Goal: Task Accomplishment & Management: Use online tool/utility

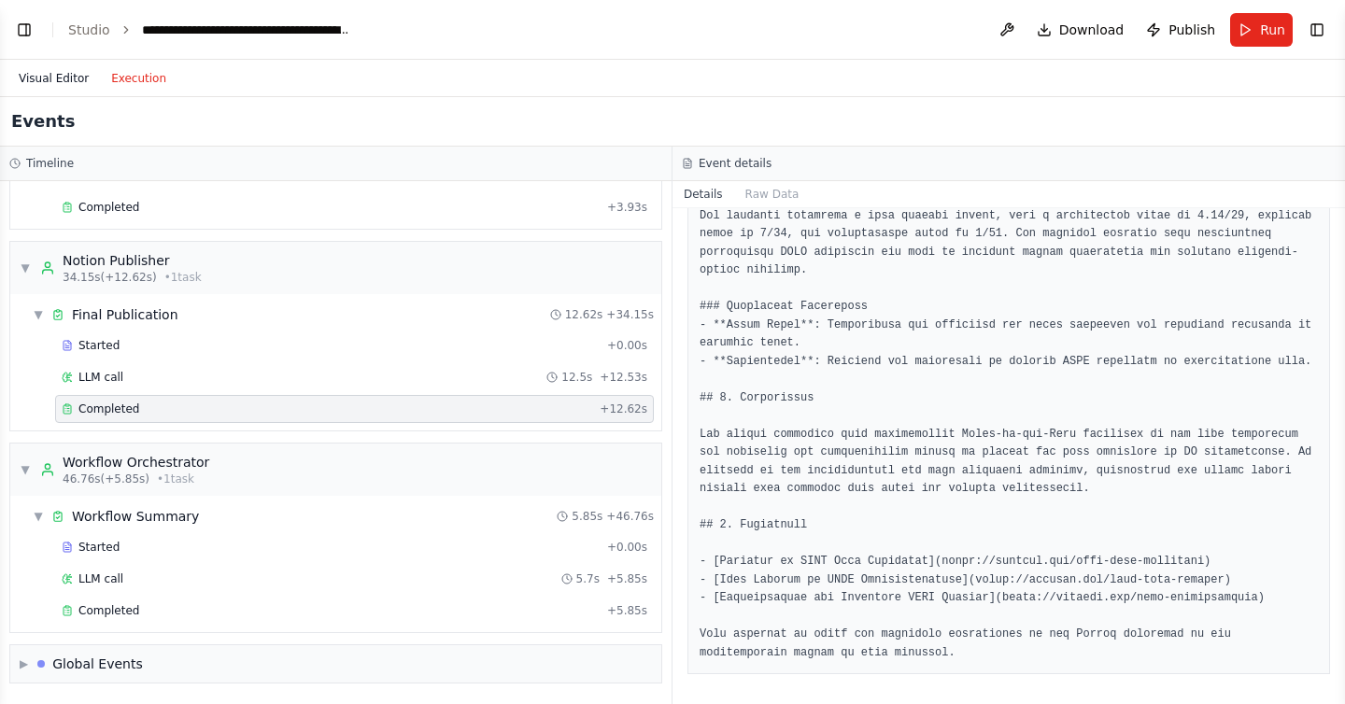
click at [62, 72] on button "Visual Editor" at bounding box center [53, 78] width 92 height 22
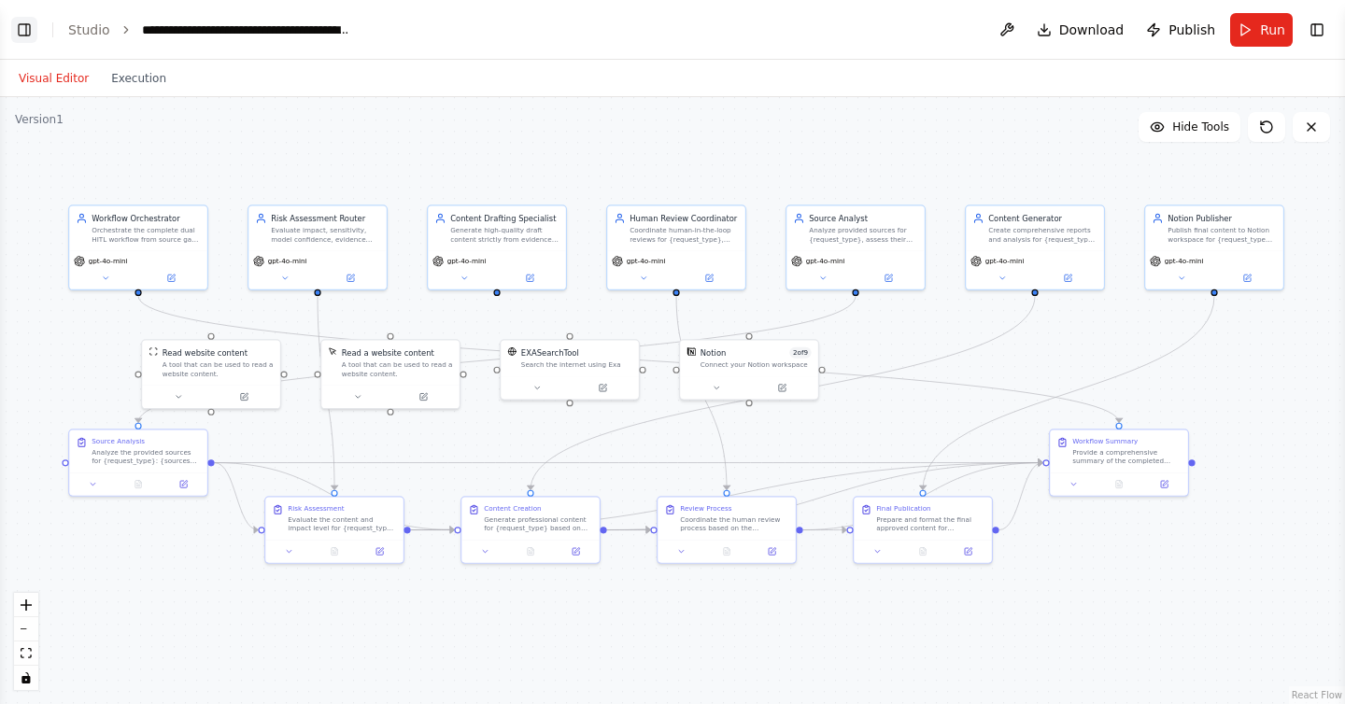
click at [19, 27] on button "Toggle Left Sidebar" at bounding box center [24, 30] width 26 height 26
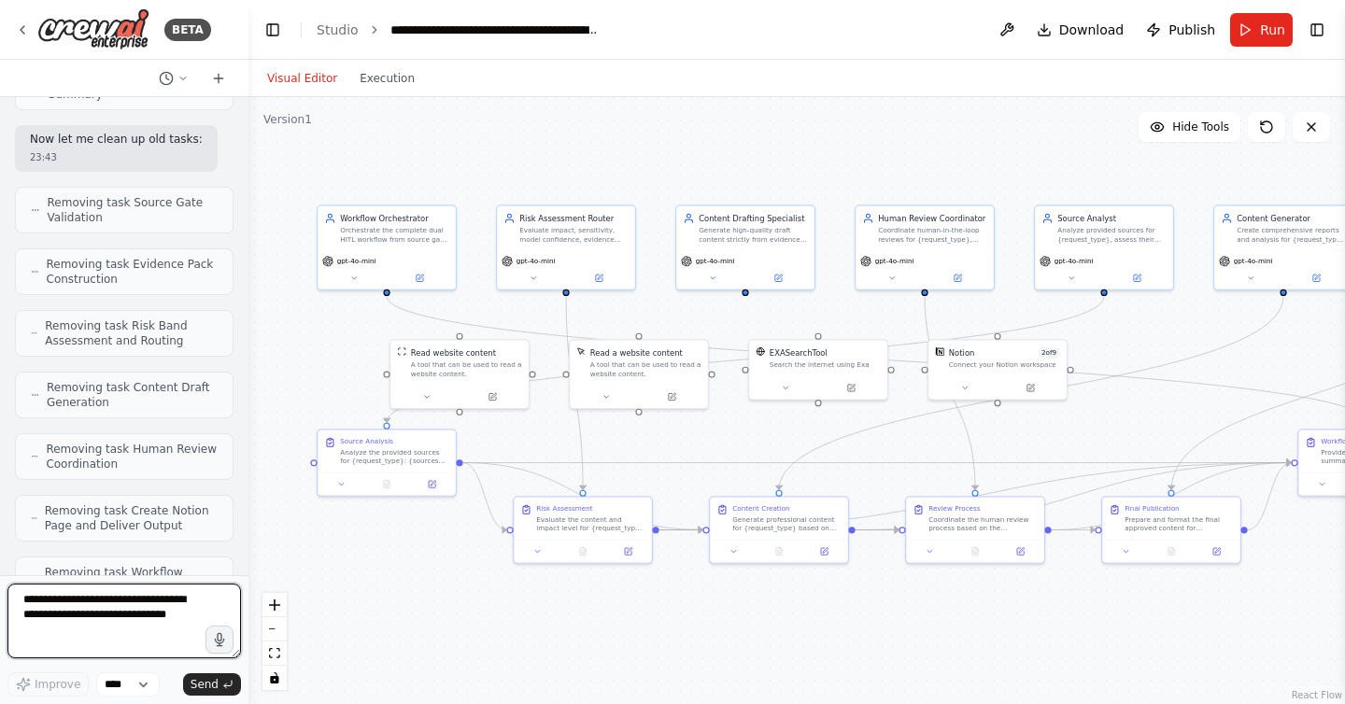
click at [105, 612] on textarea at bounding box center [124, 621] width 234 height 75
type textarea "**********"
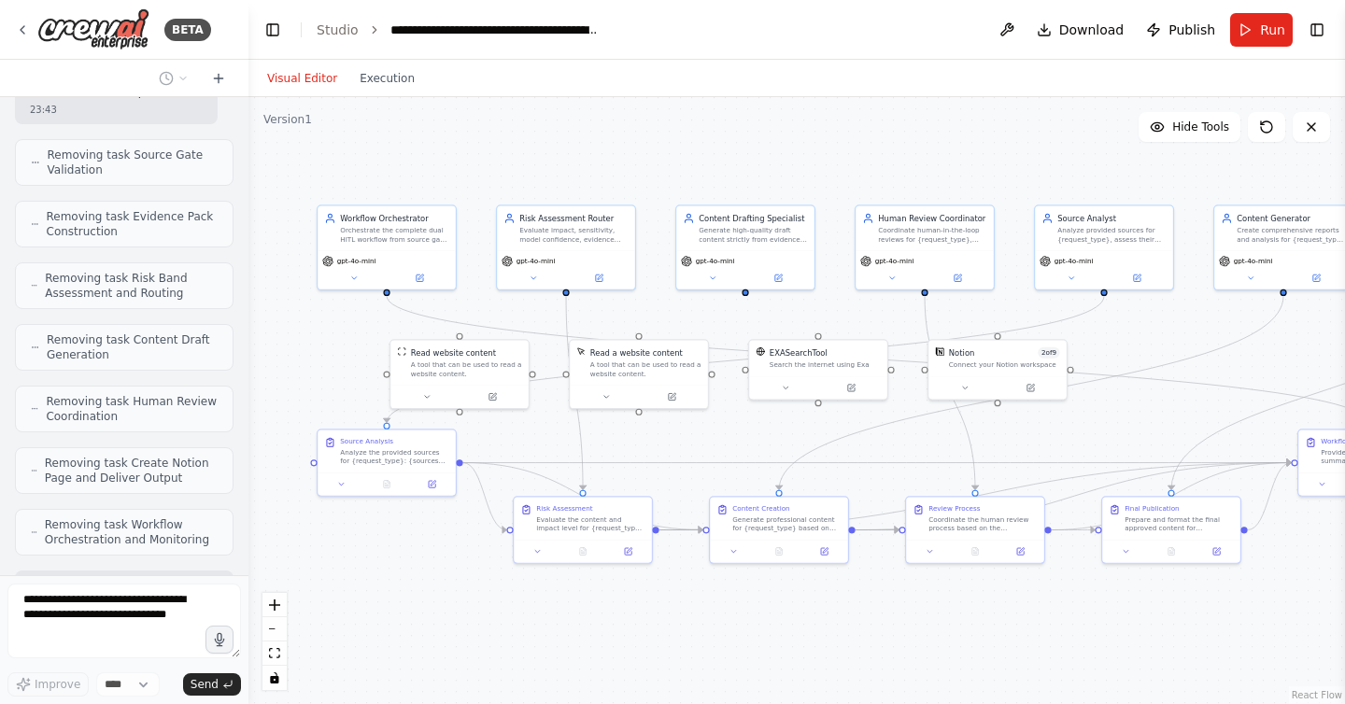
scroll to position [31775, 0]
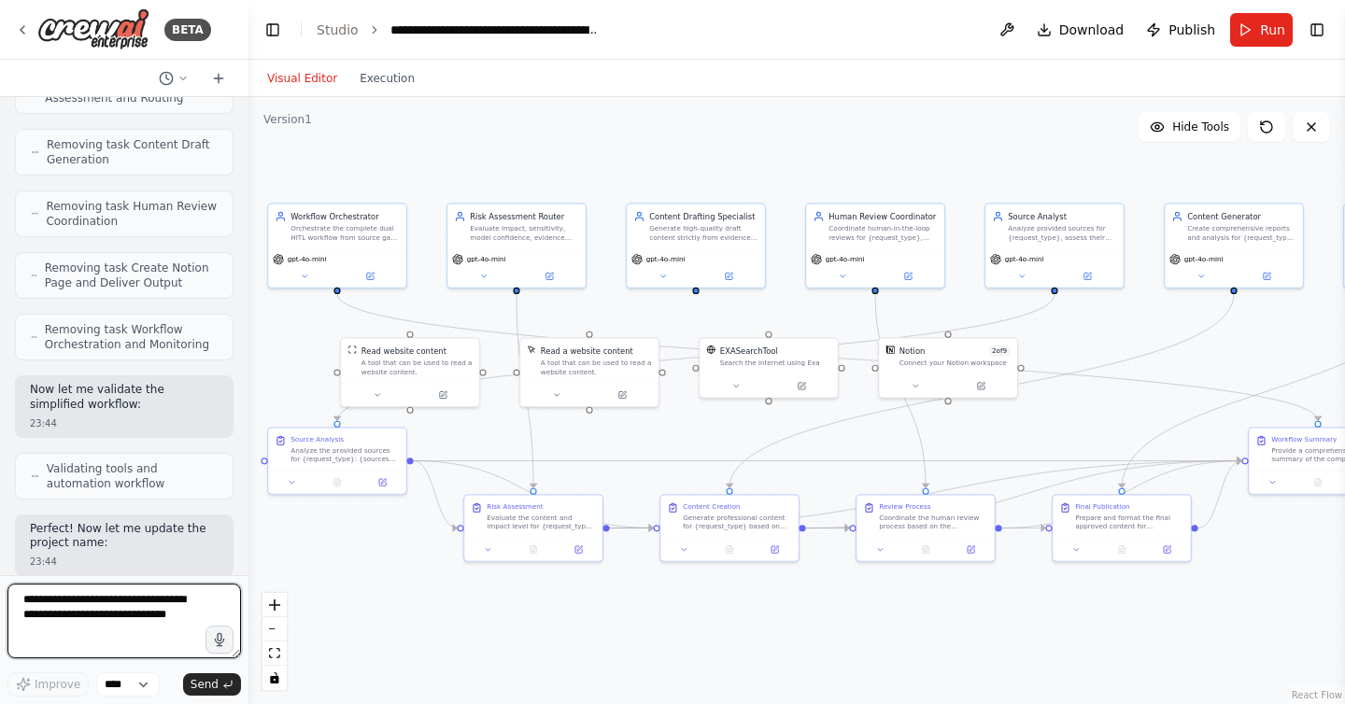
drag, startPoint x: 1205, startPoint y: 376, endPoint x: 1157, endPoint y: 374, distance: 48.6
click at [1157, 374] on div ".deletable-edge-delete-btn { width: 20px; height: 20px; border: 0px solid #ffff…" at bounding box center [796, 400] width 1097 height 607
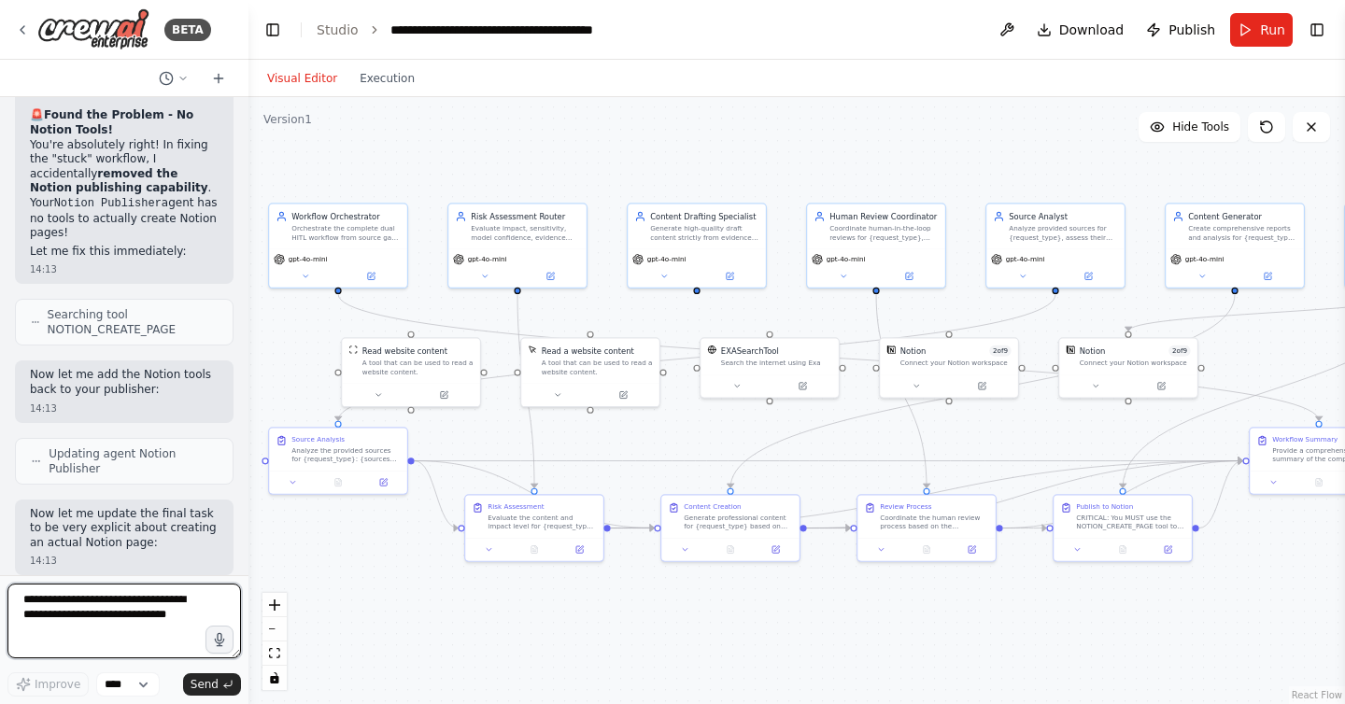
scroll to position [33357, 0]
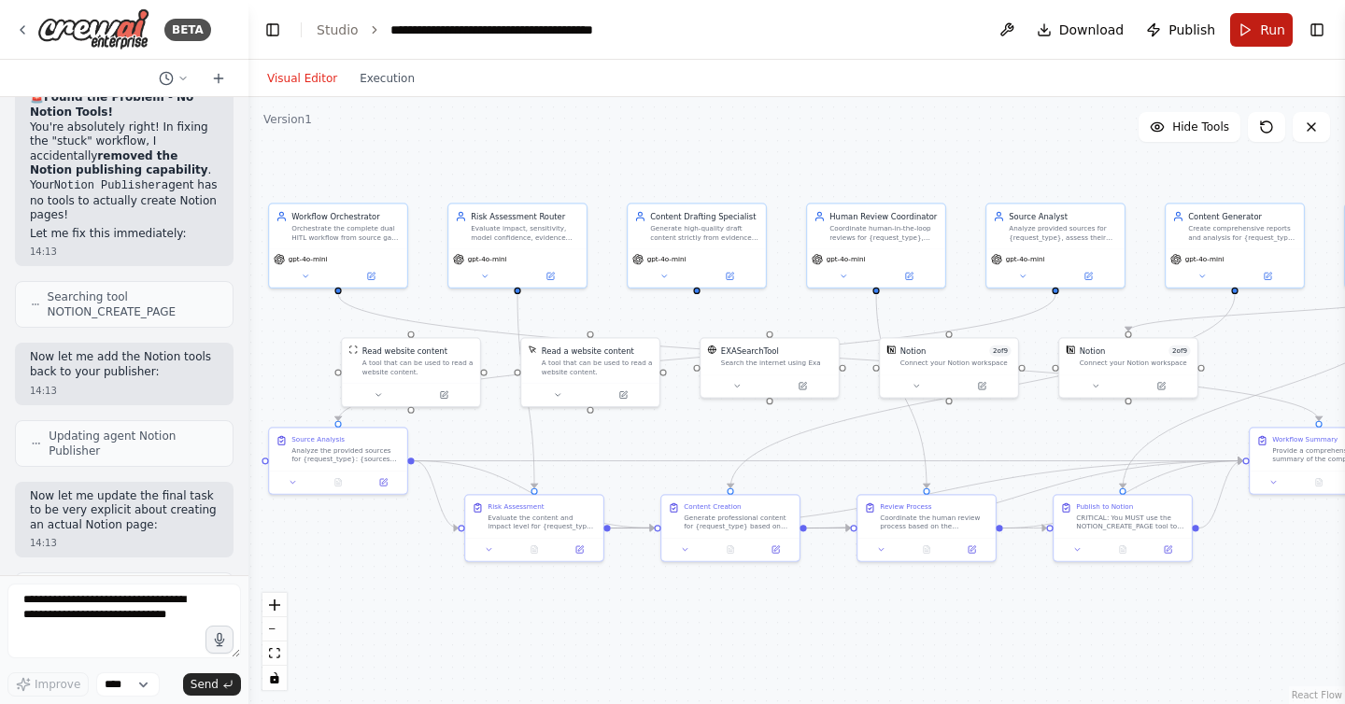
click at [1269, 31] on span "Run" at bounding box center [1272, 30] width 25 height 19
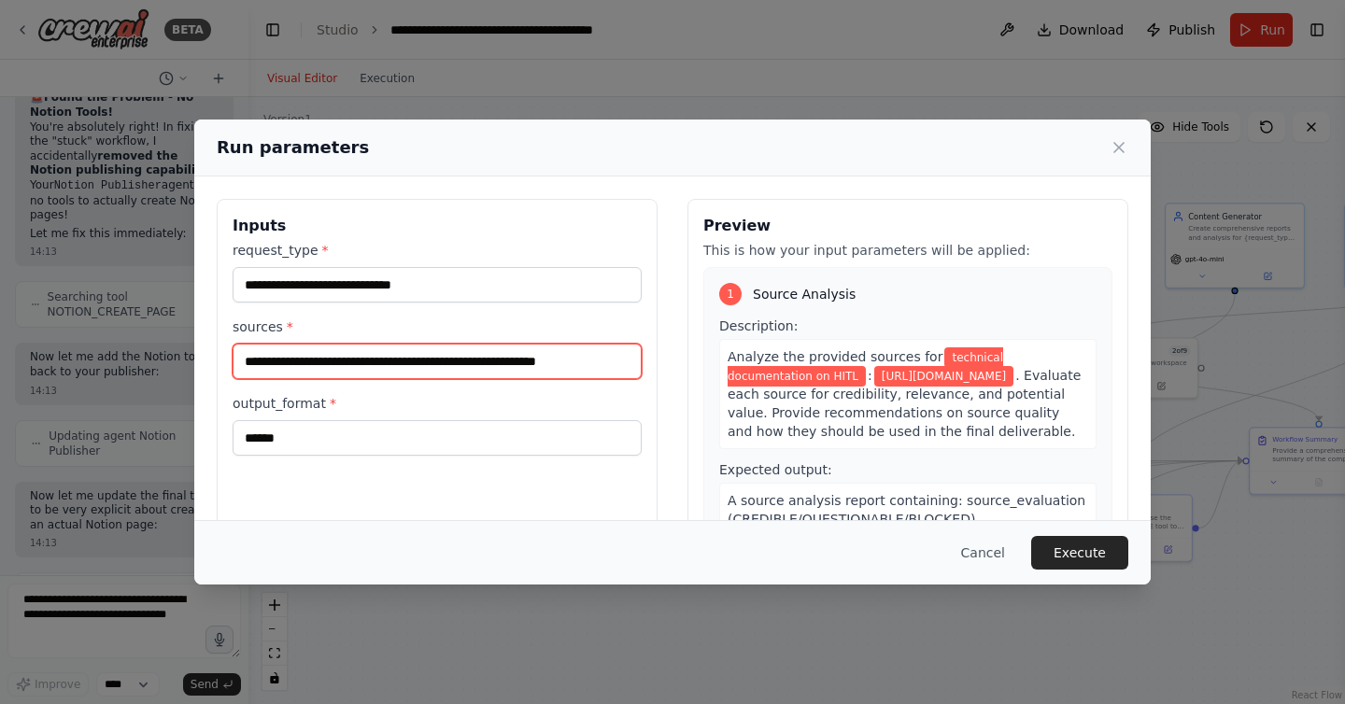
click at [458, 354] on input "**********" at bounding box center [437, 361] width 409 height 35
paste input "**********"
type input "**********"
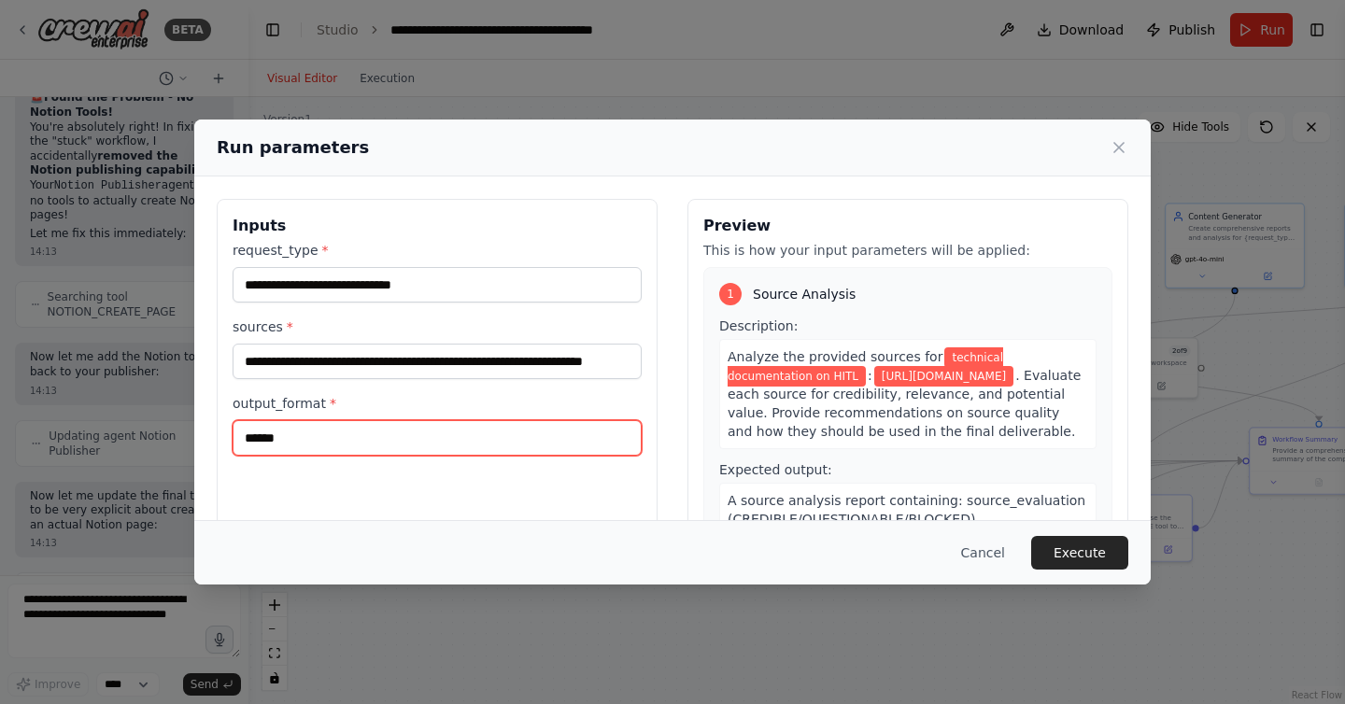
scroll to position [0, 0]
click at [379, 443] on input "******" at bounding box center [437, 437] width 409 height 35
click at [244, 433] on input "******" at bounding box center [437, 437] width 409 height 35
type input "**********"
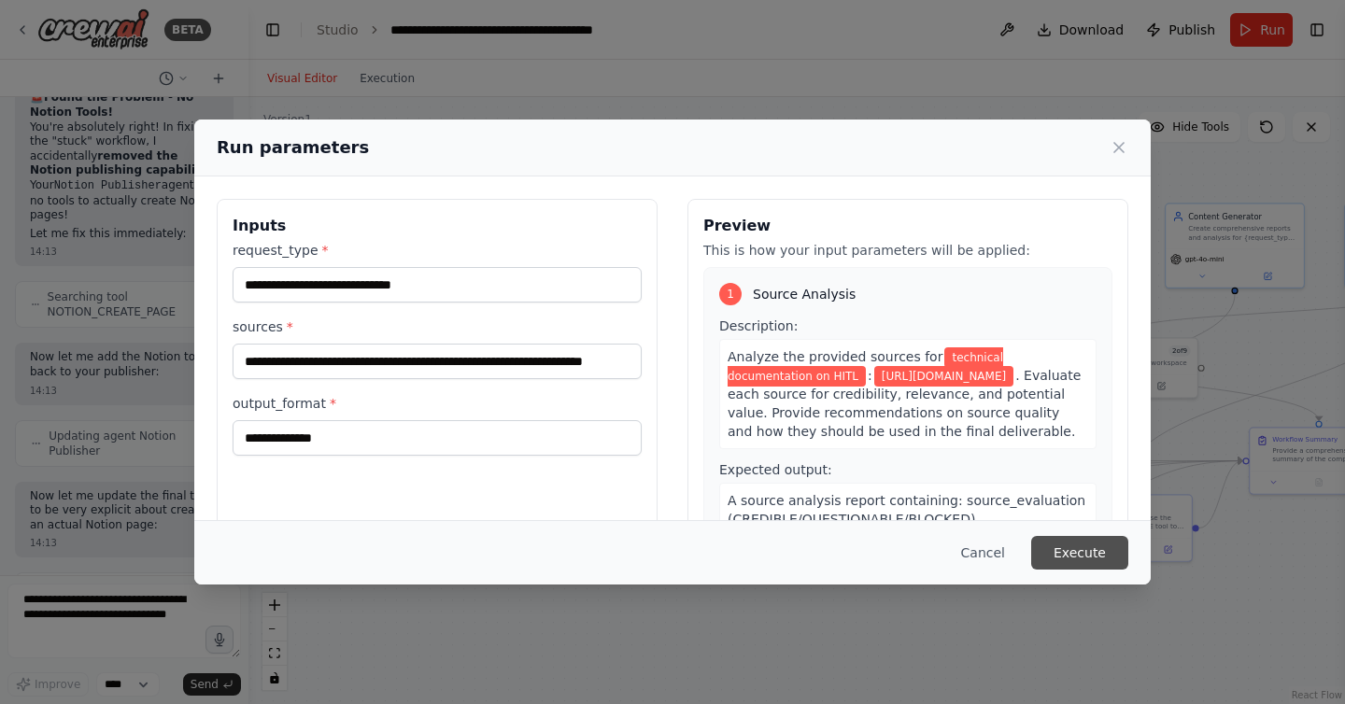
click at [1093, 547] on button "Execute" at bounding box center [1079, 553] width 97 height 34
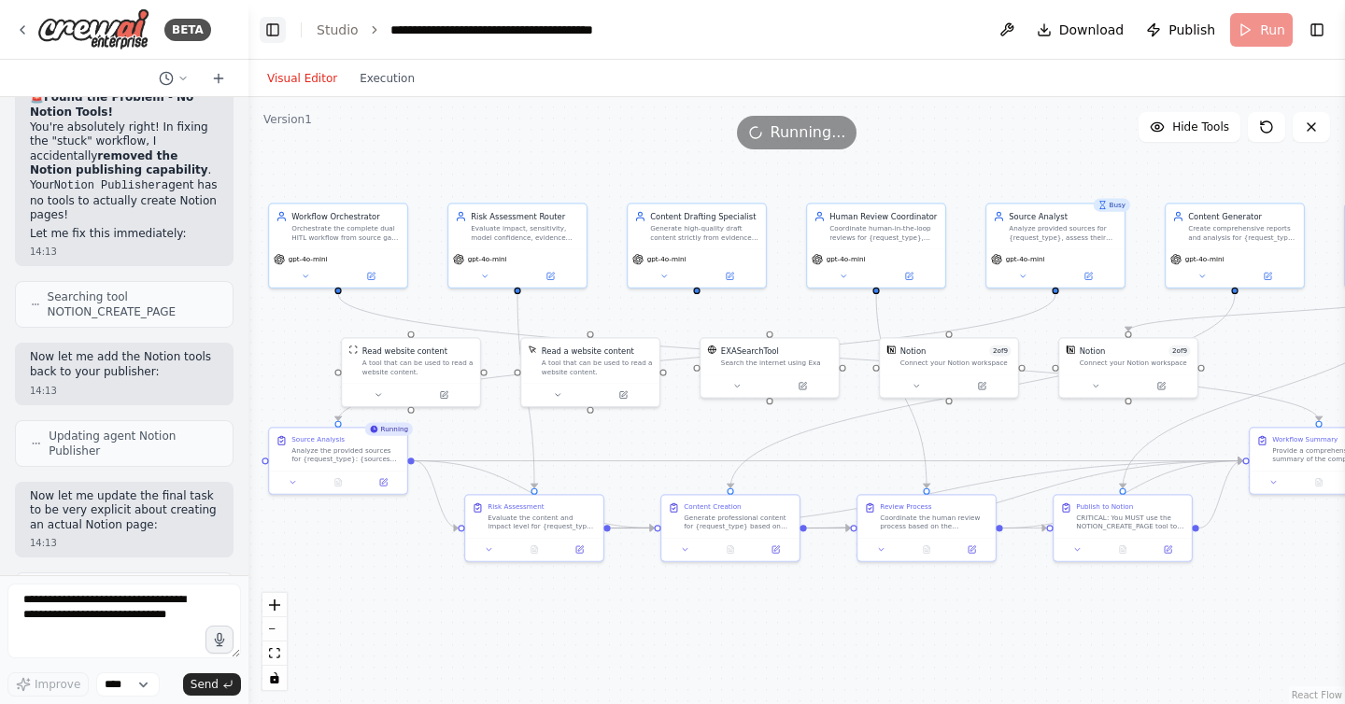
click at [266, 33] on button "Toggle Left Sidebar" at bounding box center [273, 30] width 26 height 26
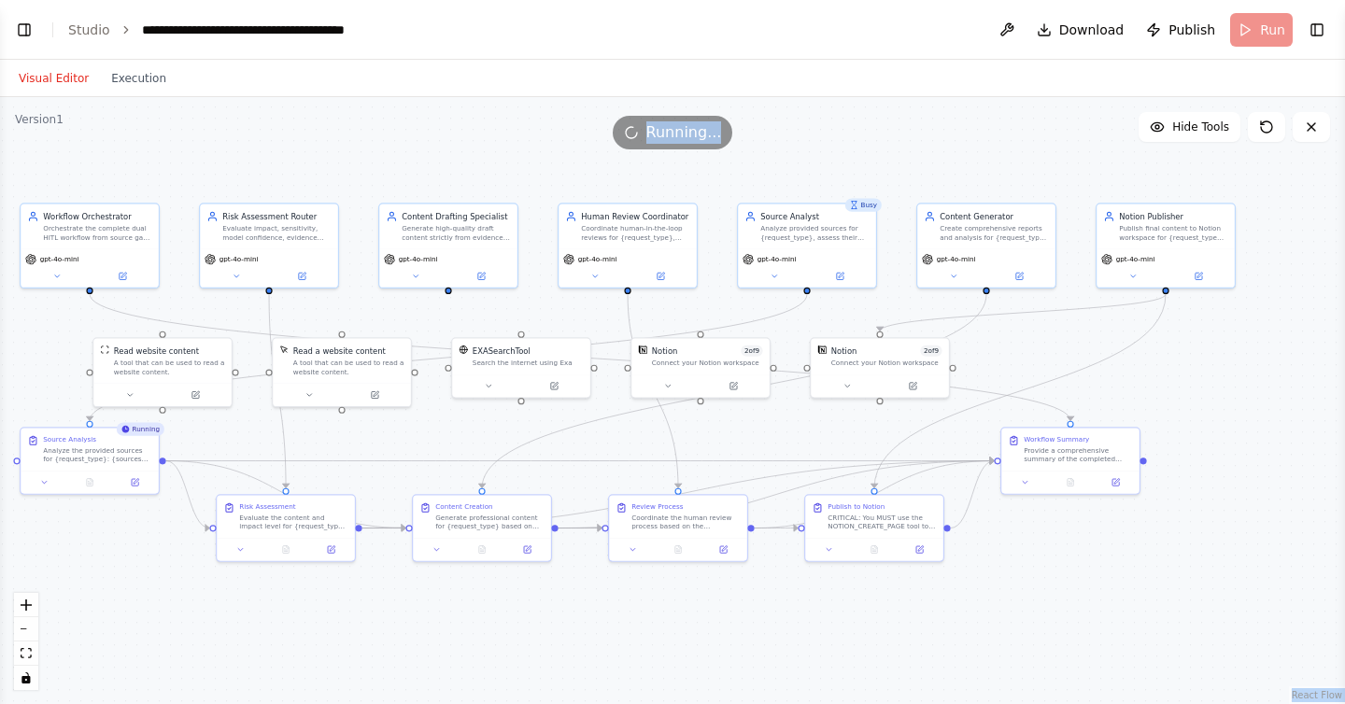
drag, startPoint x: 802, startPoint y: 147, endPoint x: 890, endPoint y: 156, distance: 88.3
click at [890, 156] on div "Version 1 Hide Tools .deletable-edge-delete-btn { width: 20px; height: 20px; bo…" at bounding box center [672, 400] width 1345 height 607
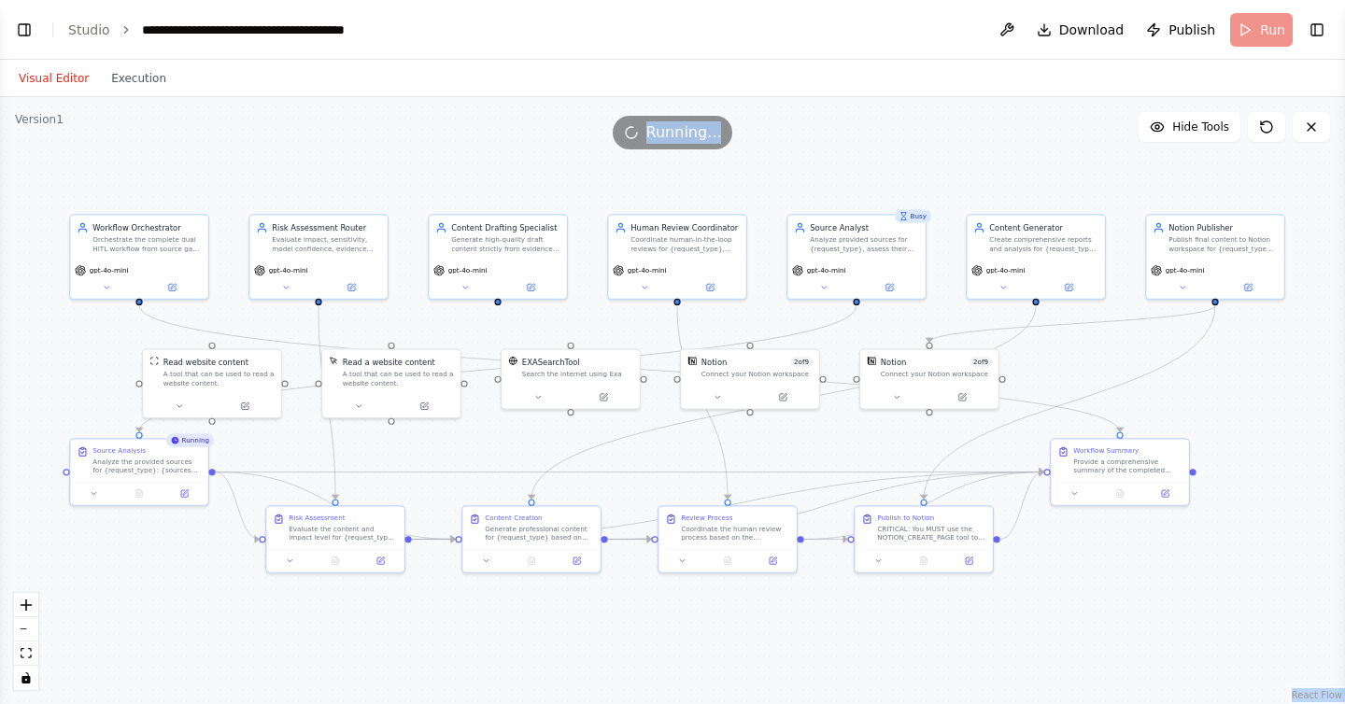
drag, startPoint x: 890, startPoint y: 156, endPoint x: 940, endPoint y: 167, distance: 50.8
click at [940, 167] on div ".deletable-edge-delete-btn { width: 20px; height: 20px; border: 0px solid #ffff…" at bounding box center [672, 400] width 1345 height 607
click at [27, 27] on button "Toggle Left Sidebar" at bounding box center [24, 30] width 26 height 26
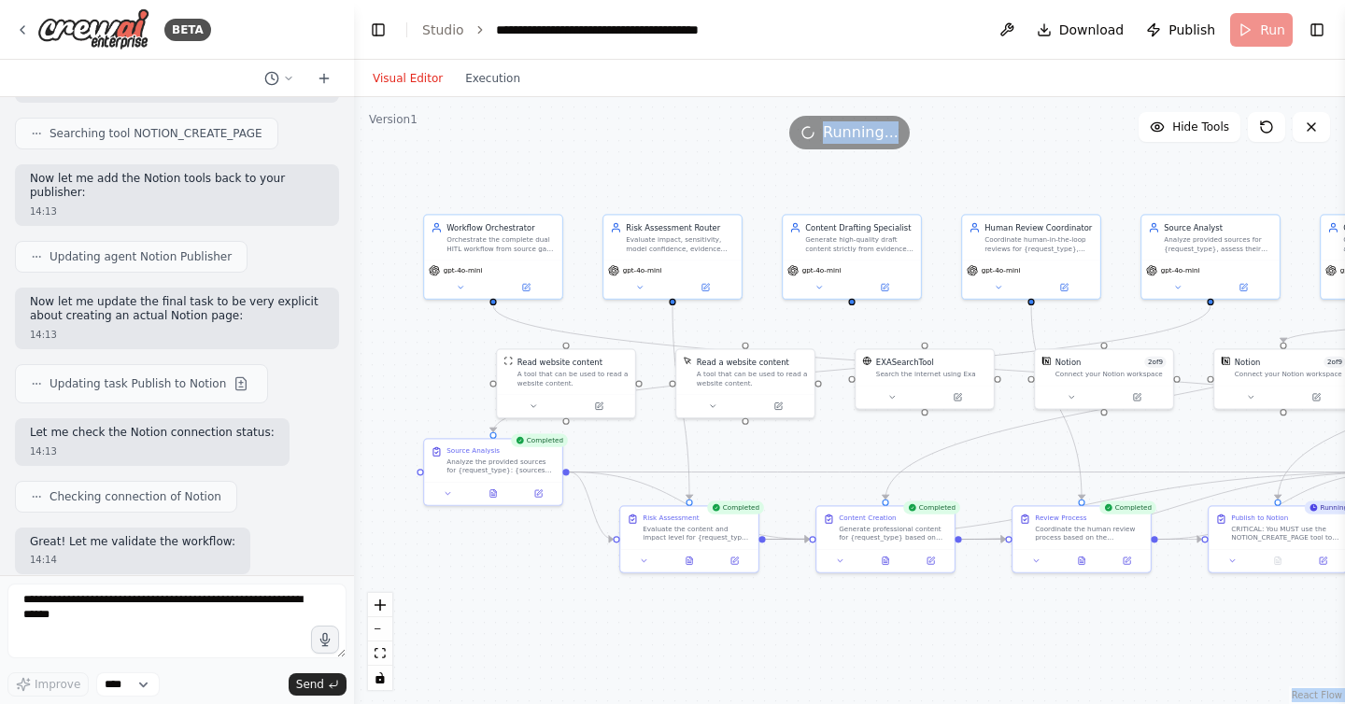
scroll to position [30927, 0]
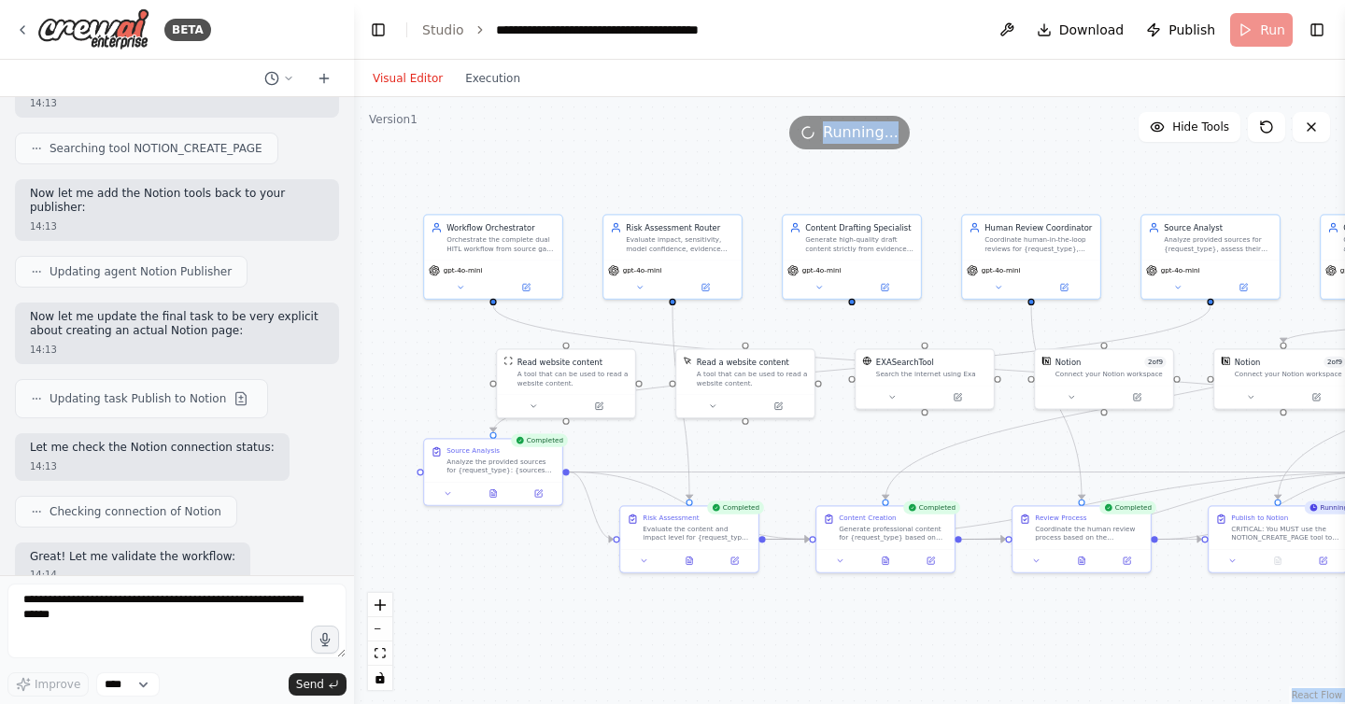
drag, startPoint x: 247, startPoint y: 118, endPoint x: 356, endPoint y: 139, distance: 111.4
click at [356, 139] on div "BETA Here’s a copy-paste, production-minded prompt pack to spin up an agentic w…" at bounding box center [672, 352] width 1345 height 704
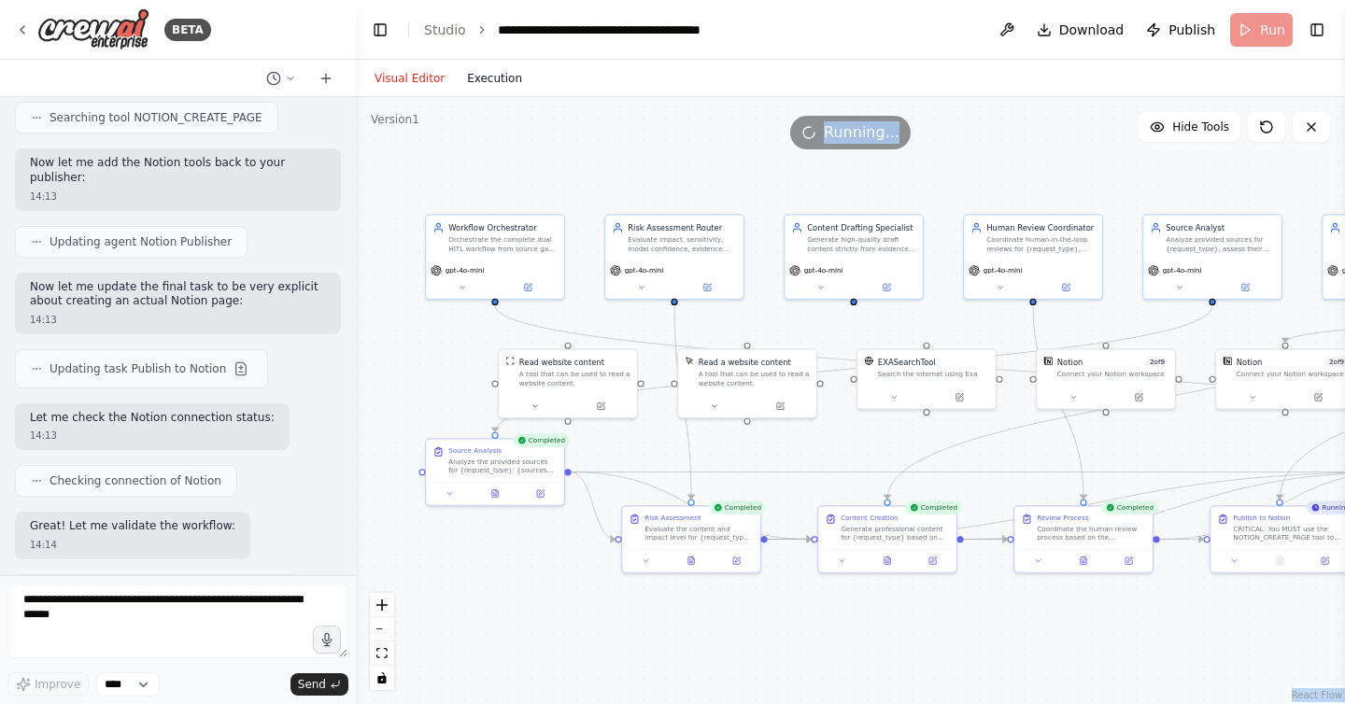
click at [481, 78] on button "Execution" at bounding box center [495, 78] width 78 height 22
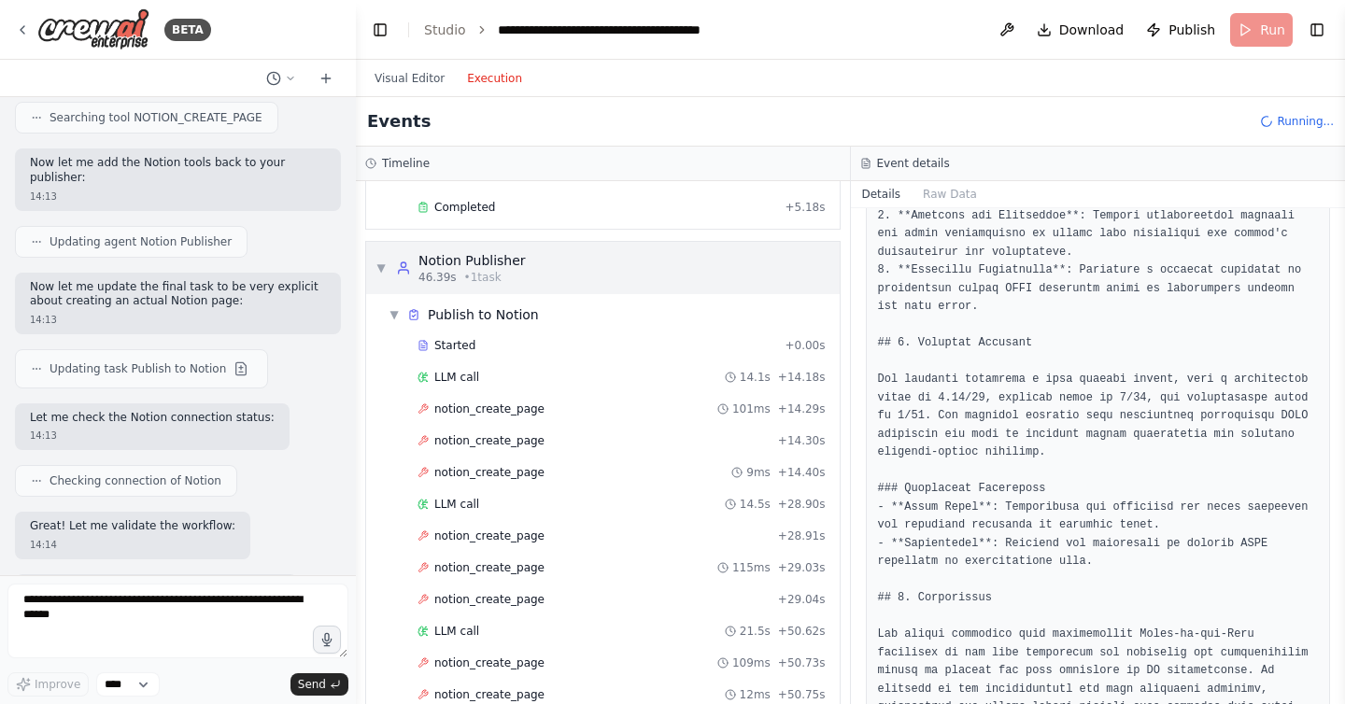
click at [383, 265] on span "▼" at bounding box center [381, 268] width 11 height 15
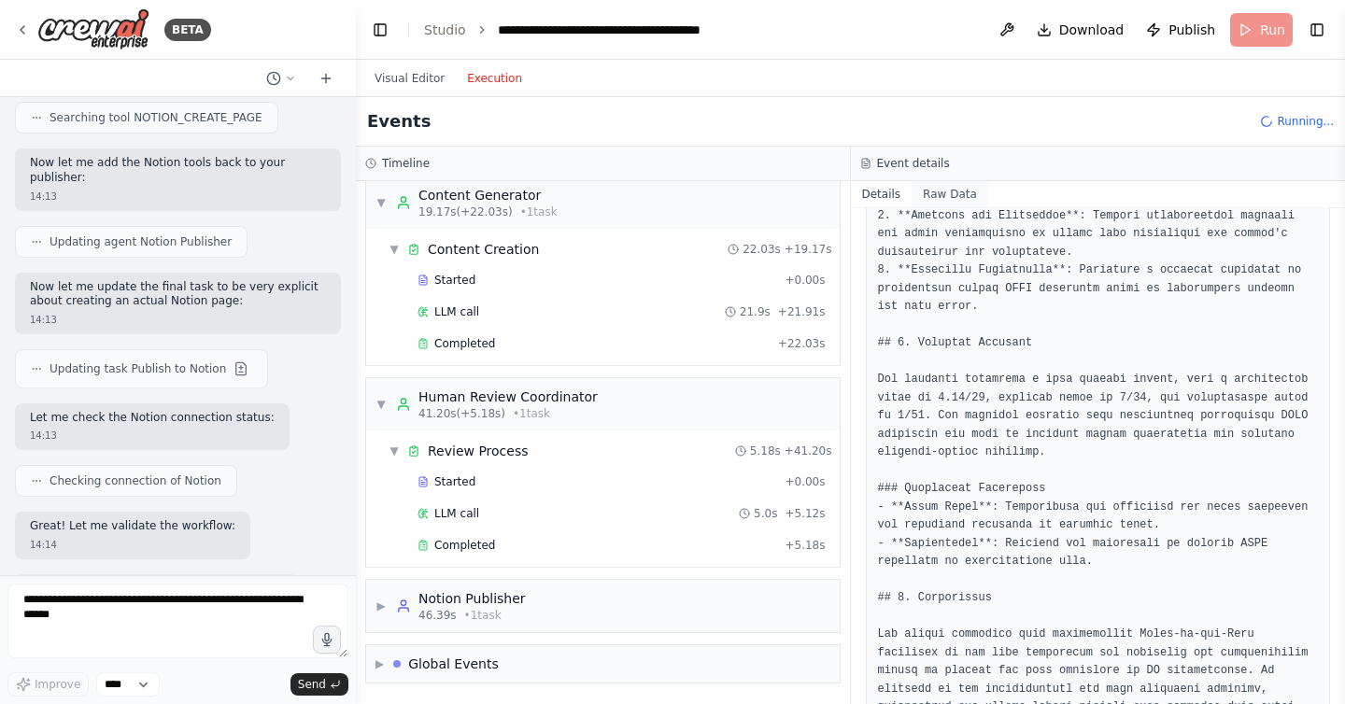
click at [963, 194] on button "Raw Data" at bounding box center [950, 194] width 77 height 26
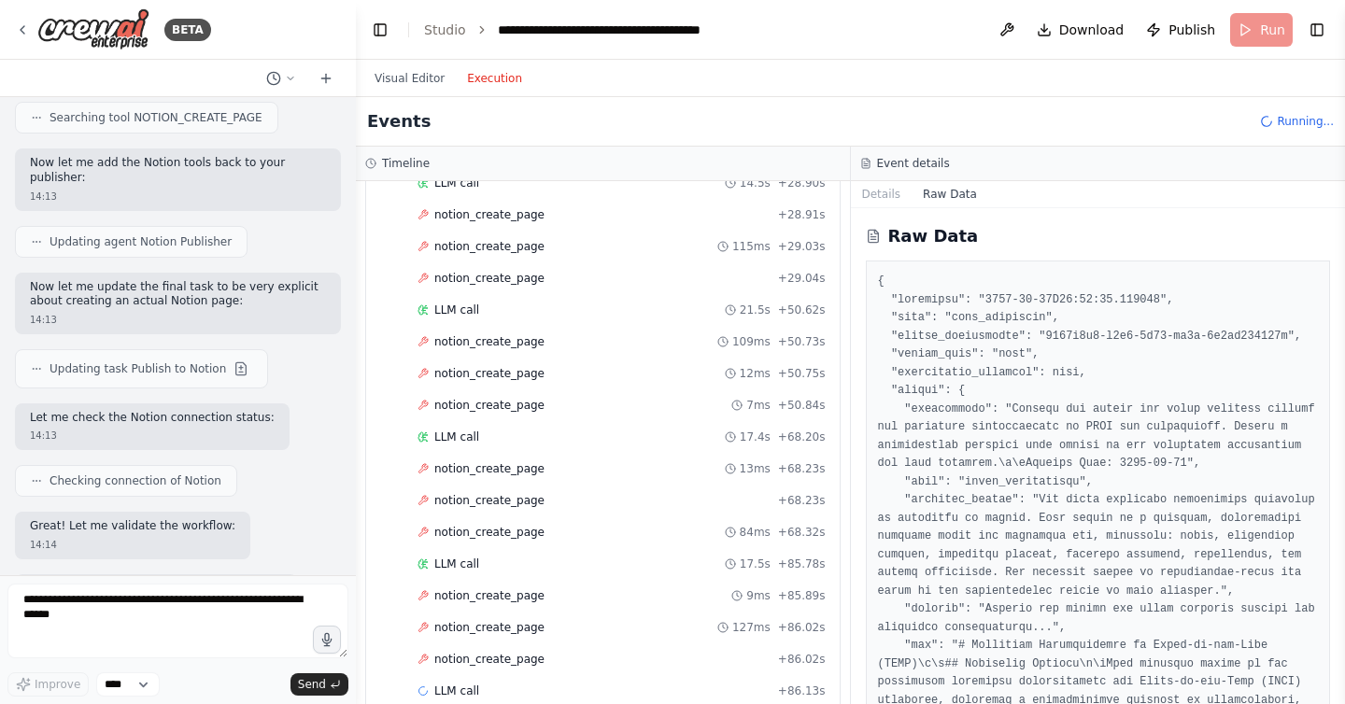
scroll to position [1158, 0]
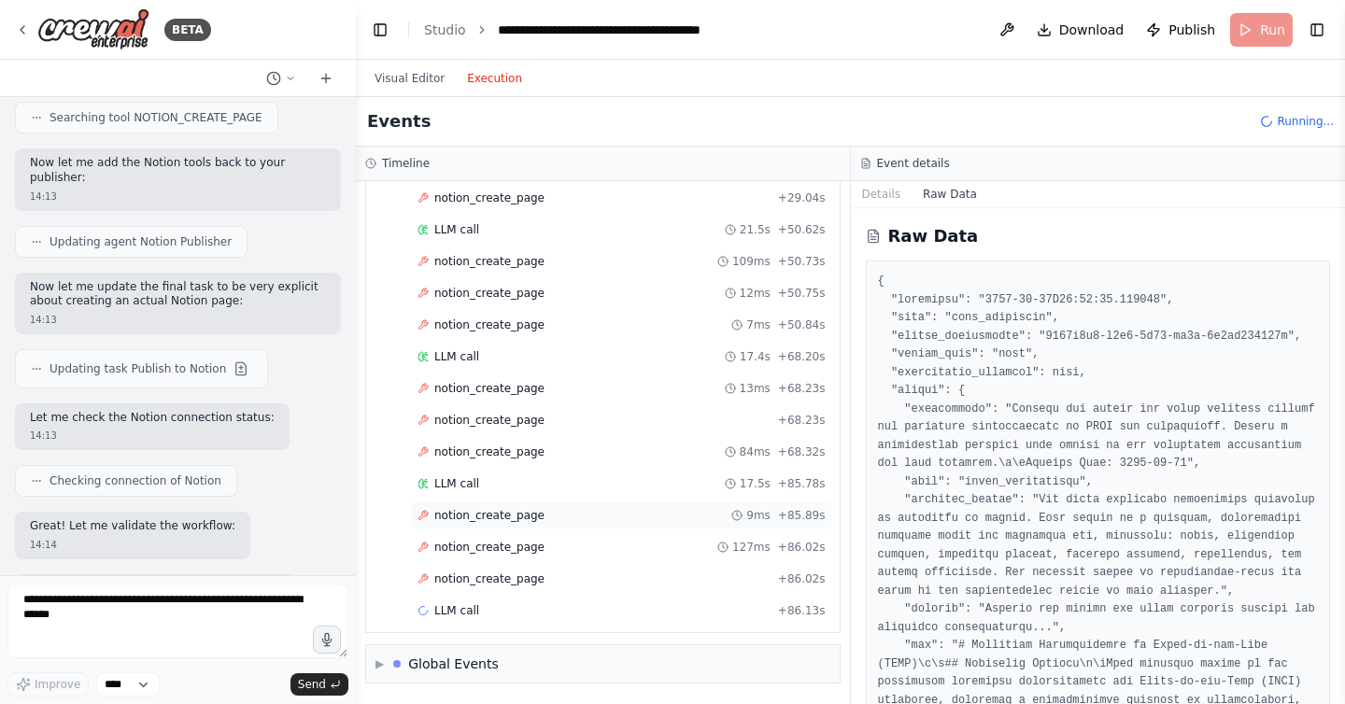
click at [469, 517] on span "notion_create_page" at bounding box center [489, 515] width 110 height 15
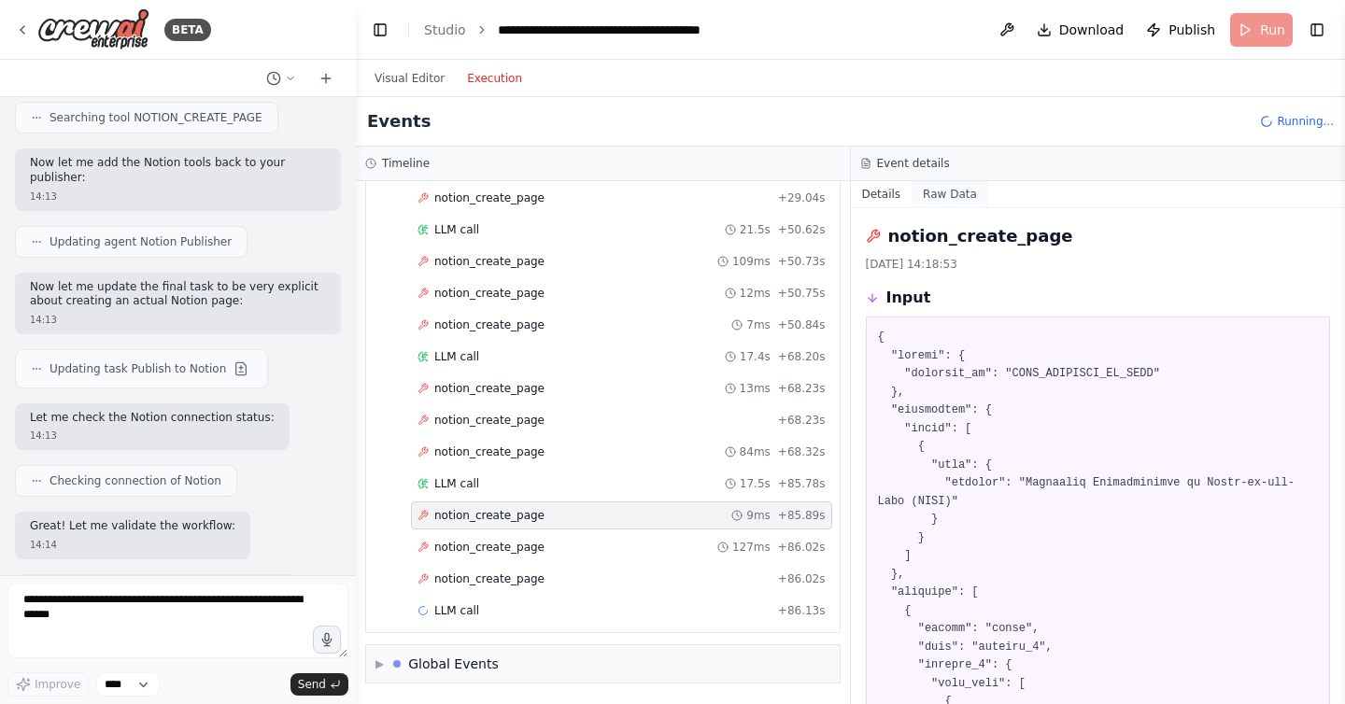
click at [942, 195] on button "Raw Data" at bounding box center [950, 194] width 77 height 26
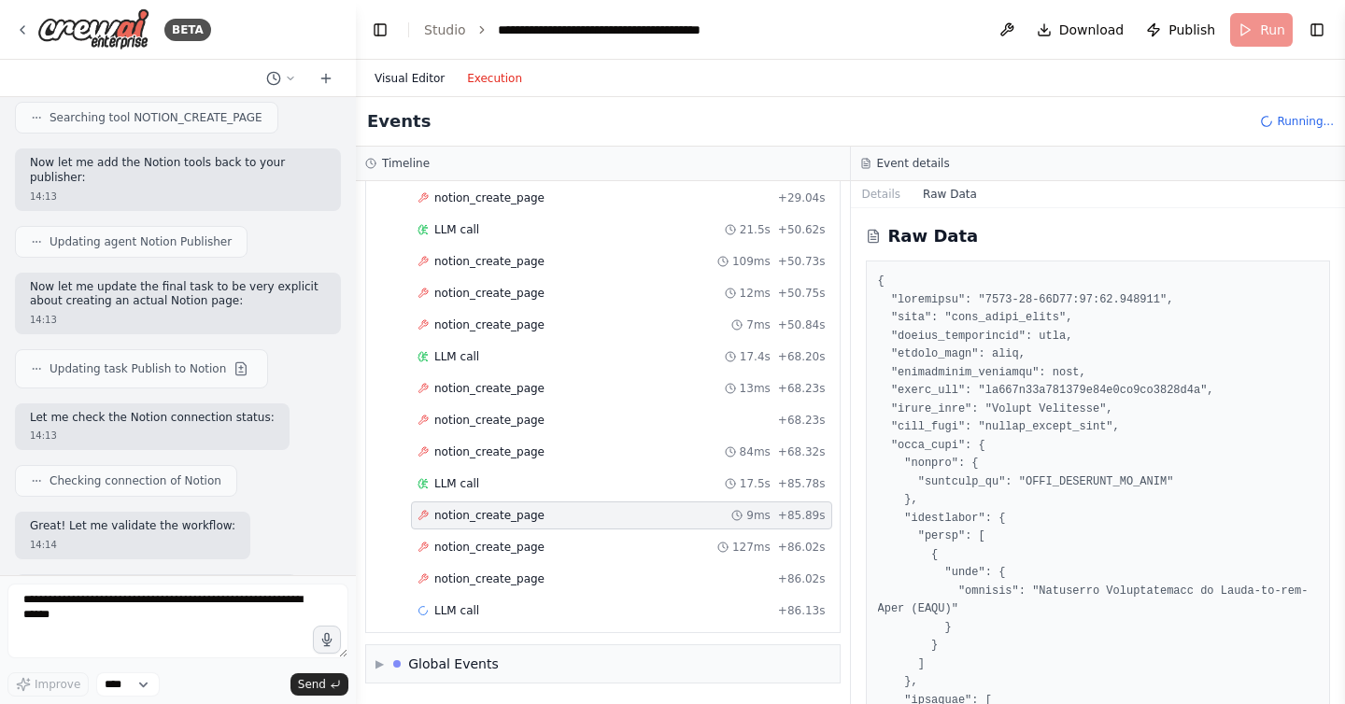
click at [404, 76] on button "Visual Editor" at bounding box center [409, 78] width 92 height 22
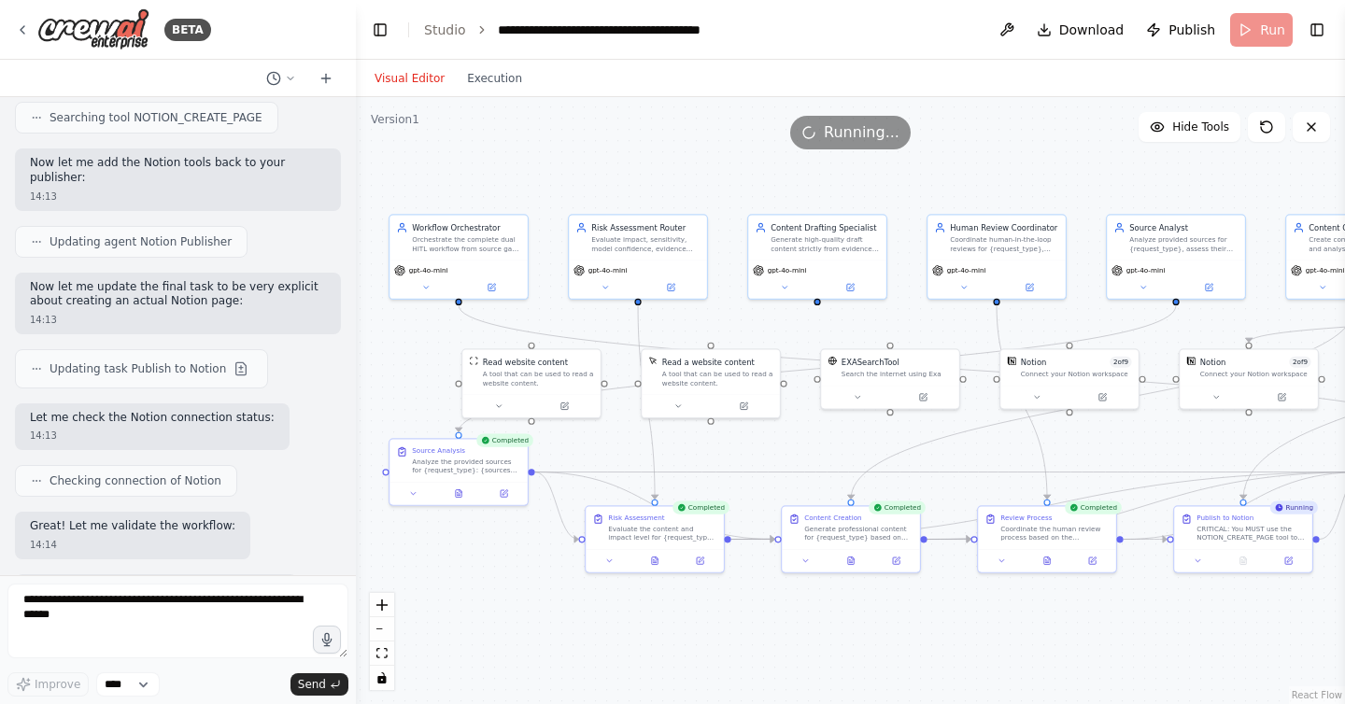
drag, startPoint x: 791, startPoint y: 450, endPoint x: 755, endPoint y: 450, distance: 36.4
click at [755, 450] on div ".deletable-edge-delete-btn { width: 20px; height: 20px; border: 0px solid #ffff…" at bounding box center [850, 400] width 989 height 607
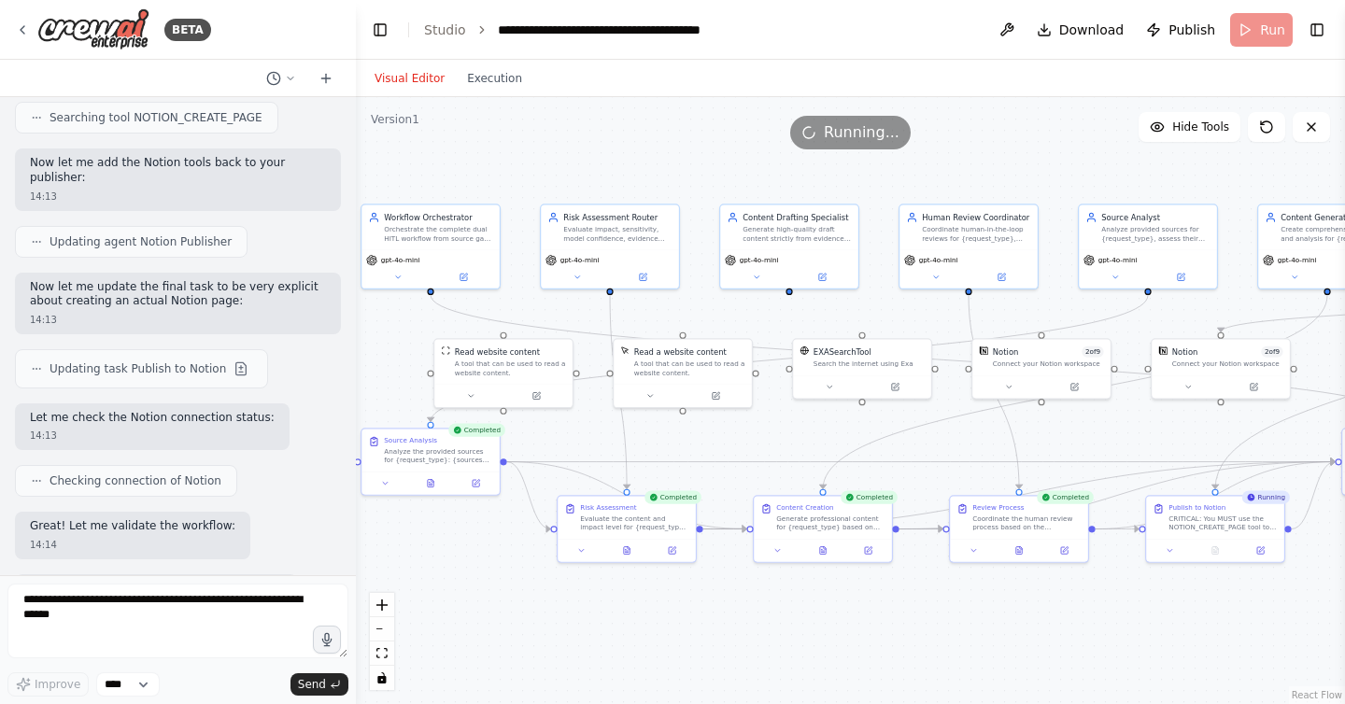
drag, startPoint x: 1023, startPoint y: 176, endPoint x: 995, endPoint y: 165, distance: 29.9
click at [995, 165] on div ".deletable-edge-delete-btn { width: 20px; height: 20px; border: 0px solid #ffff…" at bounding box center [850, 400] width 989 height 607
click at [380, 30] on button "Toggle Left Sidebar" at bounding box center [380, 30] width 26 height 26
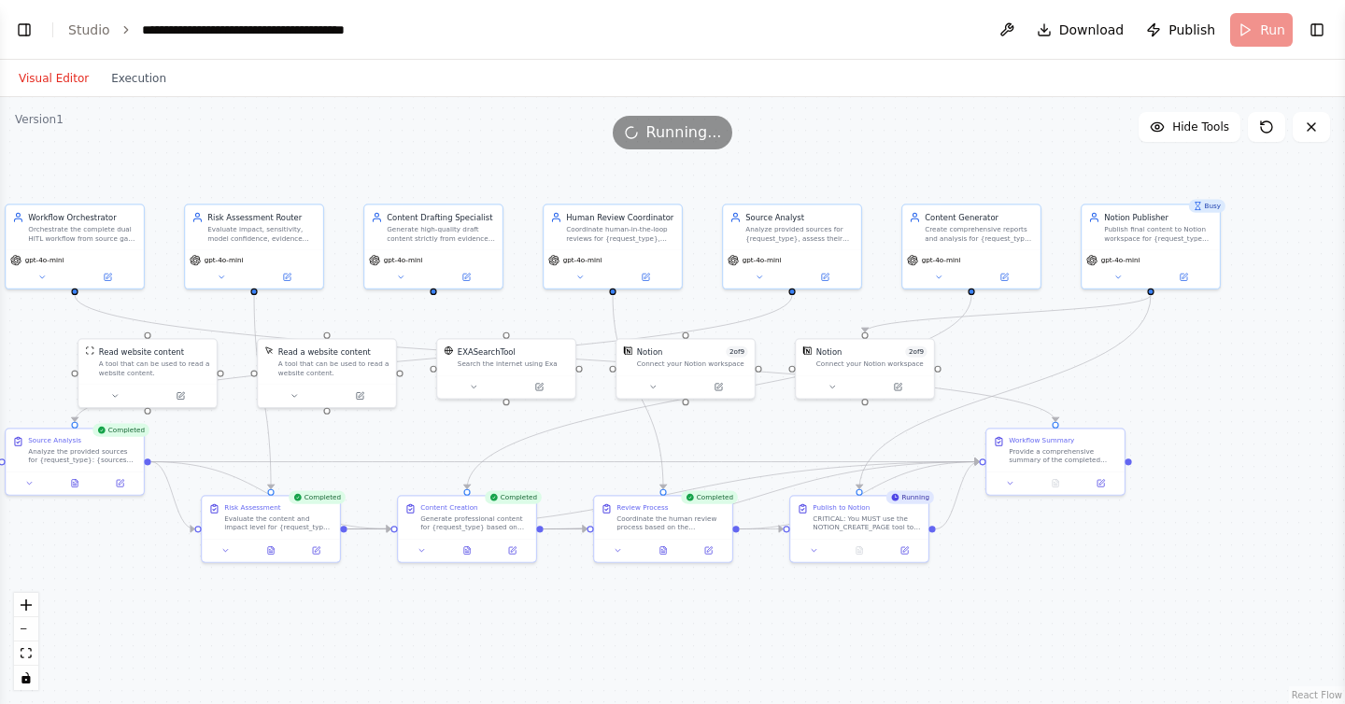
drag, startPoint x: 416, startPoint y: 143, endPoint x: 450, endPoint y: 145, distance: 34.6
click at [450, 145] on div "Running..." at bounding box center [672, 133] width 1345 height 34
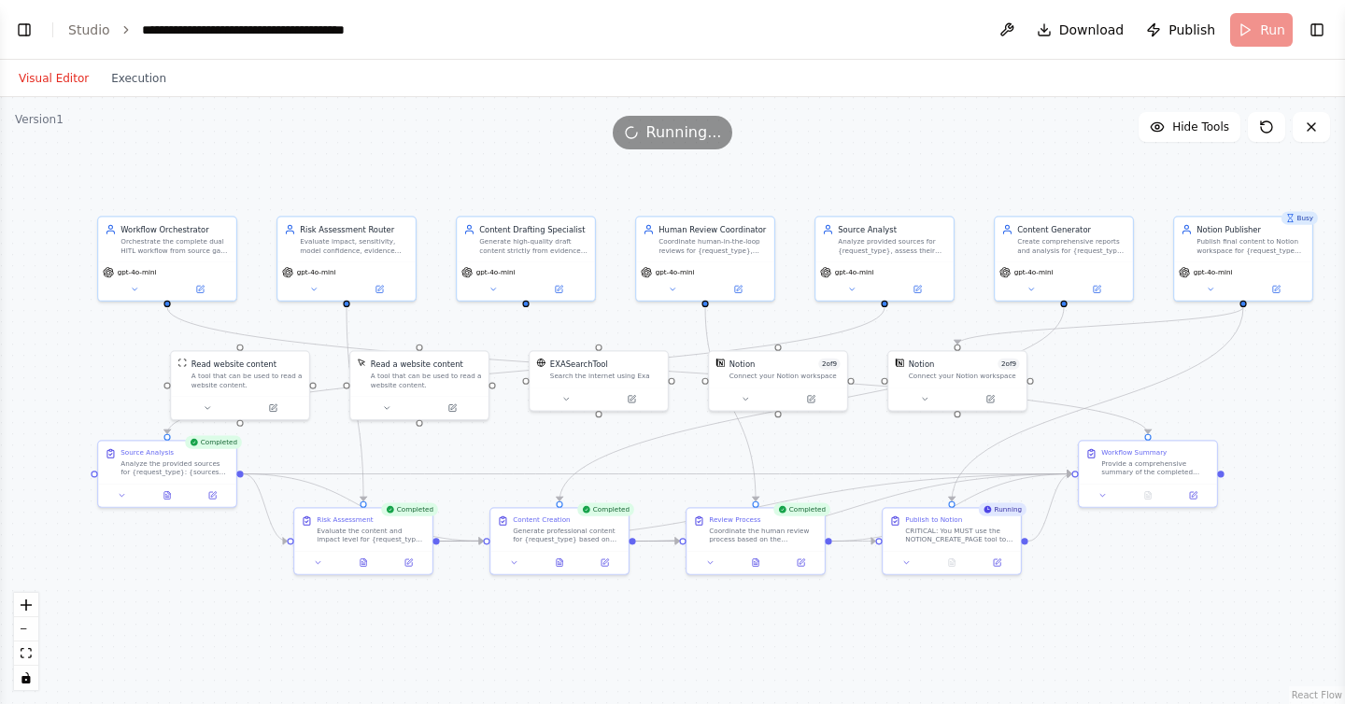
drag, startPoint x: 535, startPoint y: 319, endPoint x: 628, endPoint y: 331, distance: 93.3
click at [628, 331] on div ".deletable-edge-delete-btn { width: 20px; height: 20px; border: 0px solid #ffff…" at bounding box center [672, 400] width 1345 height 607
click at [114, 74] on button "Execution" at bounding box center [139, 78] width 78 height 22
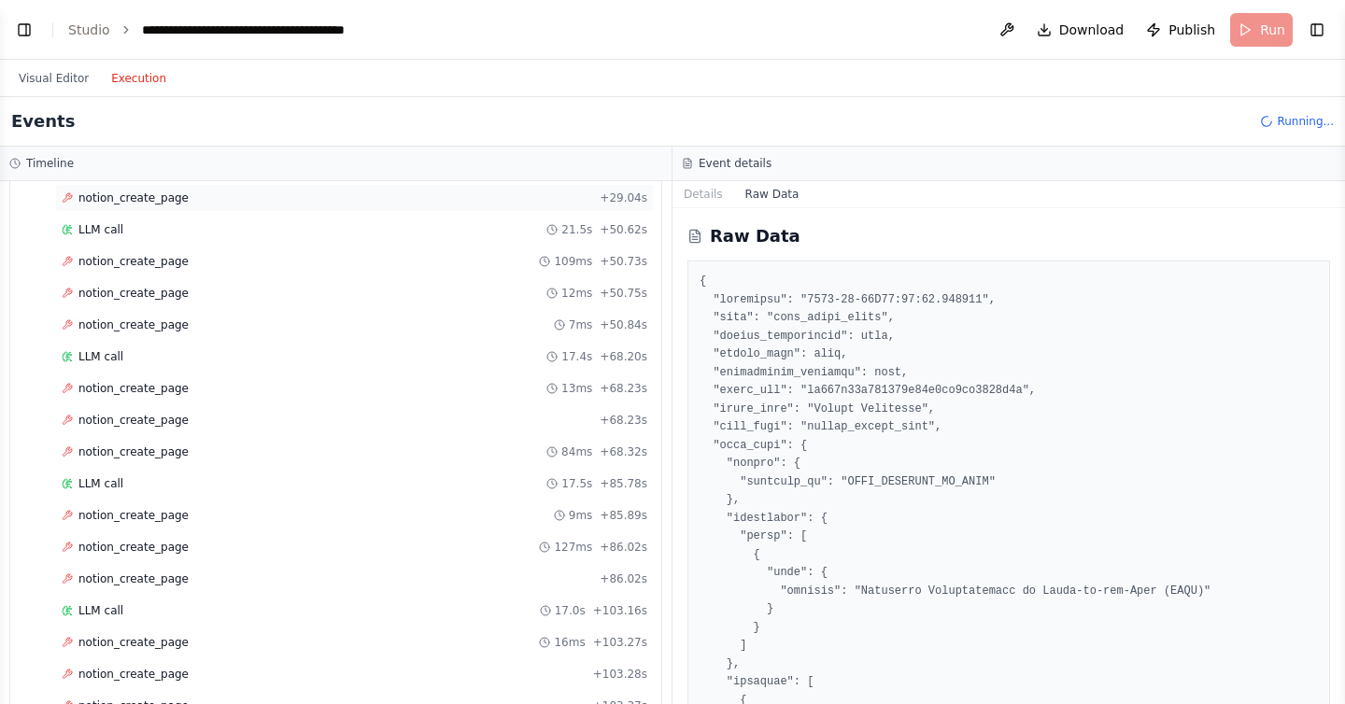
scroll to position [1667, 0]
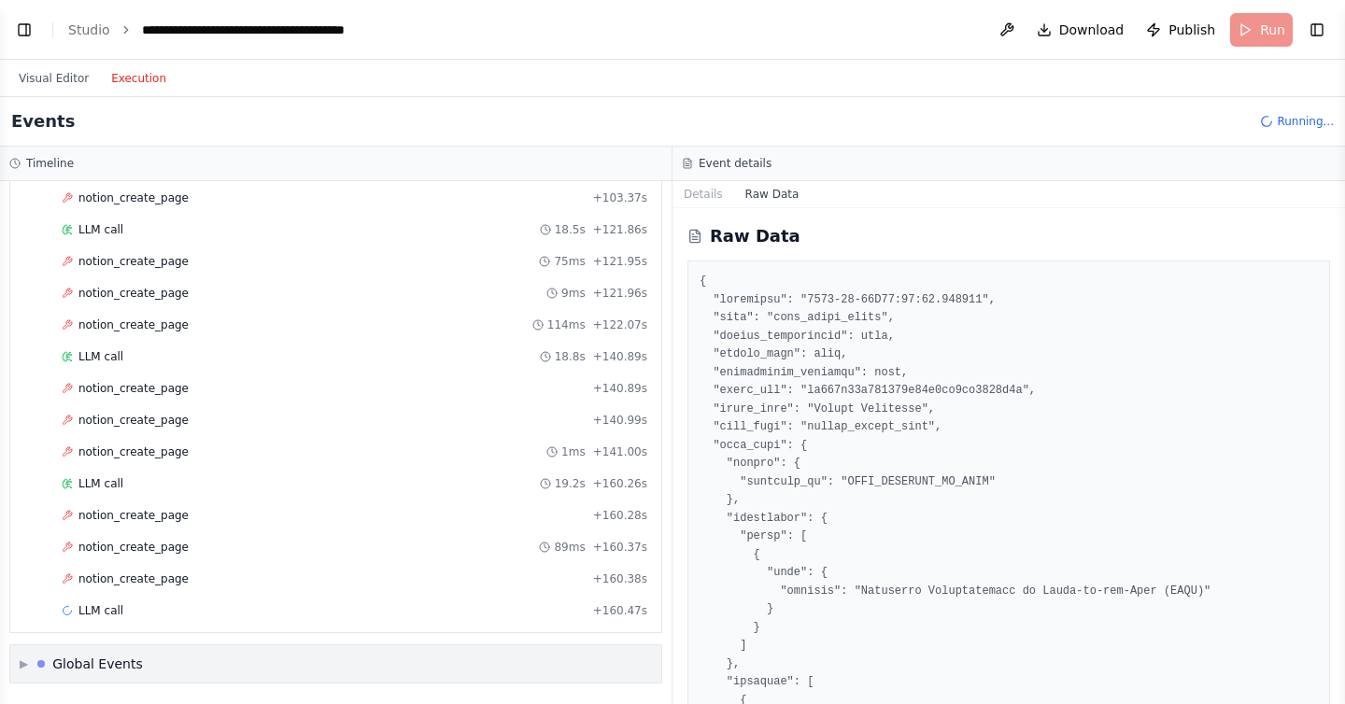
click at [21, 657] on span "▶" at bounding box center [24, 664] width 8 height 15
click at [19, 22] on button "Toggle Left Sidebar" at bounding box center [24, 30] width 26 height 26
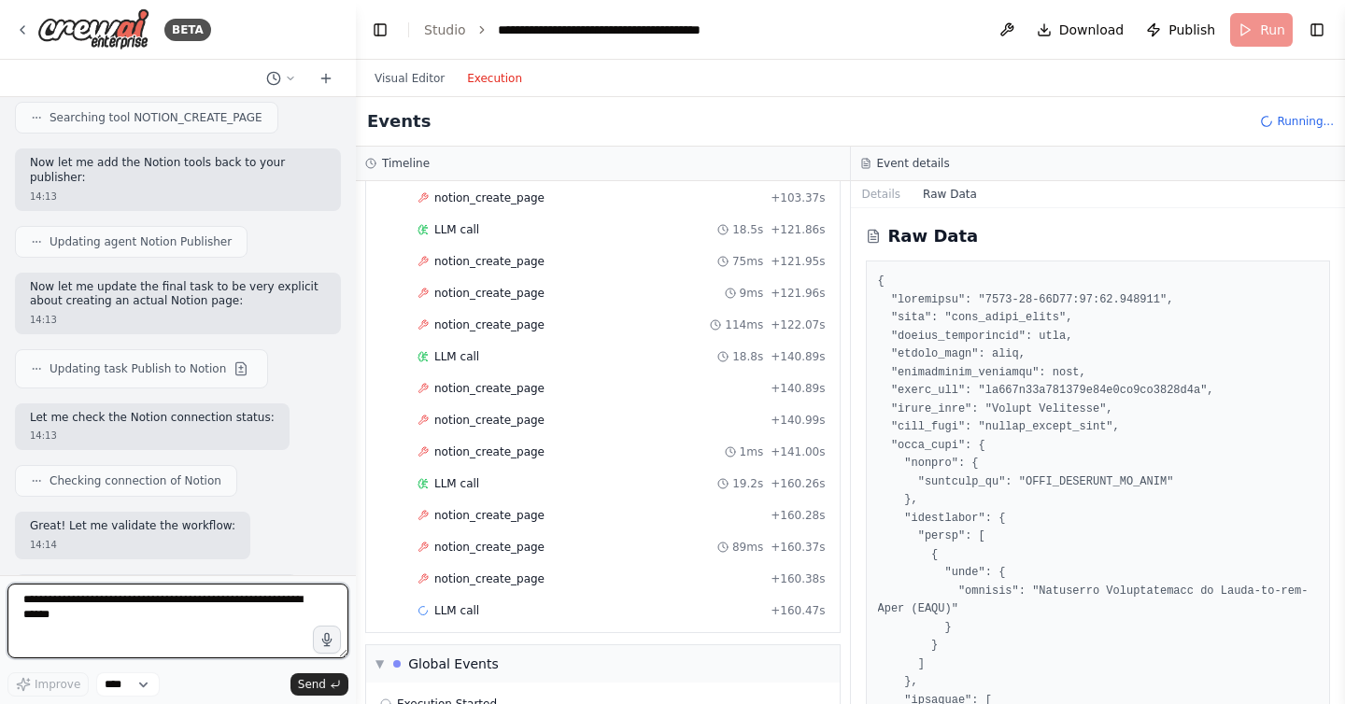
click at [194, 607] on textarea at bounding box center [177, 621] width 341 height 75
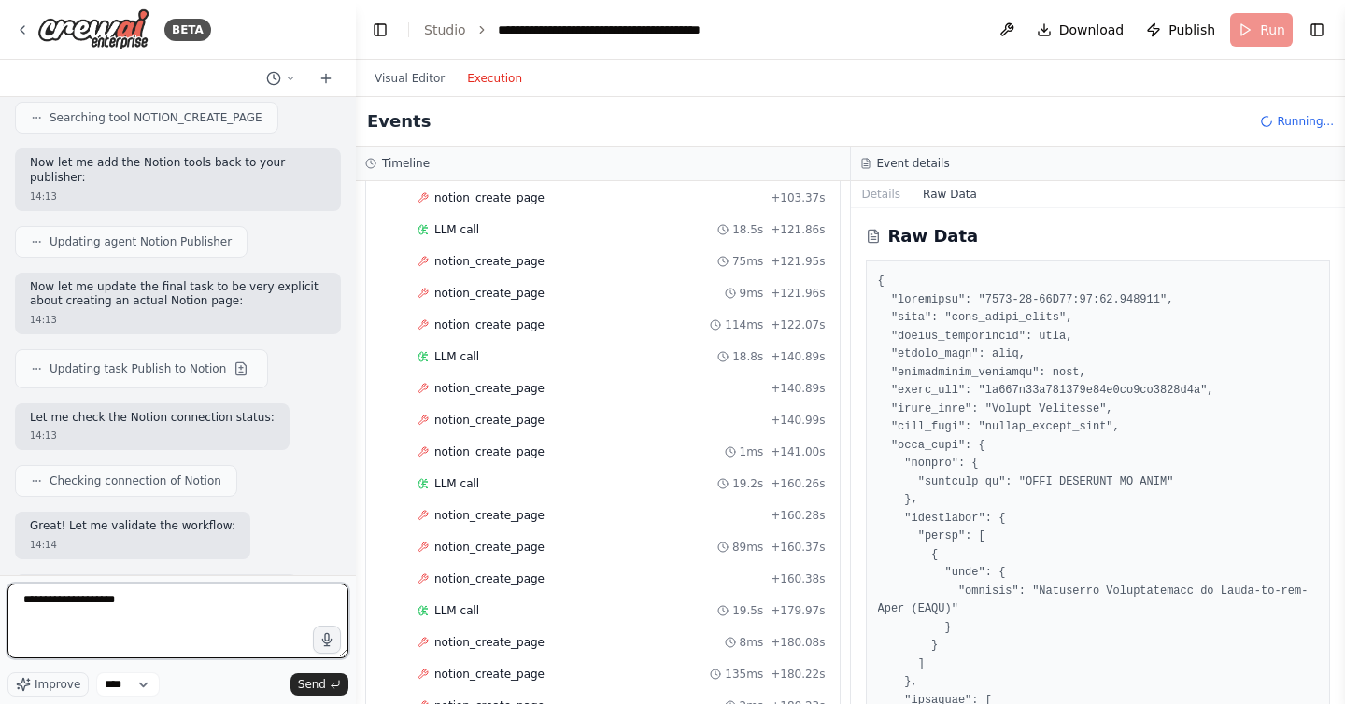
type textarea "**********"
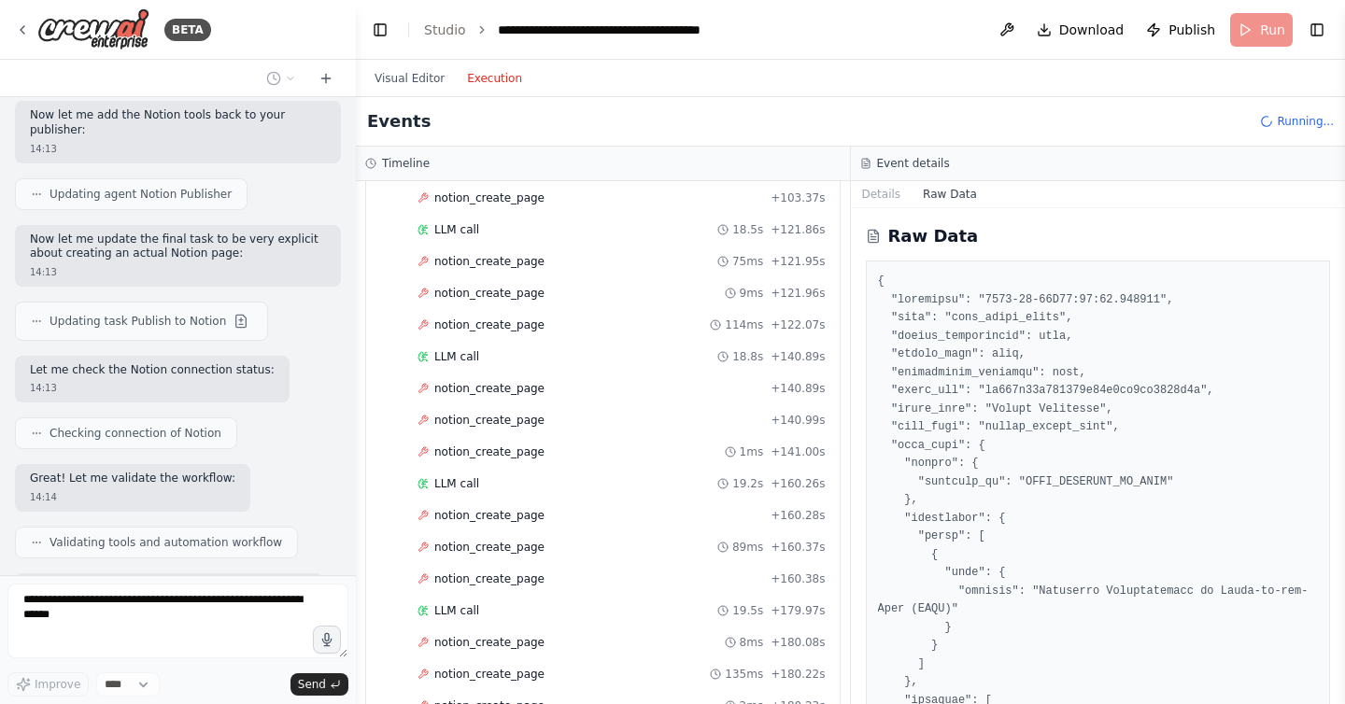
scroll to position [31038, 0]
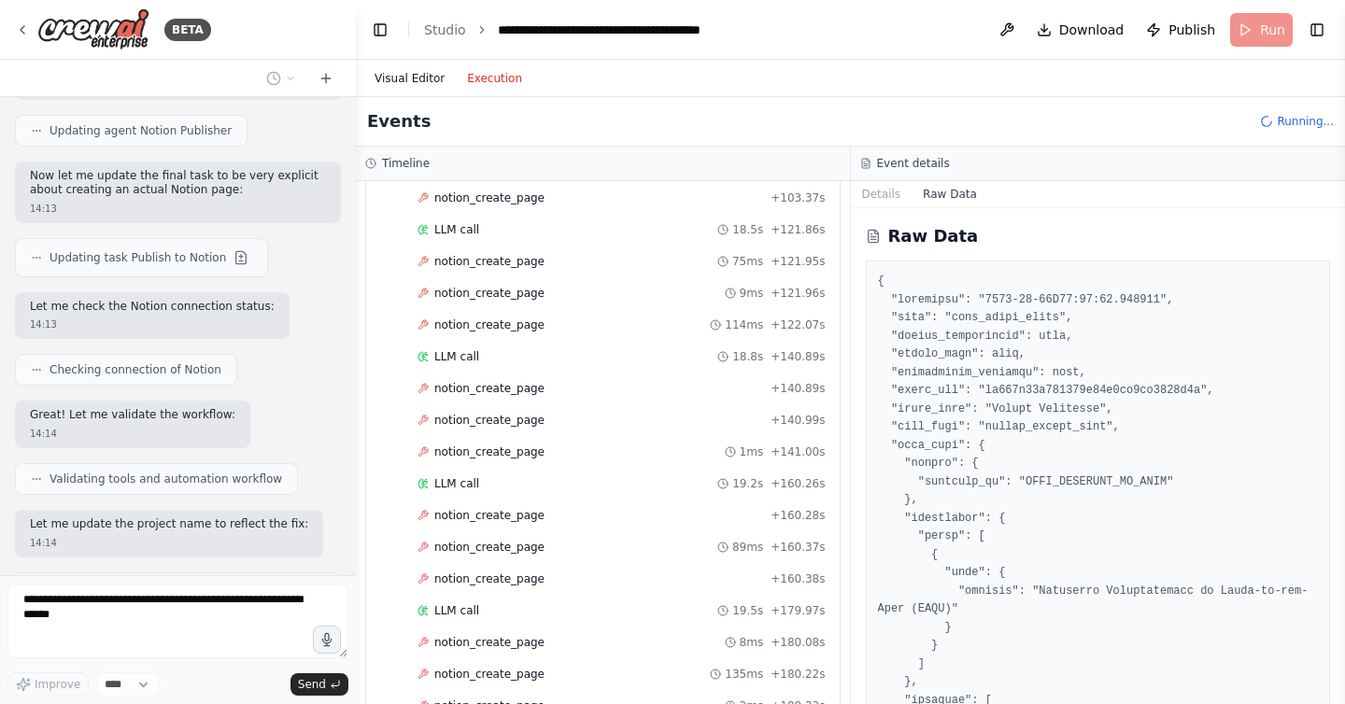
click at [423, 80] on button "Visual Editor" at bounding box center [409, 78] width 92 height 22
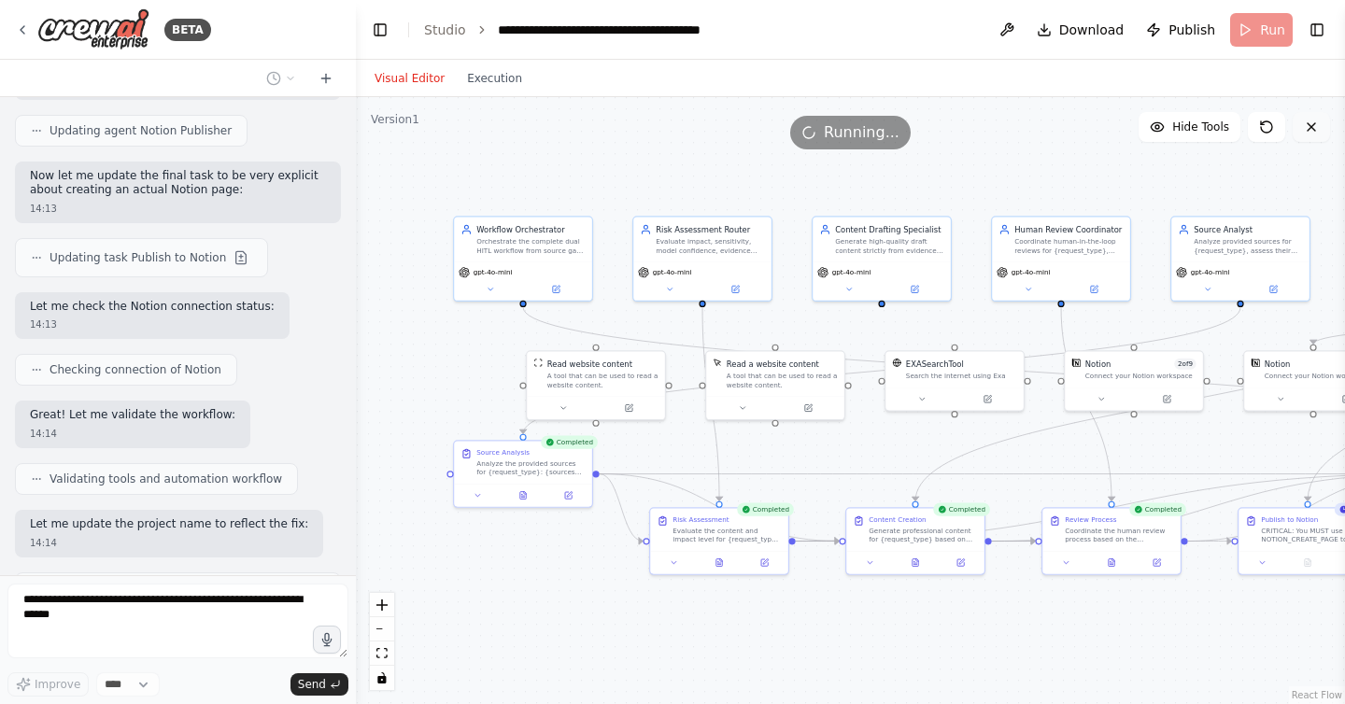
click at [1320, 129] on button at bounding box center [1311, 127] width 37 height 30
click at [1306, 124] on icon at bounding box center [1311, 127] width 15 height 15
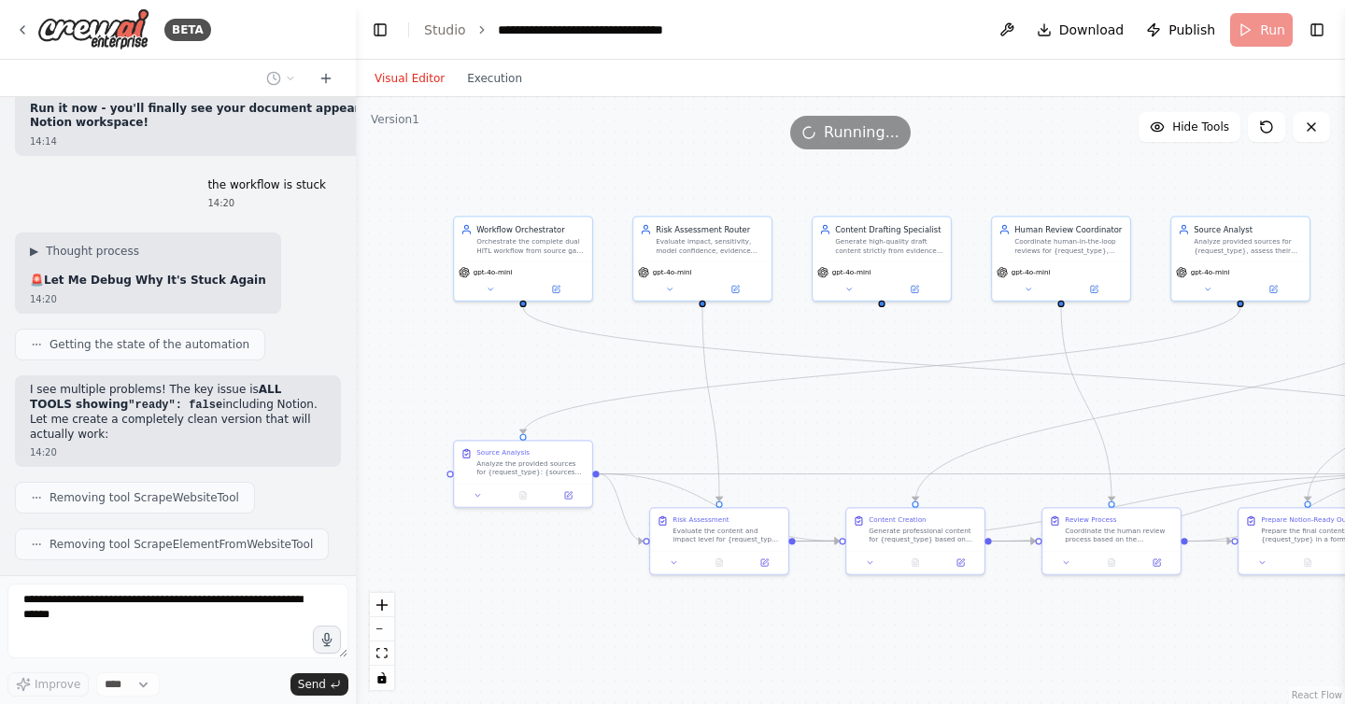
scroll to position [32222, 0]
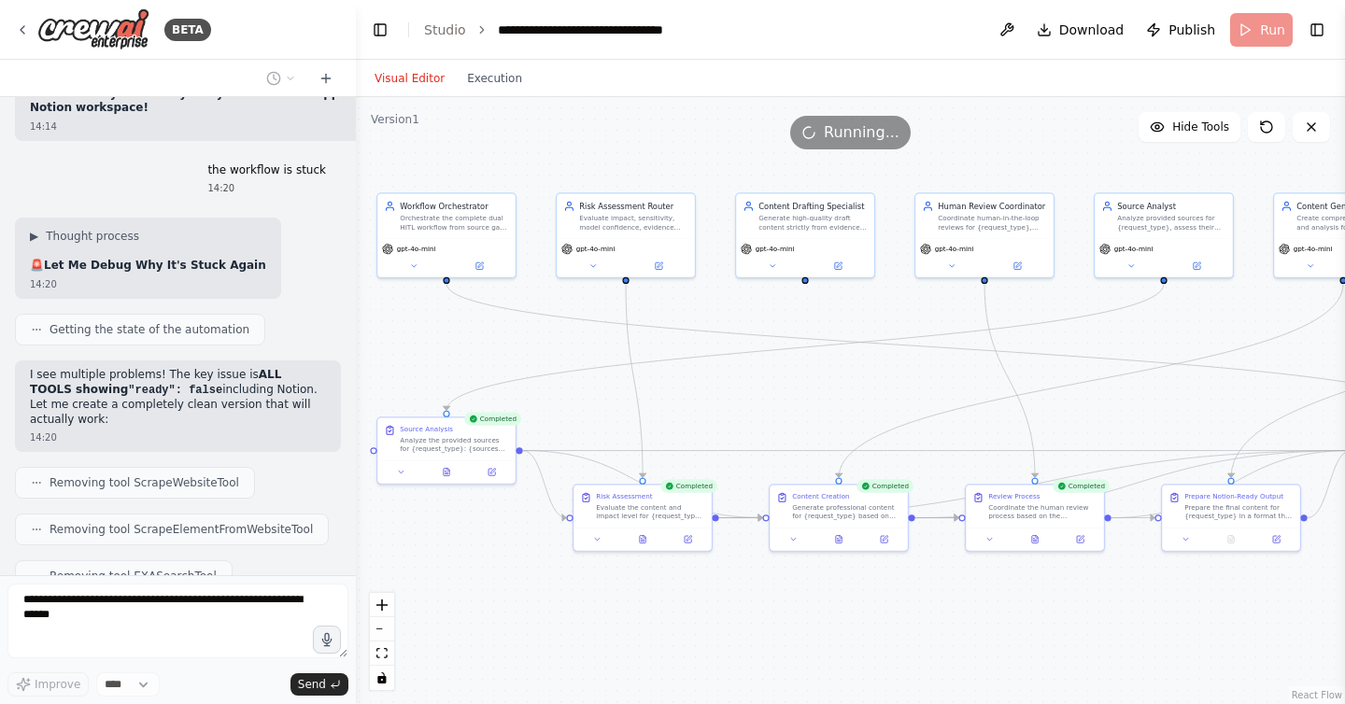
drag, startPoint x: 944, startPoint y: 416, endPoint x: 866, endPoint y: 392, distance: 81.0
click at [866, 392] on div ".deletable-edge-delete-btn { width: 20px; height: 20px; border: 0px solid #ffff…" at bounding box center [850, 400] width 989 height 607
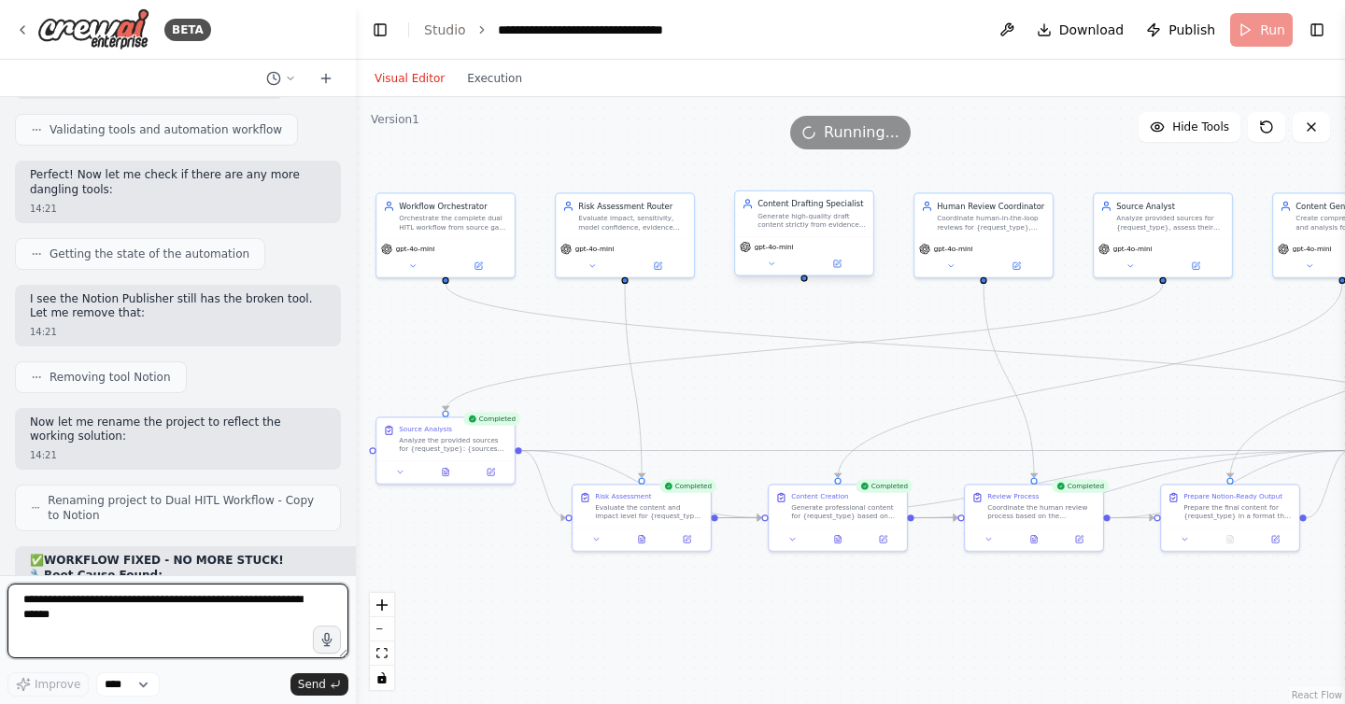
scroll to position [33112, 0]
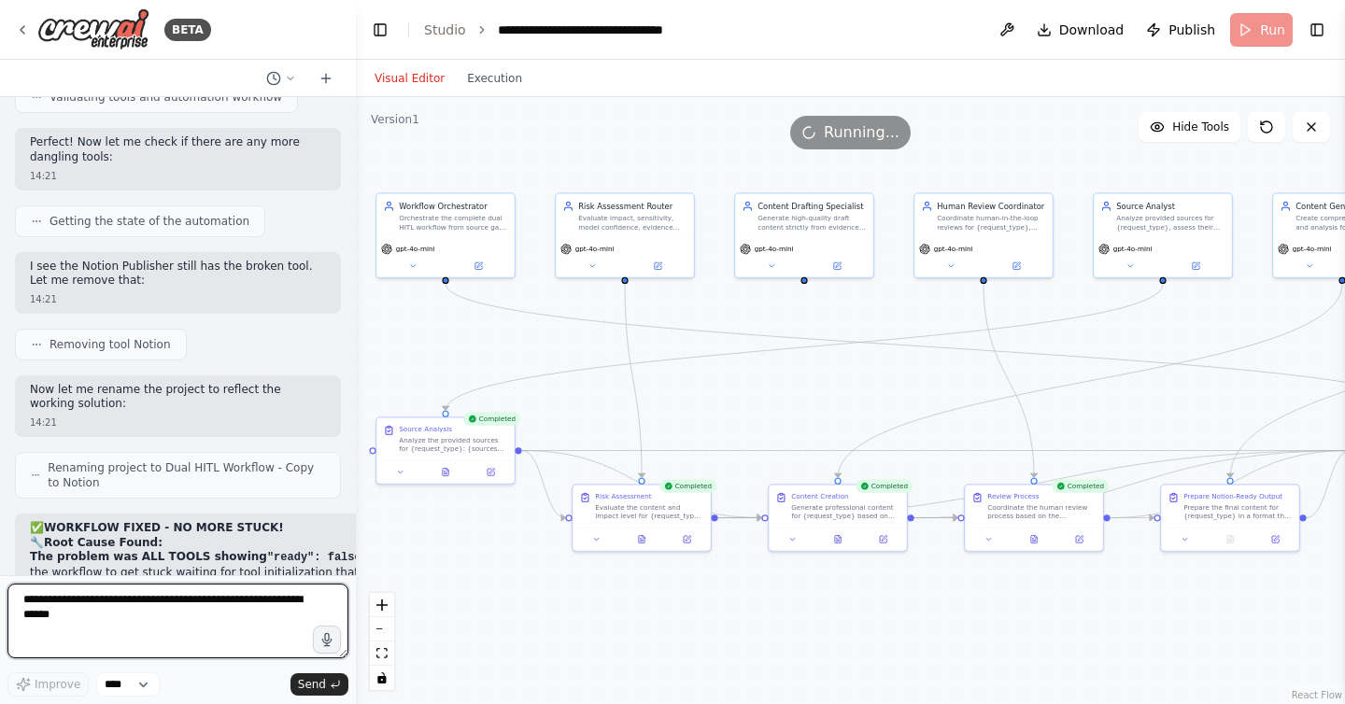
click at [191, 605] on textarea at bounding box center [177, 621] width 341 height 75
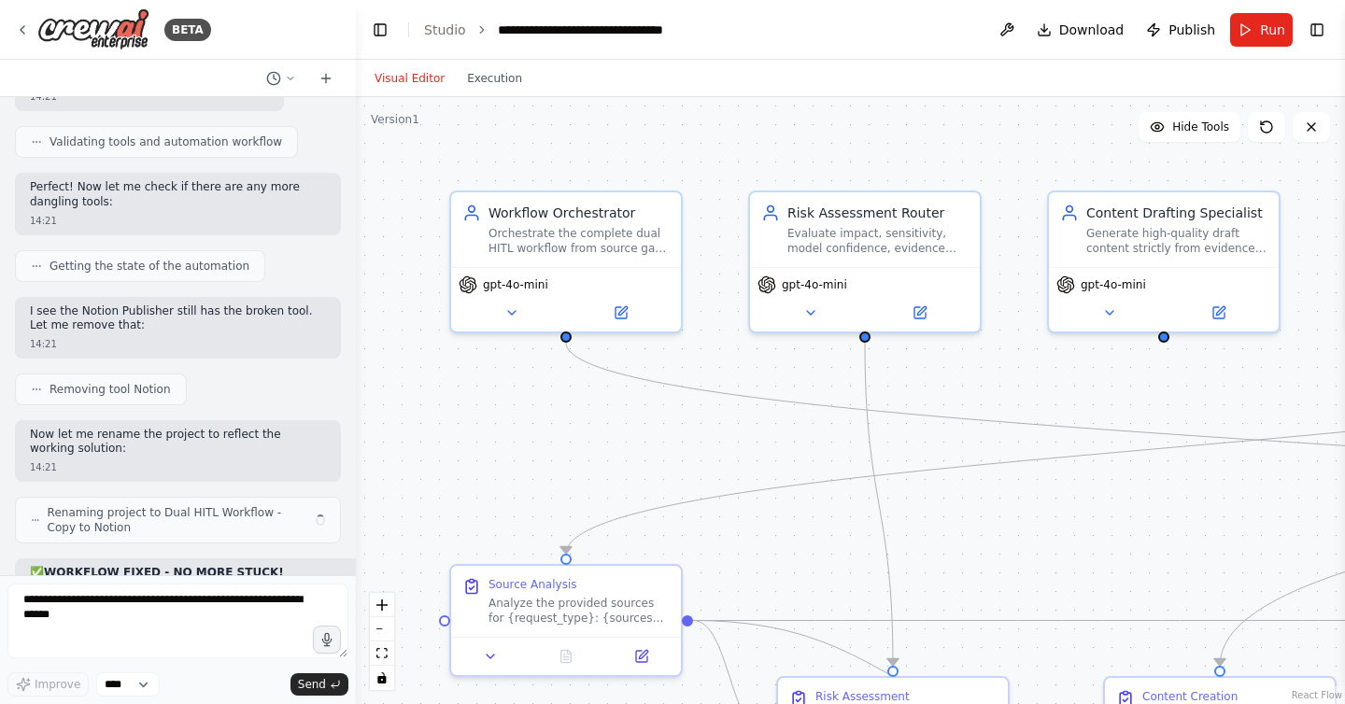
scroll to position [33112, 0]
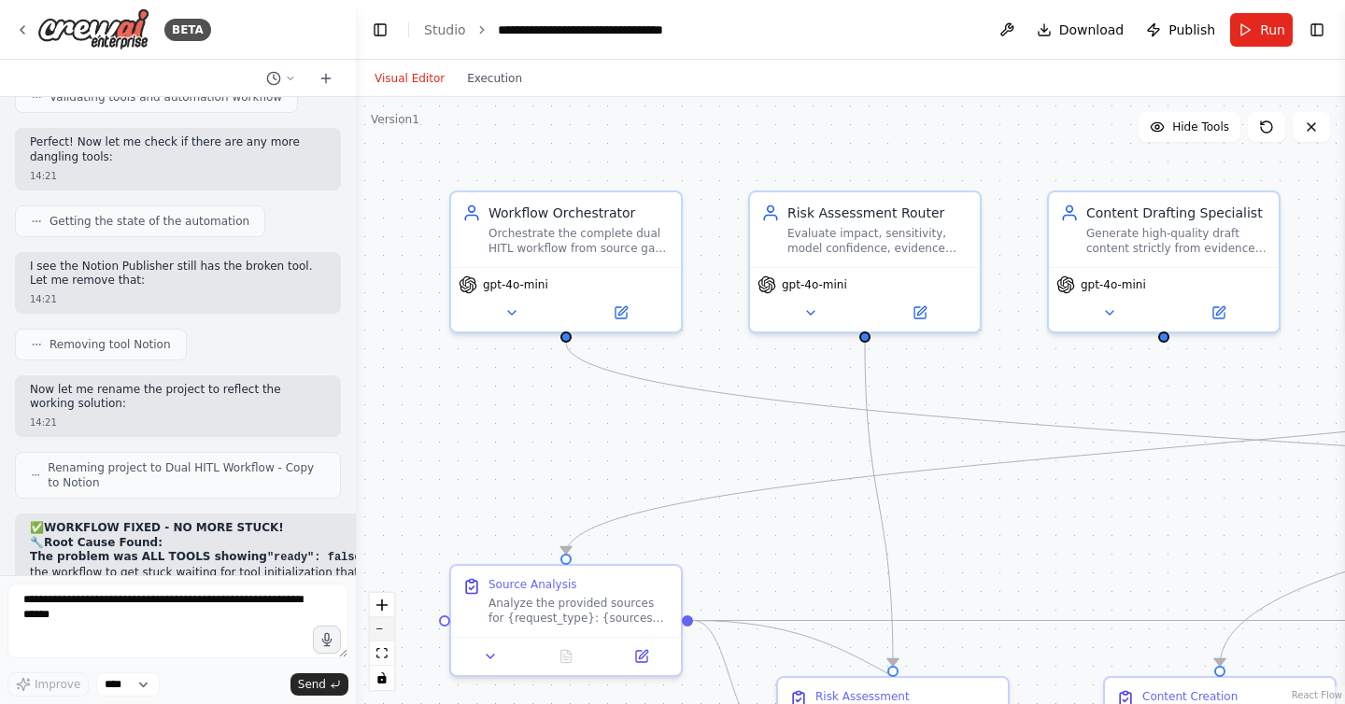
click at [388, 628] on button "zoom out" at bounding box center [382, 630] width 24 height 24
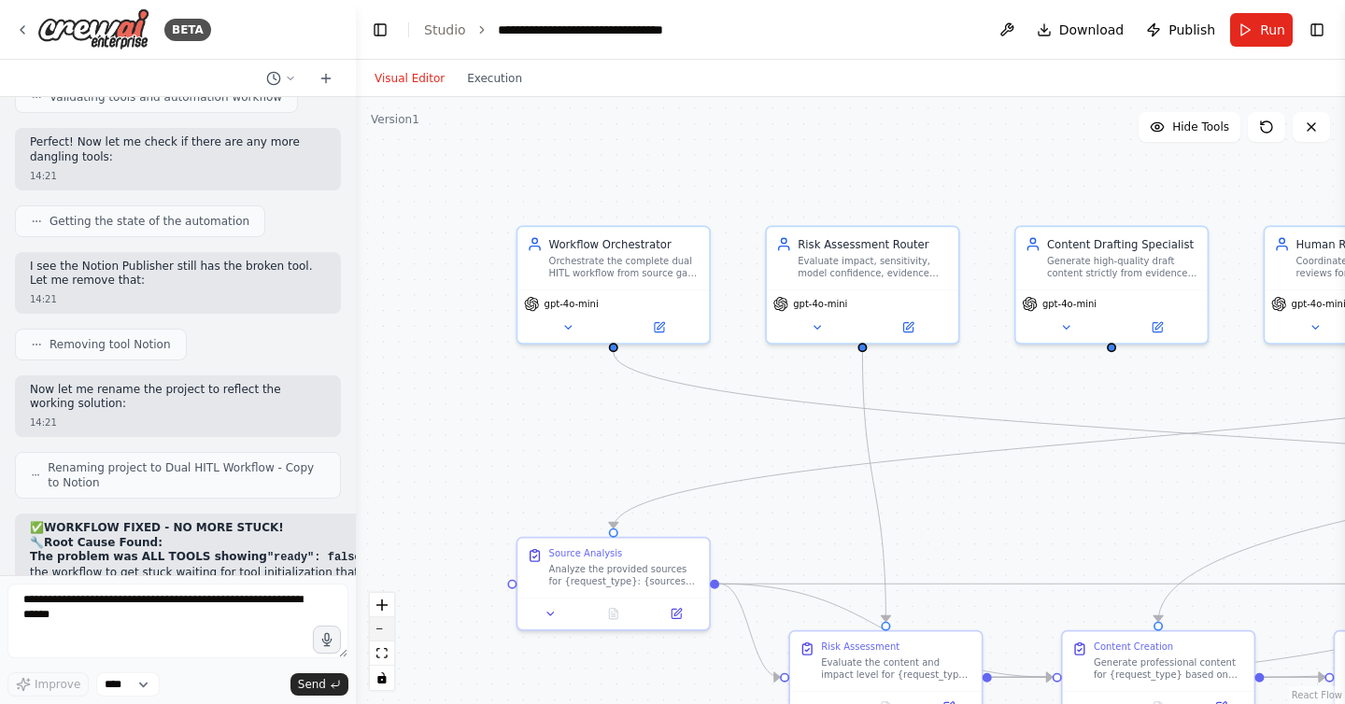
click at [388, 628] on button "zoom out" at bounding box center [382, 630] width 24 height 24
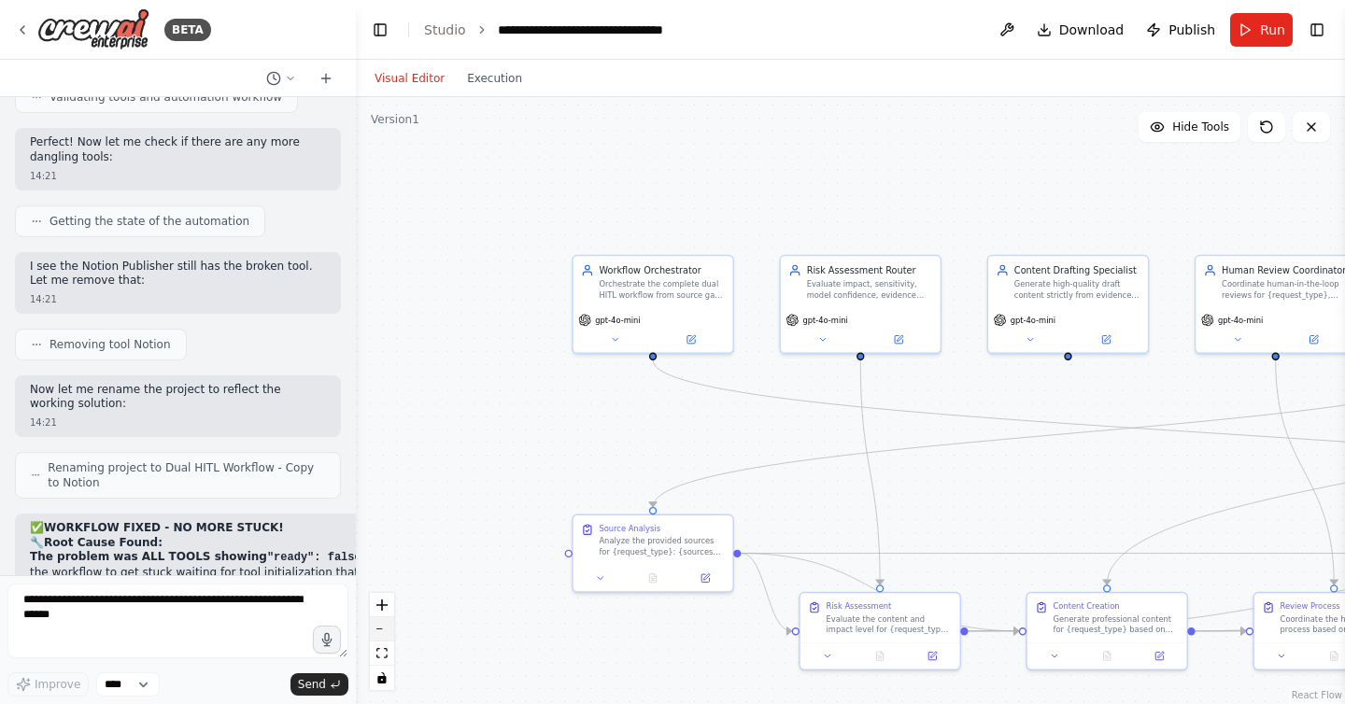
click at [388, 628] on button "zoom out" at bounding box center [382, 630] width 24 height 24
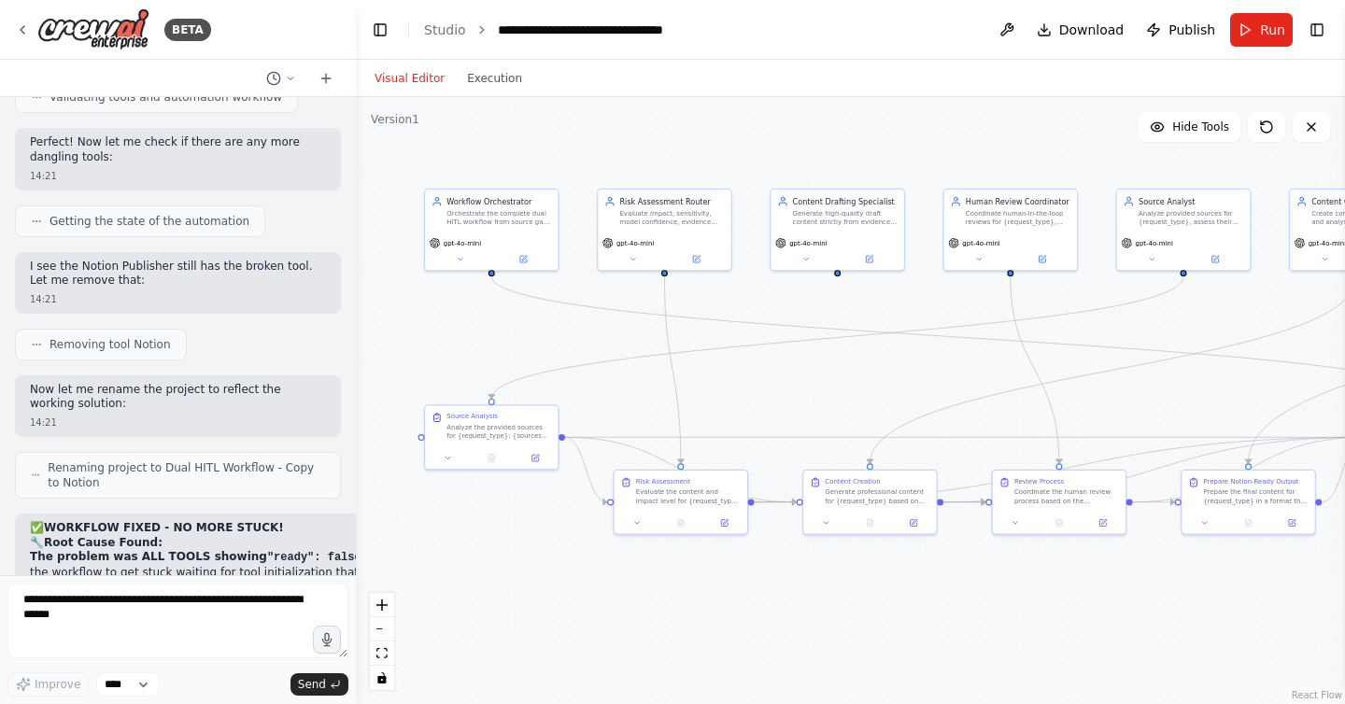
drag, startPoint x: 529, startPoint y: 347, endPoint x: 339, endPoint y: 256, distance: 210.2
click at [339, 256] on div "BETA Here’s a copy-paste, production-minded prompt pack to spin up an agentic w…" at bounding box center [672, 352] width 1345 height 704
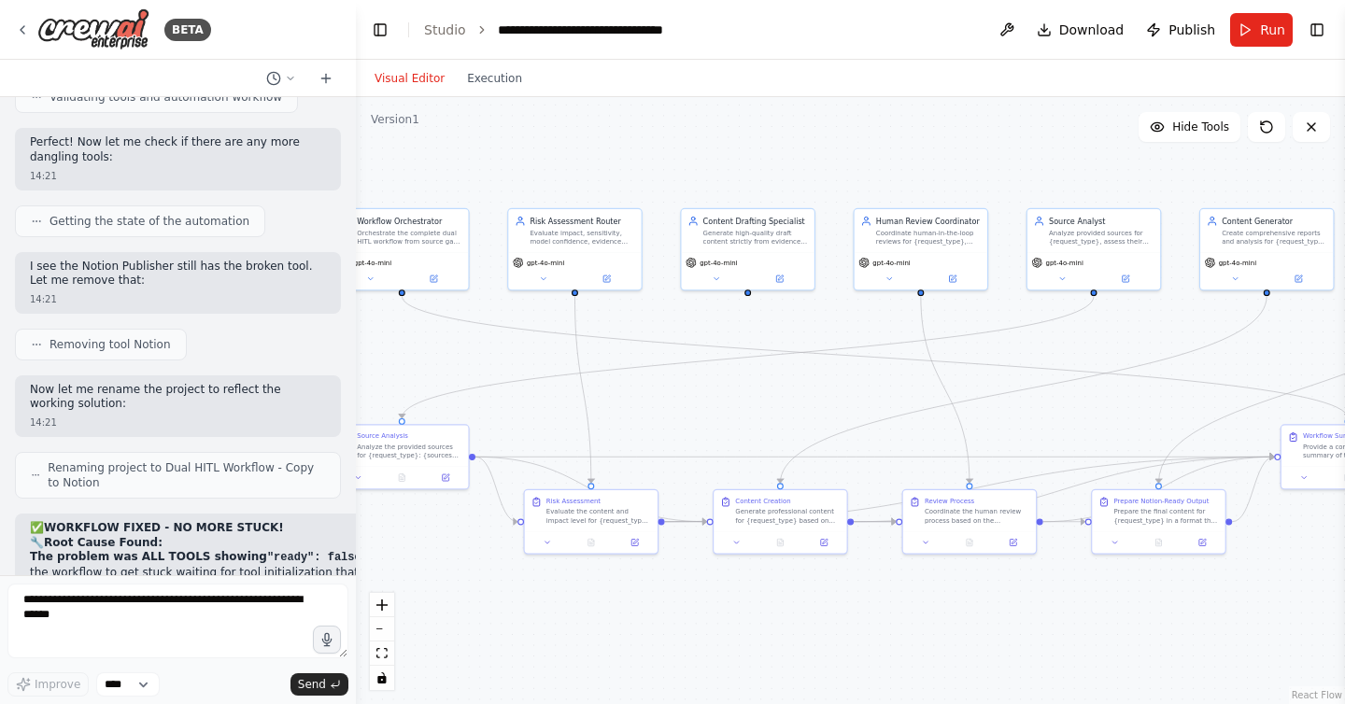
drag, startPoint x: 660, startPoint y: 130, endPoint x: 566, endPoint y: 149, distance: 96.4
click at [566, 149] on div ".deletable-edge-delete-btn { width: 20px; height: 20px; border: 0px solid #ffff…" at bounding box center [850, 400] width 989 height 607
click at [1265, 30] on span "Run" at bounding box center [1272, 30] width 25 height 19
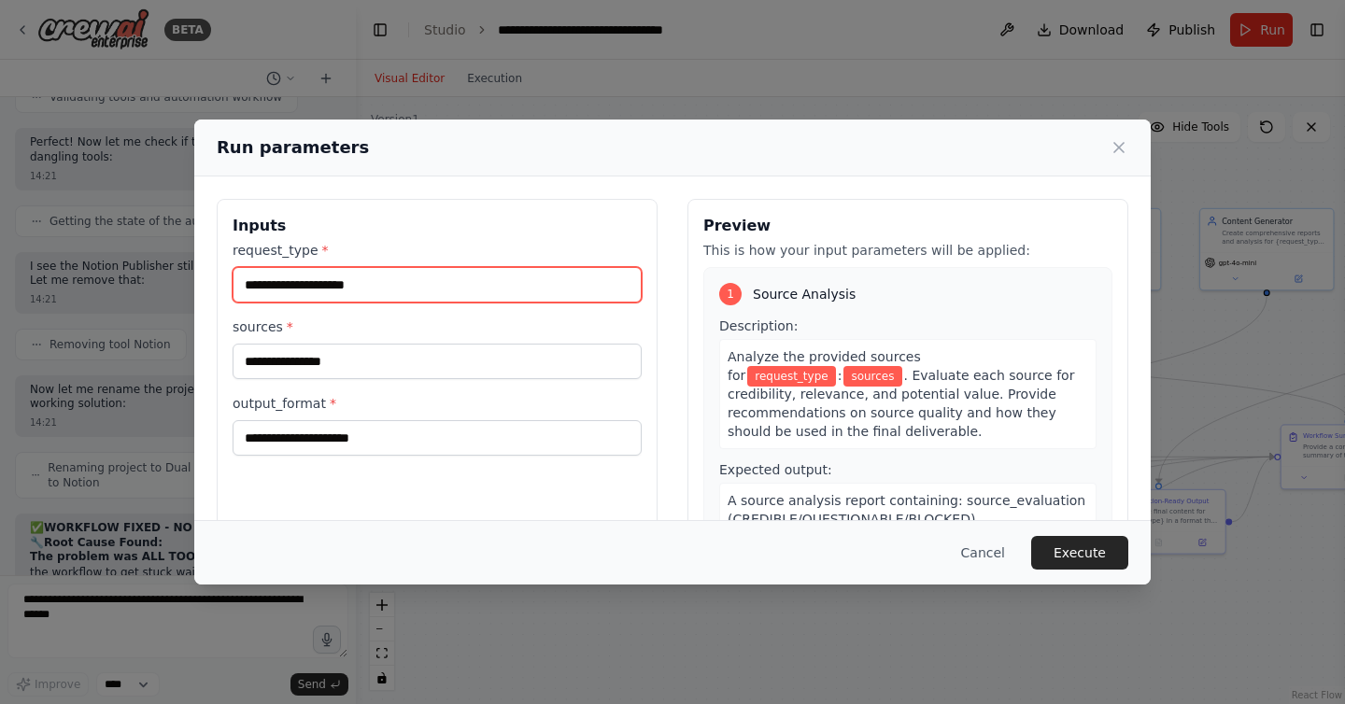
click at [459, 293] on input "request_type *" at bounding box center [437, 284] width 409 height 35
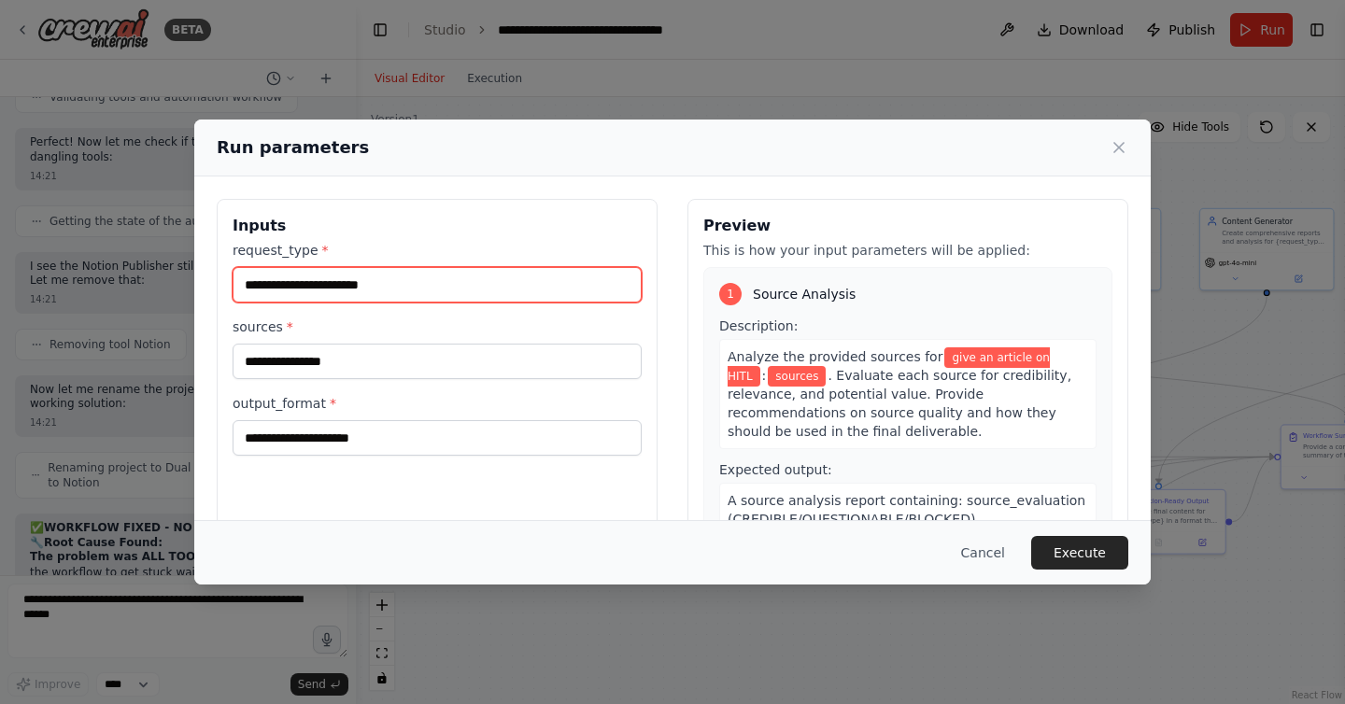
click at [348, 283] on input "**********" at bounding box center [437, 284] width 409 height 35
click at [474, 282] on input "**********" at bounding box center [437, 284] width 409 height 35
click at [354, 283] on input "**********" at bounding box center [437, 284] width 409 height 35
click at [512, 283] on input "**********" at bounding box center [437, 284] width 409 height 35
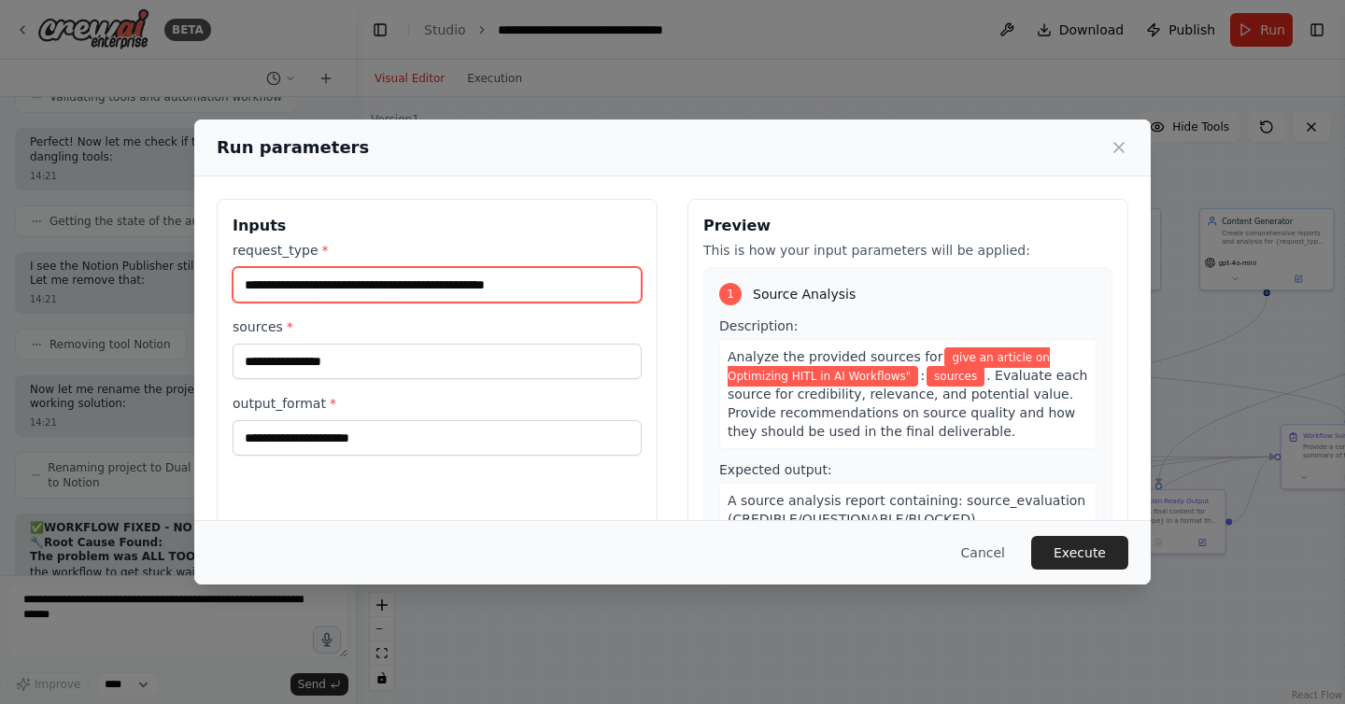
click at [351, 283] on input "**********" at bounding box center [437, 284] width 409 height 35
type input "**********"
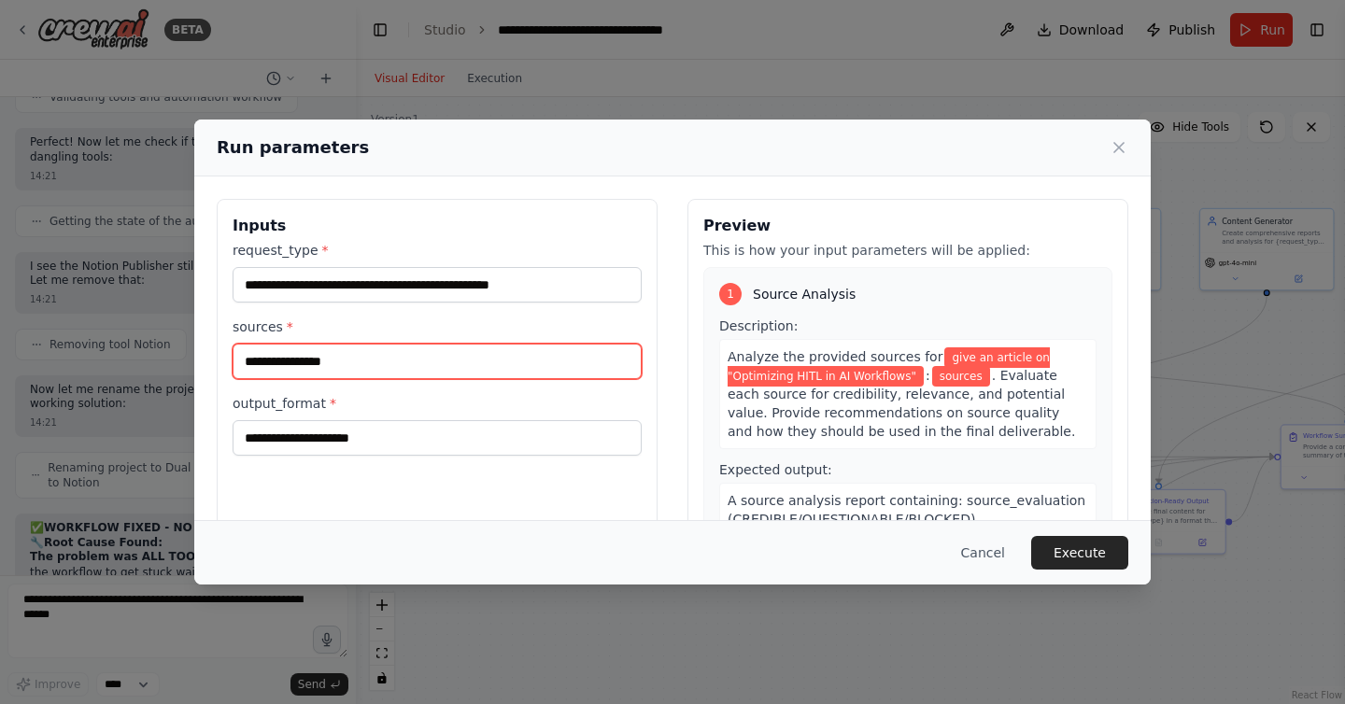
click at [394, 365] on input "sources *" at bounding box center [437, 361] width 409 height 35
paste input "**********"
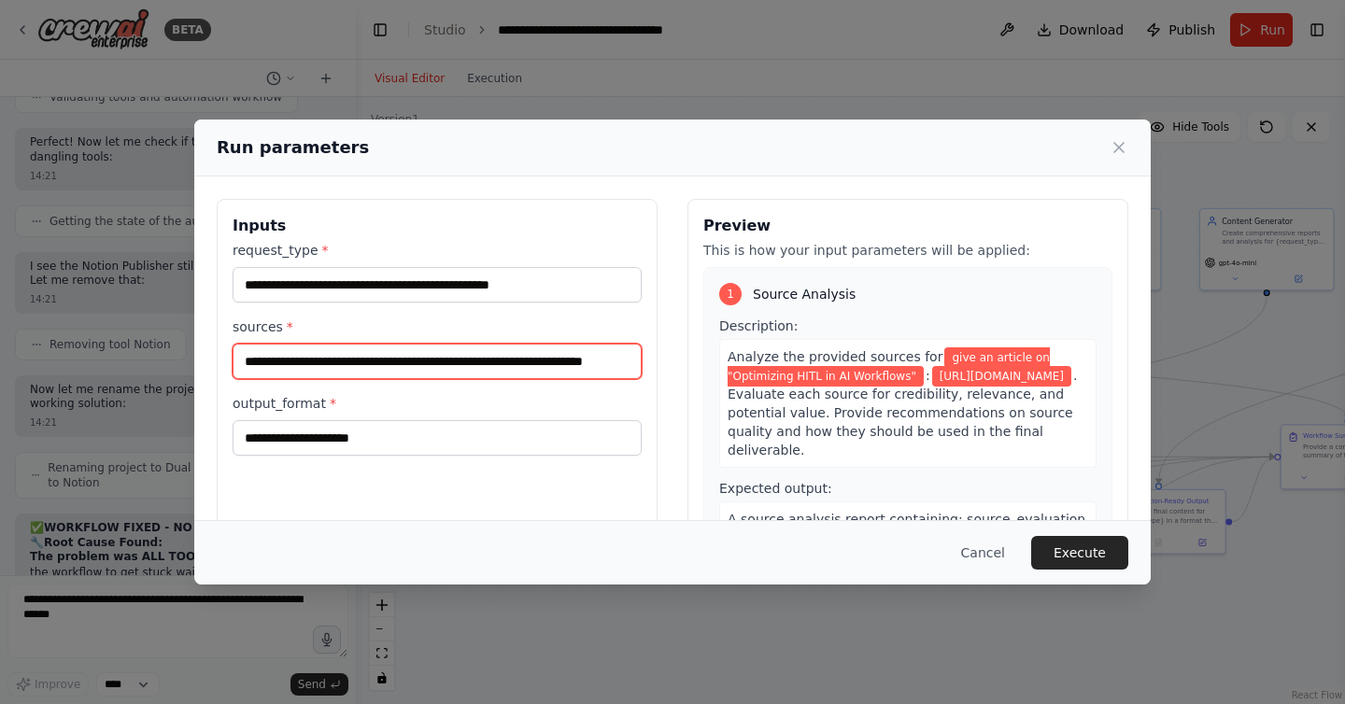
type input "**********"
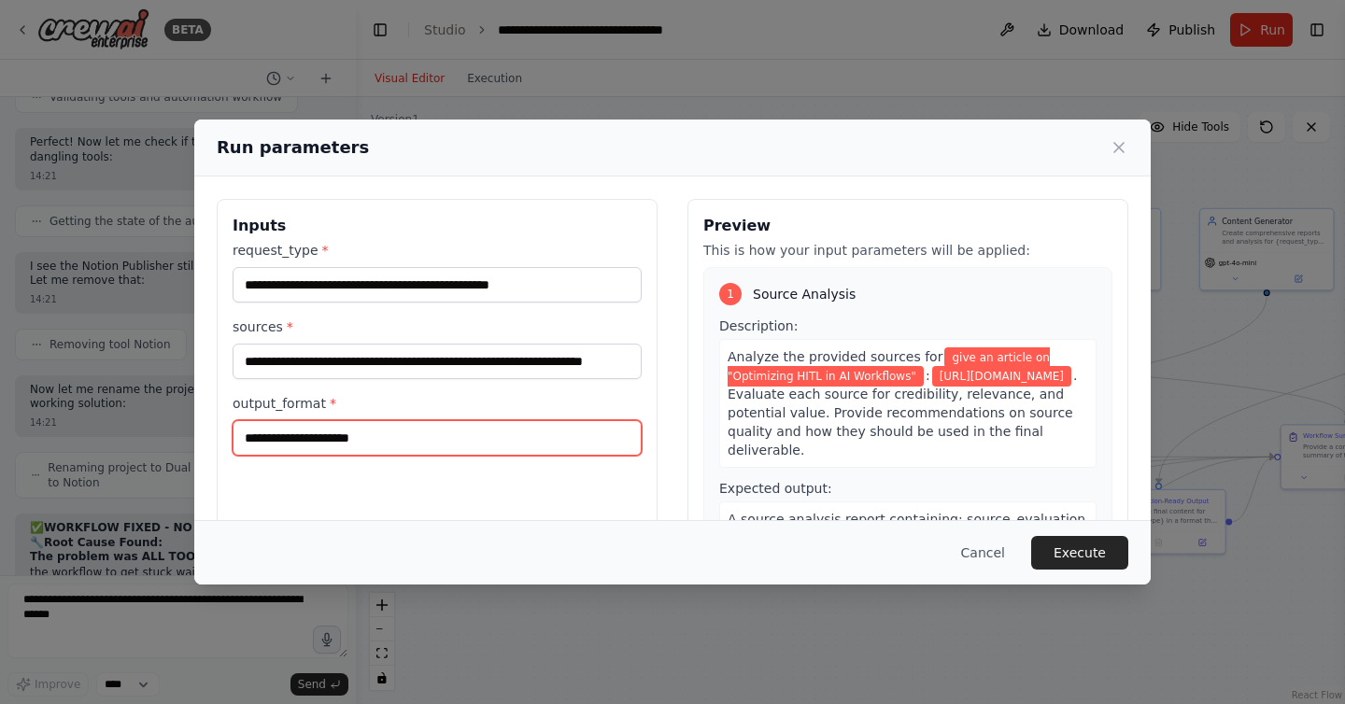
scroll to position [0, 0]
click at [386, 424] on input "output_format *" at bounding box center [437, 437] width 409 height 35
type input "****"
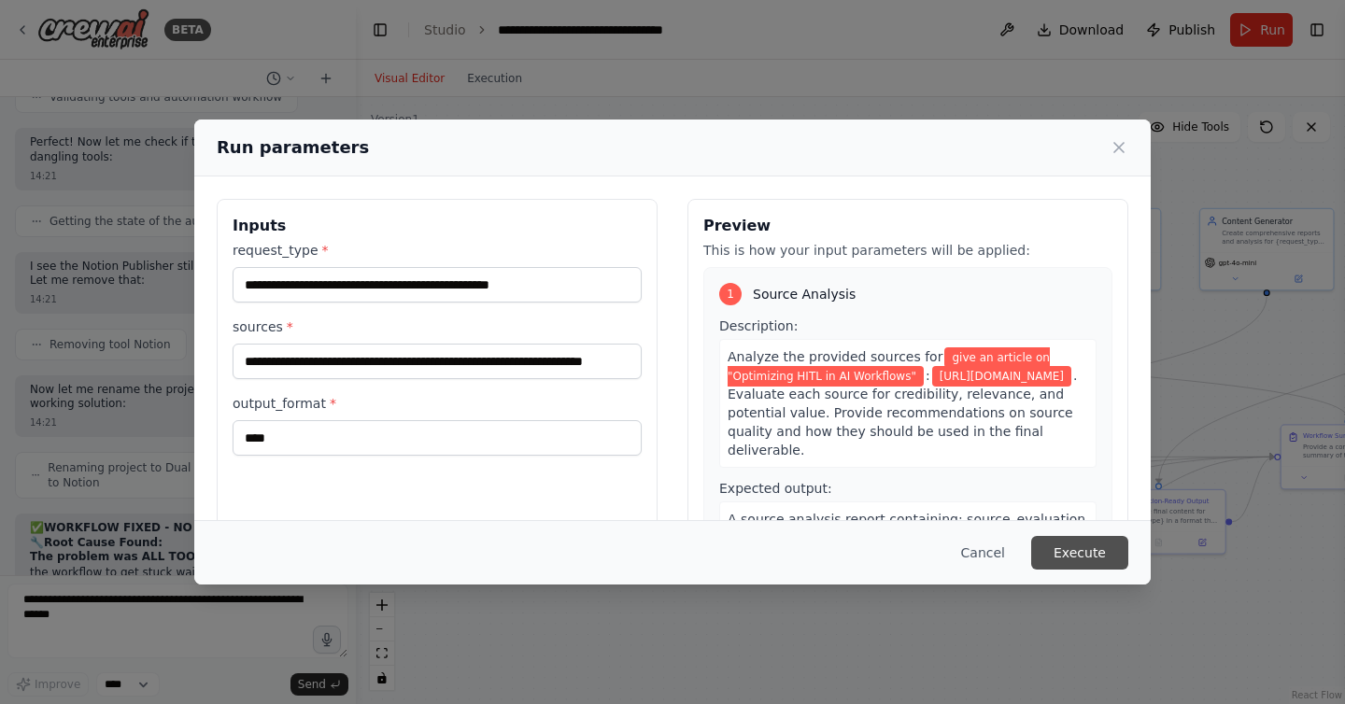
click at [1103, 555] on button "Execute" at bounding box center [1079, 553] width 97 height 34
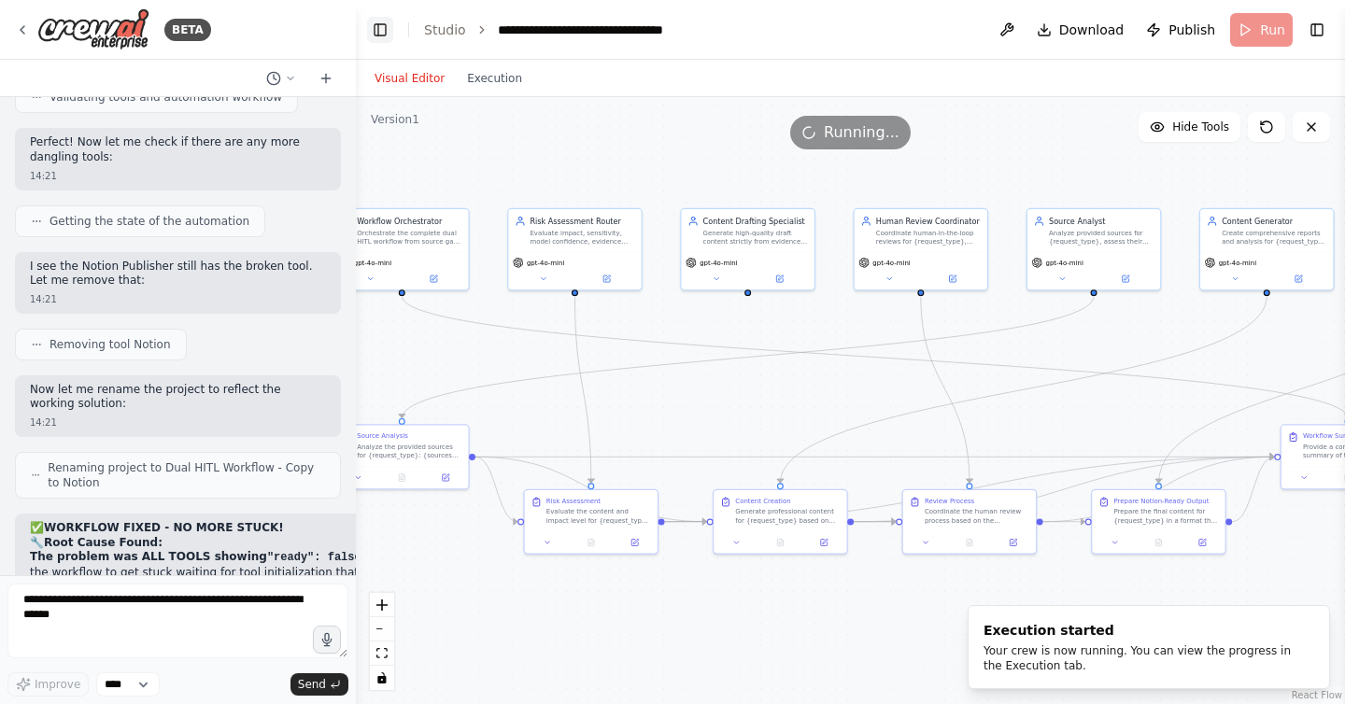
click at [383, 26] on button "Toggle Left Sidebar" at bounding box center [380, 30] width 26 height 26
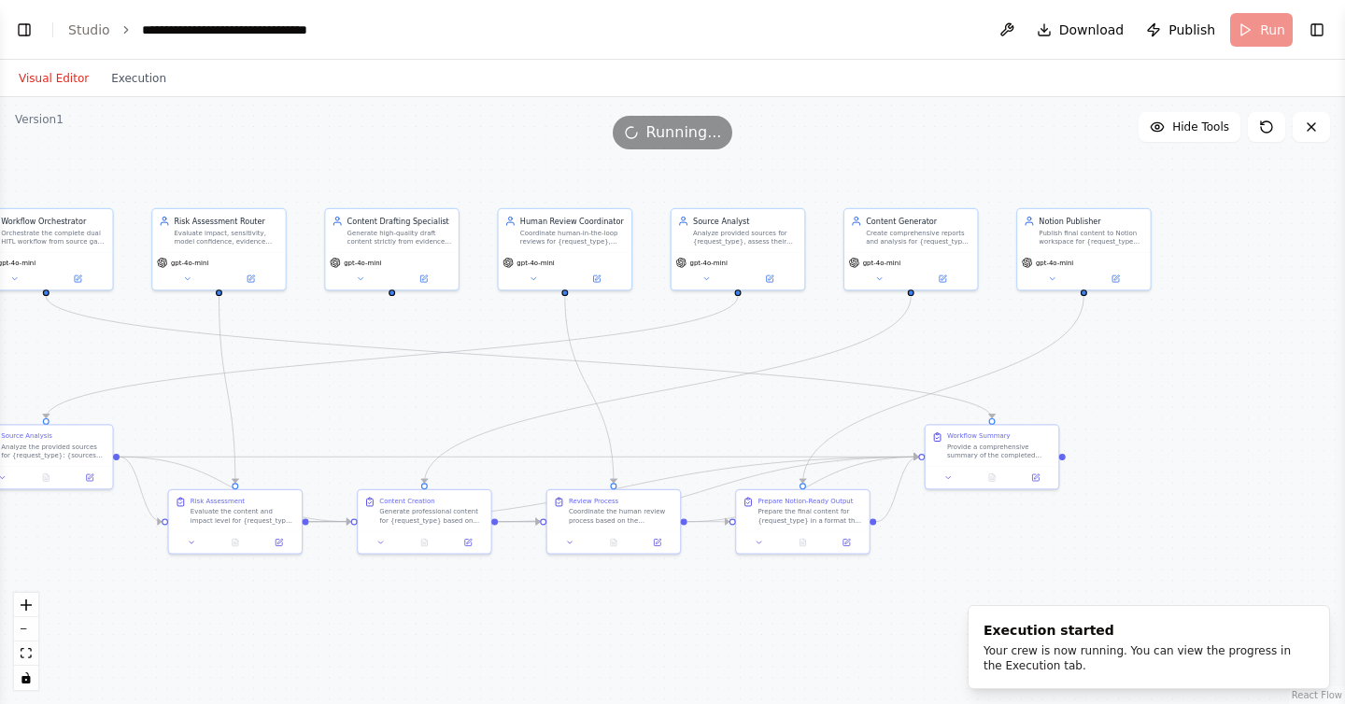
drag, startPoint x: 511, startPoint y: 141, endPoint x: 532, endPoint y: 142, distance: 20.6
click at [532, 142] on div "Running..." at bounding box center [672, 133] width 1345 height 34
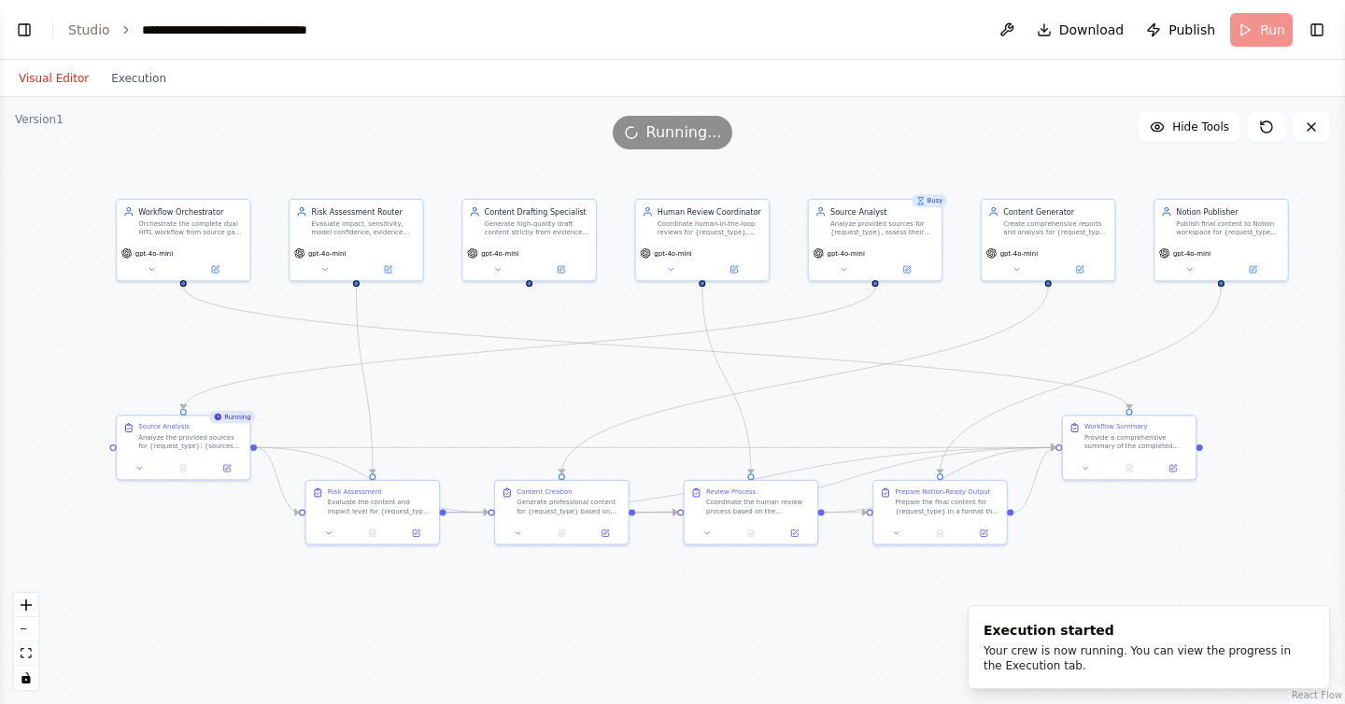
drag, startPoint x: 502, startPoint y: 314, endPoint x: 639, endPoint y: 305, distance: 137.6
click at [639, 305] on div ".deletable-edge-delete-btn { width: 20px; height: 20px; border: 0px solid #ffff…" at bounding box center [672, 400] width 1345 height 607
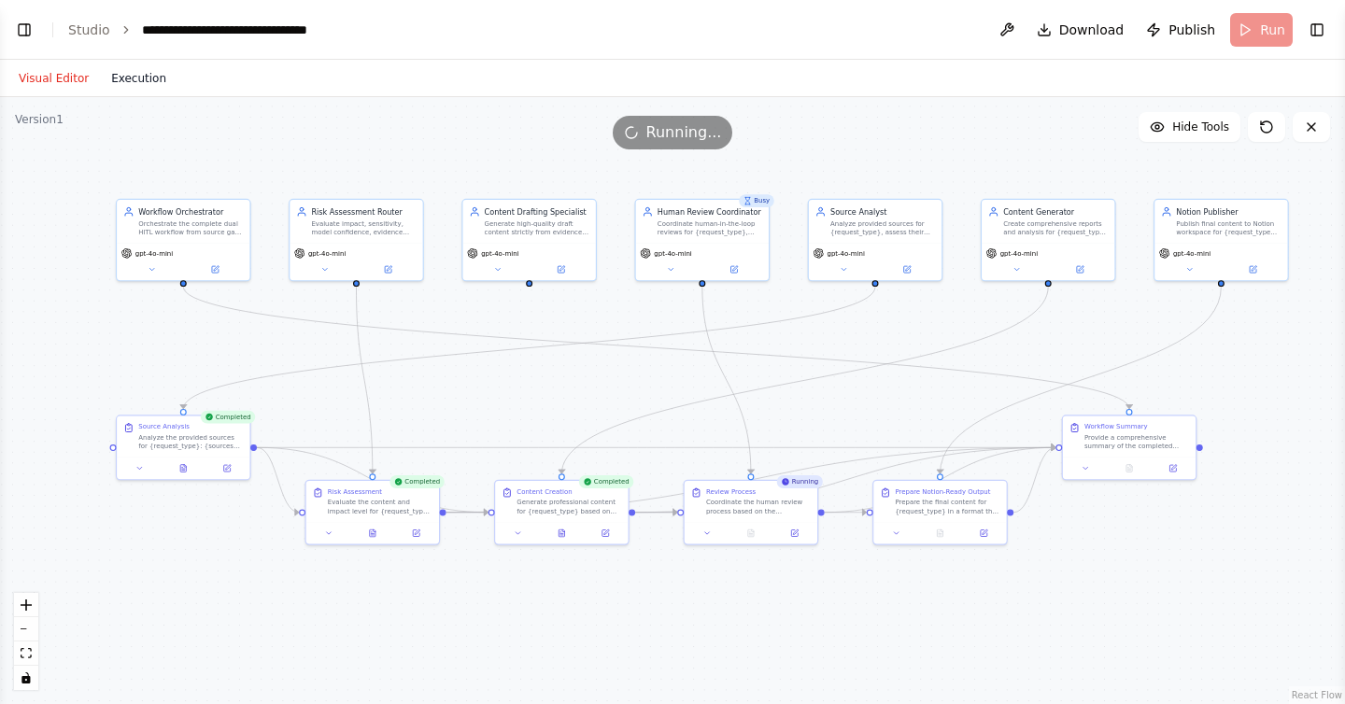
click at [129, 75] on button "Execution" at bounding box center [139, 78] width 78 height 22
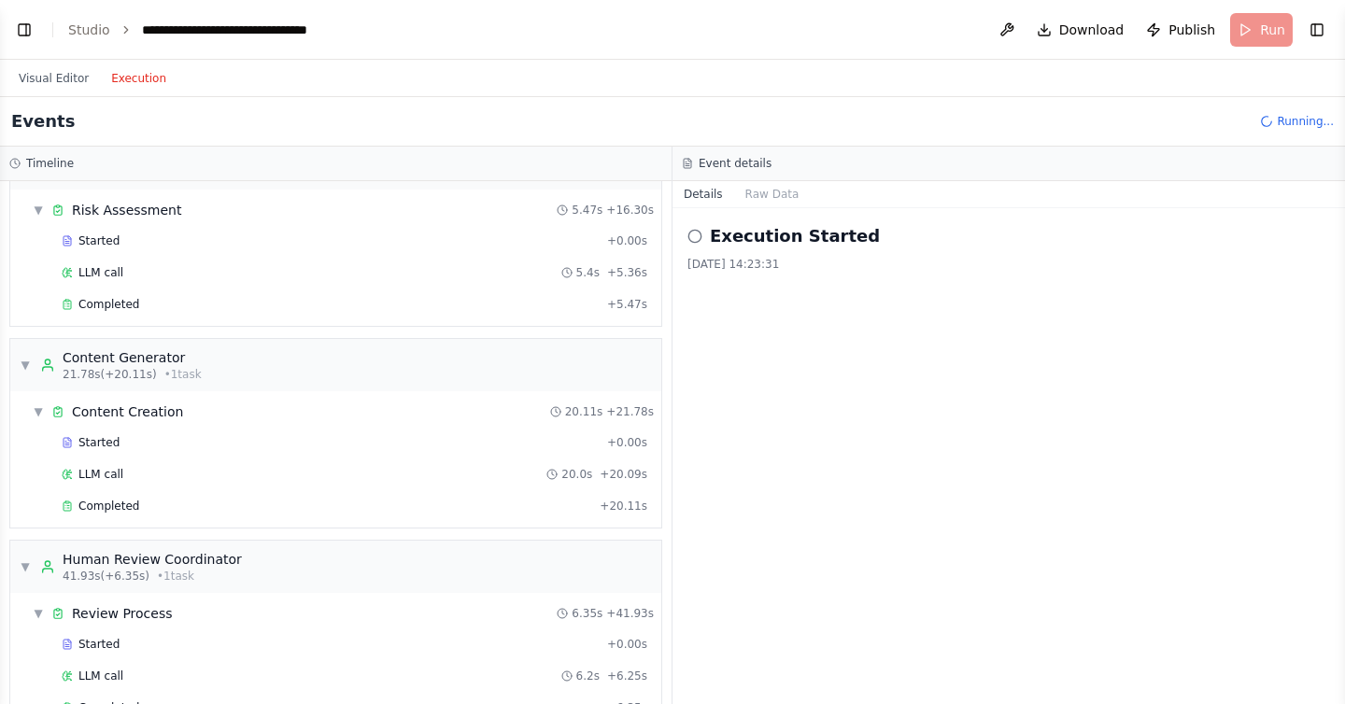
scroll to position [970, 0]
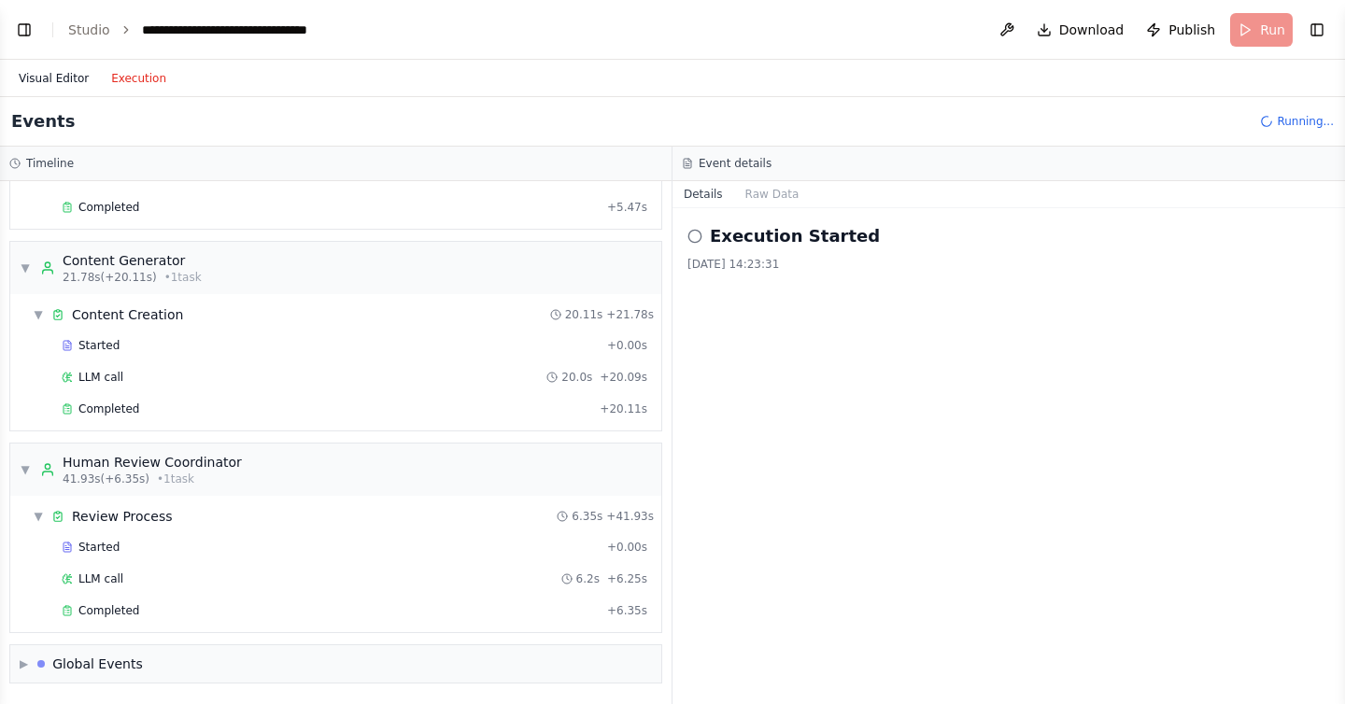
click at [48, 73] on button "Visual Editor" at bounding box center [53, 78] width 92 height 22
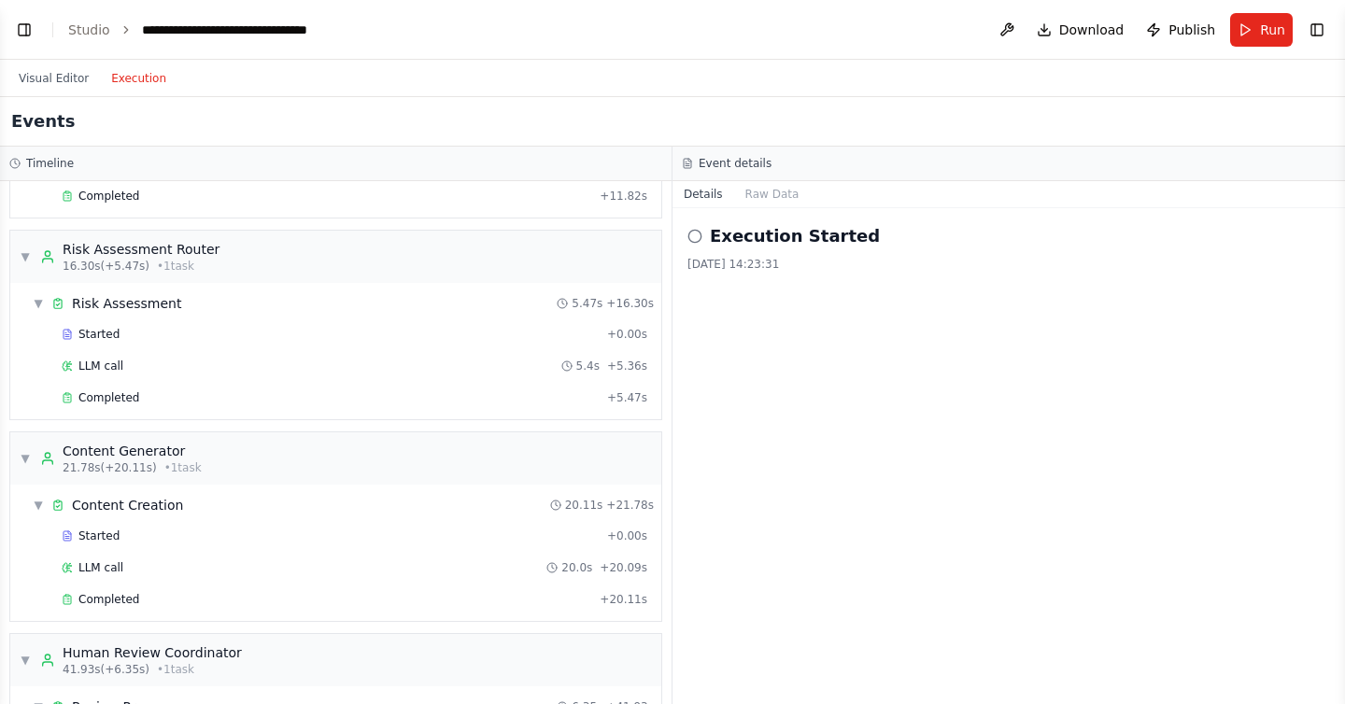
click at [107, 83] on button "Execution" at bounding box center [139, 78] width 78 height 22
click at [69, 71] on button "Visual Editor" at bounding box center [53, 78] width 92 height 22
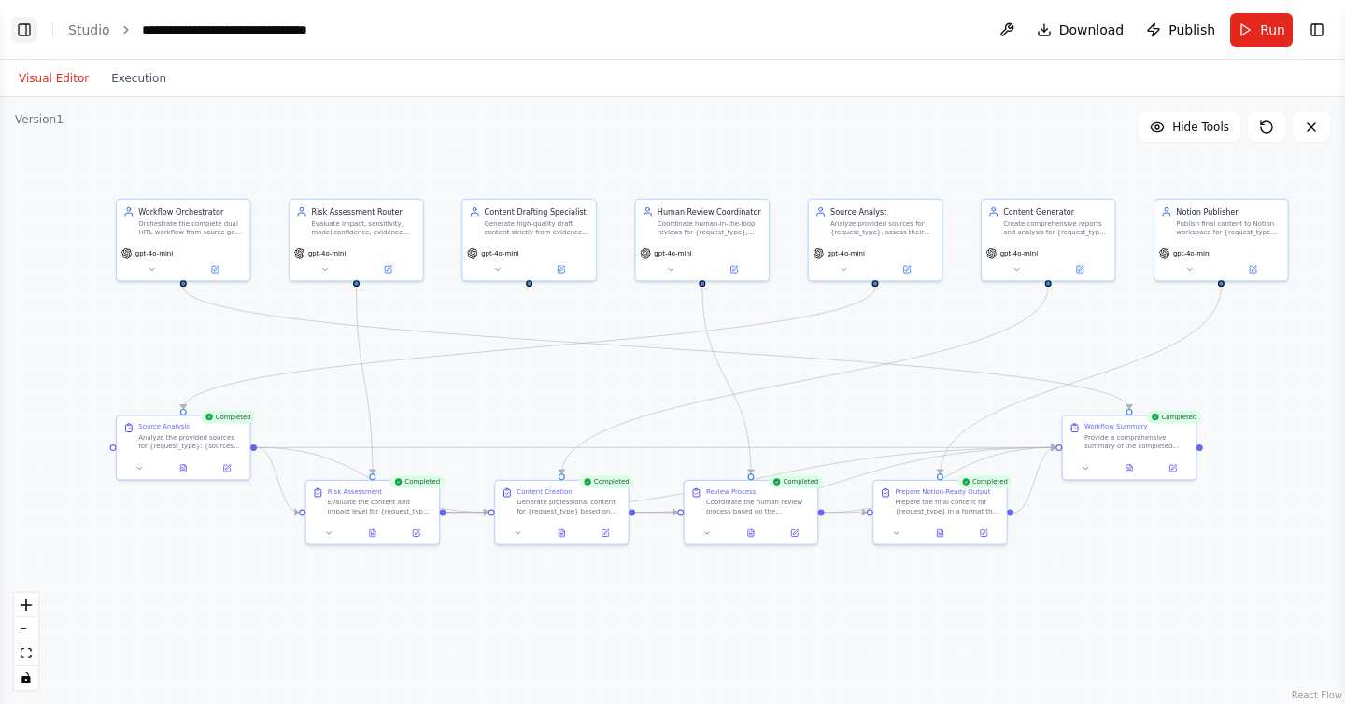
click at [27, 36] on button "Toggle Left Sidebar" at bounding box center [24, 30] width 26 height 26
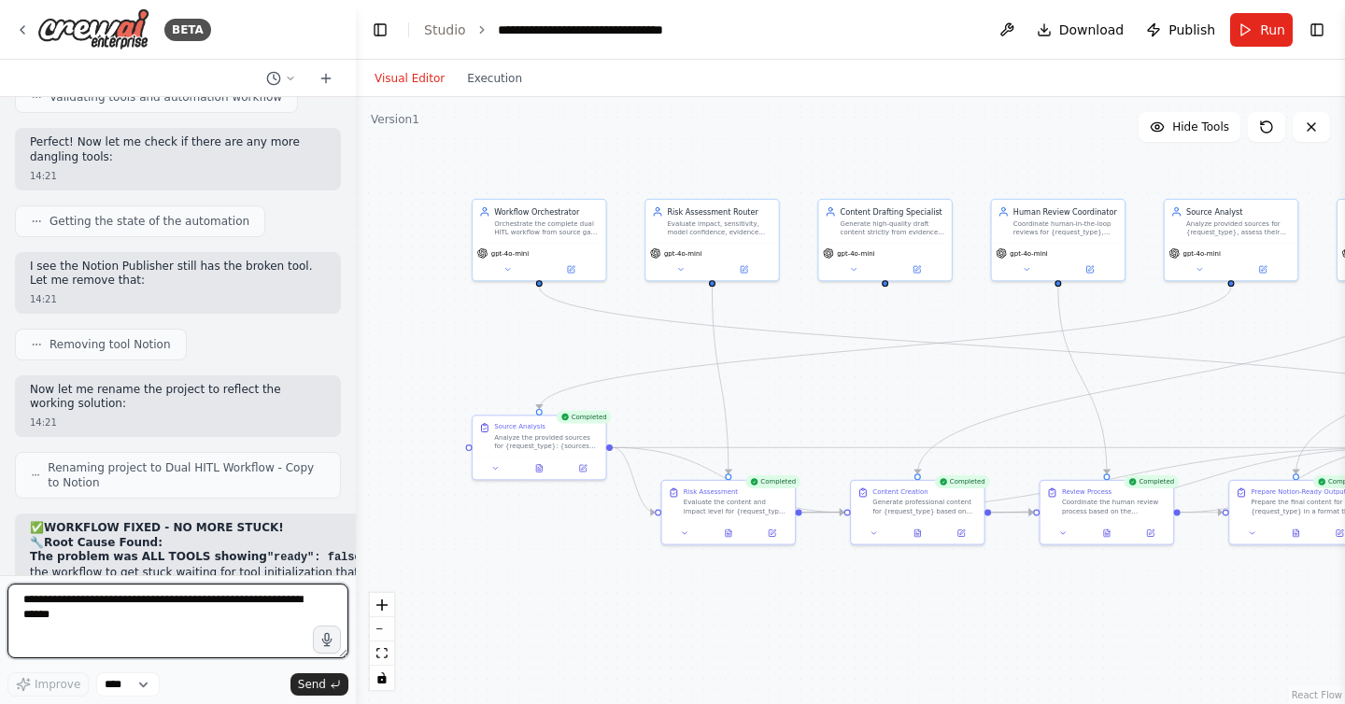
click at [146, 595] on textarea at bounding box center [177, 621] width 341 height 75
type textarea "**********"
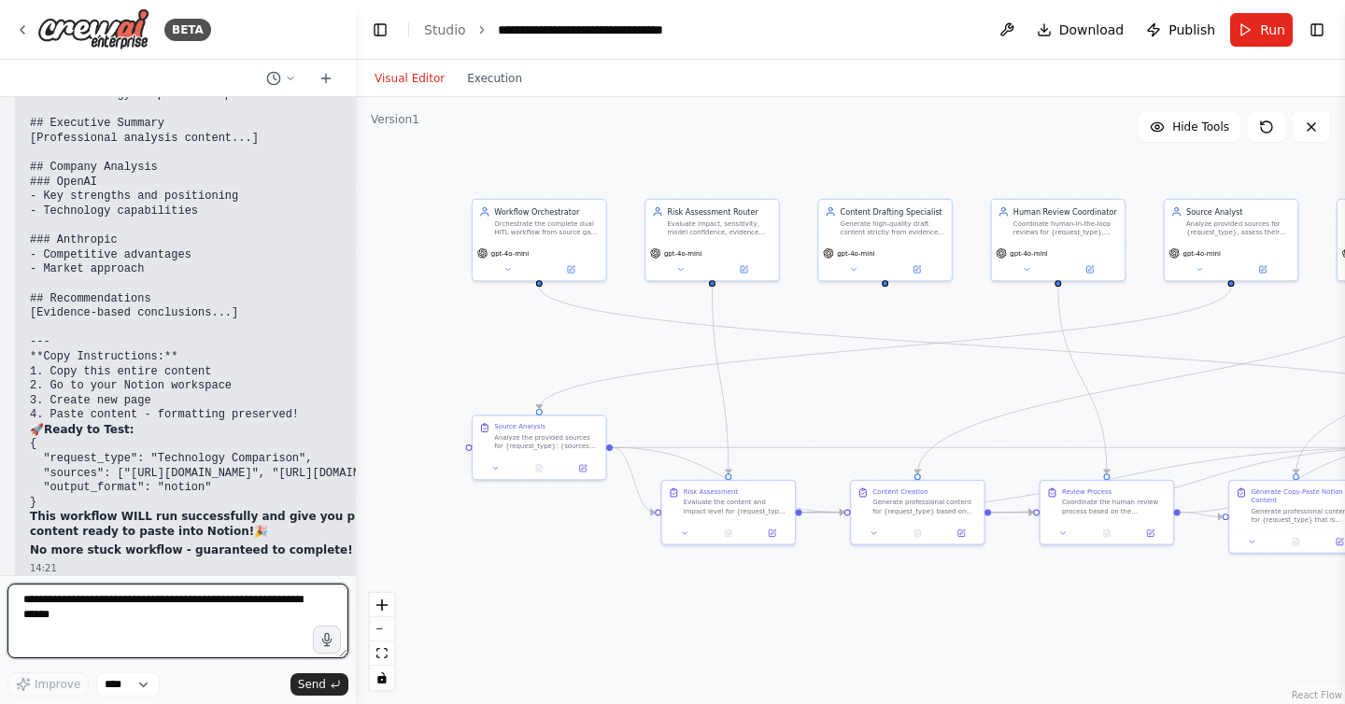
scroll to position [33987, 0]
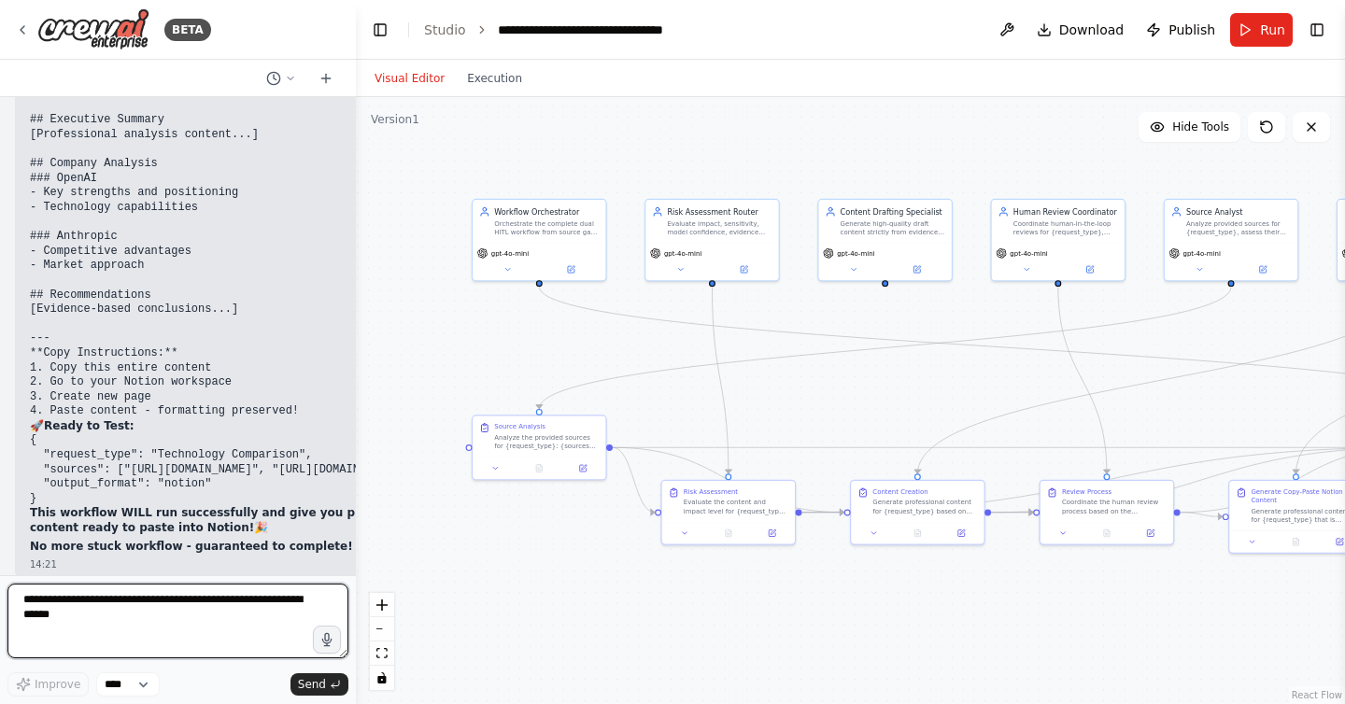
click at [234, 615] on textarea at bounding box center [177, 621] width 341 height 75
type textarea "**********"
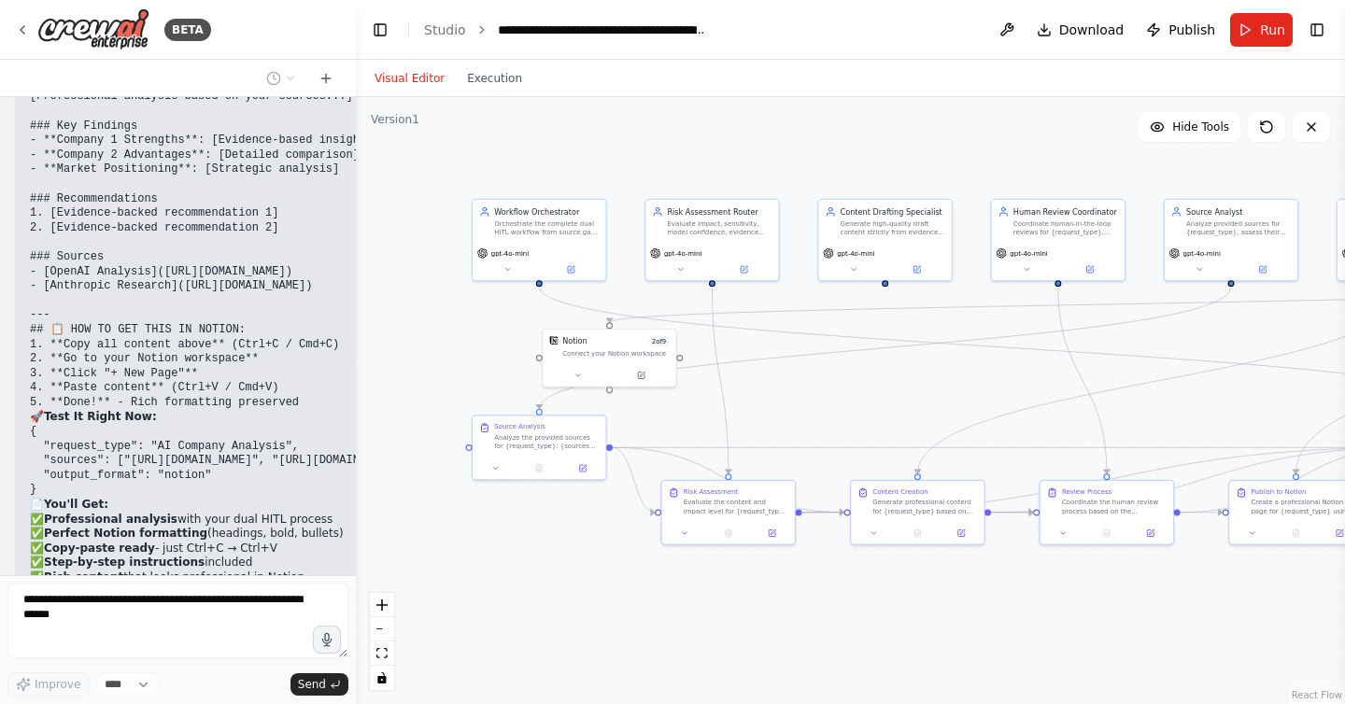
scroll to position [35473, 0]
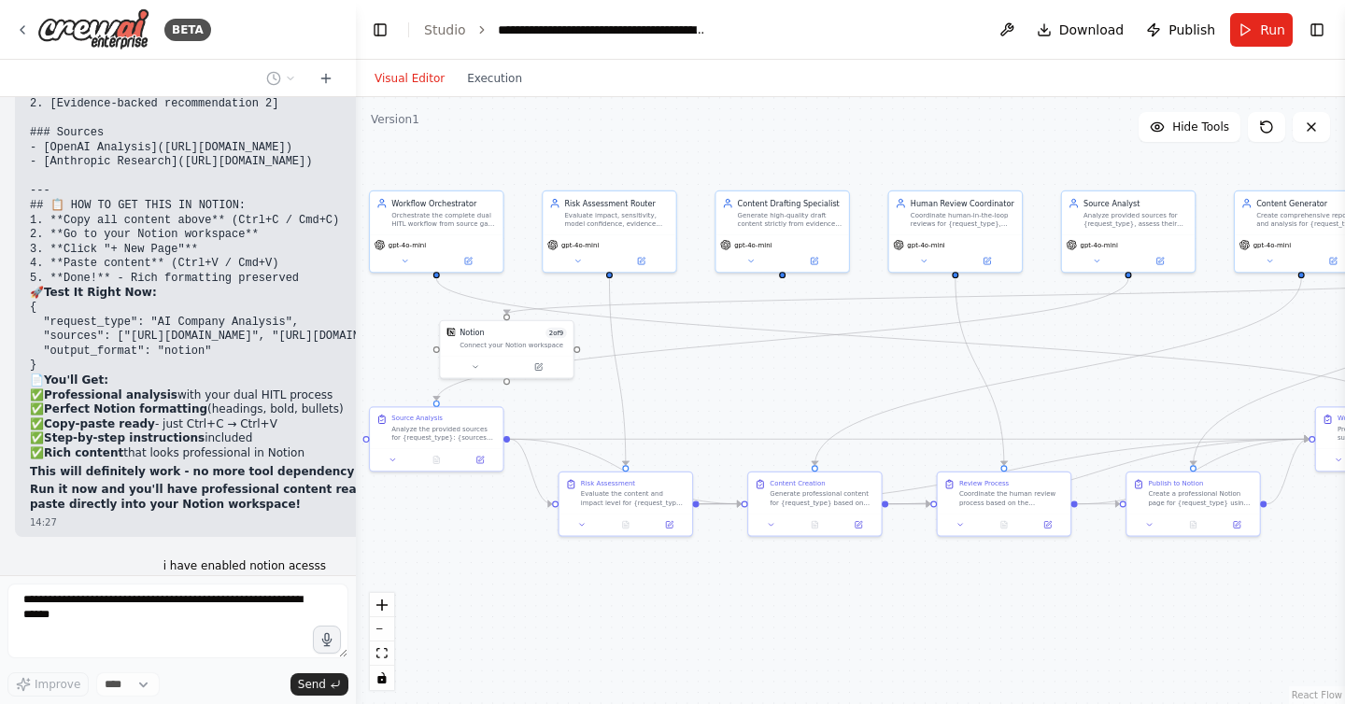
drag, startPoint x: 987, startPoint y: 391, endPoint x: 885, endPoint y: 383, distance: 103.1
click at [885, 383] on div ".deletable-edge-delete-btn { width: 20px; height: 20px; border: 0px solid #ffff…" at bounding box center [850, 400] width 989 height 607
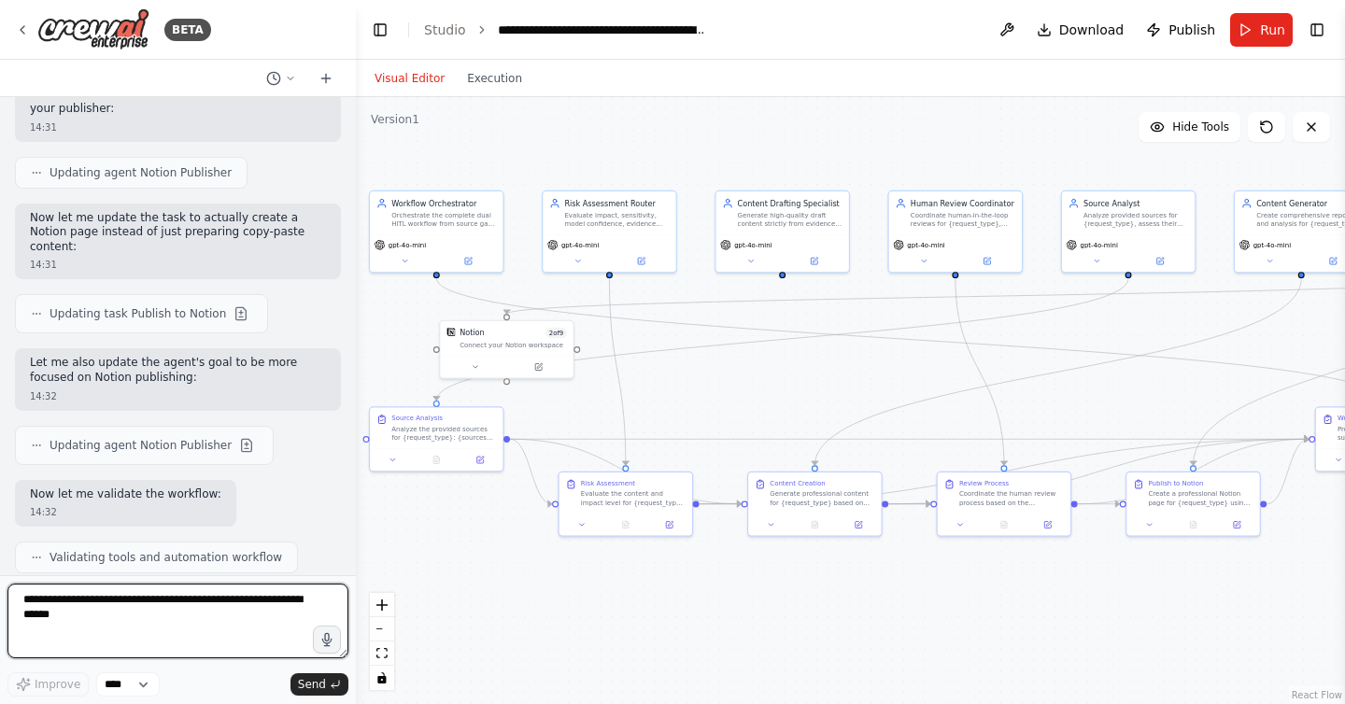
scroll to position [36255, 0]
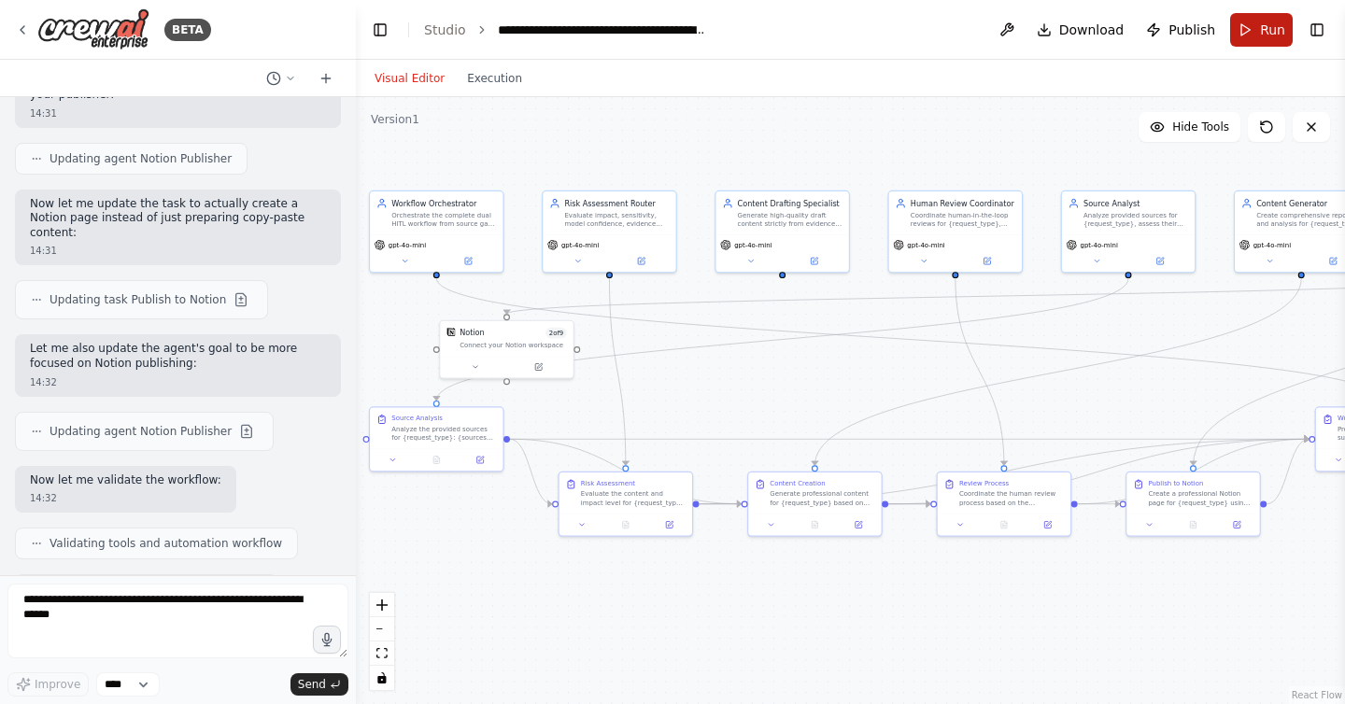
click at [1239, 30] on button "Run" at bounding box center [1261, 30] width 63 height 34
click at [376, 32] on button "Toggle Left Sidebar" at bounding box center [380, 30] width 26 height 26
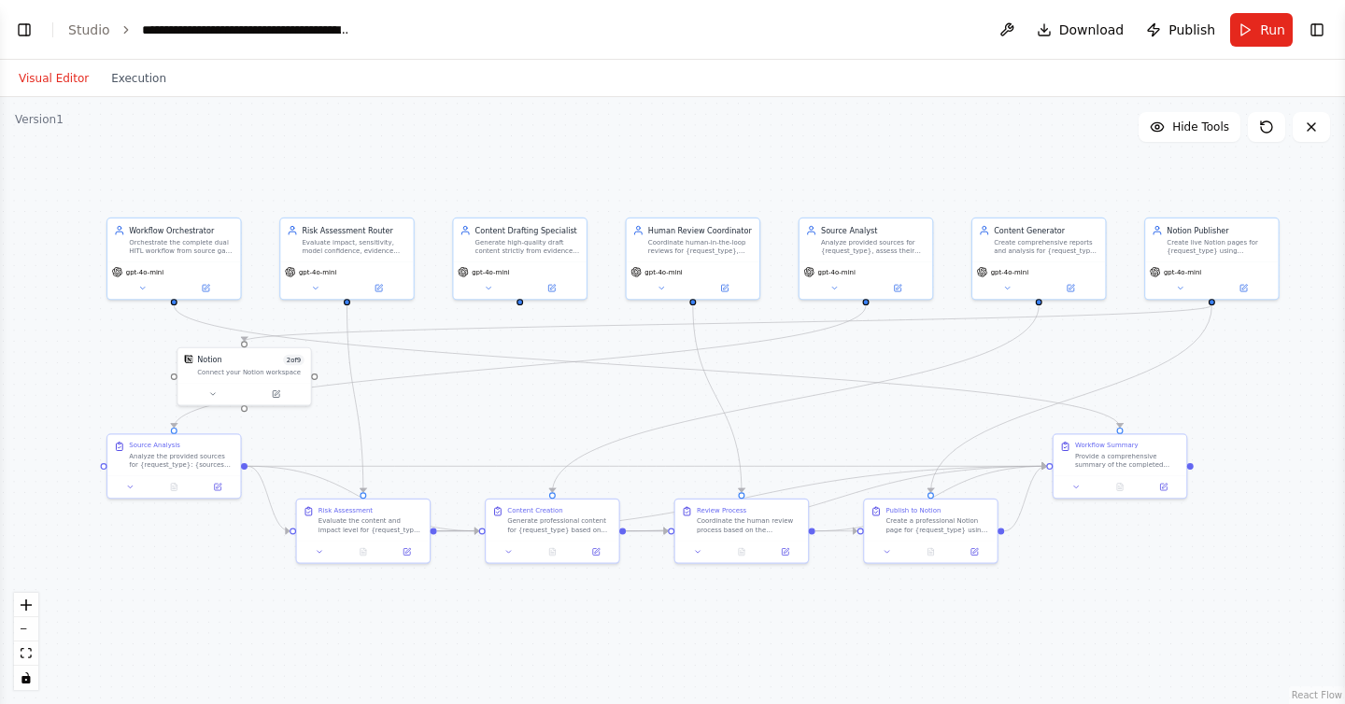
drag, startPoint x: 606, startPoint y: 136, endPoint x: 700, endPoint y: 163, distance: 97.3
click at [700, 163] on div ".deletable-edge-delete-btn { width: 20px; height: 20px; border: 0px solid #ffff…" at bounding box center [672, 400] width 1345 height 607
click at [16, 21] on button "Toggle Left Sidebar" at bounding box center [24, 30] width 26 height 26
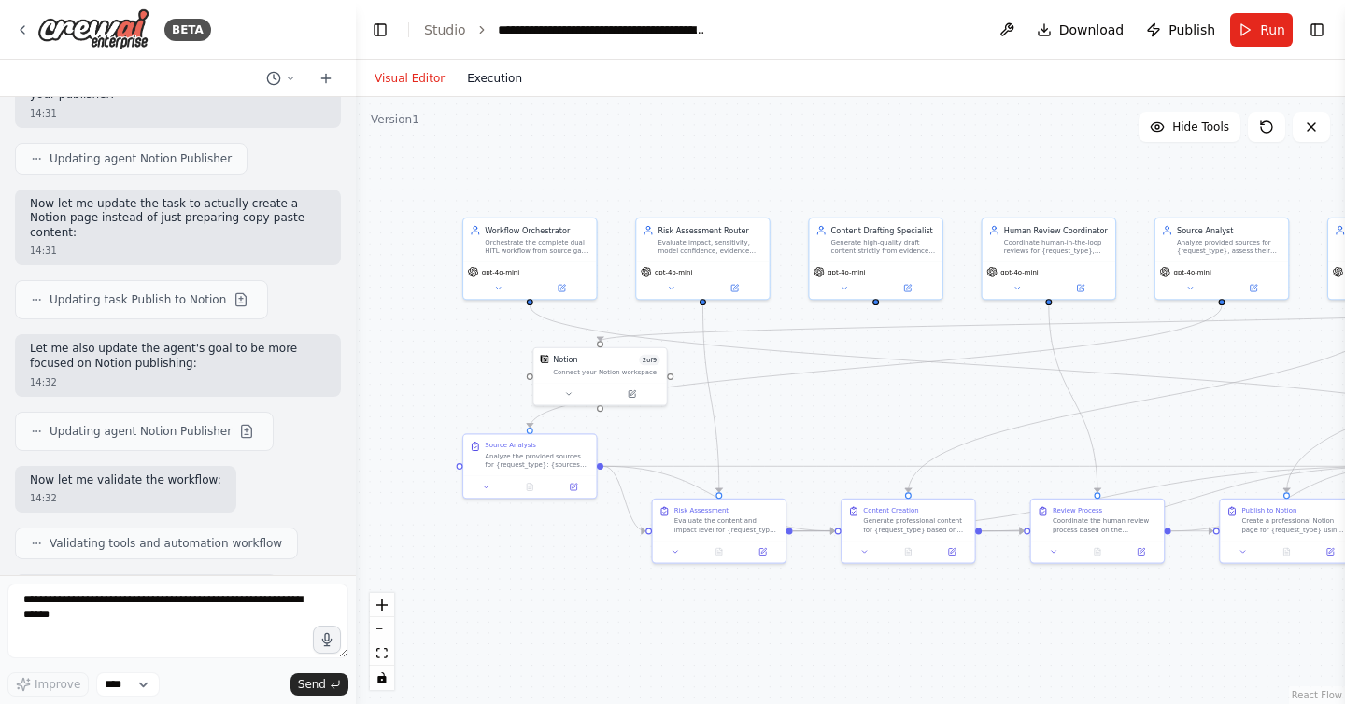
click at [486, 88] on button "Execution" at bounding box center [495, 78] width 78 height 22
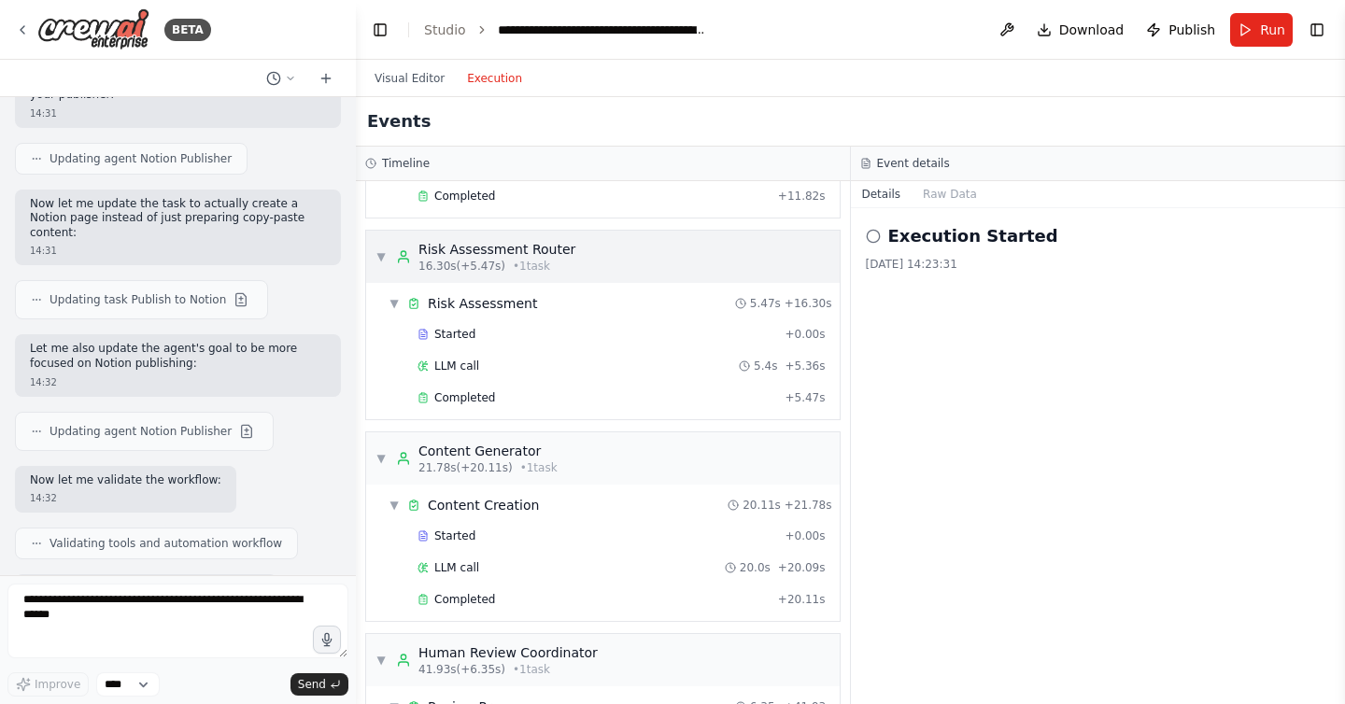
scroll to position [1362, 0]
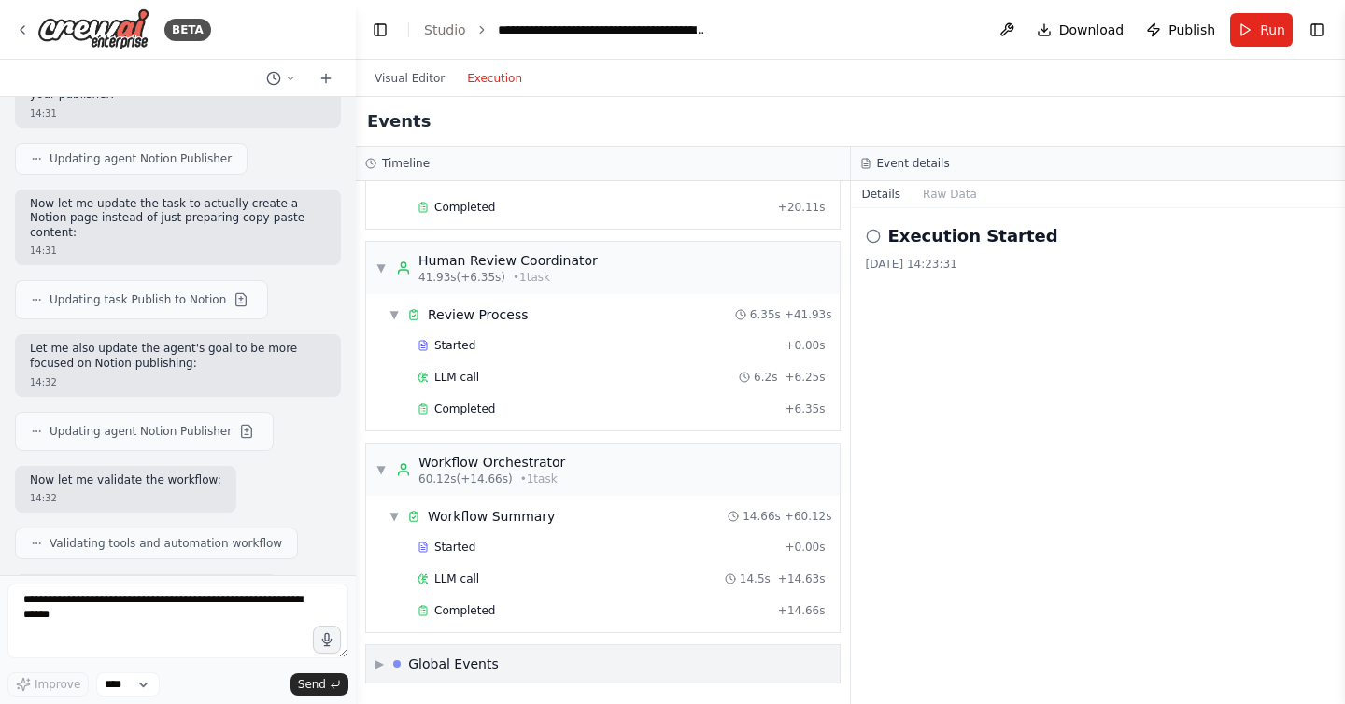
click at [383, 666] on span "▶" at bounding box center [380, 664] width 8 height 15
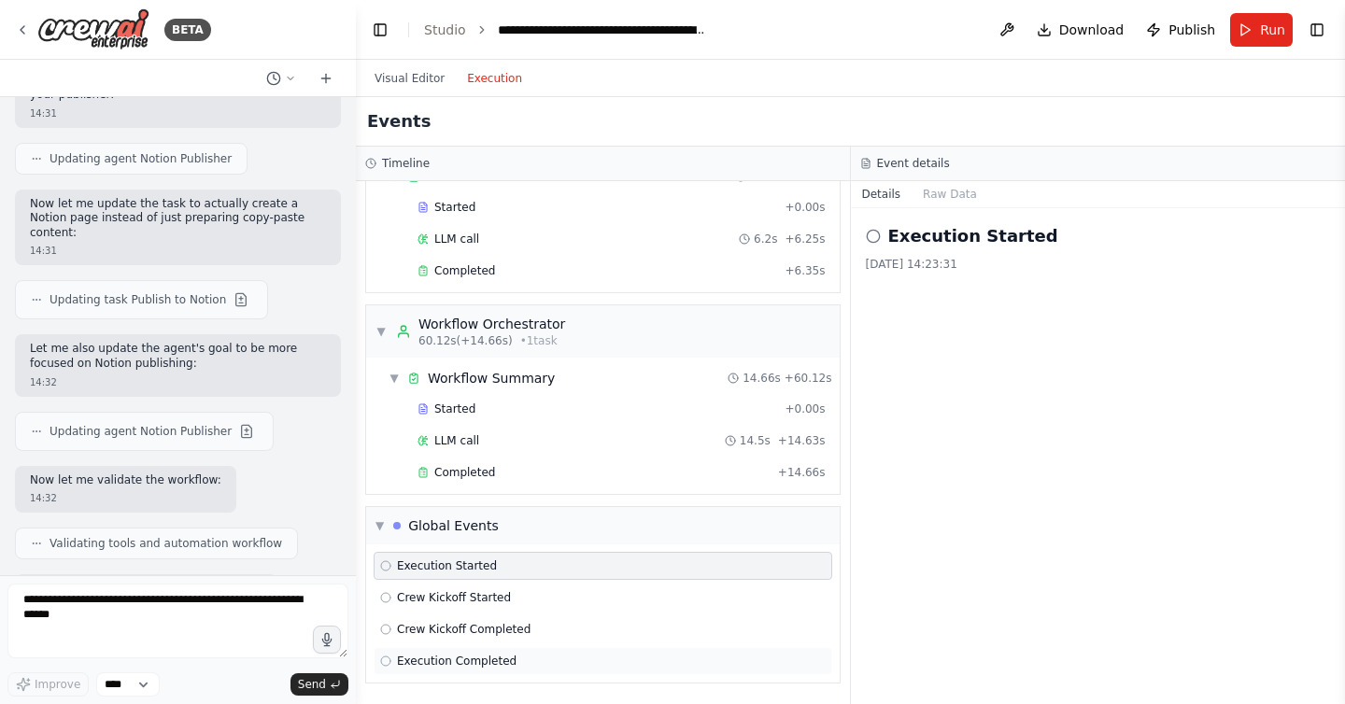
click at [453, 660] on span "Execution Completed" at bounding box center [457, 661] width 120 height 15
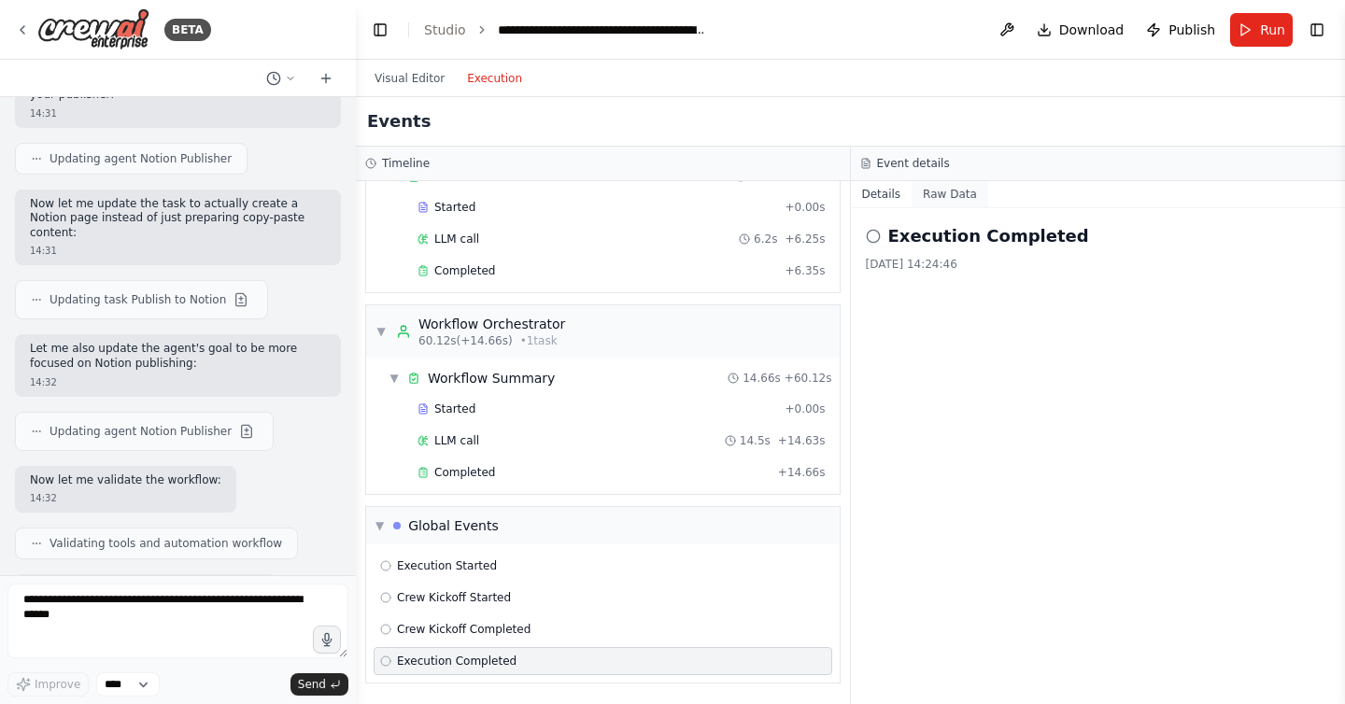
click at [954, 183] on button "Raw Data" at bounding box center [950, 194] width 77 height 26
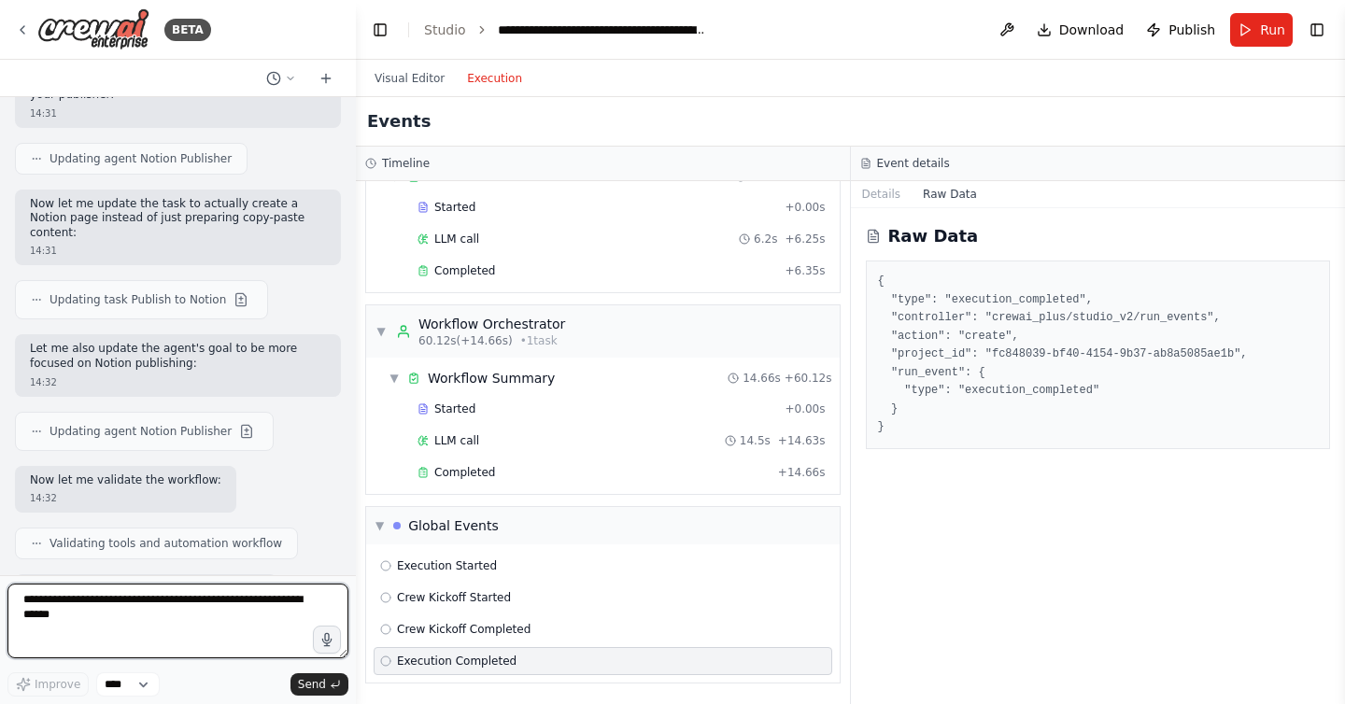
click at [147, 610] on textarea at bounding box center [177, 621] width 341 height 75
type textarea "**********"
click at [278, 600] on textarea "**********" at bounding box center [177, 621] width 341 height 75
click at [301, 600] on textarea "**********" at bounding box center [177, 621] width 341 height 75
click at [233, 628] on textarea "**********" at bounding box center [177, 621] width 341 height 75
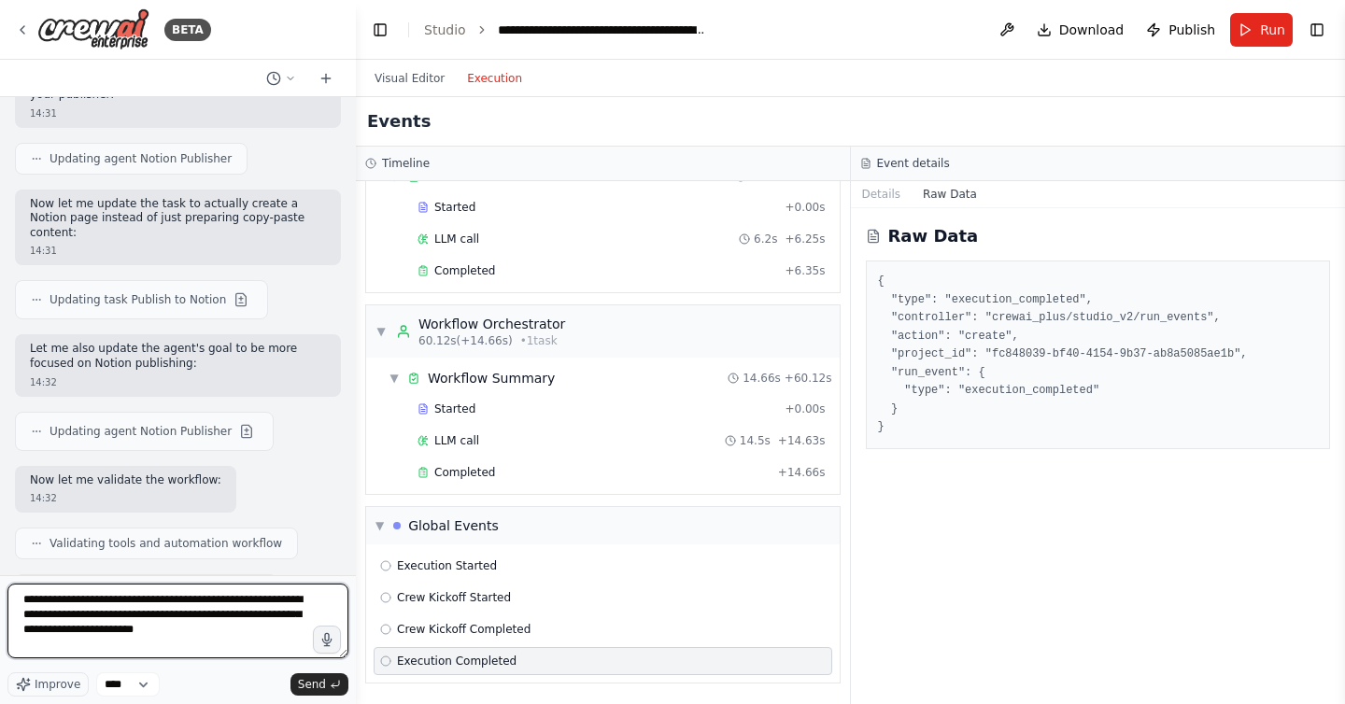
type textarea "**********"
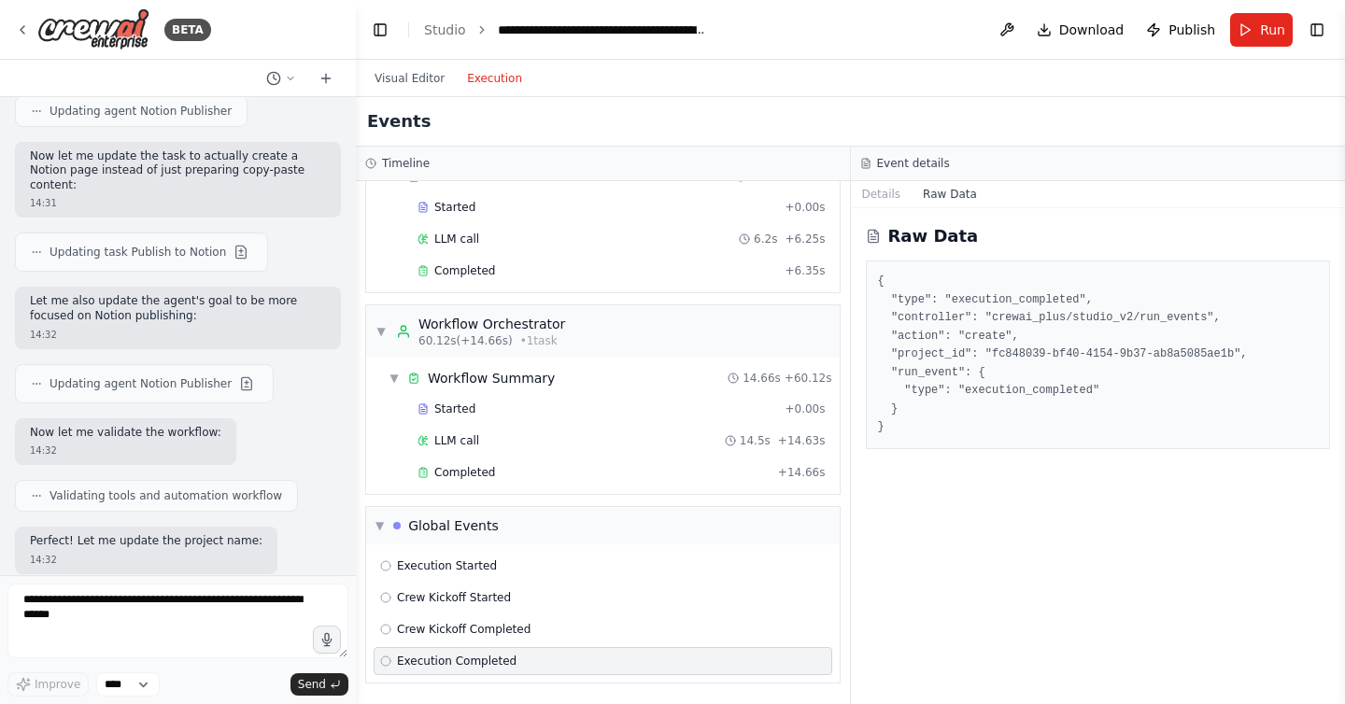
scroll to position [36395, 0]
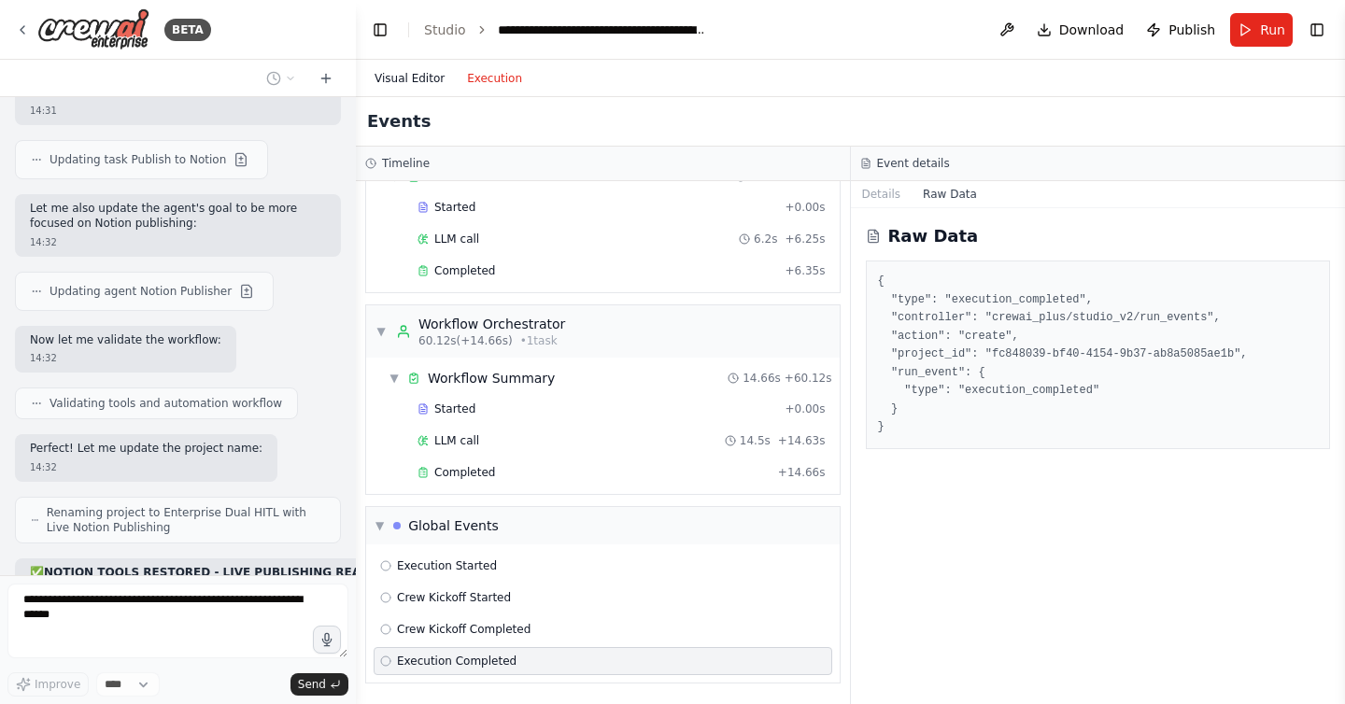
click at [417, 77] on button "Visual Editor" at bounding box center [409, 78] width 92 height 22
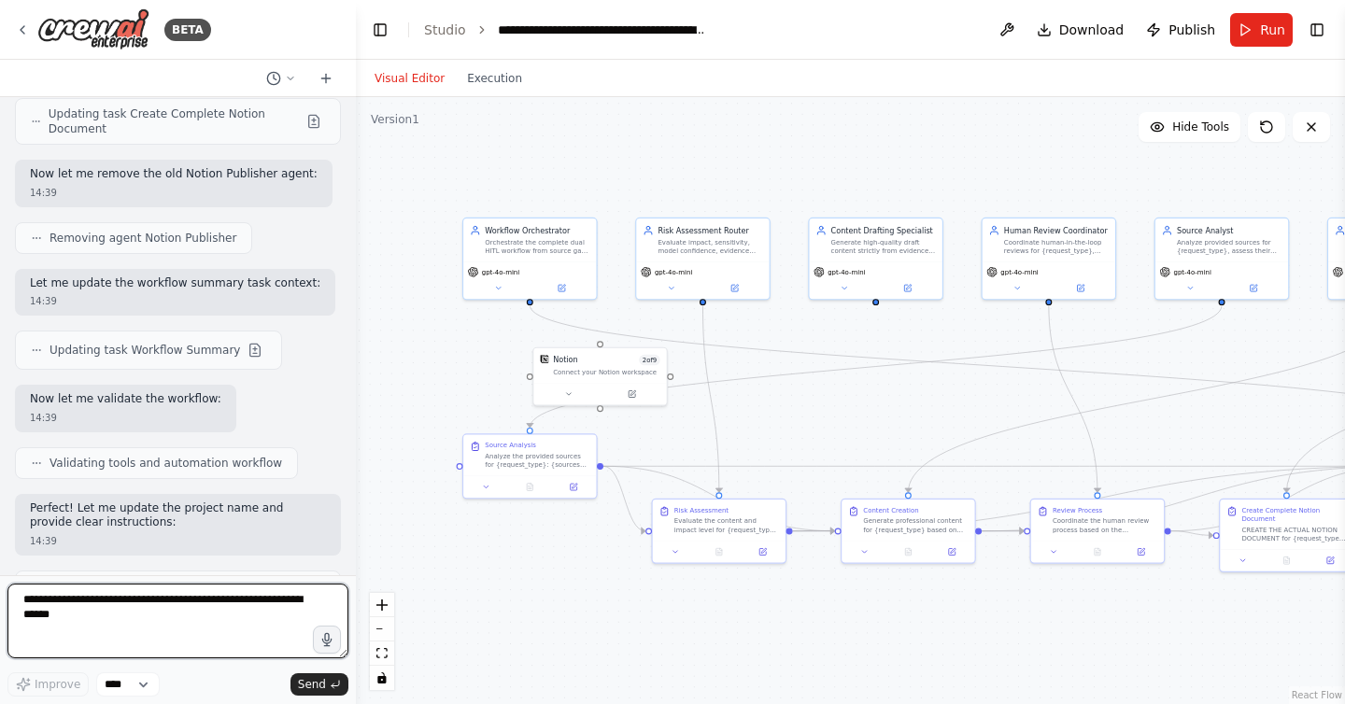
scroll to position [38465, 0]
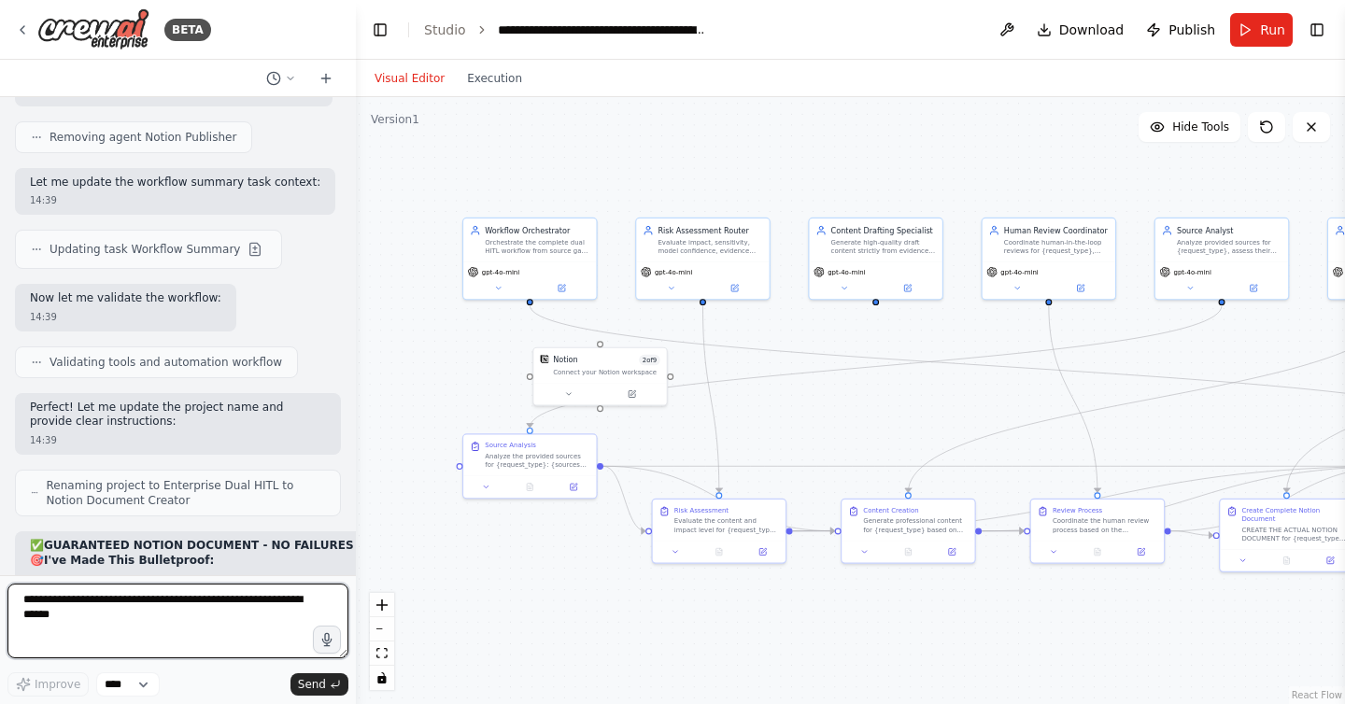
click at [254, 616] on textarea at bounding box center [177, 621] width 341 height 75
type textarea "*"
type textarea "**********"
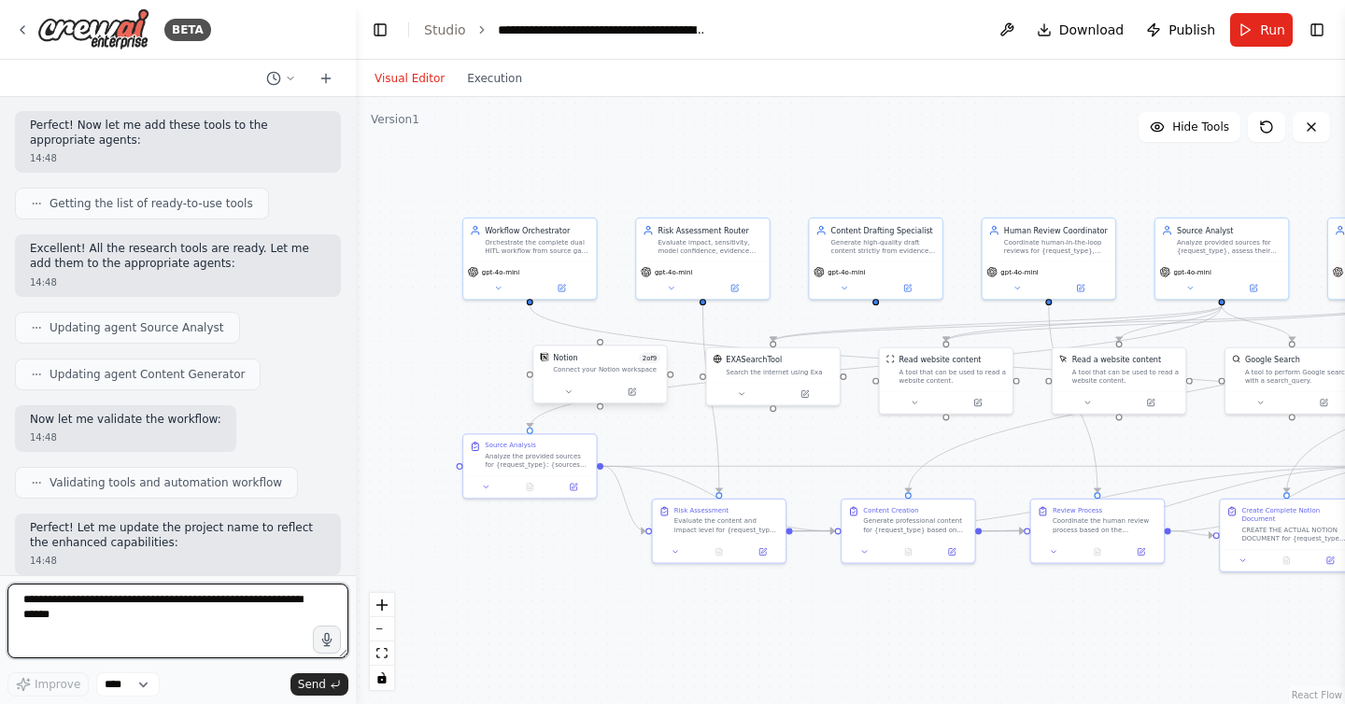
scroll to position [40320, 0]
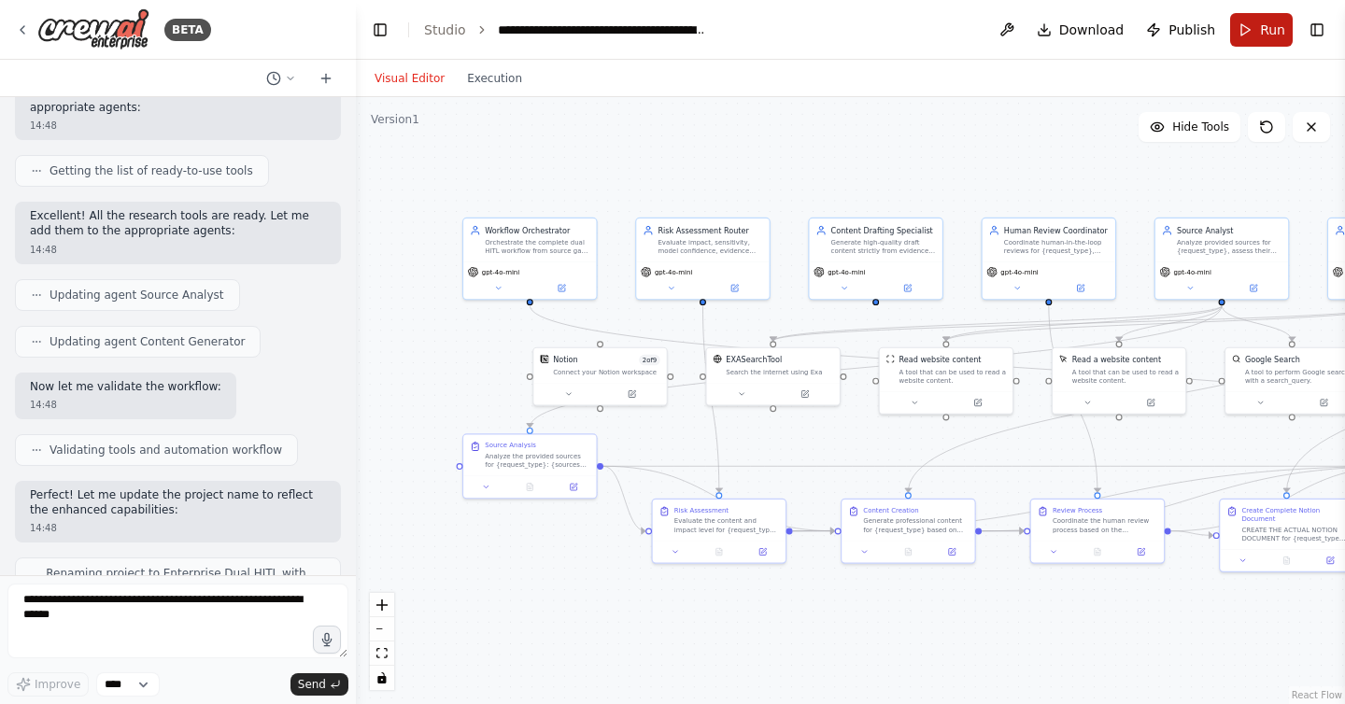
click at [1239, 22] on button "Run" at bounding box center [1261, 30] width 63 height 34
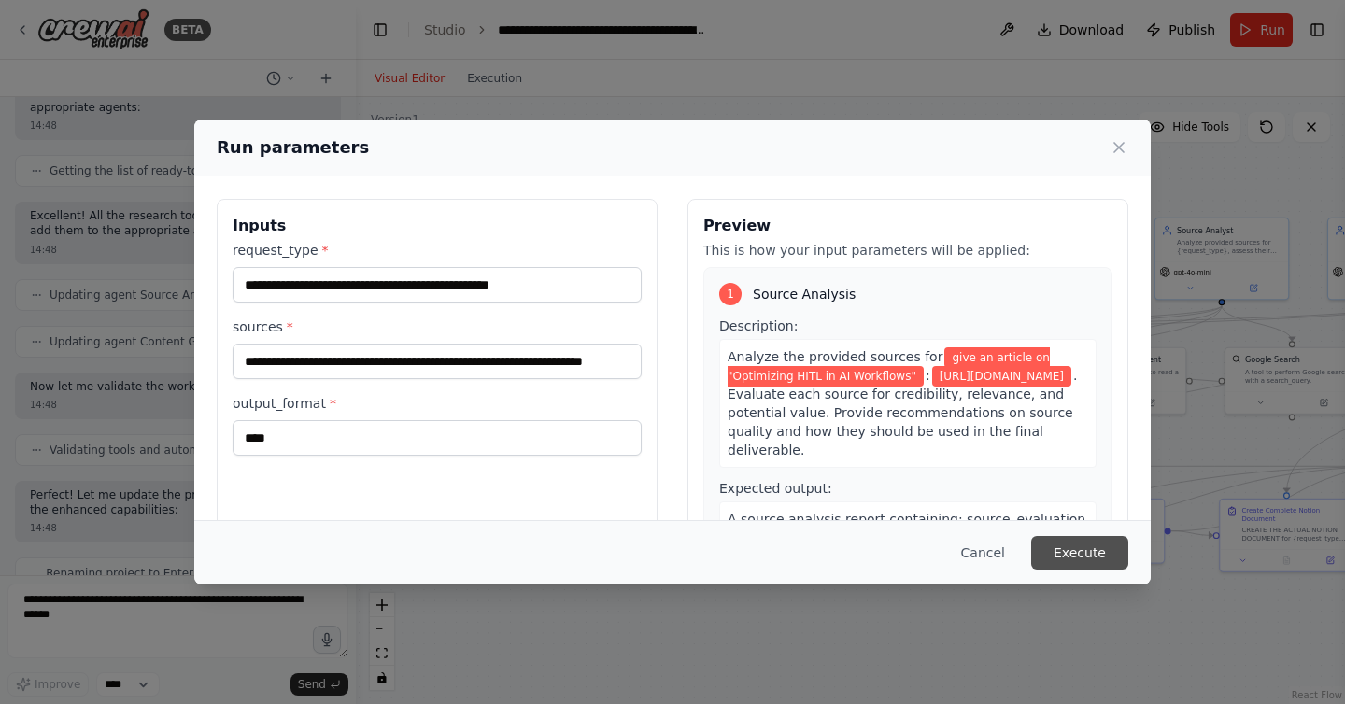
click at [1107, 555] on button "Execute" at bounding box center [1079, 553] width 97 height 34
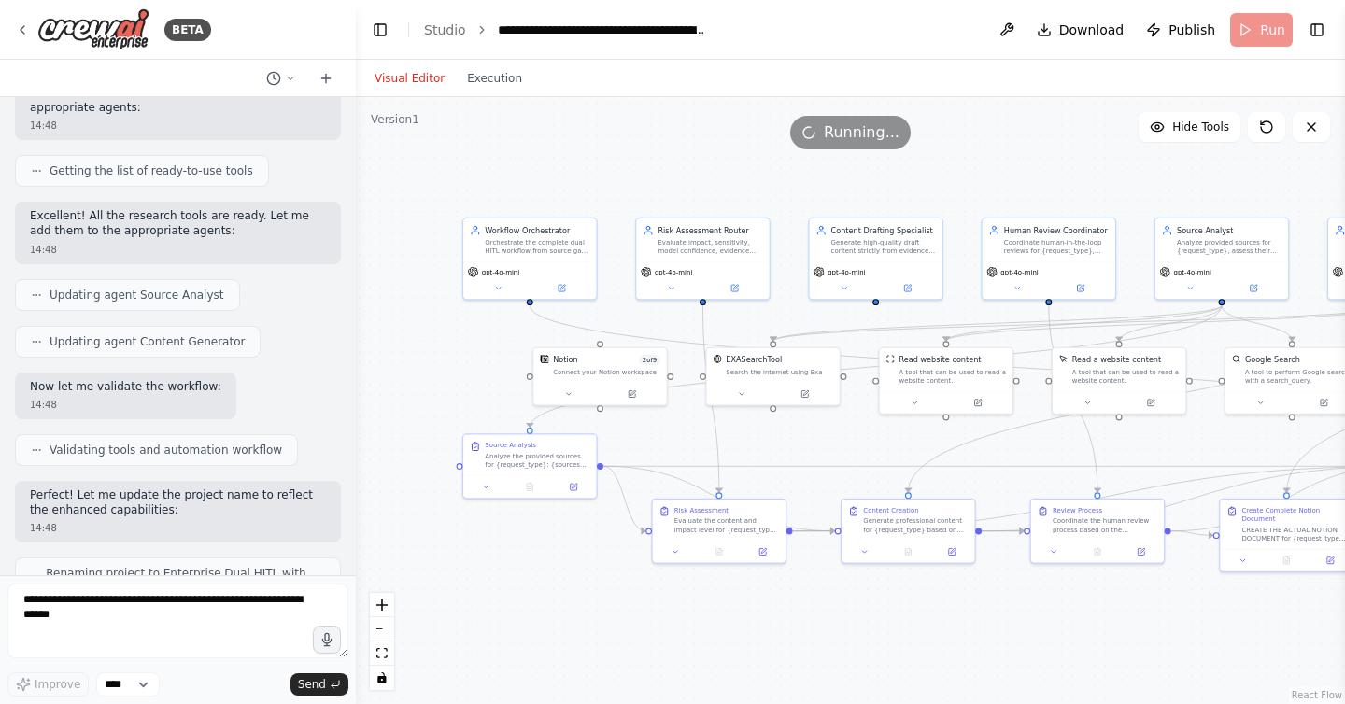
click at [381, 44] on header "**********" at bounding box center [850, 30] width 989 height 60
click at [381, 30] on button "Toggle Left Sidebar" at bounding box center [380, 30] width 26 height 26
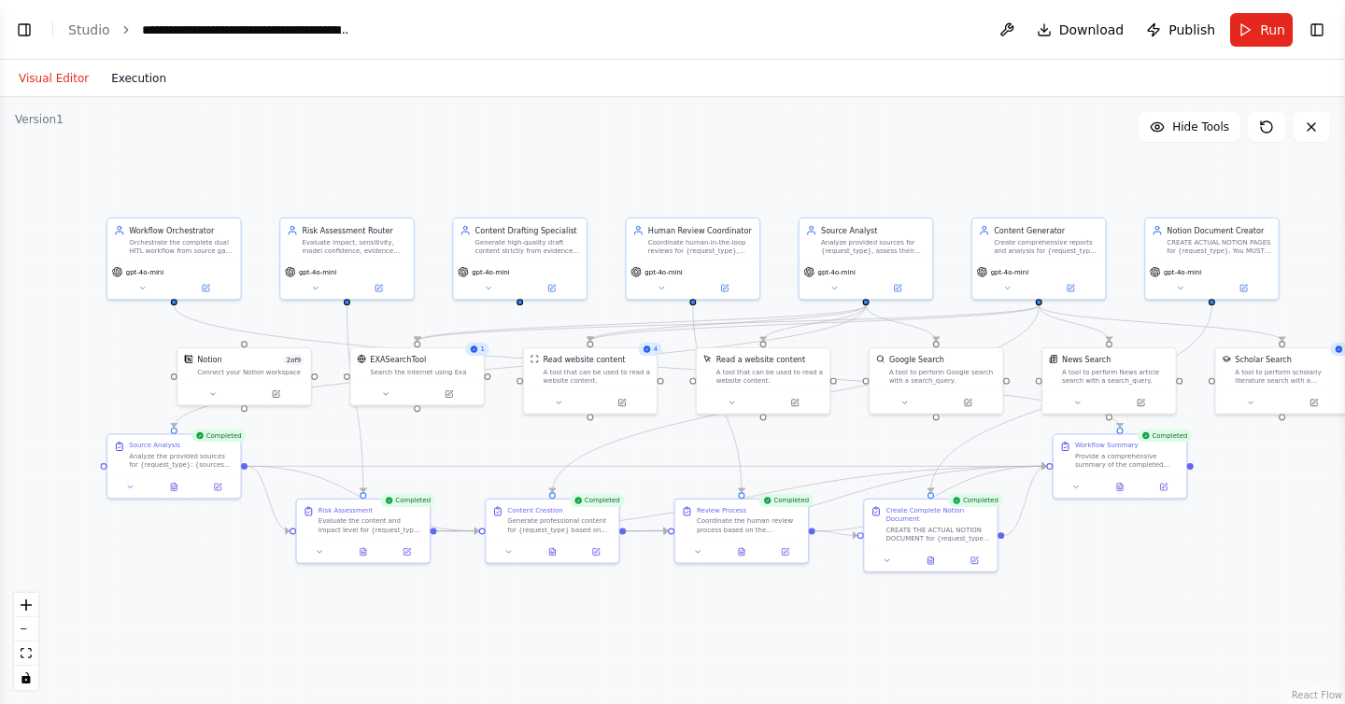
click at [124, 82] on button "Execution" at bounding box center [139, 78] width 78 height 22
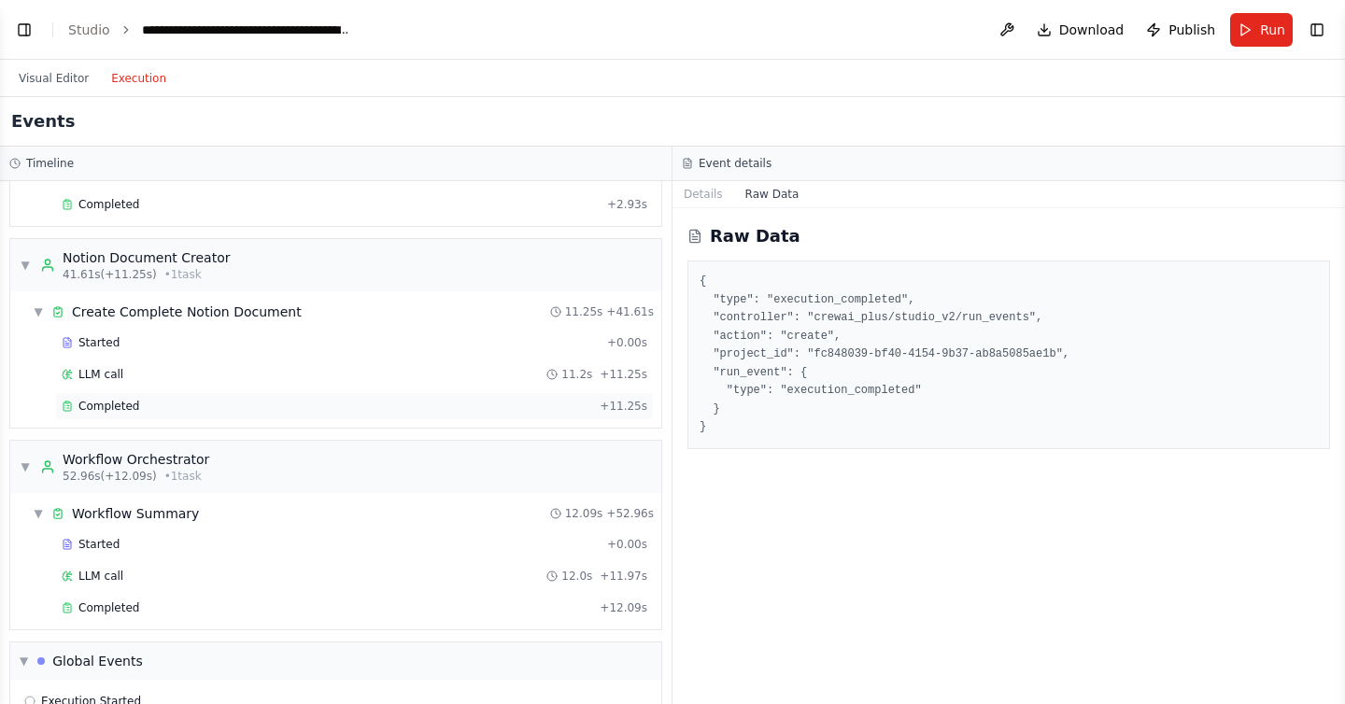
scroll to position [1135, 0]
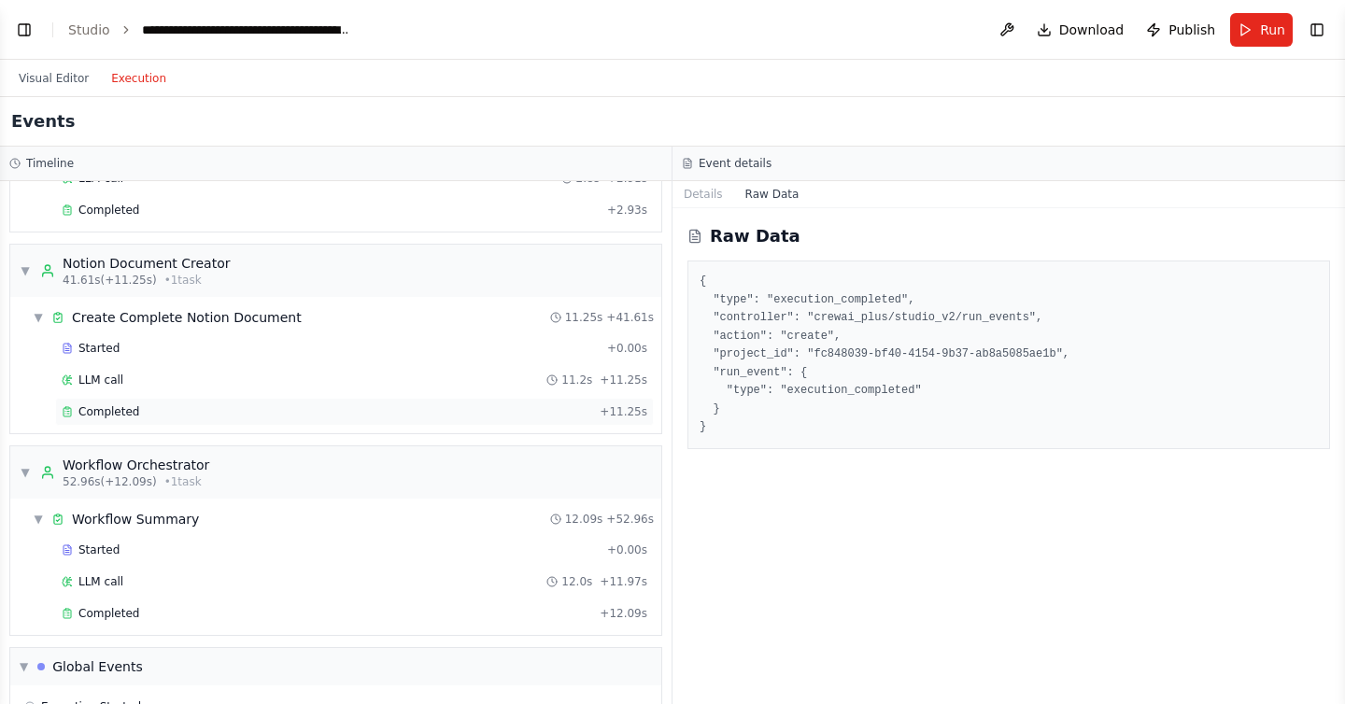
click at [93, 419] on span "Completed" at bounding box center [108, 412] width 61 height 15
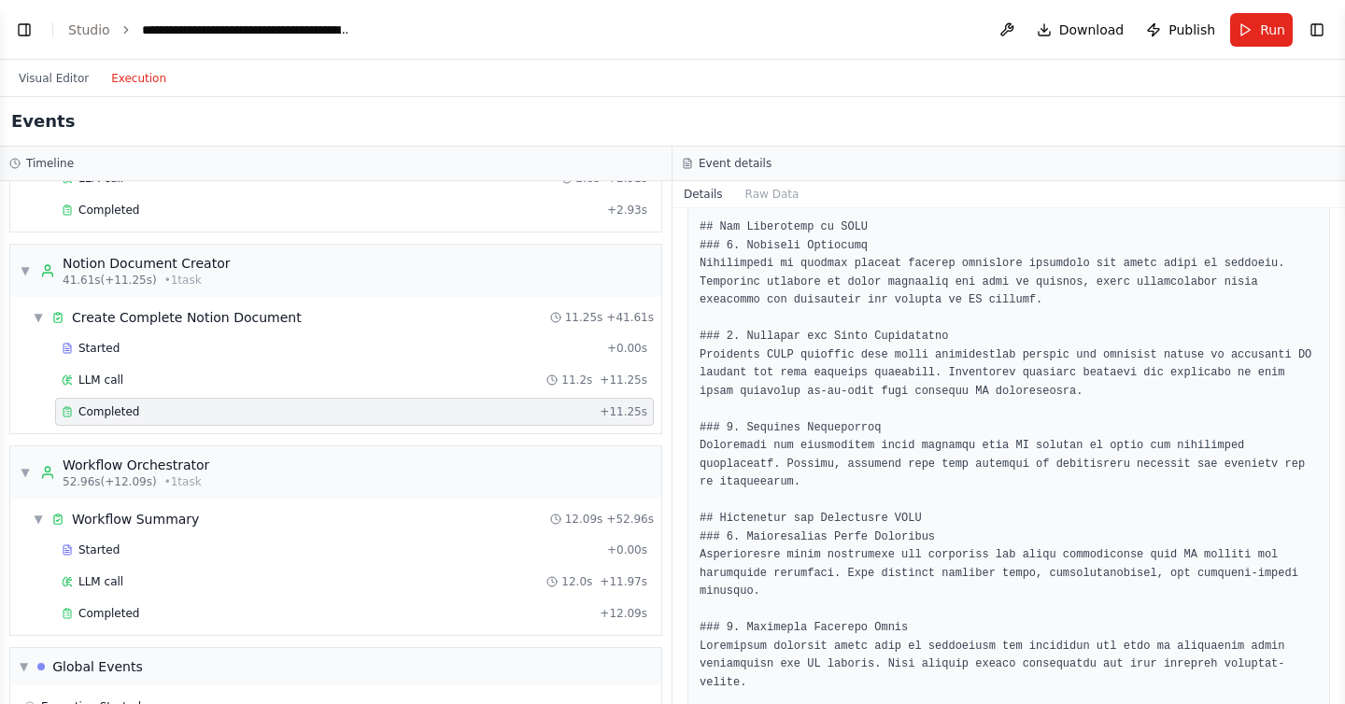
scroll to position [0, 0]
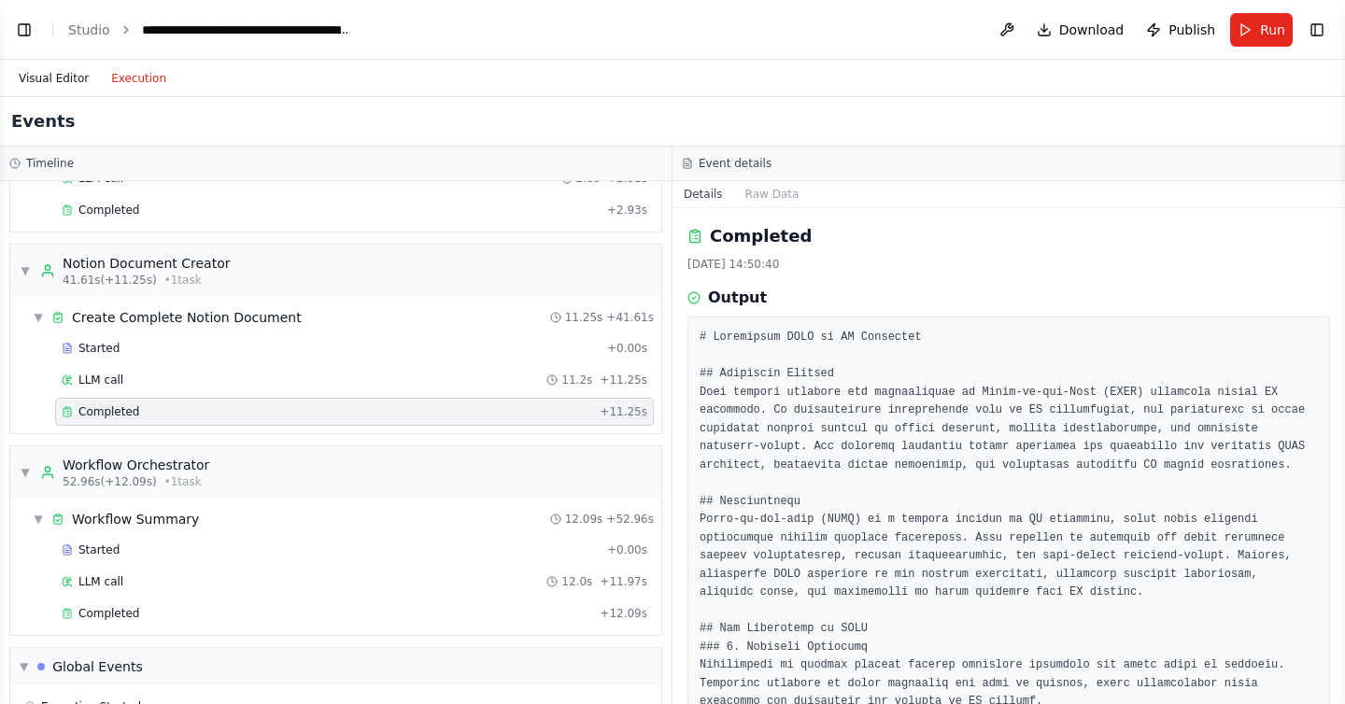
click at [58, 74] on button "Visual Editor" at bounding box center [53, 78] width 92 height 22
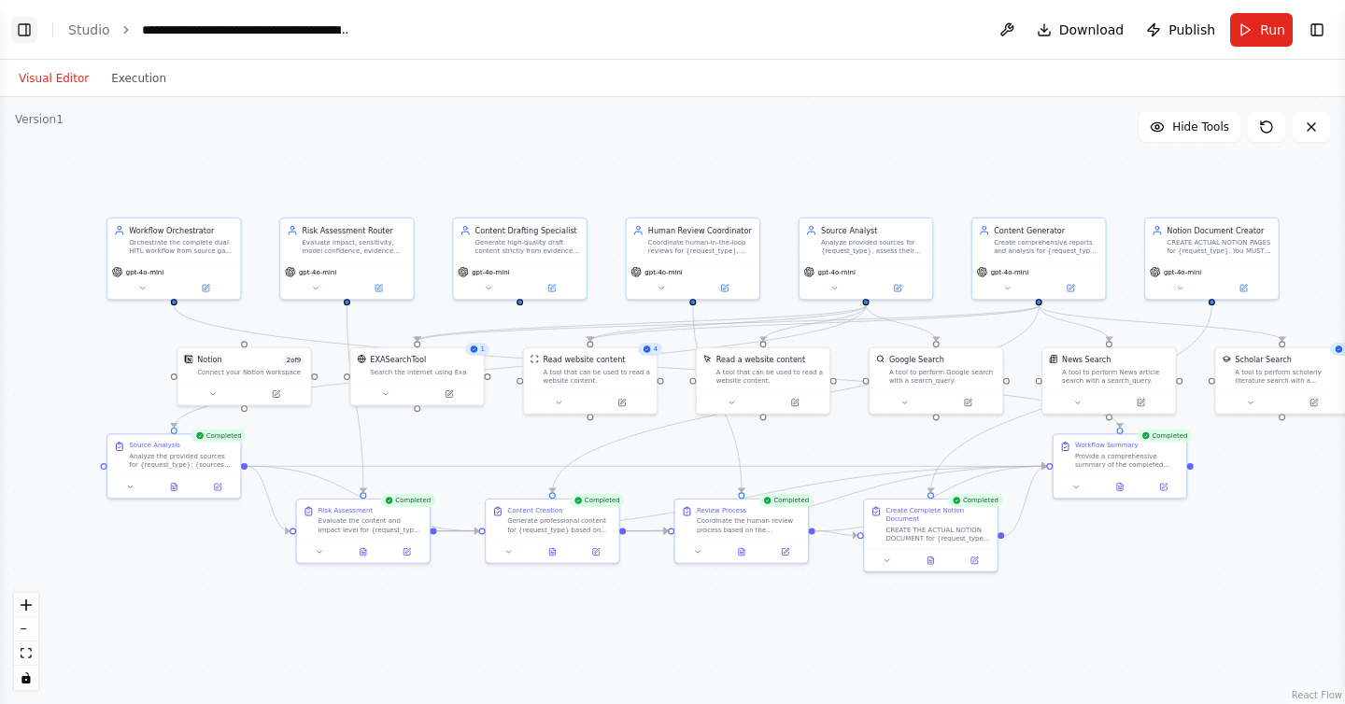
click at [22, 27] on button "Toggle Left Sidebar" at bounding box center [24, 30] width 26 height 26
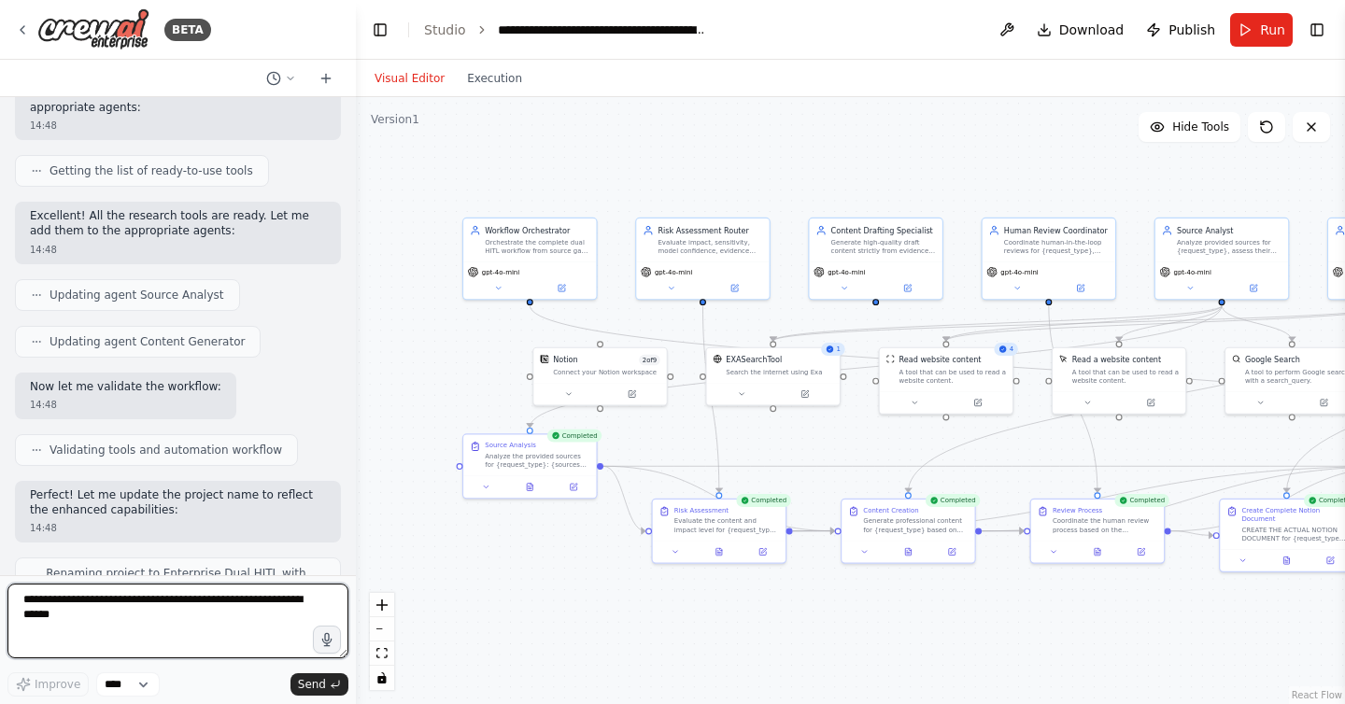
click at [248, 603] on textarea at bounding box center [177, 621] width 341 height 75
type textarea "**********"
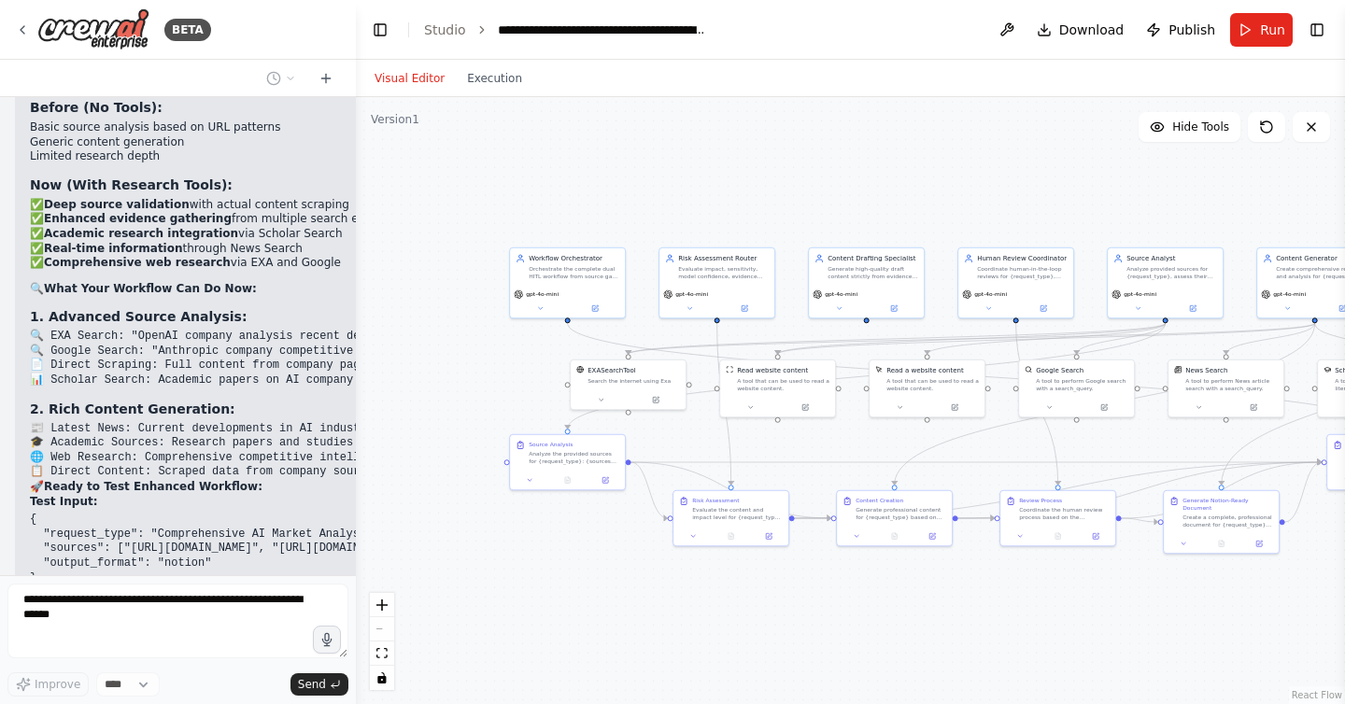
scroll to position [41153, 0]
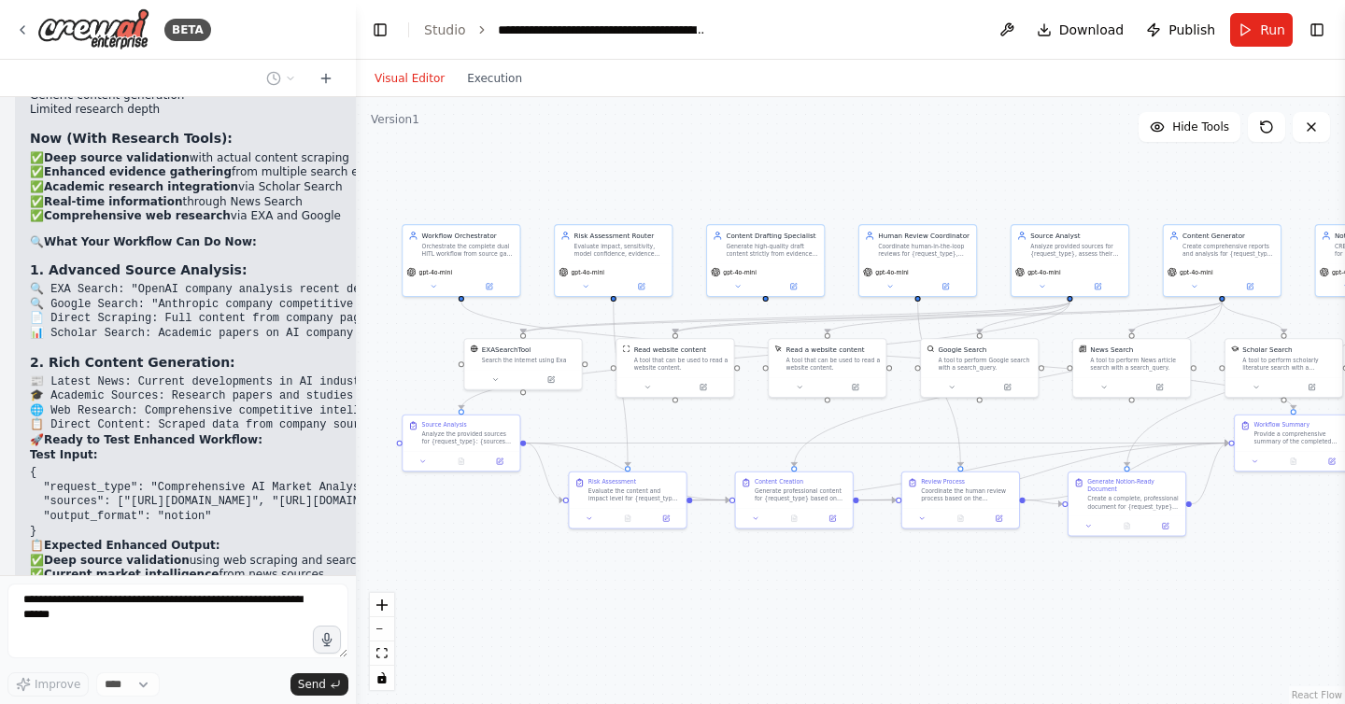
drag, startPoint x: 928, startPoint y: 607, endPoint x: 826, endPoint y: 588, distance: 103.7
click at [826, 588] on div ".deletable-edge-delete-btn { width: 20px; height: 20px; border: 0px solid #ffff…" at bounding box center [850, 400] width 989 height 607
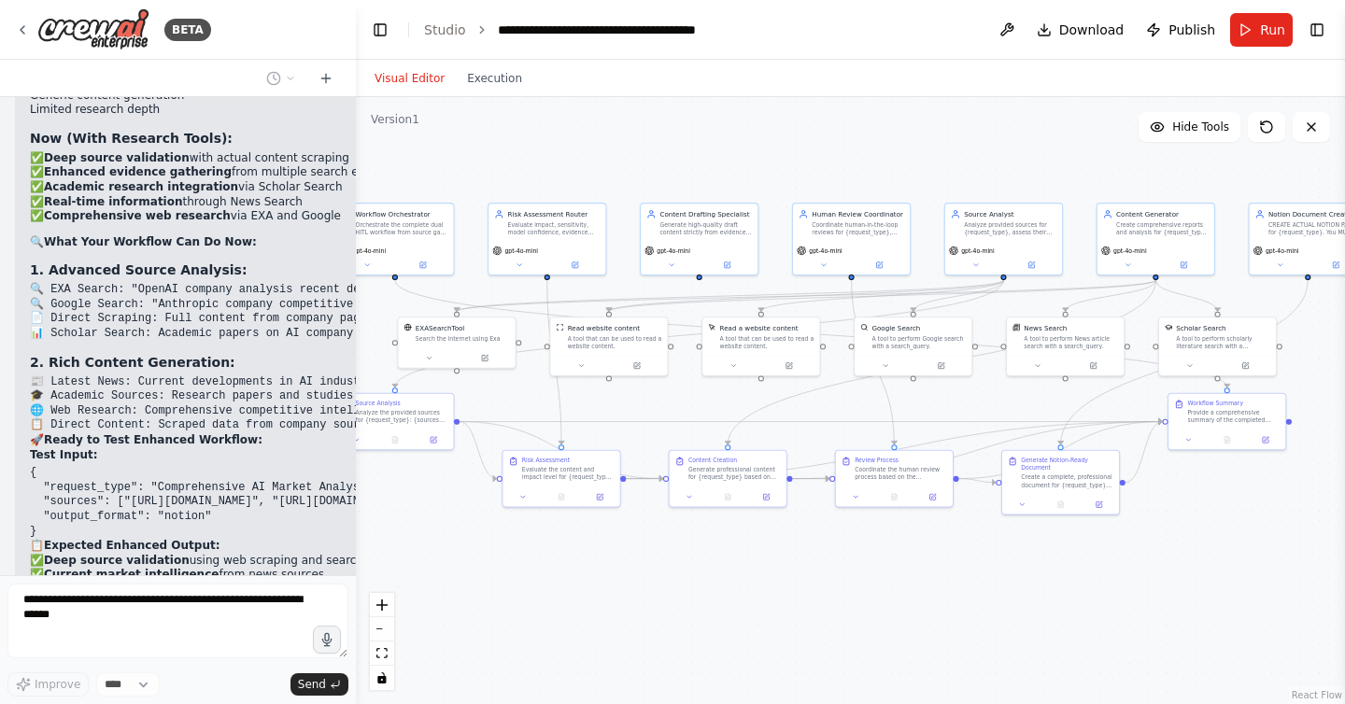
scroll to position [41215, 0]
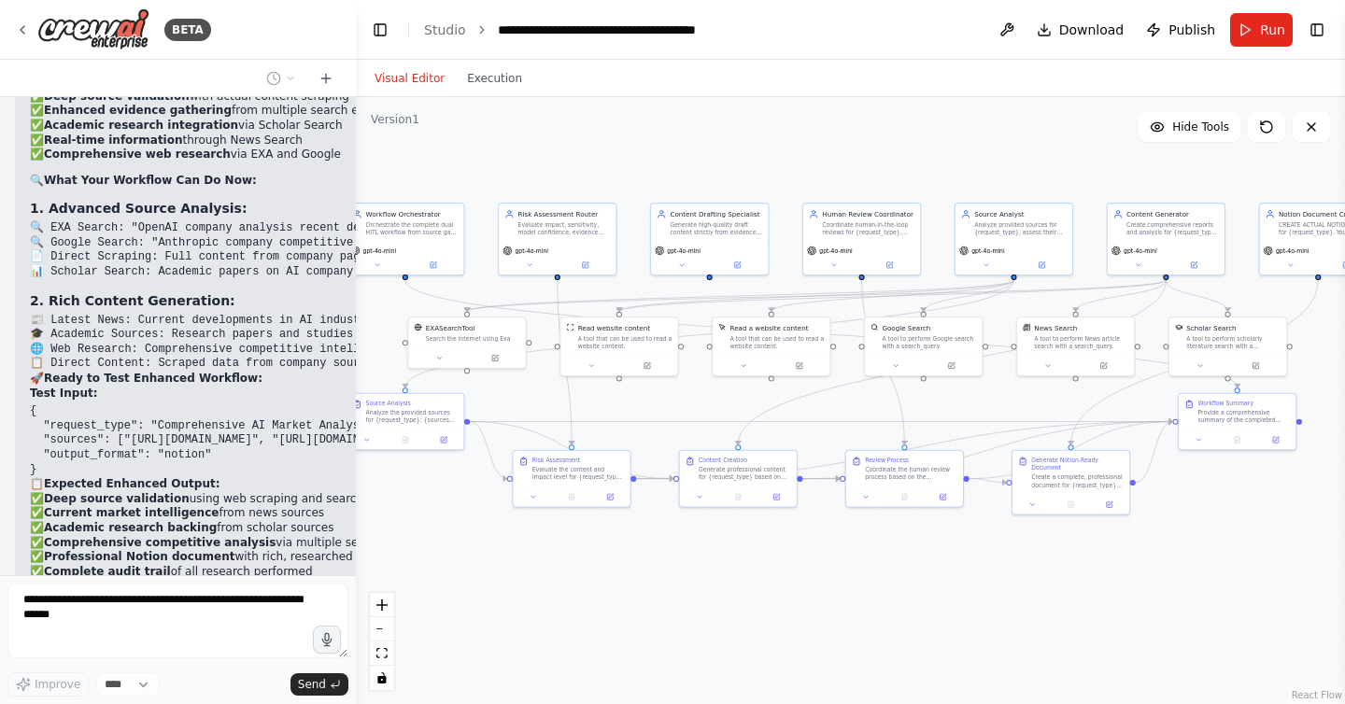
drag, startPoint x: 948, startPoint y: 573, endPoint x: 892, endPoint y: 551, distance: 60.0
click at [892, 551] on div ".deletable-edge-delete-btn { width: 20px; height: 20px; border: 0px solid #ffff…" at bounding box center [850, 400] width 989 height 607
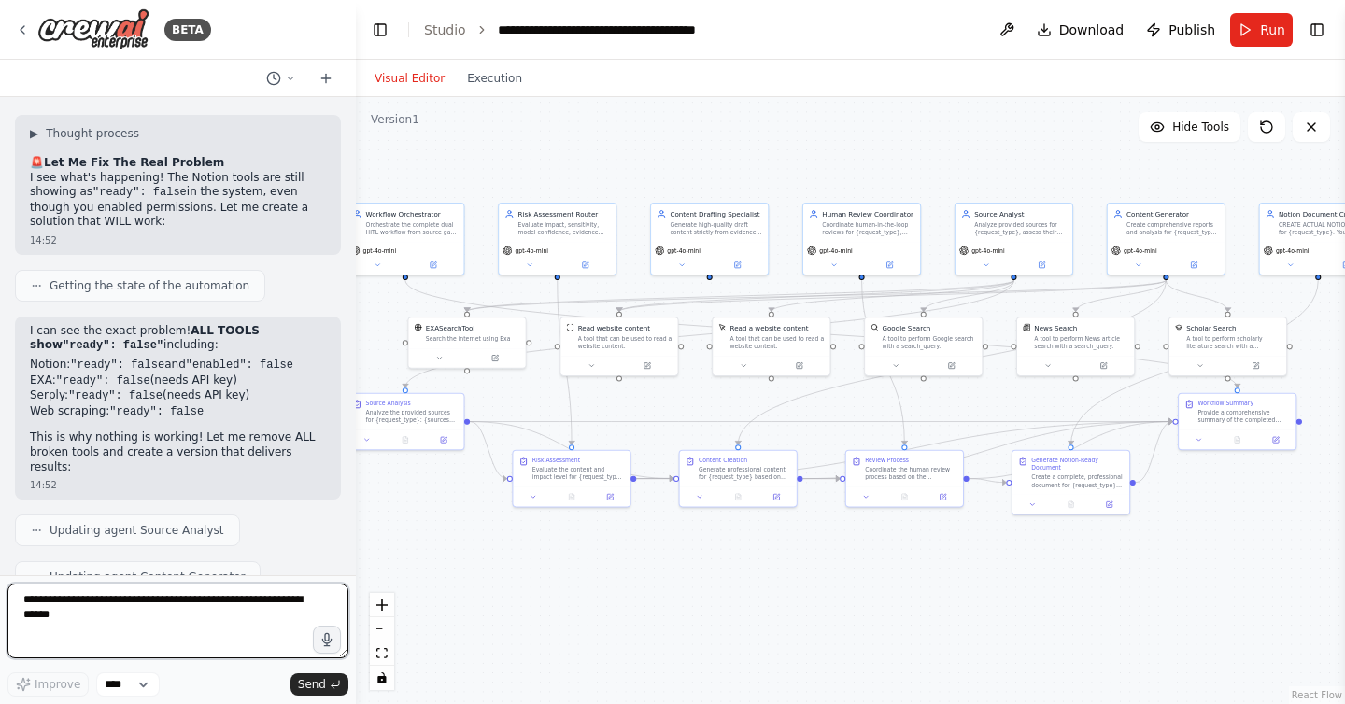
click at [90, 608] on textarea at bounding box center [177, 621] width 341 height 75
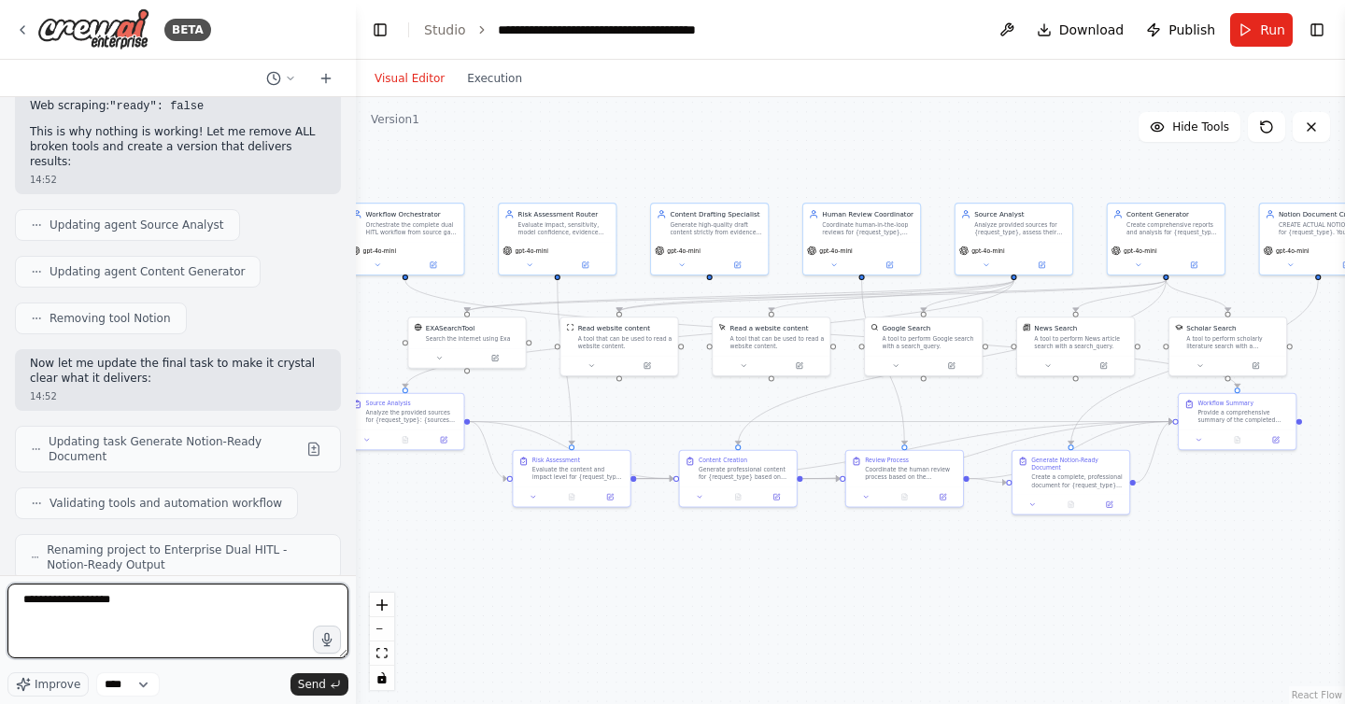
scroll to position [42187, 0]
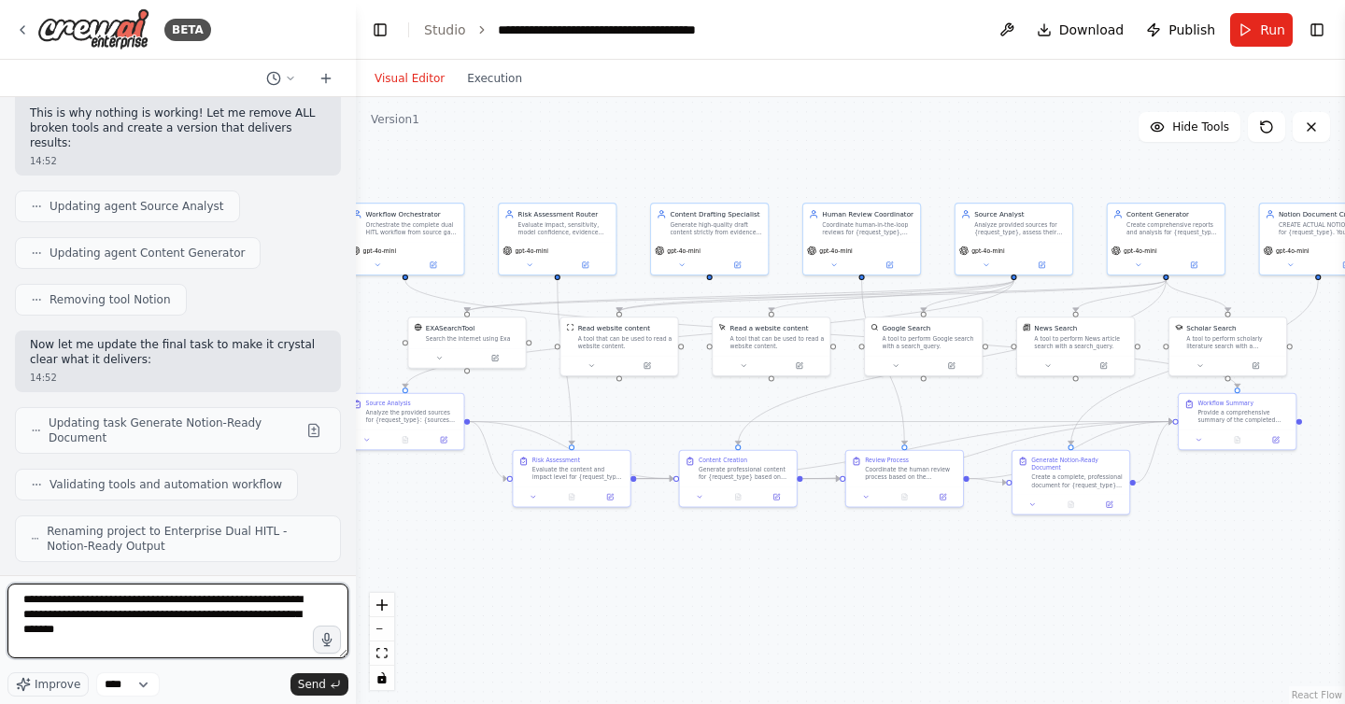
click at [180, 632] on textarea "**********" at bounding box center [177, 621] width 341 height 75
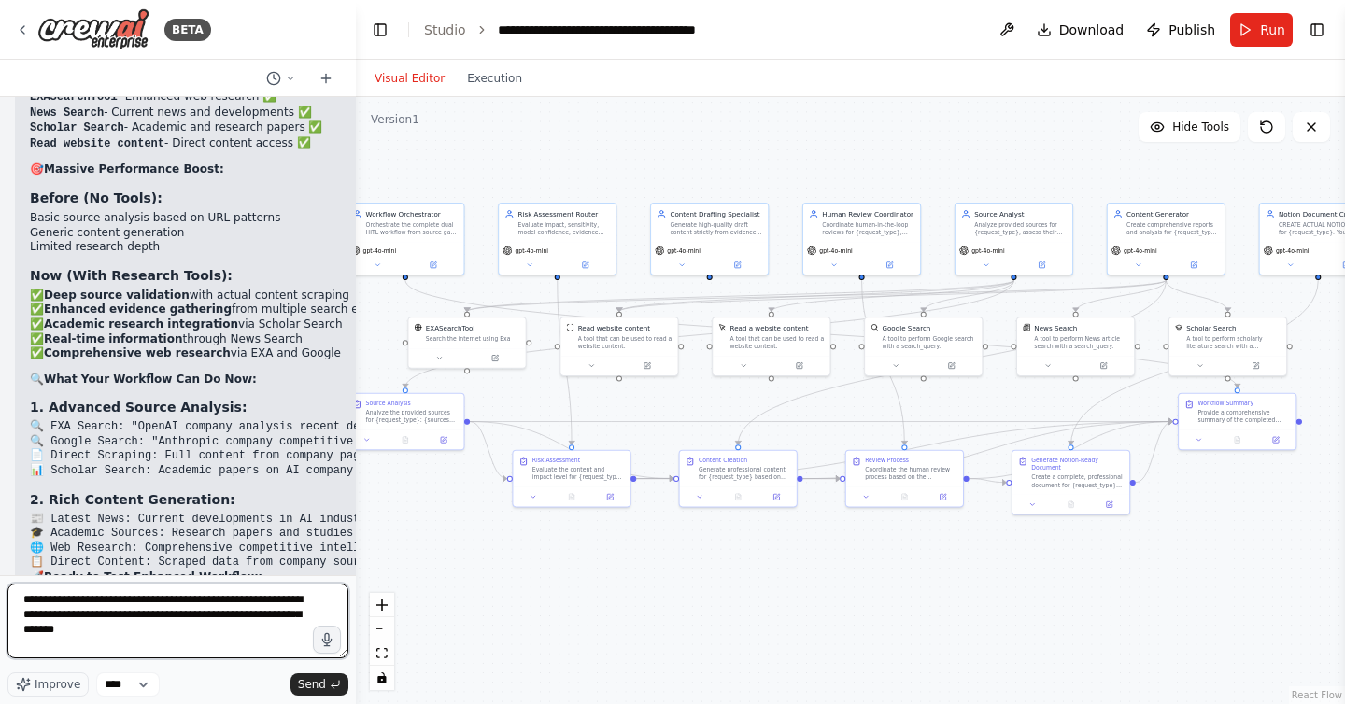
scroll to position [41007, 0]
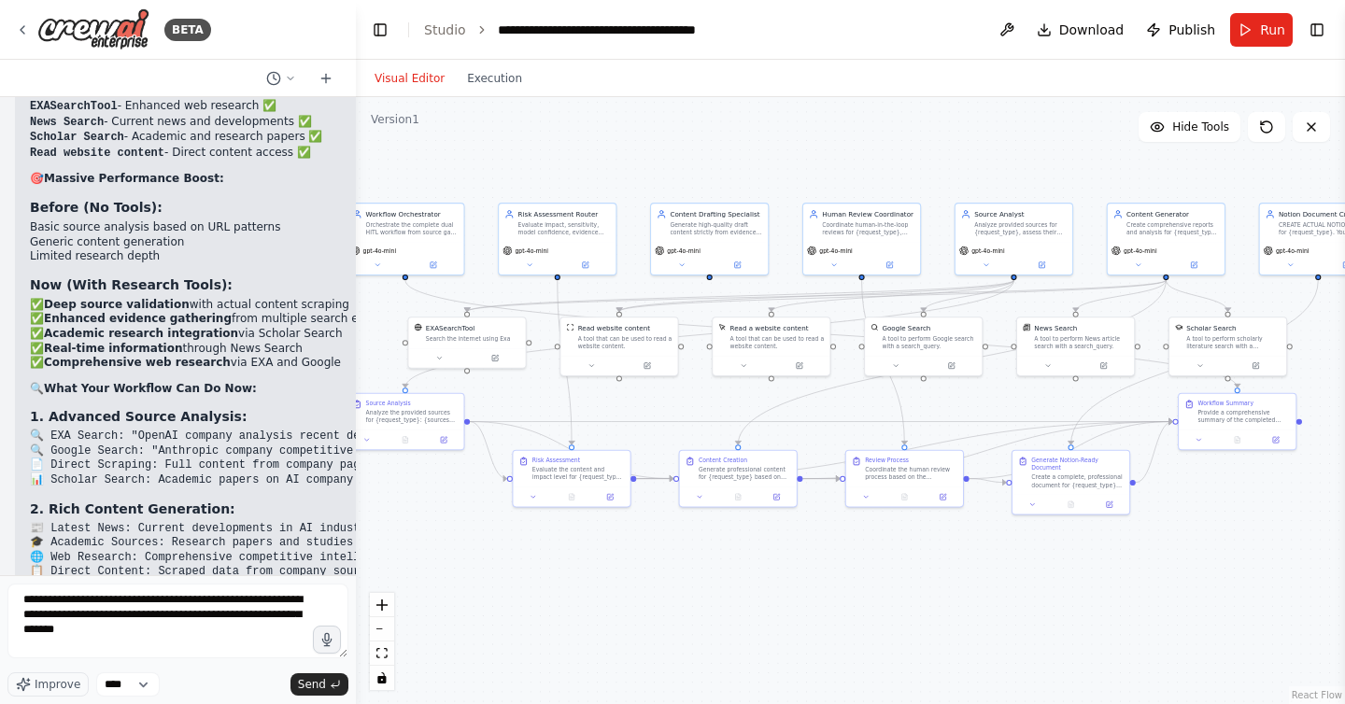
drag, startPoint x: 220, startPoint y: 264, endPoint x: 13, endPoint y: 178, distance: 223.6
click at [13, 177] on div "Here’s a copy-paste, production-minded prompt pack to spin up an agentic workfl…" at bounding box center [178, 336] width 356 height 478
copy div "I can see the exact problem! ALL TOOLS show "ready": false" including: Notion: …"
click at [181, 639] on textarea "**********" at bounding box center [177, 621] width 341 height 75
paste textarea "**********"
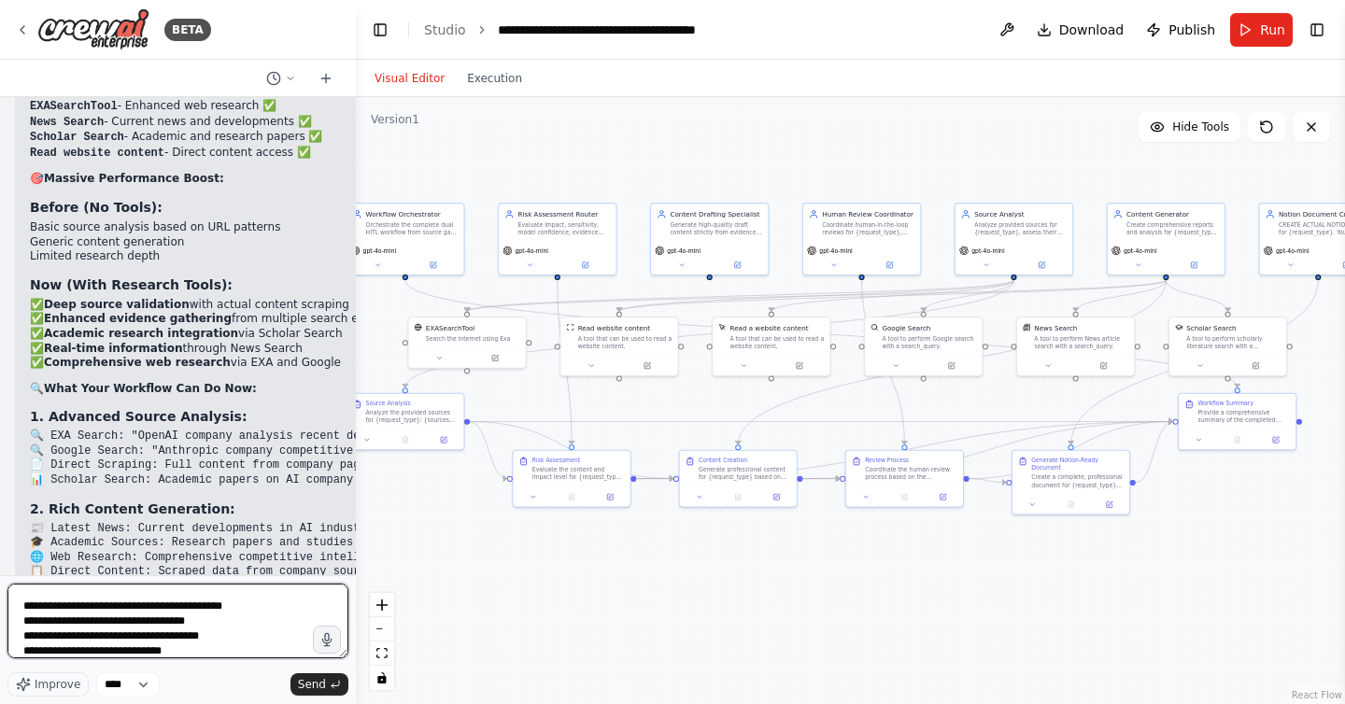
scroll to position [128, 0]
type textarea "**********"
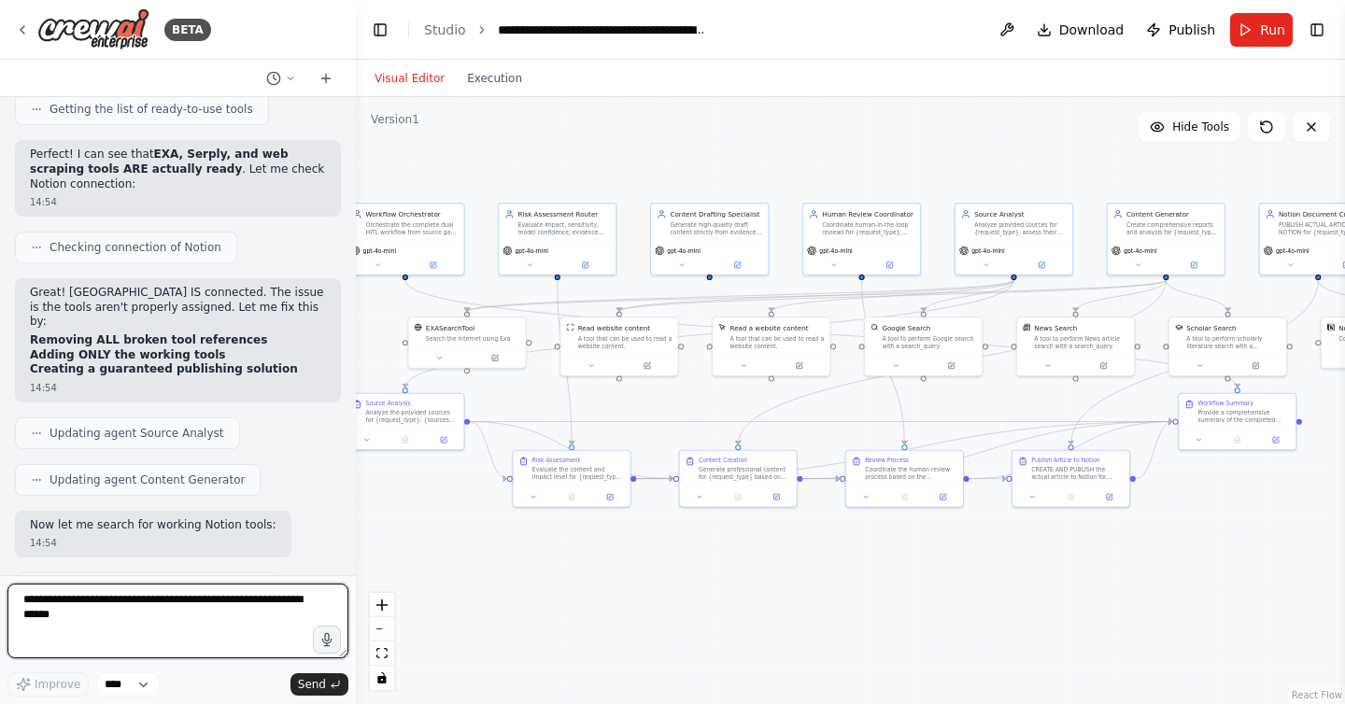
scroll to position [44038, 0]
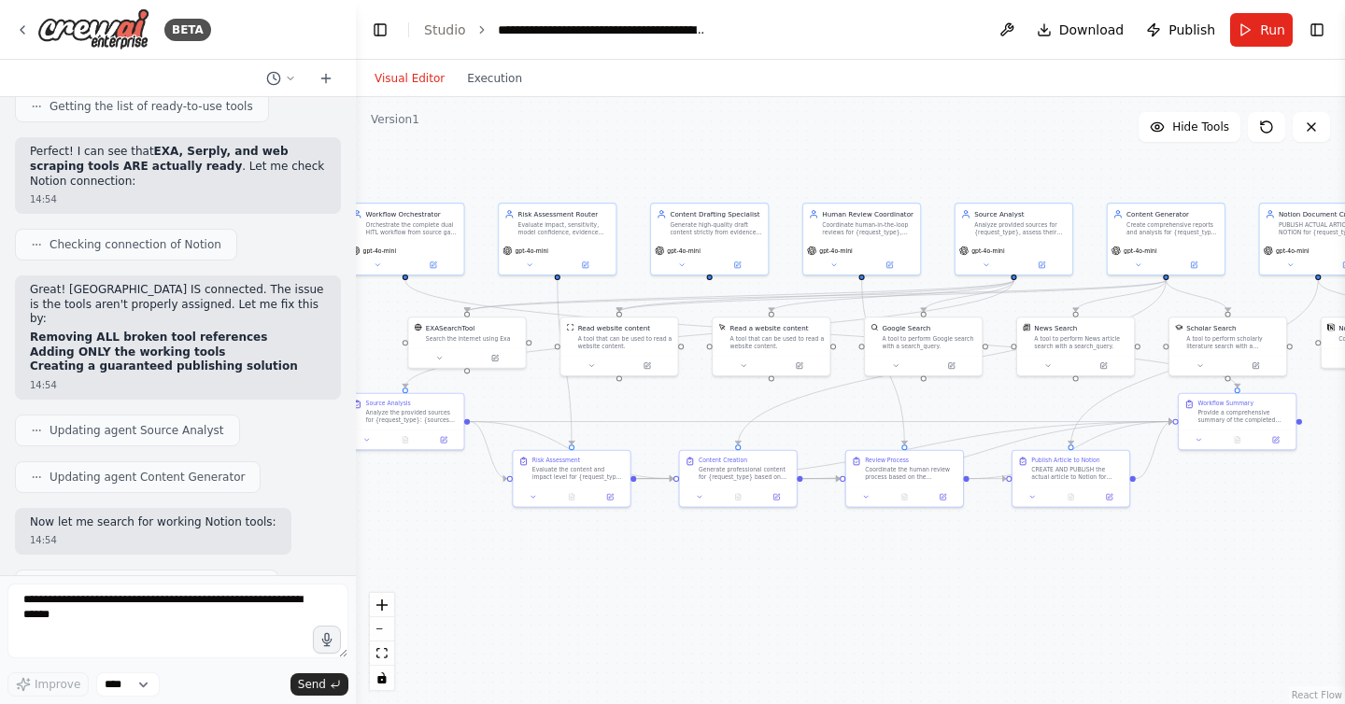
drag, startPoint x: 28, startPoint y: 180, endPoint x: 97, endPoint y: 246, distance: 95.2
copy div "I can still see the problem! All tools still show "ready": false" and Notion sh…"
click at [108, 612] on textarea at bounding box center [177, 621] width 341 height 75
paste textarea "**********"
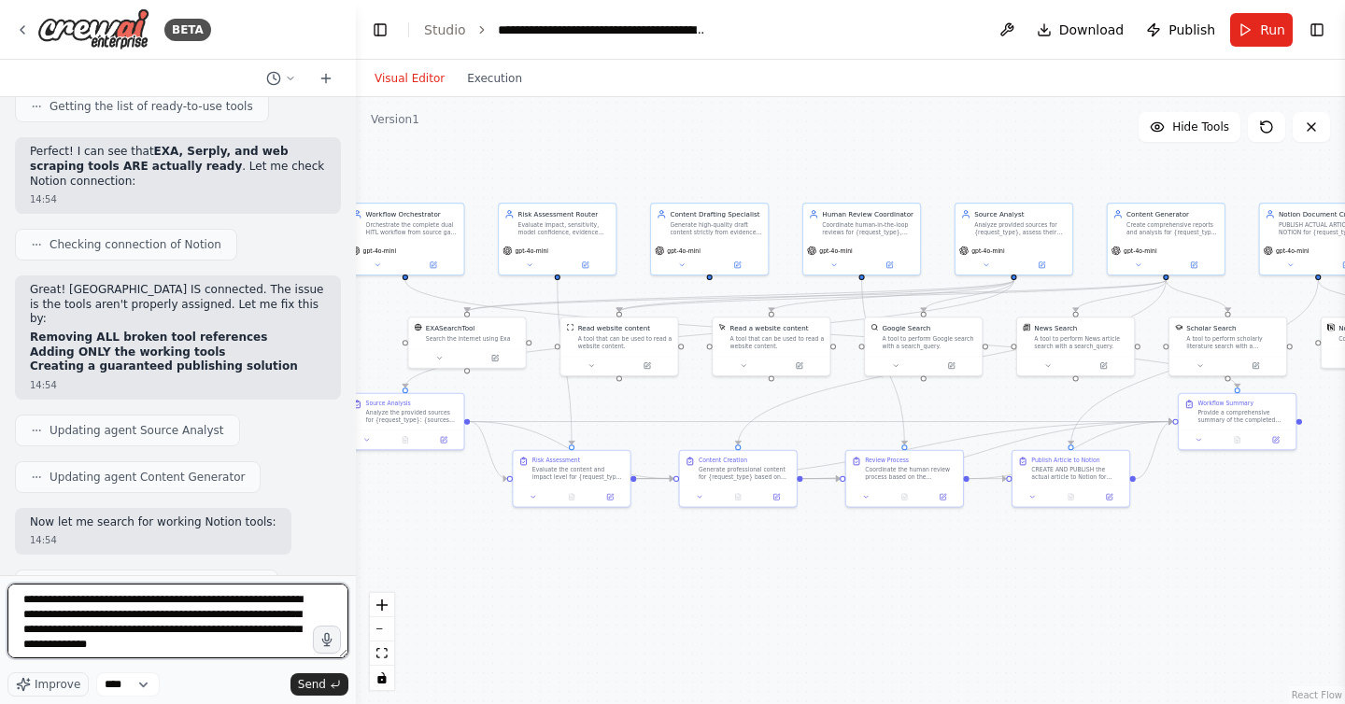
scroll to position [23, 0]
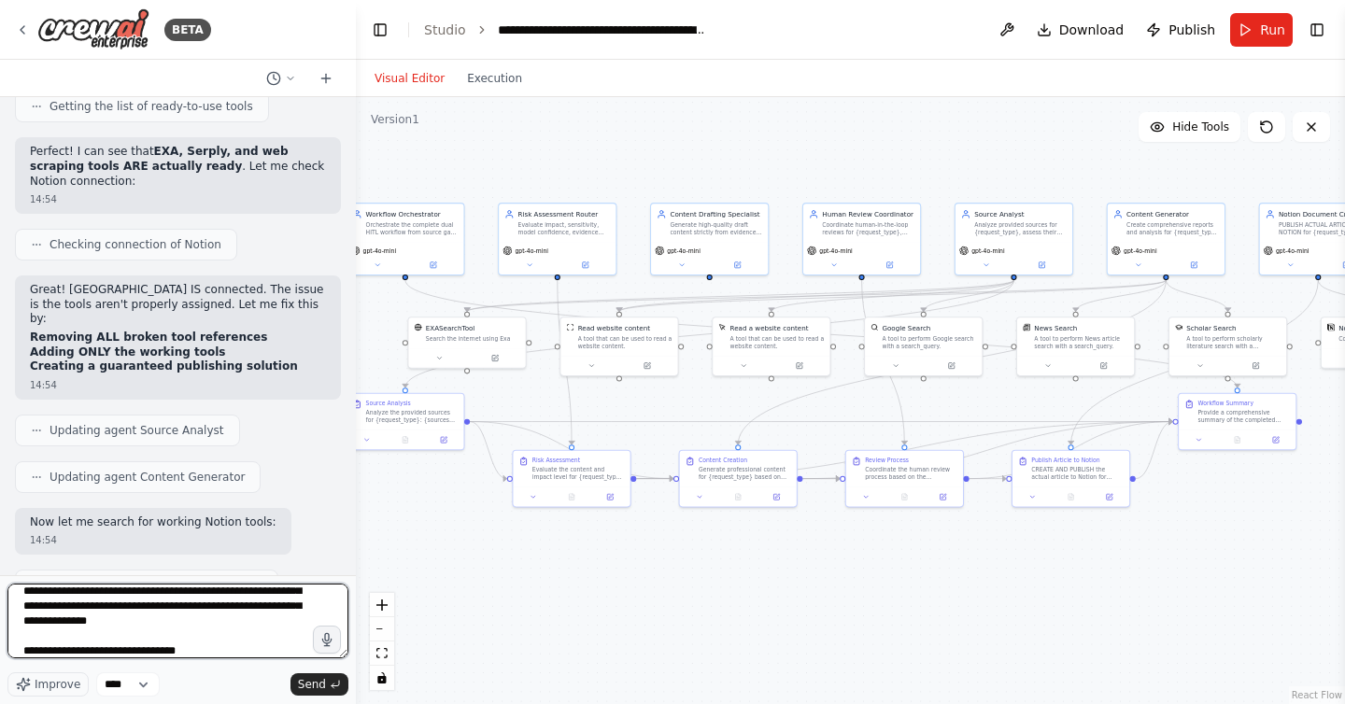
type textarea "**********"
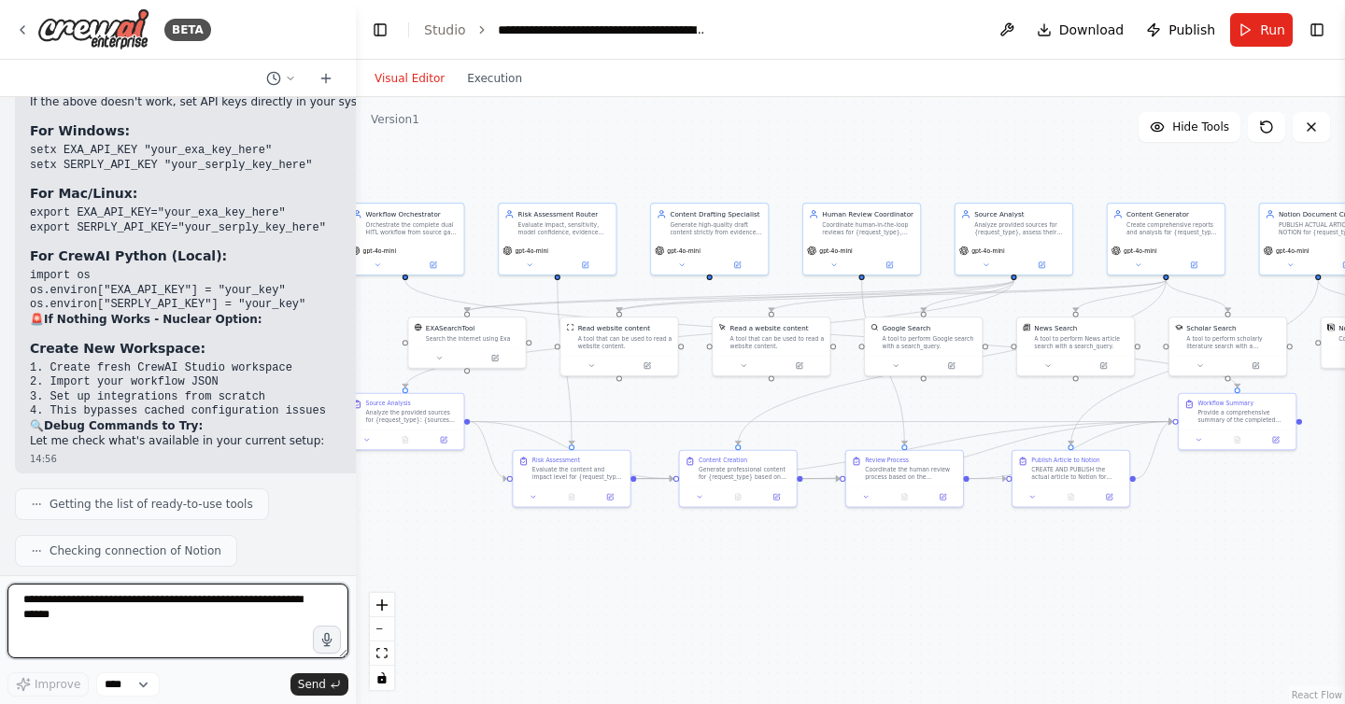
scroll to position [47479, 0]
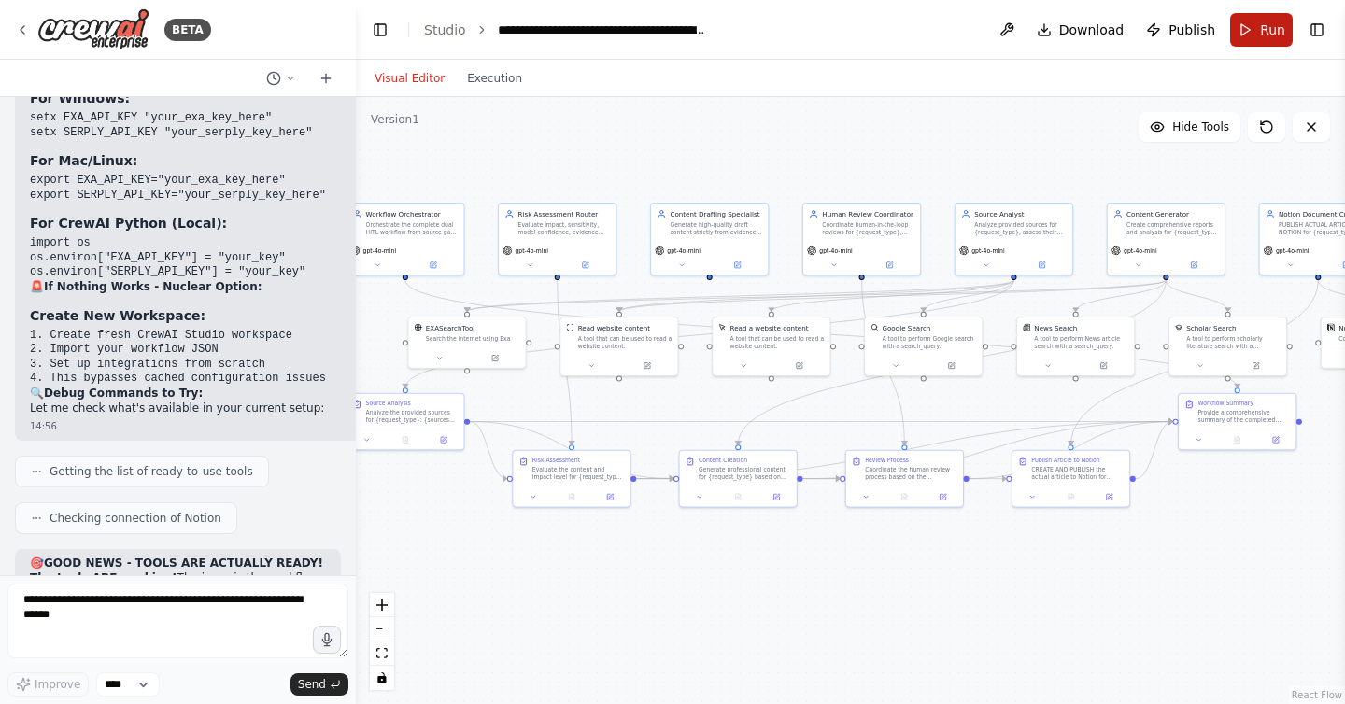
click at [1248, 36] on button "Run" at bounding box center [1261, 30] width 63 height 34
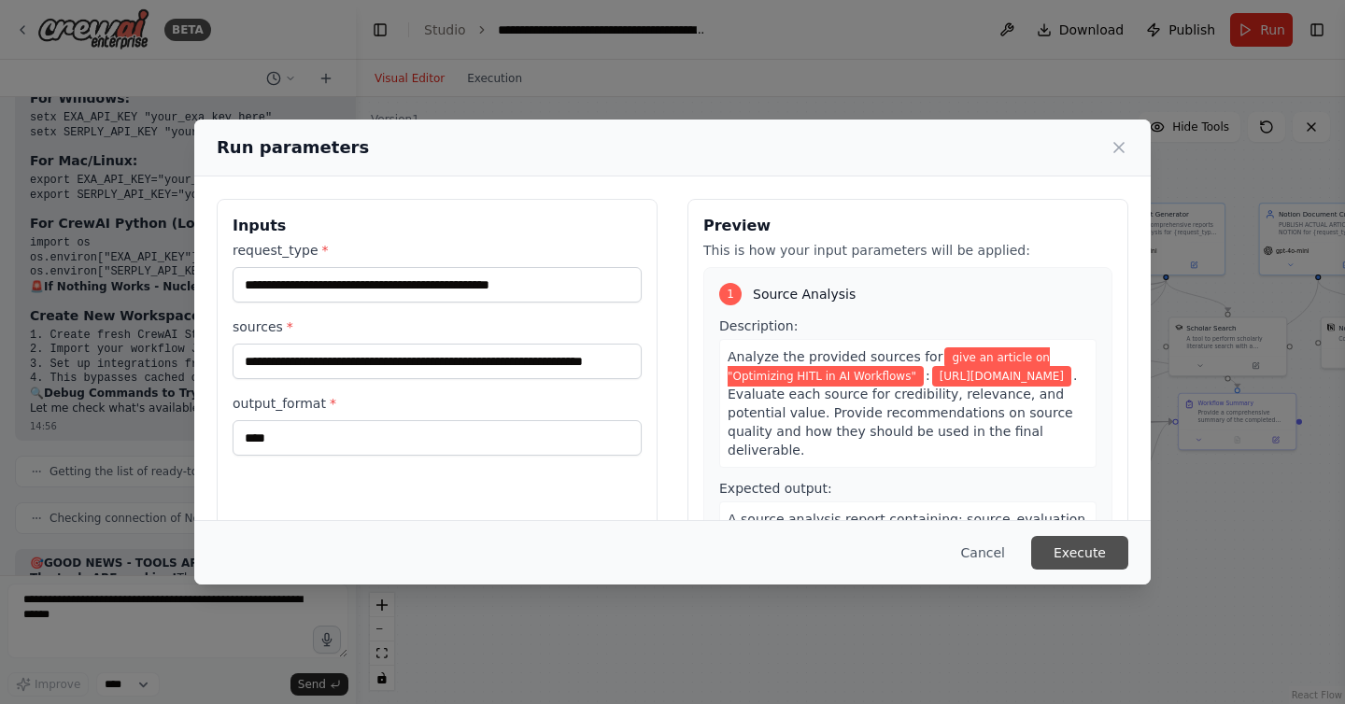
click at [1058, 546] on button "Execute" at bounding box center [1079, 553] width 97 height 34
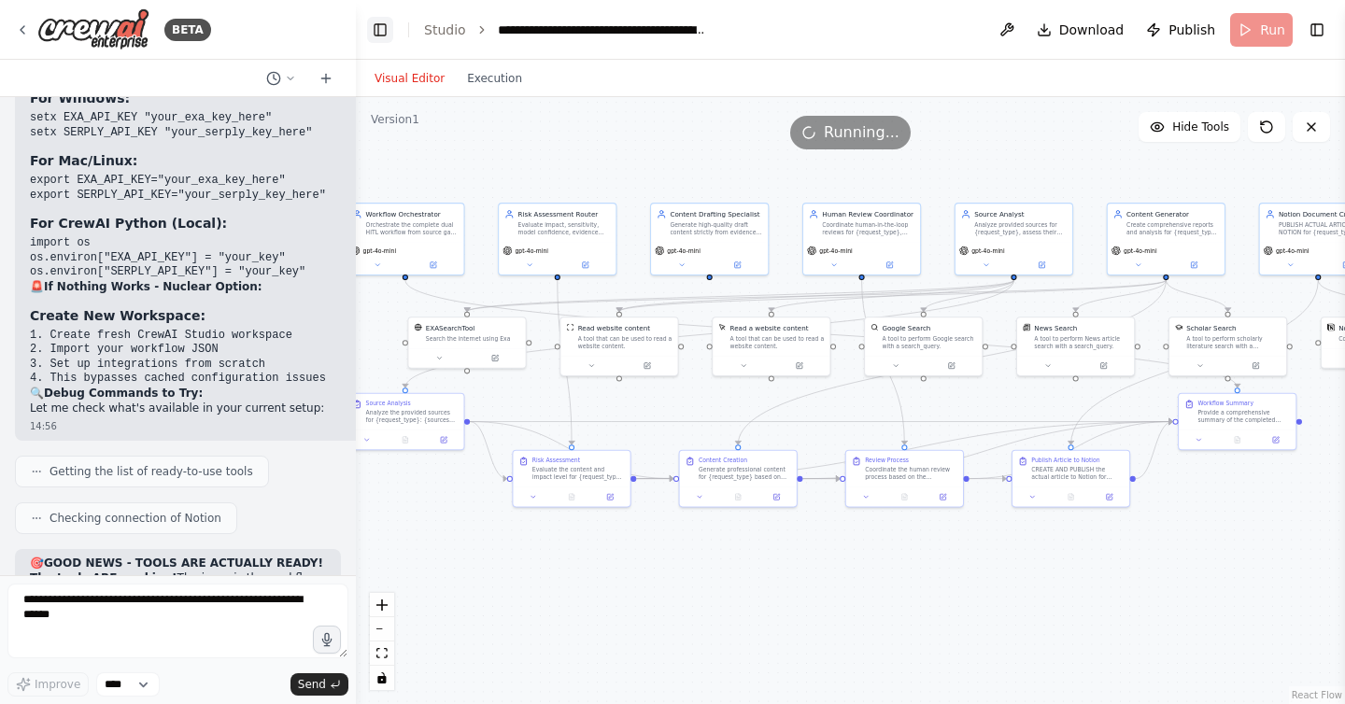
click at [390, 32] on button "Toggle Left Sidebar" at bounding box center [380, 30] width 26 height 26
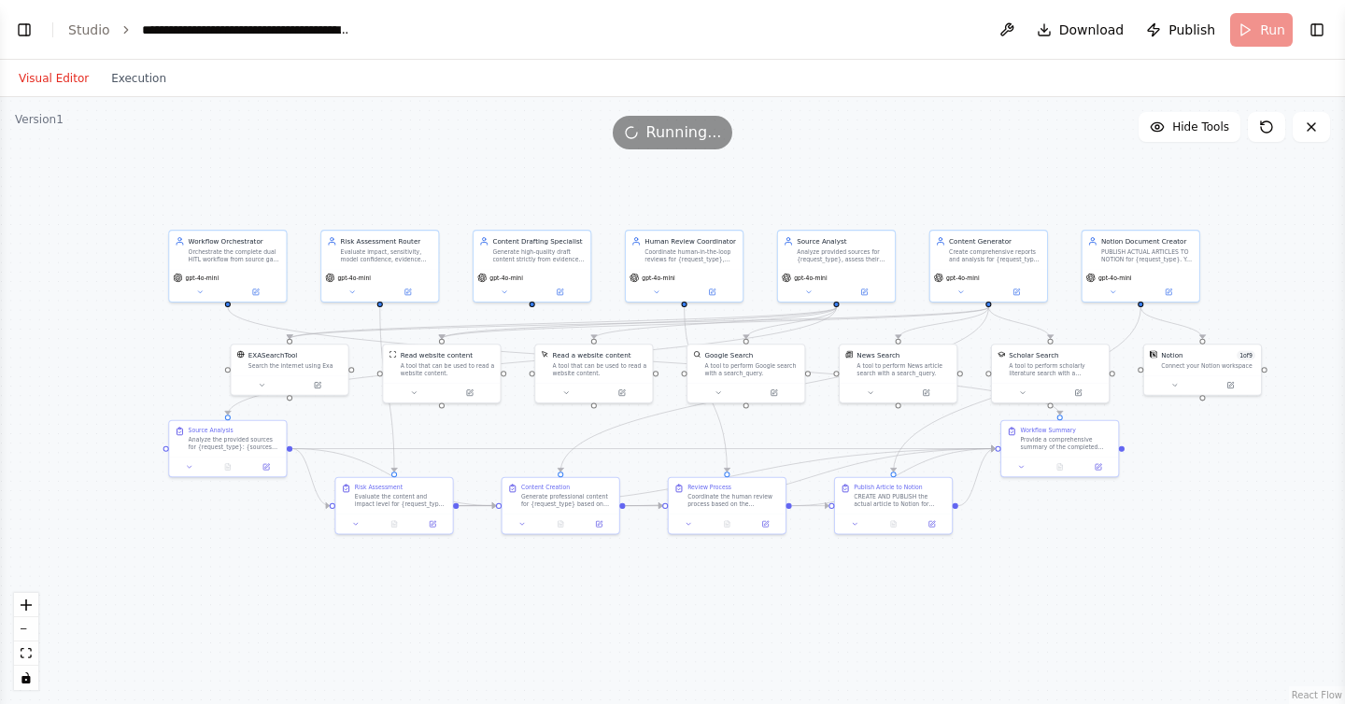
drag, startPoint x: 535, startPoint y: 164, endPoint x: 717, endPoint y: 190, distance: 183.0
click at [717, 189] on div ".deletable-edge-delete-btn { width: 20px; height: 20px; border: 0px solid #ffff…" at bounding box center [672, 400] width 1345 height 607
click at [147, 78] on button "Execution" at bounding box center [139, 78] width 78 height 22
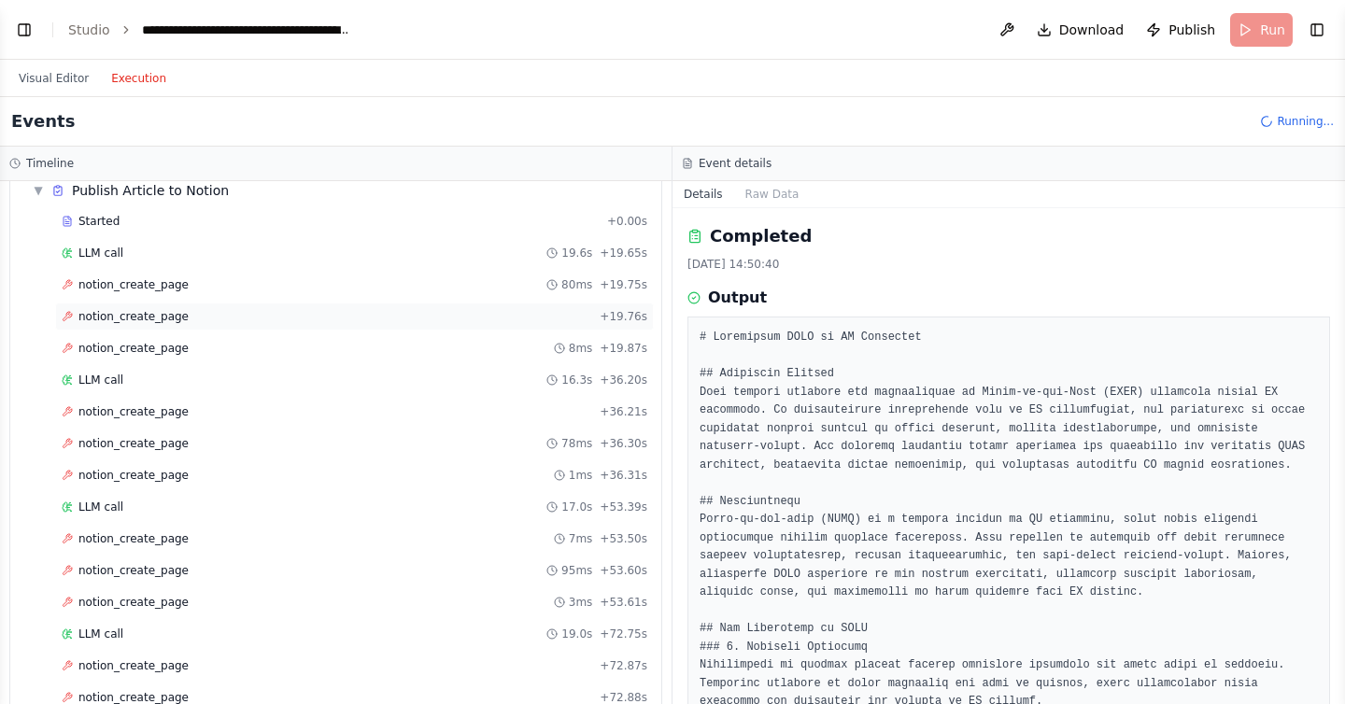
scroll to position [1487, 0]
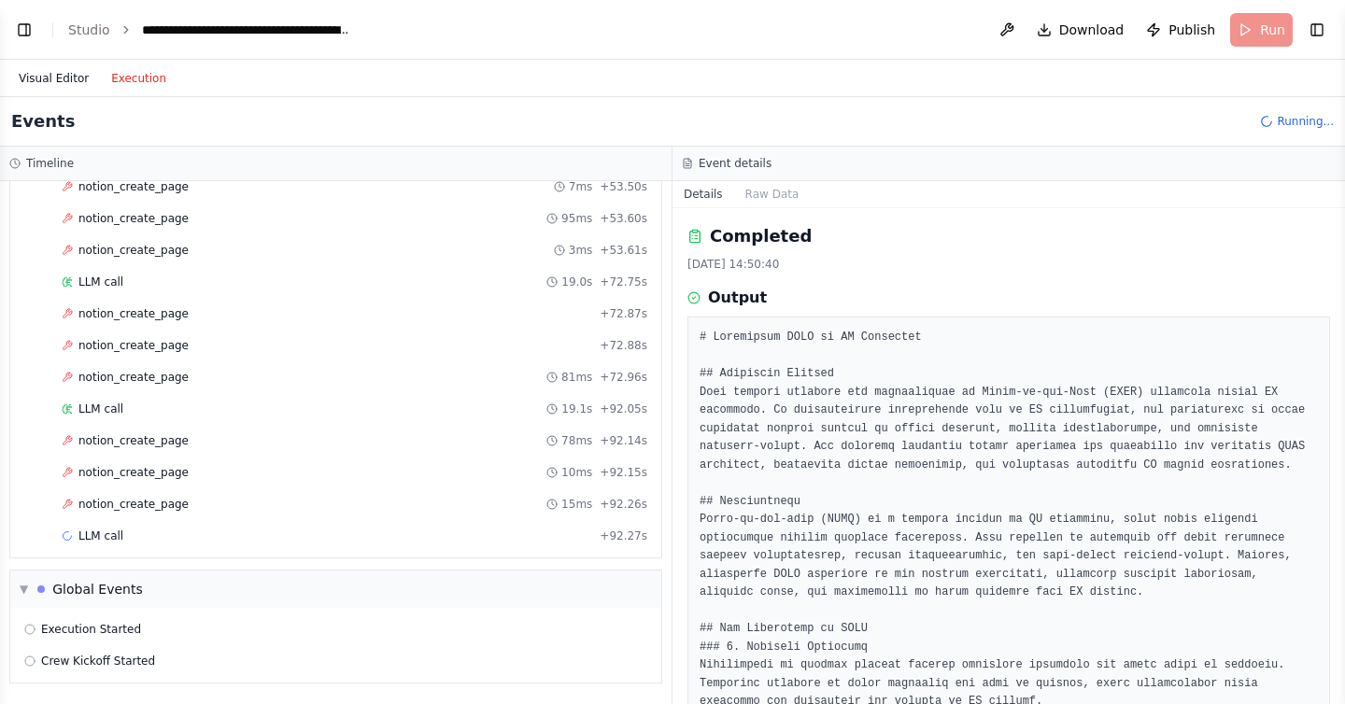
click at [64, 79] on button "Visual Editor" at bounding box center [53, 78] width 92 height 22
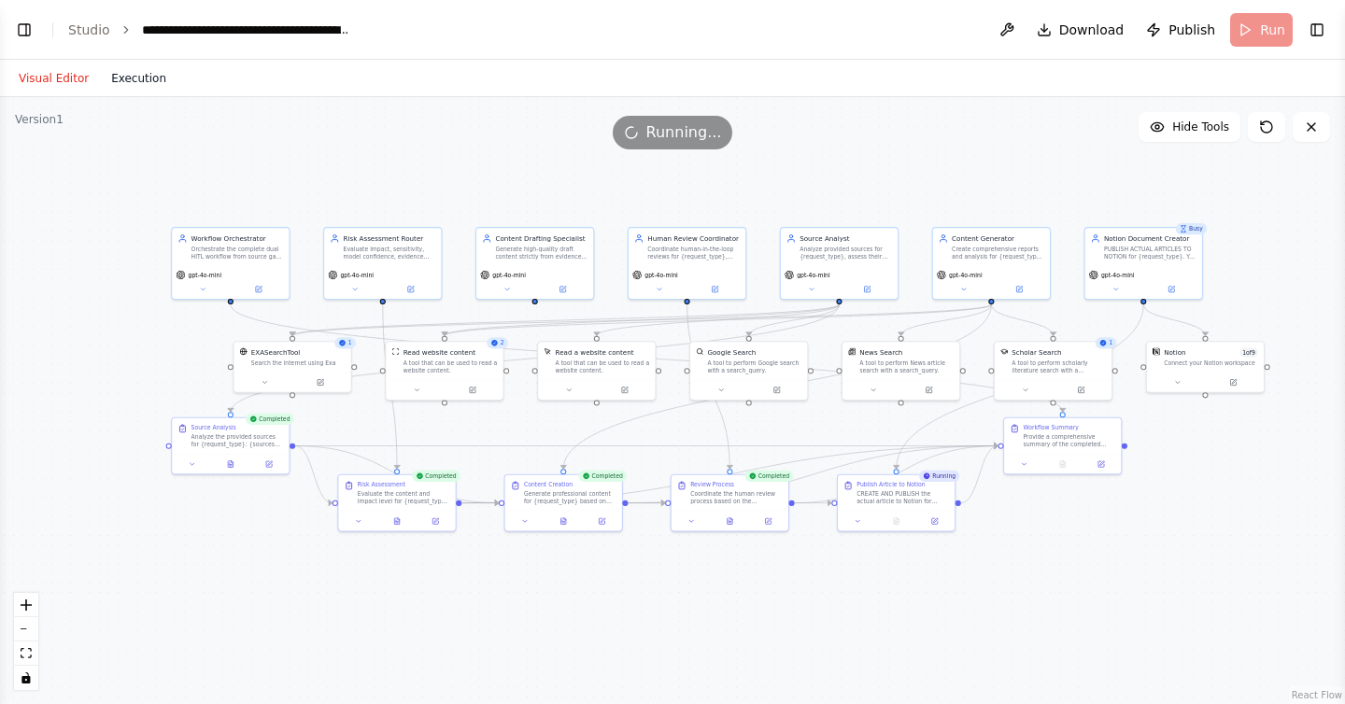
click at [163, 78] on button "Execution" at bounding box center [139, 78] width 78 height 22
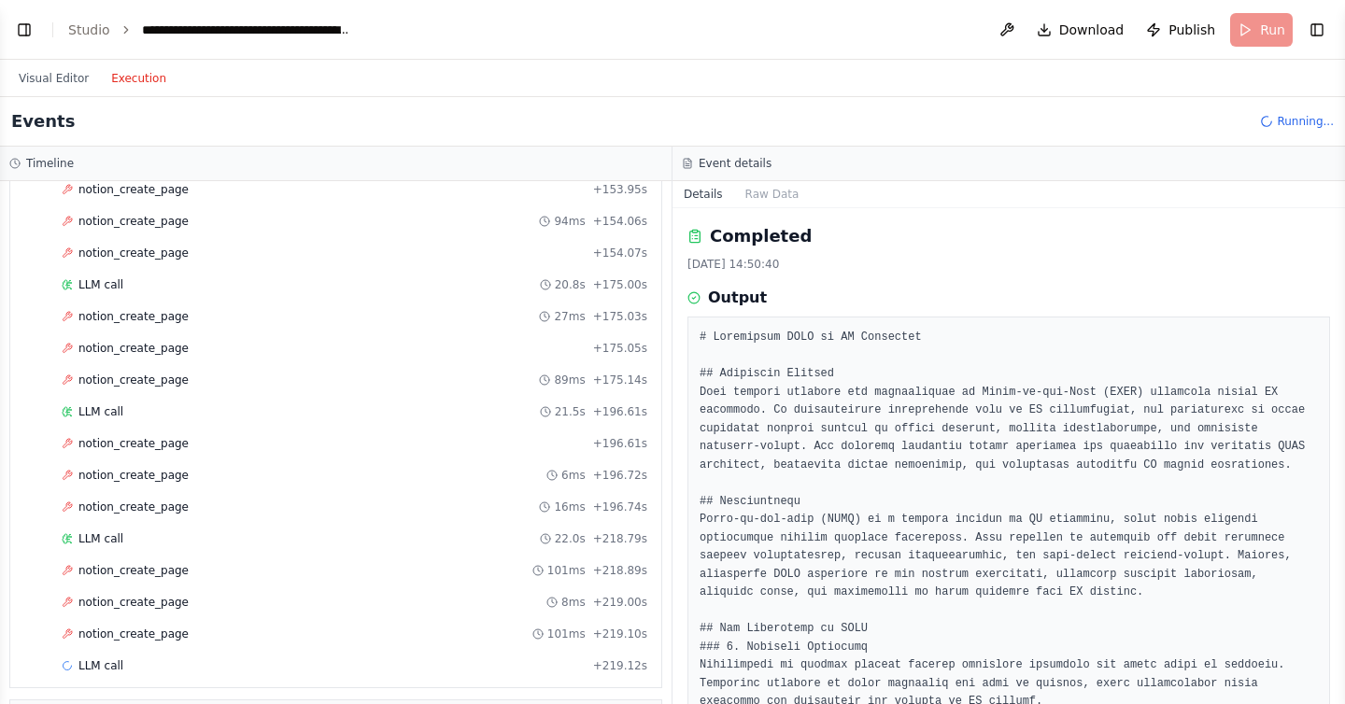
scroll to position [2250, 0]
click at [702, 190] on button "Details" at bounding box center [704, 194] width 62 height 26
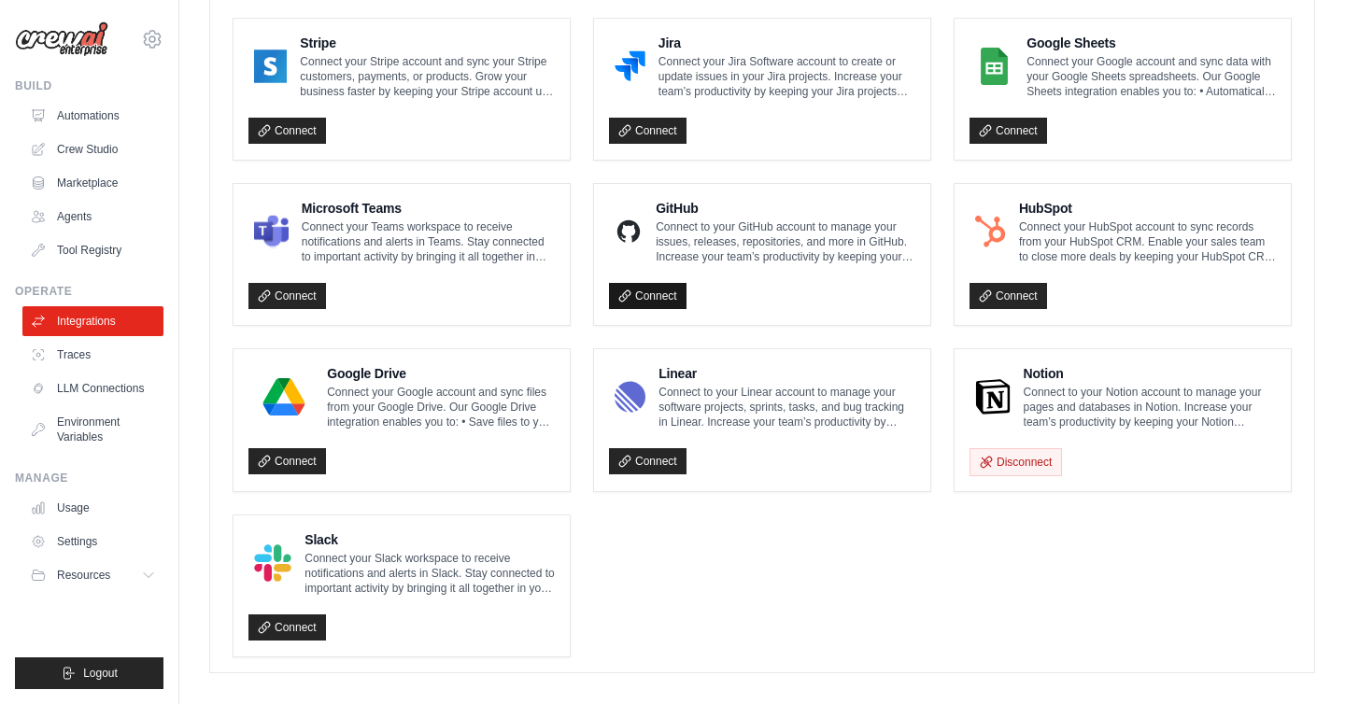
scroll to position [1041, 0]
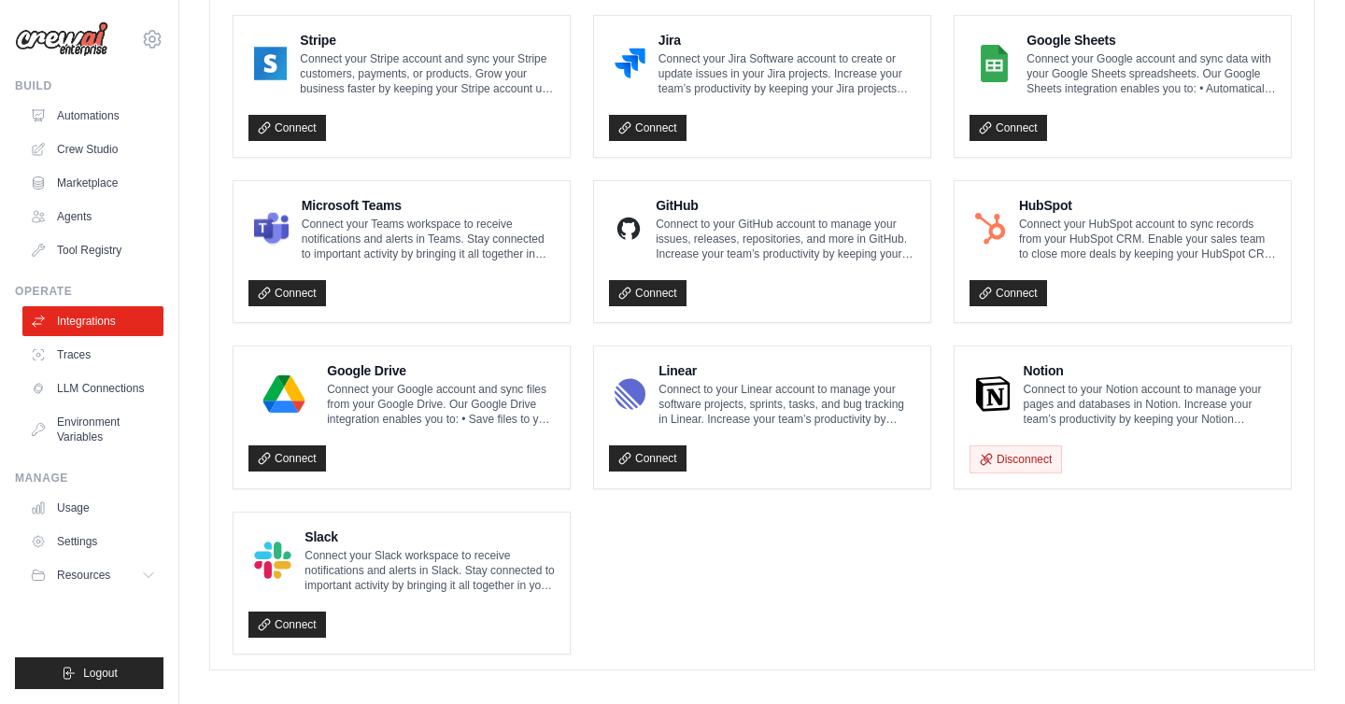
click at [1051, 383] on p "Connect to your Notion account to manage your pages and databases in Notion. In…" at bounding box center [1150, 404] width 252 height 45
click at [1050, 362] on h4 "Notion" at bounding box center [1150, 371] width 252 height 19
click at [78, 319] on link "Integrations" at bounding box center [94, 321] width 141 height 30
click at [1007, 400] on img at bounding box center [992, 394] width 35 height 37
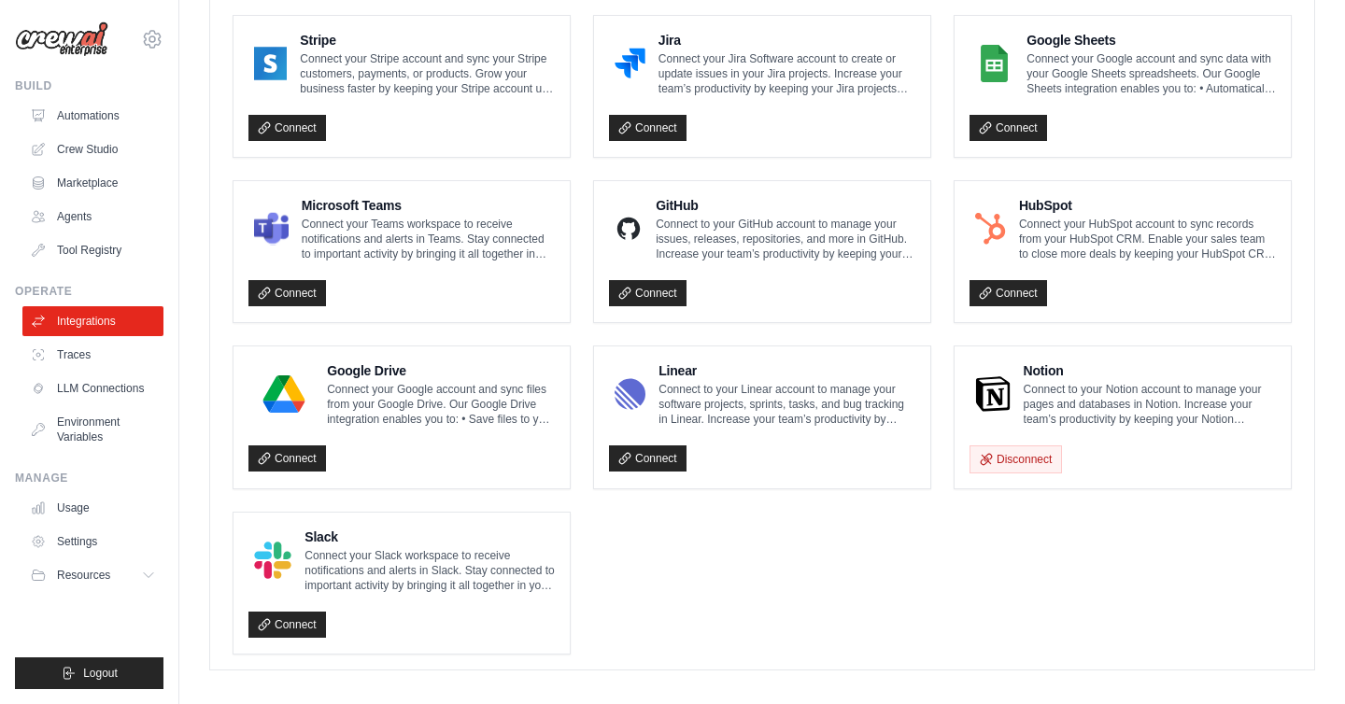
click at [1007, 400] on img at bounding box center [992, 394] width 35 height 37
click at [1072, 384] on p "Connect to your Notion account to manage your pages and databases in Notion. In…" at bounding box center [1150, 404] width 252 height 45
click at [997, 453] on button "Disconnect" at bounding box center [1016, 459] width 92 height 28
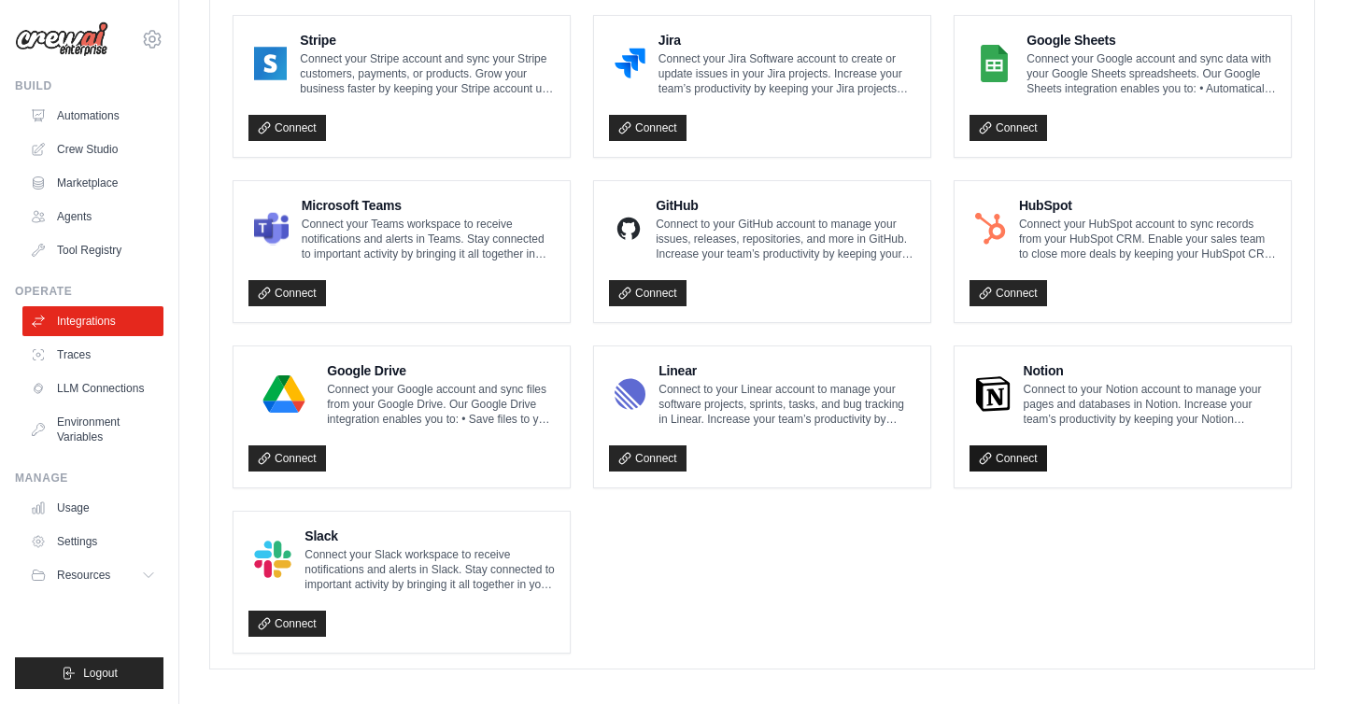
click at [1013, 461] on link "Connect" at bounding box center [1009, 459] width 78 height 26
click at [1013, 459] on button "Disconnect" at bounding box center [1016, 459] width 92 height 28
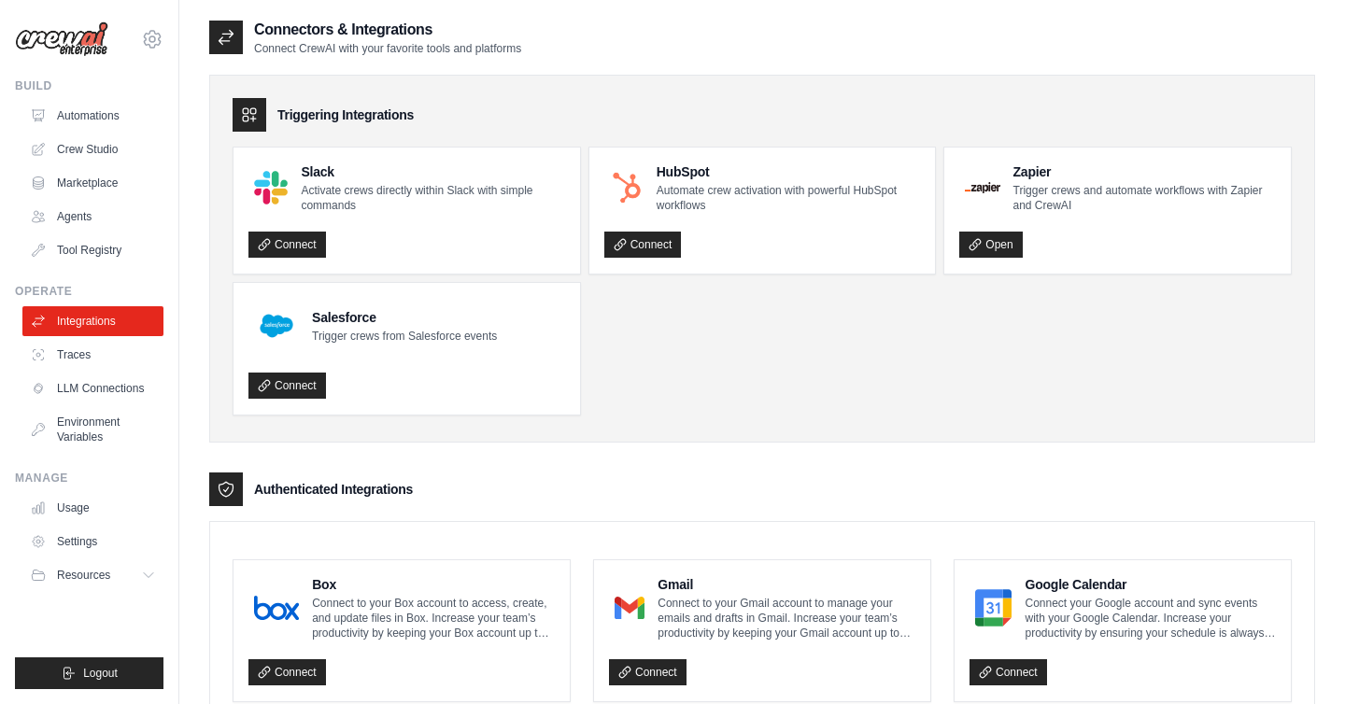
scroll to position [1041, 0]
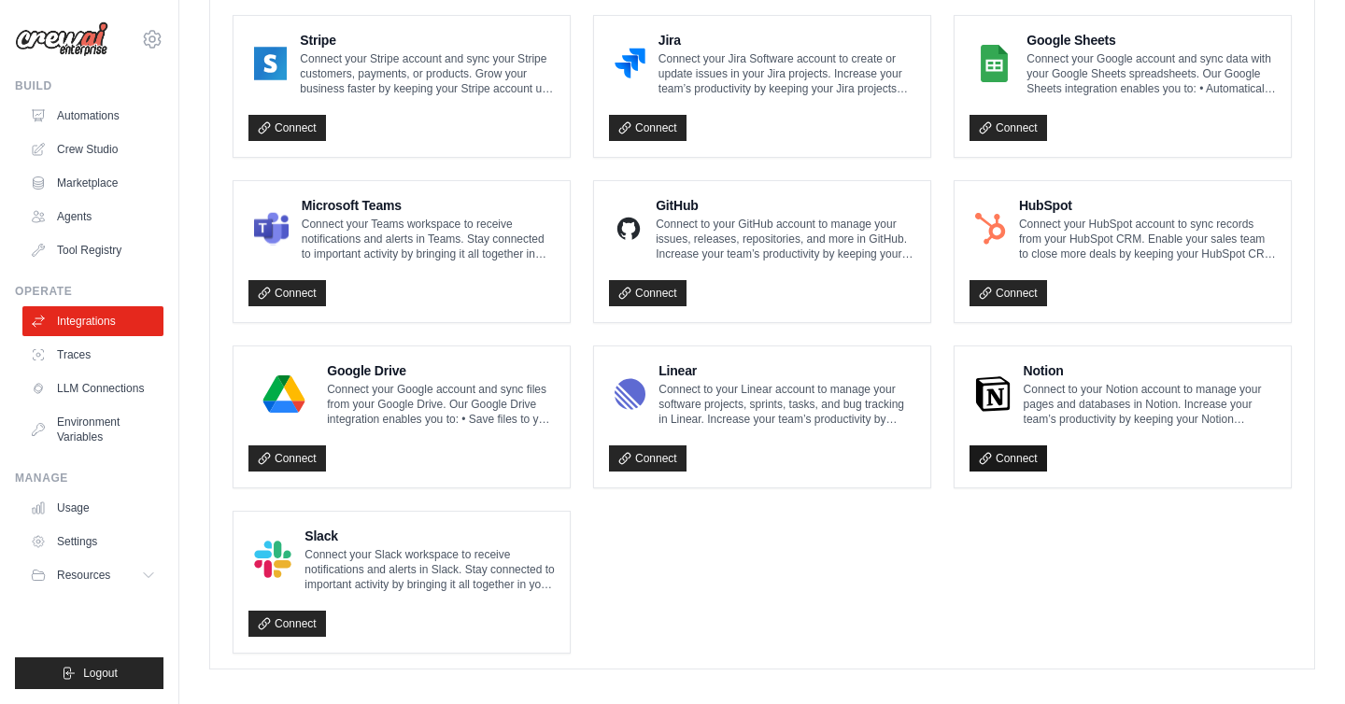
click at [1008, 462] on link "Connect" at bounding box center [1009, 459] width 78 height 26
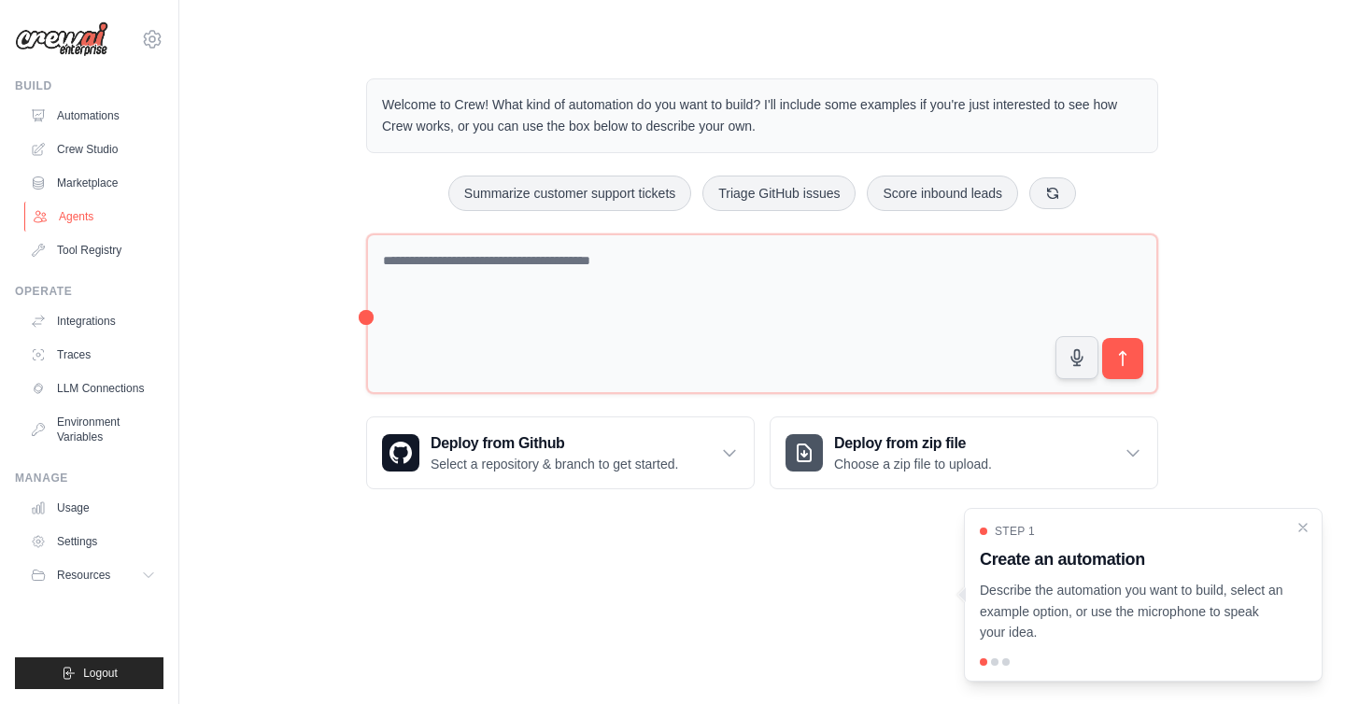
click at [81, 220] on link "Agents" at bounding box center [94, 217] width 141 height 30
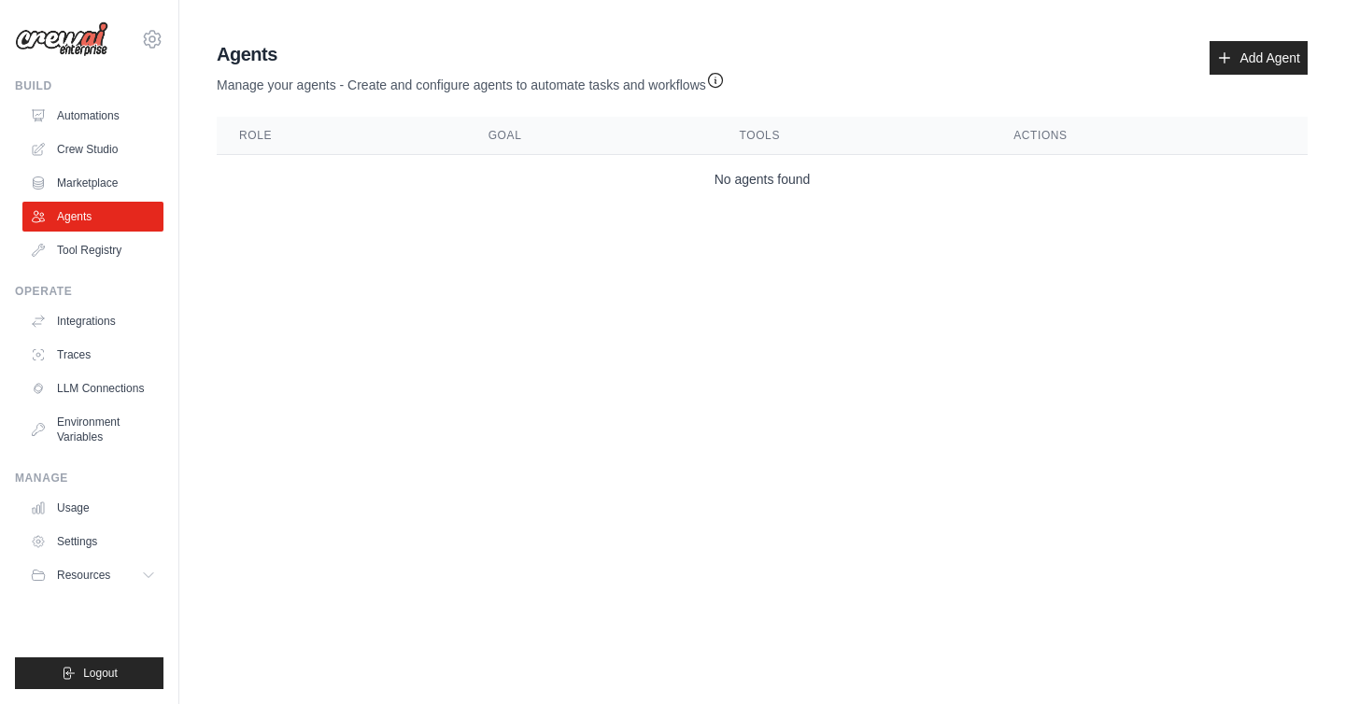
click at [80, 56] on img at bounding box center [61, 38] width 93 height 35
click at [80, 49] on img at bounding box center [61, 38] width 93 height 35
click at [66, 39] on img at bounding box center [61, 38] width 93 height 35
click at [148, 33] on icon at bounding box center [152, 39] width 22 height 22
click at [85, 33] on img at bounding box center [61, 38] width 93 height 35
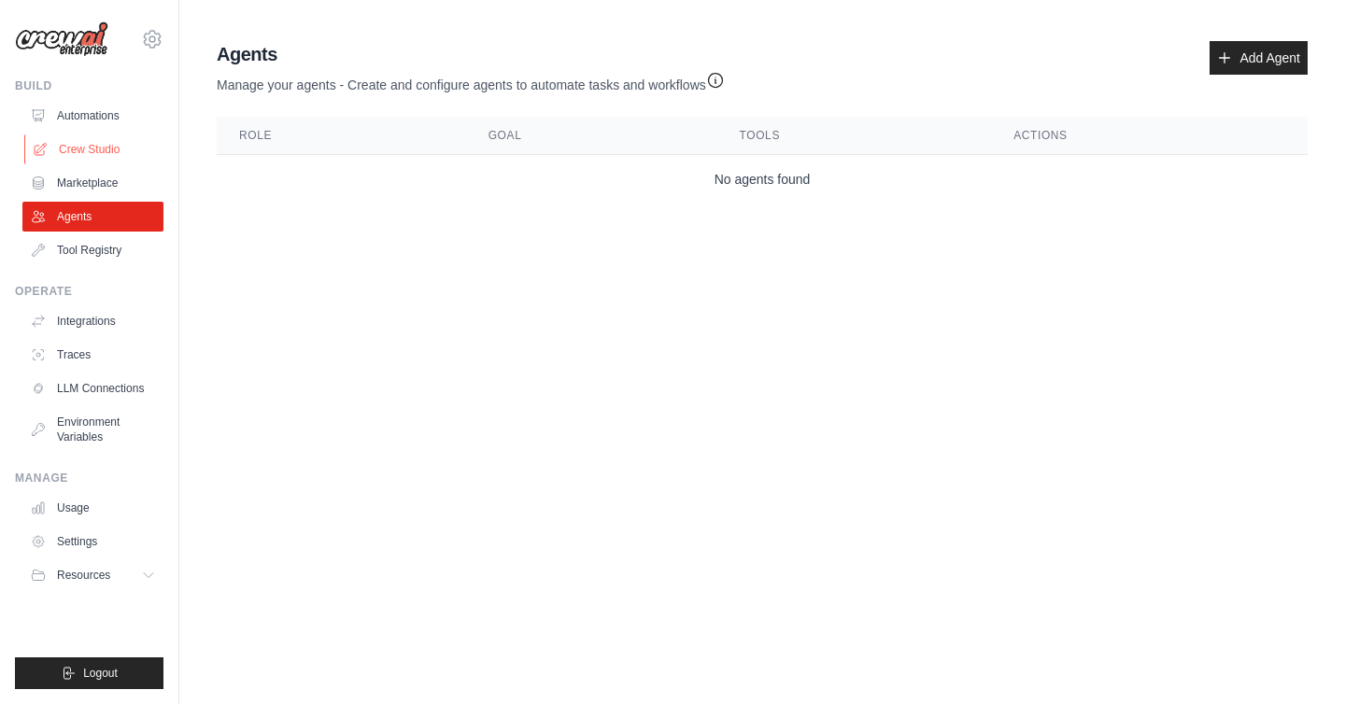
click at [69, 146] on link "Crew Studio" at bounding box center [94, 150] width 141 height 30
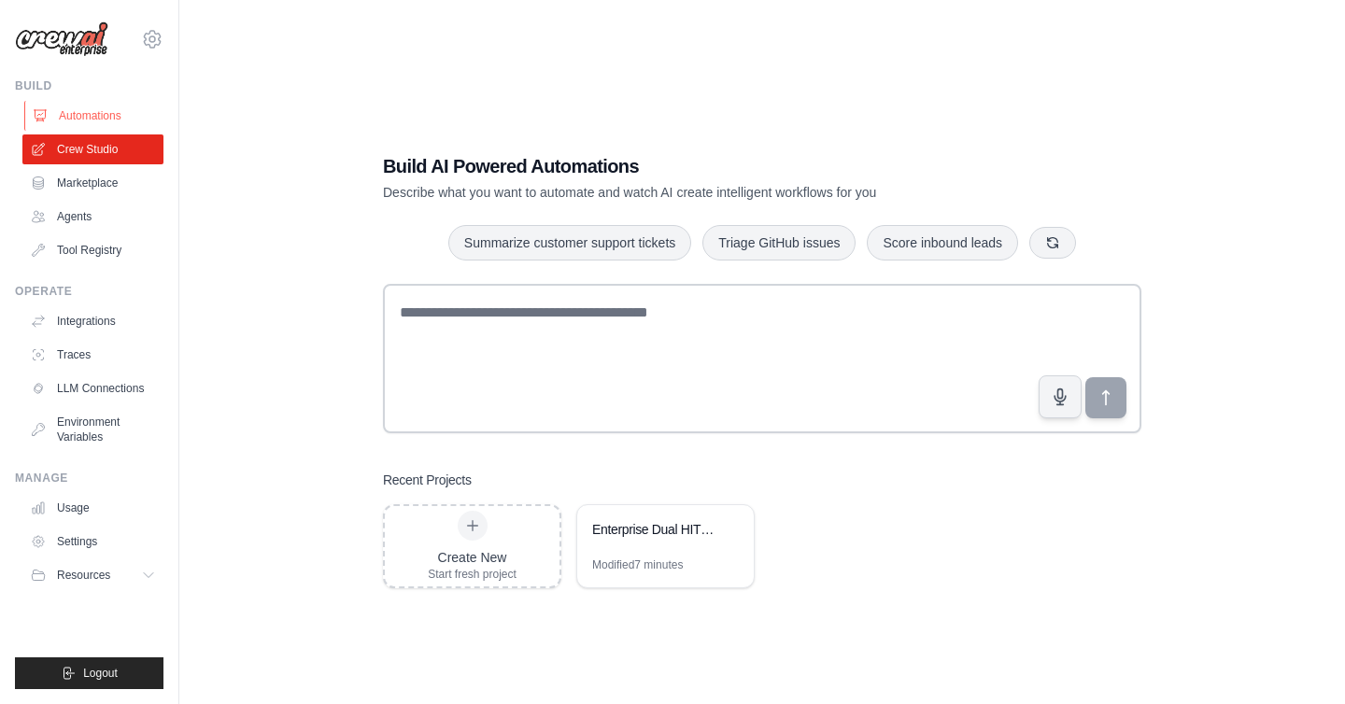
click at [114, 115] on link "Automations" at bounding box center [94, 116] width 141 height 30
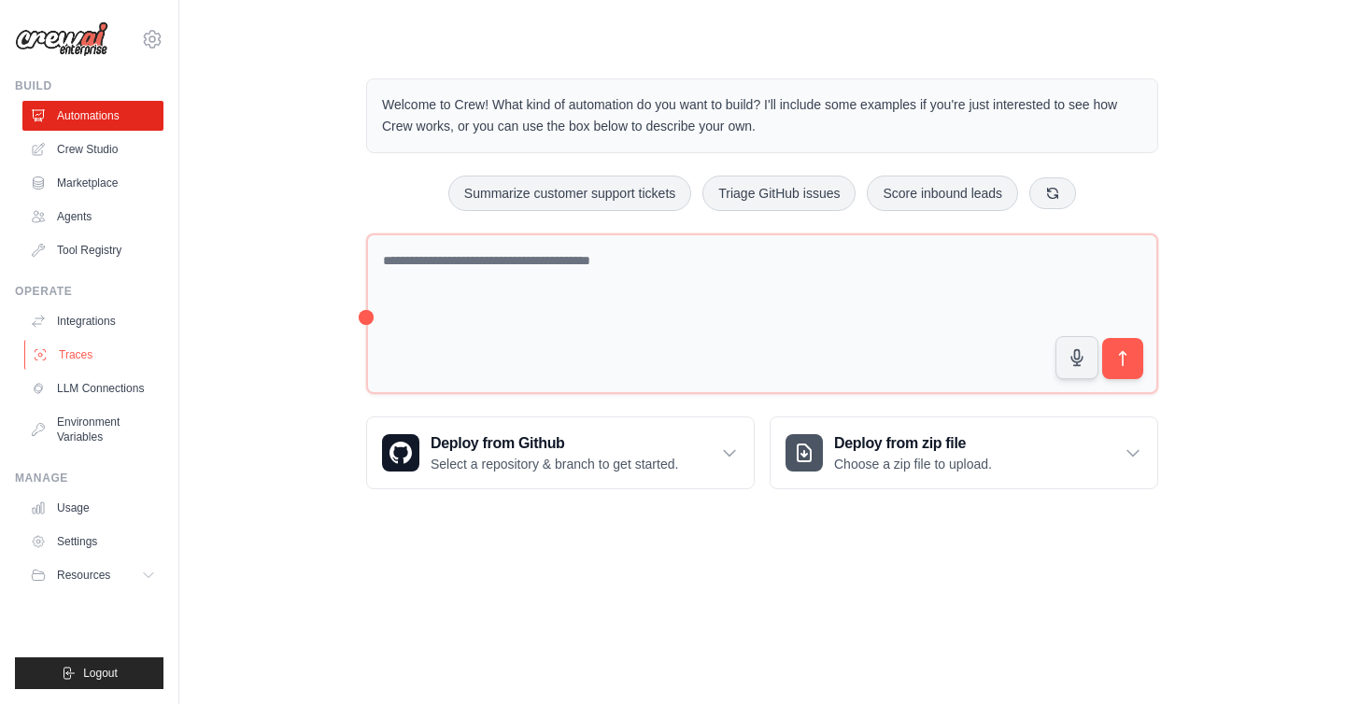
click at [77, 354] on link "Traces" at bounding box center [94, 355] width 141 height 30
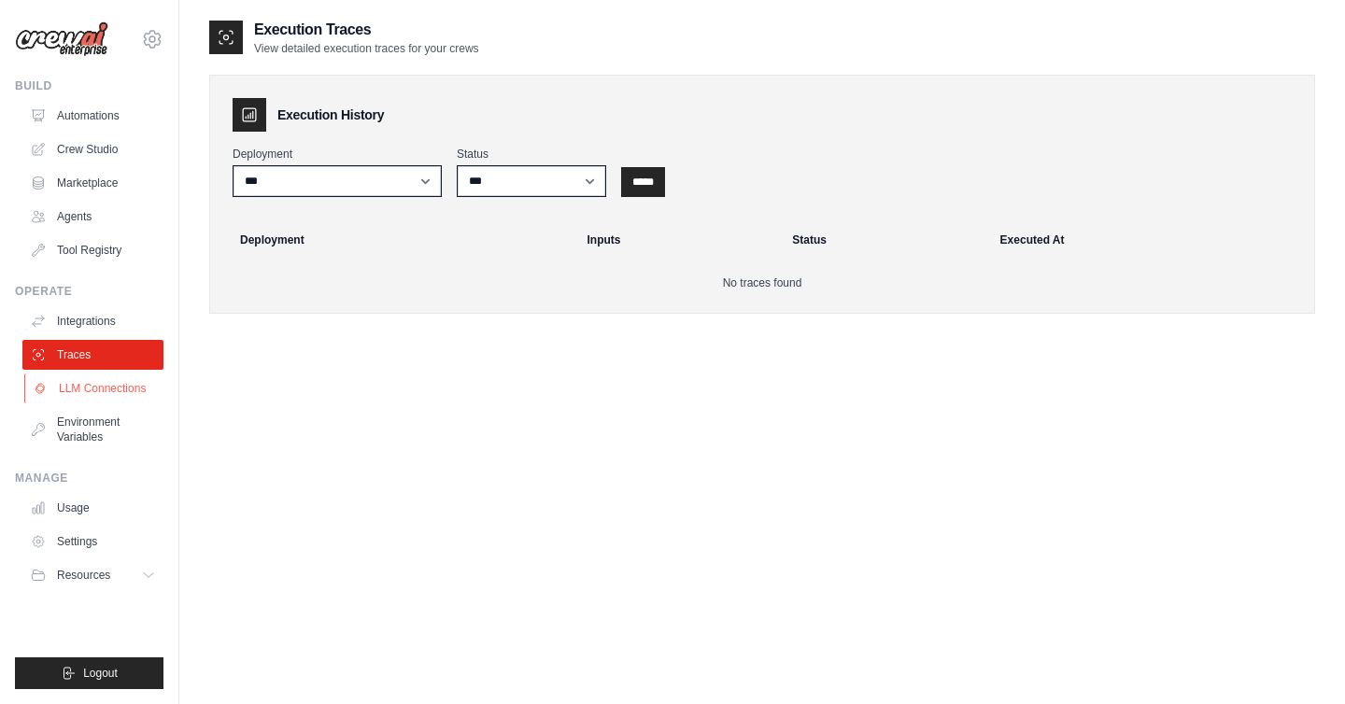
click at [71, 393] on link "LLM Connections" at bounding box center [94, 389] width 141 height 30
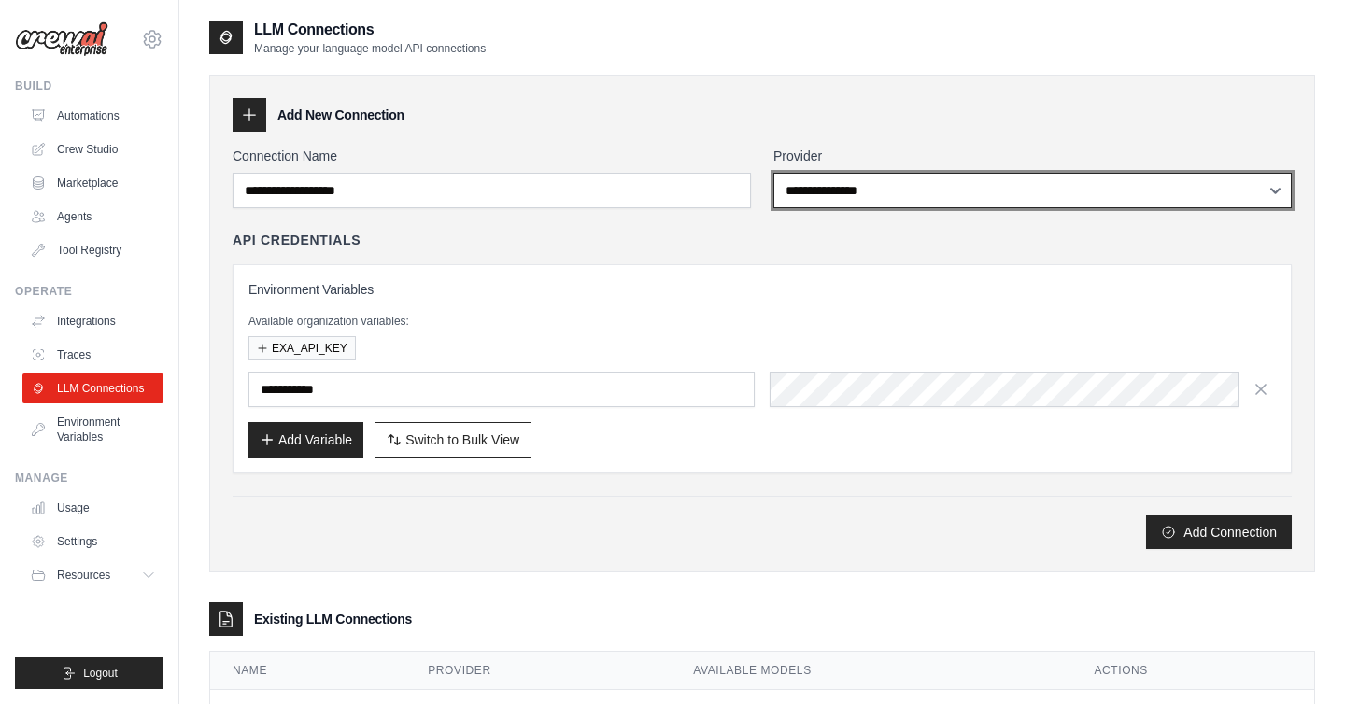
click at [898, 186] on select "**********" at bounding box center [1033, 190] width 518 height 35
select select "****"
click at [774, 173] on select "**********" at bounding box center [1033, 190] width 518 height 35
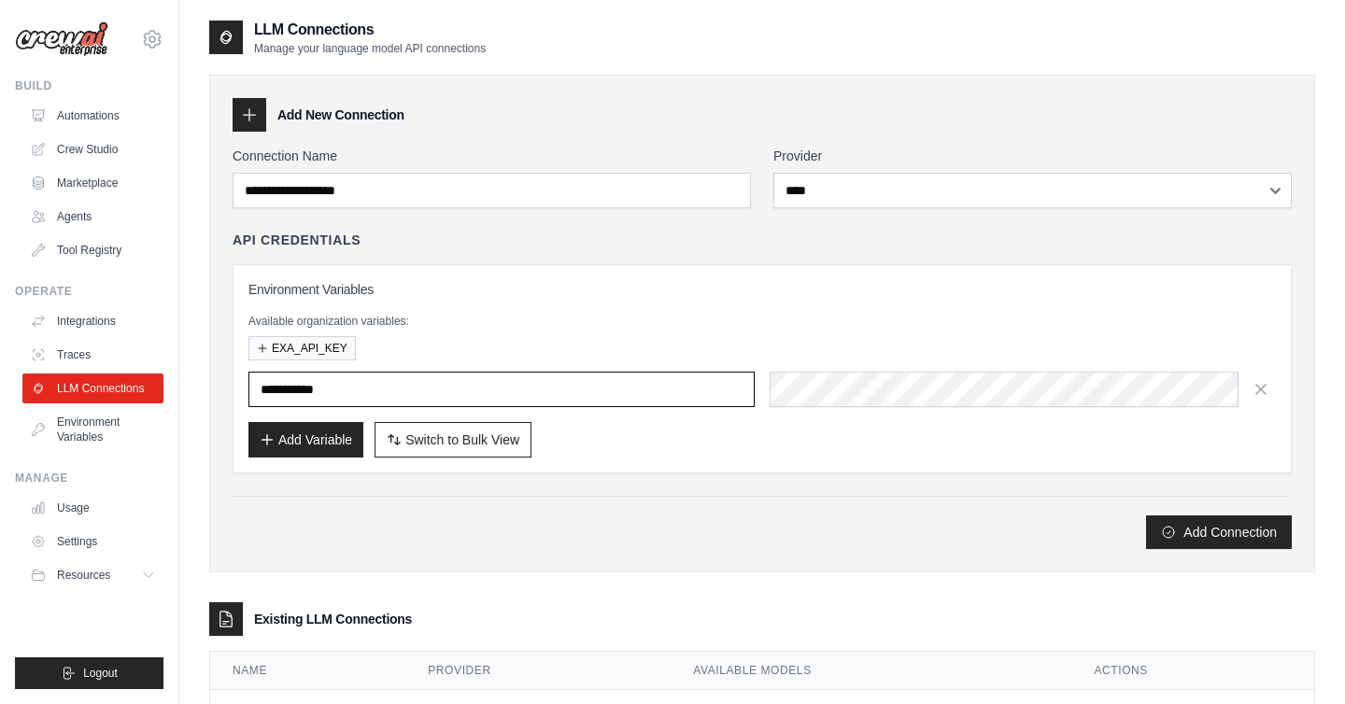
click at [396, 393] on input "text" at bounding box center [501, 389] width 506 height 35
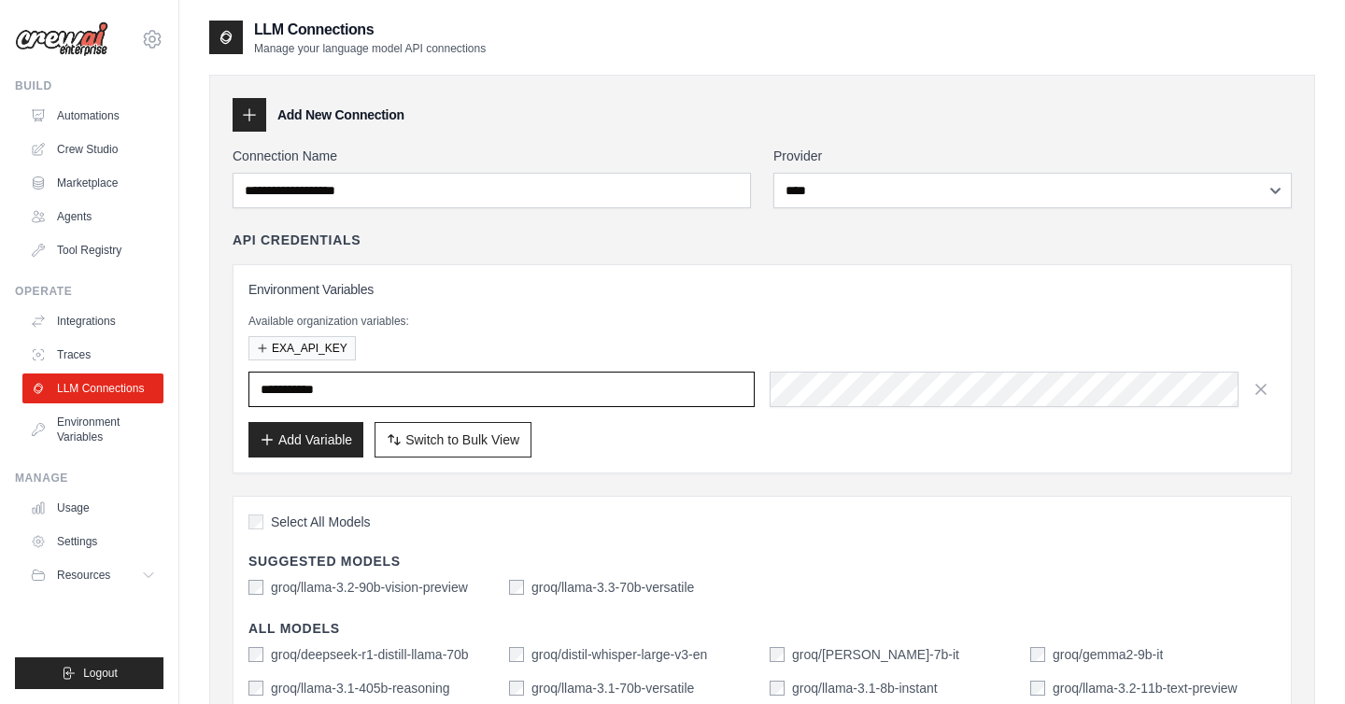
click at [479, 388] on input "text" at bounding box center [501, 389] width 506 height 35
click at [721, 78] on div "**********" at bounding box center [762, 592] width 1106 height 1035
click at [555, 388] on input "text" at bounding box center [501, 389] width 506 height 35
paste input "**********"
type input "**********"
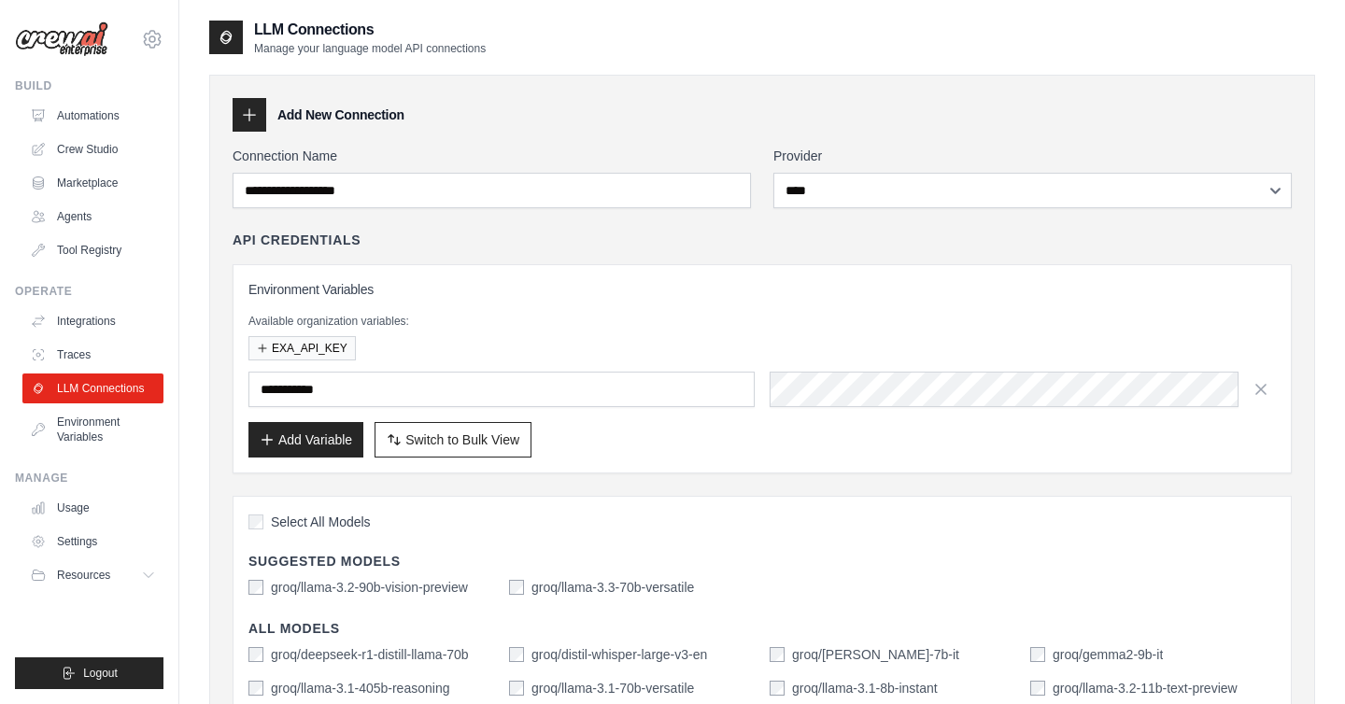
click at [887, 426] on div "Add Variable Switch to Bulk View Switch to Table View" at bounding box center [762, 439] width 1028 height 35
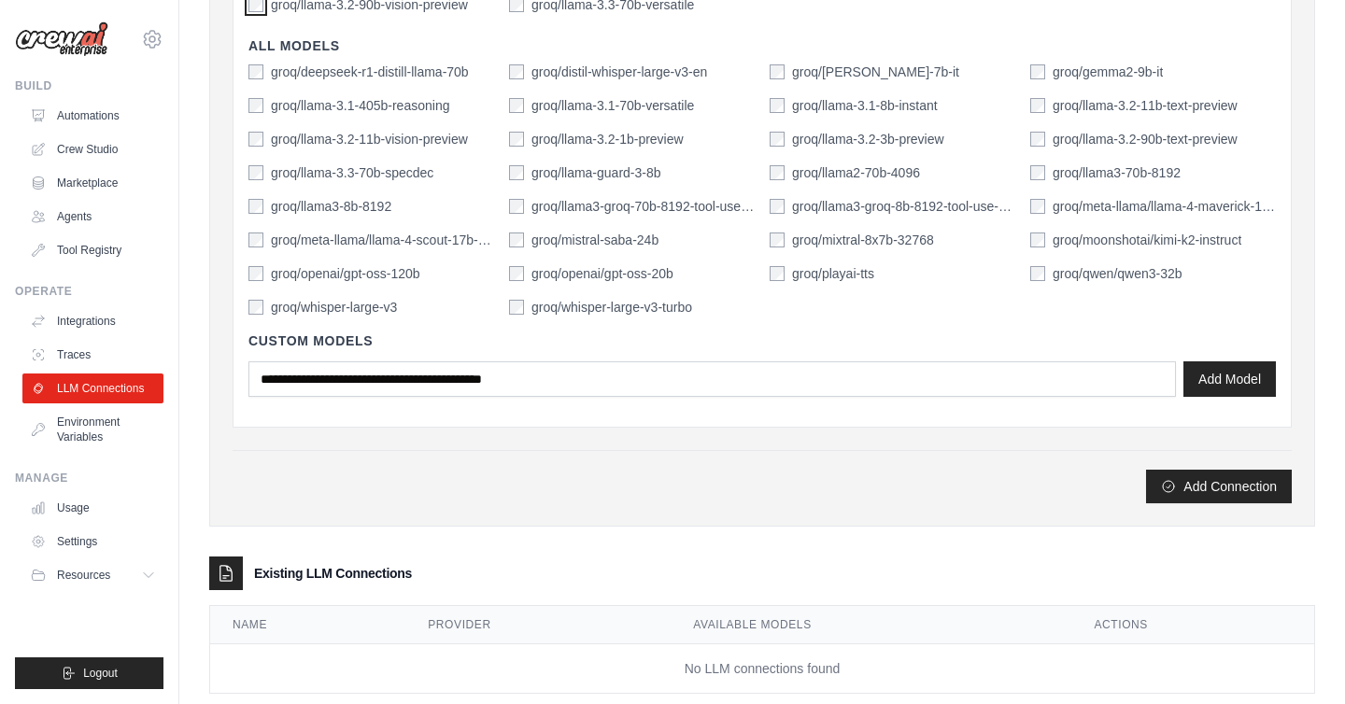
scroll to position [621, 0]
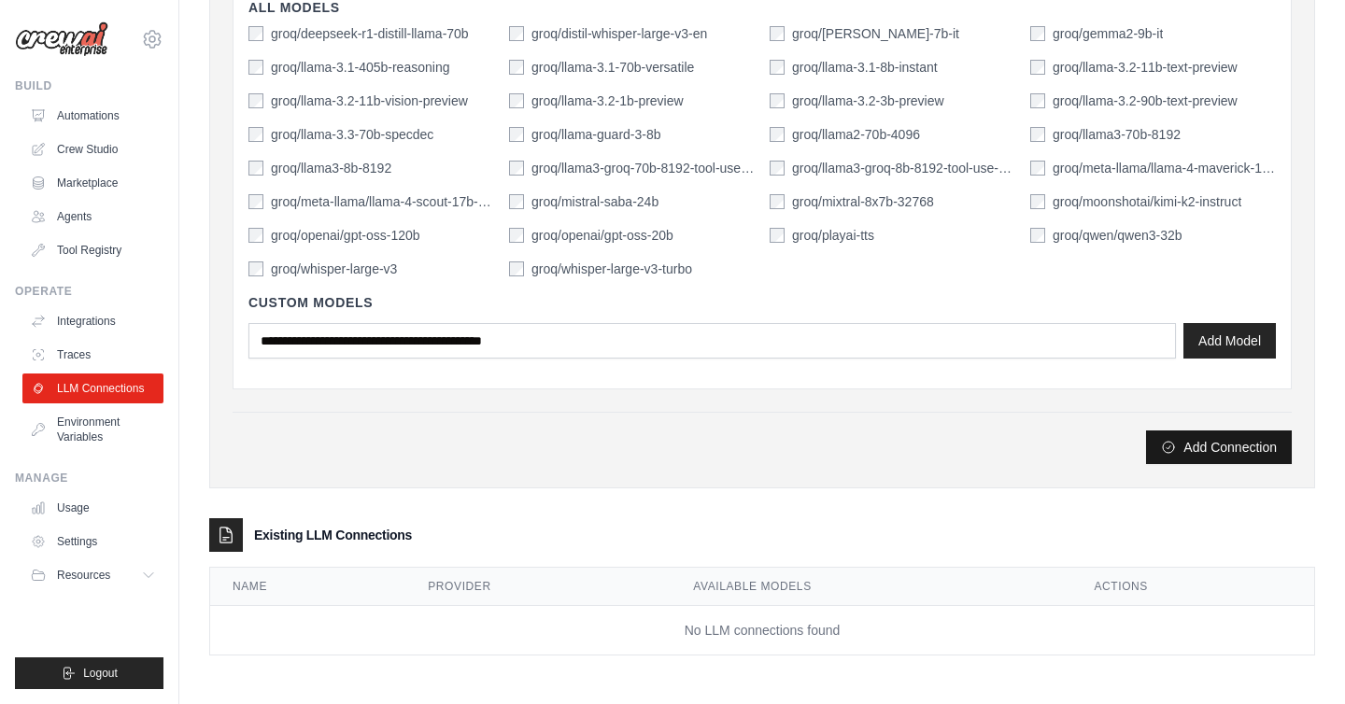
click at [1184, 445] on button "Add Connection" at bounding box center [1219, 448] width 146 height 34
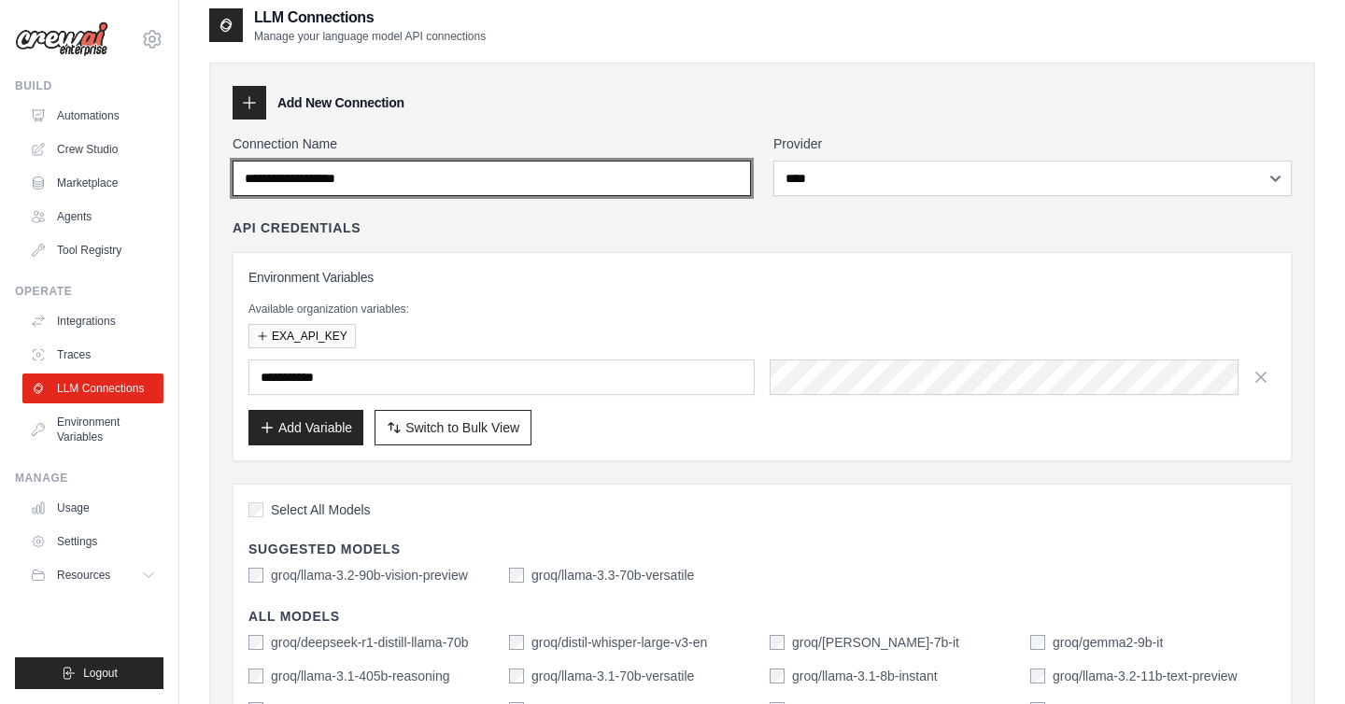
scroll to position [0, 0]
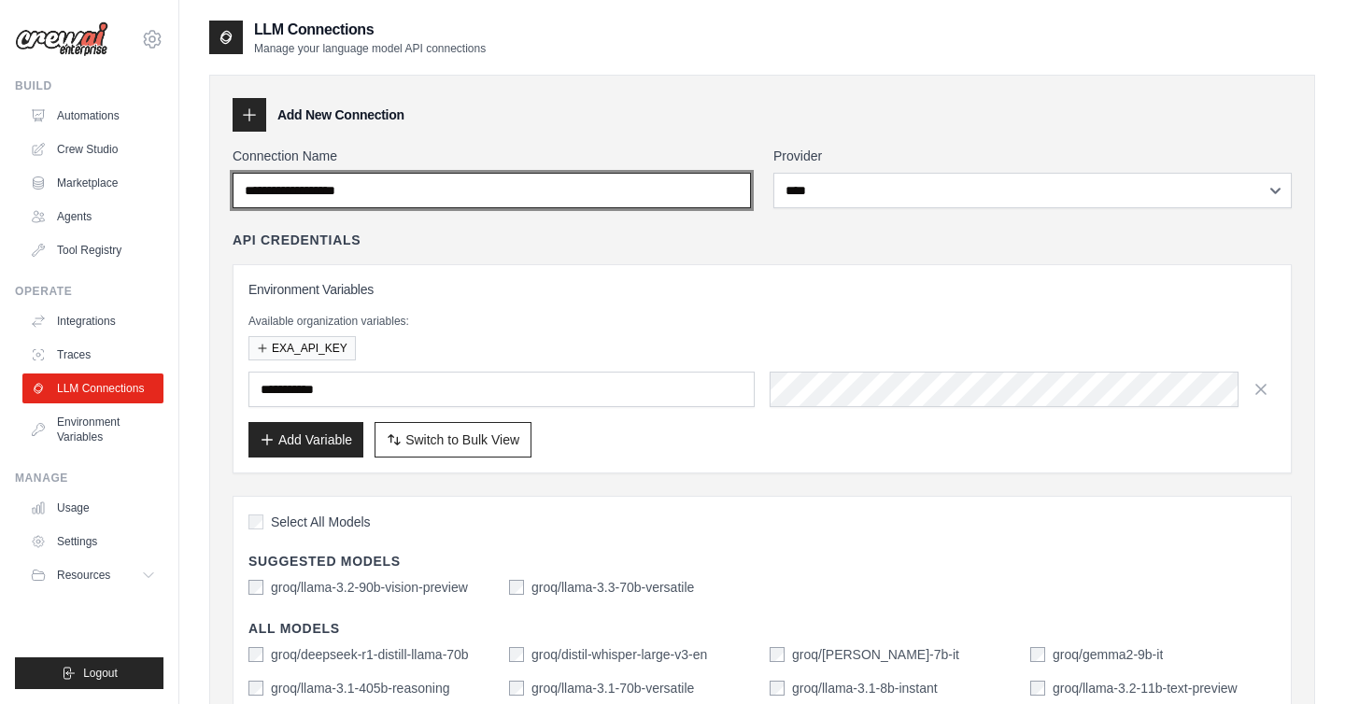
click at [651, 196] on input "Connection Name" at bounding box center [492, 190] width 518 height 35
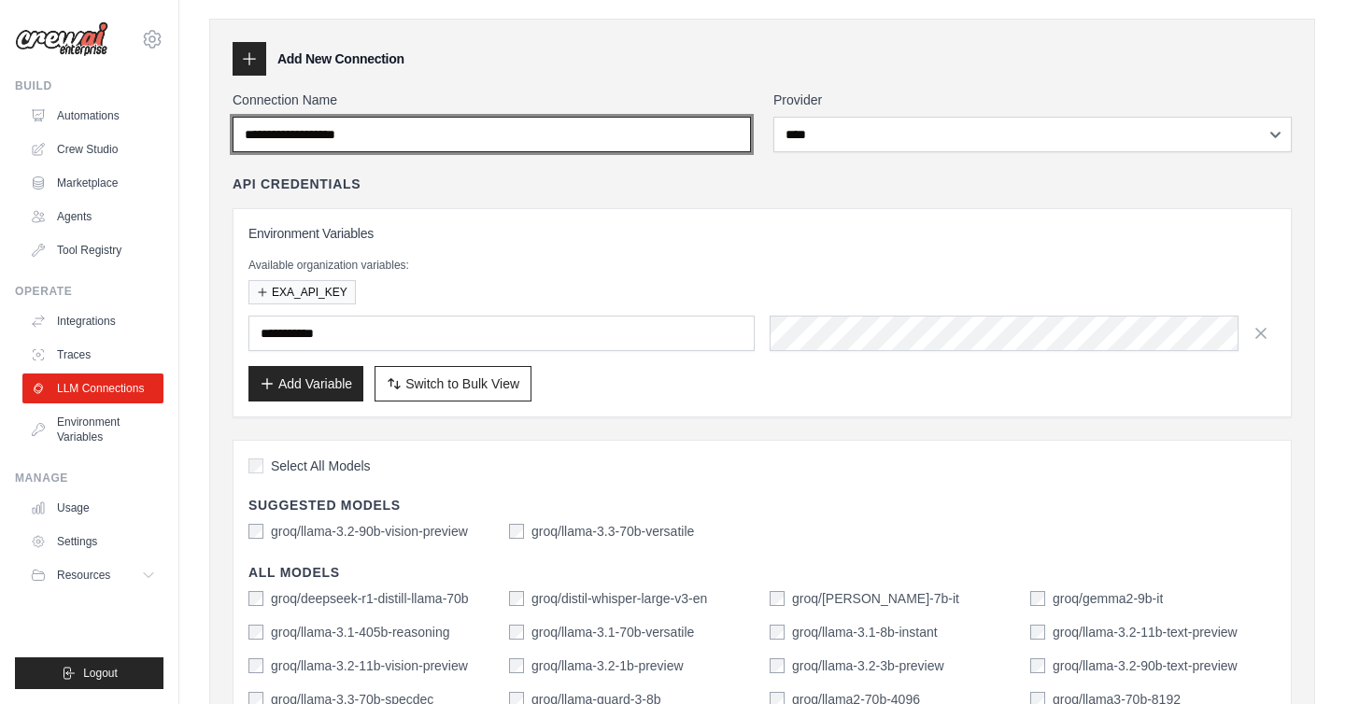
scroll to position [621, 0]
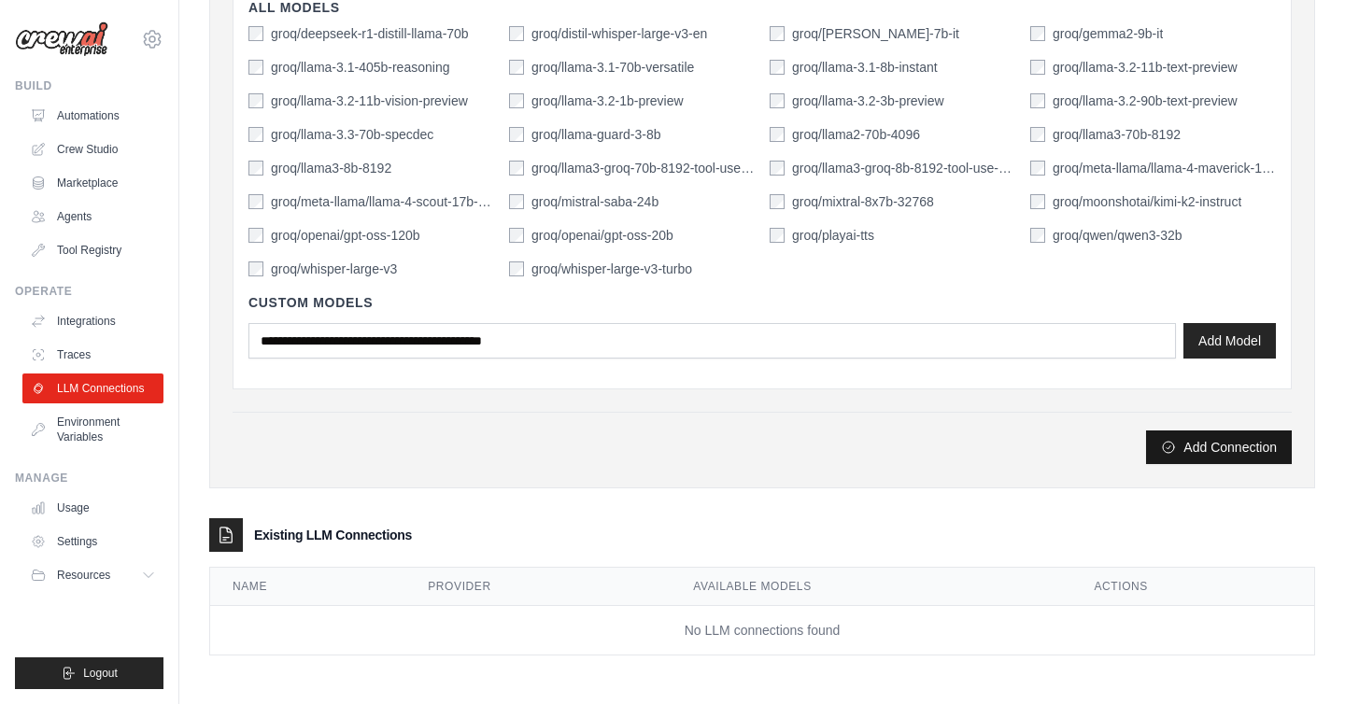
type input "**********"
click at [1192, 444] on button "Add Connection" at bounding box center [1219, 448] width 146 height 34
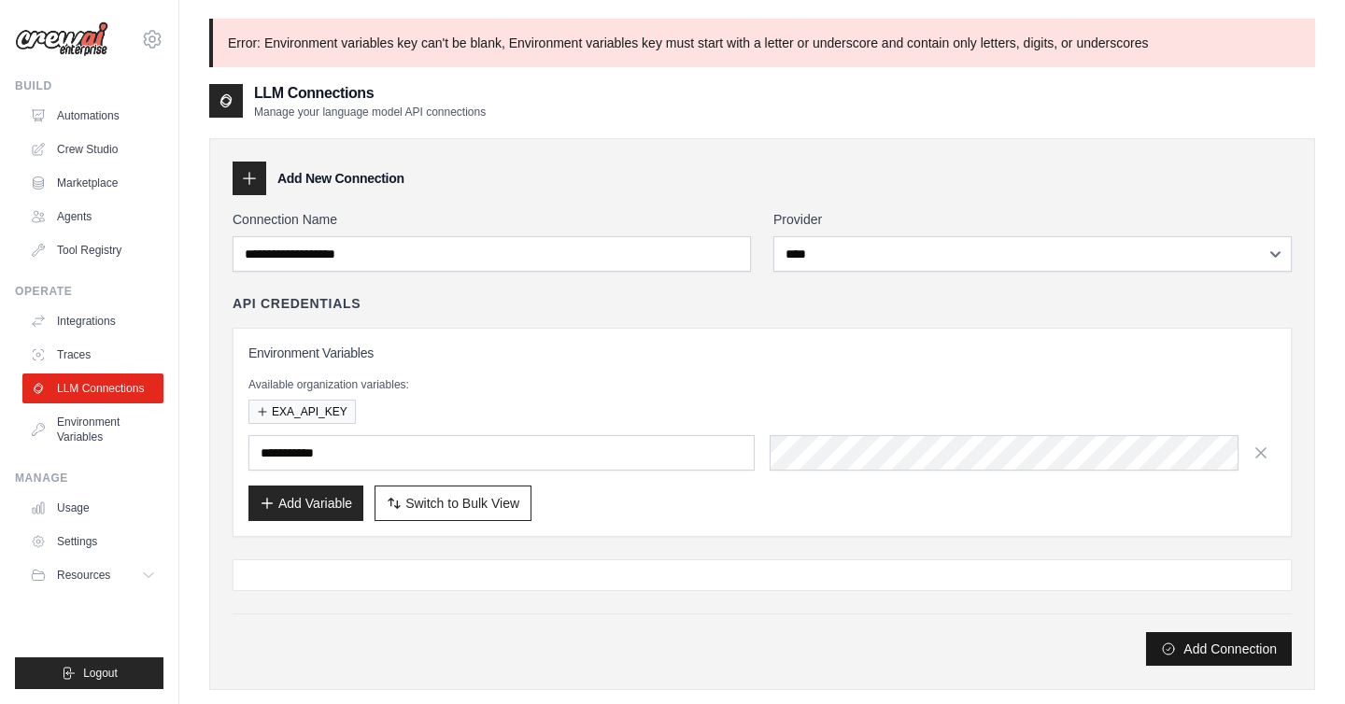
click at [1191, 649] on button "Add Connection" at bounding box center [1219, 649] width 146 height 34
click at [600, 589] on div at bounding box center [762, 576] width 1059 height 32
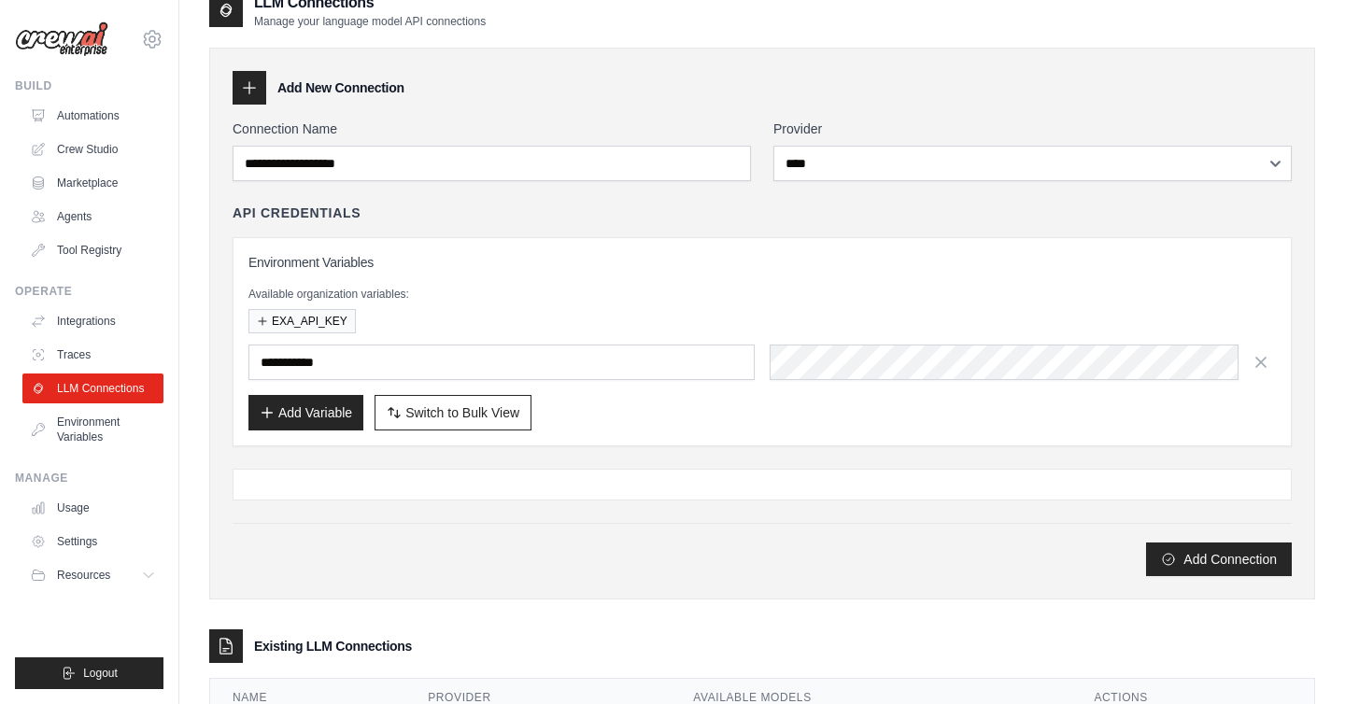
scroll to position [88, 0]
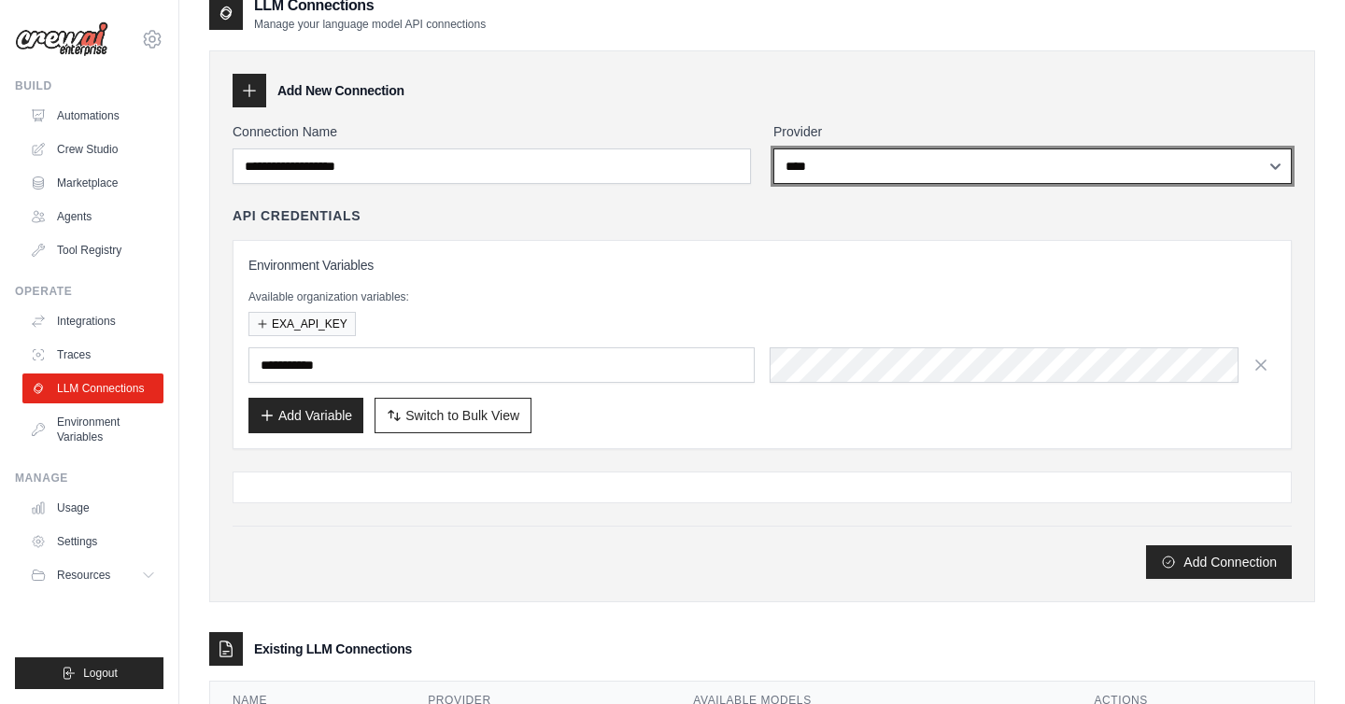
click at [934, 159] on select "**********" at bounding box center [1033, 166] width 518 height 35
click at [774, 149] on select "**********" at bounding box center [1033, 166] width 518 height 35
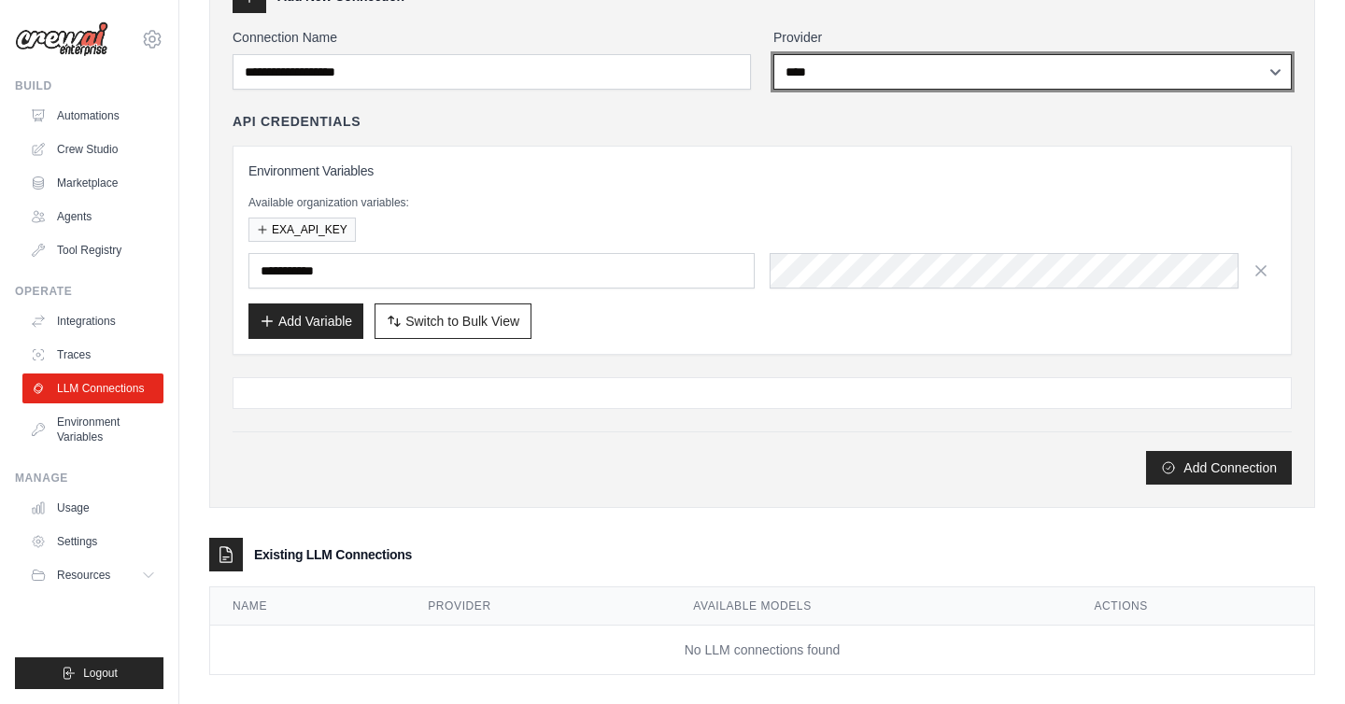
scroll to position [188, 0]
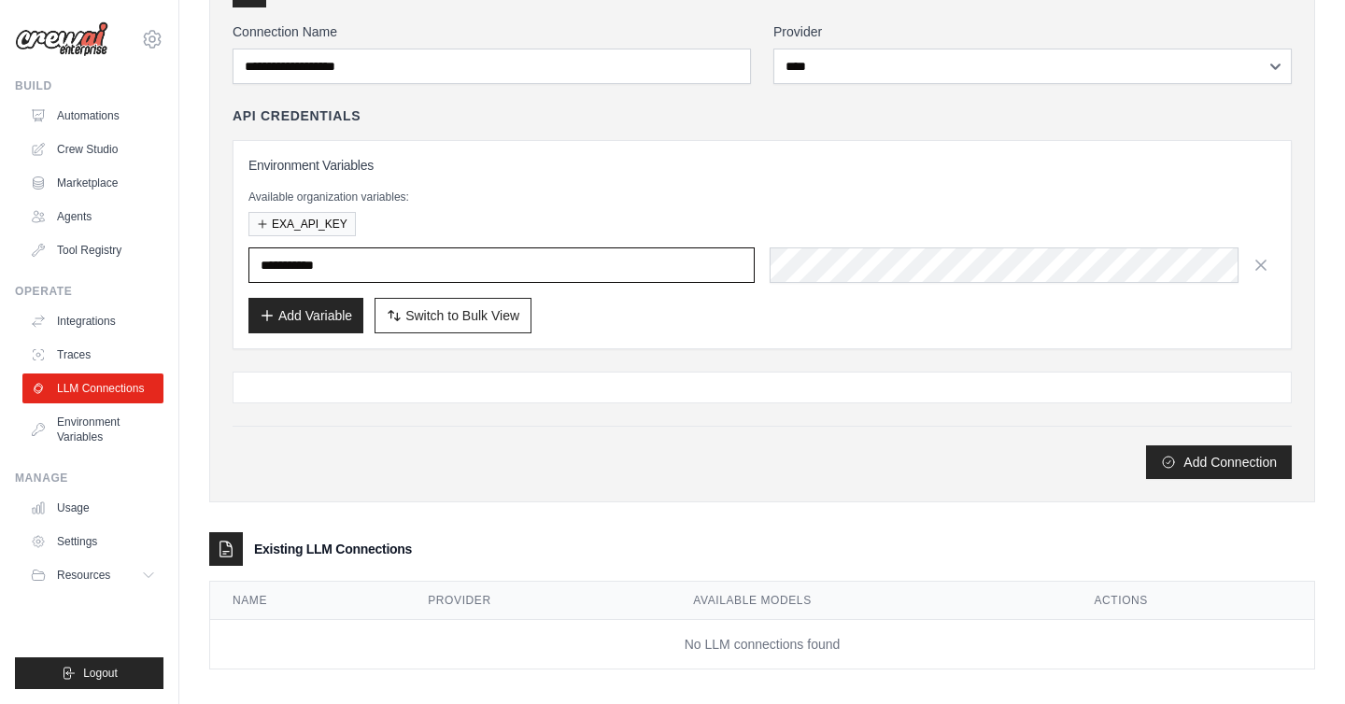
click at [477, 263] on input "text" at bounding box center [501, 265] width 506 height 35
paste input "**********"
type input "**********"
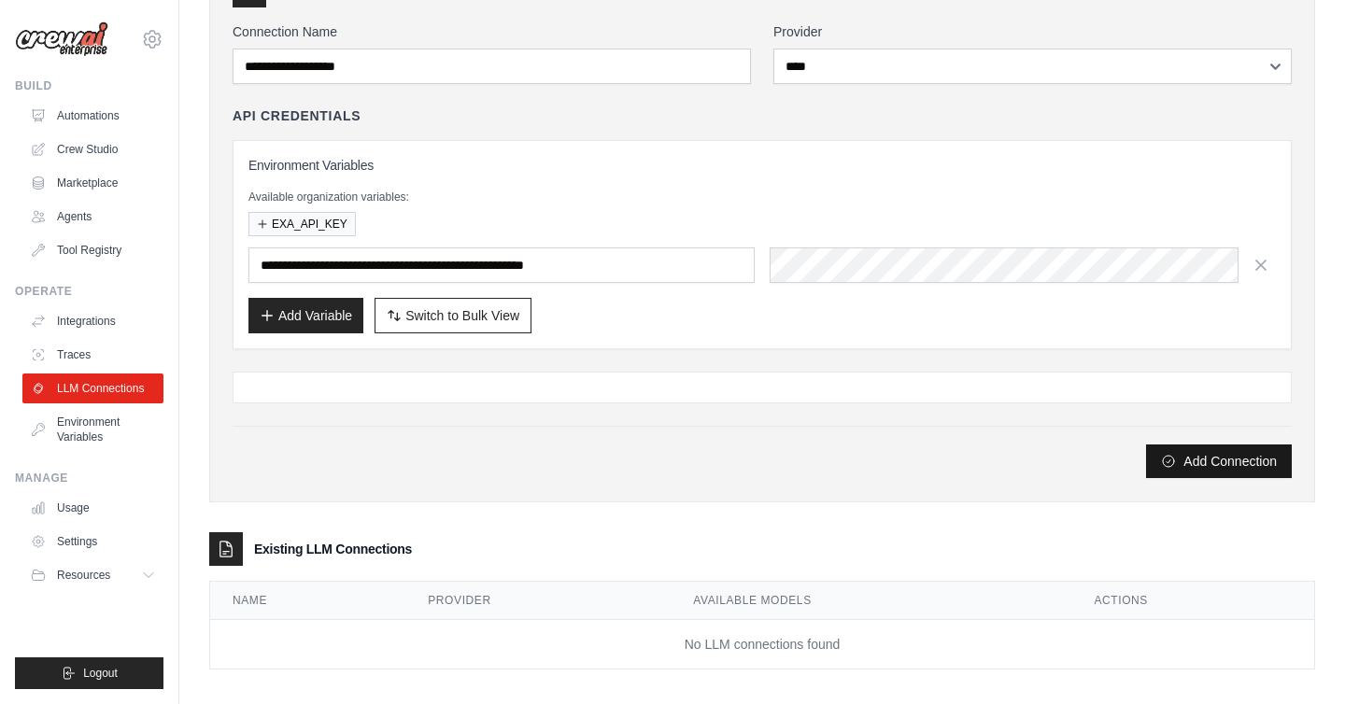
click at [1209, 466] on button "Add Connection" at bounding box center [1219, 462] width 146 height 34
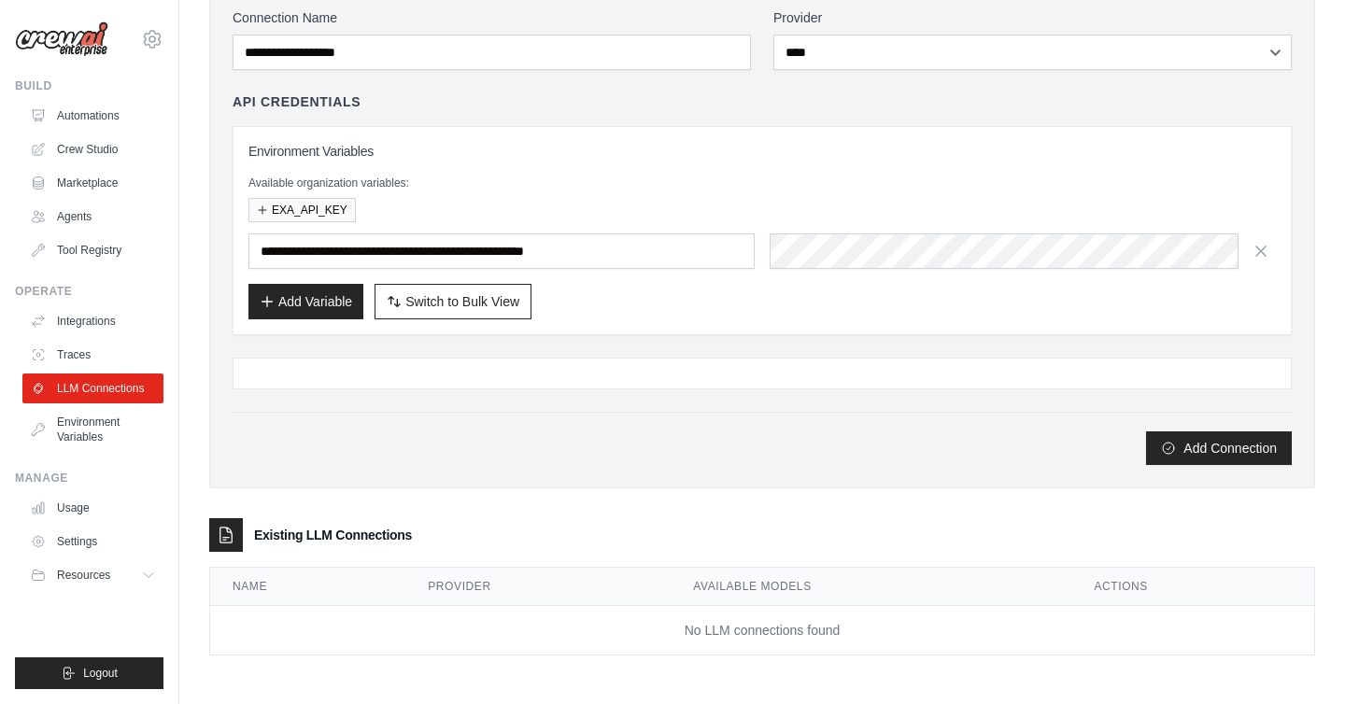
click at [487, 606] on td "No LLM connections found" at bounding box center [762, 631] width 1104 height 50
click at [334, 536] on h3 "Existing LLM Connections" at bounding box center [333, 535] width 158 height 19
click at [416, 381] on div at bounding box center [762, 374] width 1059 height 32
click at [312, 211] on button "EXA_API_KEY" at bounding box center [301, 209] width 107 height 24
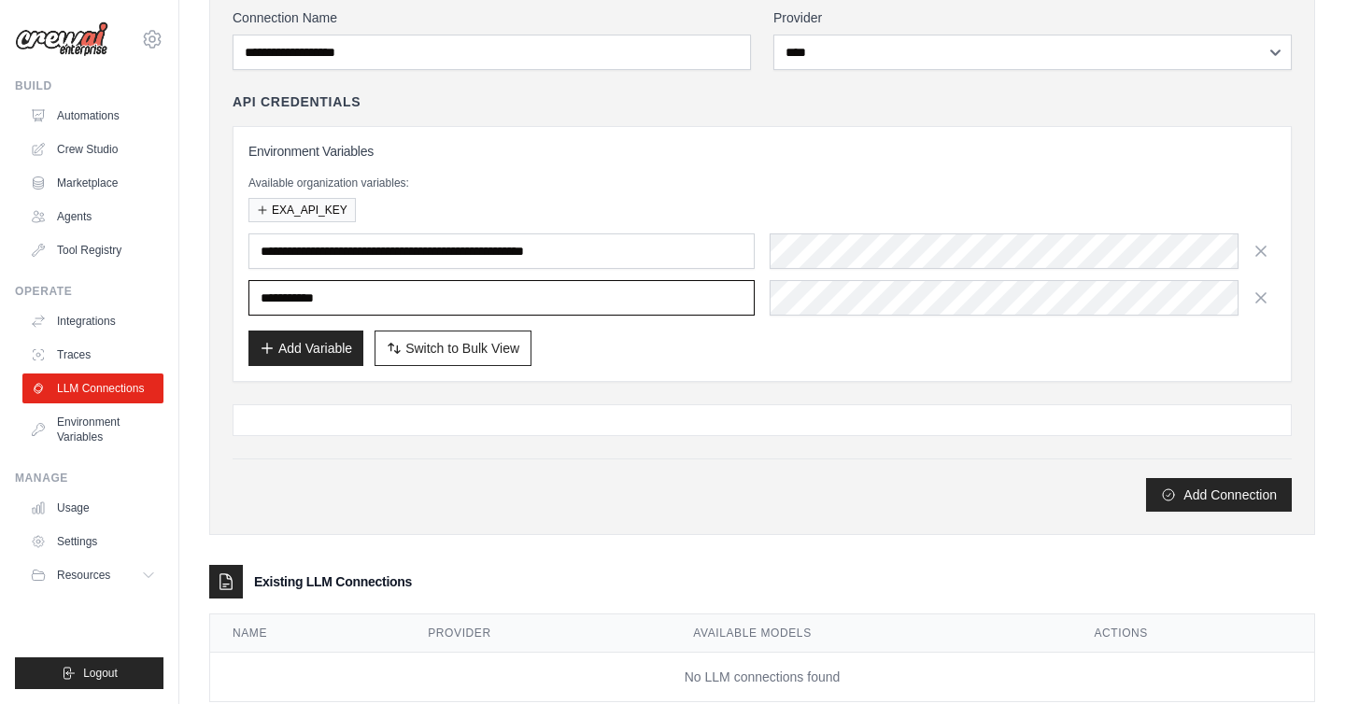
click at [414, 305] on input "**********" at bounding box center [501, 297] width 506 height 35
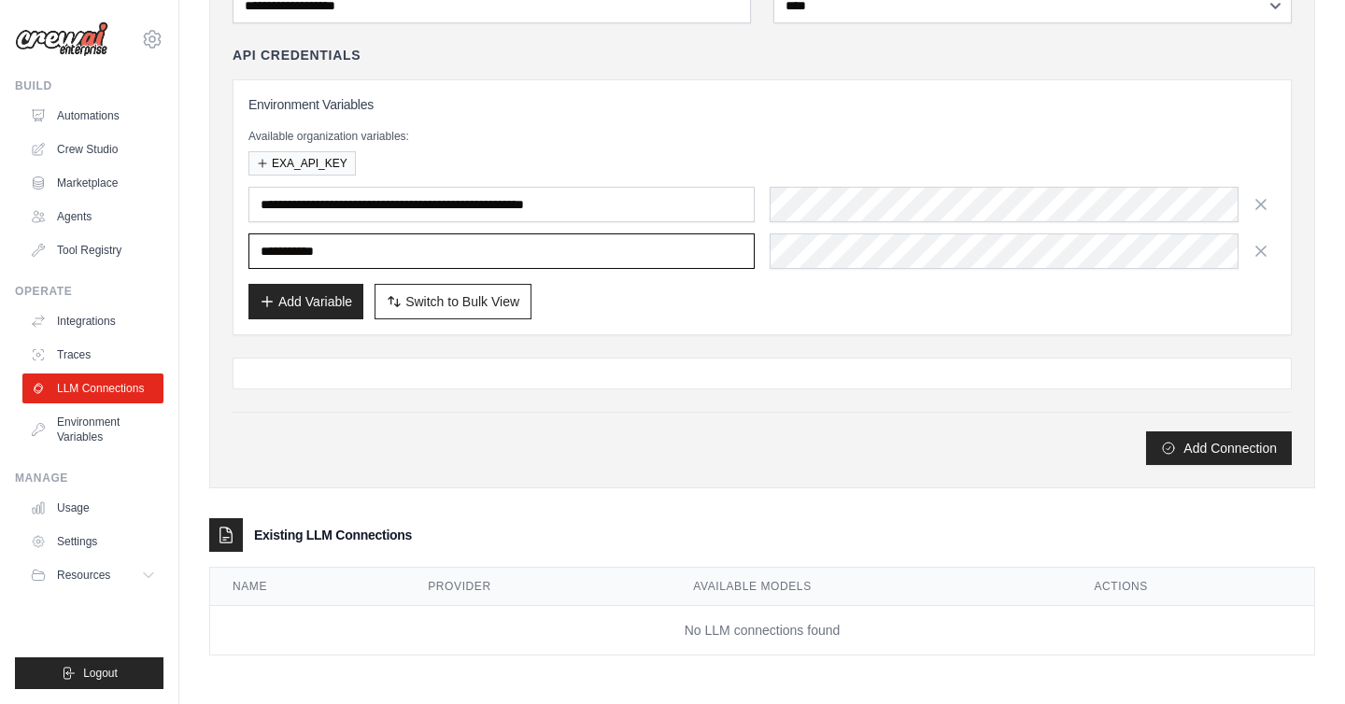
scroll to position [0, 0]
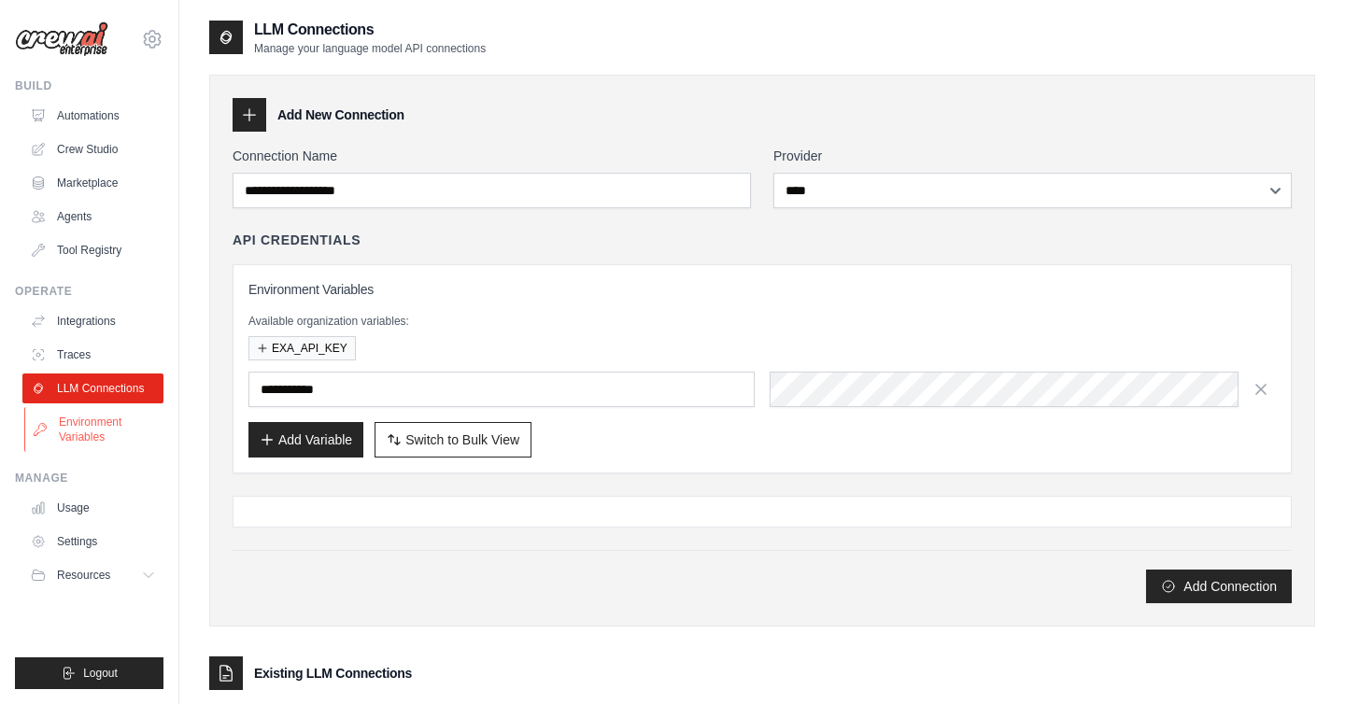
click at [87, 421] on link "Environment Variables" at bounding box center [94, 429] width 141 height 45
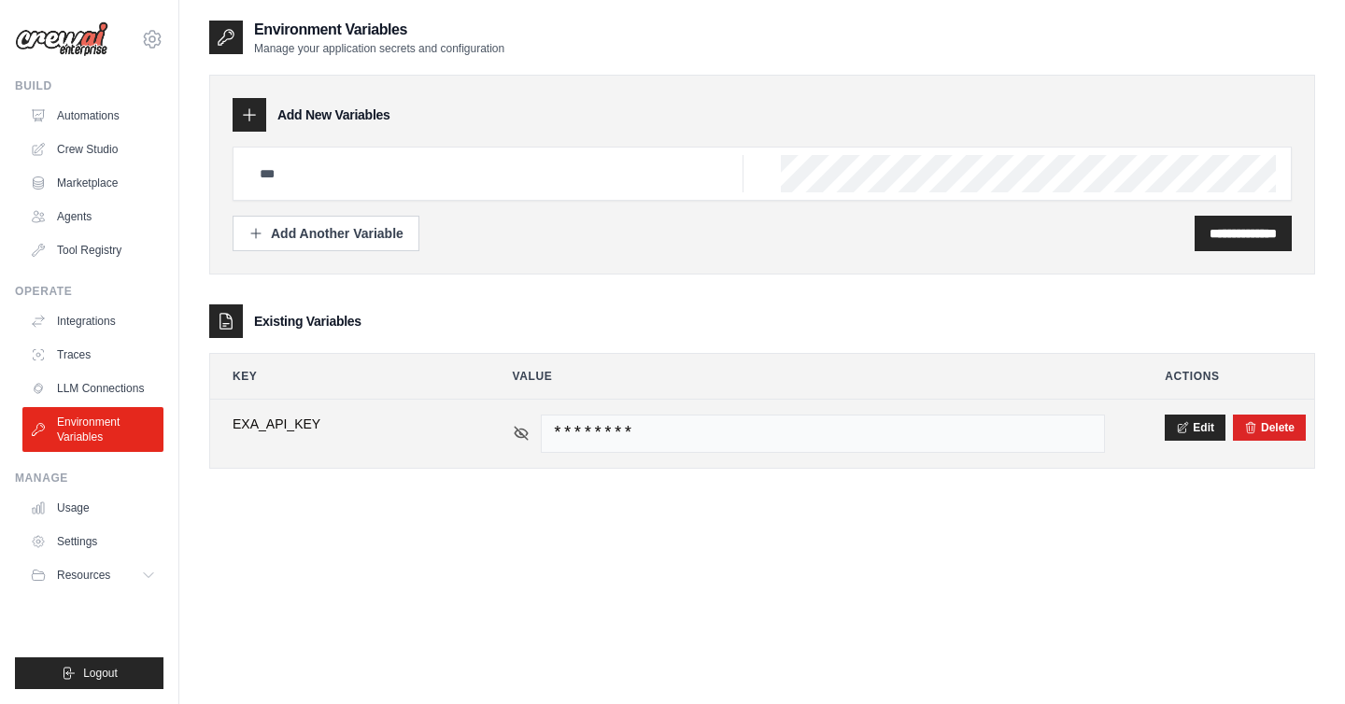
click at [524, 431] on icon at bounding box center [521, 433] width 17 height 17
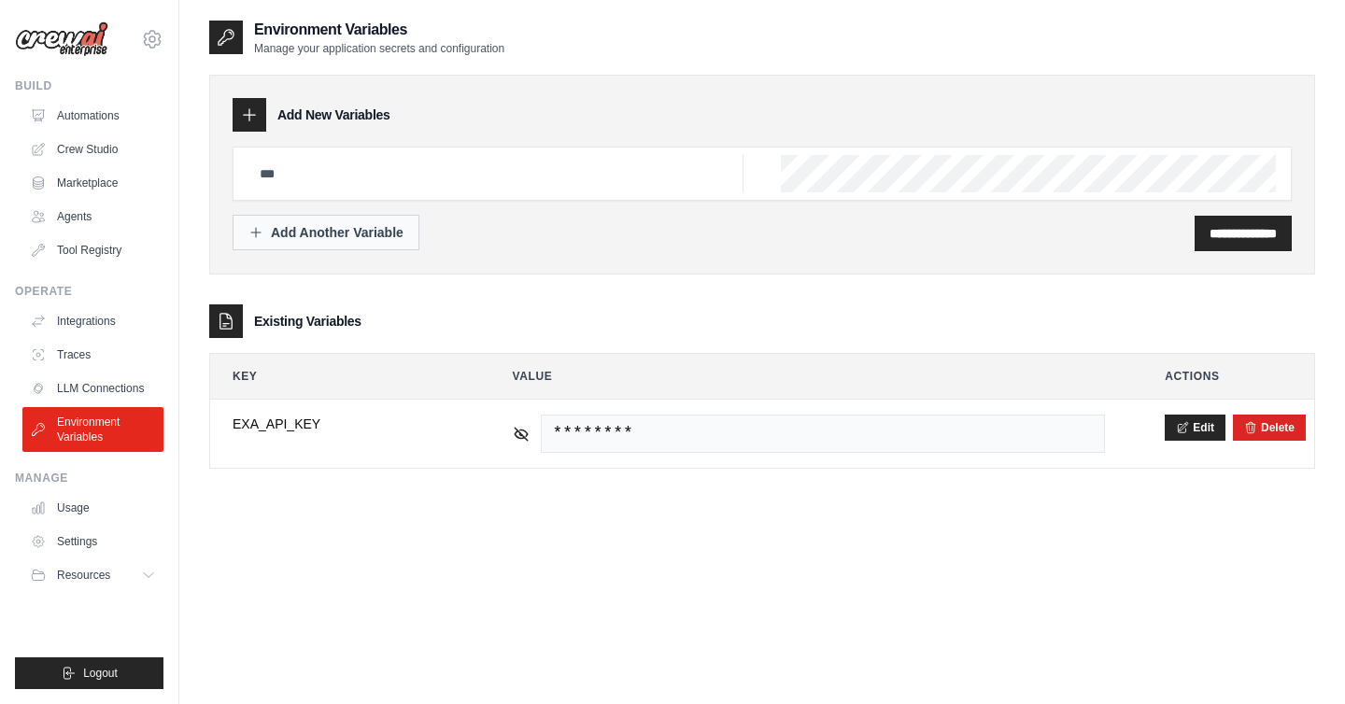
click at [330, 235] on div "Add Another Variable" at bounding box center [325, 232] width 155 height 19
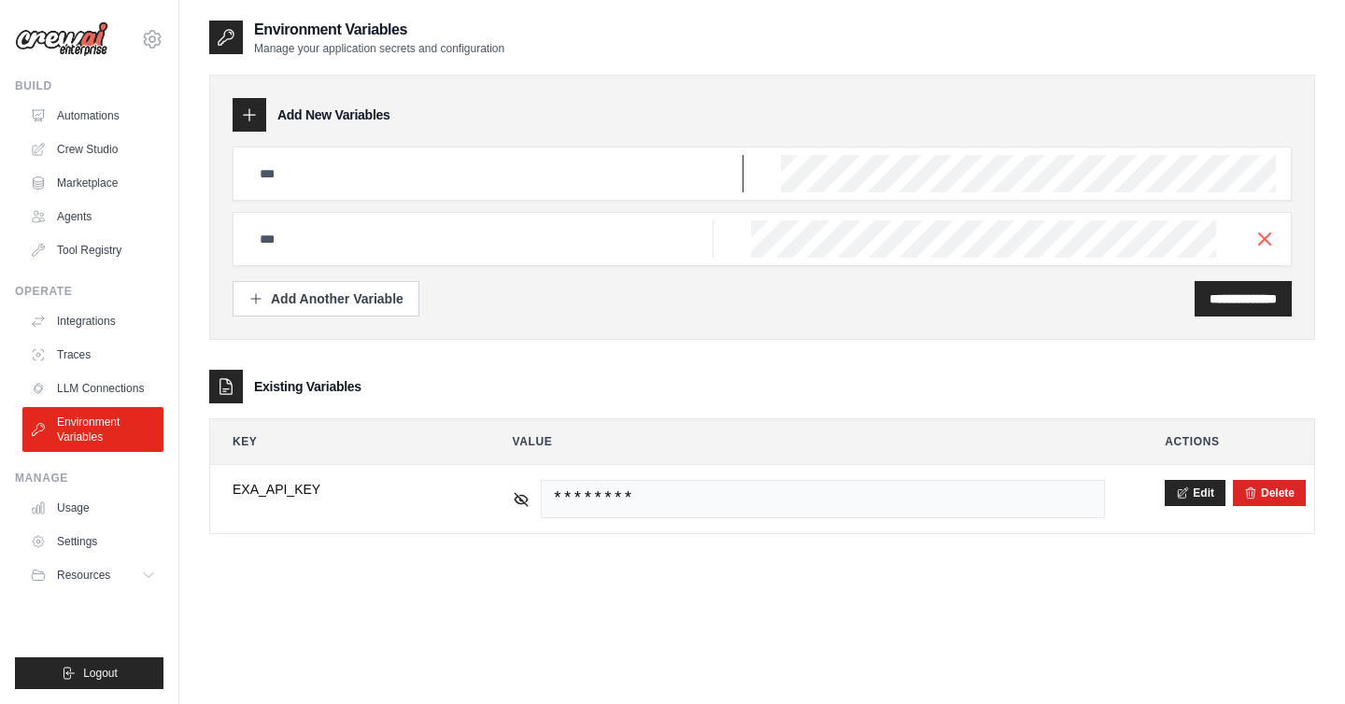
click at [427, 180] on input "text" at bounding box center [495, 173] width 495 height 37
click at [532, 192] on input "text" at bounding box center [495, 173] width 495 height 37
click at [1267, 235] on line "button" at bounding box center [1264, 238] width 11 height 11
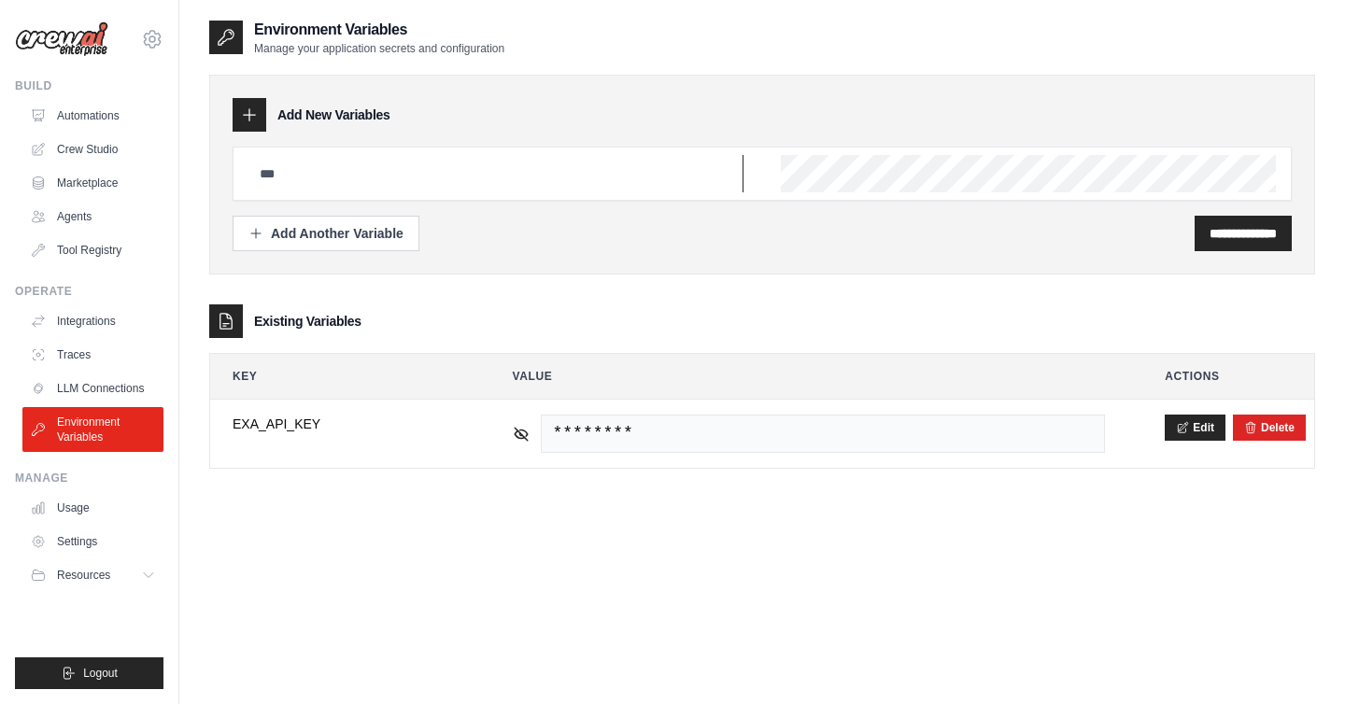
click at [443, 178] on input "text" at bounding box center [495, 173] width 495 height 37
paste input "**********"
type input "**********"
click at [497, 177] on input "text" at bounding box center [495, 173] width 495 height 37
click at [439, 164] on input "text" at bounding box center [495, 173] width 495 height 37
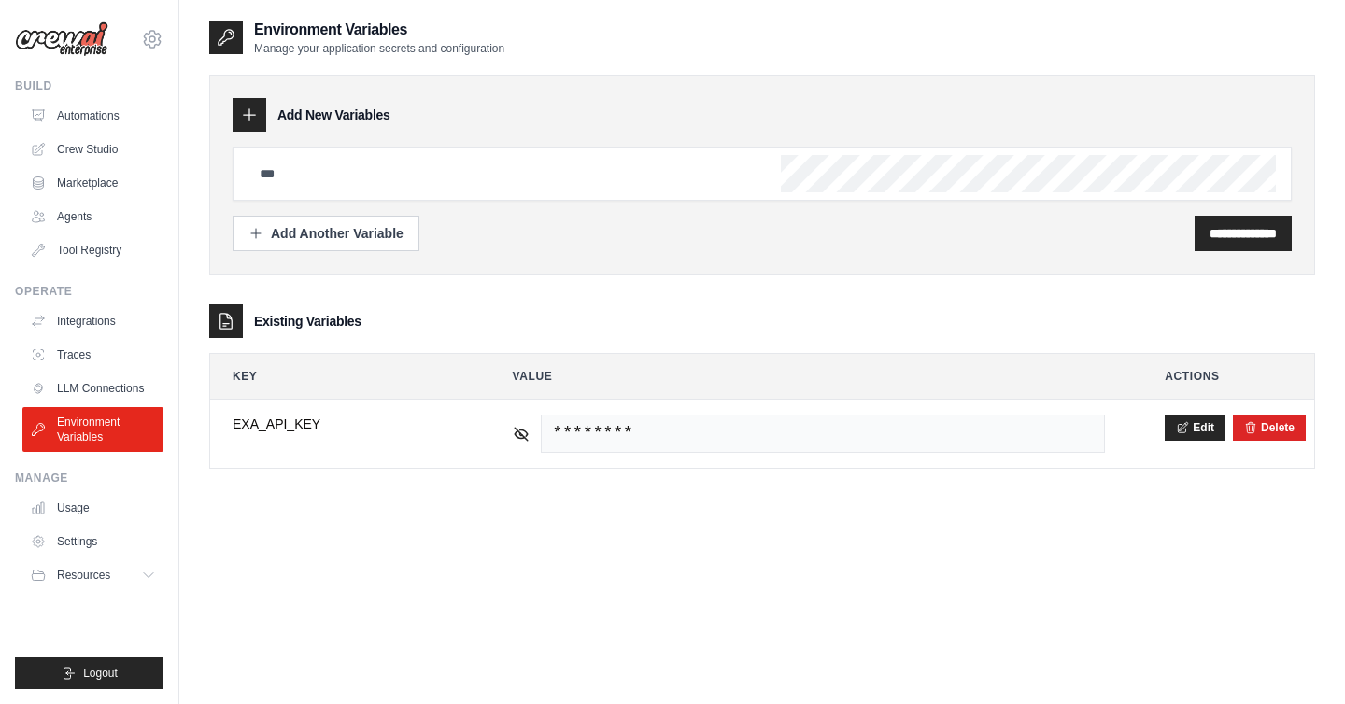
click at [349, 173] on input "text" at bounding box center [495, 173] width 495 height 37
paste input "******"
click at [281, 174] on input "**********" at bounding box center [495, 173] width 495 height 37
click at [296, 172] on input "**********" at bounding box center [495, 173] width 495 height 37
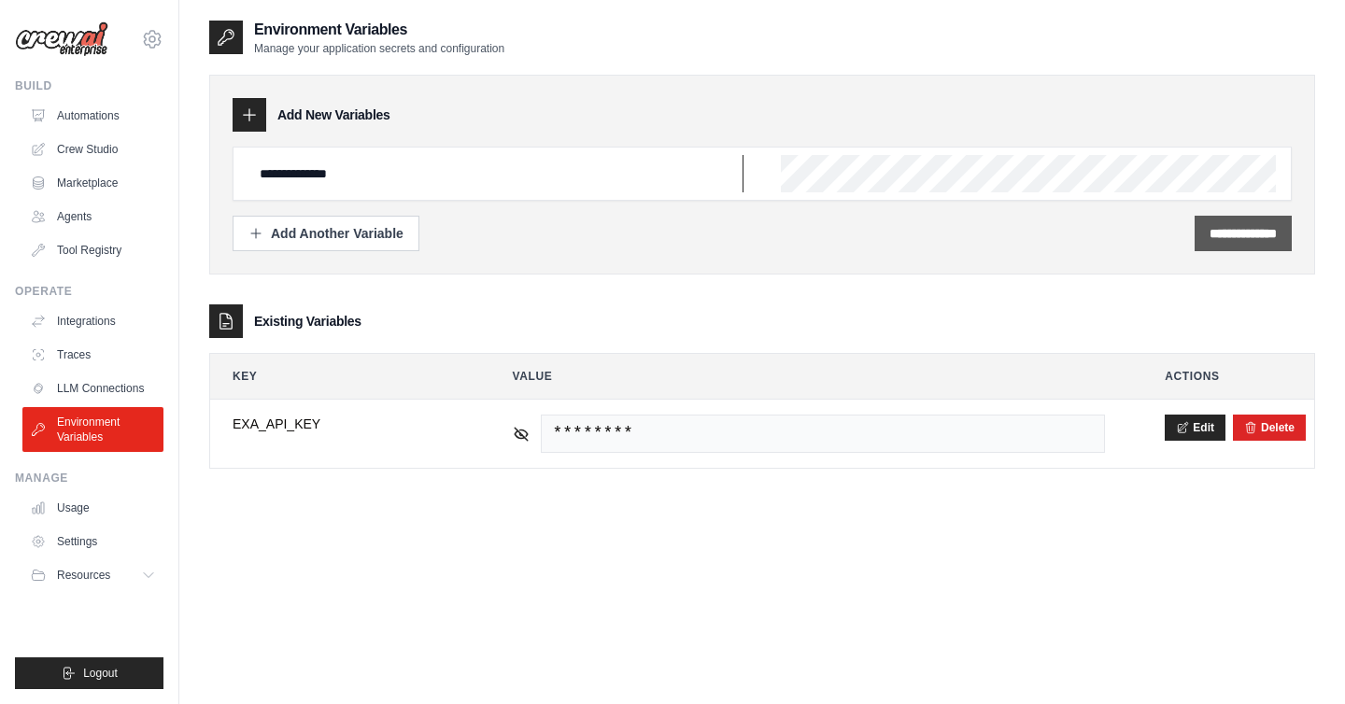
type input "**********"
click at [1221, 240] on input "**********" at bounding box center [1243, 233] width 67 height 19
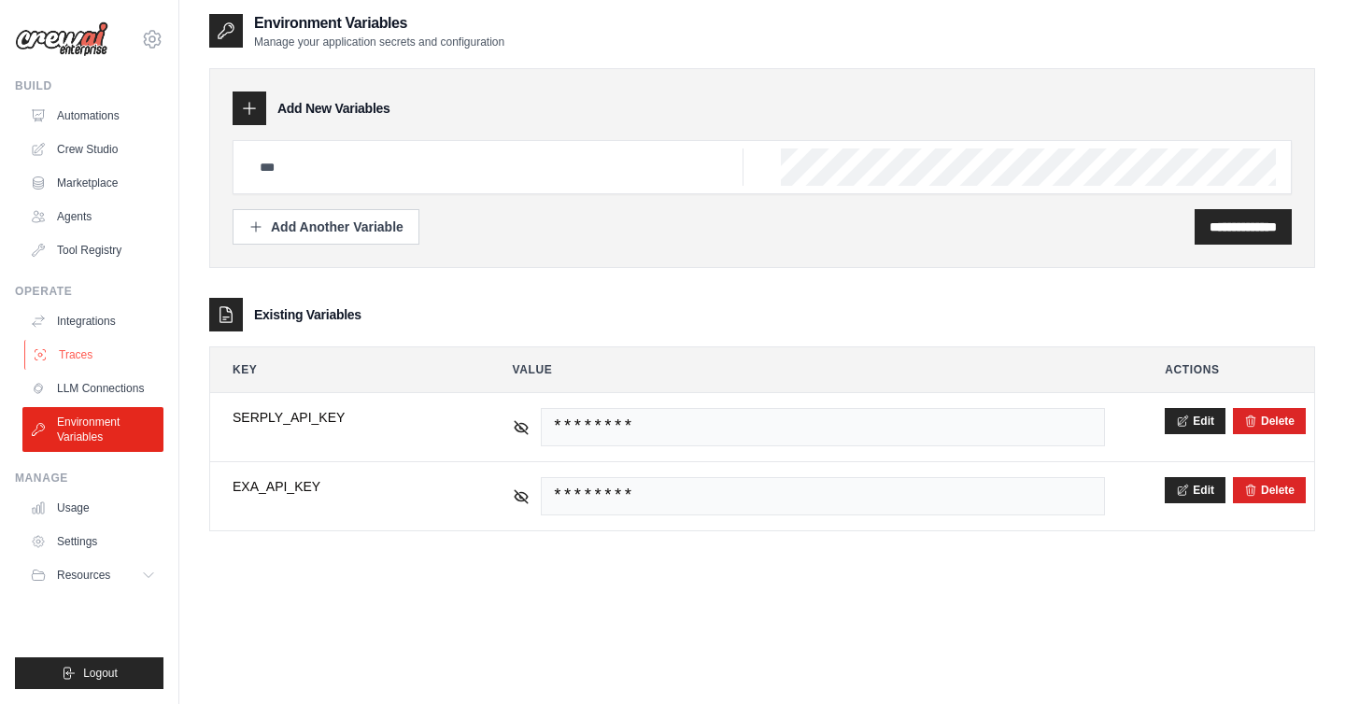
scroll to position [101, 0]
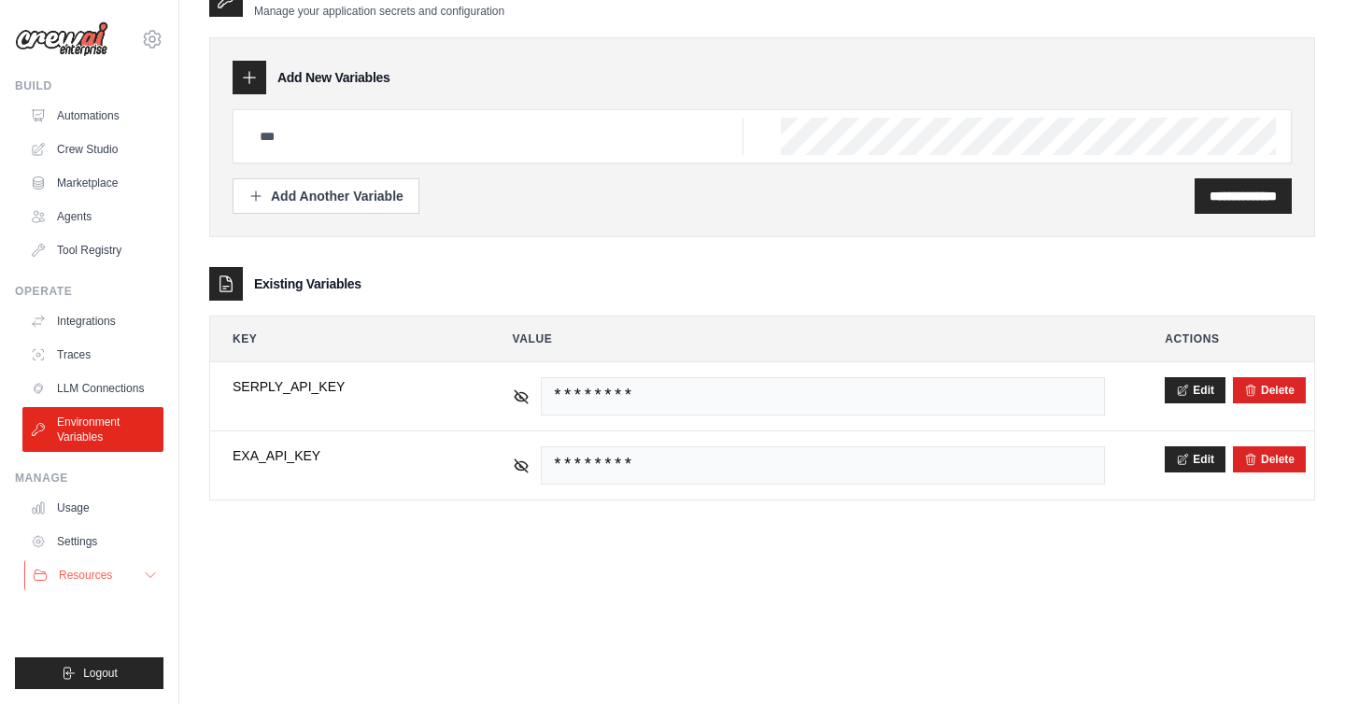
click at [110, 578] on span "Resources" at bounding box center [85, 575] width 53 height 15
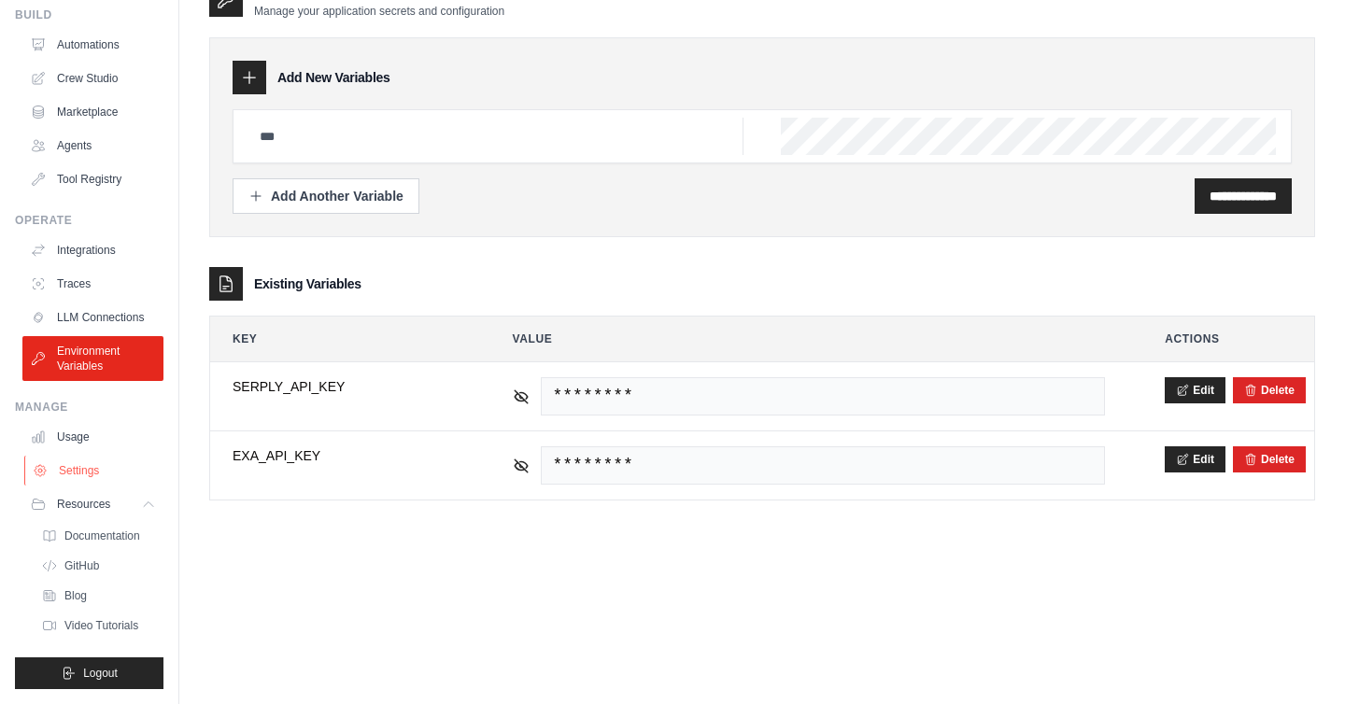
scroll to position [0, 0]
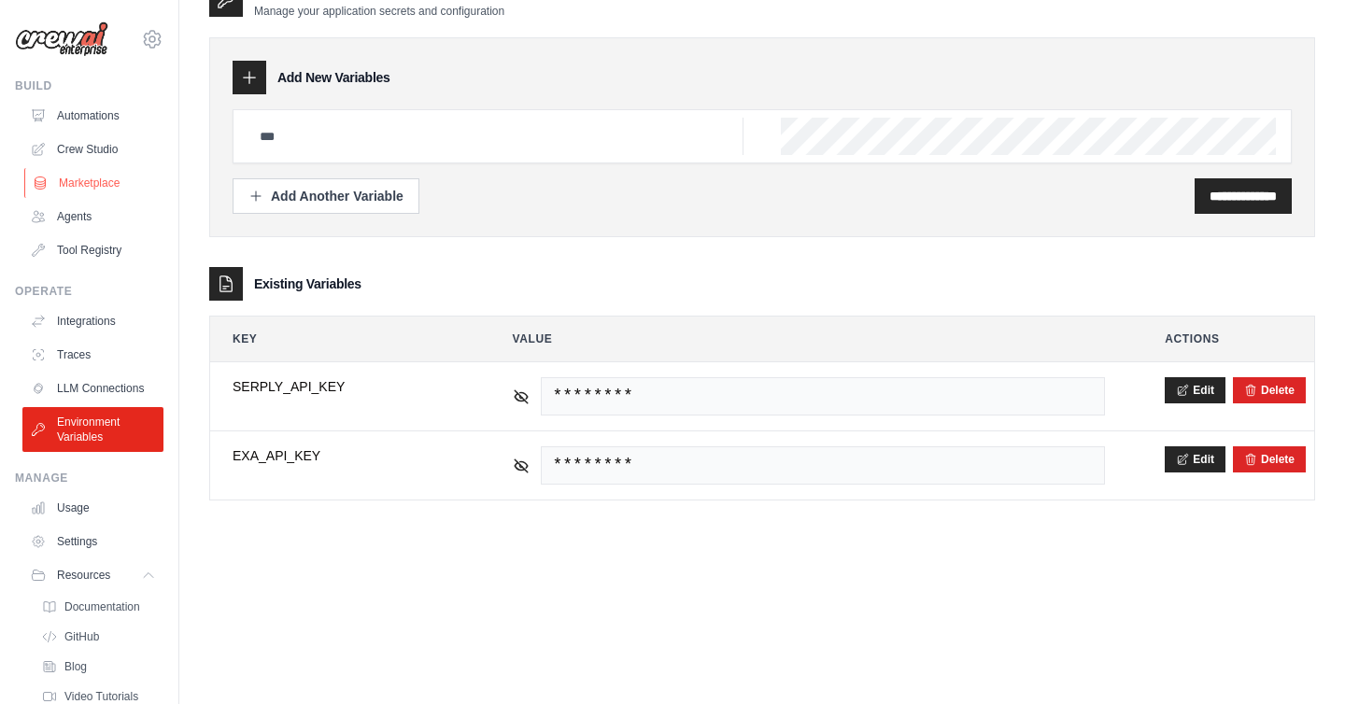
click at [82, 177] on link "Marketplace" at bounding box center [94, 183] width 141 height 30
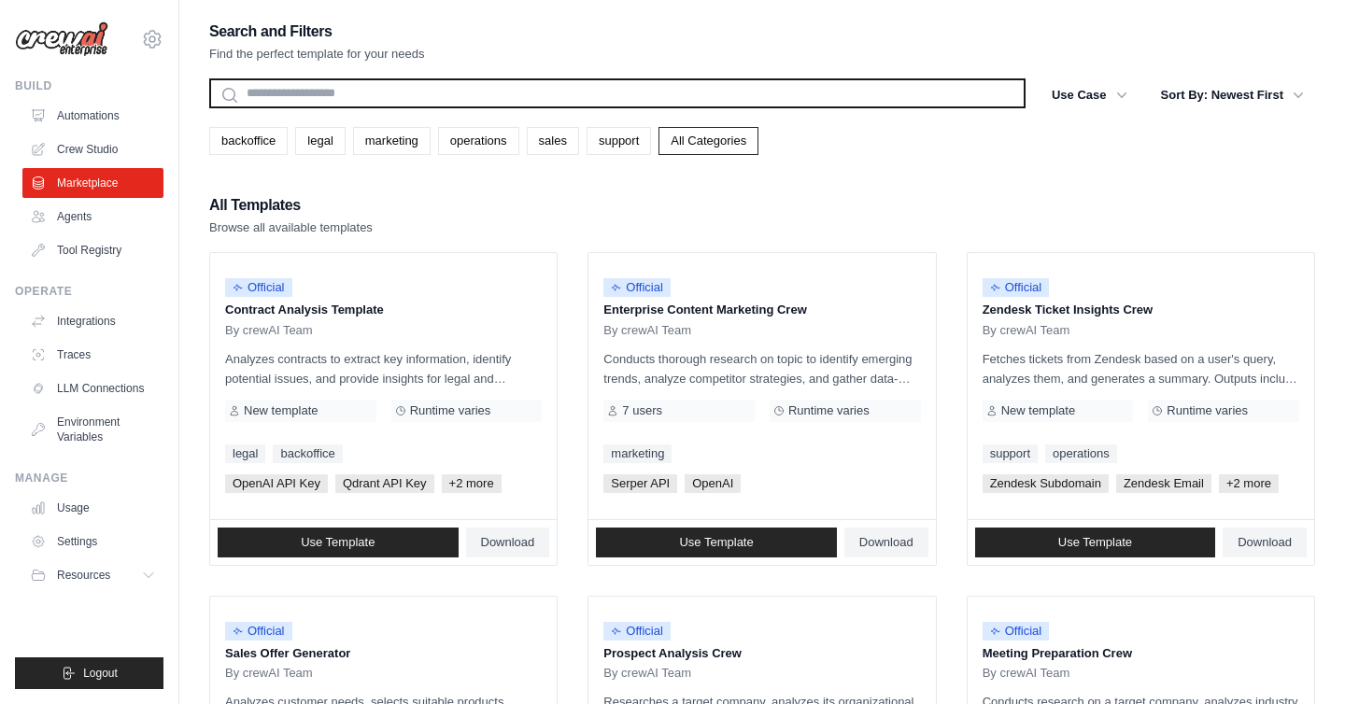
click at [362, 92] on input "text" at bounding box center [617, 93] width 816 height 30
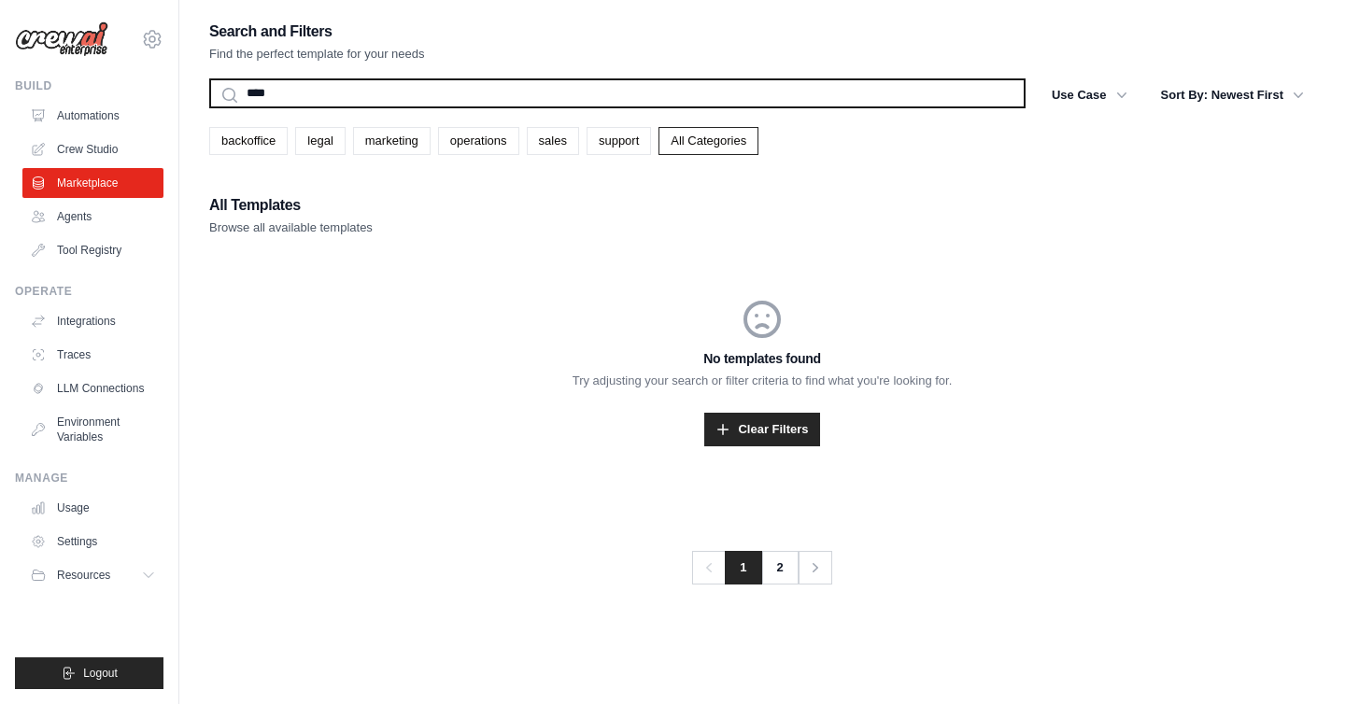
type input "****"
click at [208, 107] on button "Search" at bounding box center [208, 107] width 1 height 1
click at [355, 97] on input "****" at bounding box center [617, 93] width 816 height 30
type input "*"
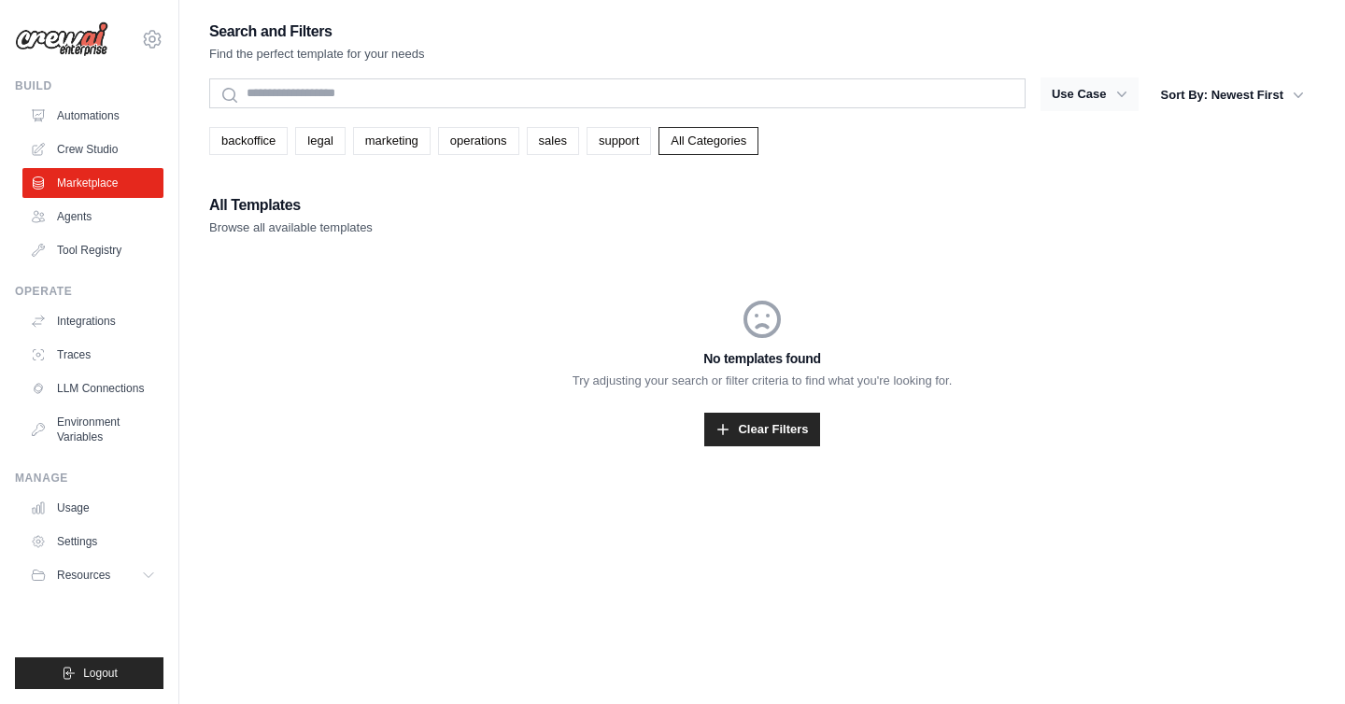
click at [1099, 100] on button "Use Case" at bounding box center [1090, 95] width 98 height 34
click at [1122, 94] on icon "button" at bounding box center [1121, 95] width 9 height 6
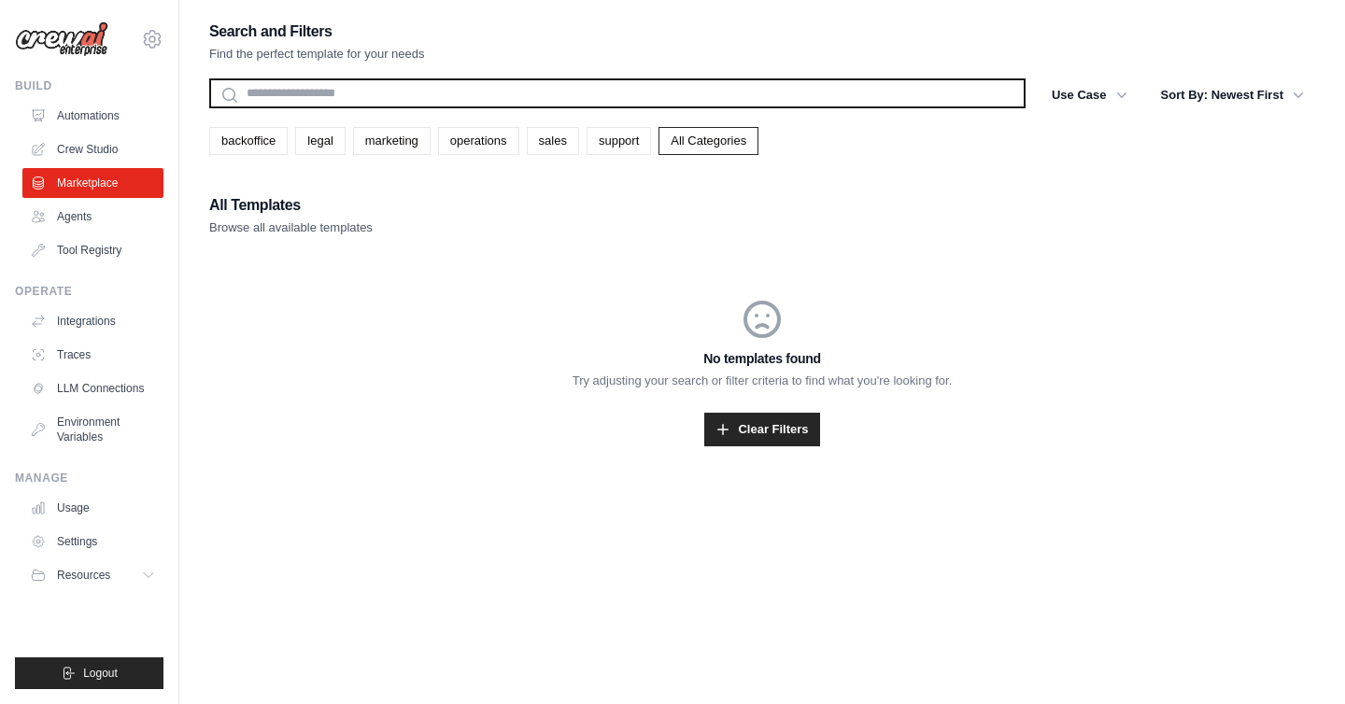
click at [877, 92] on input "text" at bounding box center [617, 93] width 816 height 30
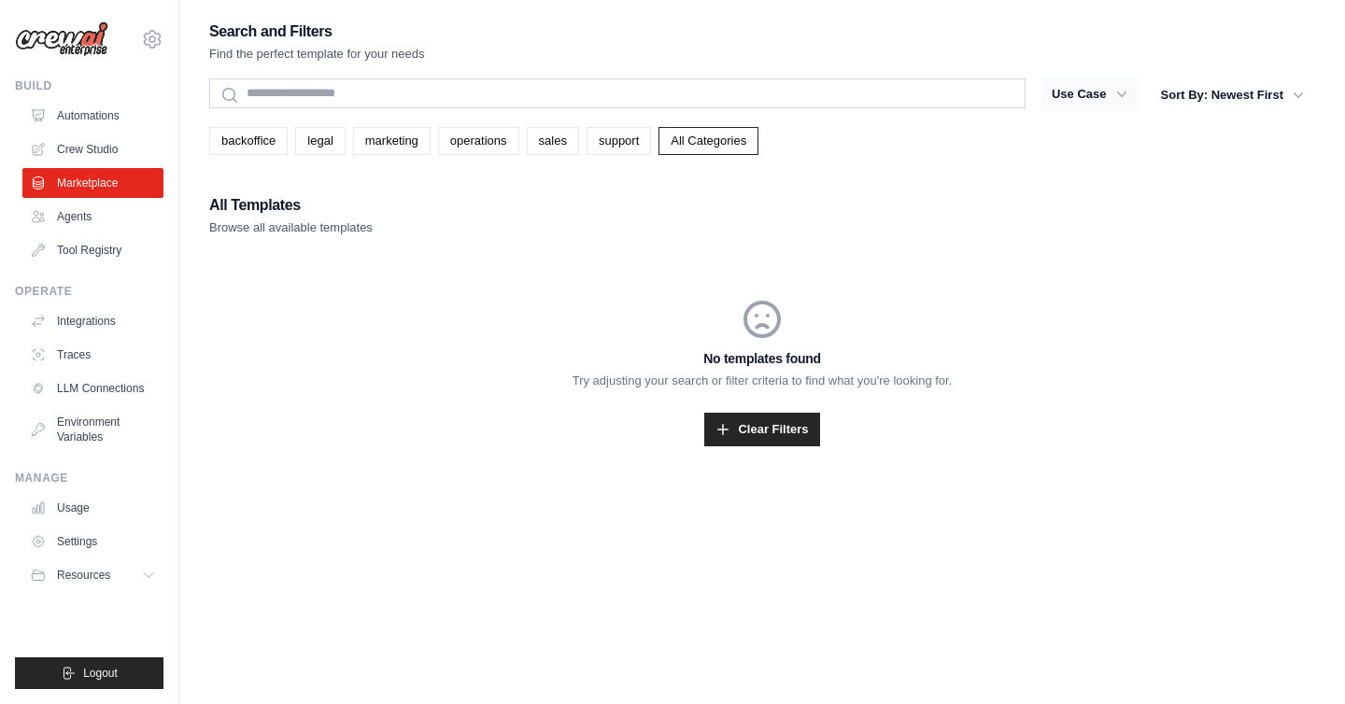
click at [1116, 95] on icon "button" at bounding box center [1122, 94] width 19 height 19
click at [761, 424] on link "Clear Filters" at bounding box center [761, 430] width 115 height 34
click at [751, 423] on link "Clear Filters" at bounding box center [761, 430] width 115 height 34
click at [84, 223] on link "Agents" at bounding box center [94, 217] width 141 height 30
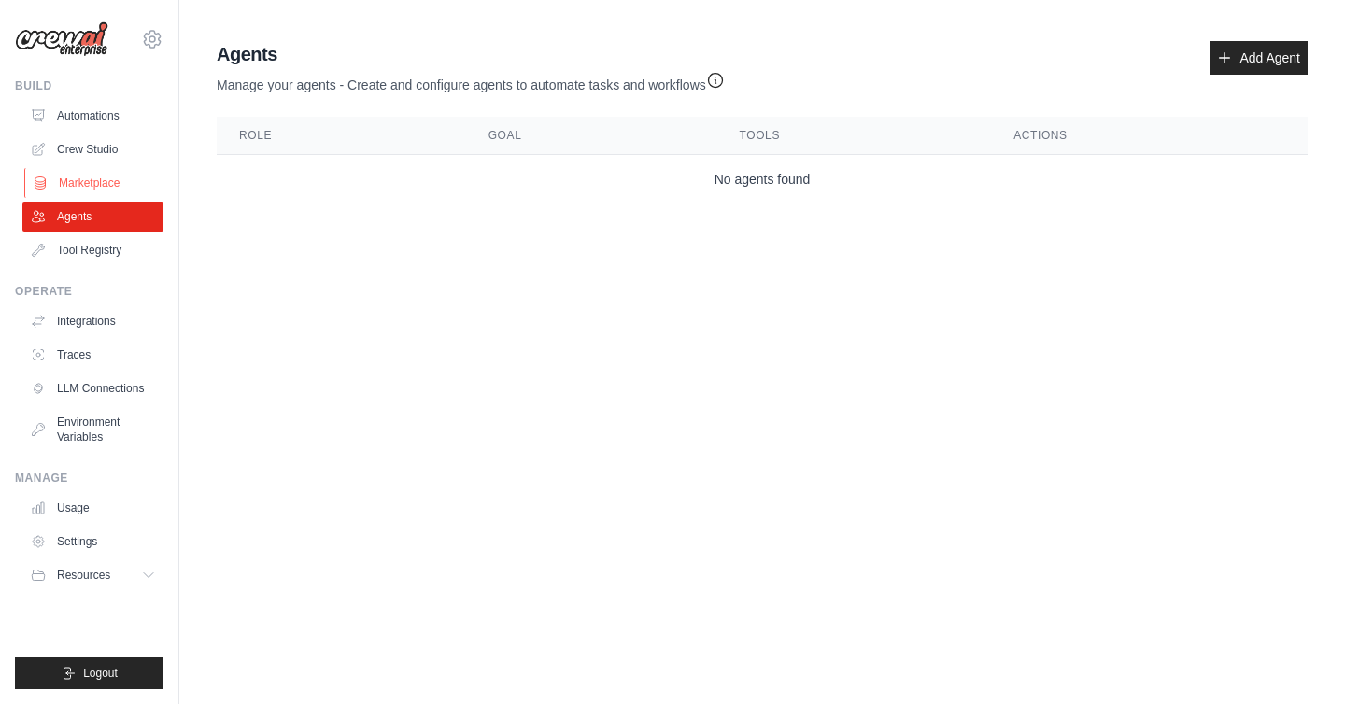
click at [88, 176] on link "Marketplace" at bounding box center [94, 183] width 141 height 30
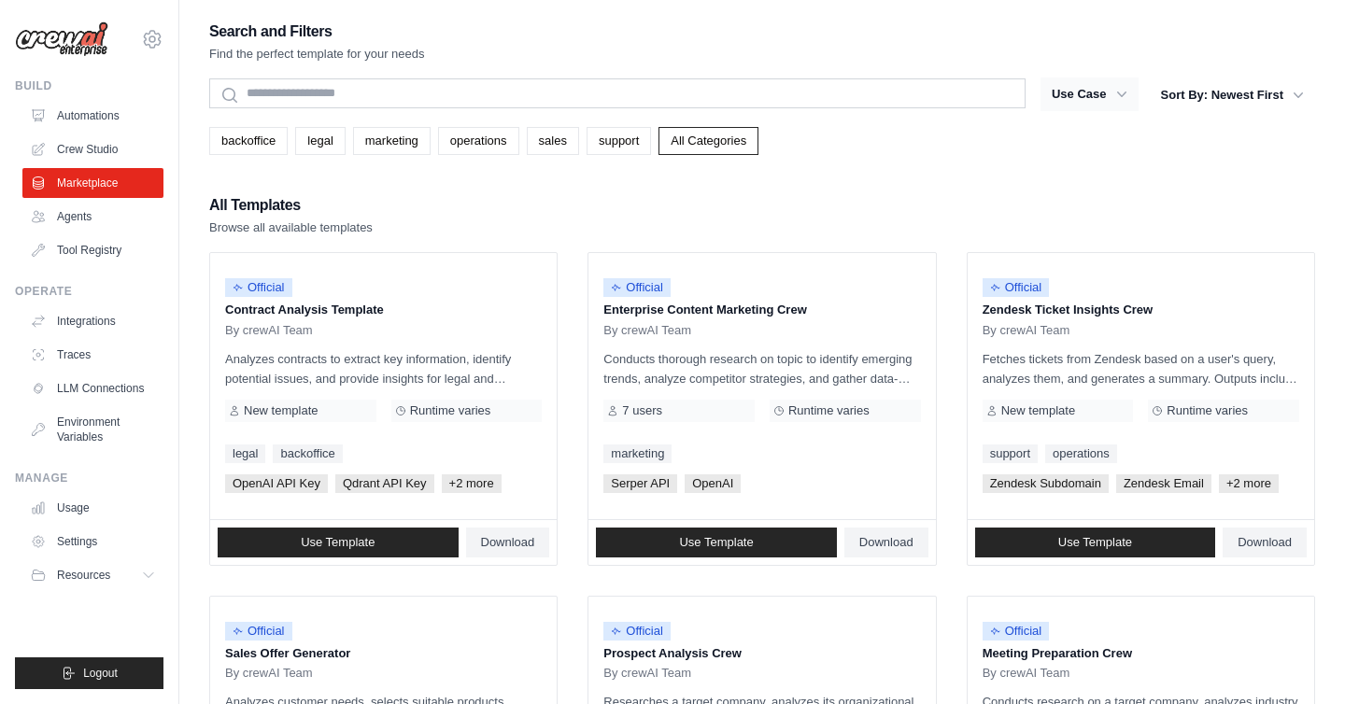
click at [1115, 92] on icon "button" at bounding box center [1122, 94] width 19 height 19
click at [1226, 100] on button "Sort By: Newest First" at bounding box center [1232, 95] width 165 height 34
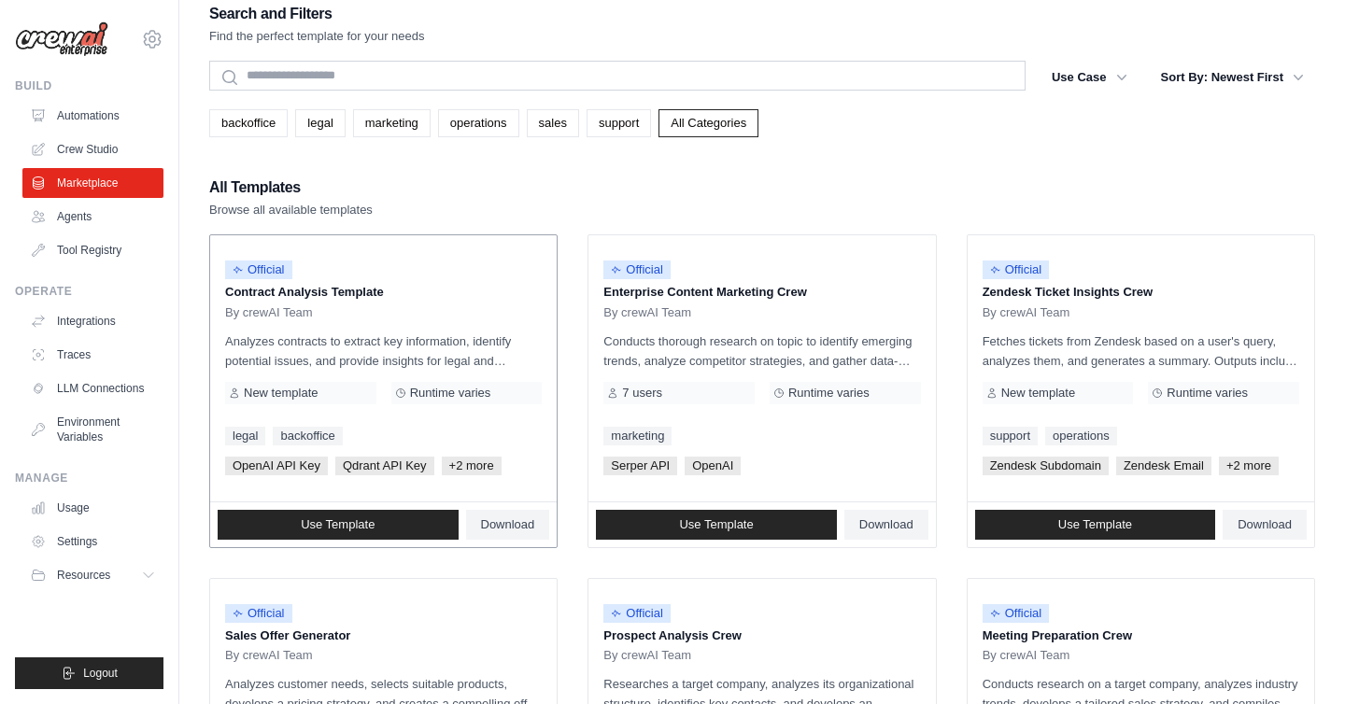
scroll to position [20, 0]
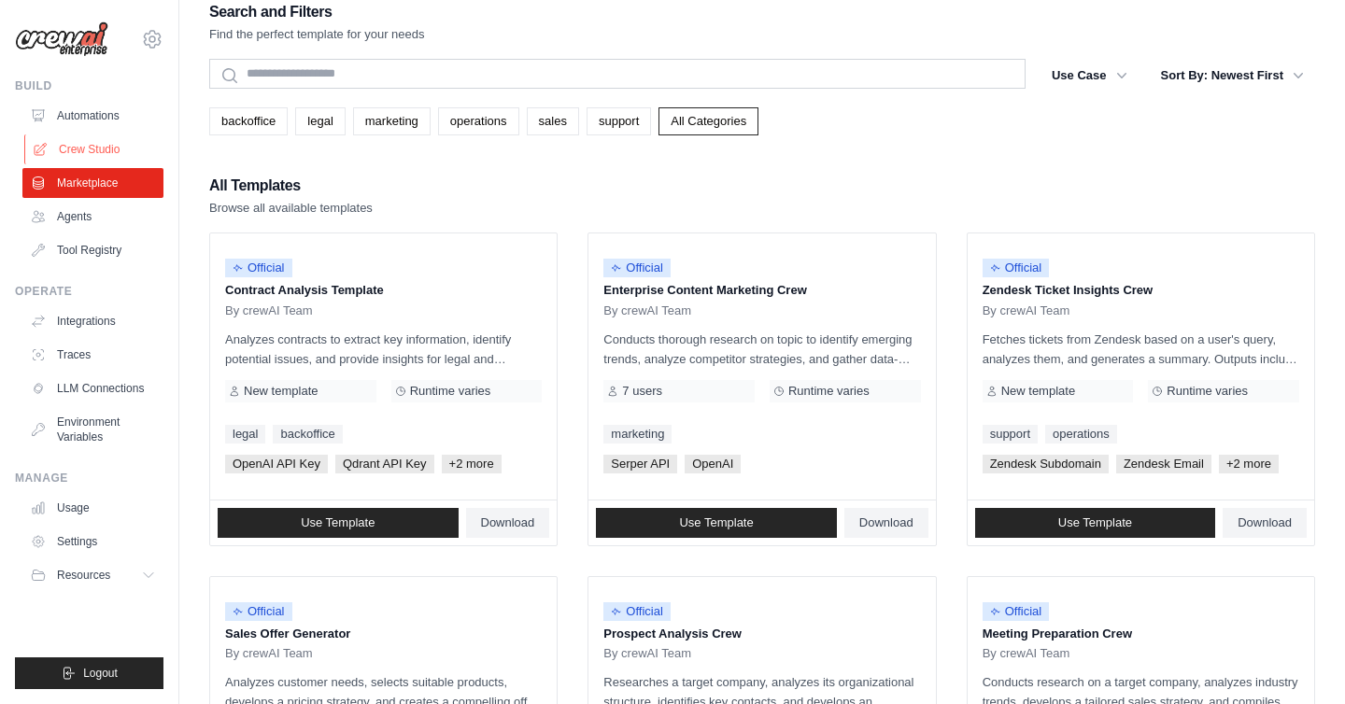
click at [102, 145] on link "Crew Studio" at bounding box center [94, 150] width 141 height 30
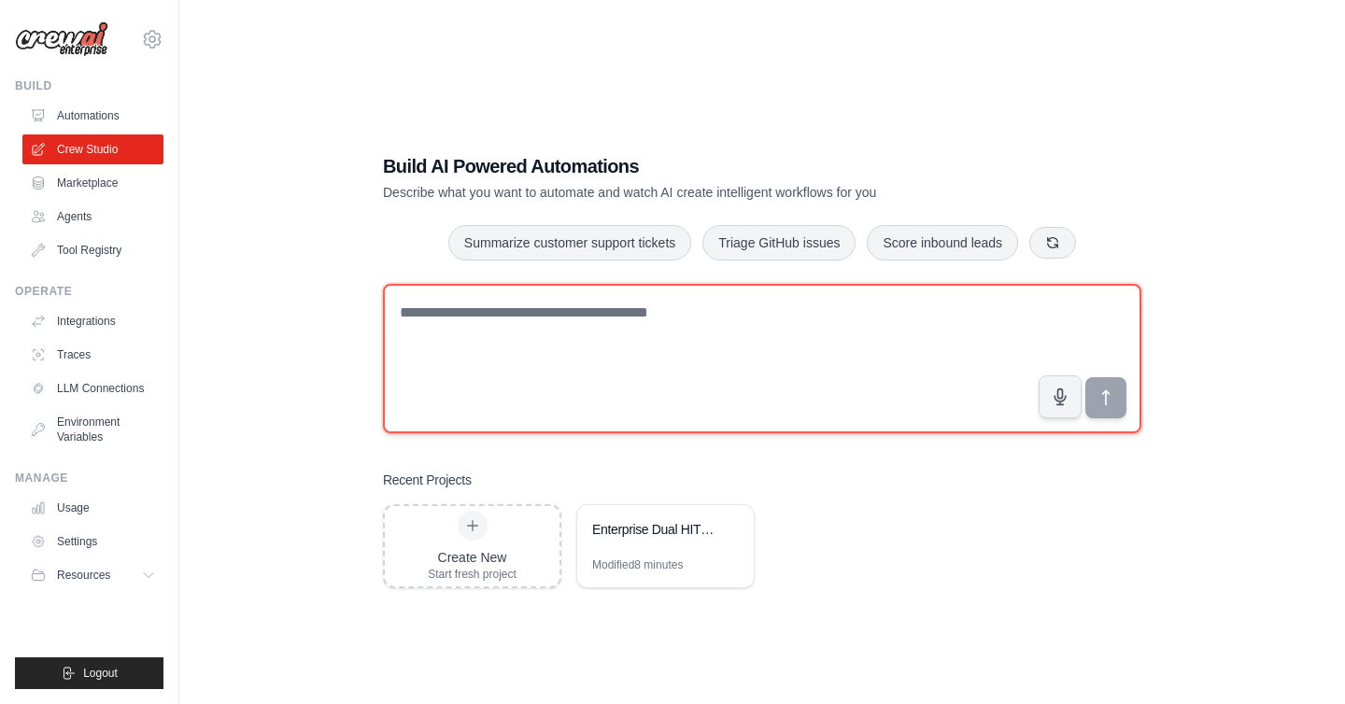
click at [692, 296] on textarea at bounding box center [762, 358] width 759 height 149
click at [526, 311] on textarea "**********" at bounding box center [762, 358] width 759 height 149
type textarea "**********"
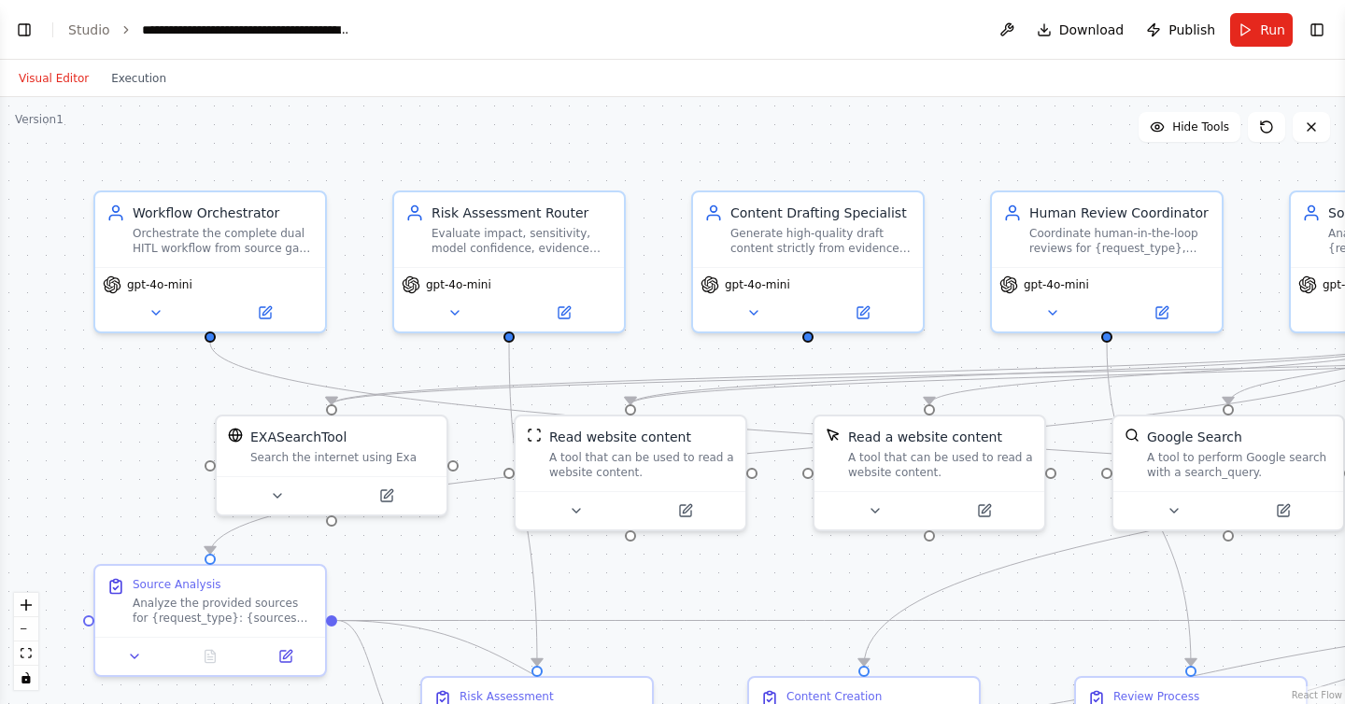
scroll to position [47479, 0]
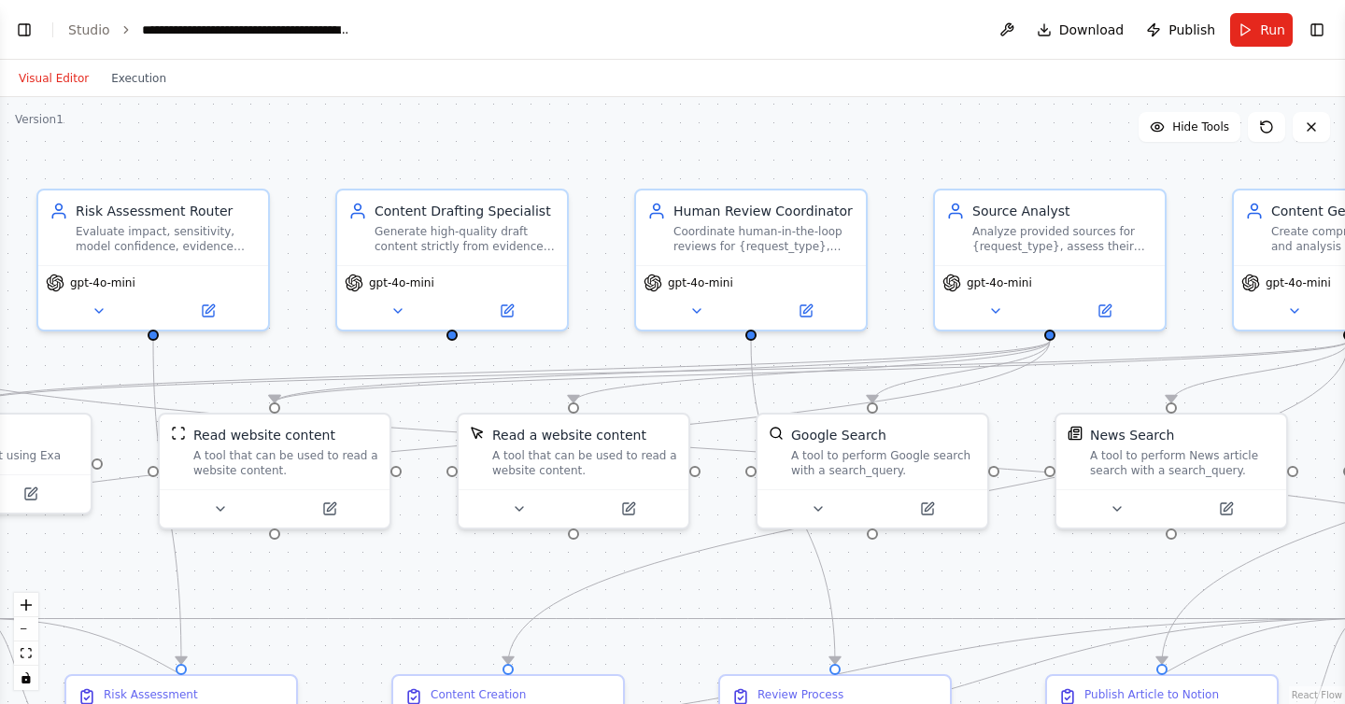
drag, startPoint x: 552, startPoint y: 148, endPoint x: 195, endPoint y: 154, distance: 356.9
click at [195, 154] on div ".deletable-edge-delete-btn { width: 20px; height: 20px; border: 0px solid #ffff…" at bounding box center [672, 400] width 1345 height 607
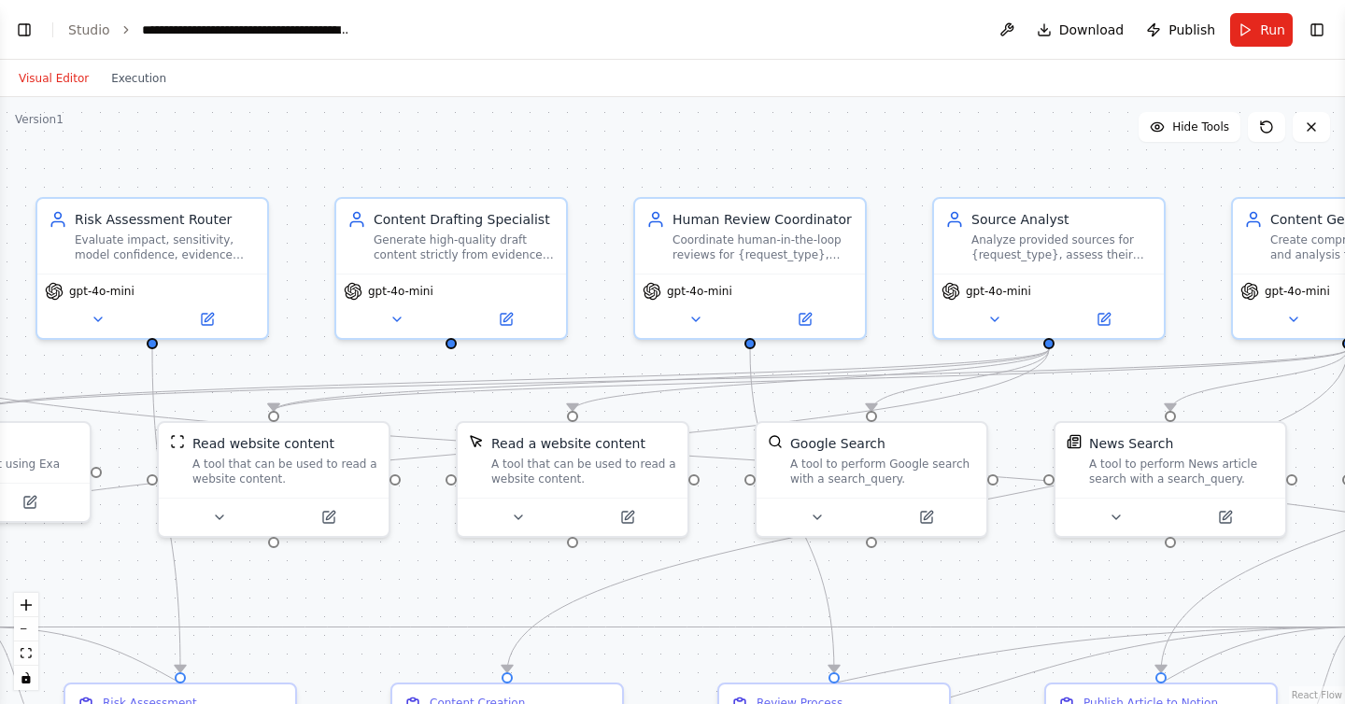
click at [1265, 145] on div ".deletable-edge-delete-btn { width: 20px; height: 20px; border: 0px solid #ffff…" at bounding box center [672, 400] width 1345 height 607
click at [1272, 128] on icon at bounding box center [1266, 126] width 11 height 11
click at [41, 82] on button "Visual Editor" at bounding box center [53, 78] width 92 height 22
click at [132, 78] on button "Execution" at bounding box center [139, 78] width 78 height 22
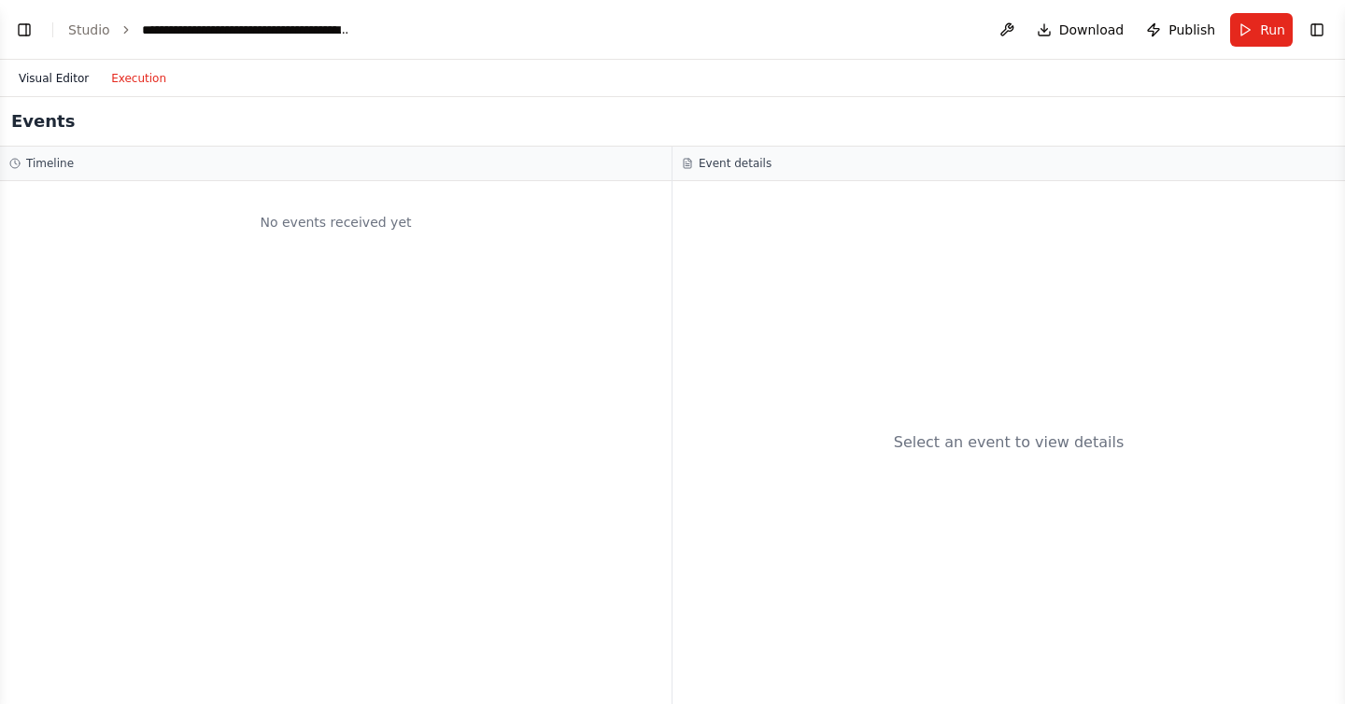
click at [68, 72] on button "Visual Editor" at bounding box center [53, 78] width 92 height 22
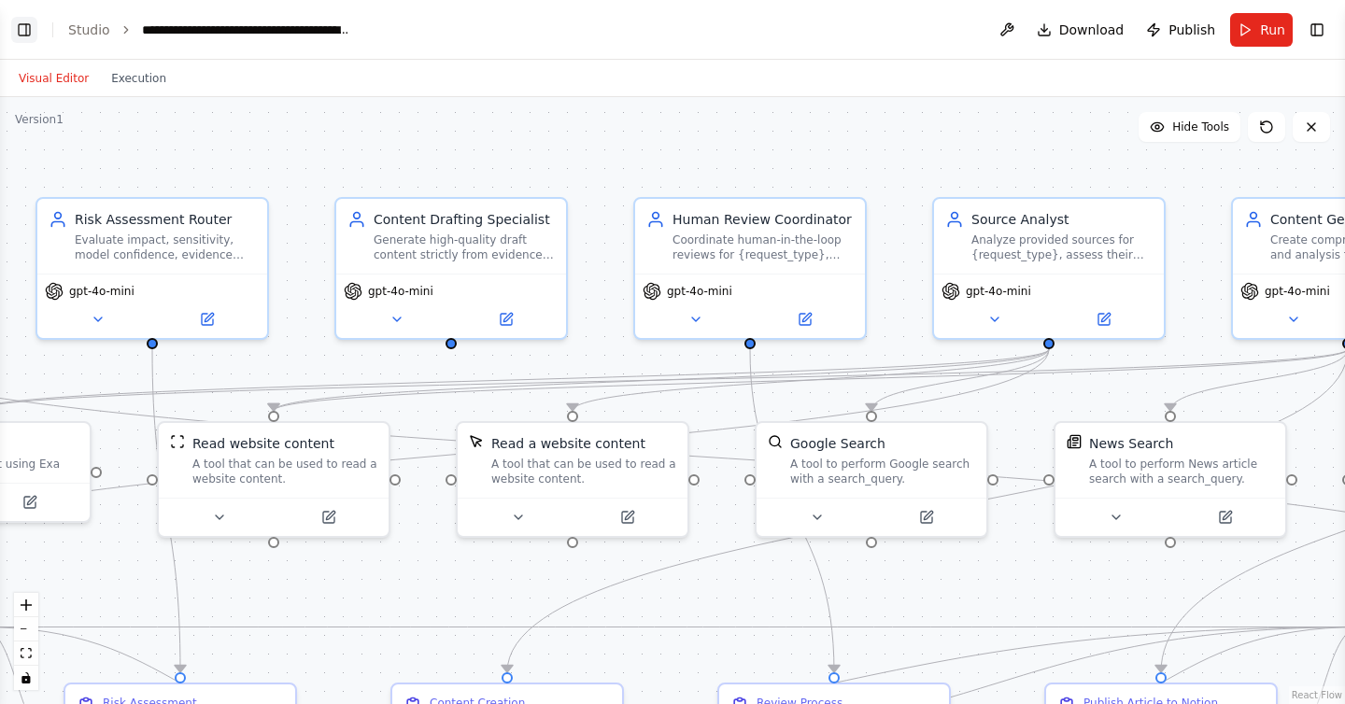
click at [17, 31] on button "Toggle Left Sidebar" at bounding box center [24, 30] width 26 height 26
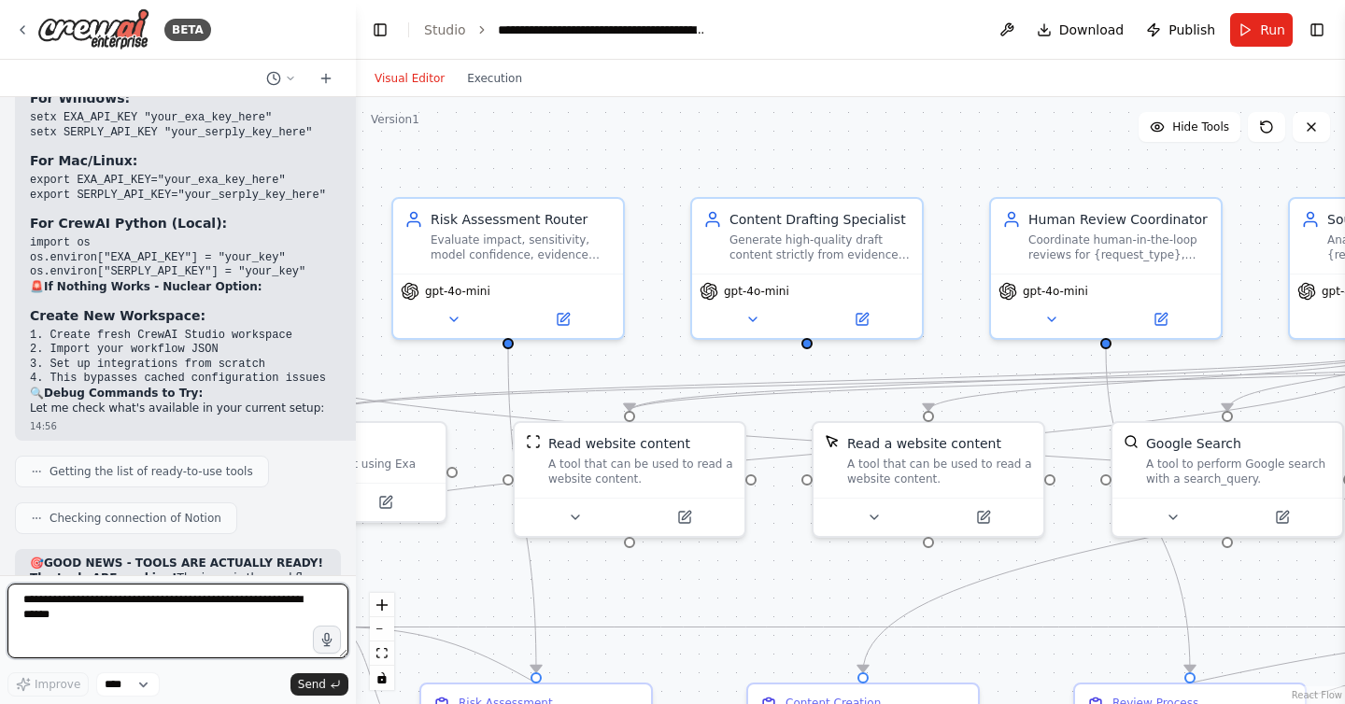
click at [200, 622] on textarea at bounding box center [177, 621] width 341 height 75
type textarea "**********"
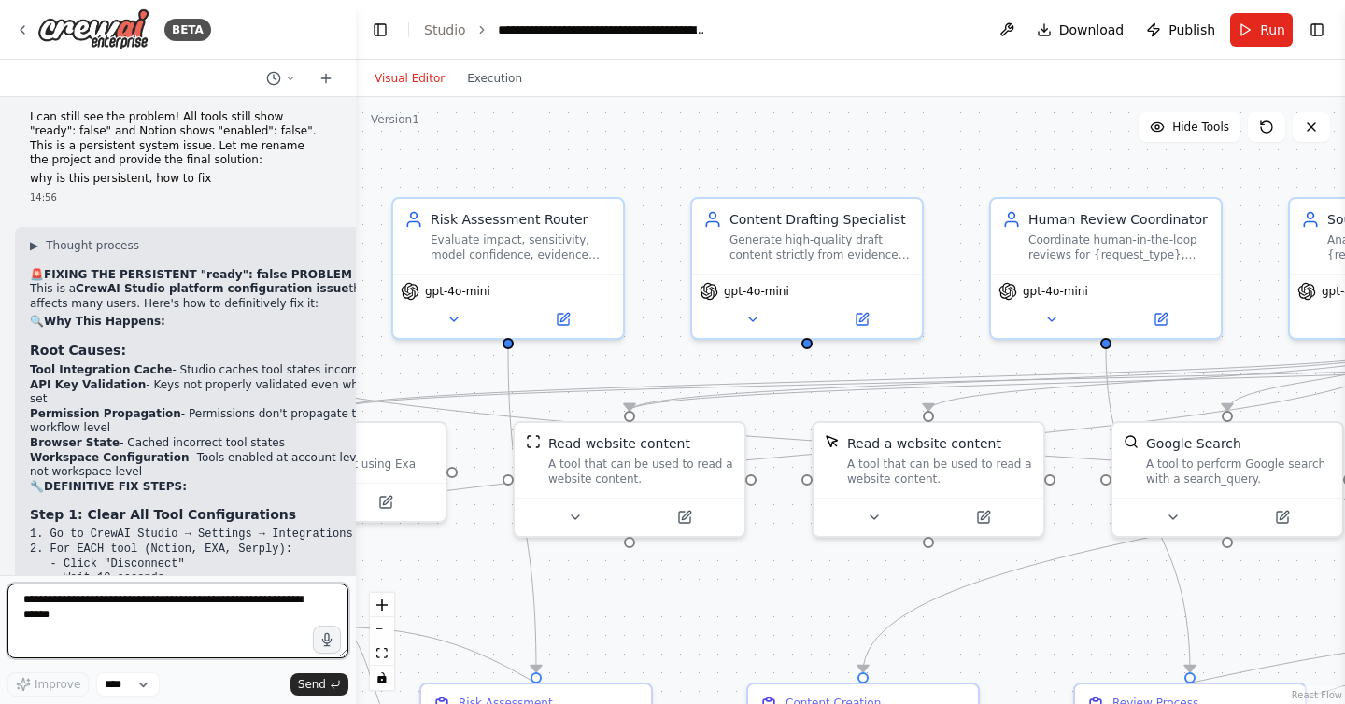
scroll to position [46413, 0]
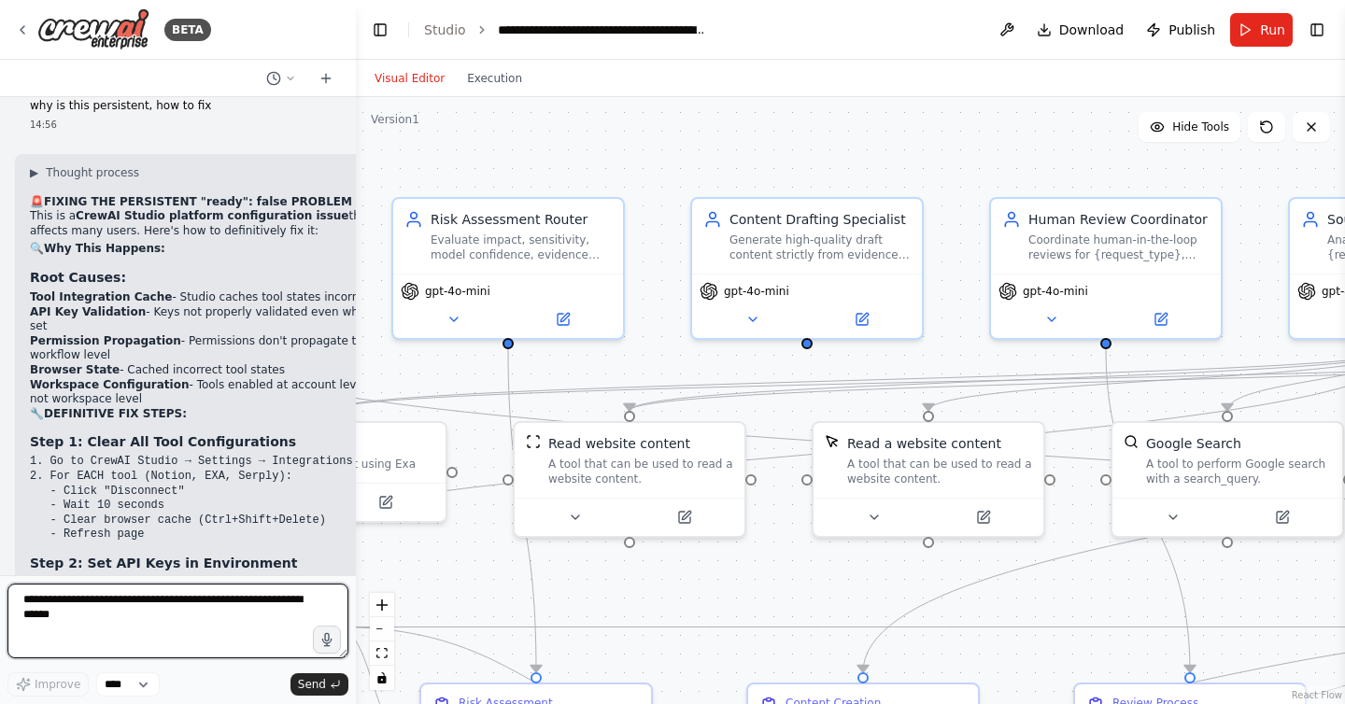
click at [176, 616] on textarea at bounding box center [177, 621] width 341 height 75
click at [193, 597] on textarea "**********" at bounding box center [177, 621] width 341 height 75
click at [274, 599] on textarea "**********" at bounding box center [177, 621] width 341 height 75
type textarea "**********"
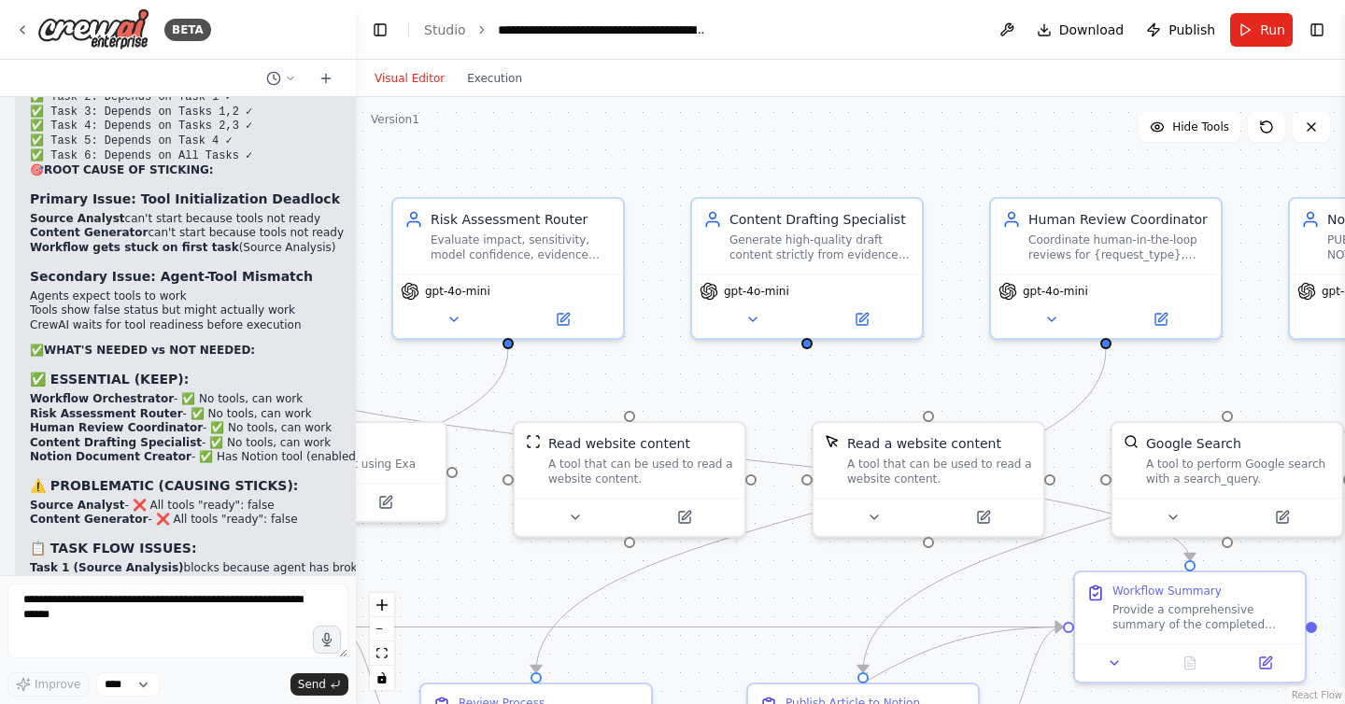
scroll to position [49981, 0]
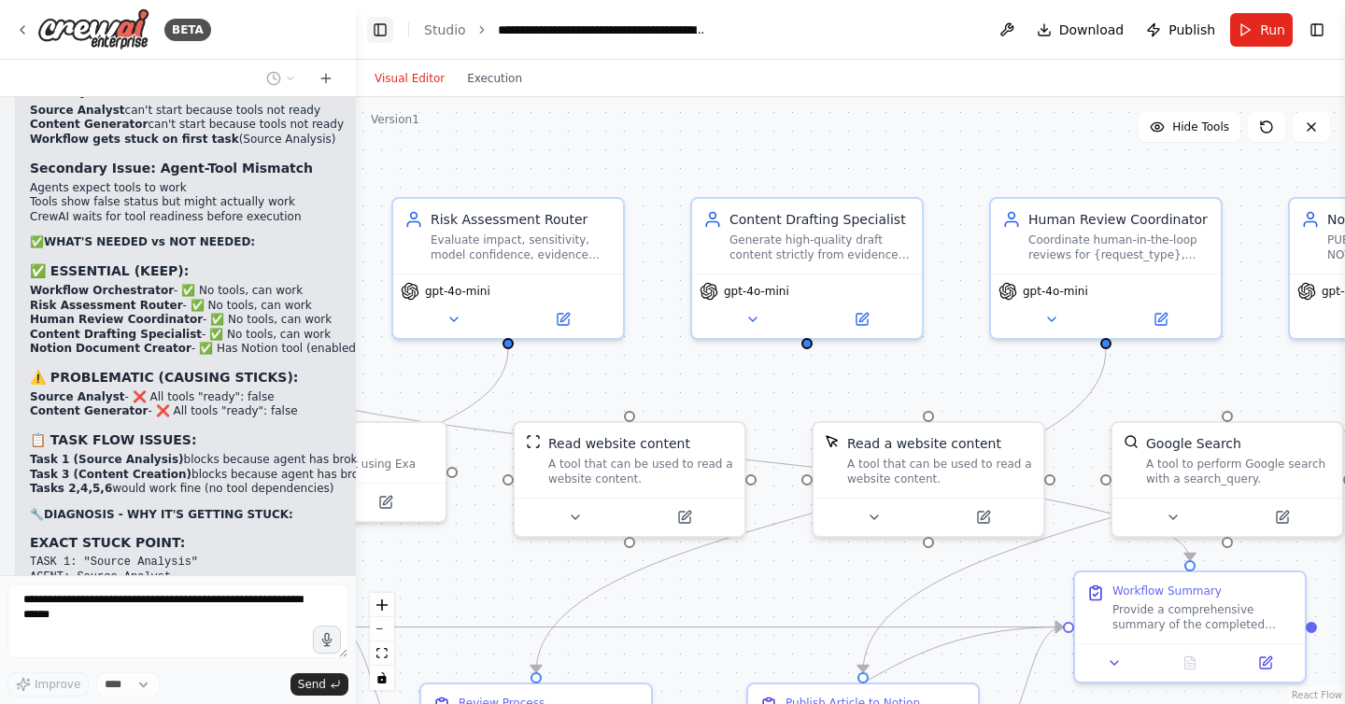
click at [383, 24] on button "Toggle Left Sidebar" at bounding box center [380, 30] width 26 height 26
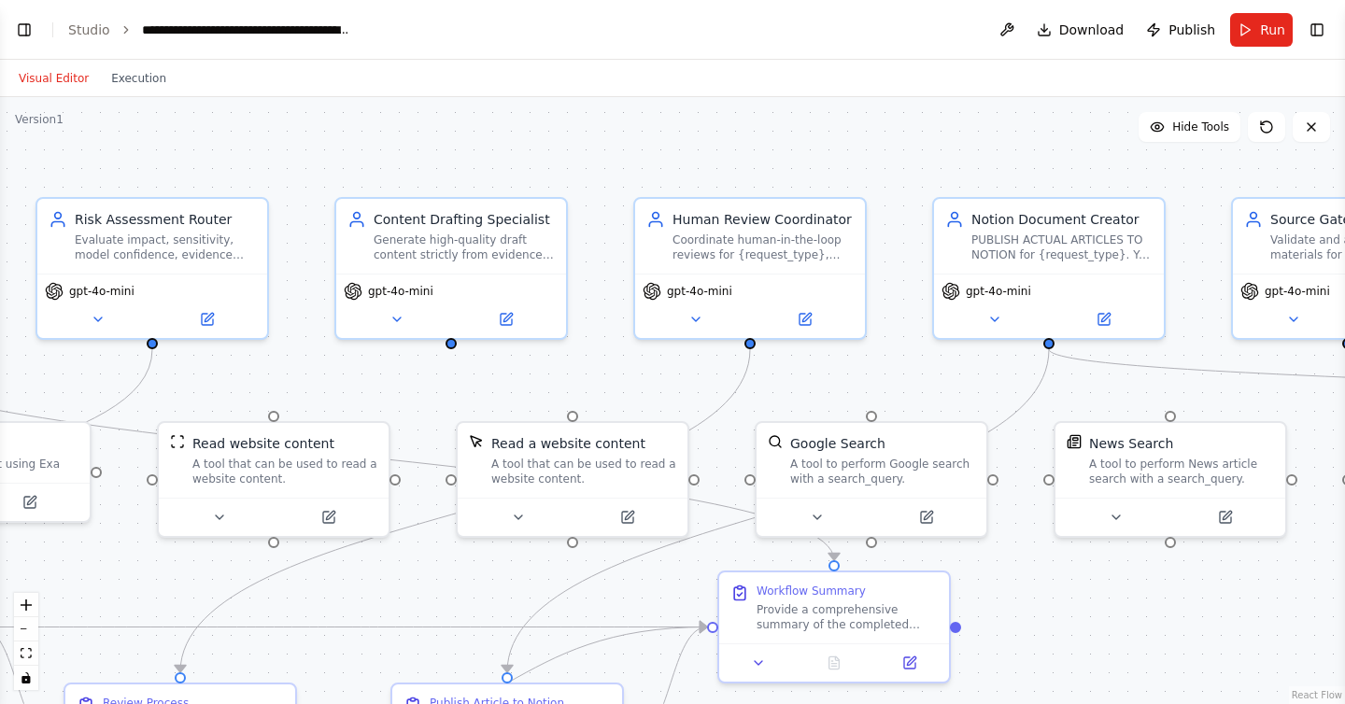
scroll to position [50027, 0]
click at [28, 32] on button "Toggle Left Sidebar" at bounding box center [24, 30] width 26 height 26
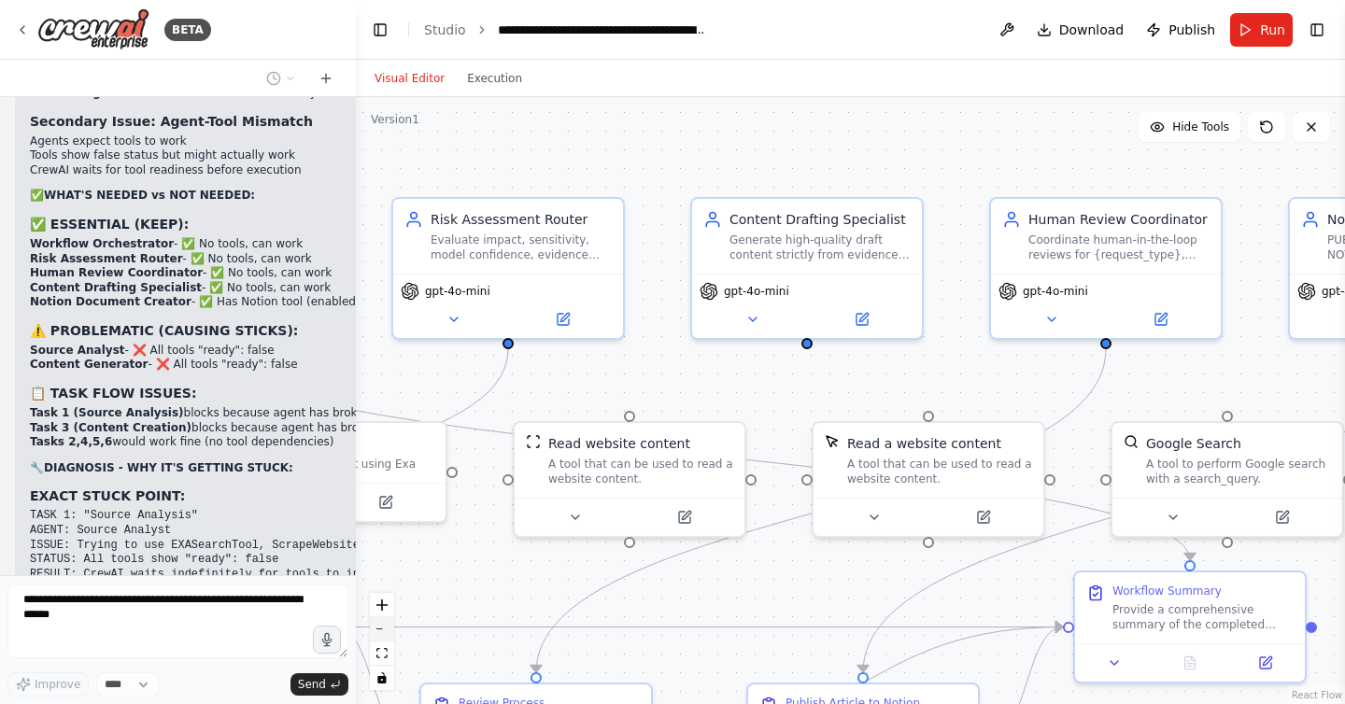
click at [379, 621] on button "zoom out" at bounding box center [382, 630] width 24 height 24
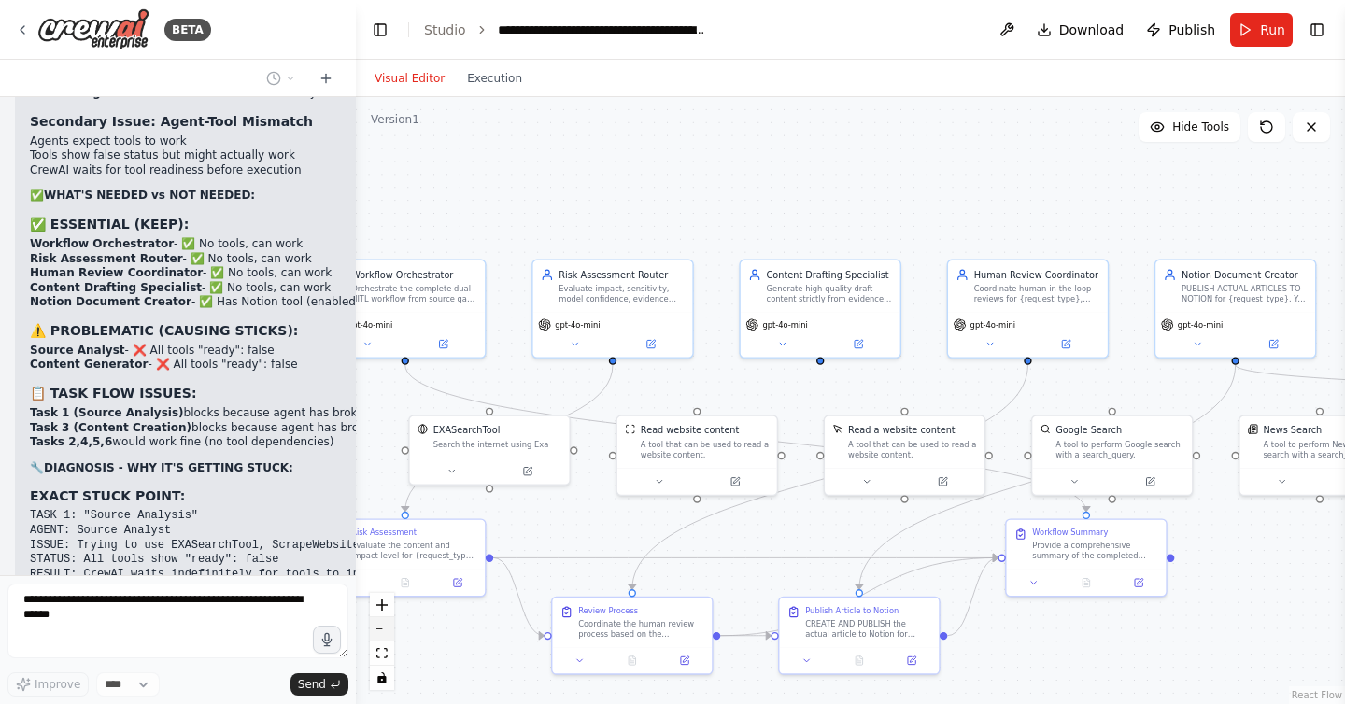
click at [379, 621] on button "zoom out" at bounding box center [382, 630] width 24 height 24
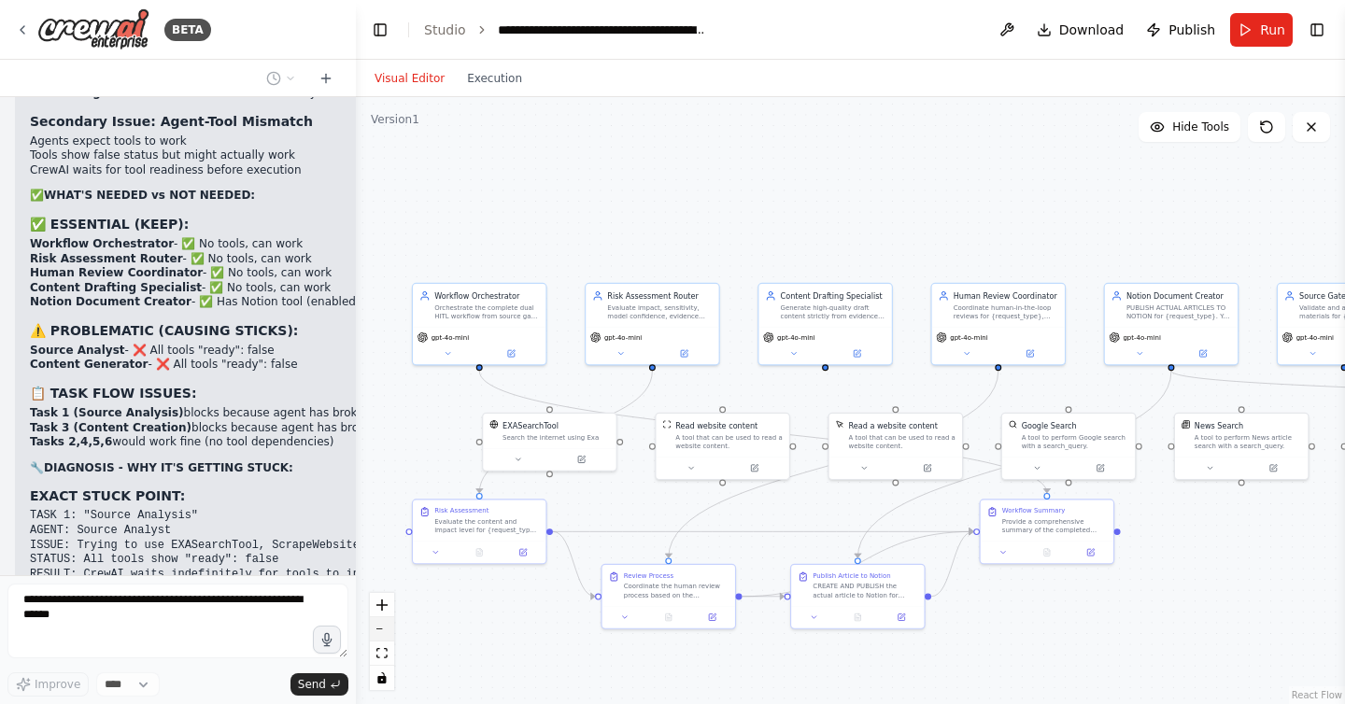
click at [379, 621] on button "zoom out" at bounding box center [382, 630] width 24 height 24
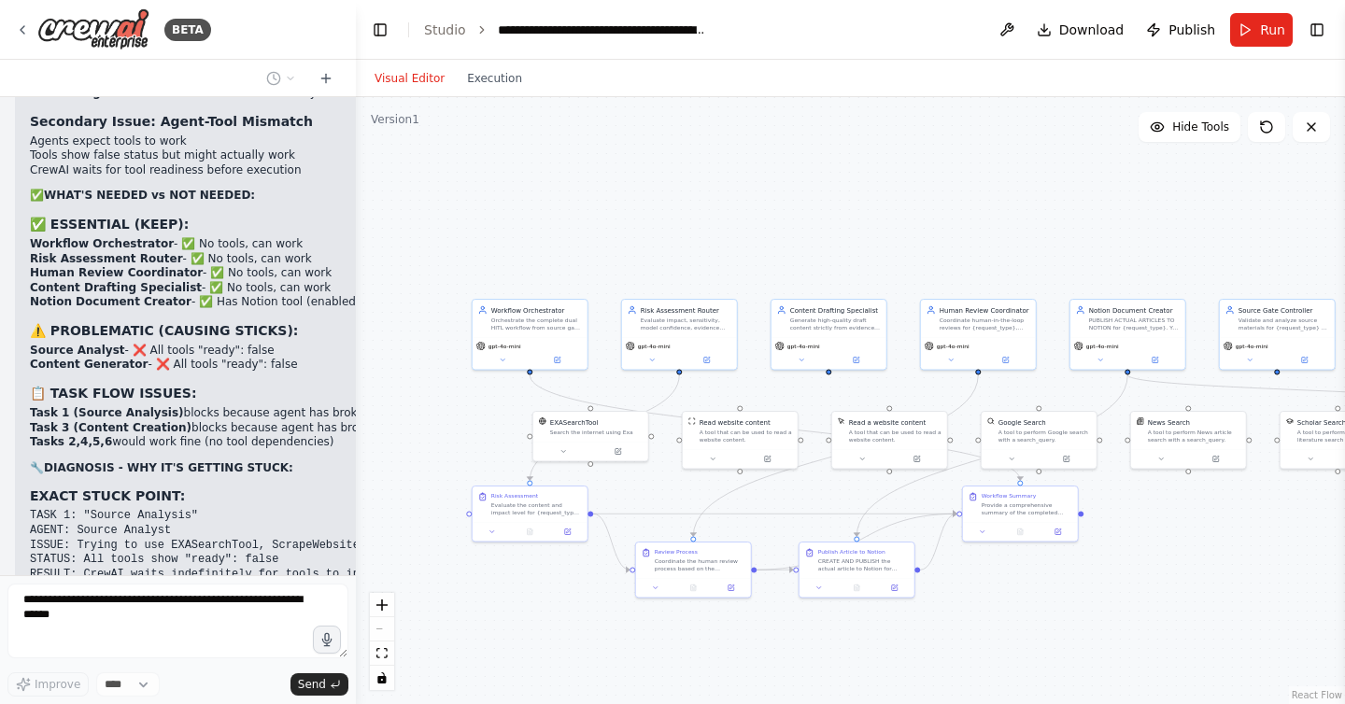
scroll to position [50074, 0]
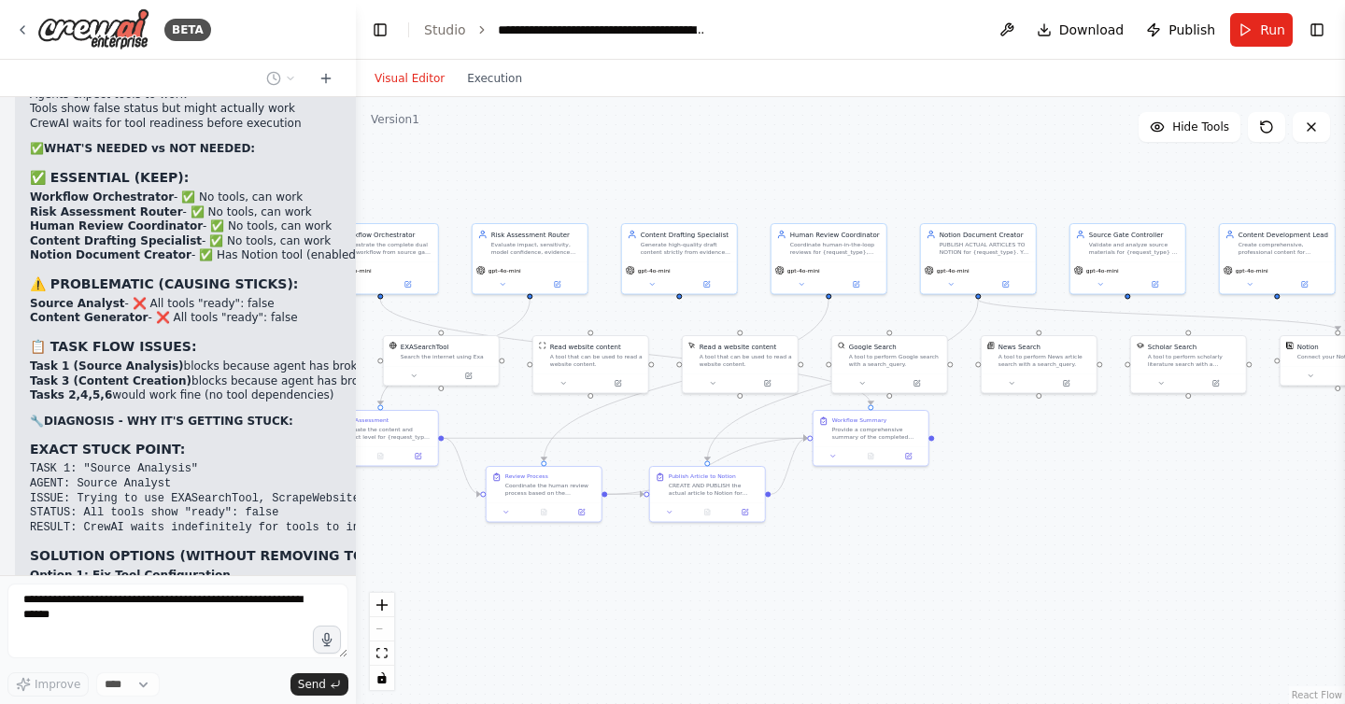
drag, startPoint x: 638, startPoint y: 222, endPoint x: 489, endPoint y: 147, distance: 167.5
click at [489, 147] on div ".deletable-edge-delete-btn { width: 20px; height: 20px; border: 0px solid #ffff…" at bounding box center [850, 400] width 989 height 607
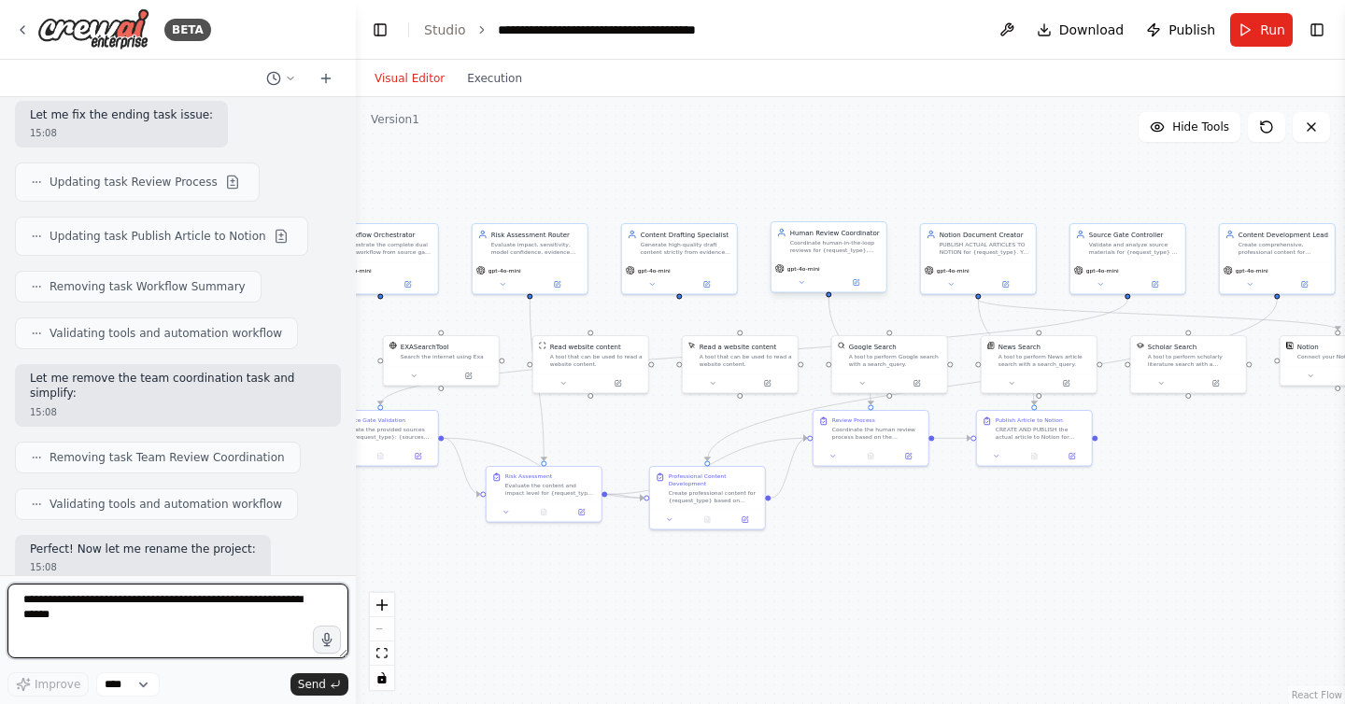
scroll to position [52326, 0]
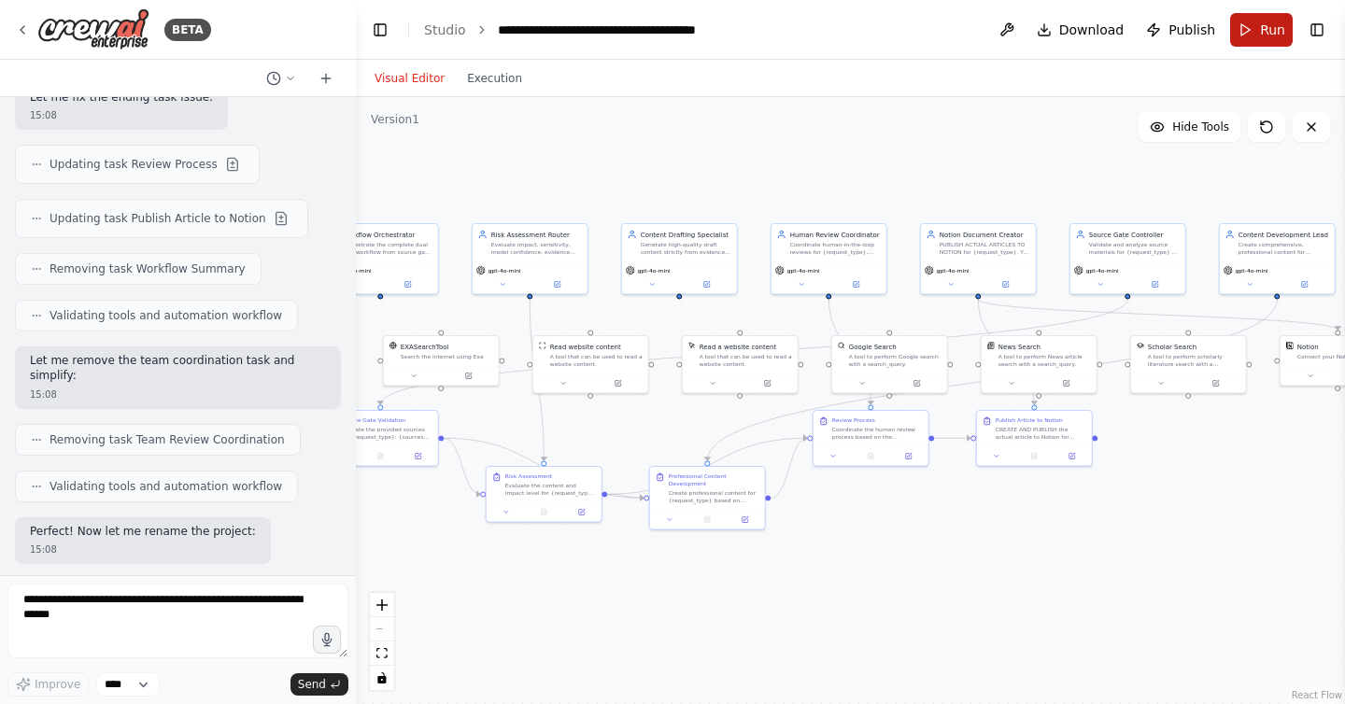
click at [1244, 27] on button "Run" at bounding box center [1261, 30] width 63 height 34
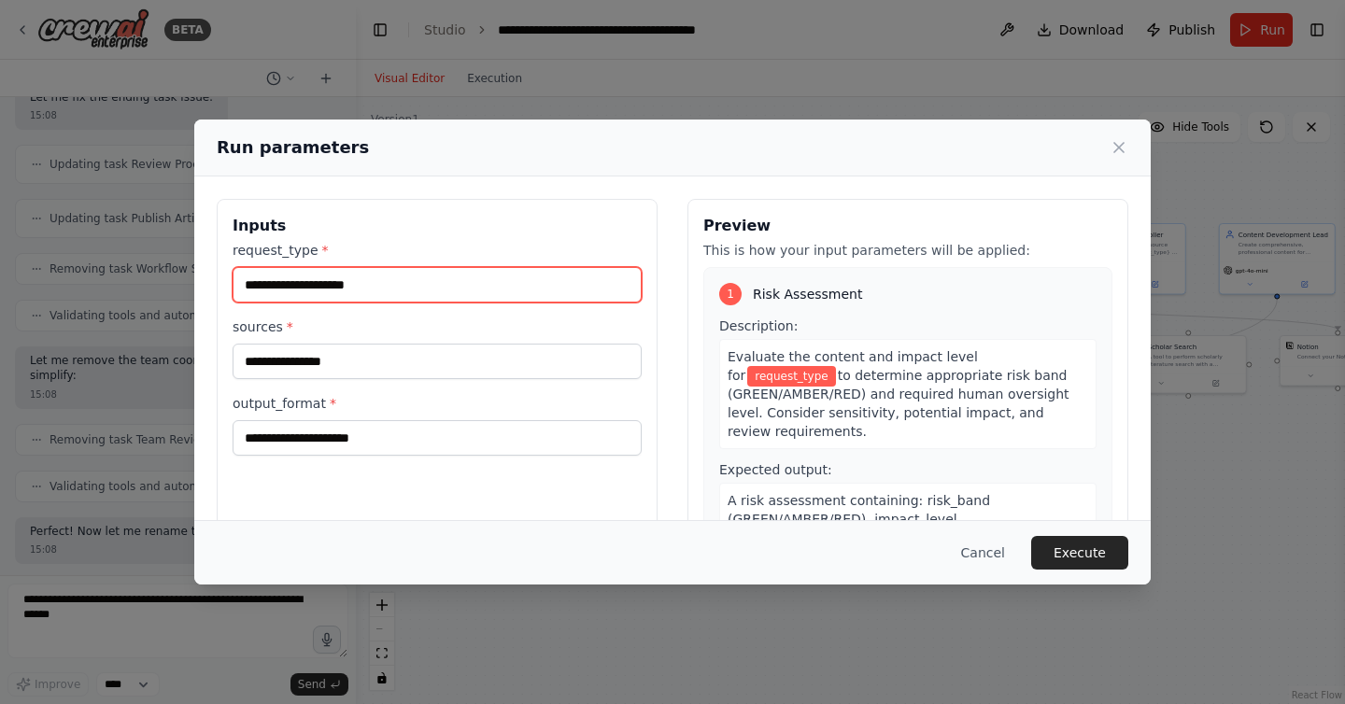
click at [411, 282] on input "request_type *" at bounding box center [437, 284] width 409 height 35
type input "**********"
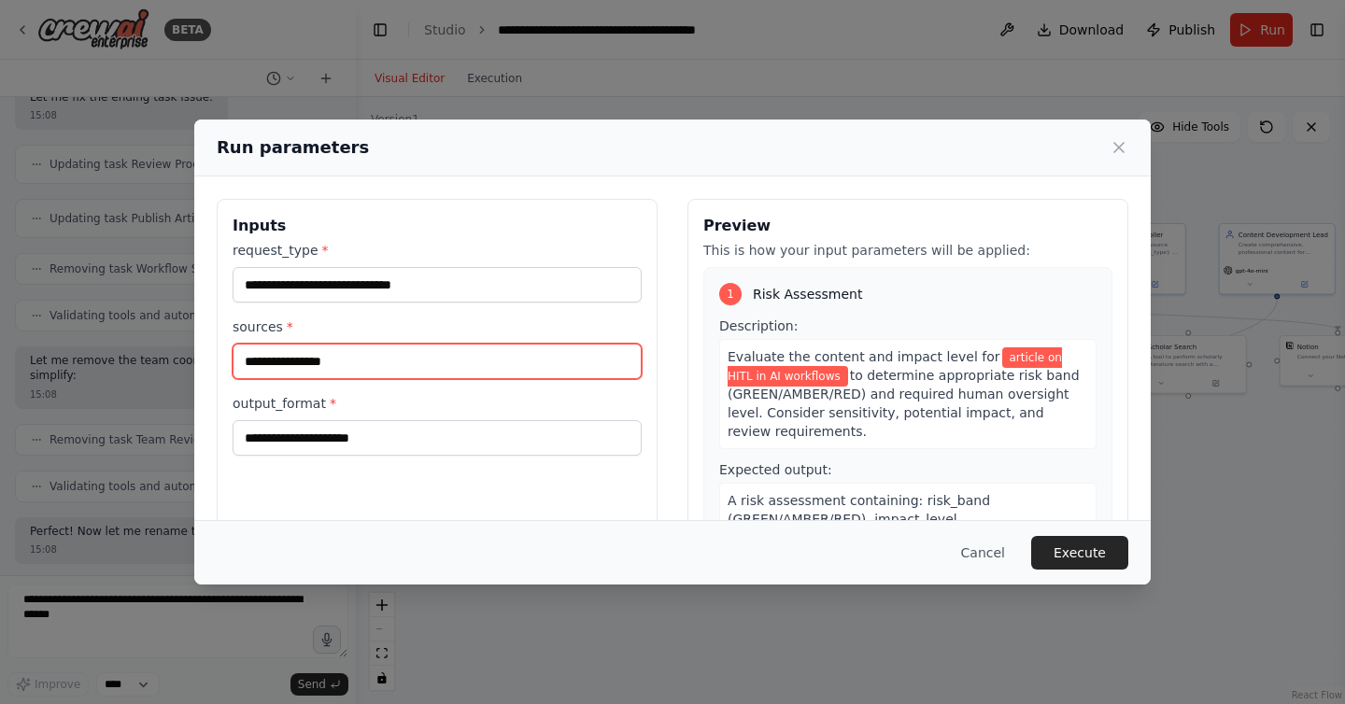
click at [339, 367] on input "sources *" at bounding box center [437, 361] width 409 height 35
paste input "**********"
click at [486, 349] on input "**********" at bounding box center [437, 361] width 409 height 35
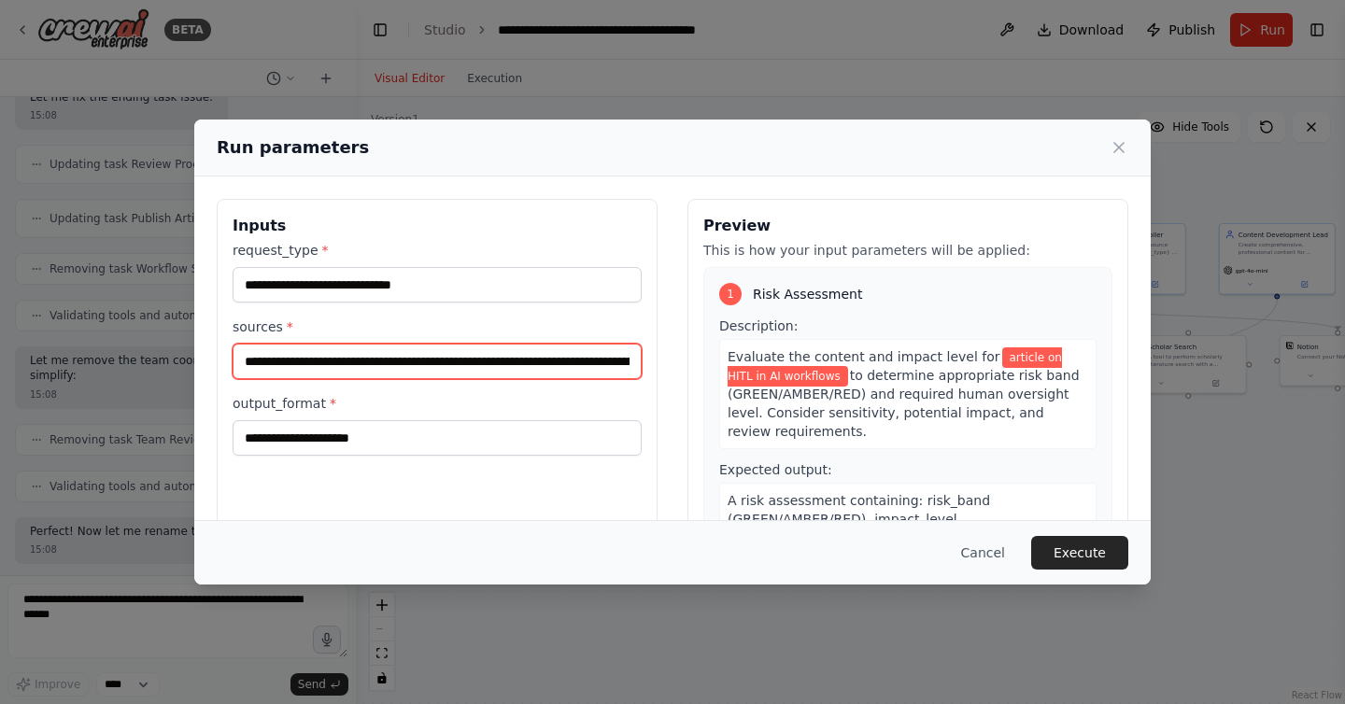
click at [486, 349] on input "**********" at bounding box center [437, 361] width 409 height 35
paste input "text"
type input "**********"
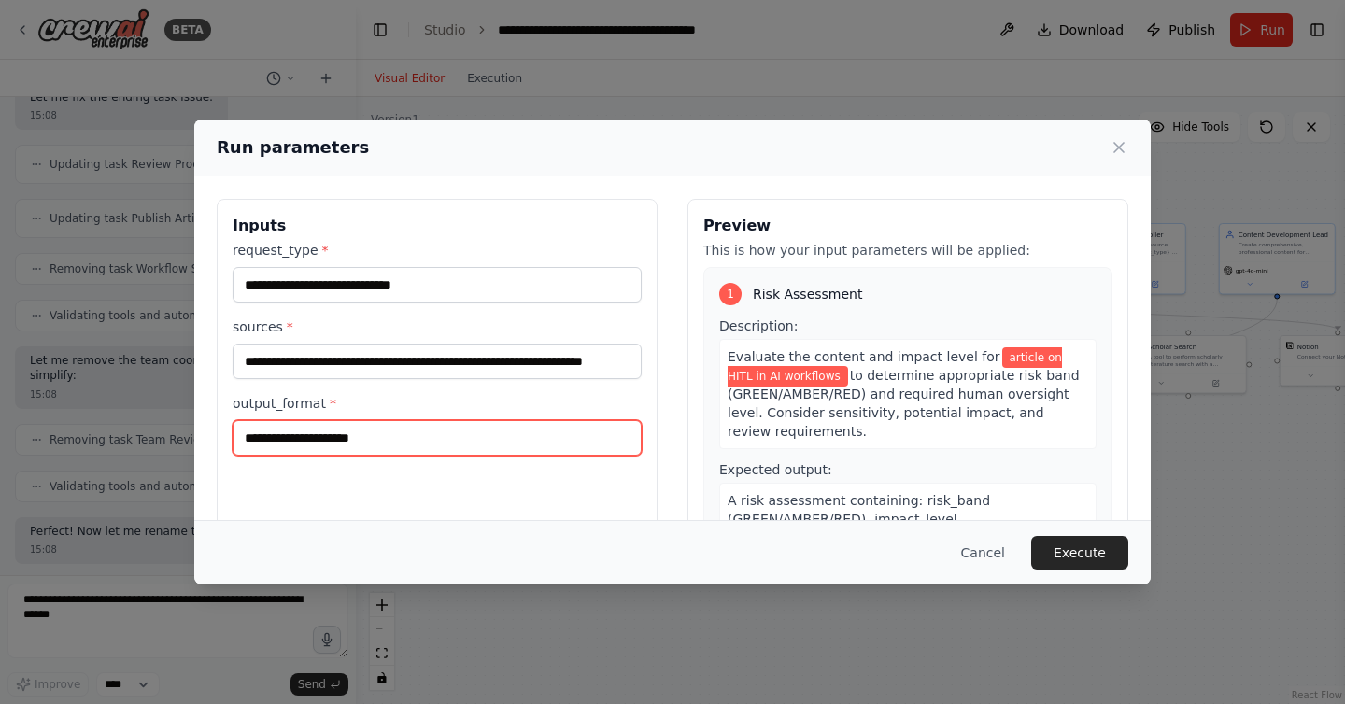
click at [405, 448] on input "output_format *" at bounding box center [437, 437] width 409 height 35
type input "****"
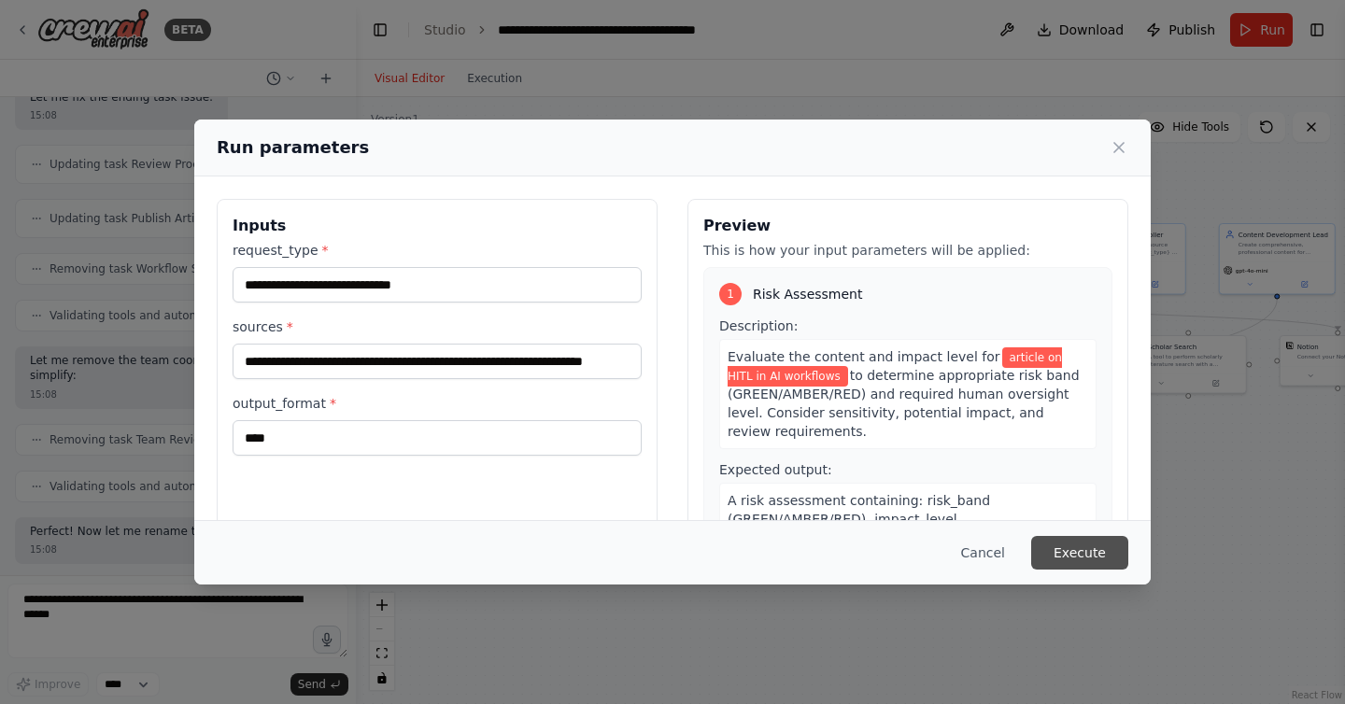
click at [1078, 549] on button "Execute" at bounding box center [1079, 553] width 97 height 34
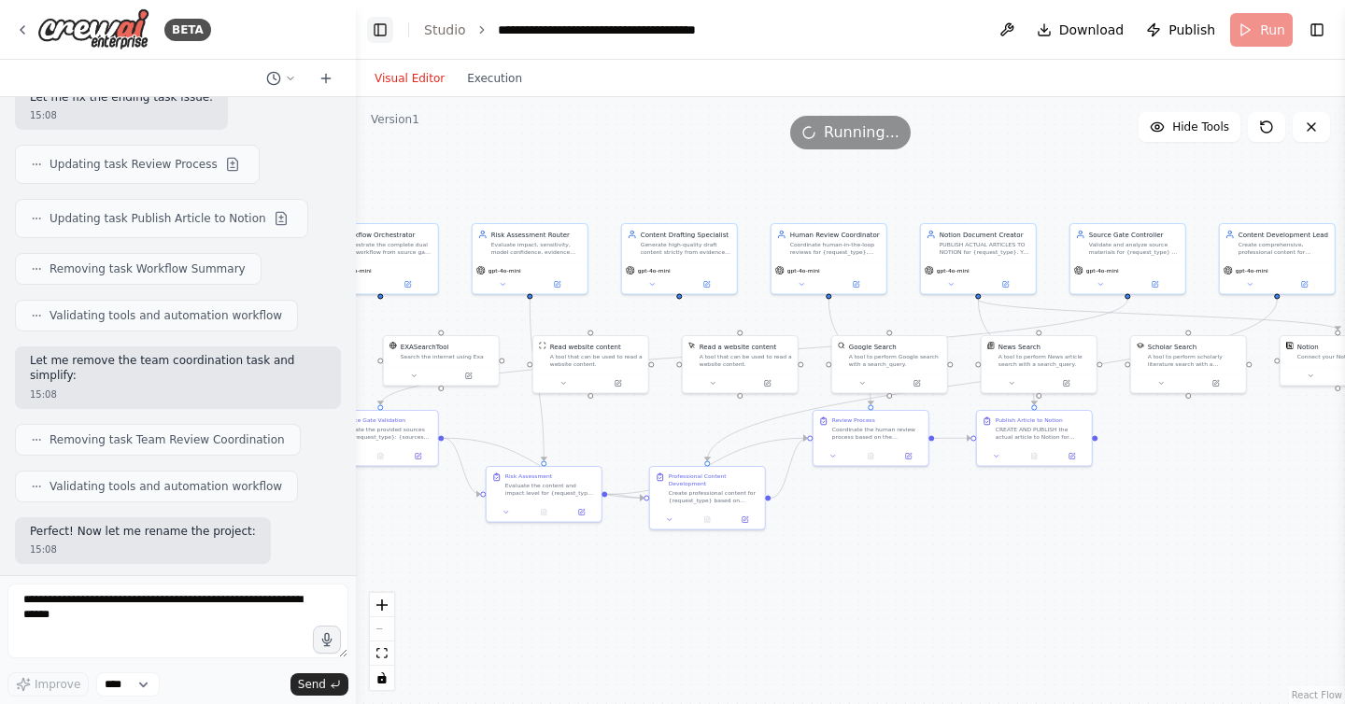
click at [378, 35] on button "Toggle Left Sidebar" at bounding box center [380, 30] width 26 height 26
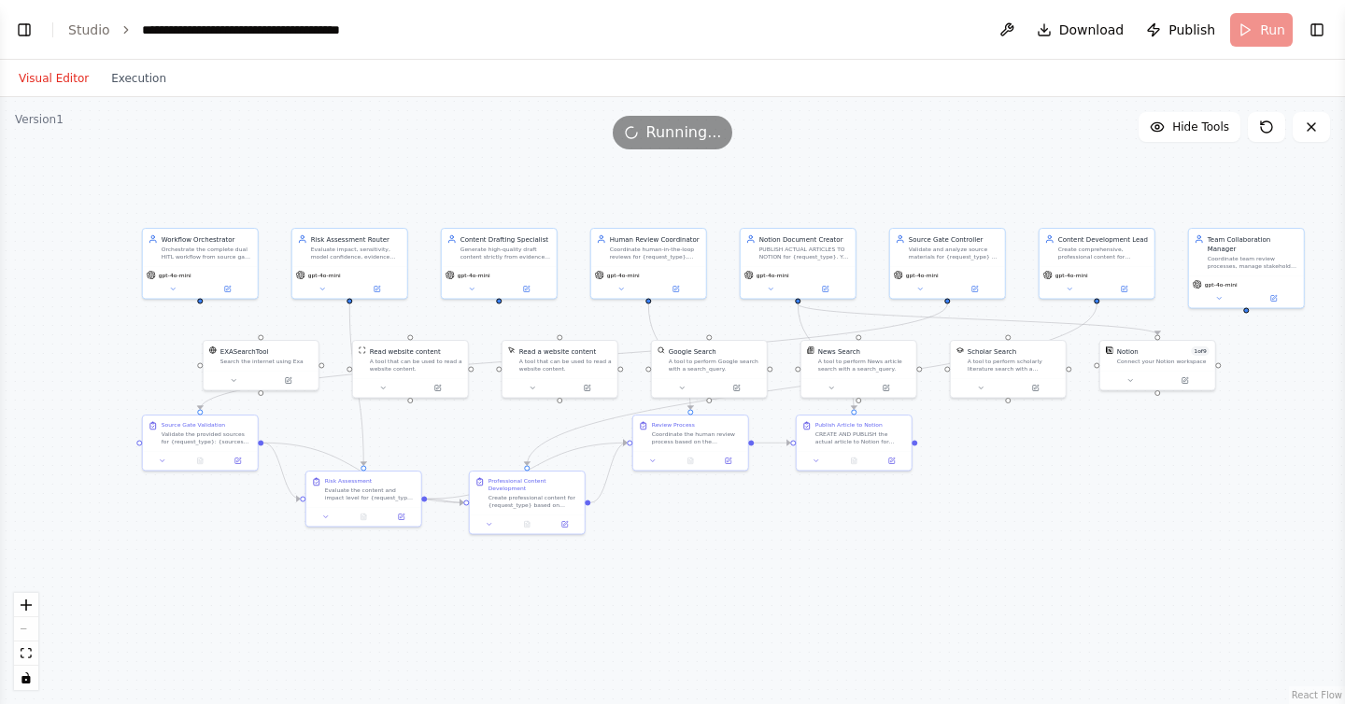
drag, startPoint x: 457, startPoint y: 179, endPoint x: 632, endPoint y: 184, distance: 175.7
click at [632, 184] on div ".deletable-edge-delete-btn { width: 20px; height: 20px; border: 0px solid #ffff…" at bounding box center [672, 400] width 1345 height 607
click at [135, 74] on button "Execution" at bounding box center [139, 78] width 78 height 22
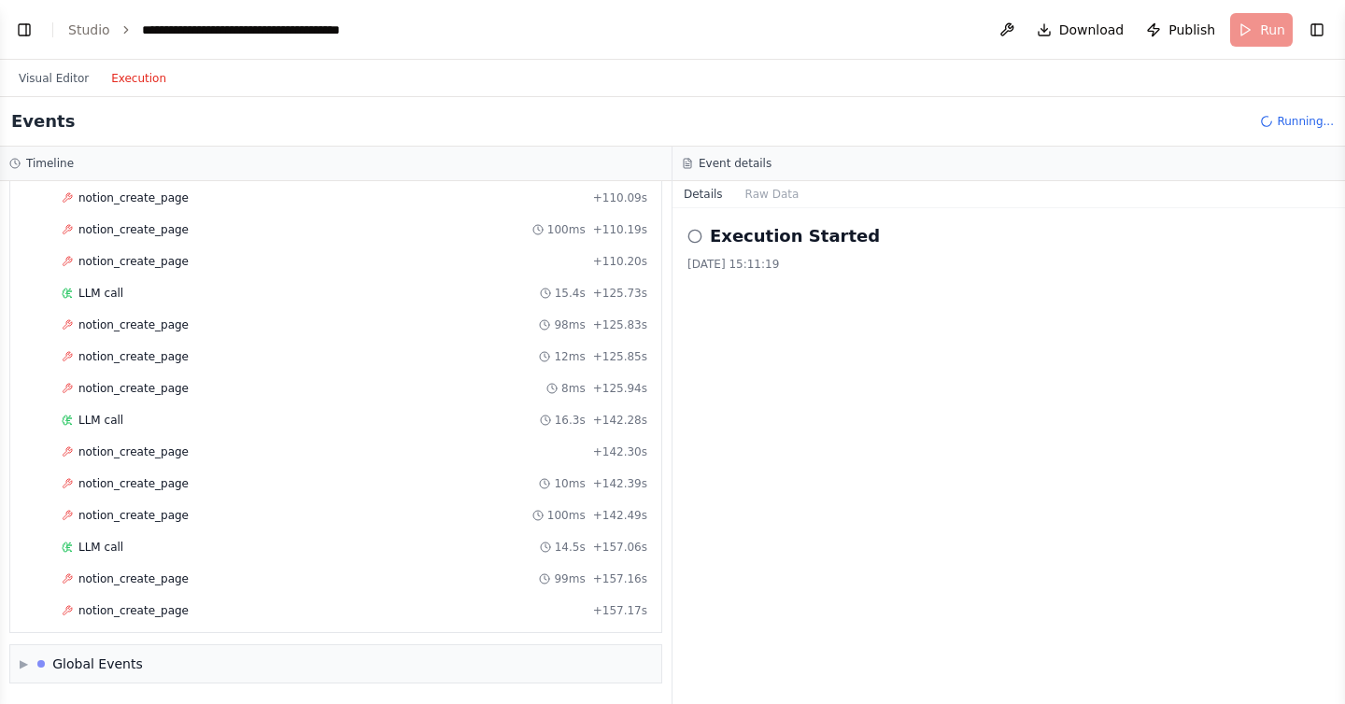
scroll to position [1667, 0]
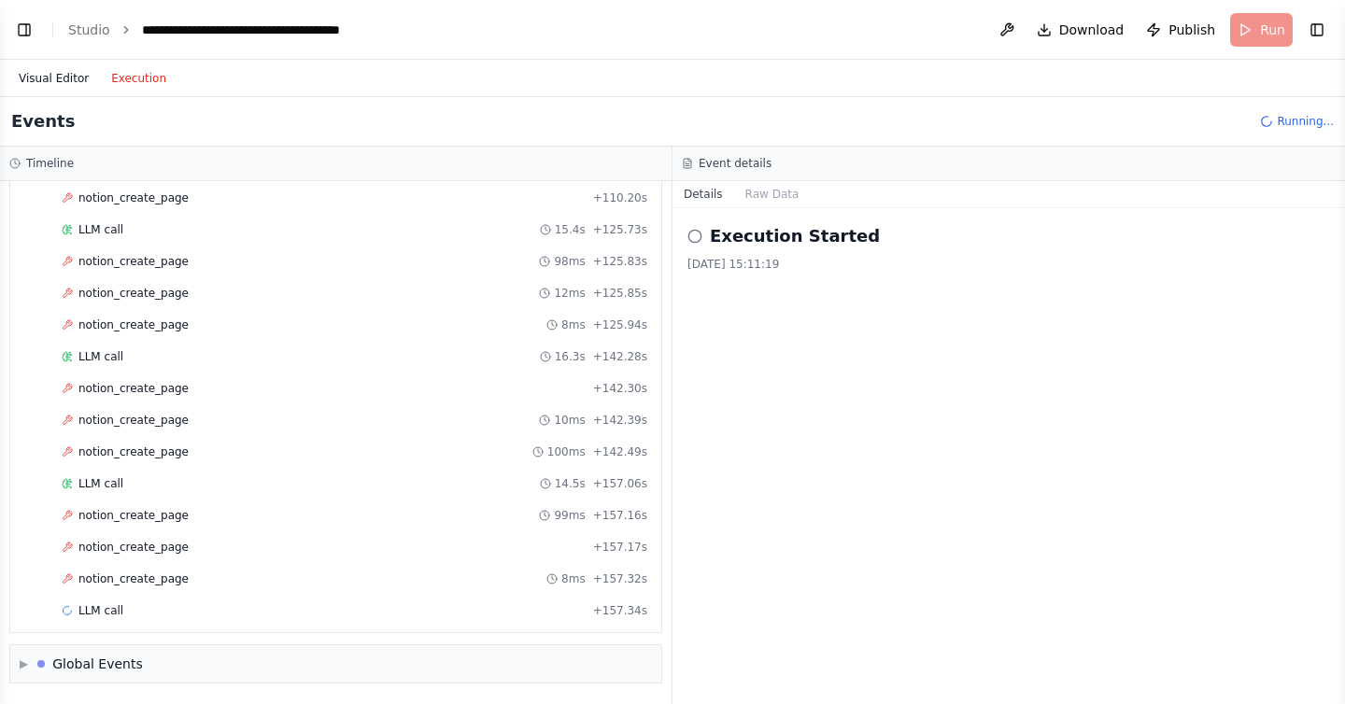
click at [56, 70] on button "Visual Editor" at bounding box center [53, 78] width 92 height 22
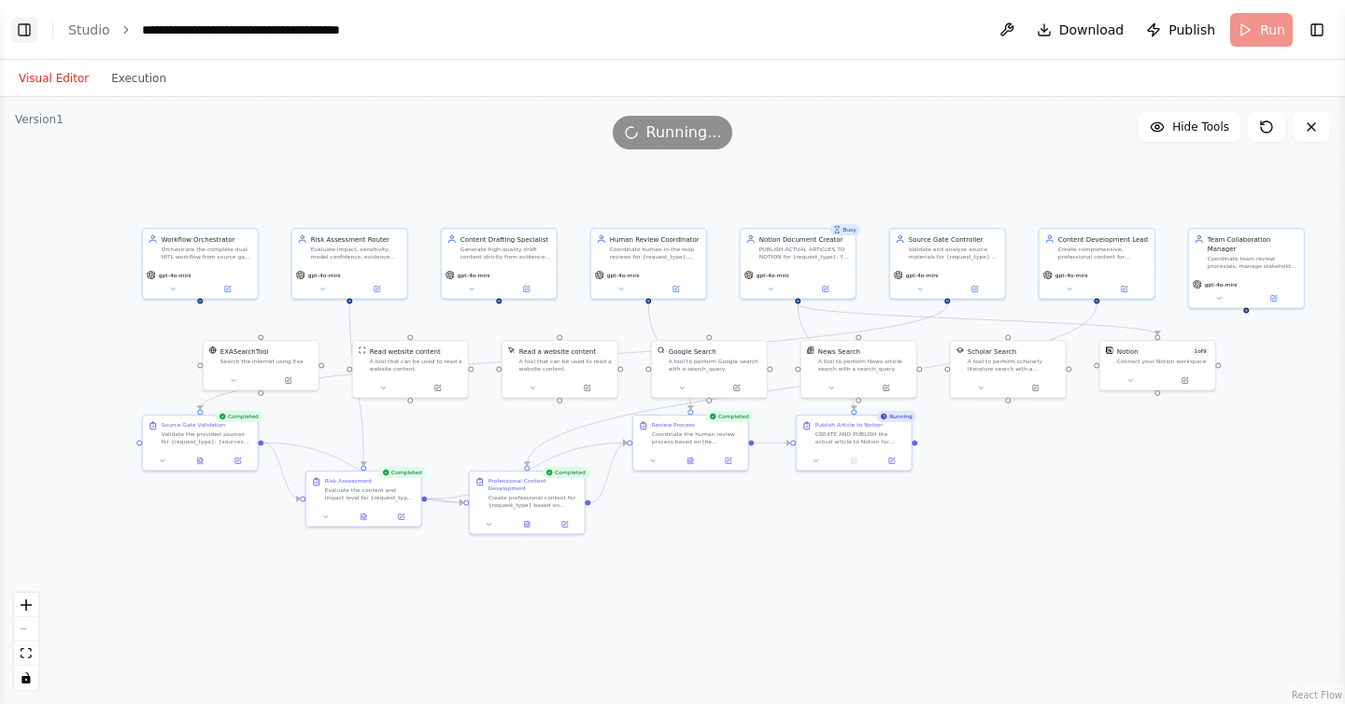
click at [32, 26] on button "Toggle Left Sidebar" at bounding box center [24, 30] width 26 height 26
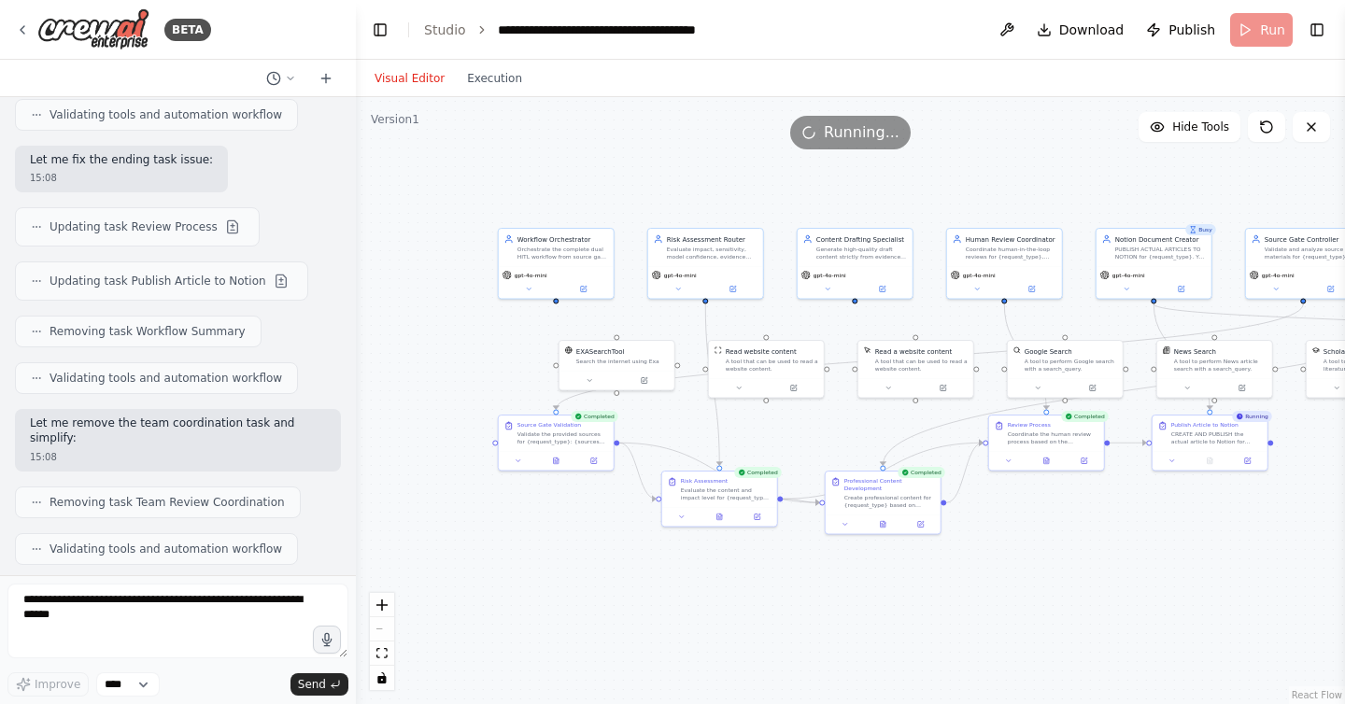
scroll to position [52326, 0]
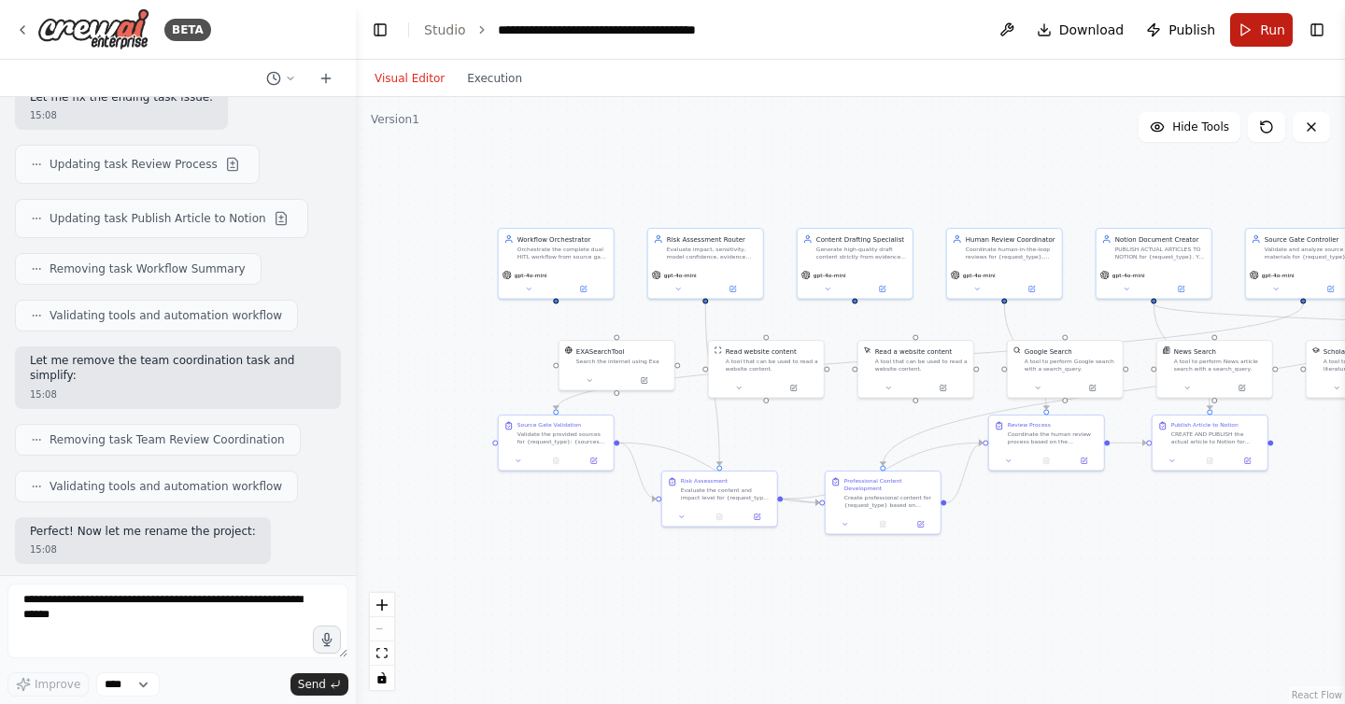
click at [1245, 37] on button "Run" at bounding box center [1261, 30] width 63 height 34
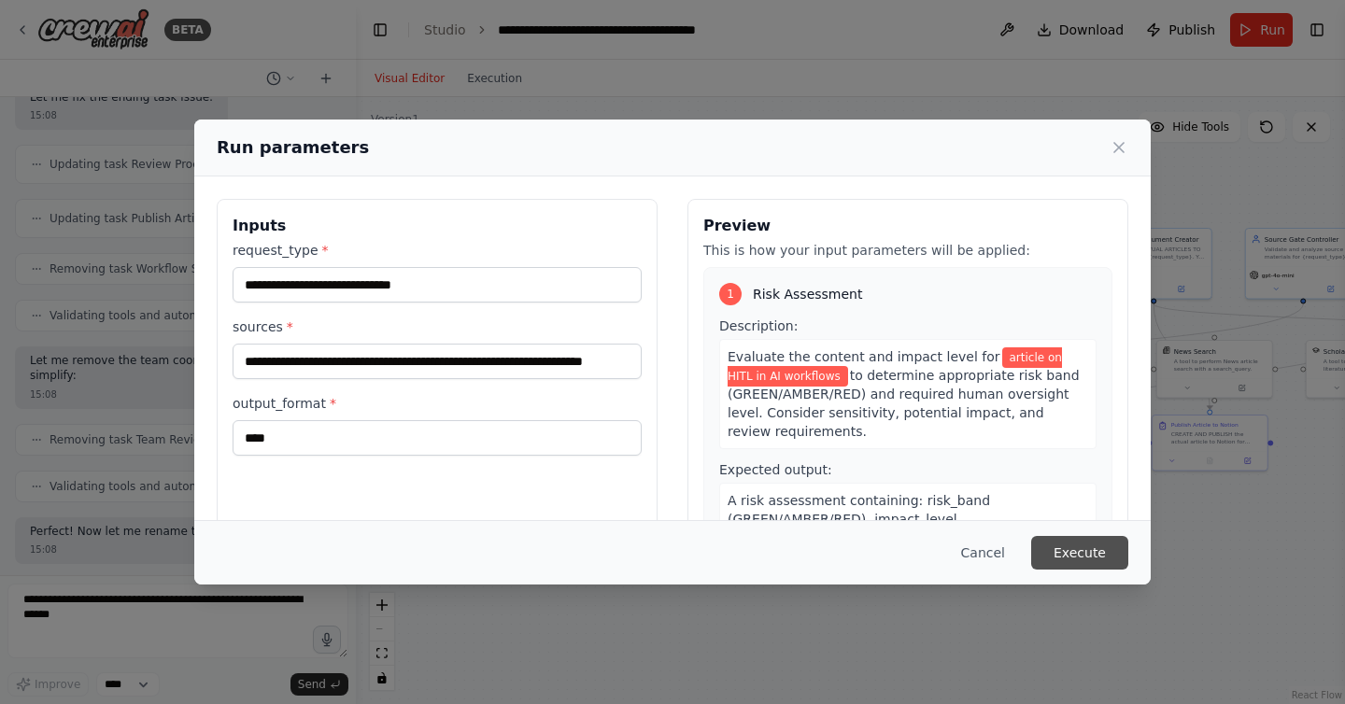
click at [1069, 544] on button "Execute" at bounding box center [1079, 553] width 97 height 34
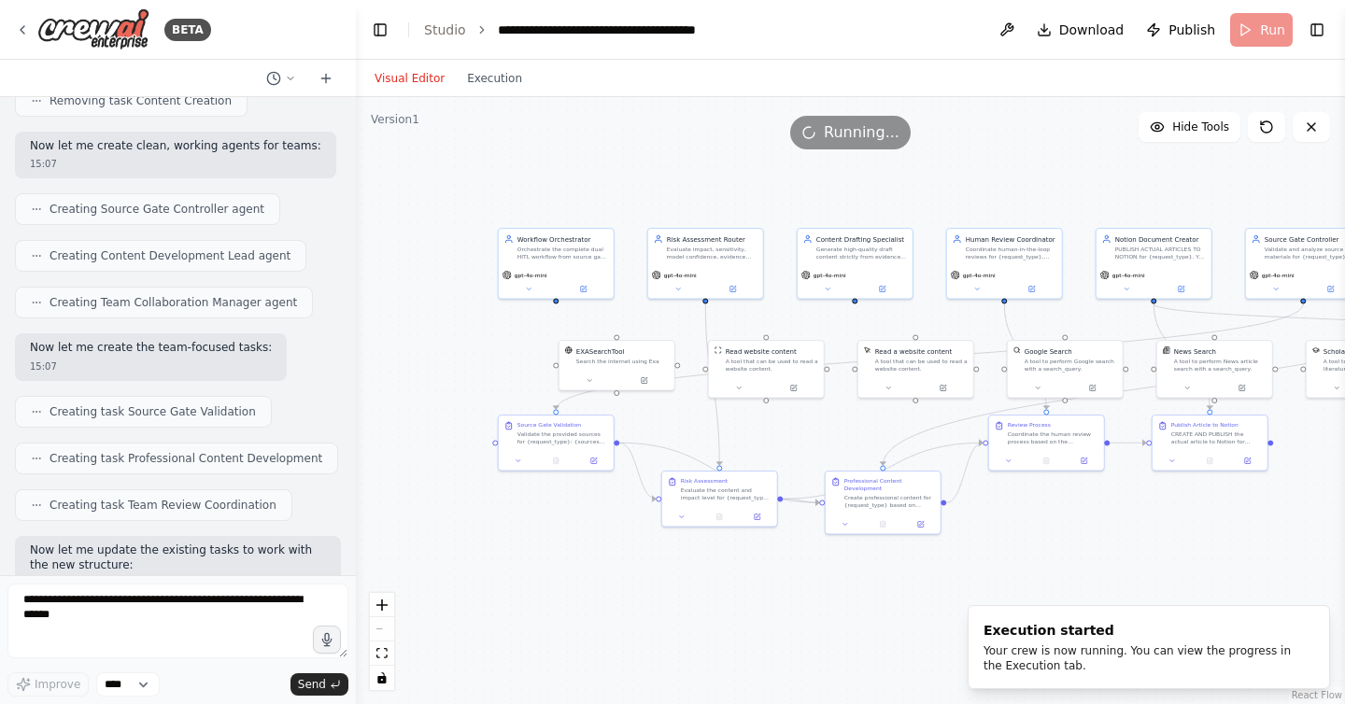
scroll to position [51360, 0]
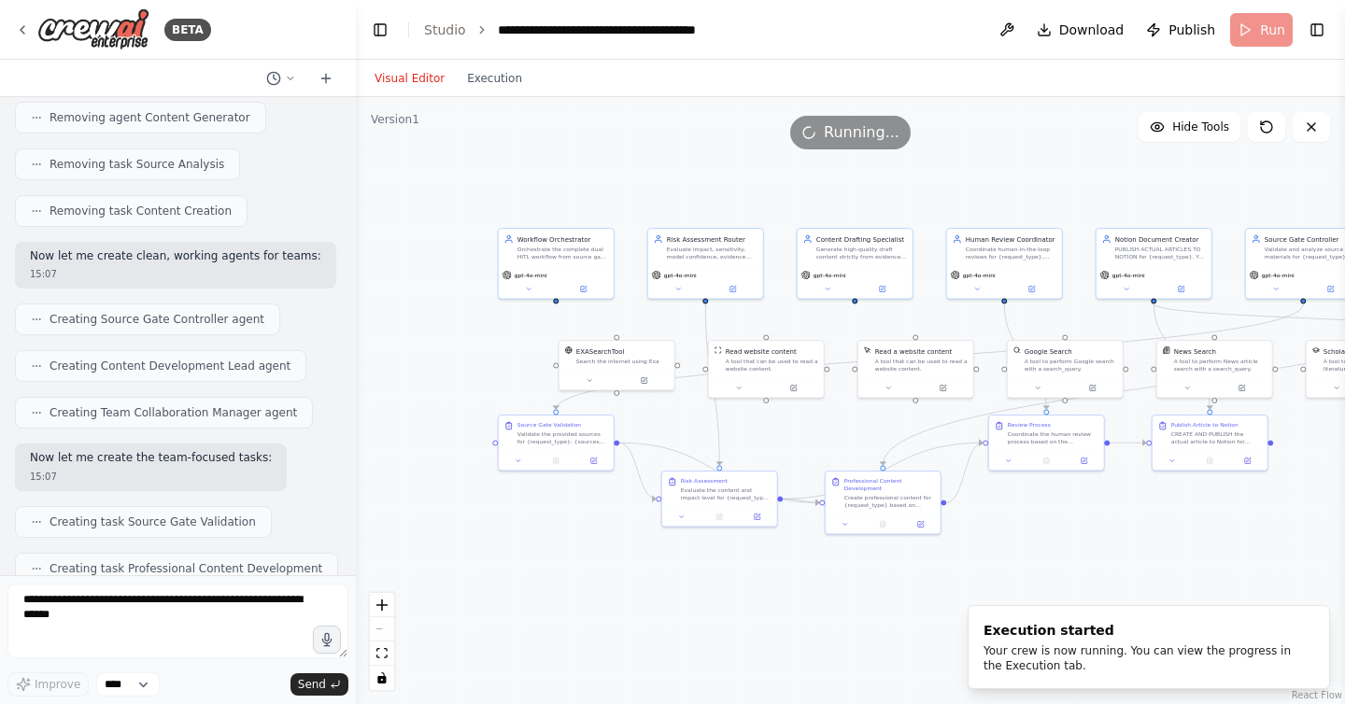
click at [438, 198] on div ".deletable-edge-delete-btn { width: 20px; height: 20px; border: 0px solid #ffff…" at bounding box center [850, 400] width 989 height 607
click at [380, 31] on button "Toggle Left Sidebar" at bounding box center [380, 30] width 26 height 26
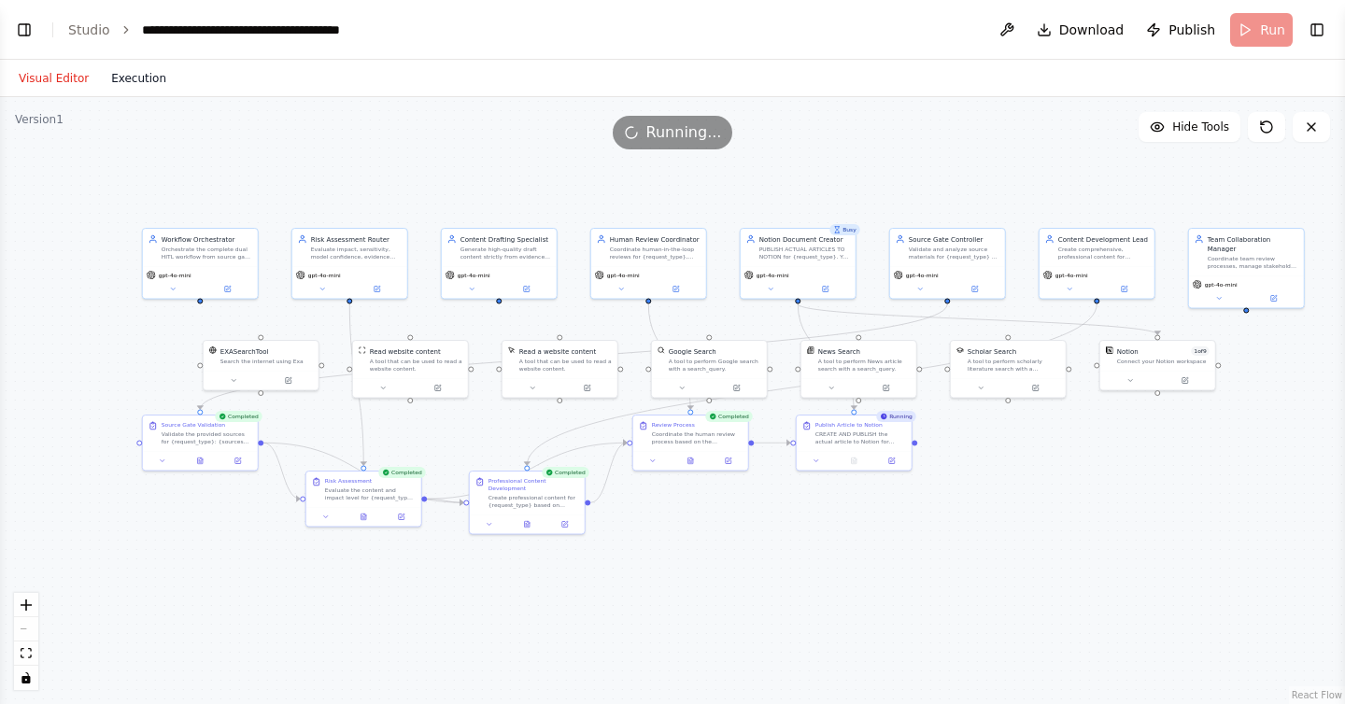
click at [147, 77] on button "Execution" at bounding box center [139, 78] width 78 height 22
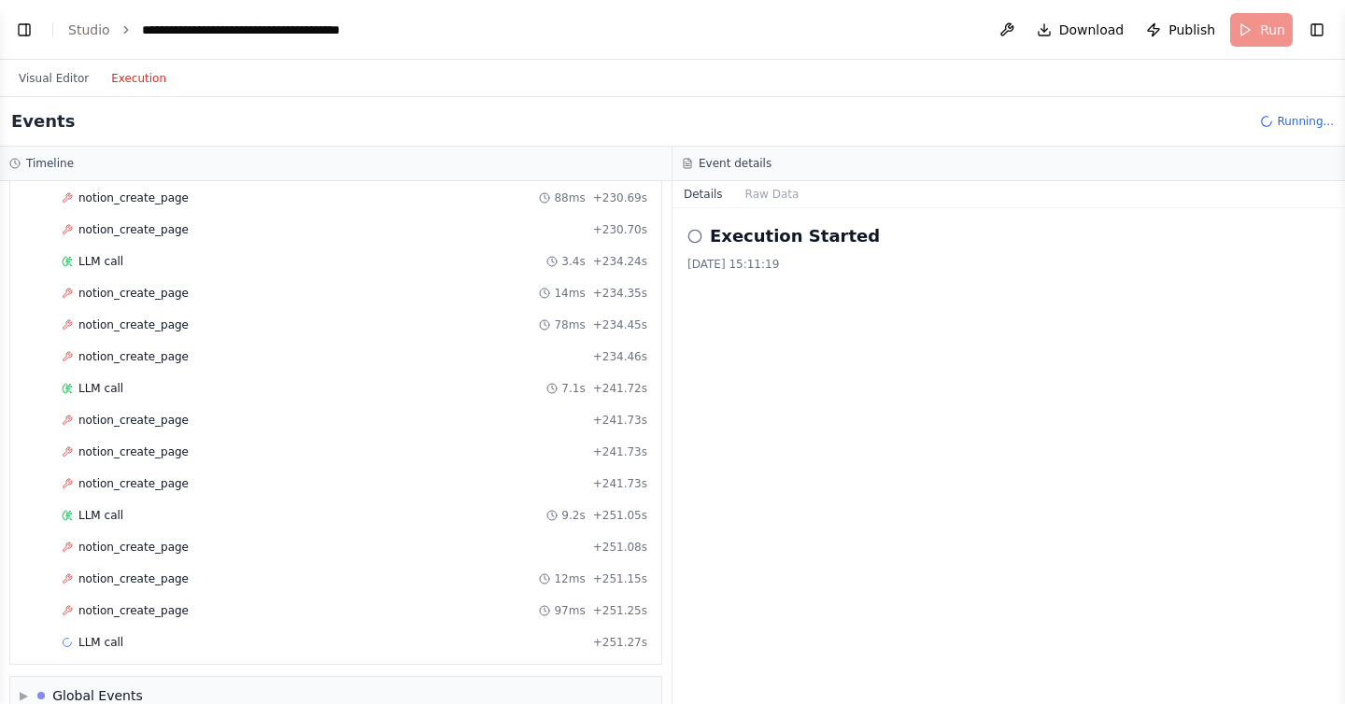
scroll to position [3191, 0]
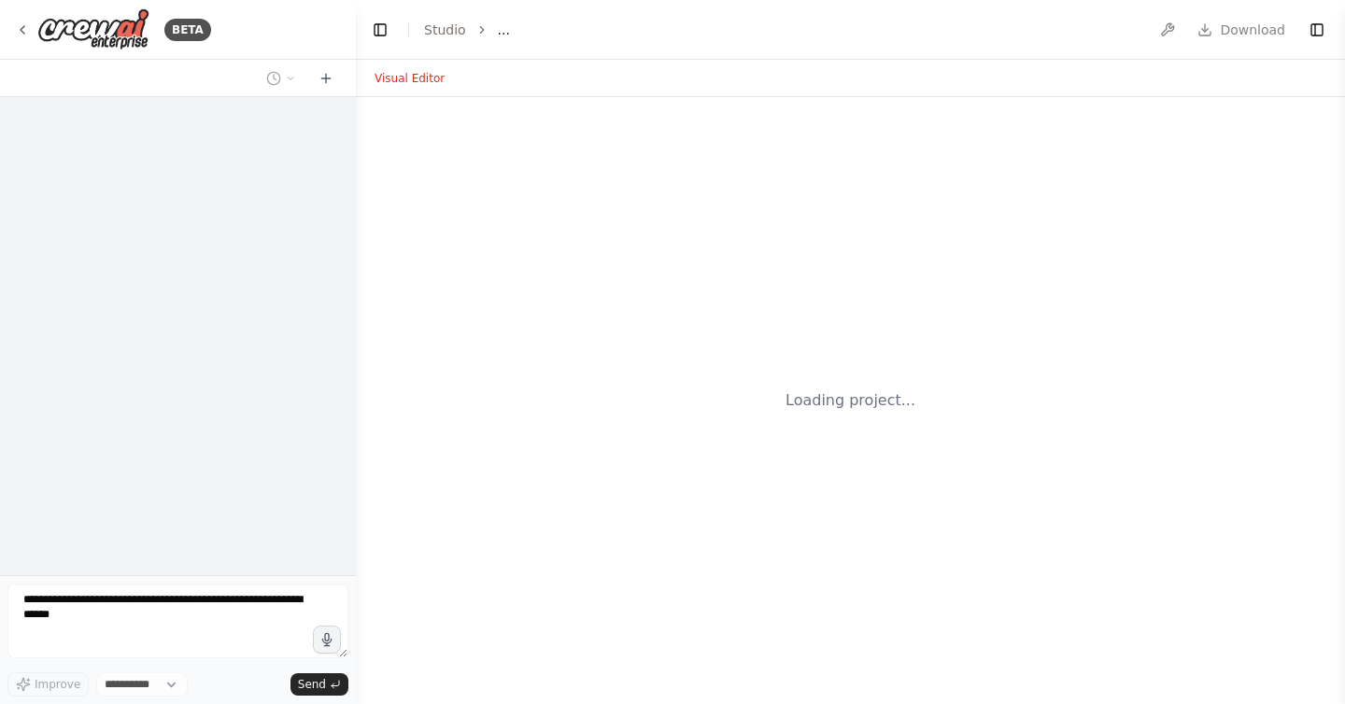
select select "****"
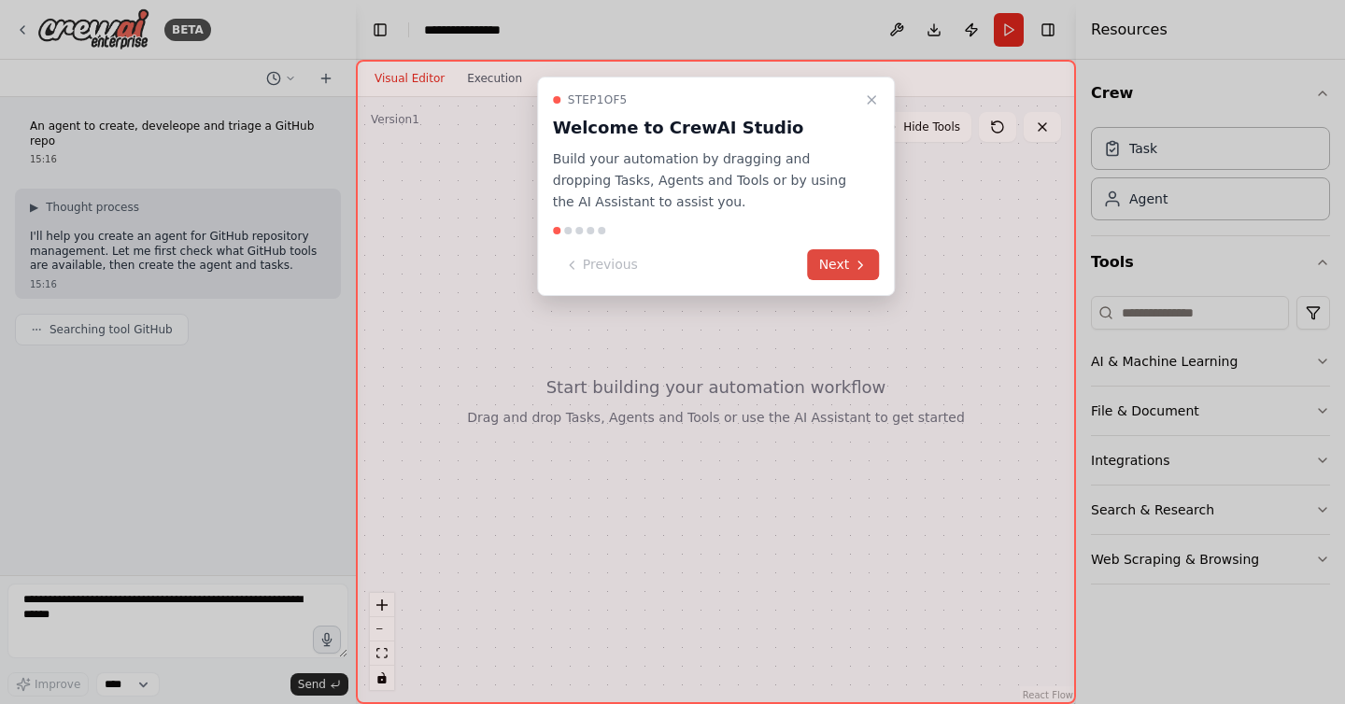
click at [848, 260] on button "Next" at bounding box center [844, 264] width 72 height 31
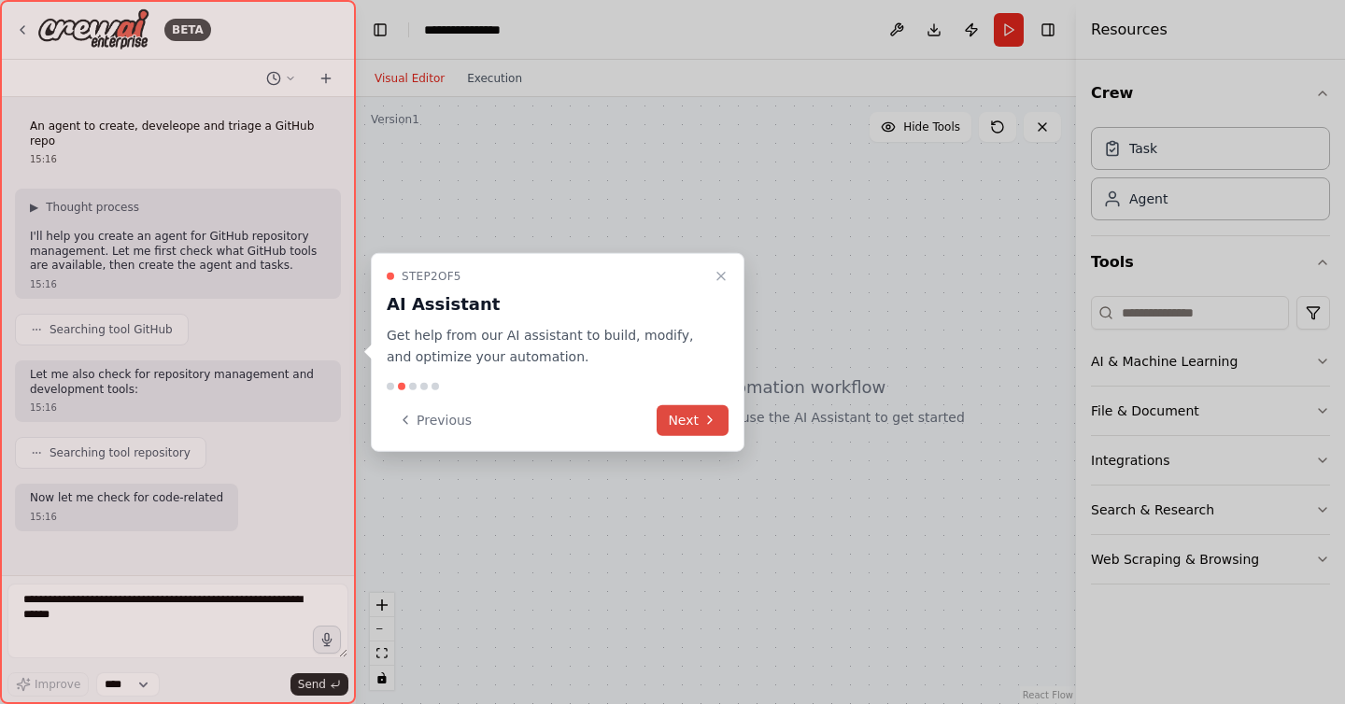
scroll to position [50, 0]
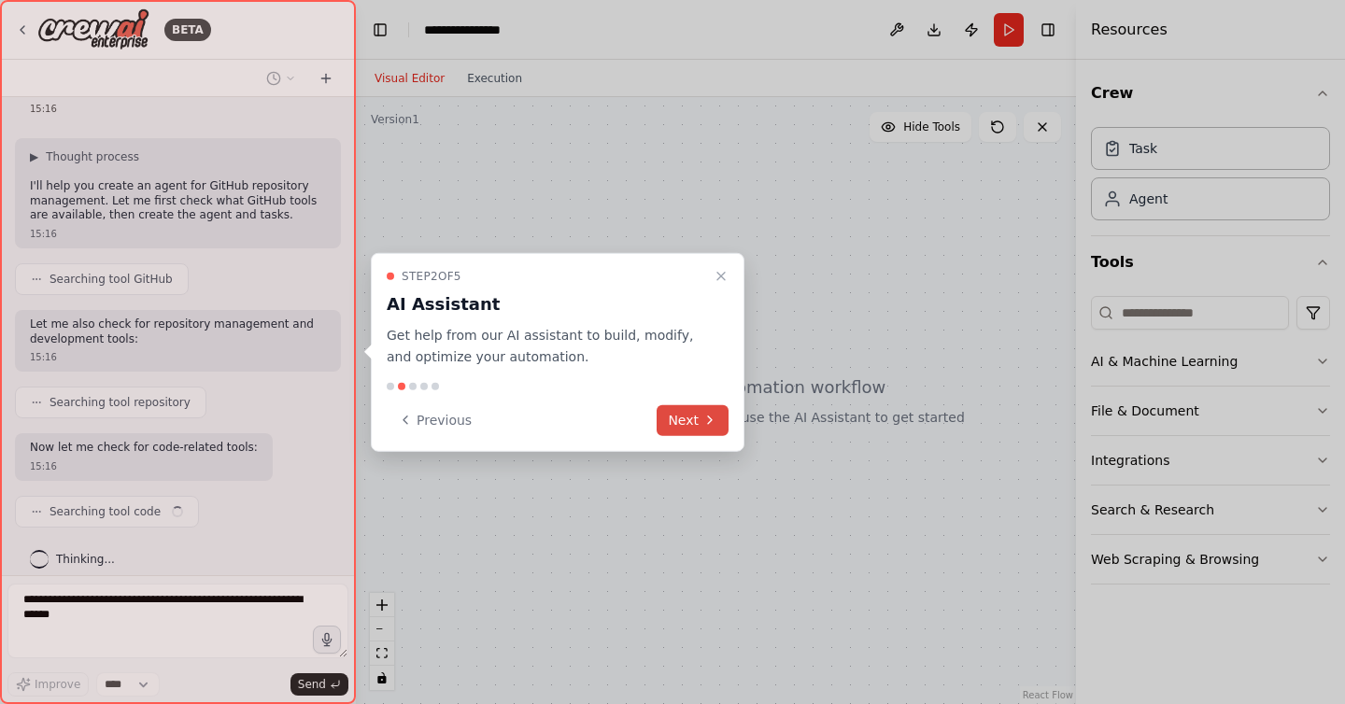
click at [697, 412] on button "Next" at bounding box center [693, 420] width 72 height 31
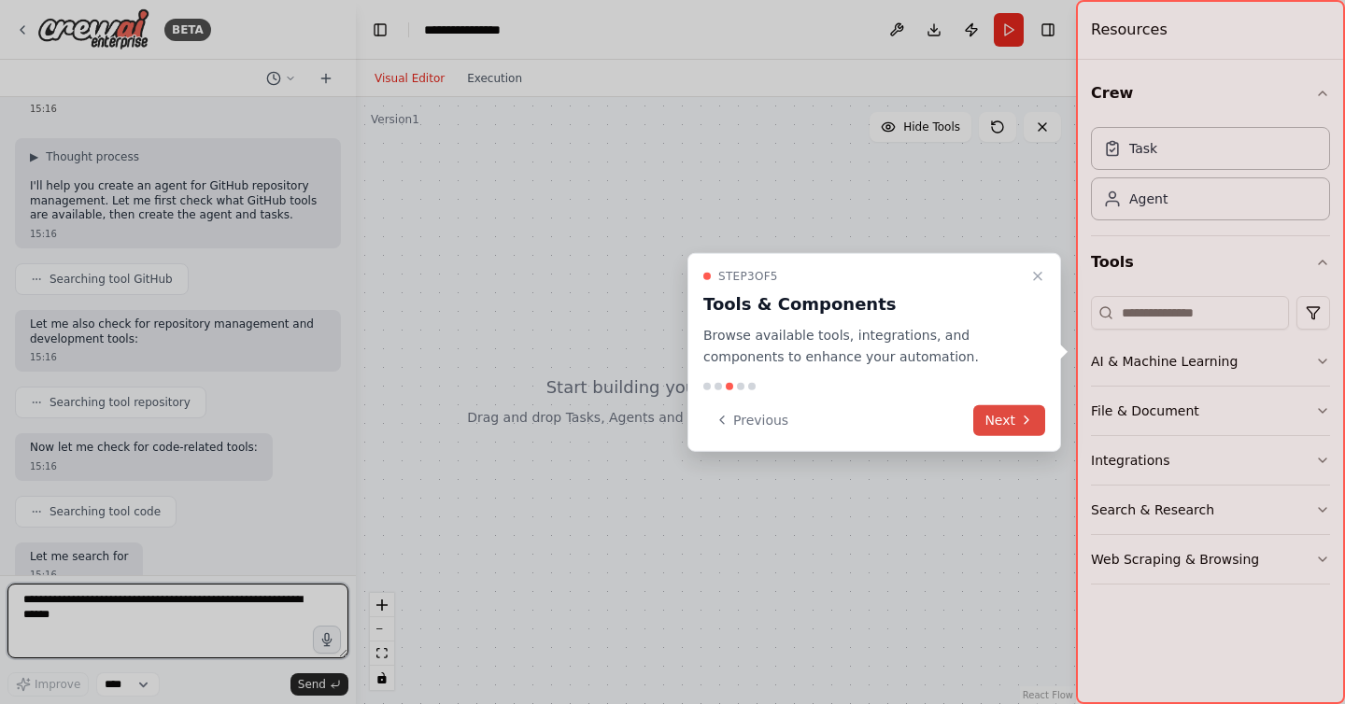
scroll to position [64, 0]
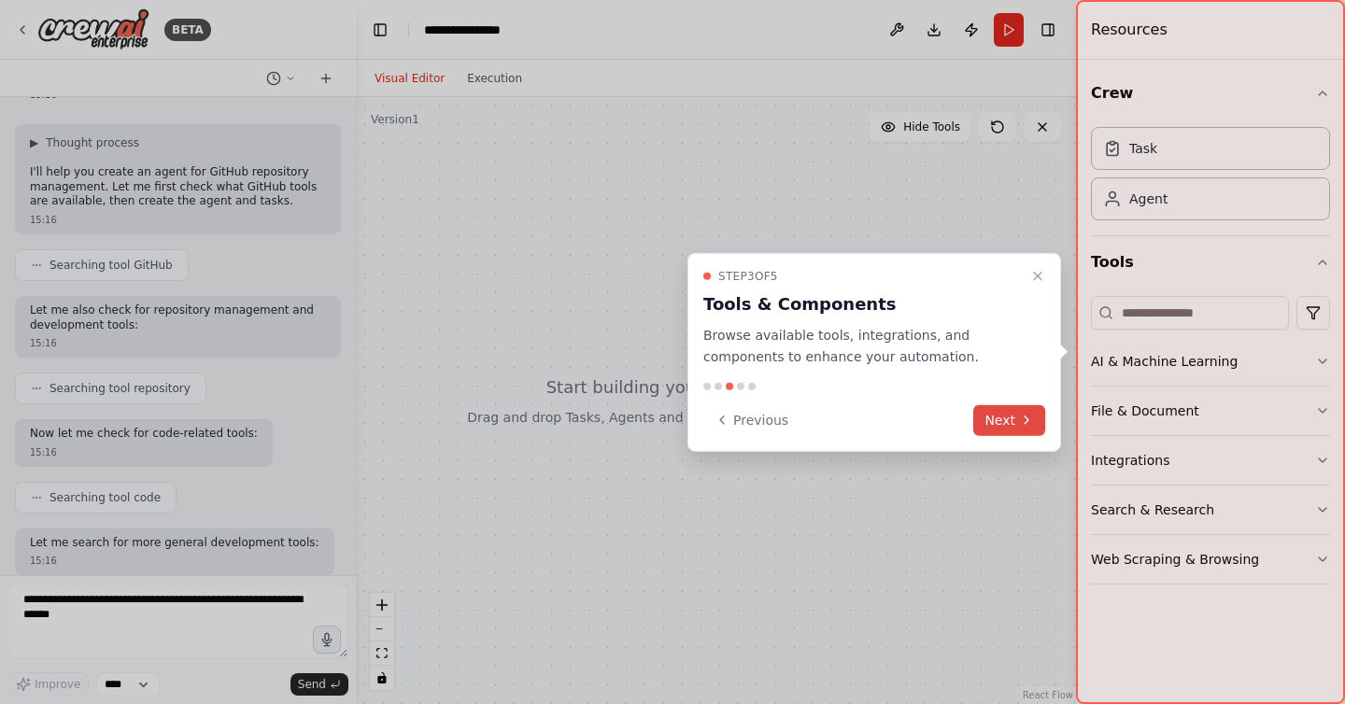
click at [1009, 420] on button "Next" at bounding box center [1009, 420] width 72 height 31
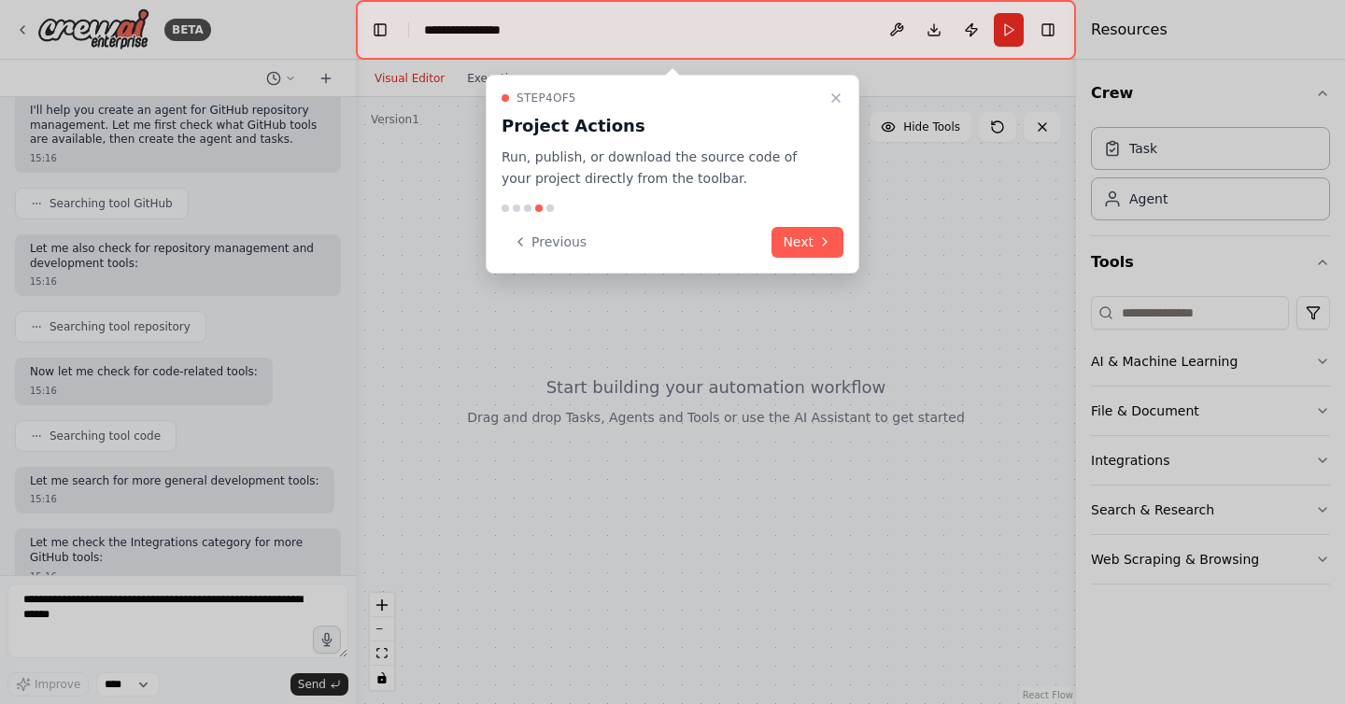
scroll to position [141, 0]
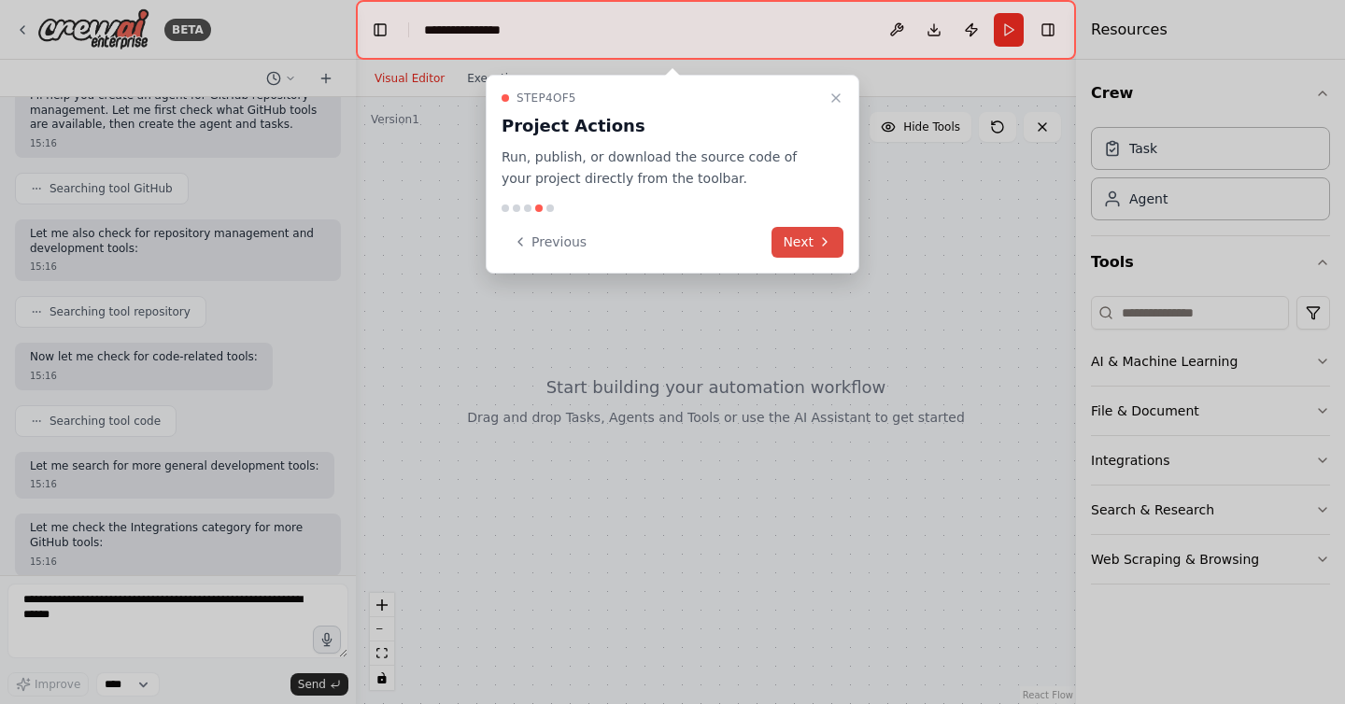
click at [802, 240] on button "Next" at bounding box center [808, 242] width 72 height 31
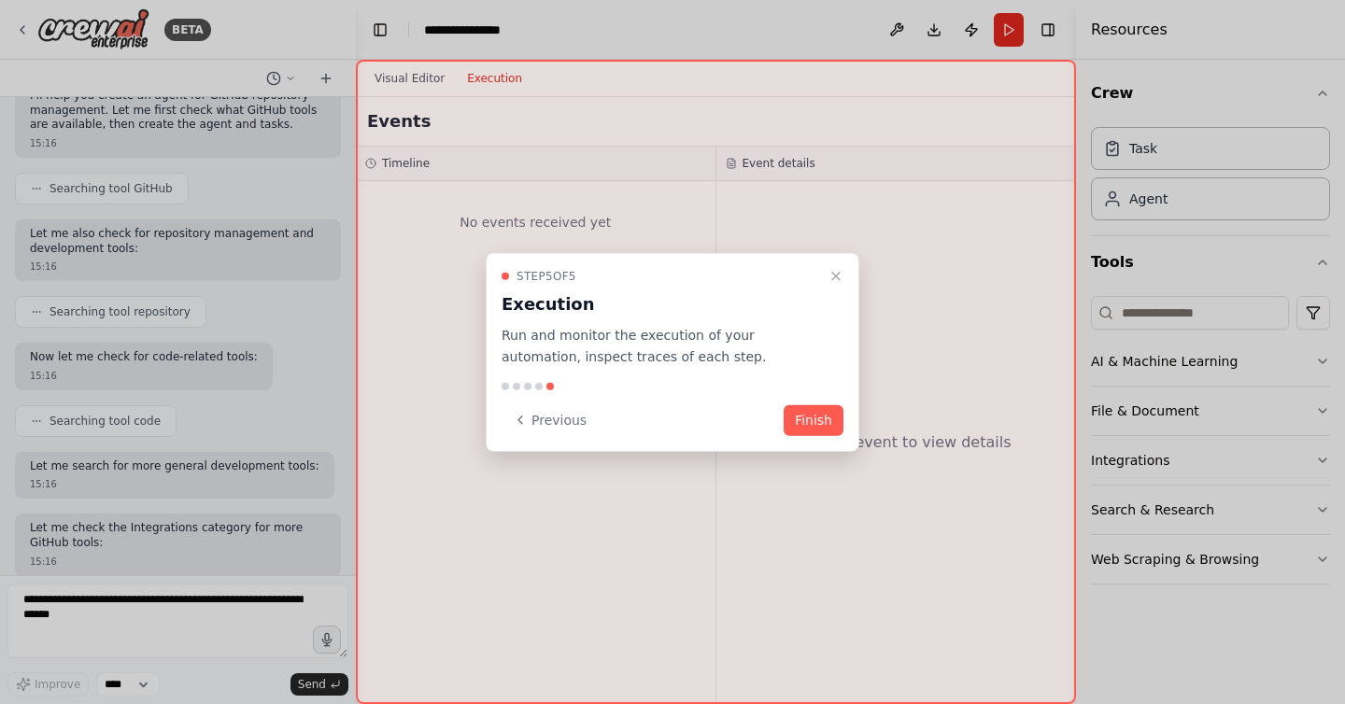
click at [472, 25] on div at bounding box center [672, 352] width 1345 height 704
click at [835, 425] on button "Finish" at bounding box center [814, 420] width 60 height 31
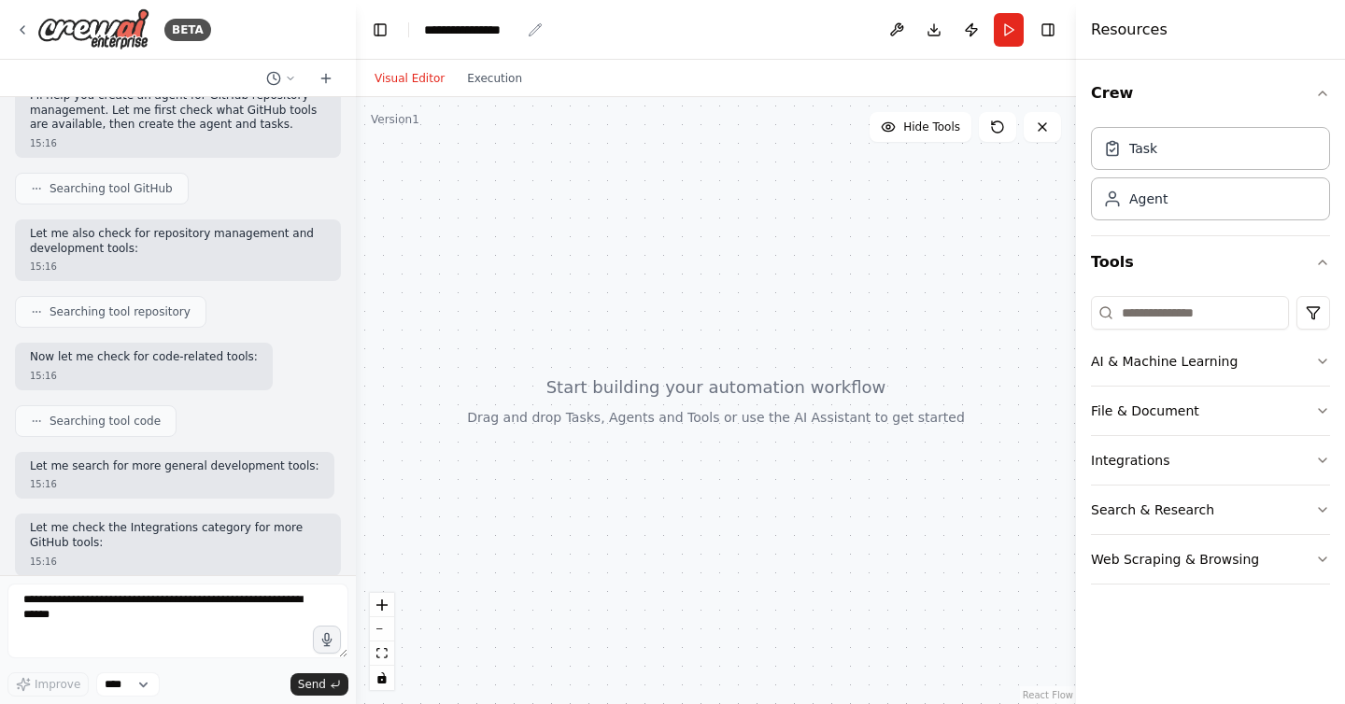
click at [479, 29] on div "**********" at bounding box center [472, 30] width 96 height 19
click at [479, 29] on div "**********" at bounding box center [494, 30] width 140 height 19
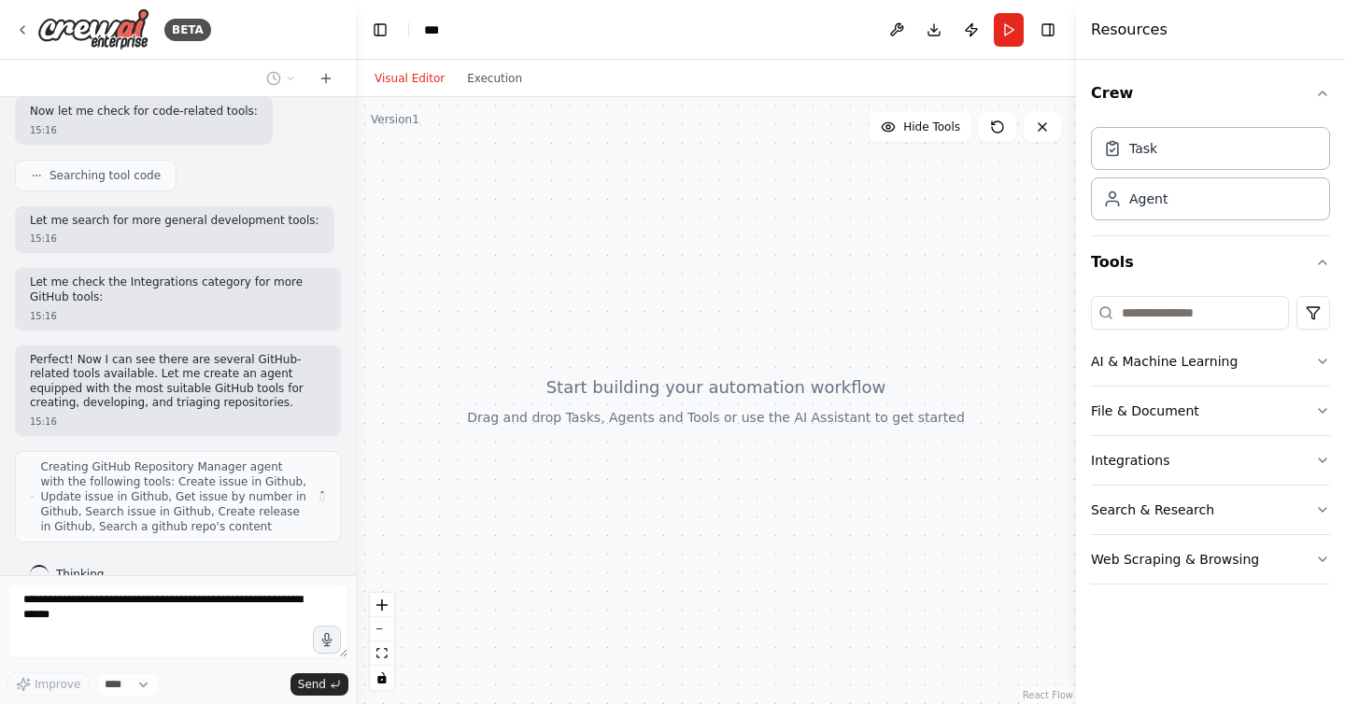
scroll to position [402, 0]
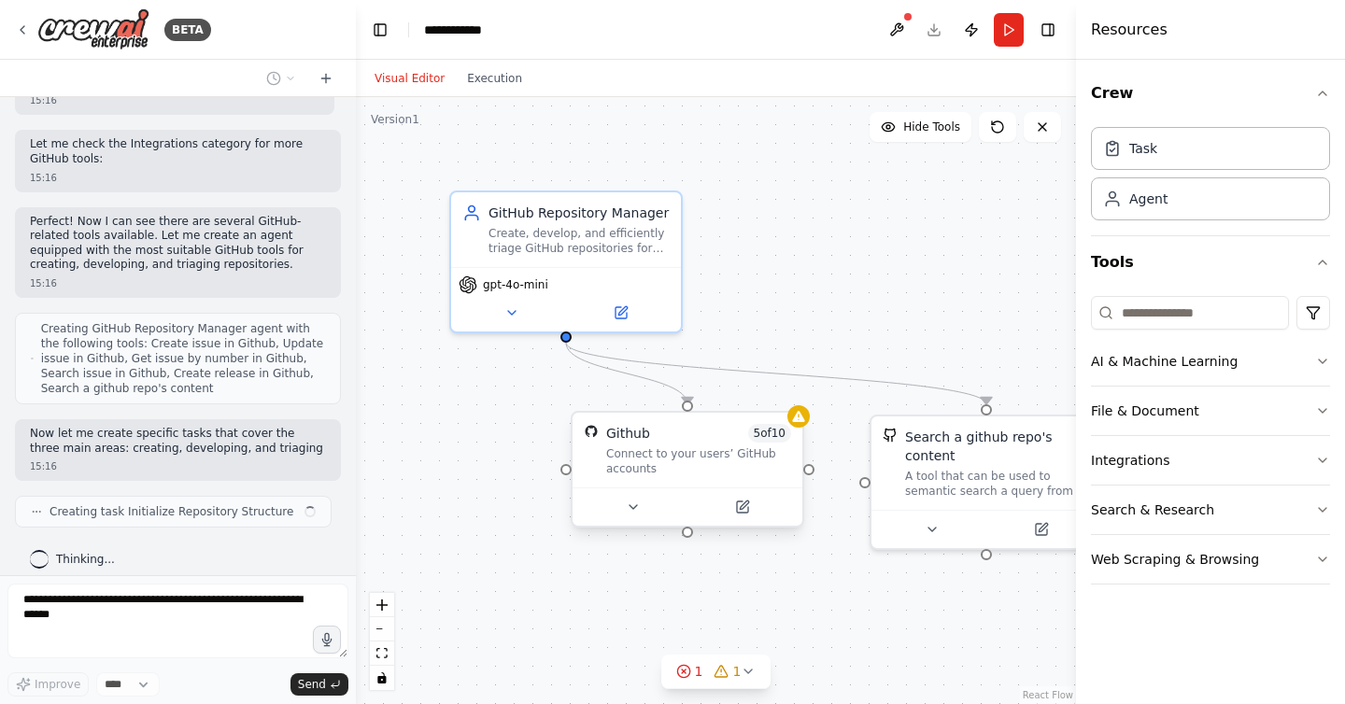
click at [744, 518] on div at bounding box center [688, 507] width 230 height 38
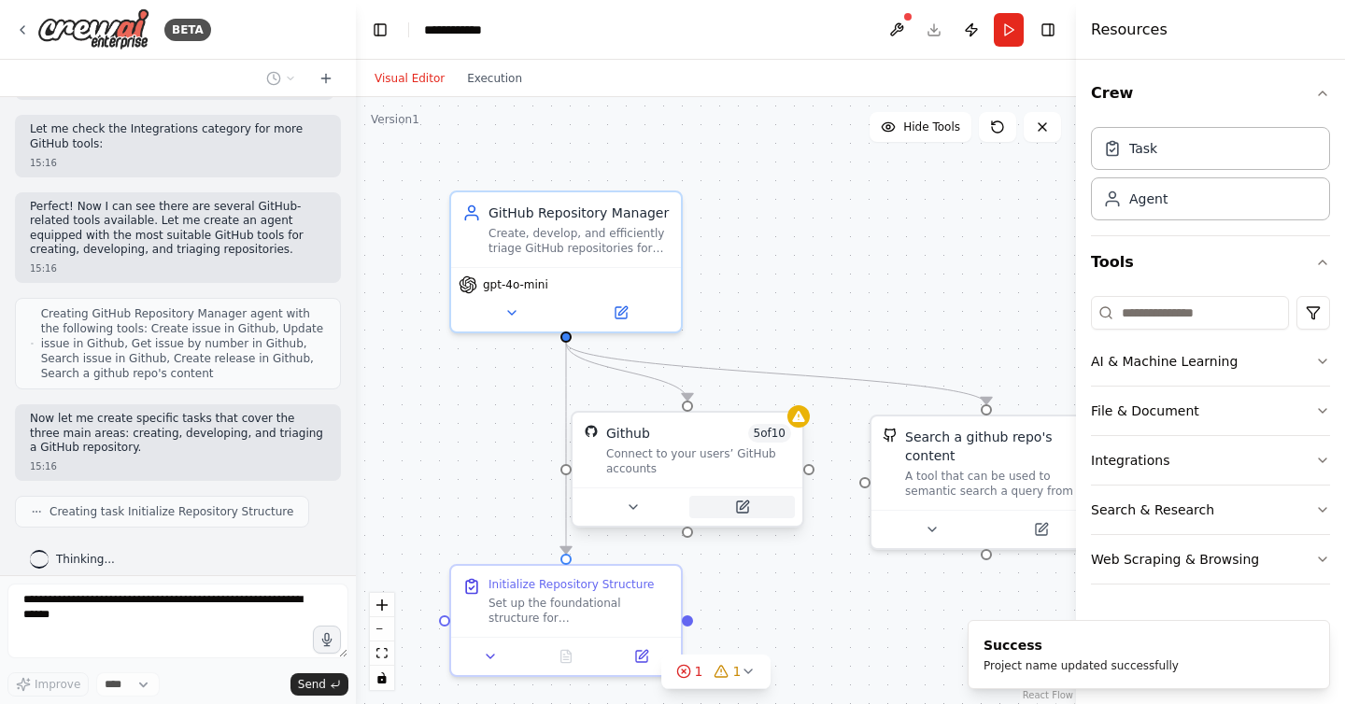
click at [749, 506] on button at bounding box center [742, 507] width 106 height 22
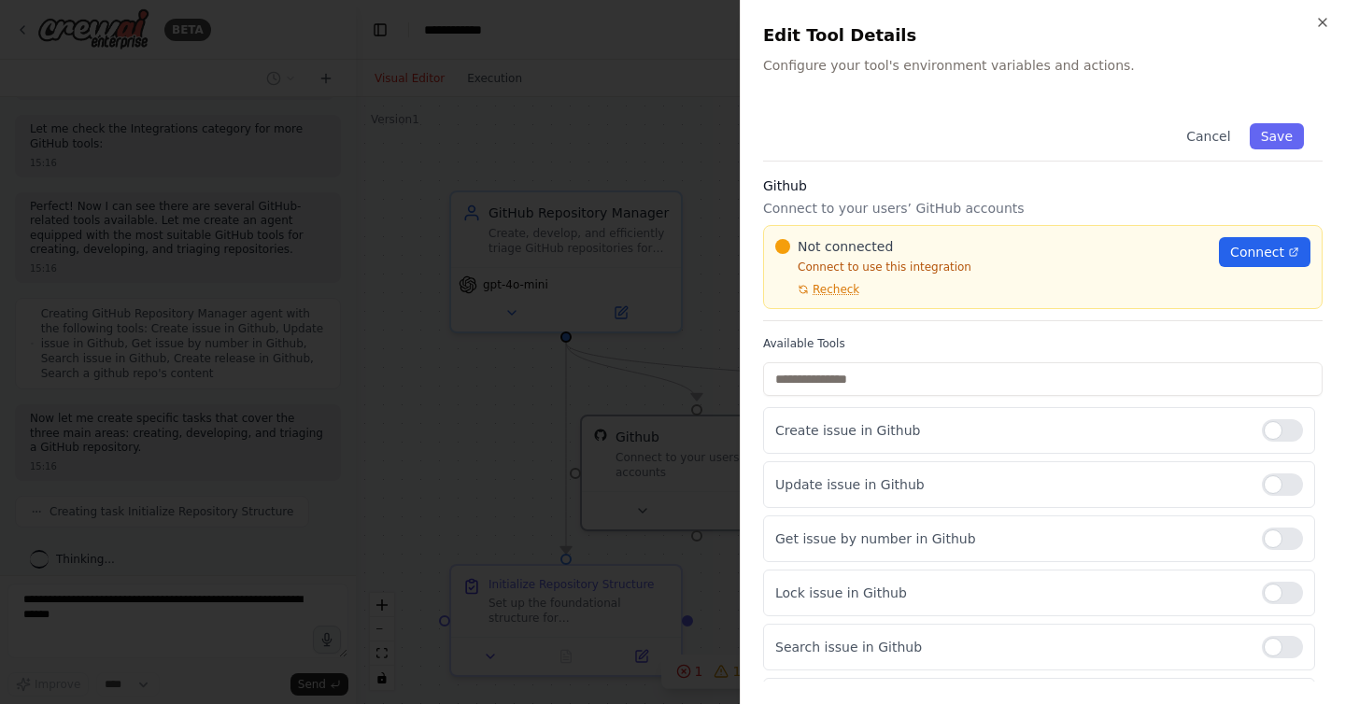
scroll to position [587, 0]
click at [1257, 246] on span "Connect" at bounding box center [1257, 252] width 54 height 19
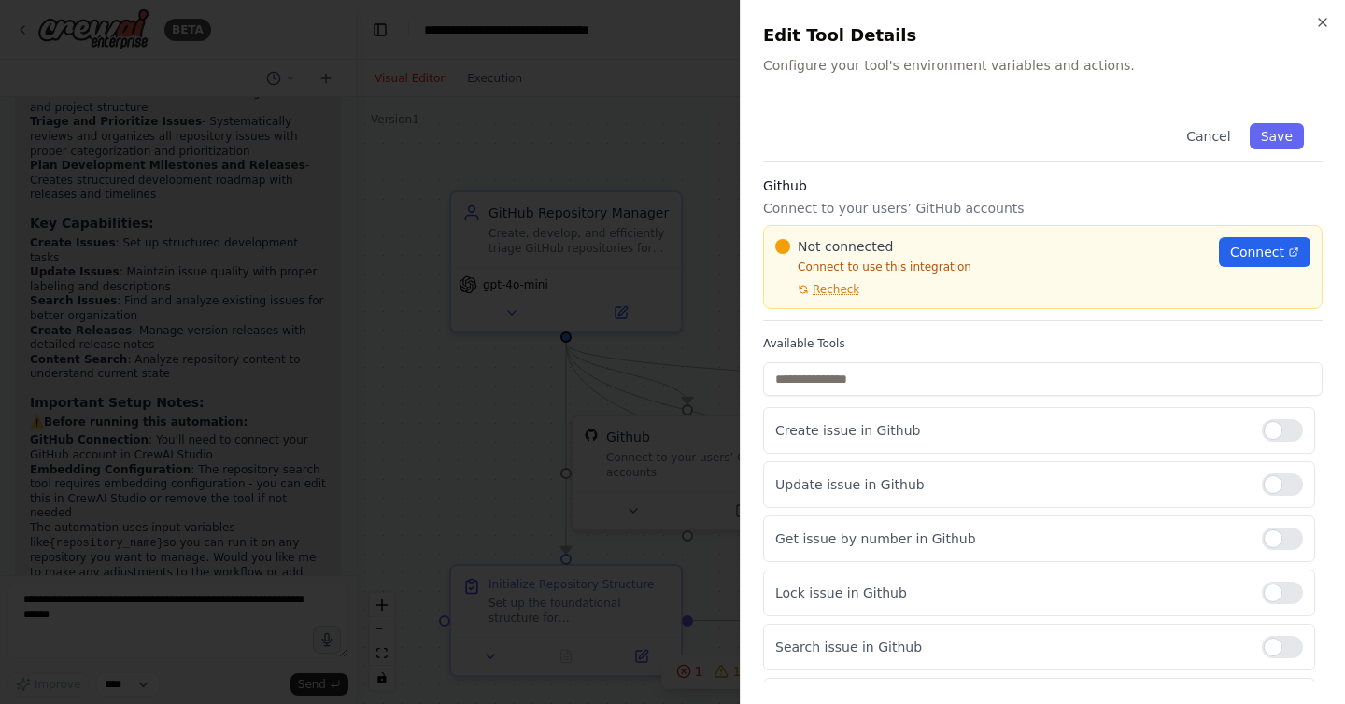
scroll to position [1638, 0]
click at [1255, 254] on span "Connect" at bounding box center [1257, 252] width 54 height 19
click at [824, 288] on span "Recheck" at bounding box center [836, 289] width 47 height 15
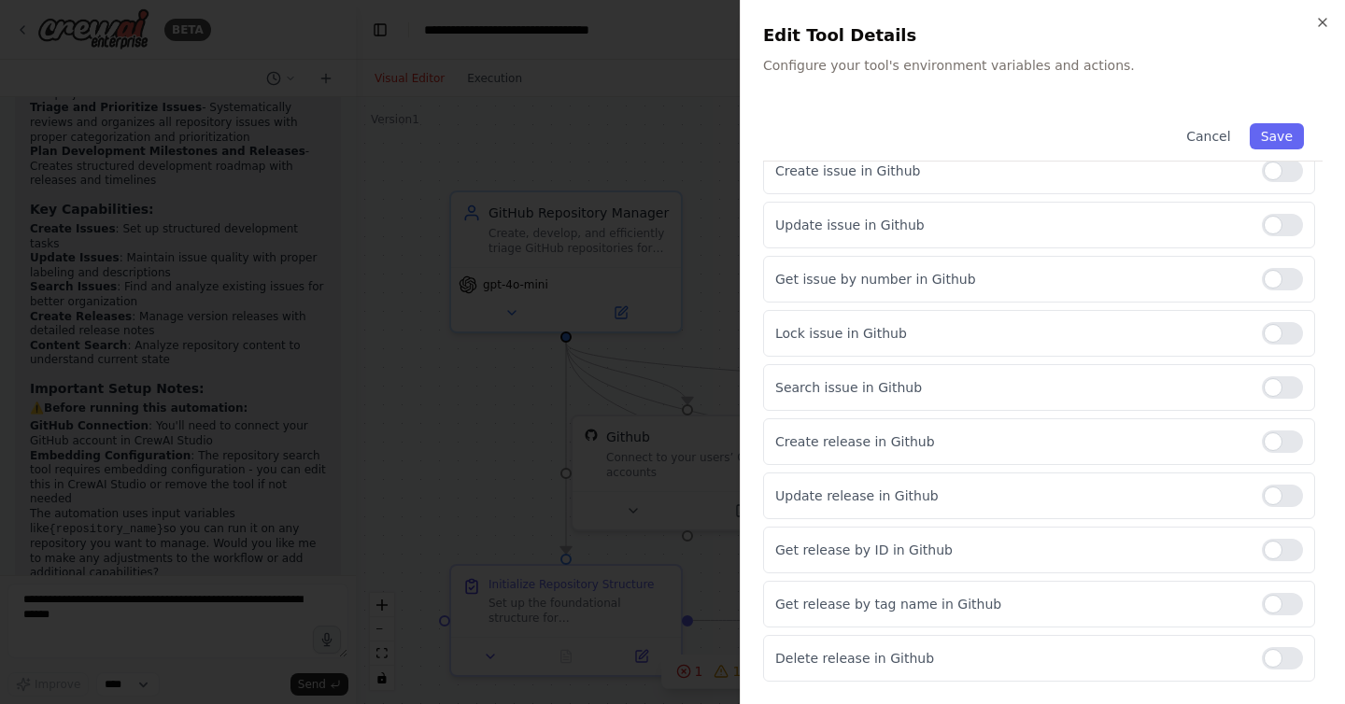
scroll to position [0, 0]
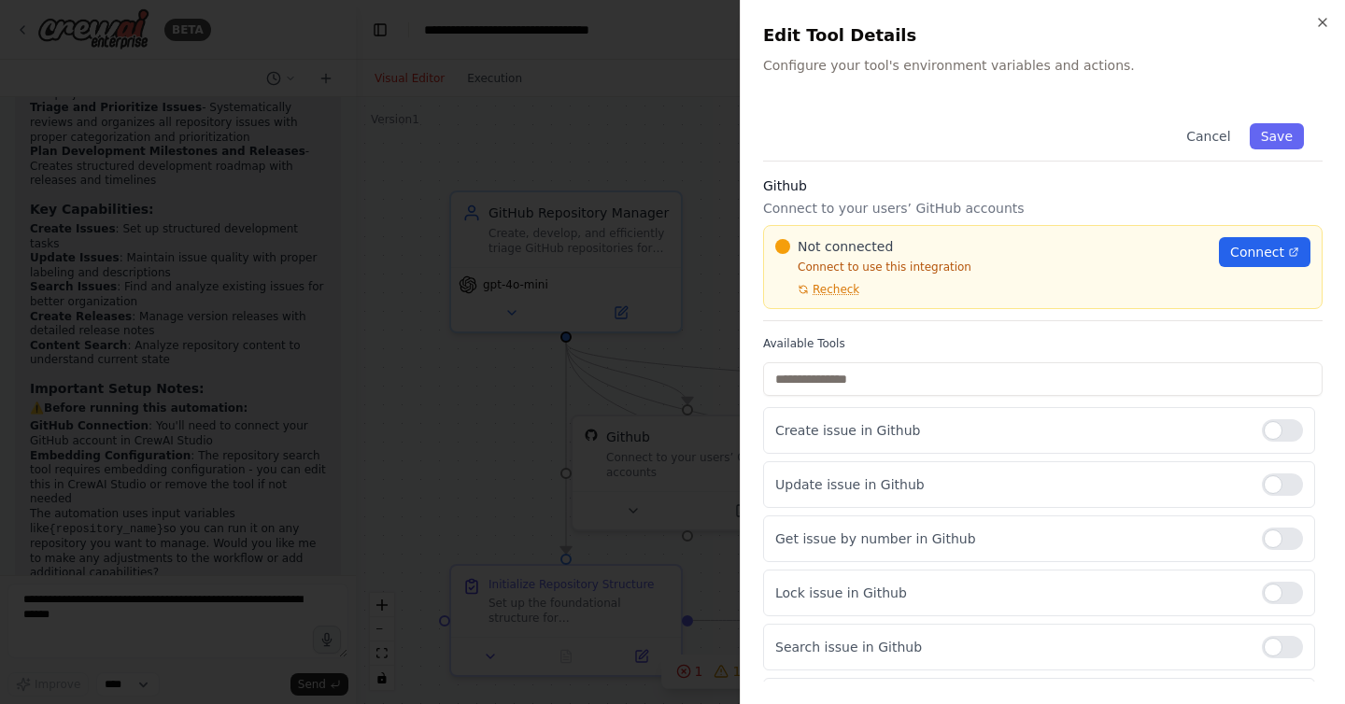
click at [639, 156] on div at bounding box center [672, 352] width 1345 height 704
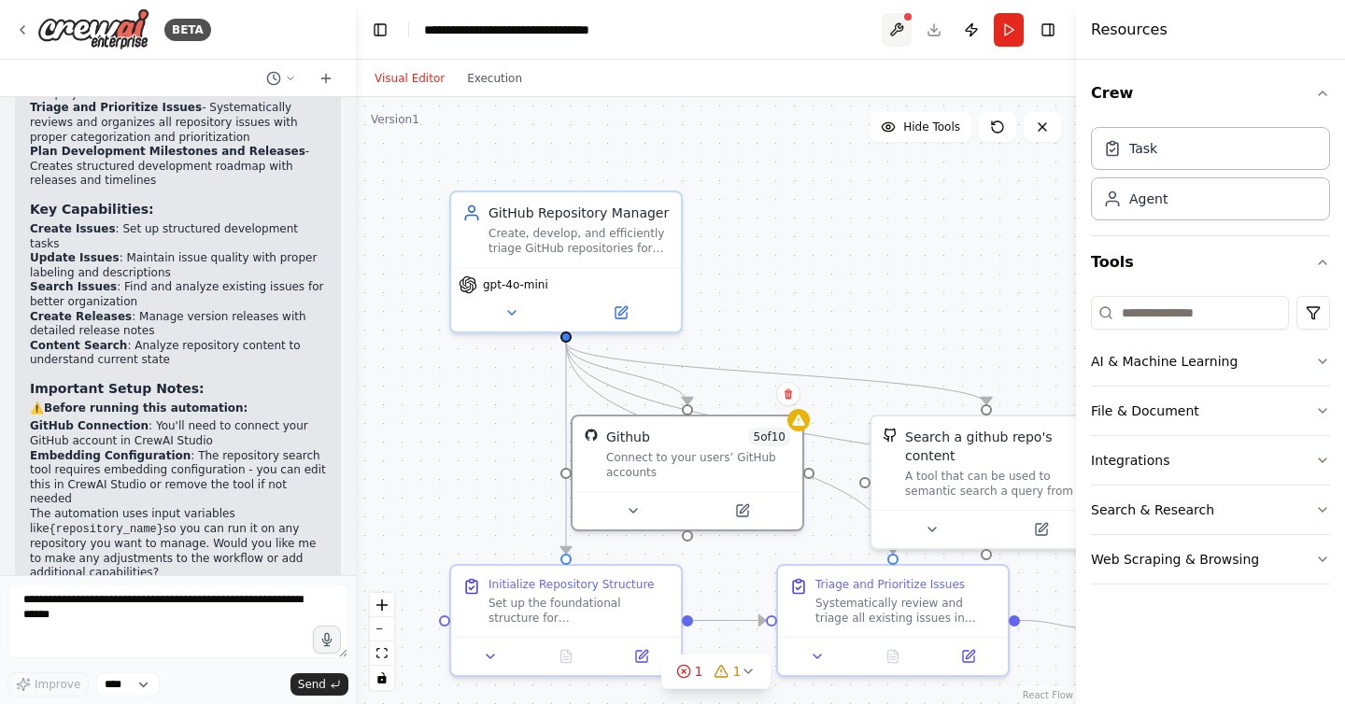
click at [901, 28] on button at bounding box center [897, 30] width 30 height 34
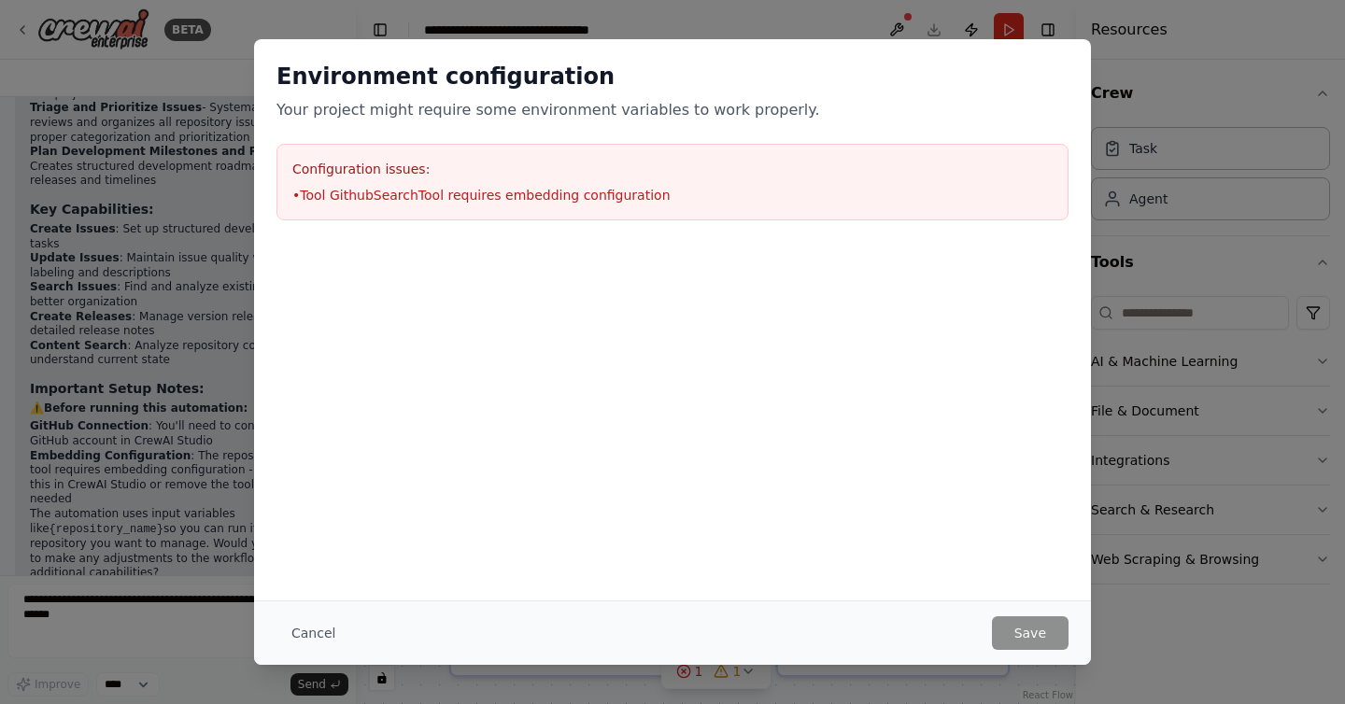
click at [747, 181] on div "Configuration issues: • Tool GithubSearchTool requires embedding configuration" at bounding box center [673, 182] width 792 height 77
click at [311, 628] on button "Cancel" at bounding box center [314, 634] width 74 height 34
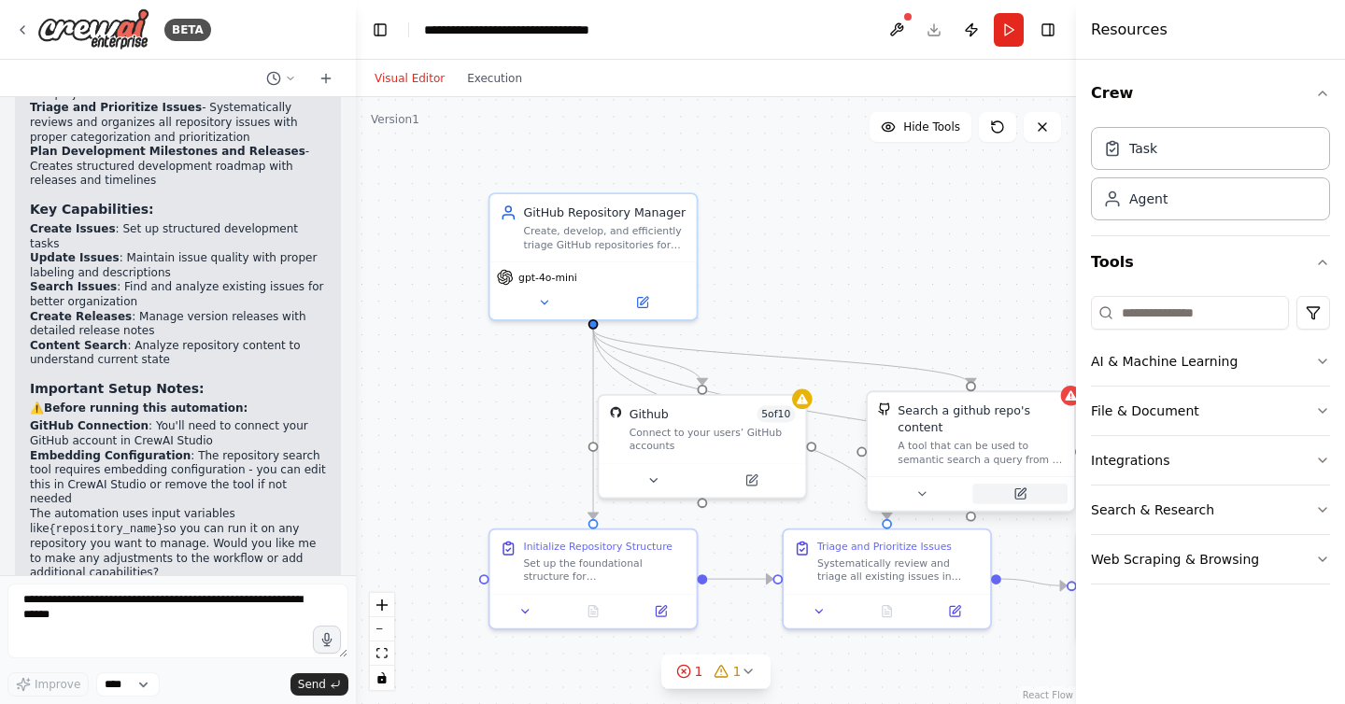
click at [1016, 493] on icon at bounding box center [1020, 494] width 10 height 10
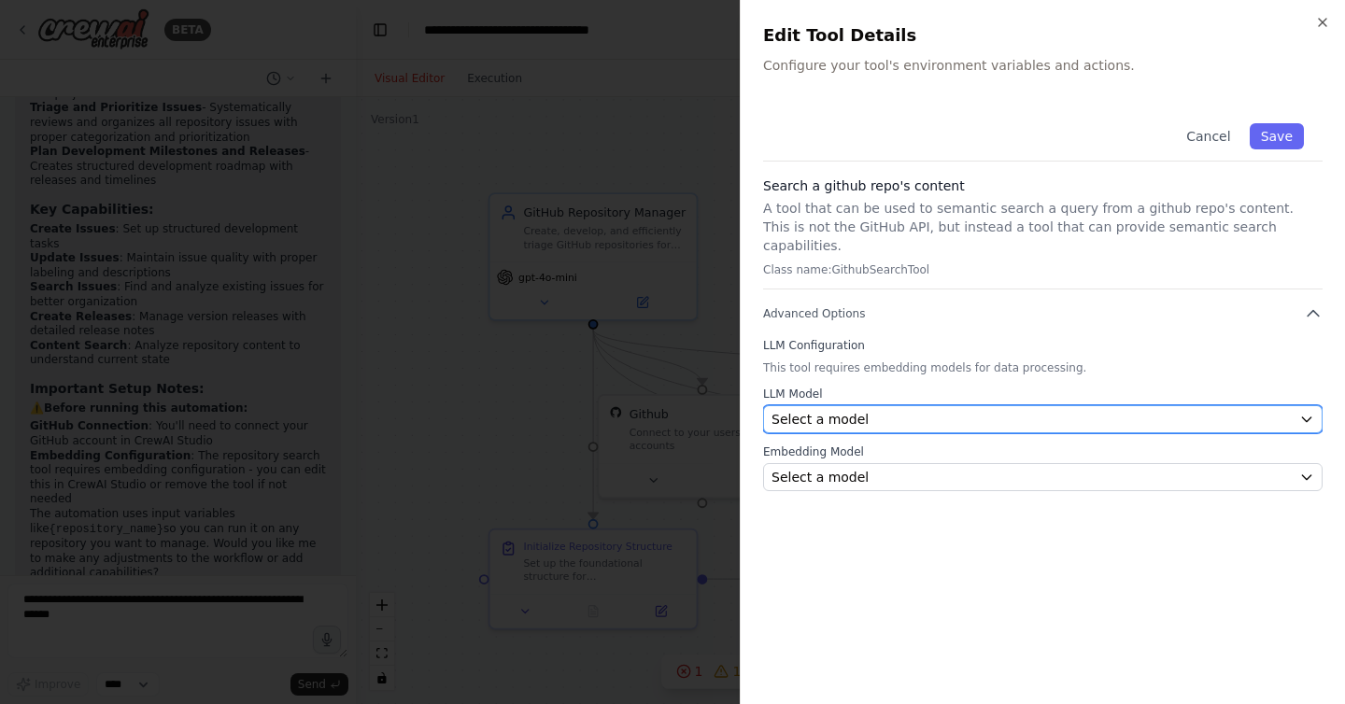
click at [1299, 405] on button "Select a model" at bounding box center [1043, 419] width 560 height 28
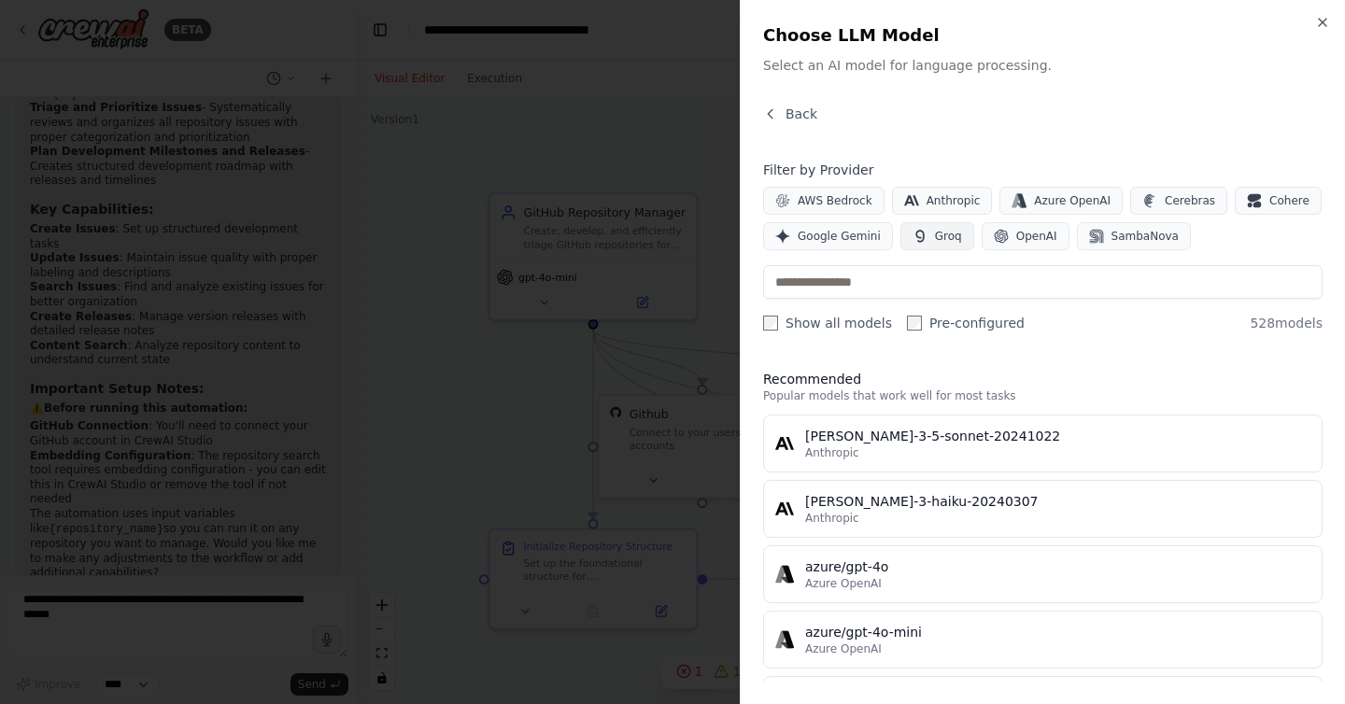
click at [936, 230] on span "Groq" at bounding box center [948, 236] width 27 height 15
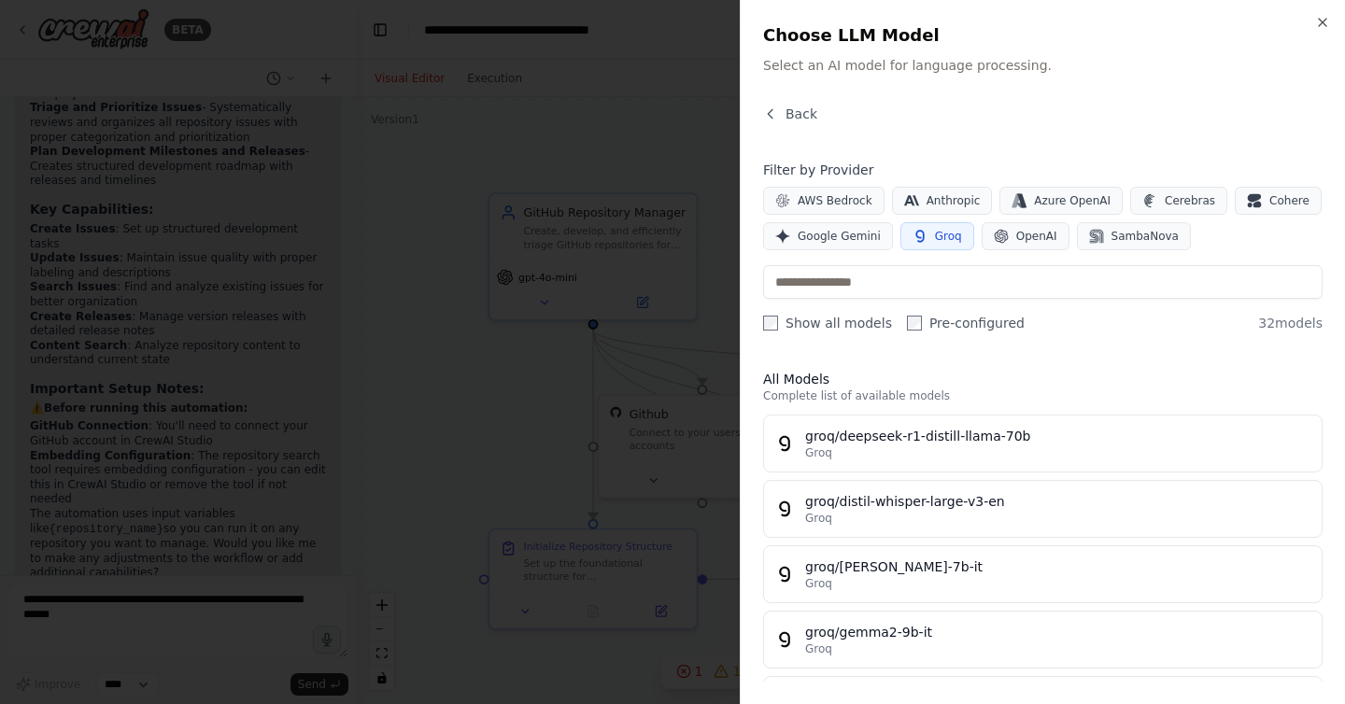
click at [780, 323] on label "Show all models" at bounding box center [827, 323] width 129 height 19
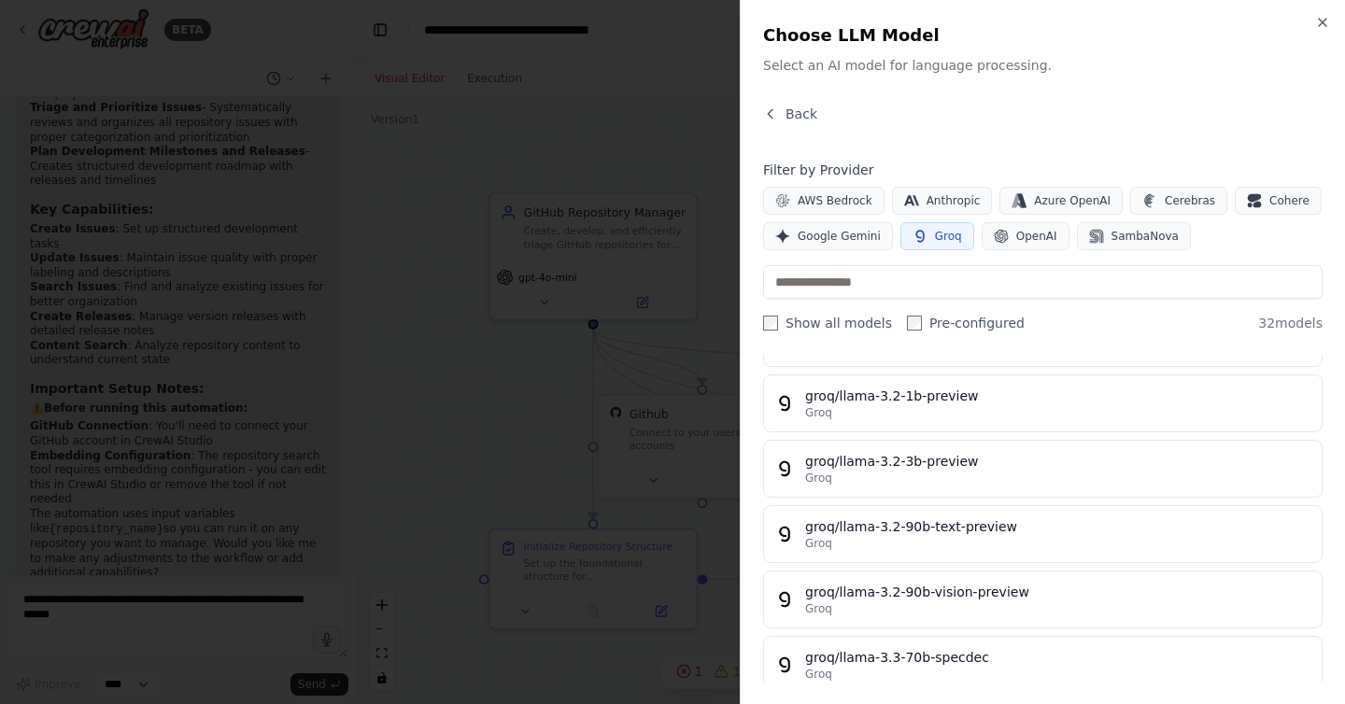
scroll to position [645, 0]
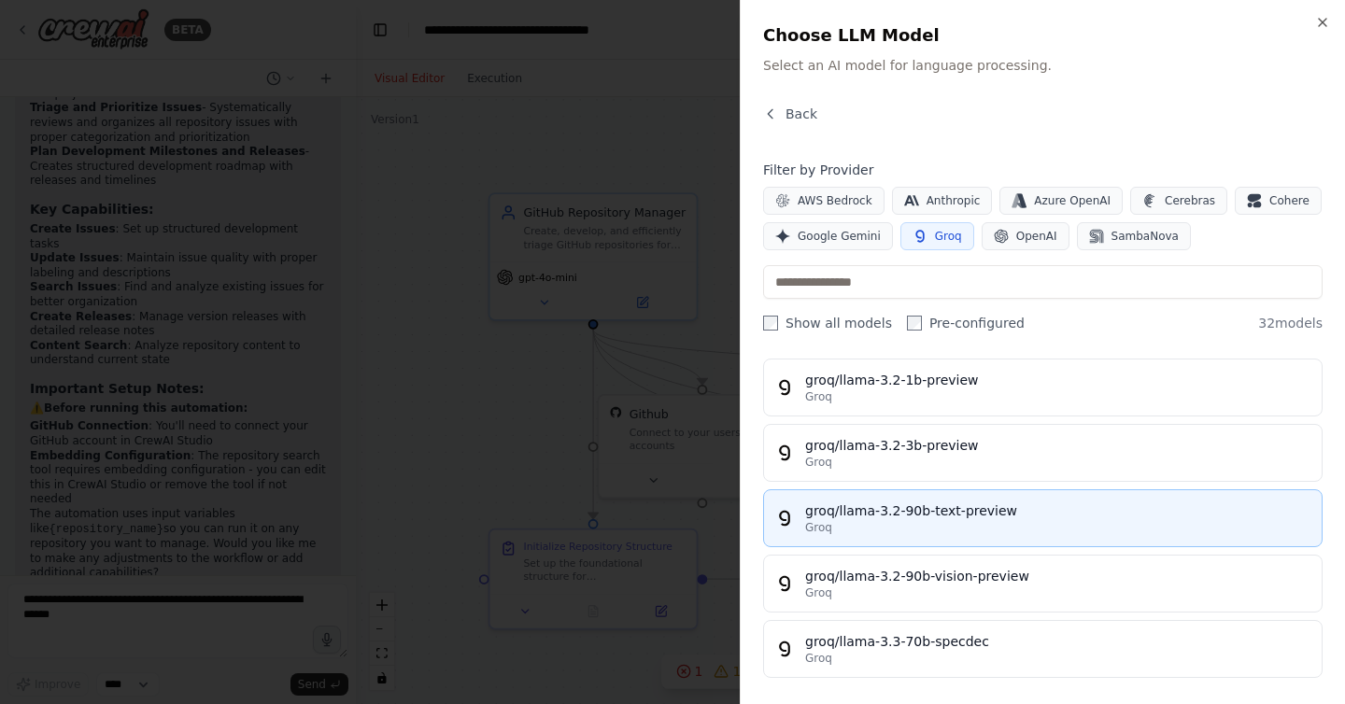
click at [890, 517] on div "groq/llama-3.2-90b-text-preview" at bounding box center [1057, 511] width 505 height 19
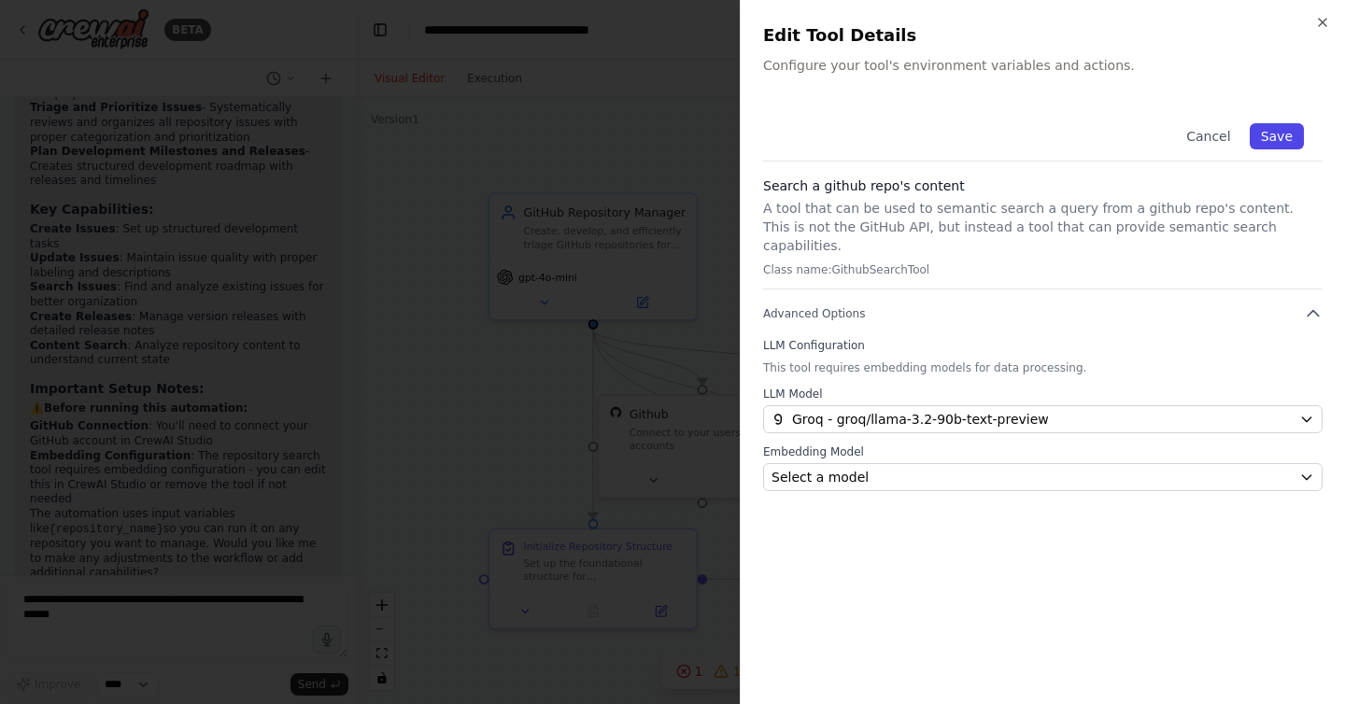
click at [1294, 140] on button "Save" at bounding box center [1277, 136] width 54 height 26
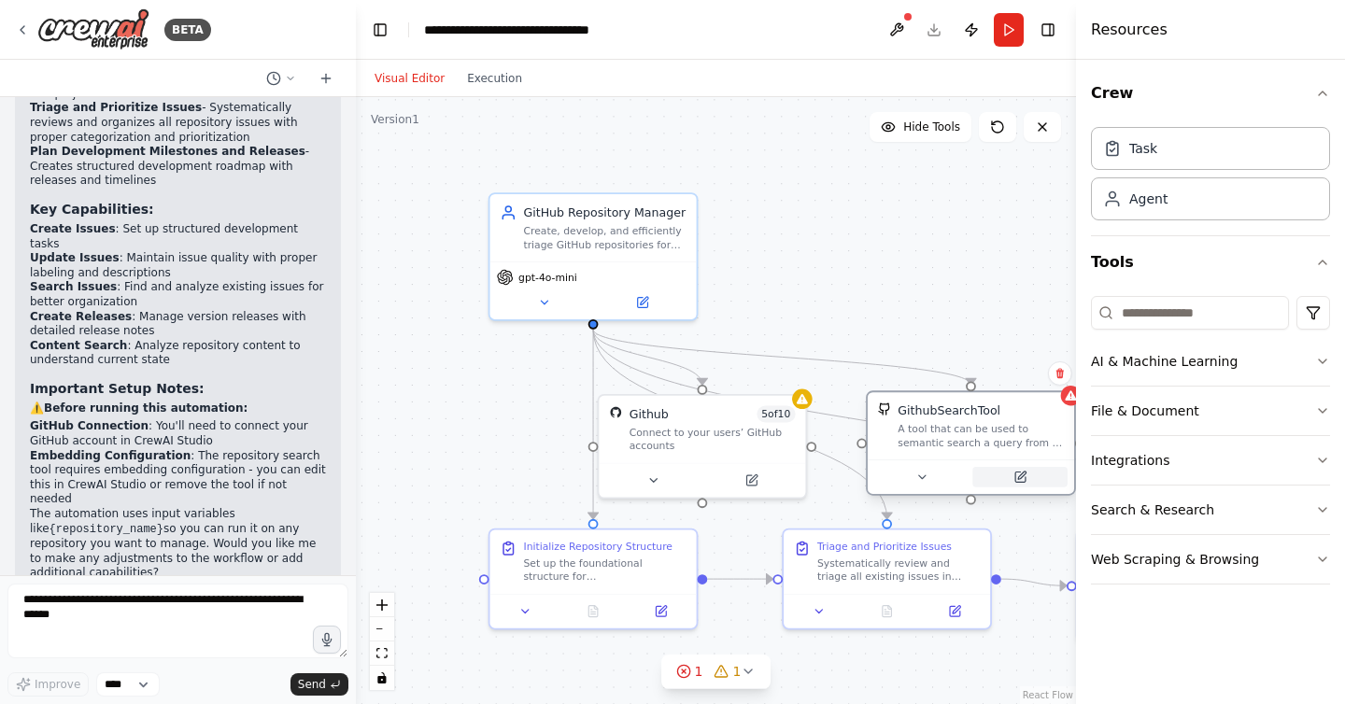
click at [1016, 481] on icon at bounding box center [1020, 478] width 10 height 10
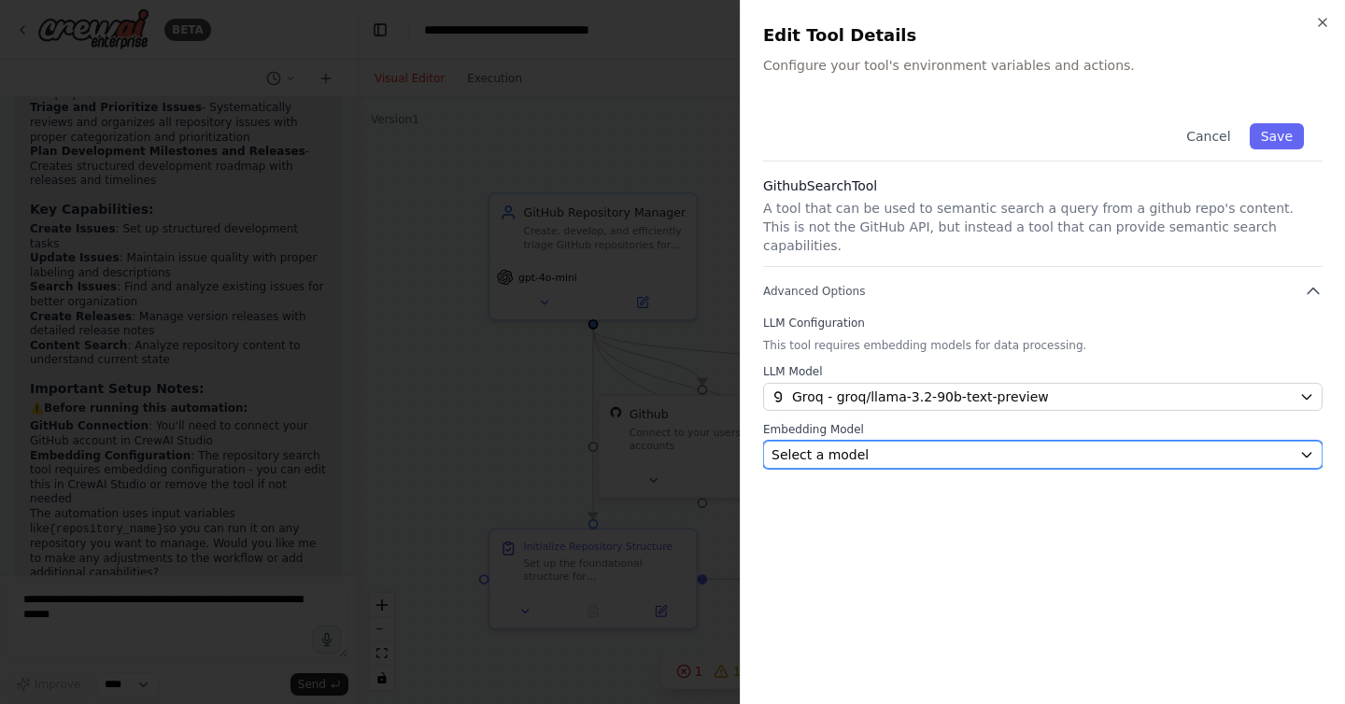
click at [1147, 446] on div "Select a model" at bounding box center [1032, 455] width 520 height 19
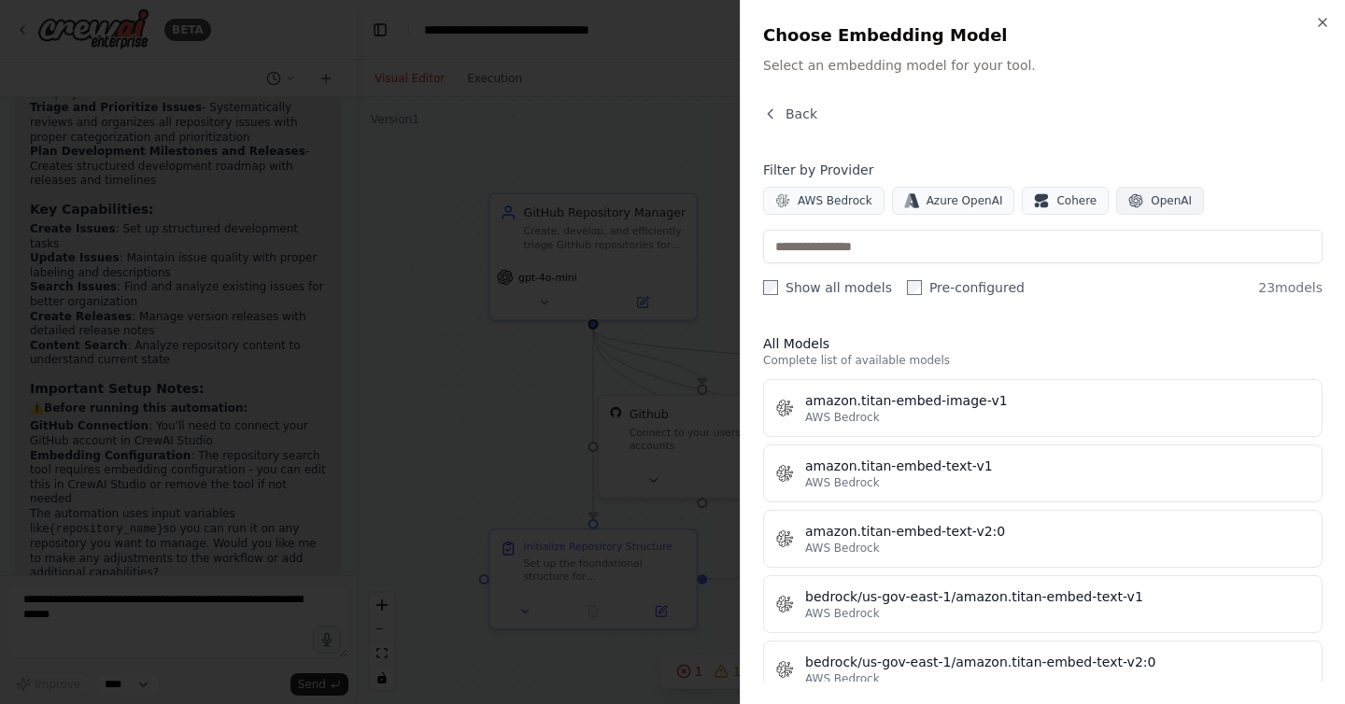
click at [1177, 197] on span "OpenAI" at bounding box center [1171, 200] width 41 height 15
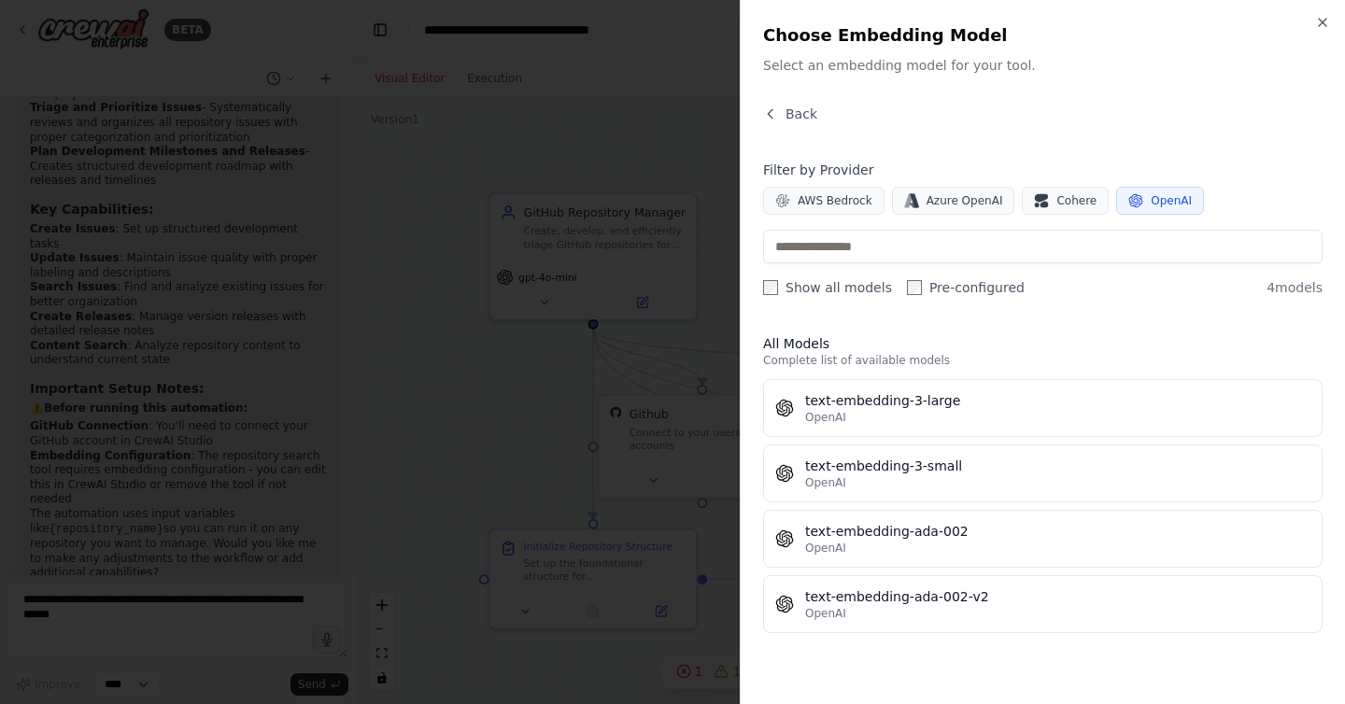
click at [1147, 213] on button "OpenAI" at bounding box center [1160, 201] width 88 height 28
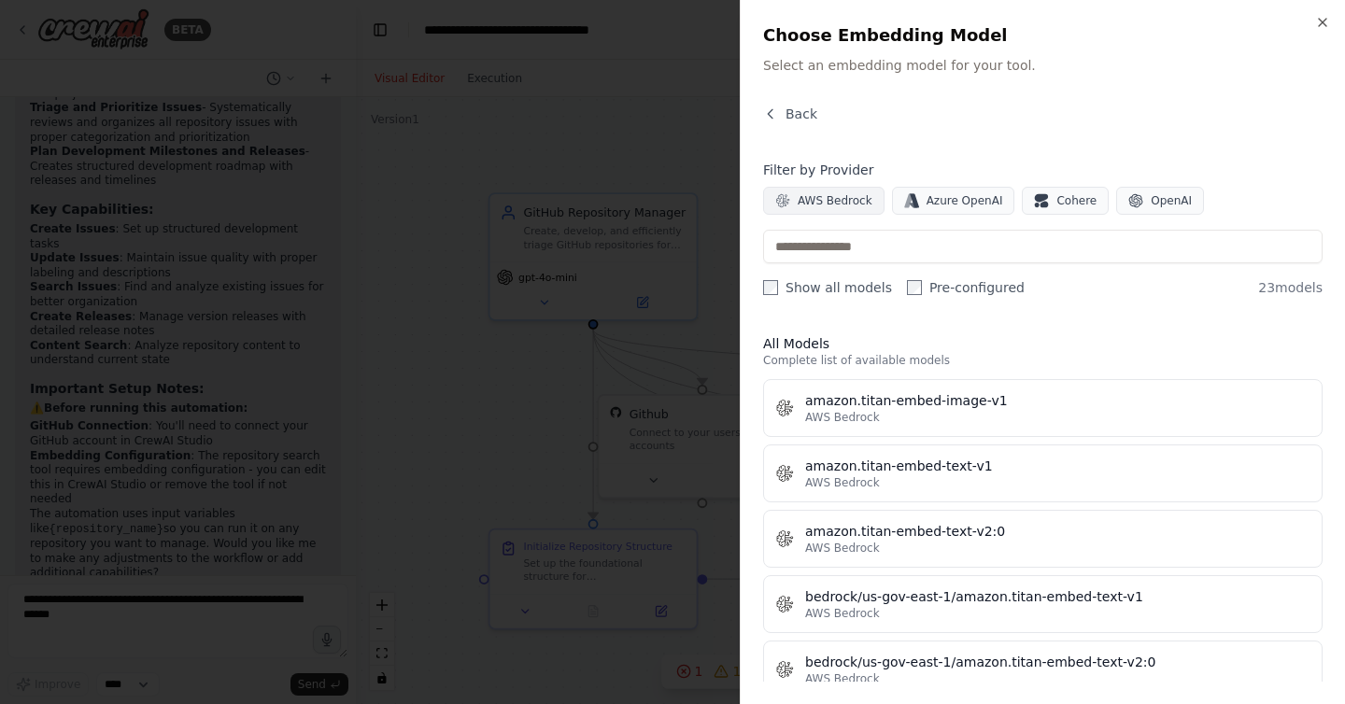
click at [855, 194] on span "AWS Bedrock" at bounding box center [835, 200] width 75 height 15
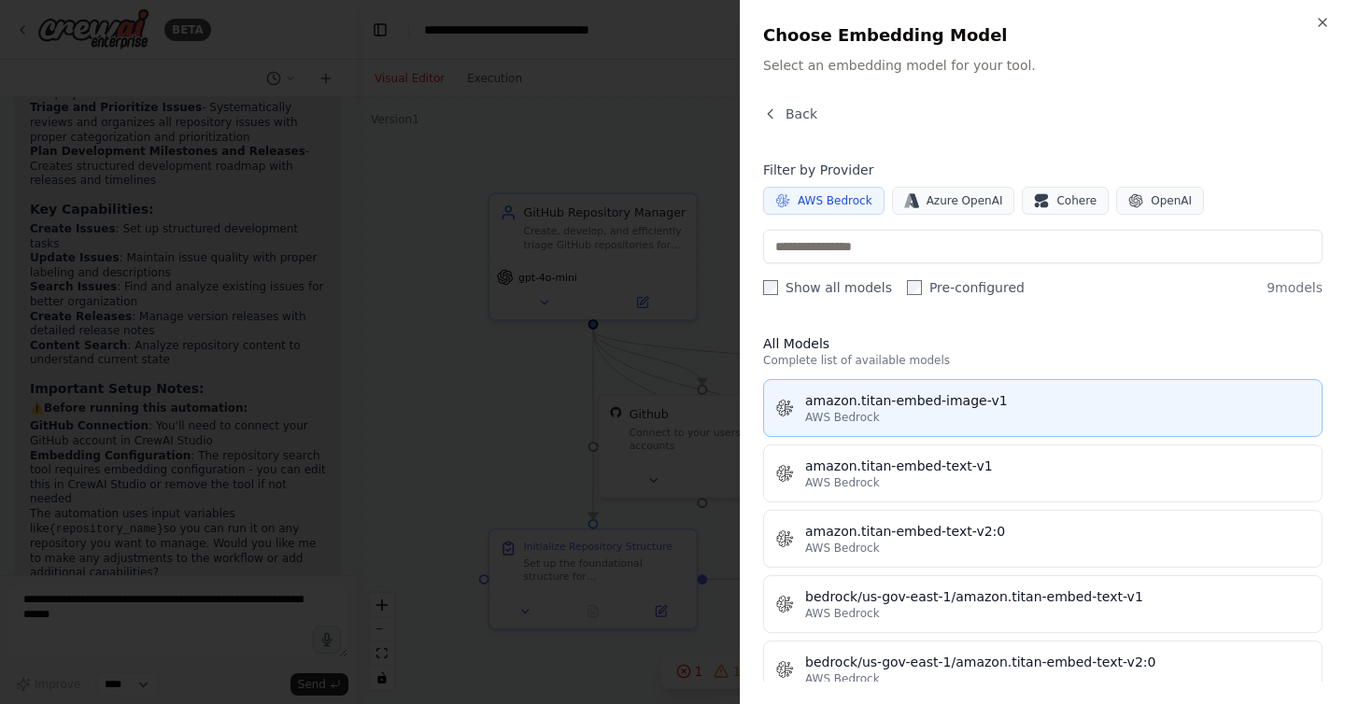
click at [841, 411] on span "AWS Bedrock" at bounding box center [842, 417] width 75 height 15
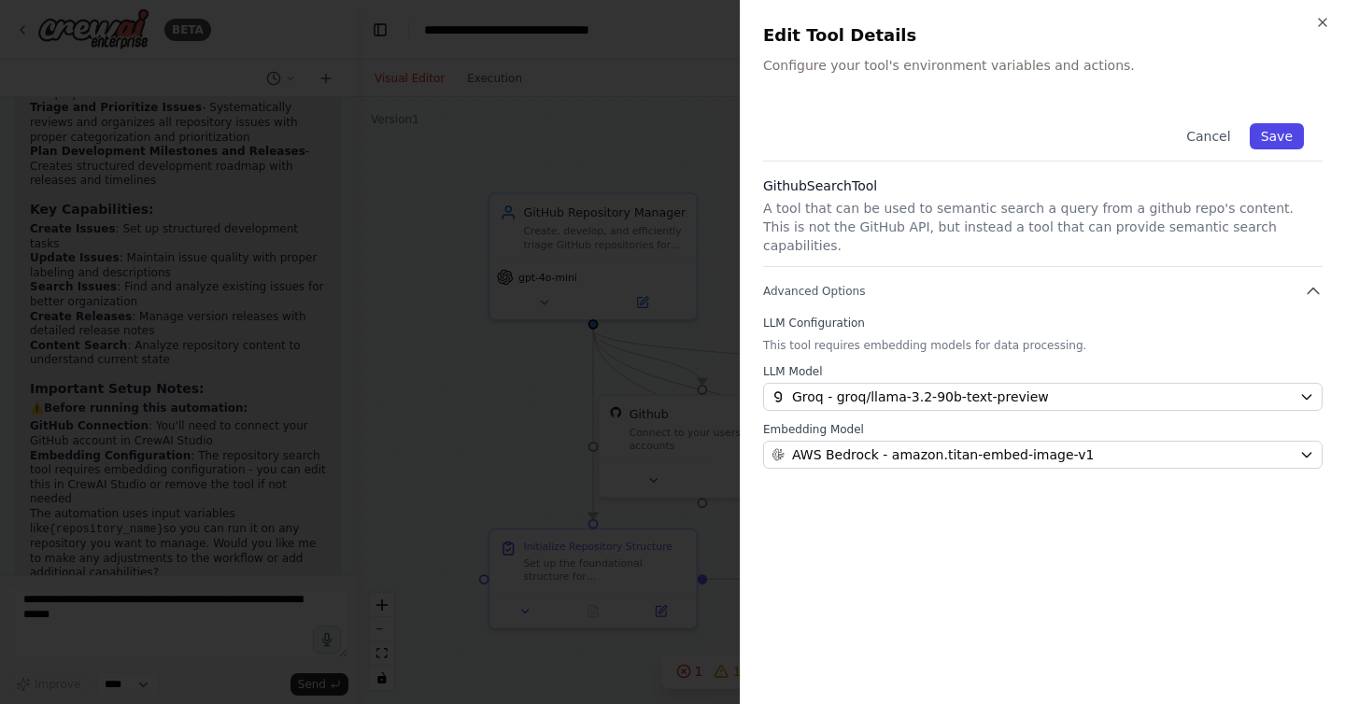
click at [1277, 133] on button "Save" at bounding box center [1277, 136] width 54 height 26
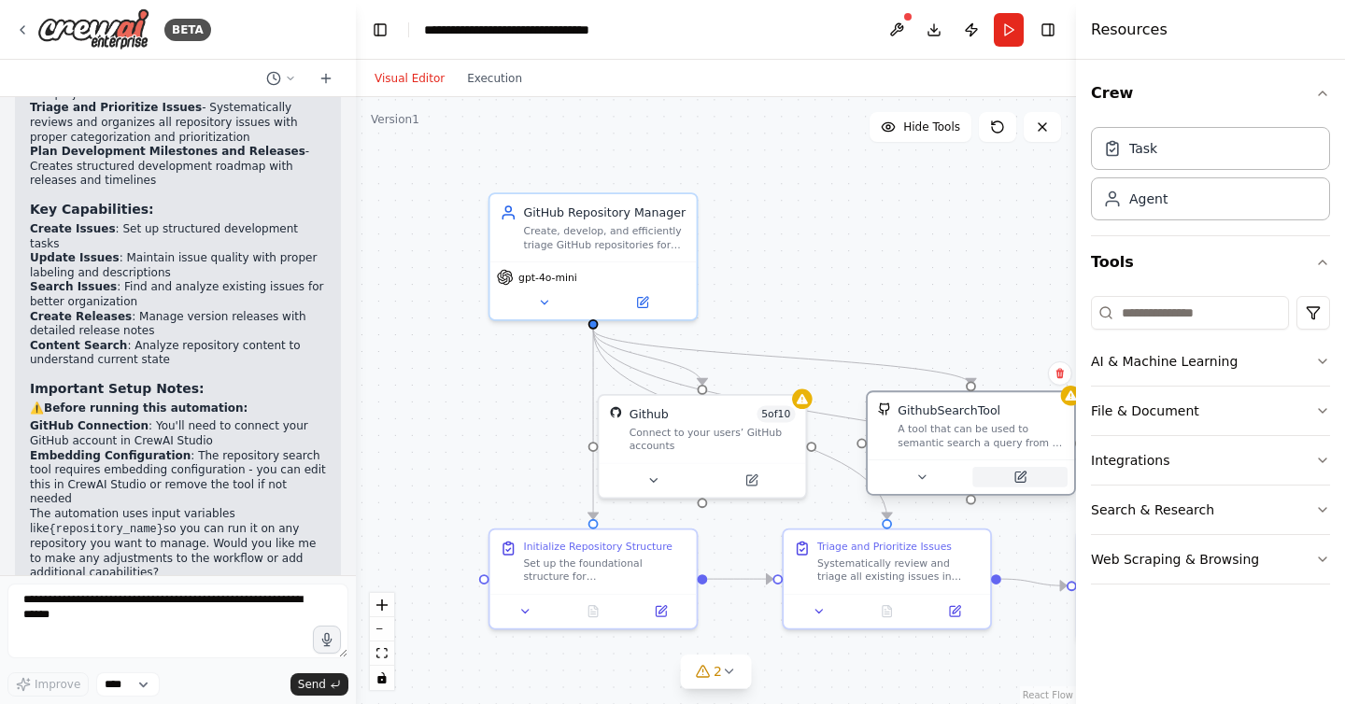
click at [1009, 480] on button at bounding box center [1020, 477] width 95 height 21
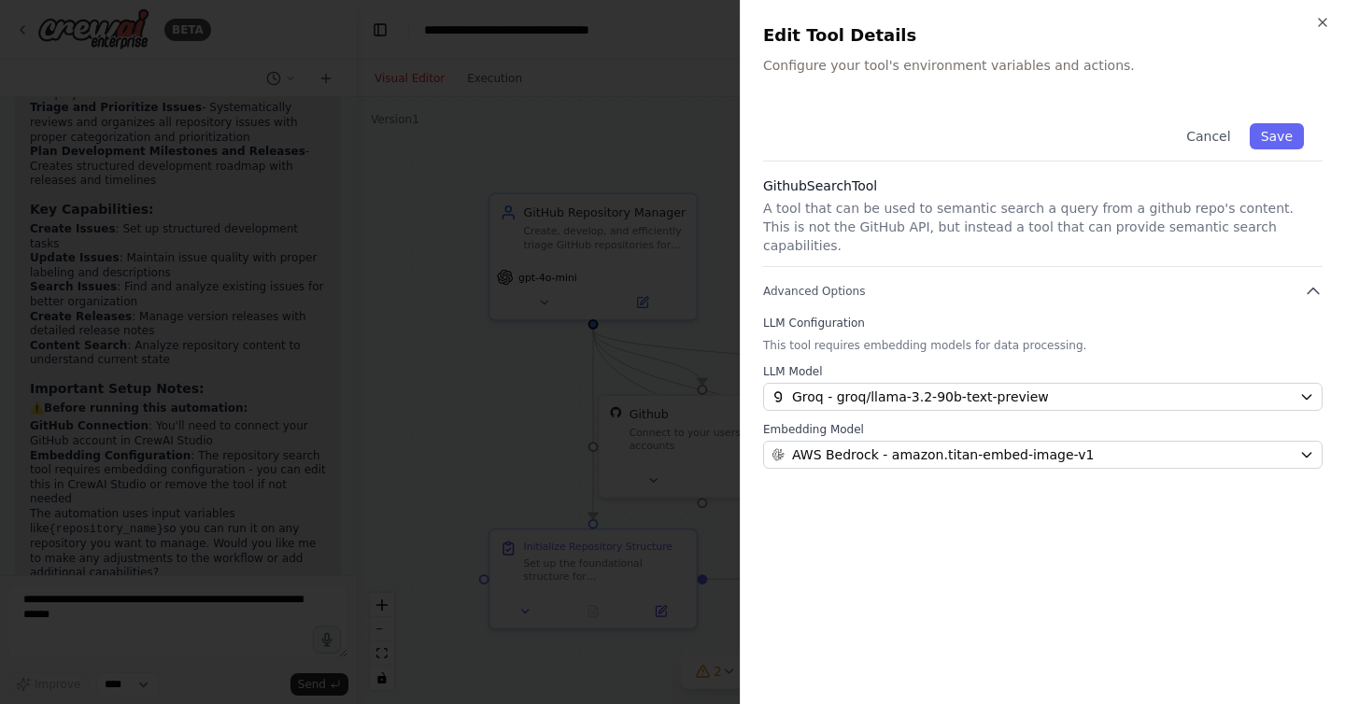
click at [485, 490] on div at bounding box center [672, 352] width 1345 height 704
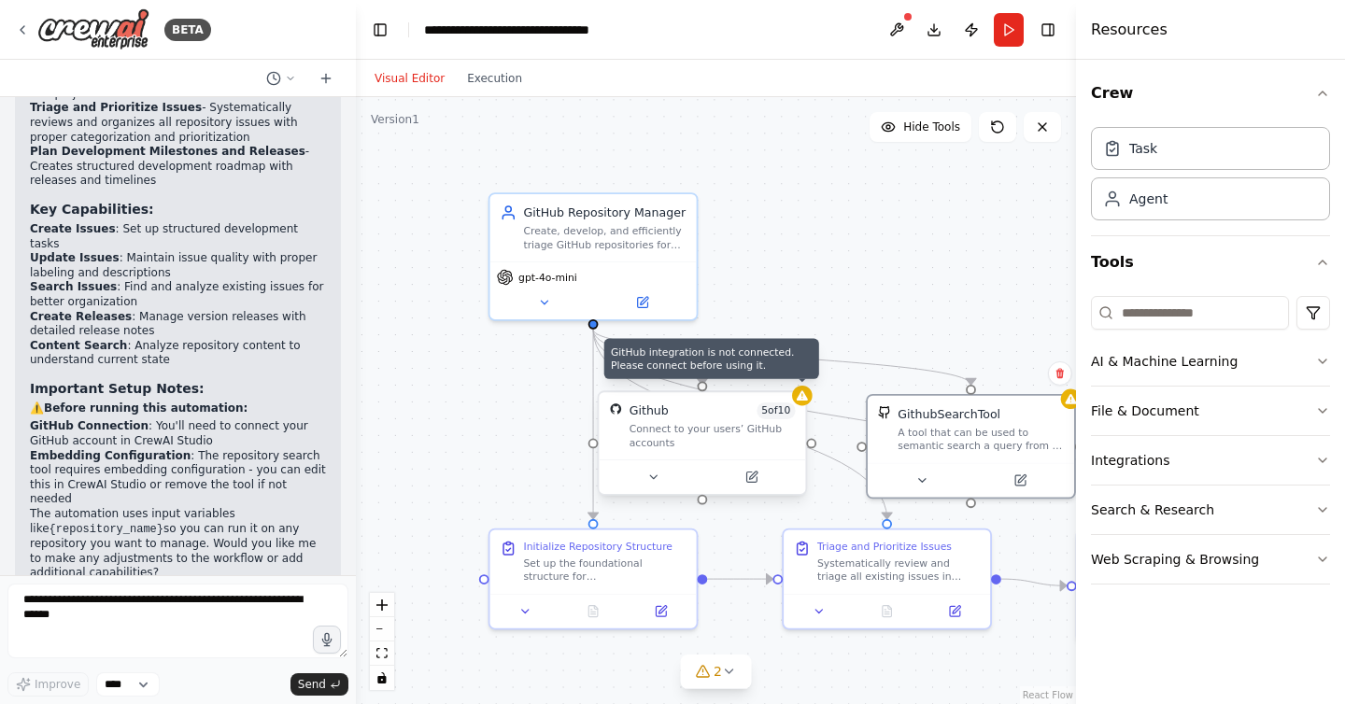
click at [806, 398] on icon at bounding box center [802, 395] width 11 height 10
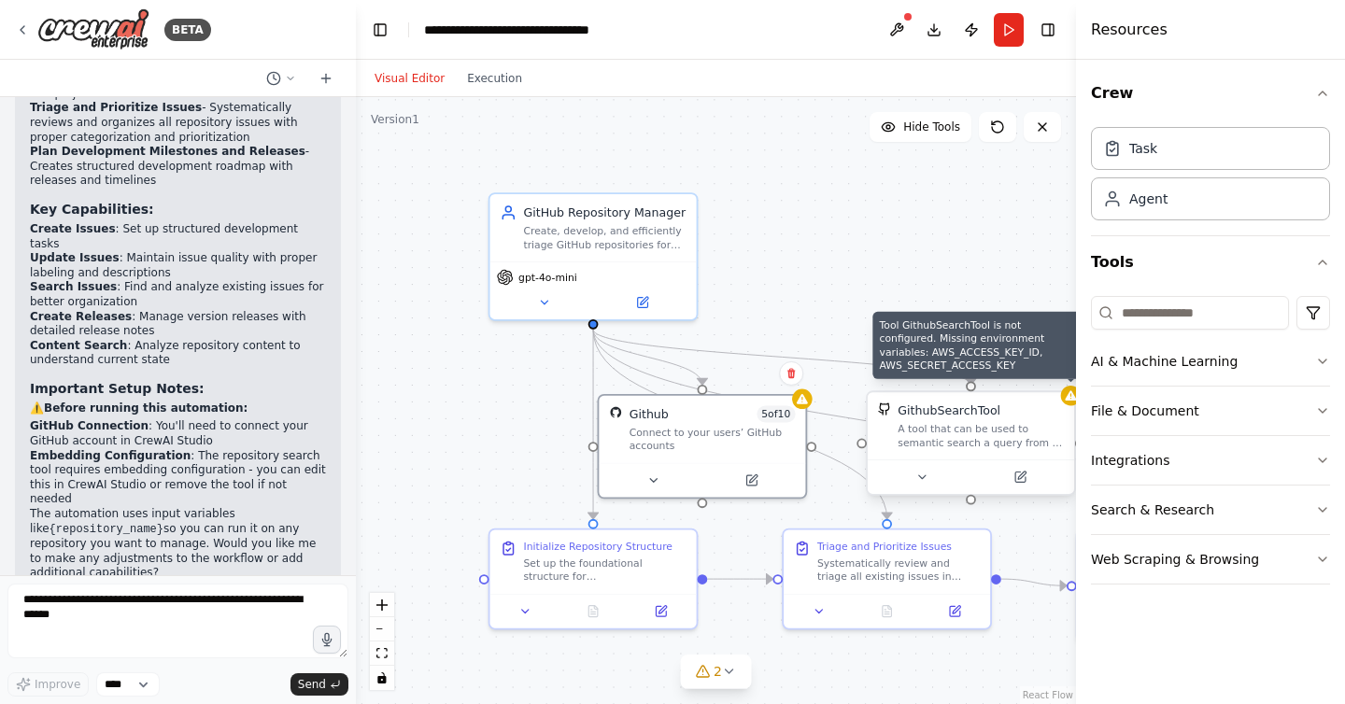
click at [1067, 404] on div at bounding box center [1071, 396] width 21 height 21
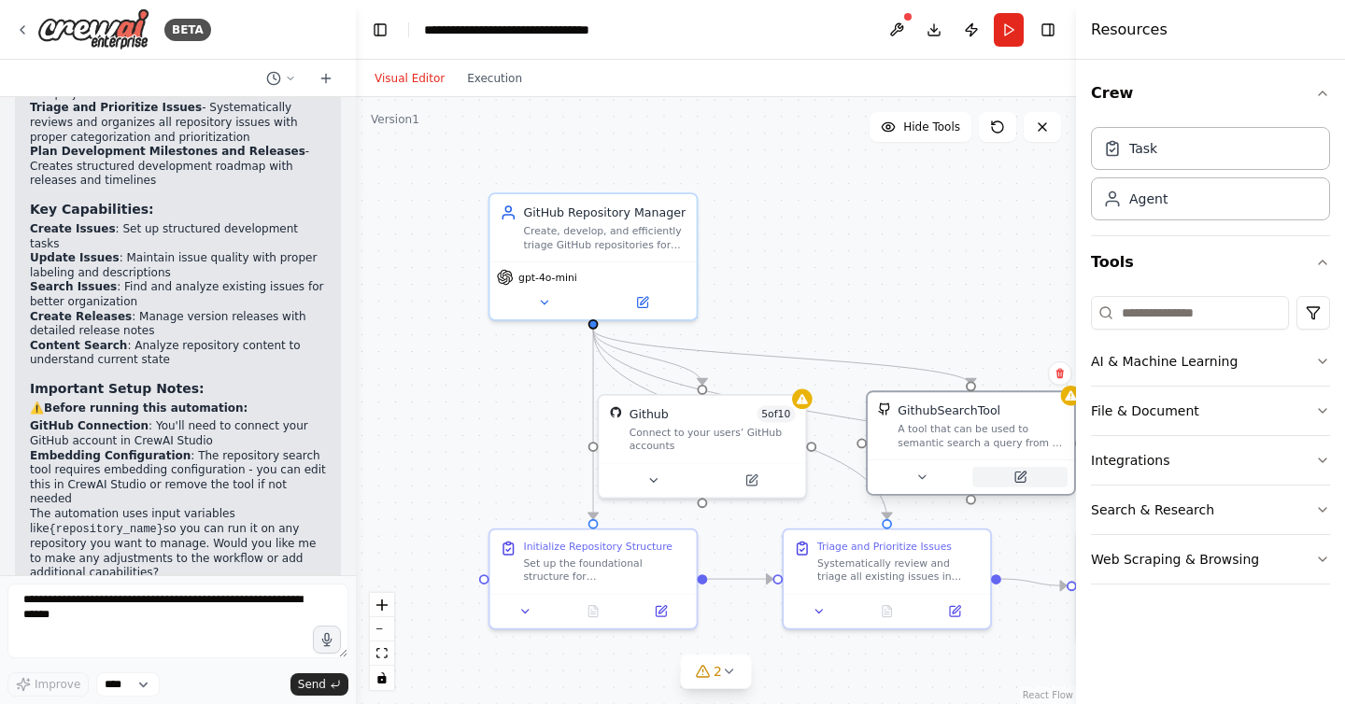
click at [1024, 477] on icon at bounding box center [1020, 478] width 10 height 10
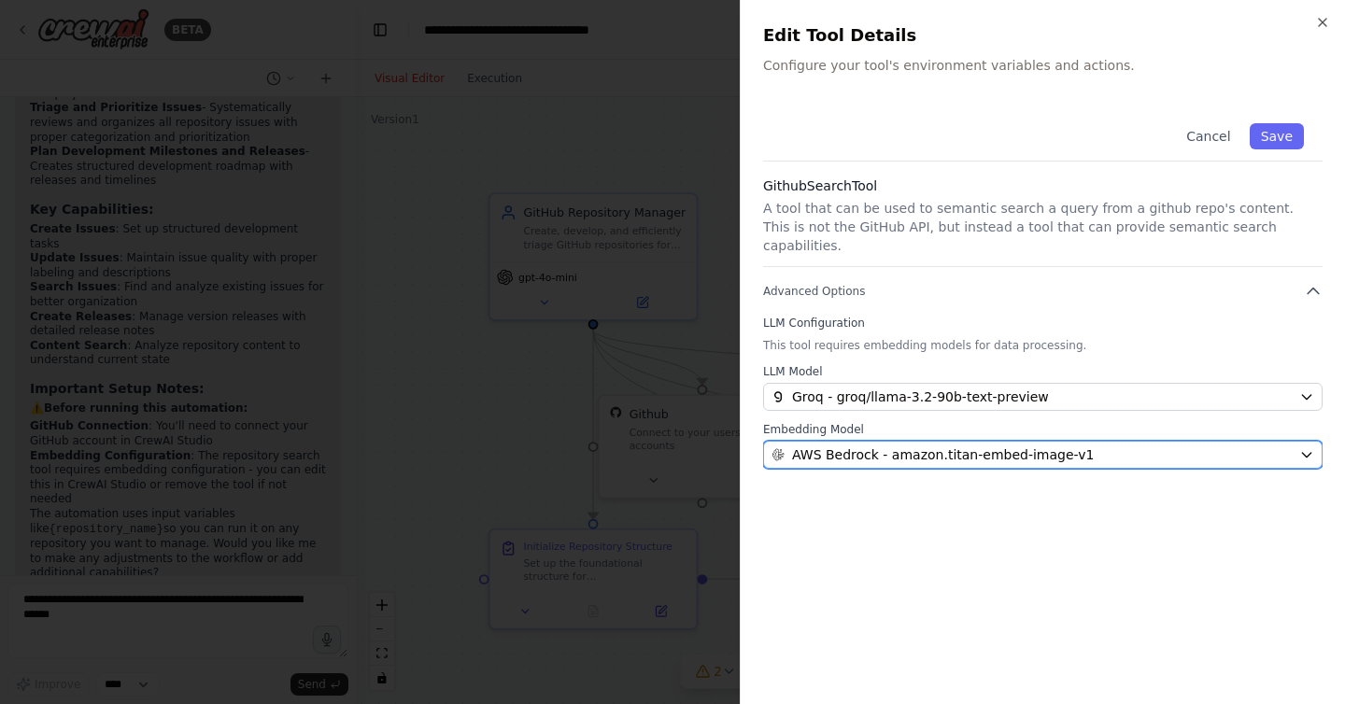
click at [1107, 446] on div "AWS Bedrock - amazon.titan-embed-image-v1" at bounding box center [1032, 455] width 520 height 19
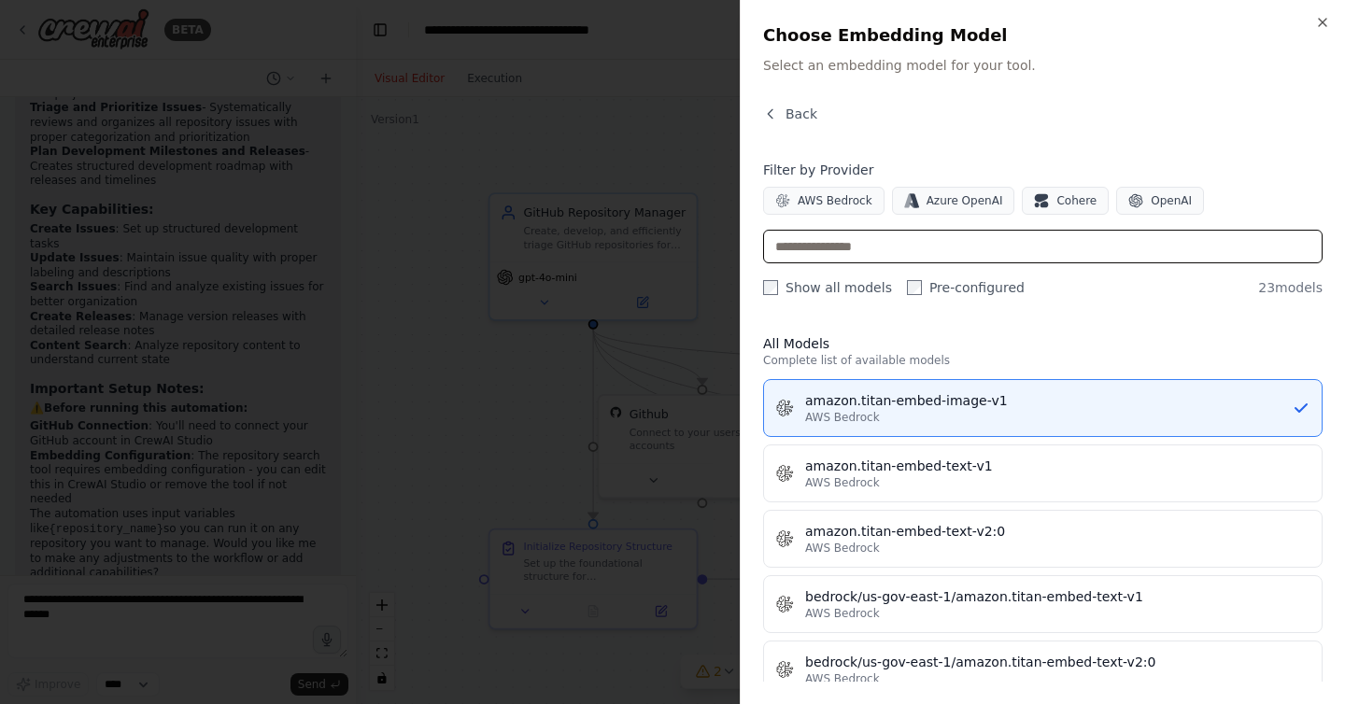
click at [1017, 240] on input "text" at bounding box center [1043, 247] width 560 height 34
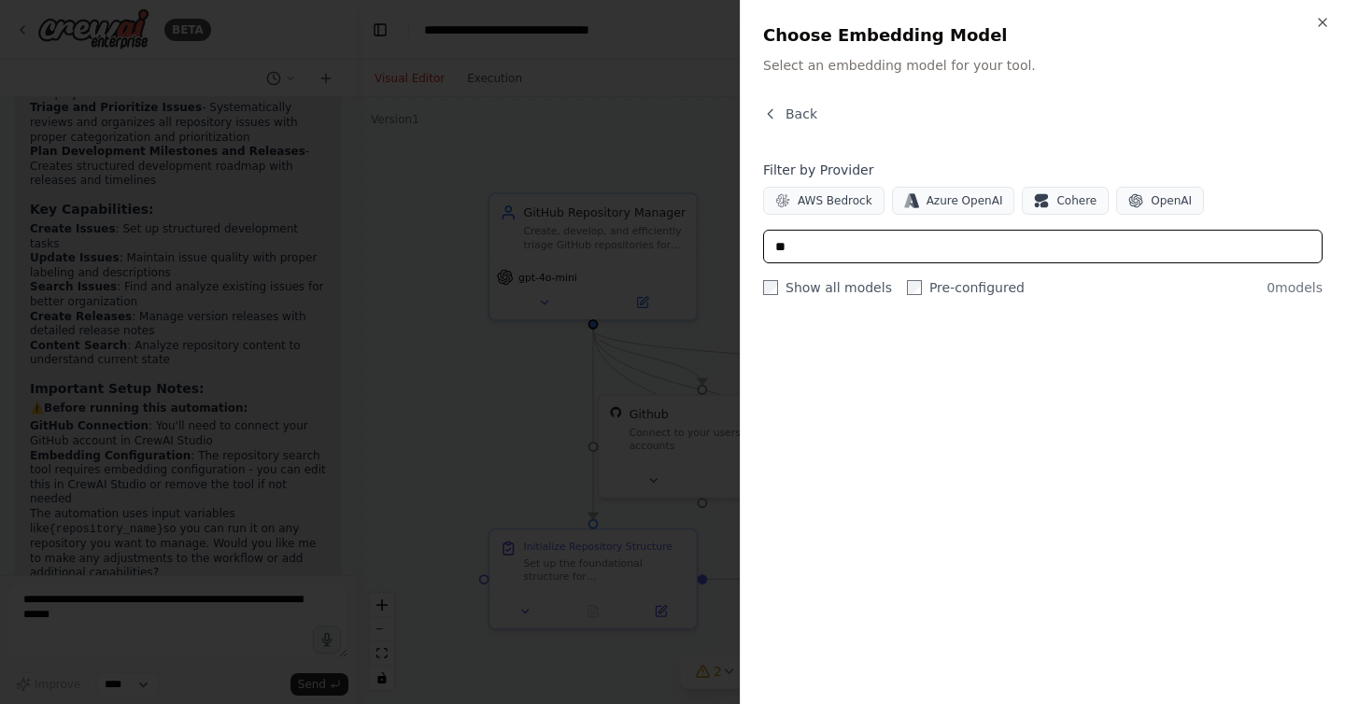
type input "*"
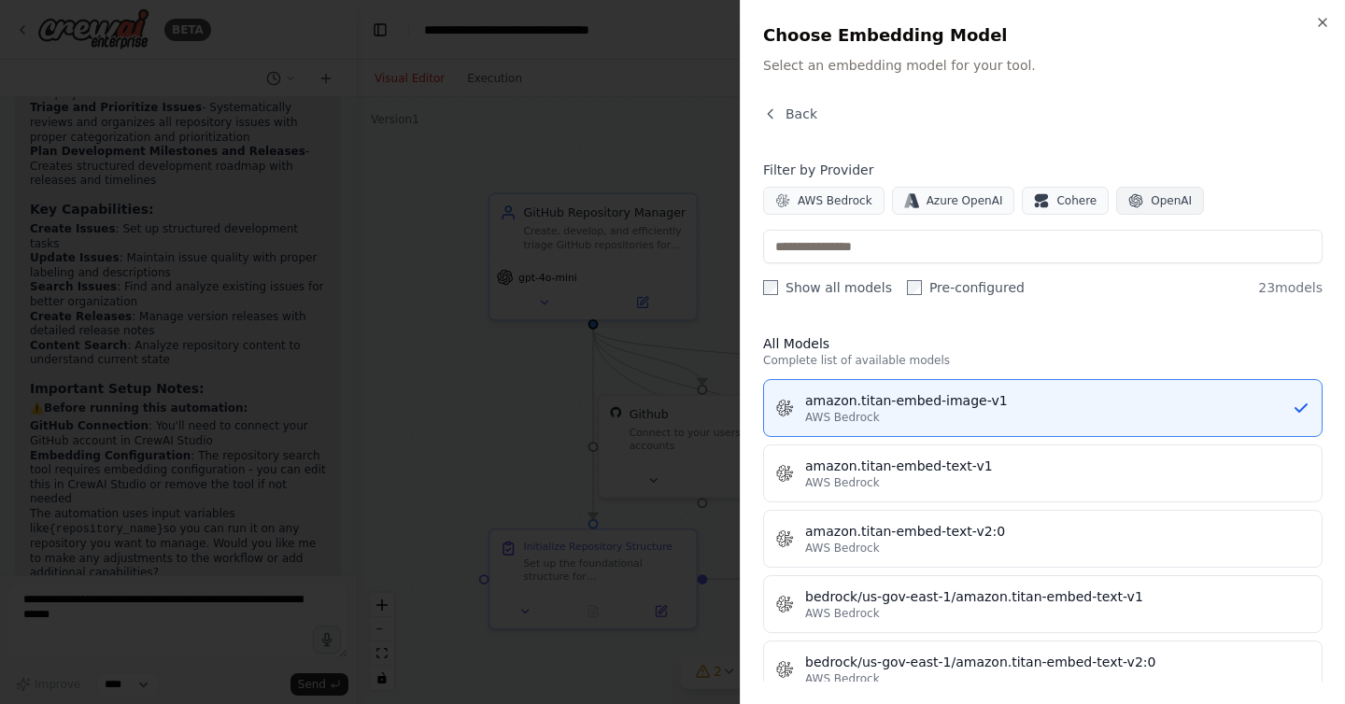
click at [1147, 191] on button "OpenAI" at bounding box center [1160, 201] width 88 height 28
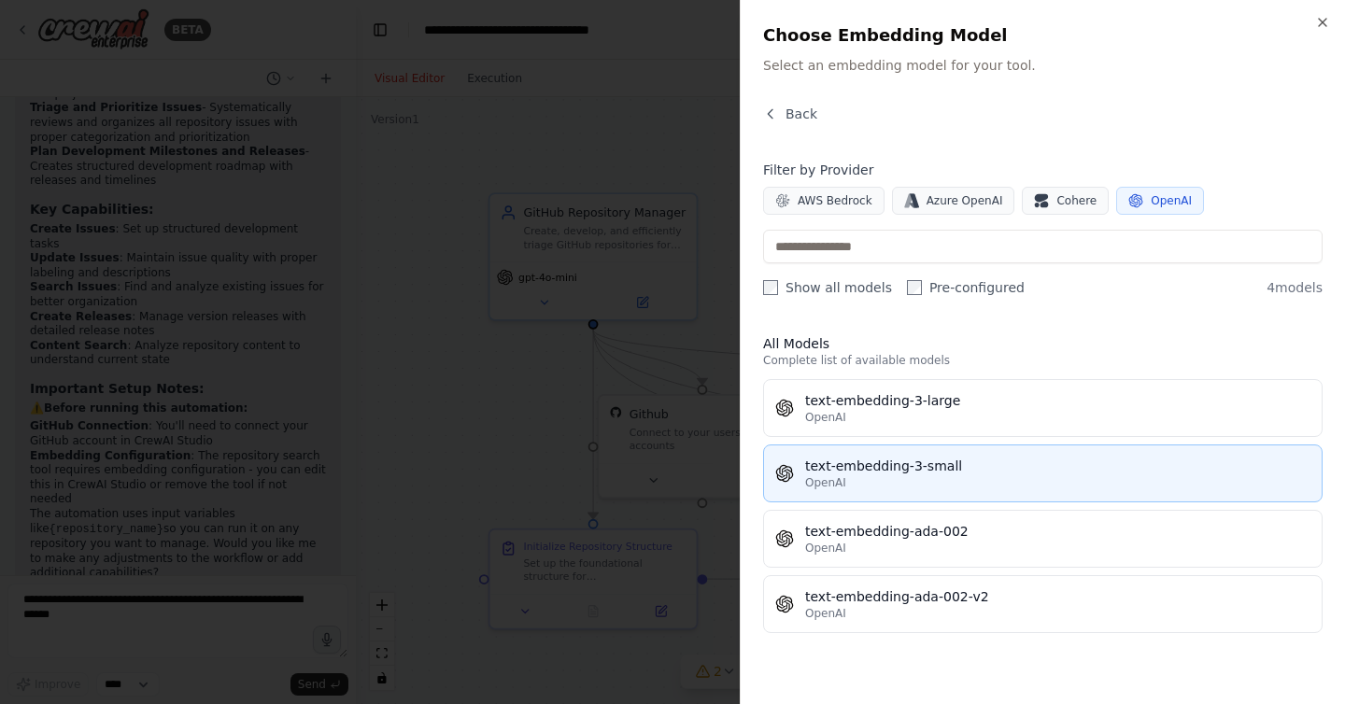
click at [885, 478] on div "OpenAI" at bounding box center [1057, 483] width 505 height 15
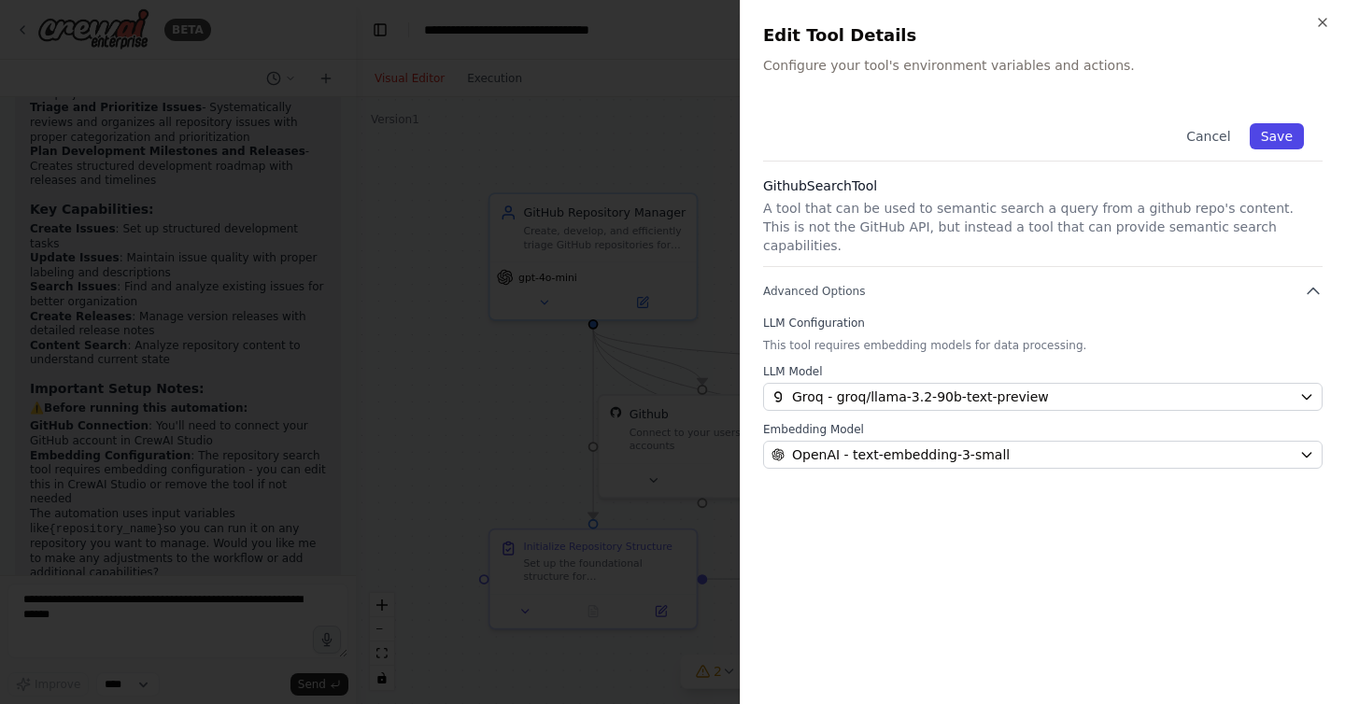
click at [1280, 133] on button "Save" at bounding box center [1277, 136] width 54 height 26
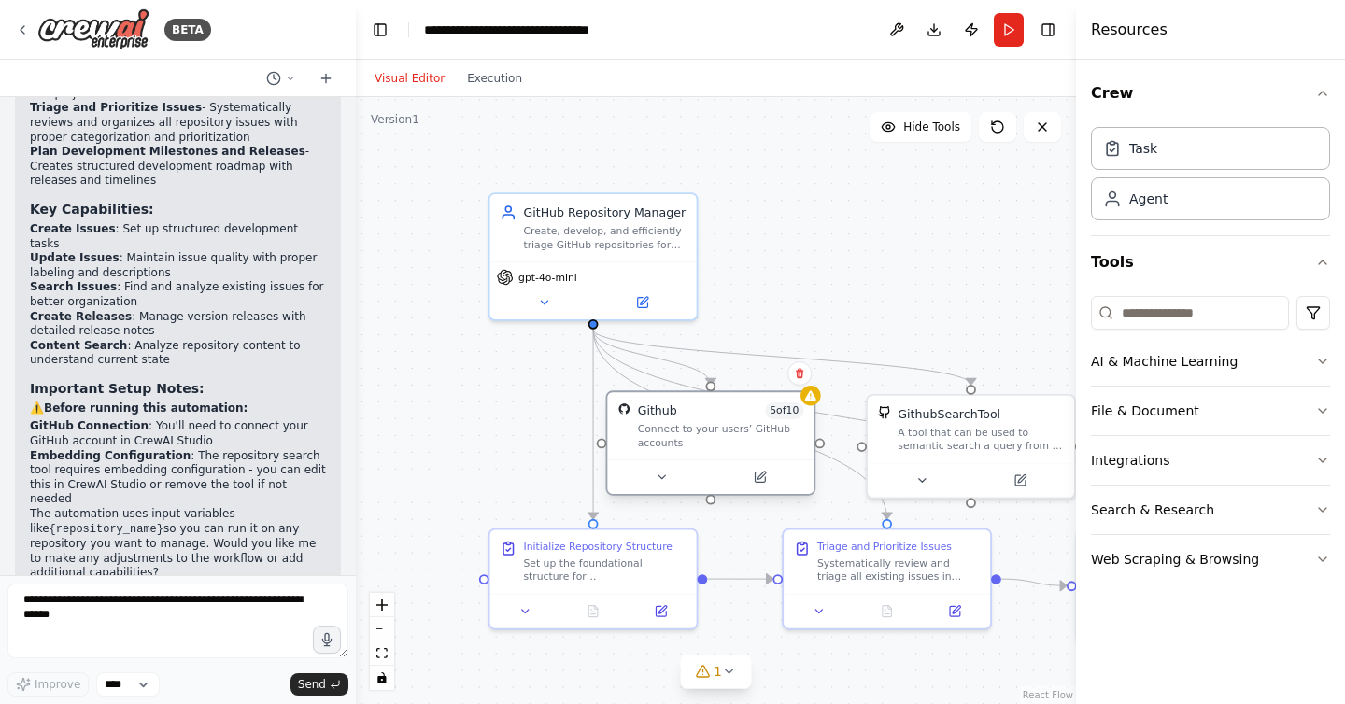
click at [797, 404] on div "Github 5 of 10 Connect to your users’ GitHub accounts" at bounding box center [711, 442] width 210 height 105
click at [816, 405] on div "Github 5 of 10 Connect to your users’ GitHub accounts" at bounding box center [711, 442] width 210 height 105
click at [728, 683] on button "1" at bounding box center [716, 672] width 72 height 35
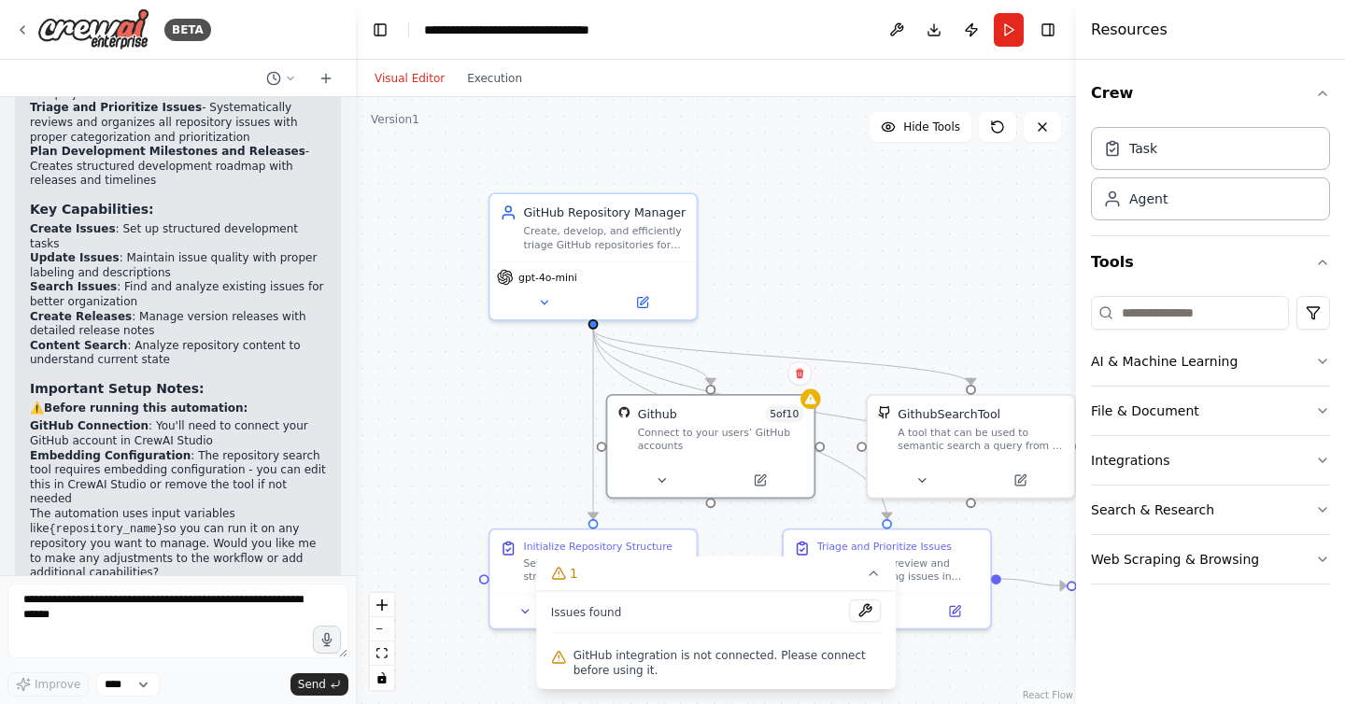
click at [718, 653] on span "GitHub integration is not connected. Please connect before using it." at bounding box center [728, 663] width 308 height 30
click at [761, 484] on button at bounding box center [760, 477] width 95 height 21
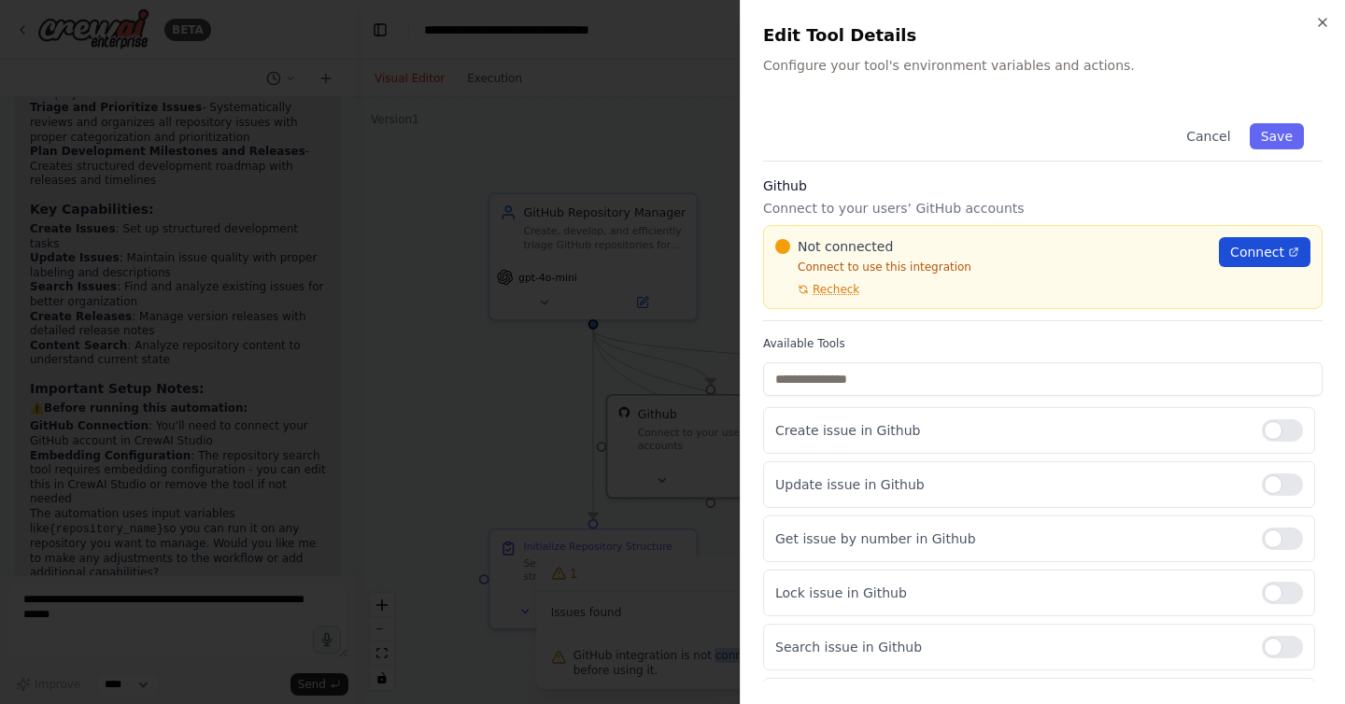
click at [1245, 242] on link "Connect" at bounding box center [1265, 252] width 92 height 30
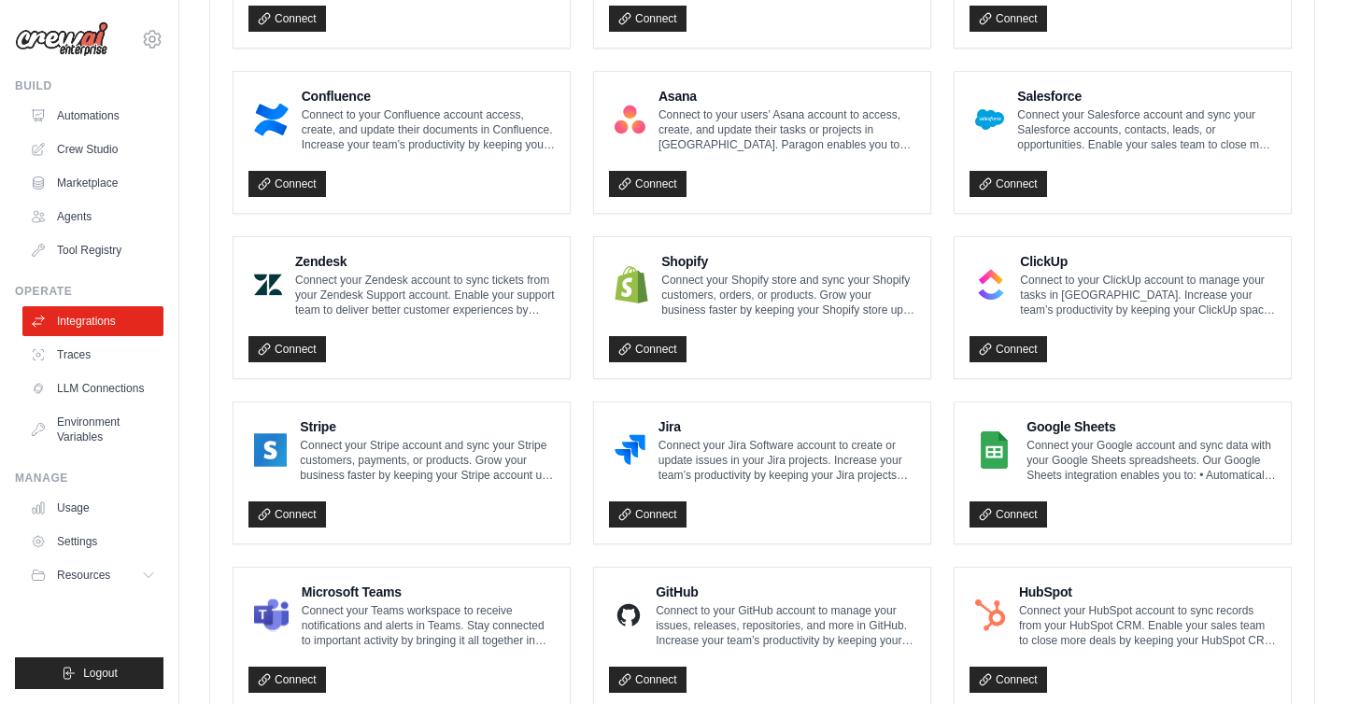
scroll to position [656, 0]
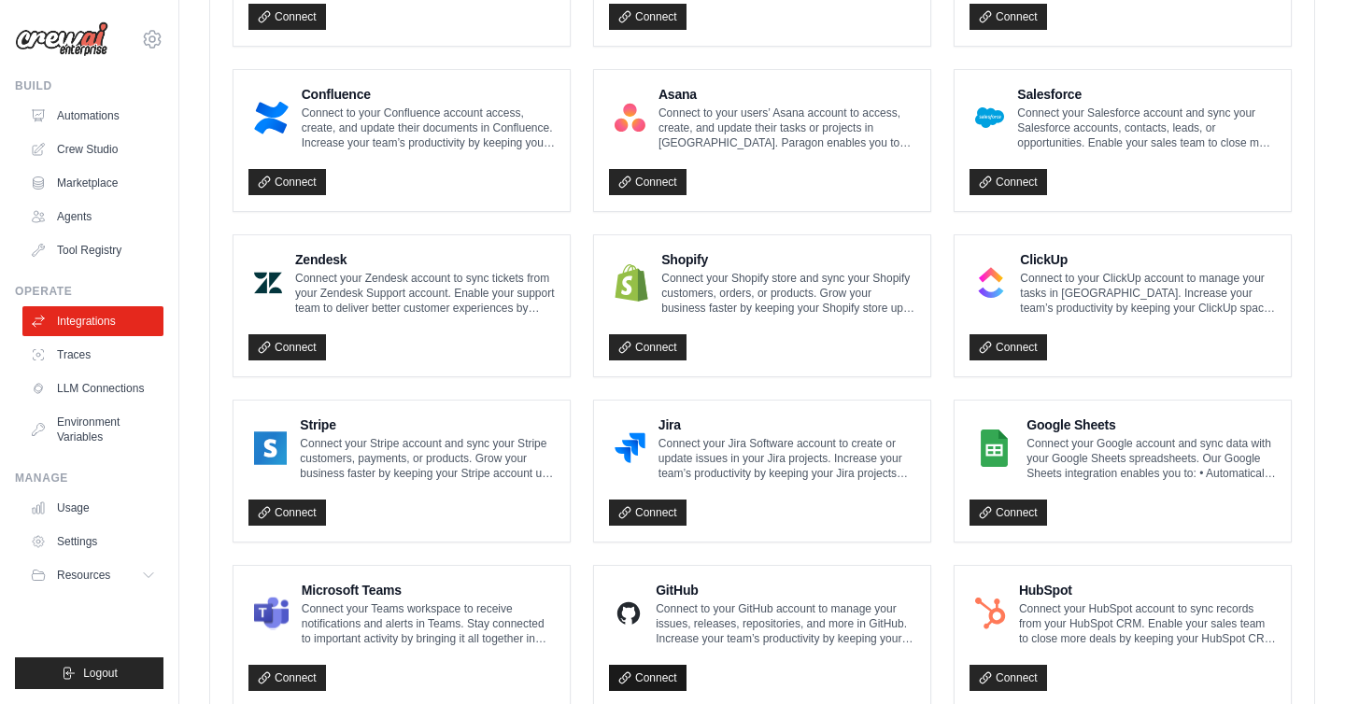
click at [641, 677] on link "Connect" at bounding box center [648, 678] width 78 height 26
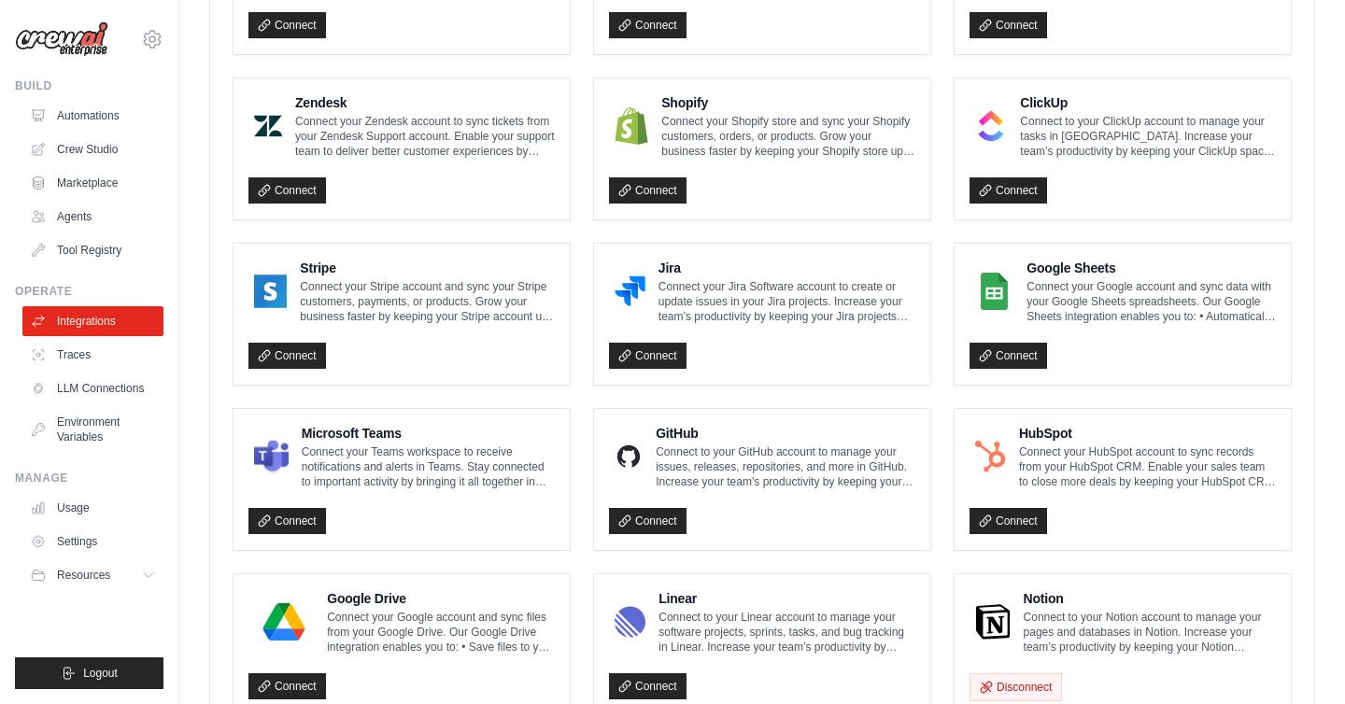
scroll to position [914, 0]
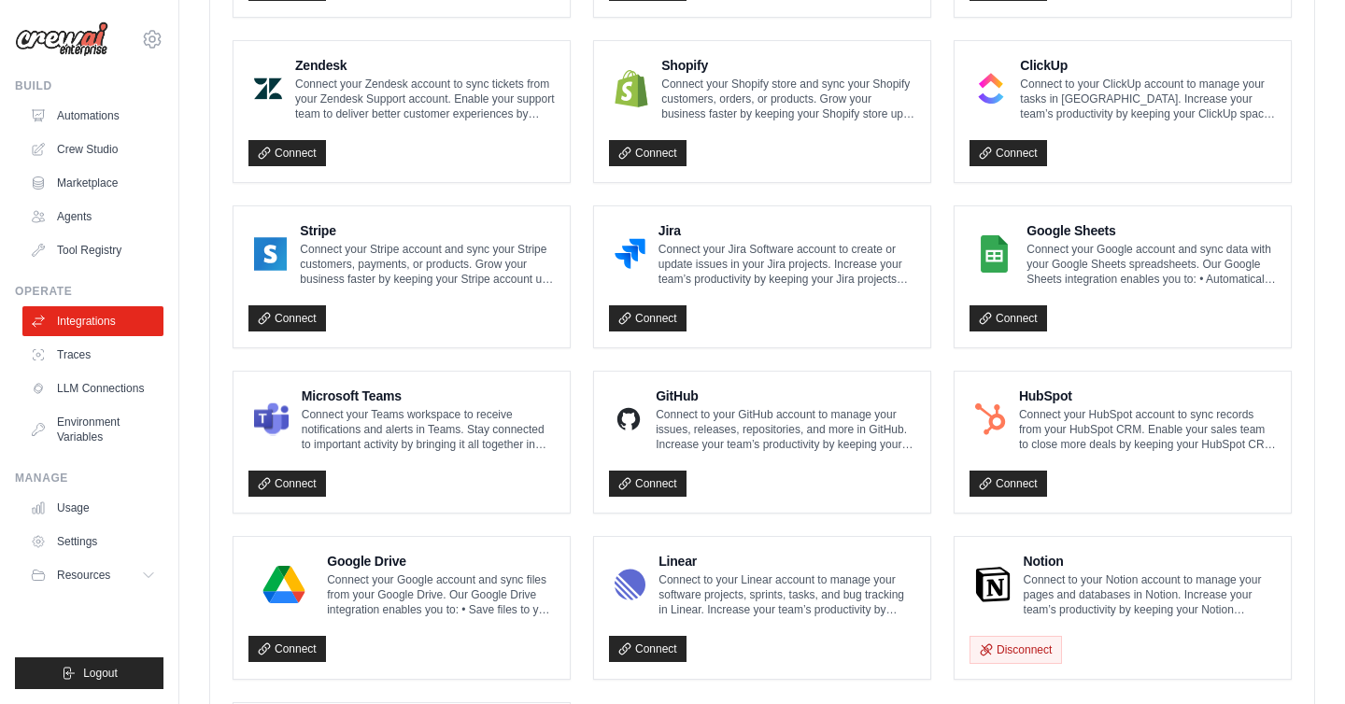
click at [658, 496] on div "GitHub Connect to your GitHub account to manage your issues, releases, reposito…" at bounding box center [762, 442] width 336 height 141
click at [658, 488] on link "Connect" at bounding box center [648, 484] width 78 height 26
click at [643, 482] on link "Connect" at bounding box center [648, 484] width 78 height 26
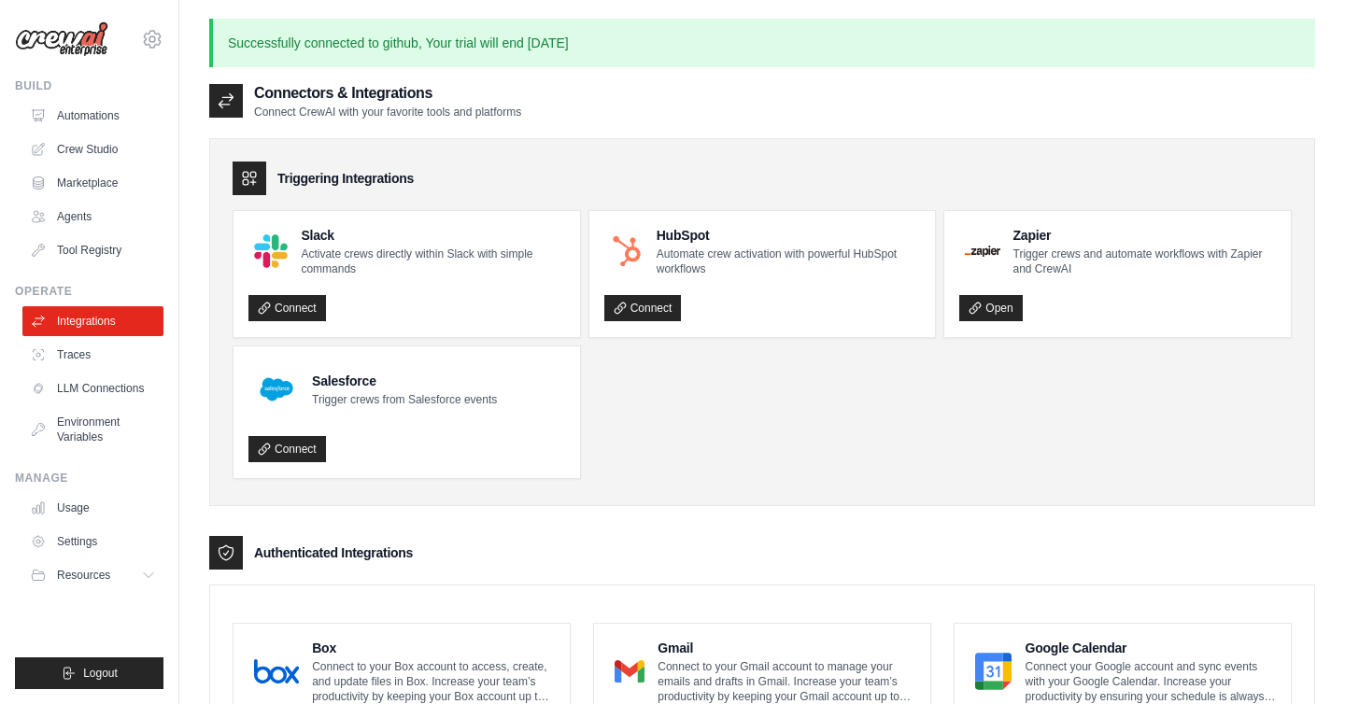
click at [483, 49] on p "Successfully connected to github, Your trial will end in 6 days" at bounding box center [762, 43] width 1106 height 49
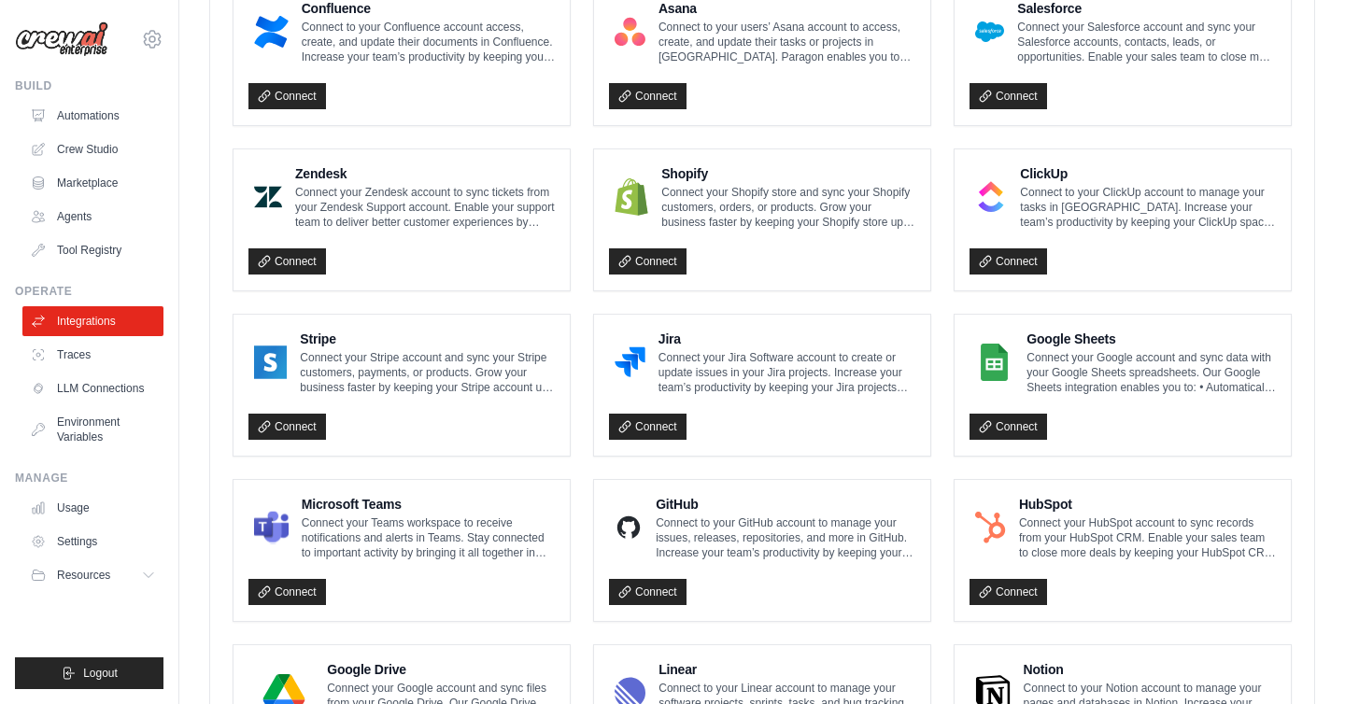
scroll to position [850, 0]
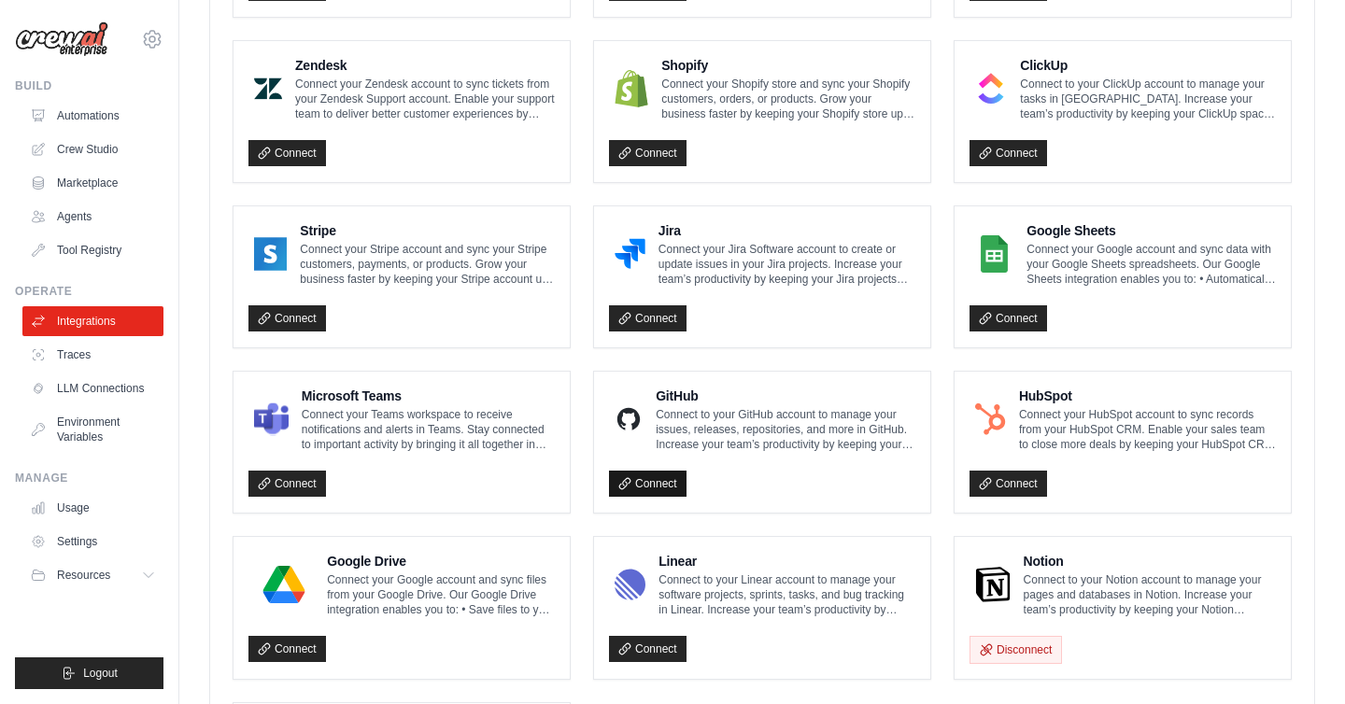
click at [646, 485] on link "Connect" at bounding box center [648, 484] width 78 height 26
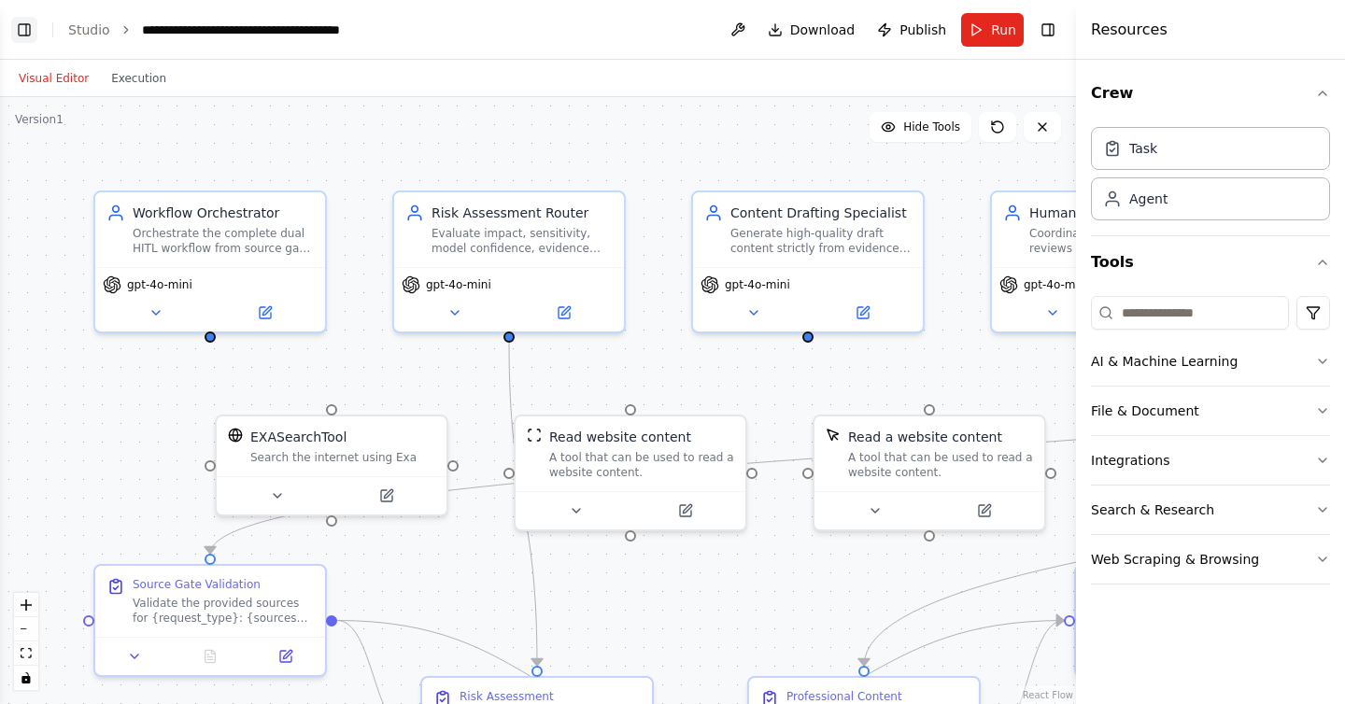
click at [27, 28] on button "Toggle Left Sidebar" at bounding box center [24, 30] width 26 height 26
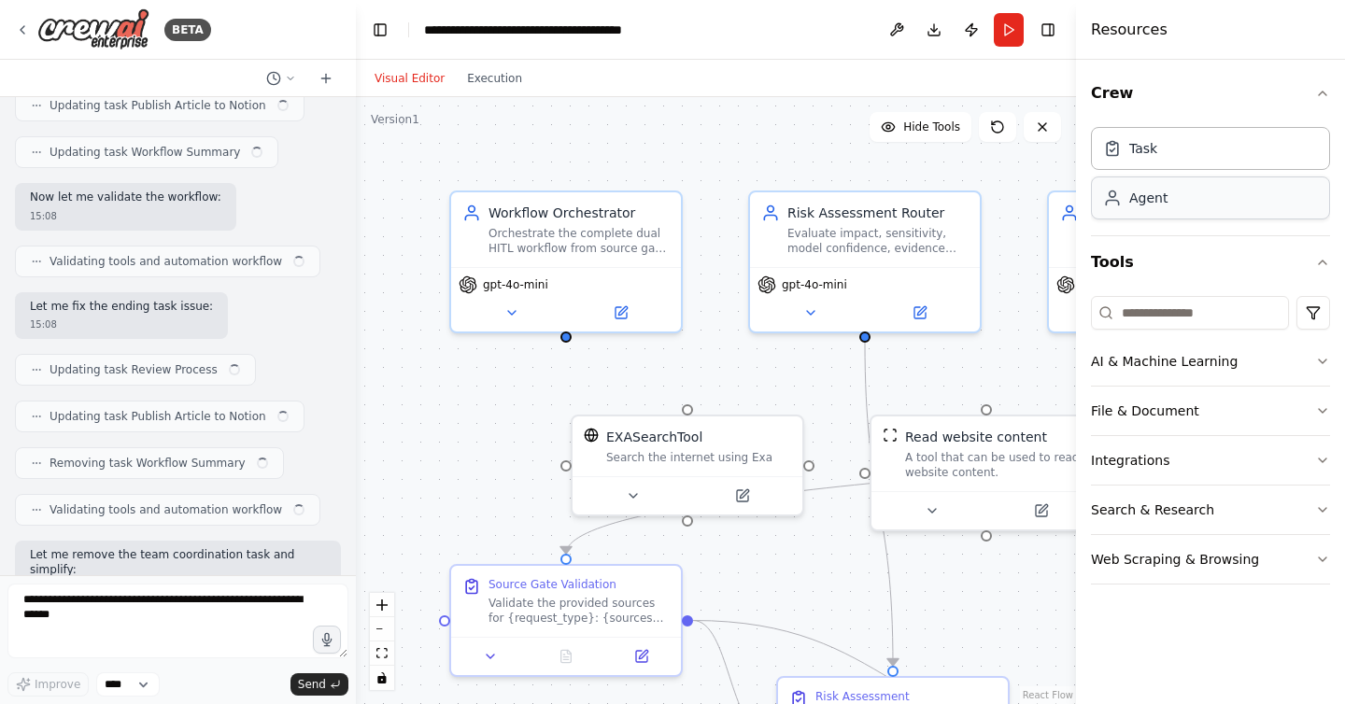
scroll to position [52326, 0]
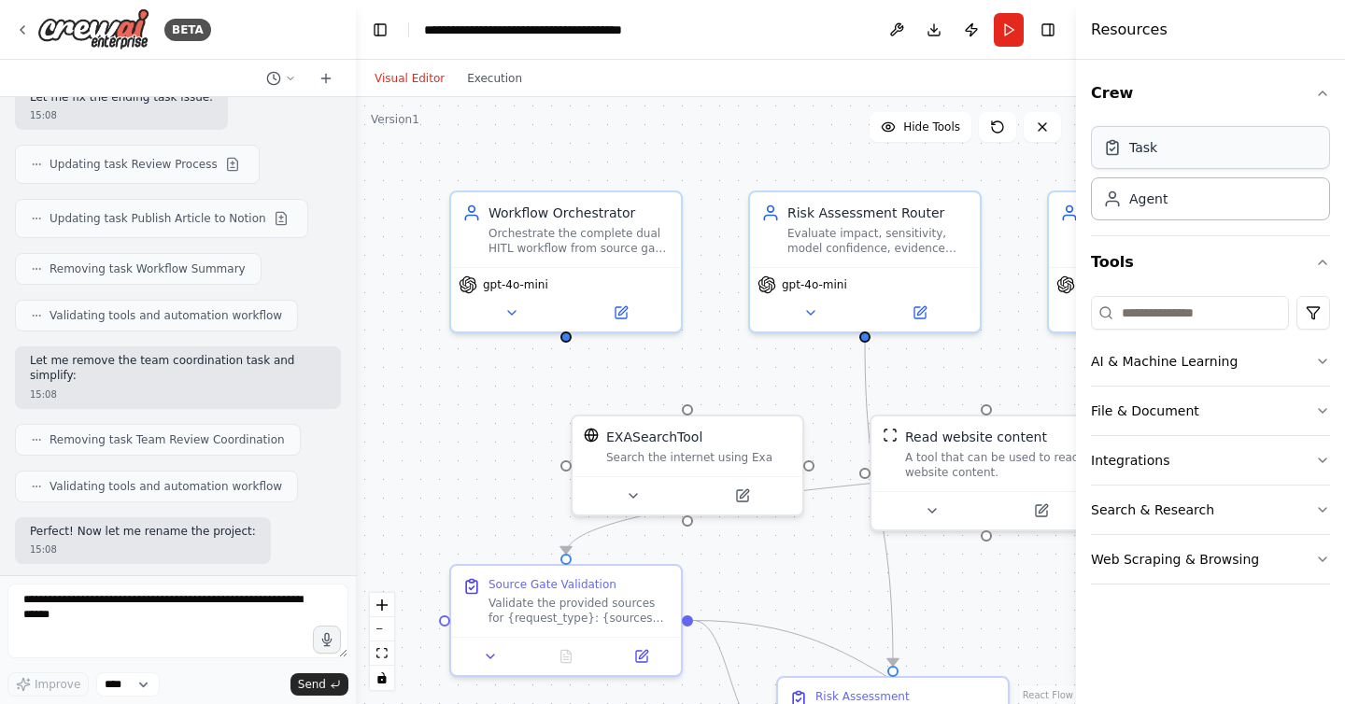
click at [1256, 159] on div "Task" at bounding box center [1210, 147] width 239 height 43
click at [1227, 208] on div "Agent" at bounding box center [1210, 198] width 239 height 43
drag, startPoint x: 1227, startPoint y: 208, endPoint x: 1081, endPoint y: 244, distance: 150.0
click at [1079, 245] on div "Resources Crew Task Agent Tools AI & Machine Learning File & Document Integrati…" at bounding box center [1210, 352] width 269 height 704
click at [1323, 97] on icon "button" at bounding box center [1322, 93] width 15 height 15
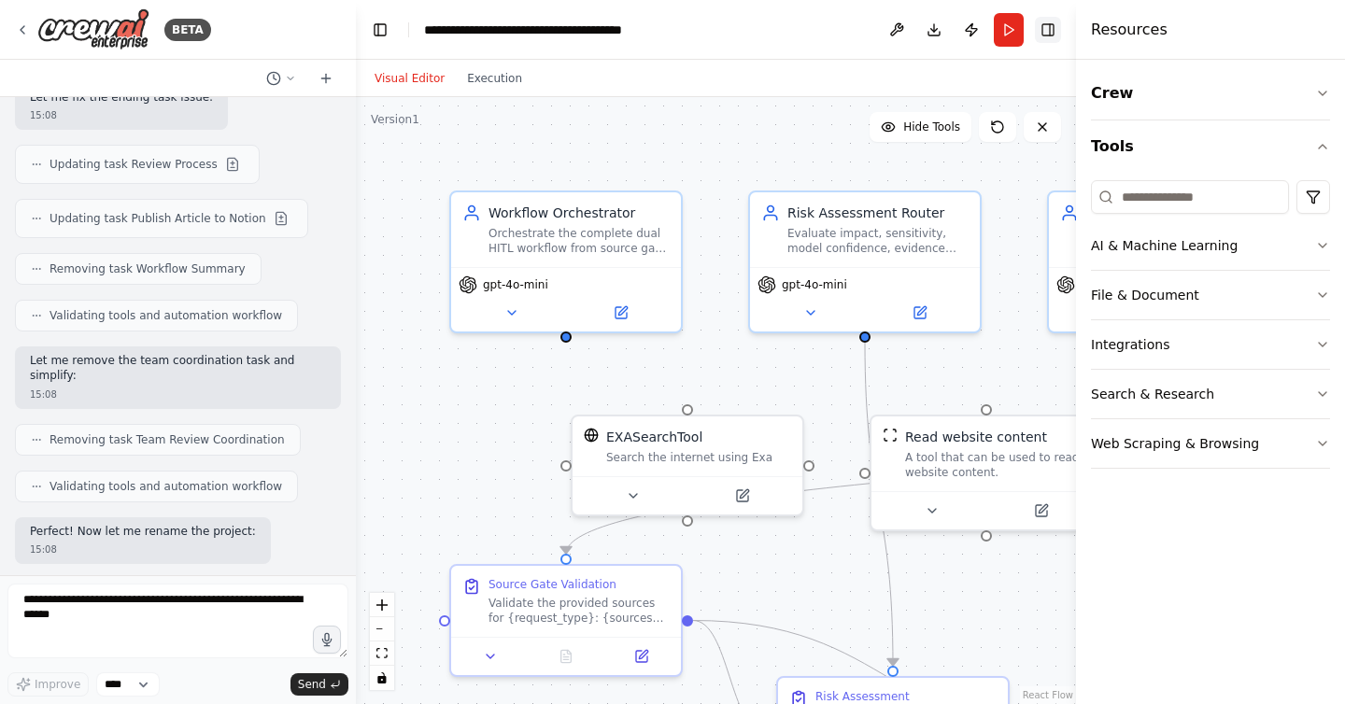
click at [1056, 28] on button "Toggle Right Sidebar" at bounding box center [1048, 30] width 26 height 26
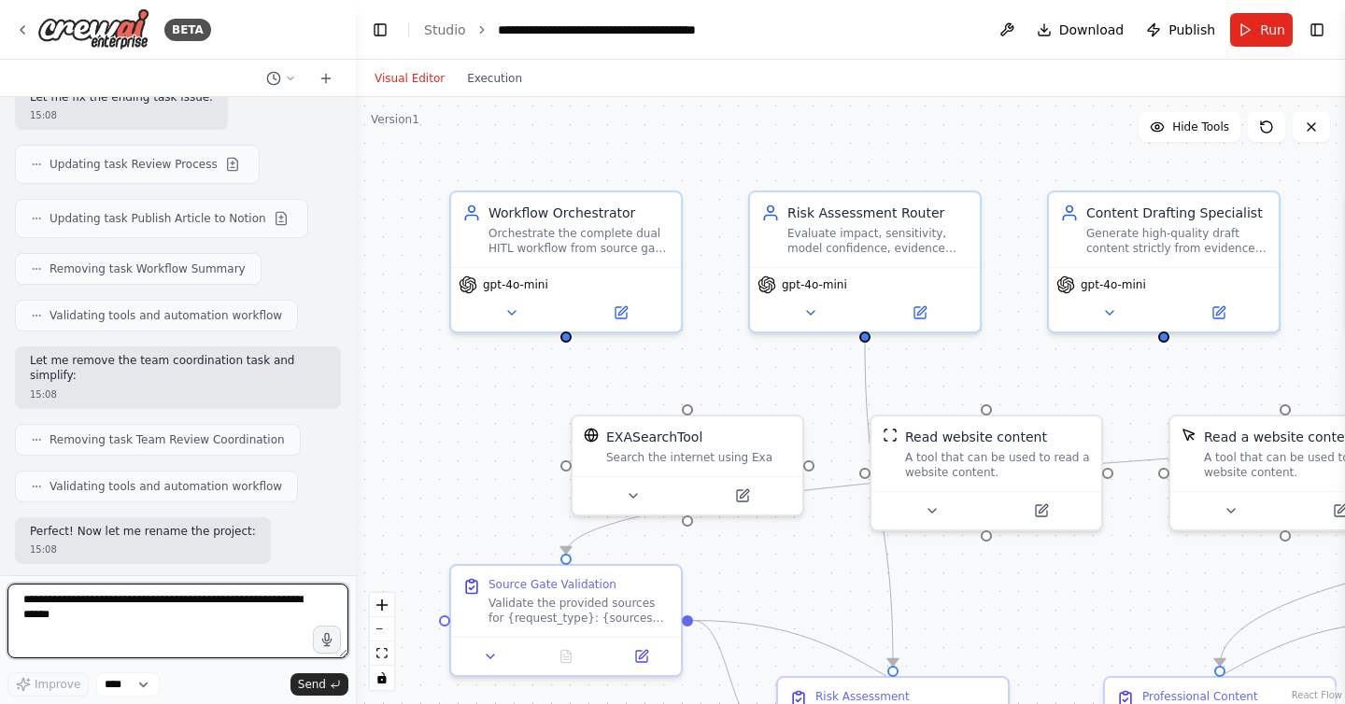
click at [108, 618] on textarea at bounding box center [177, 621] width 341 height 75
type textarea "**********"
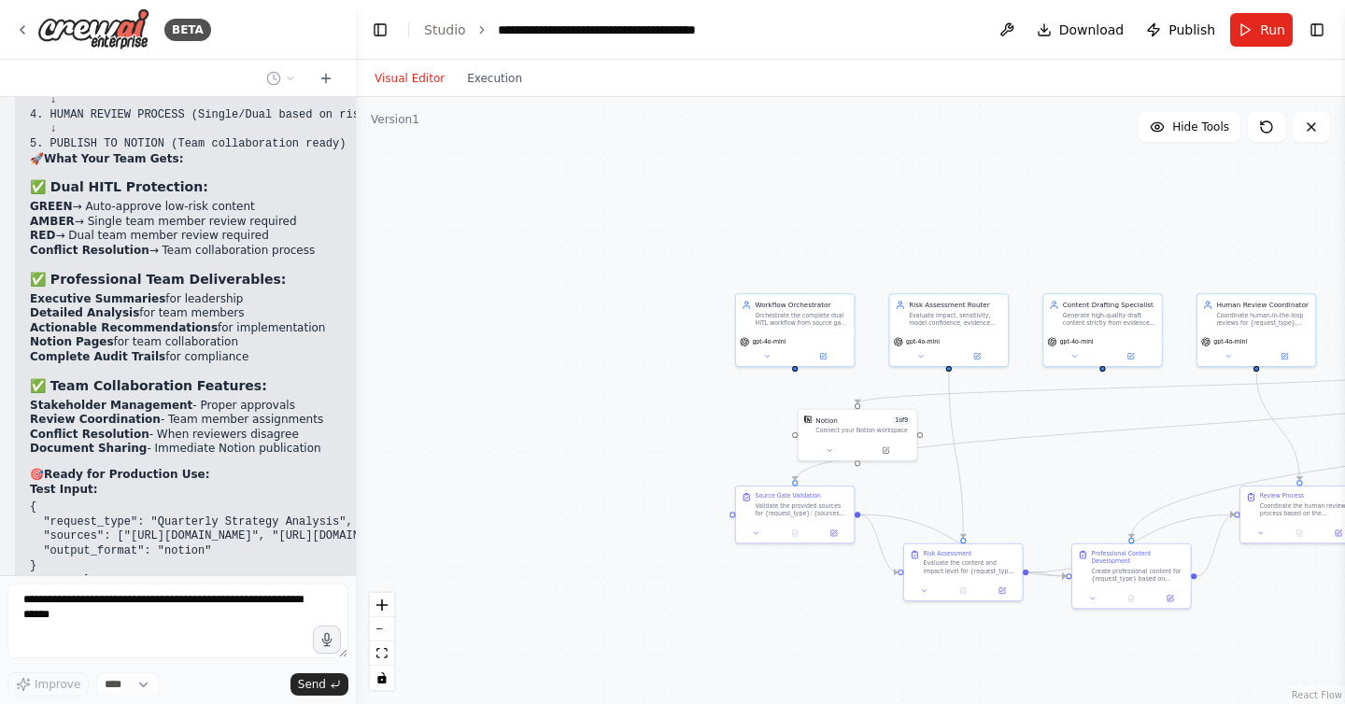
scroll to position [53331, 0]
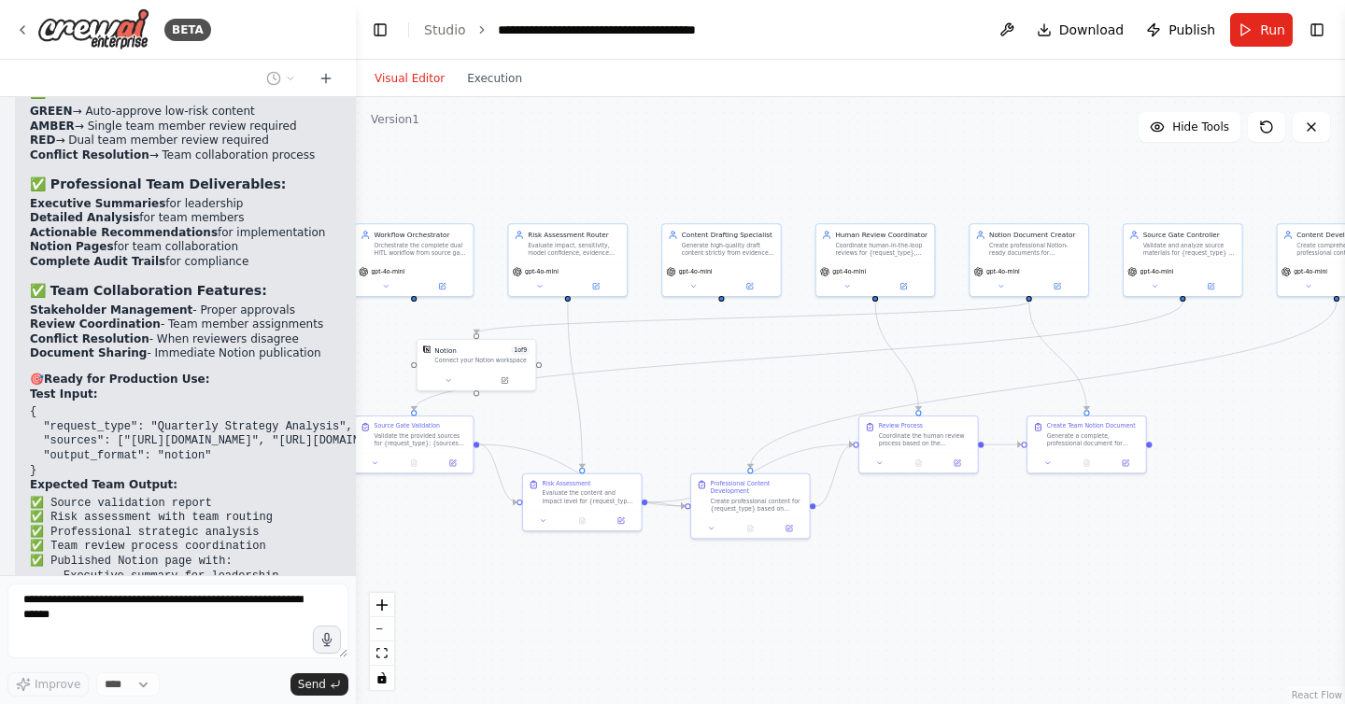
drag, startPoint x: 1073, startPoint y: 252, endPoint x: 710, endPoint y: 191, distance: 368.6
click at [709, 191] on div ".deletable-edge-delete-btn { width: 20px; height: 20px; border: 0px solid #ffff…" at bounding box center [850, 400] width 989 height 607
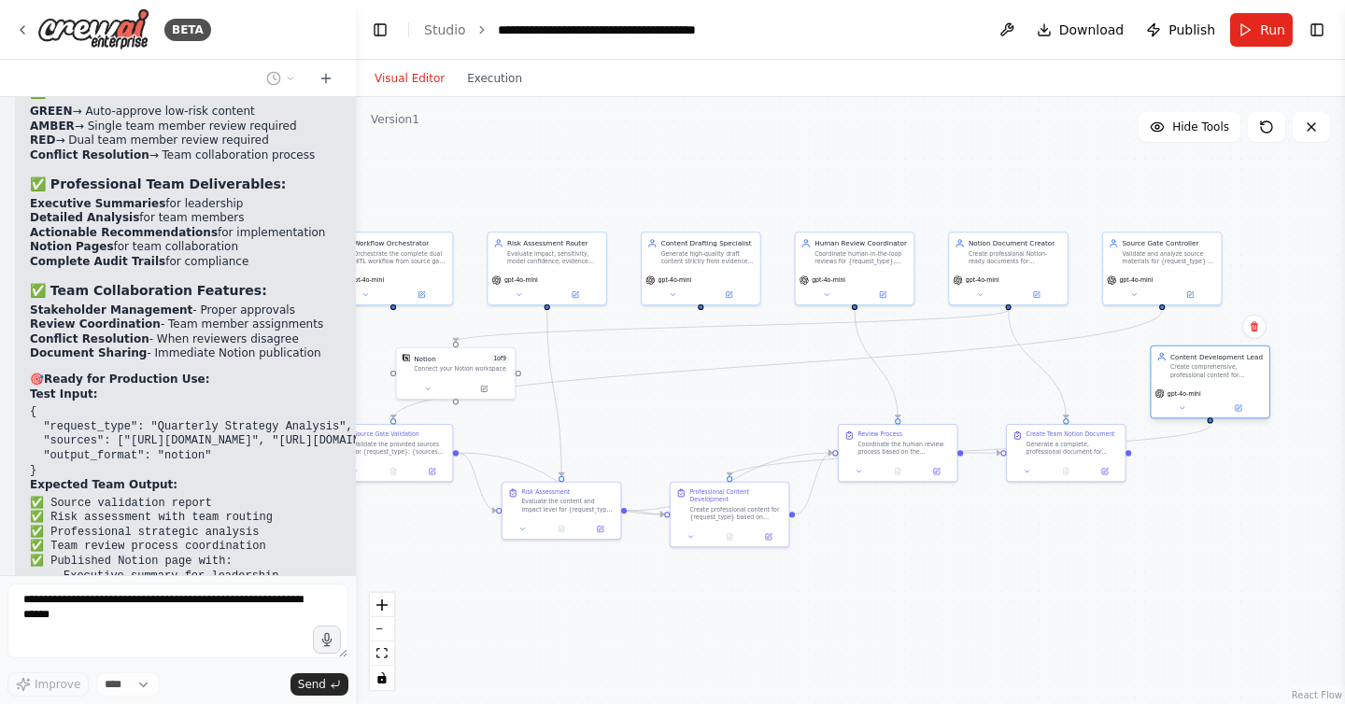
scroll to position [53447, 0]
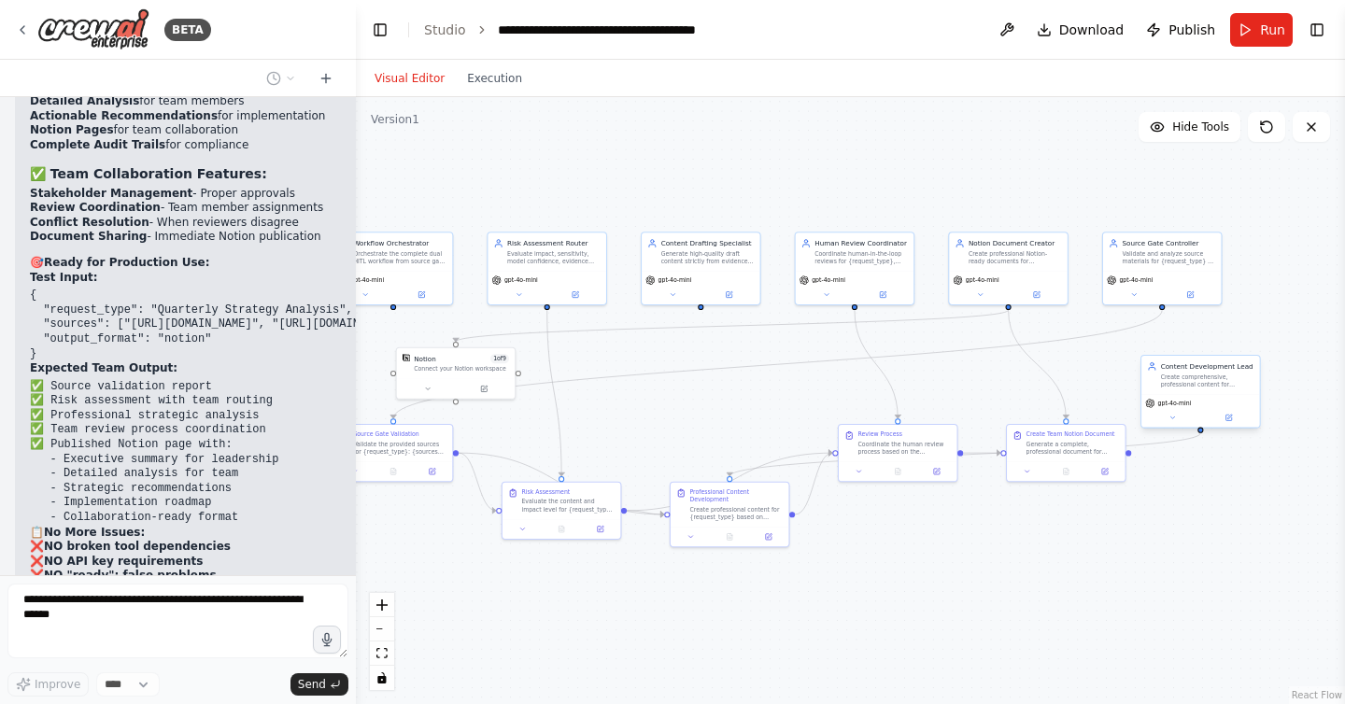
drag, startPoint x: 1327, startPoint y: 276, endPoint x: 1175, endPoint y: 399, distance: 195.2
click at [1175, 400] on span "gpt-4o-mini" at bounding box center [1175, 403] width 34 height 7
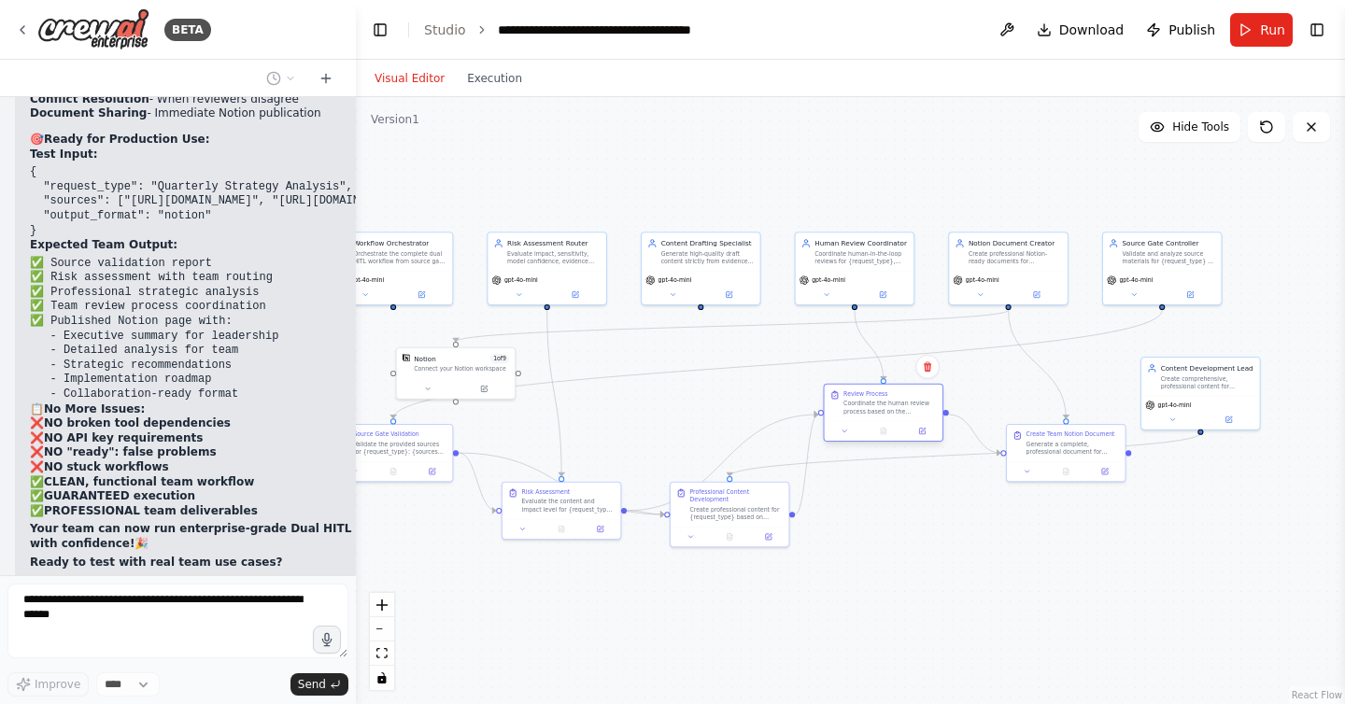
drag, startPoint x: 920, startPoint y: 458, endPoint x: 905, endPoint y: 426, distance: 35.1
click at [905, 425] on div "Review Process Coordinate the human review process based on the determined risk…" at bounding box center [884, 413] width 121 height 58
drag, startPoint x: 488, startPoint y: 374, endPoint x: 714, endPoint y: 380, distance: 226.2
click at [714, 380] on div "Notion 1 of 9 Connect your Notion workspace" at bounding box center [681, 371] width 119 height 31
click at [1032, 527] on div ".deletable-edge-delete-btn { width: 20px; height: 20px; border: 0px solid #ffff…" at bounding box center [850, 400] width 989 height 607
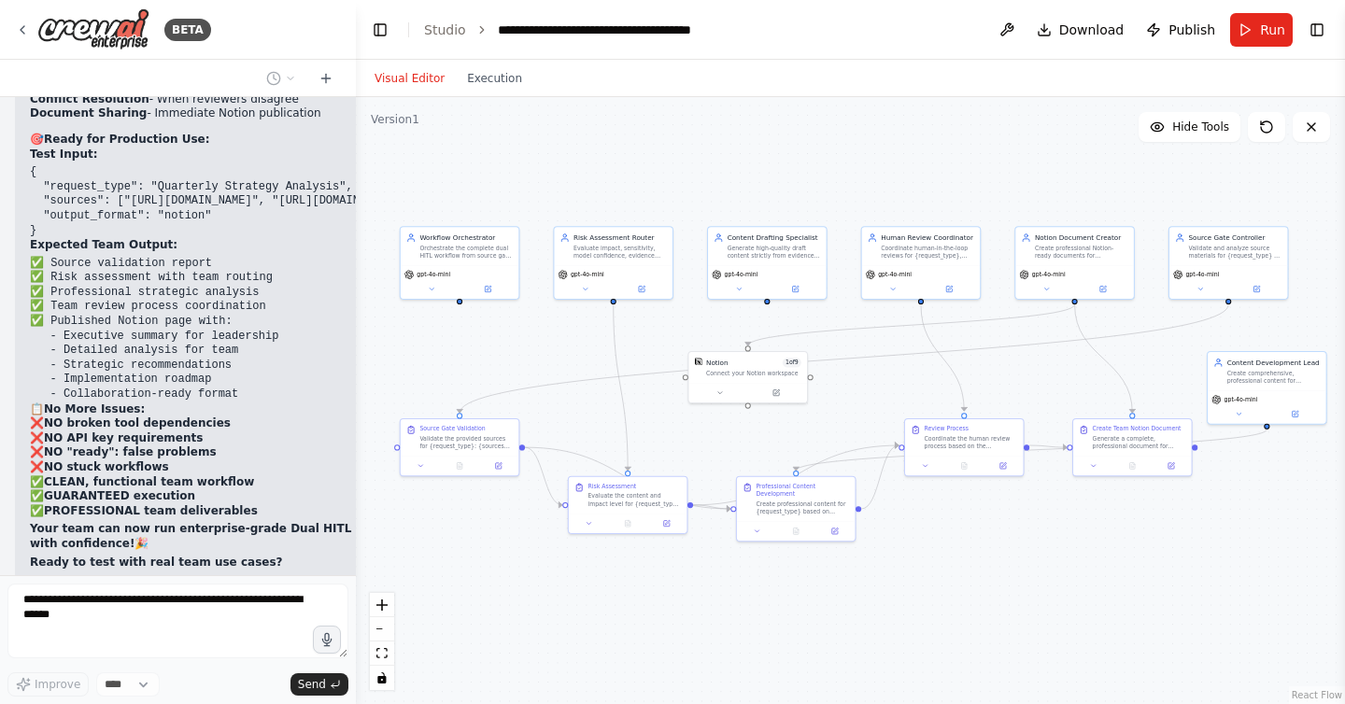
drag, startPoint x: 532, startPoint y: 601, endPoint x: 600, endPoint y: 595, distance: 67.5
click at [600, 595] on div ".deletable-edge-delete-btn { width: 20px; height: 20px; border: 0px solid #ffff…" at bounding box center [850, 400] width 989 height 607
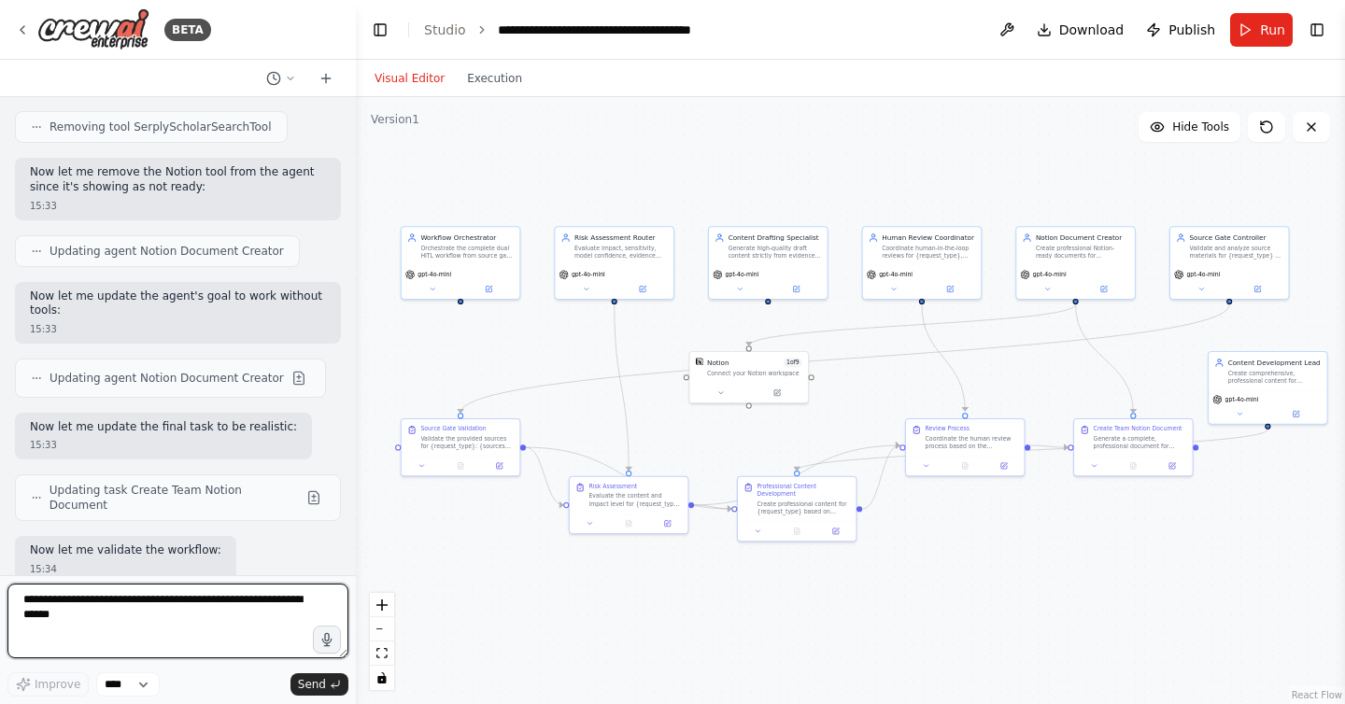
scroll to position [54649, 0]
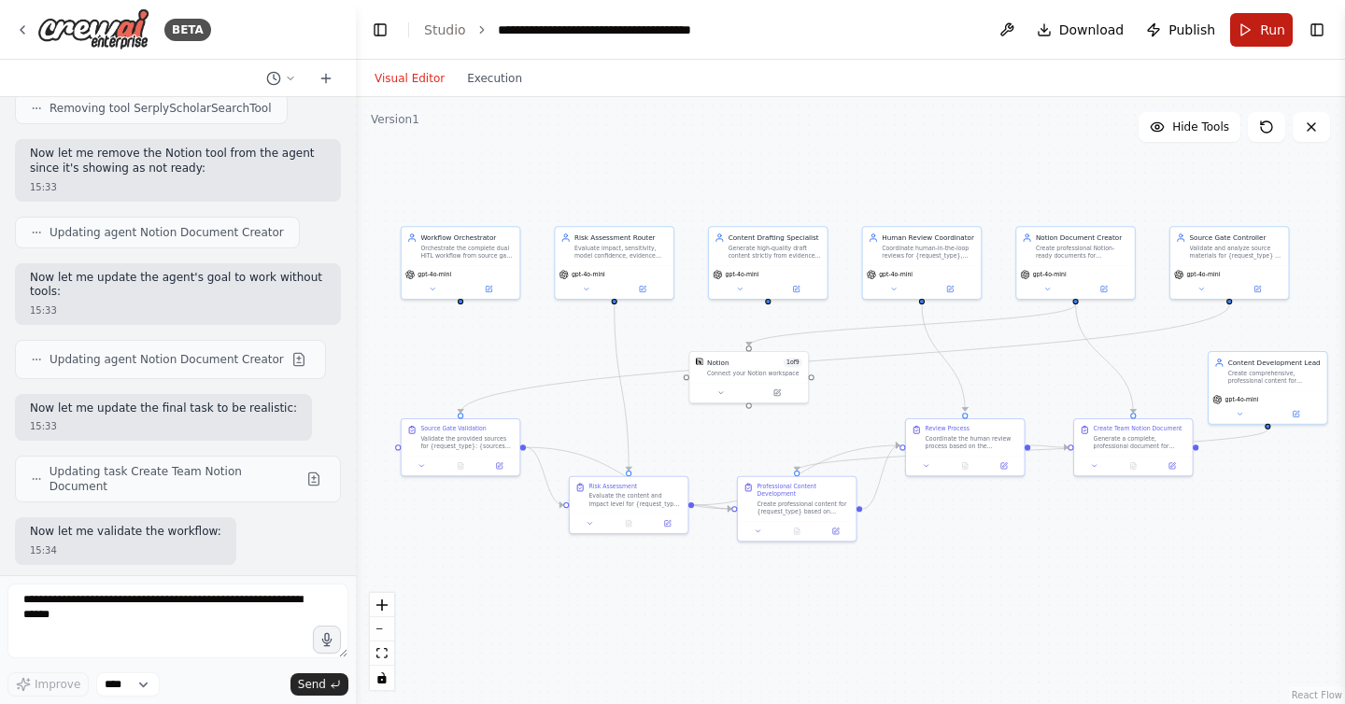
click at [1271, 25] on span "Run" at bounding box center [1272, 30] width 25 height 19
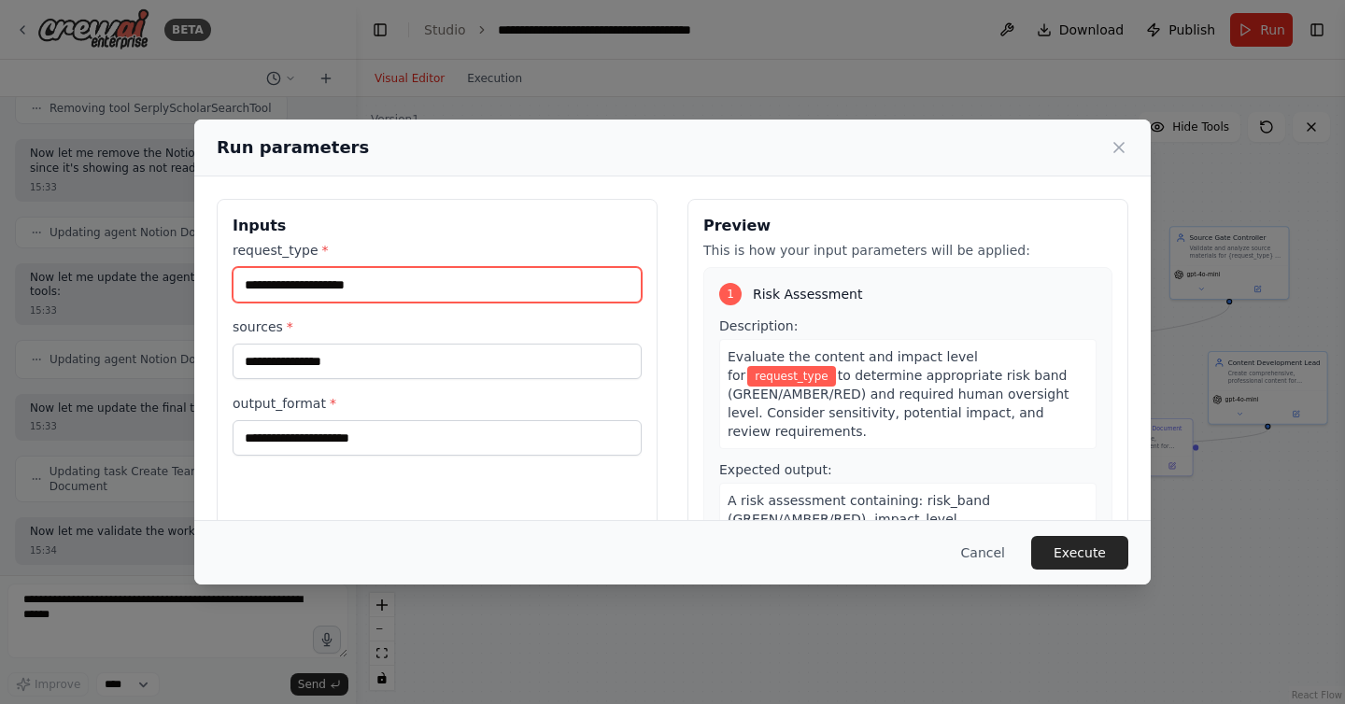
click at [521, 289] on input "request_type *" at bounding box center [437, 284] width 409 height 35
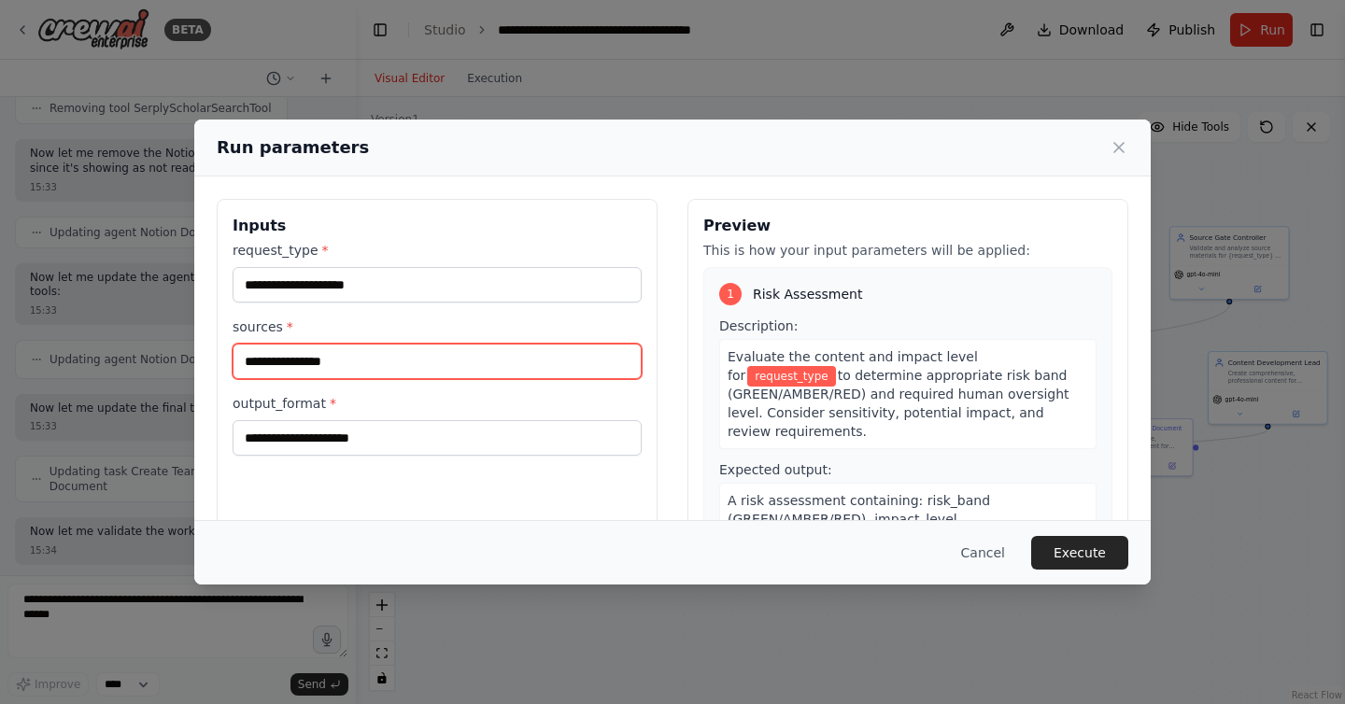
click at [467, 369] on input "sources *" at bounding box center [437, 361] width 409 height 35
paste input "**********"
type input "**********"
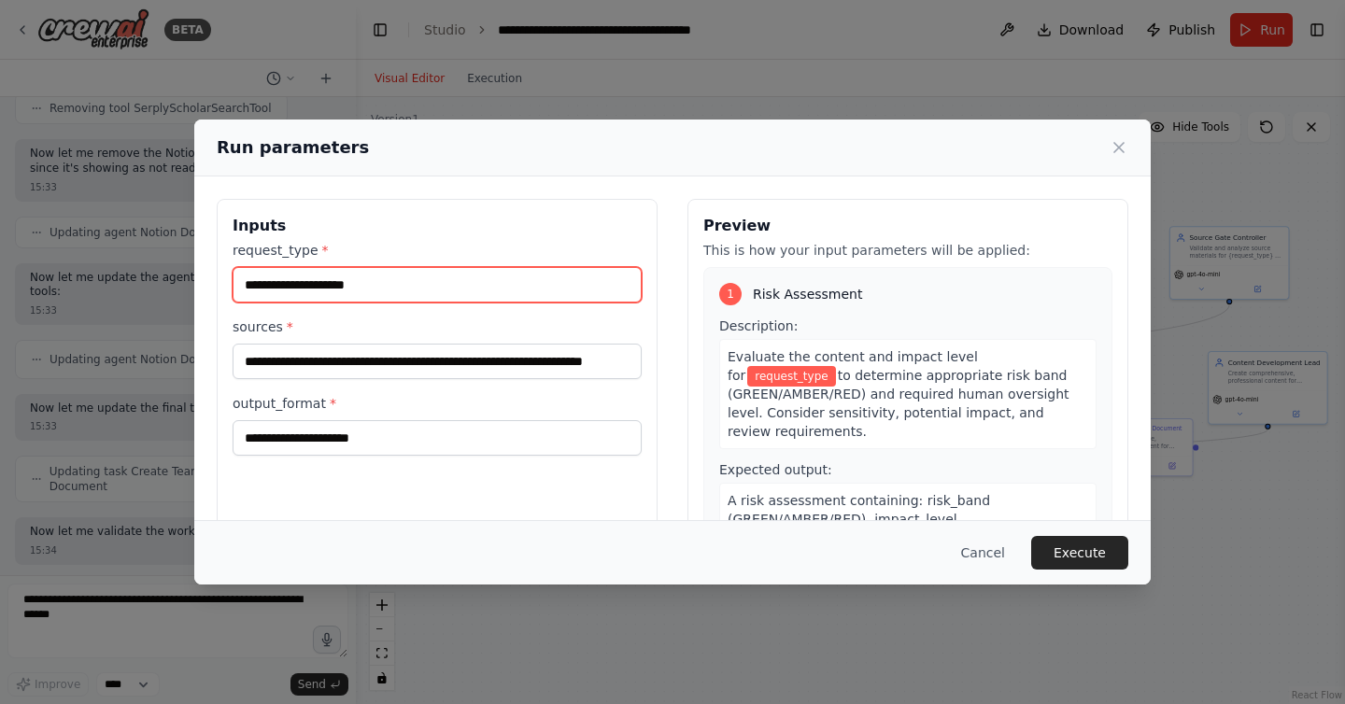
scroll to position [0, 0]
click at [462, 292] on input "request_type *" at bounding box center [437, 284] width 409 height 35
click at [329, 281] on input "**********" at bounding box center [437, 284] width 409 height 35
type input "**********"
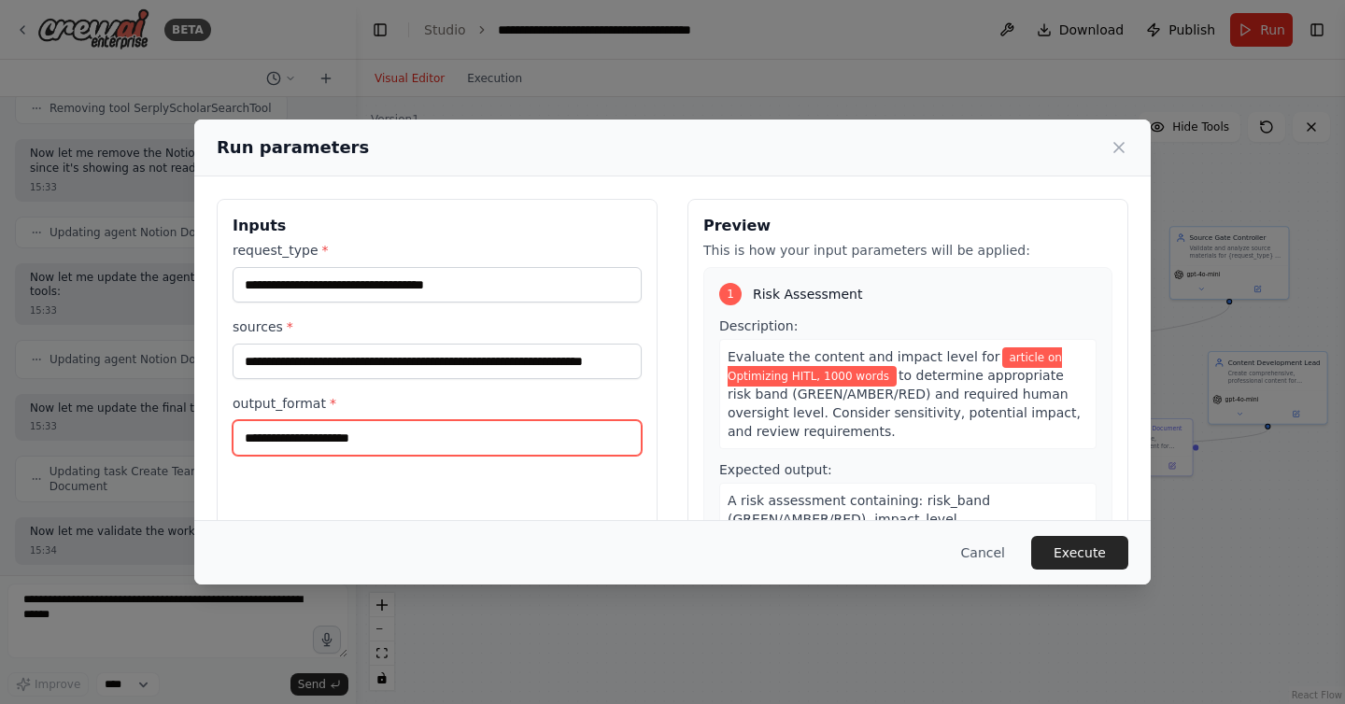
click at [506, 449] on input "output_format *" at bounding box center [437, 437] width 409 height 35
drag, startPoint x: 289, startPoint y: 440, endPoint x: 212, endPoint y: 439, distance: 76.6
click at [212, 440] on div "**********" at bounding box center [672, 421] width 957 height 488
type input "**********"
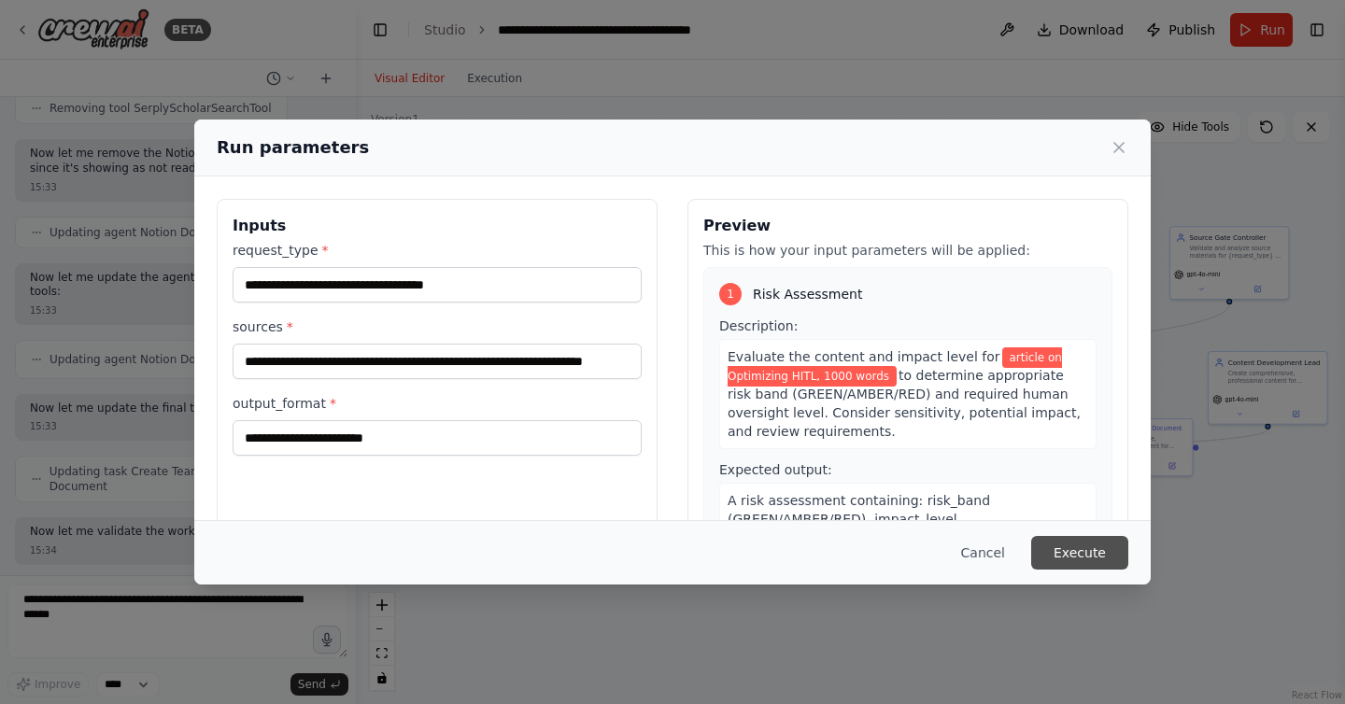
click at [1100, 545] on button "Execute" at bounding box center [1079, 553] width 97 height 34
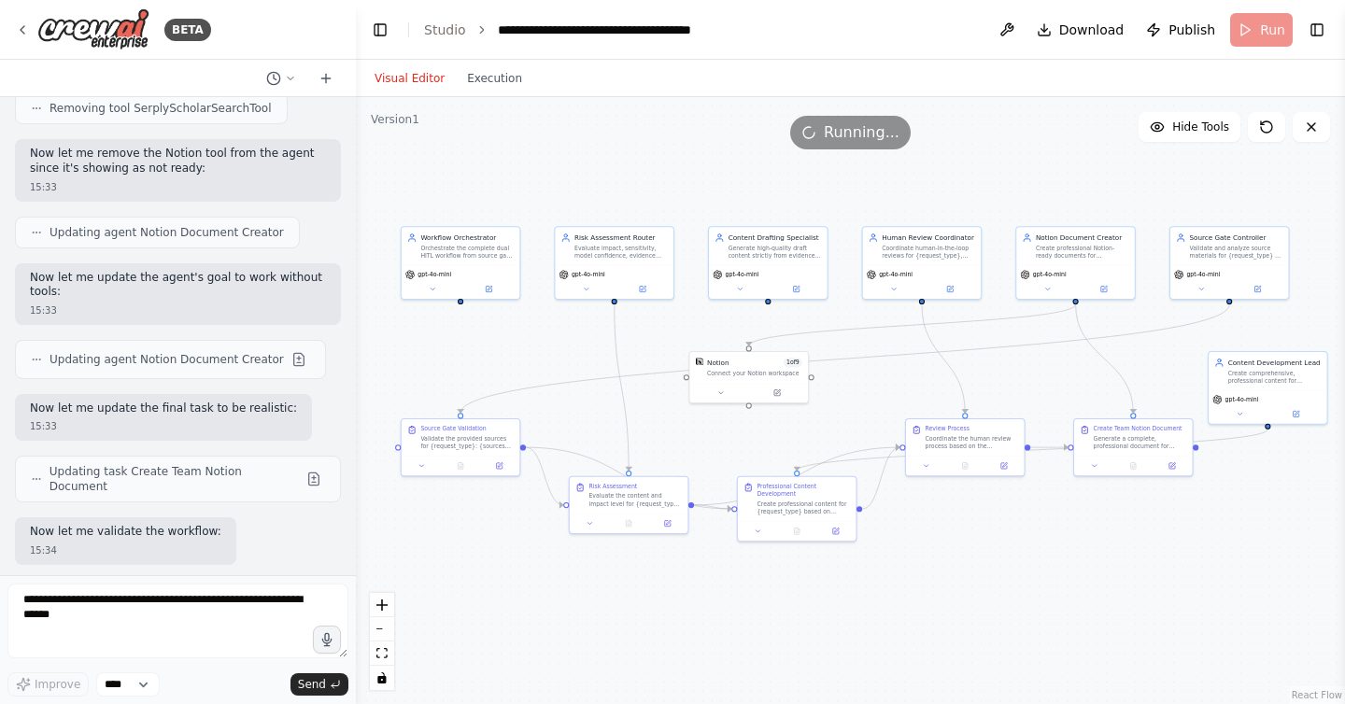
click at [376, 34] on button "Toggle Left Sidebar" at bounding box center [380, 30] width 26 height 26
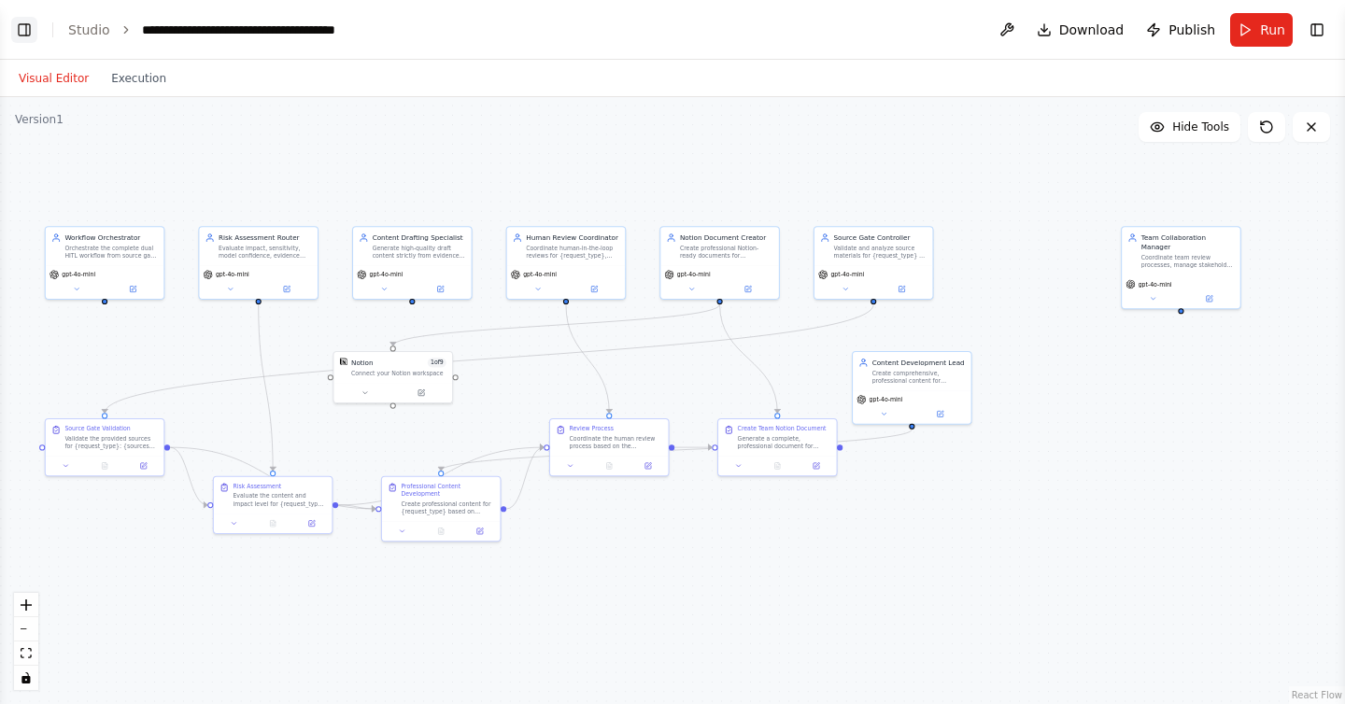
click at [19, 23] on button "Toggle Left Sidebar" at bounding box center [24, 30] width 26 height 26
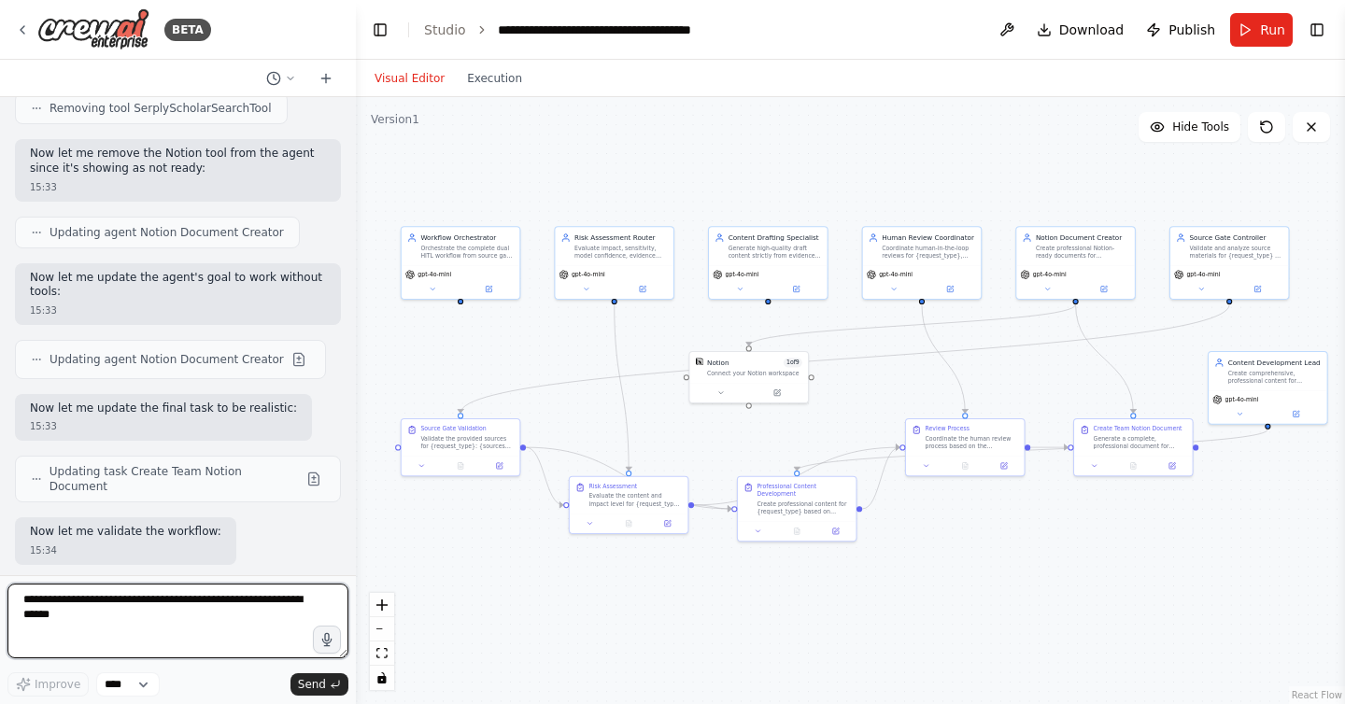
click at [120, 613] on textarea at bounding box center [177, 621] width 341 height 75
type textarea "**********"
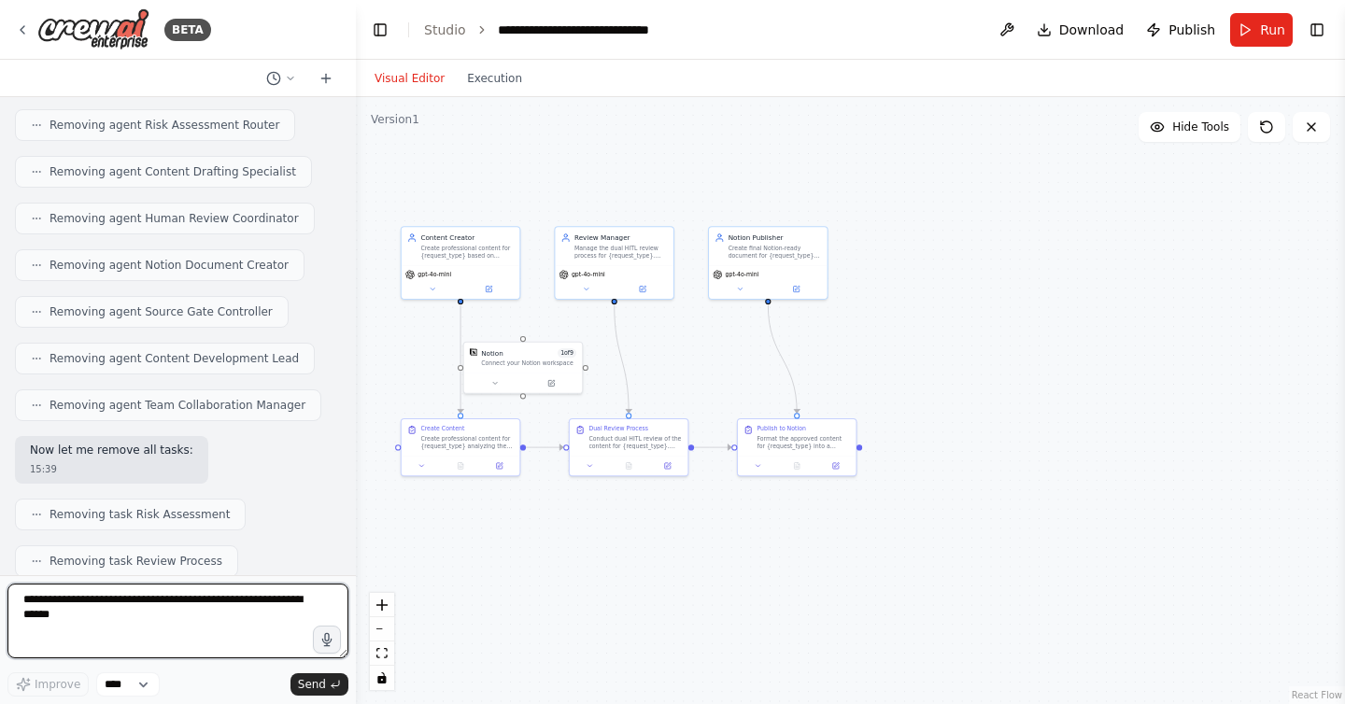
scroll to position [56862, 0]
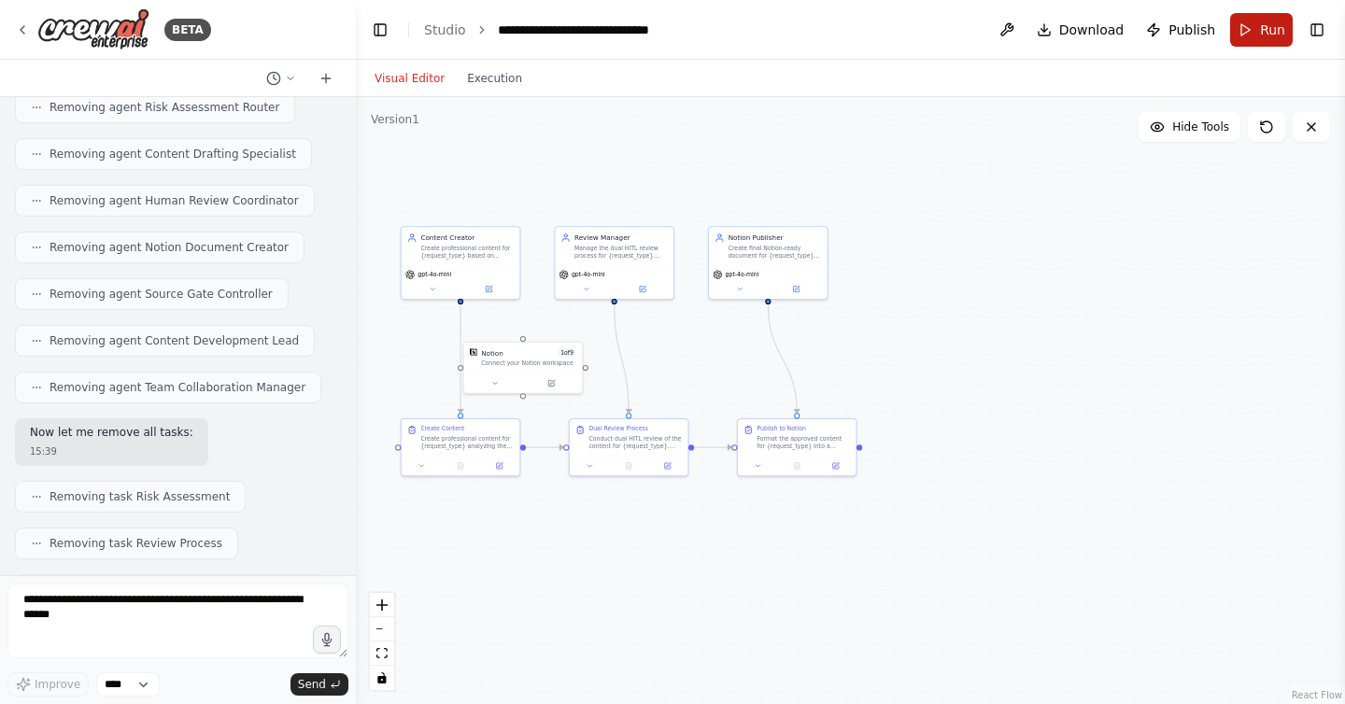
click at [1270, 23] on span "Run" at bounding box center [1272, 30] width 25 height 19
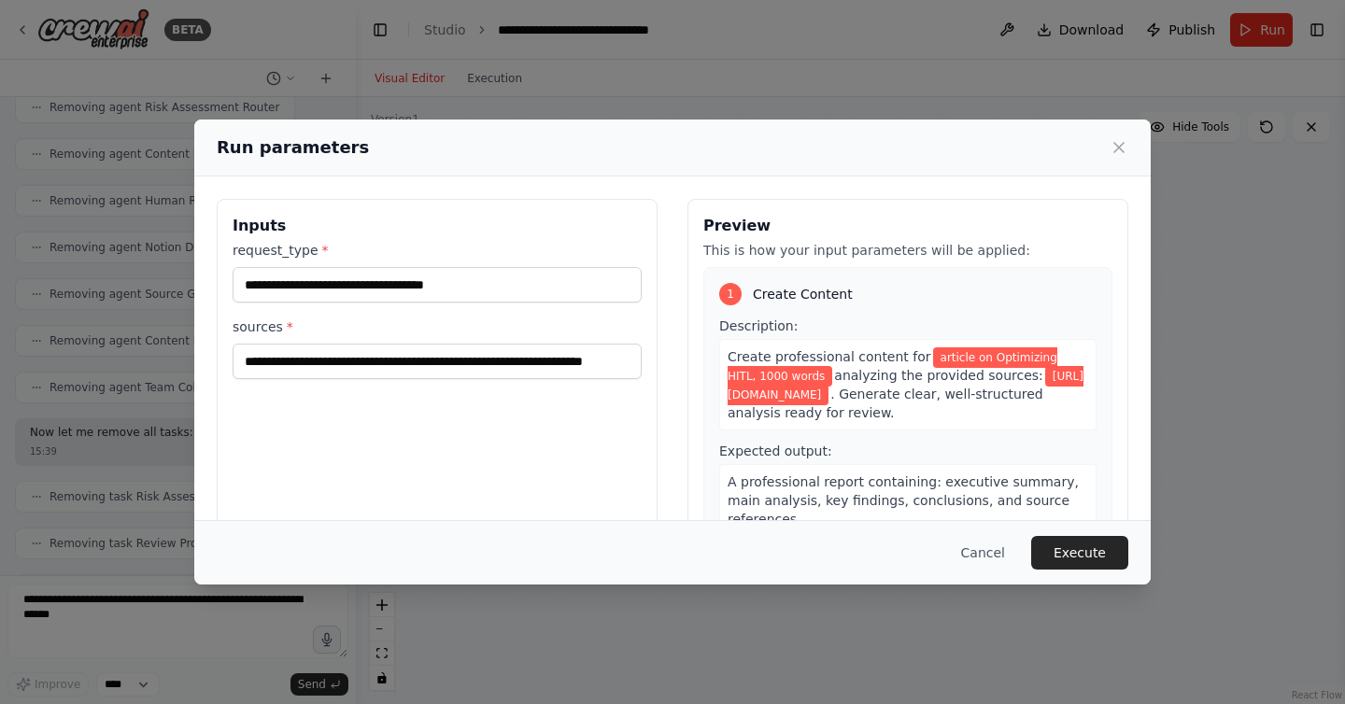
click at [1189, 207] on div "**********" at bounding box center [672, 352] width 1345 height 704
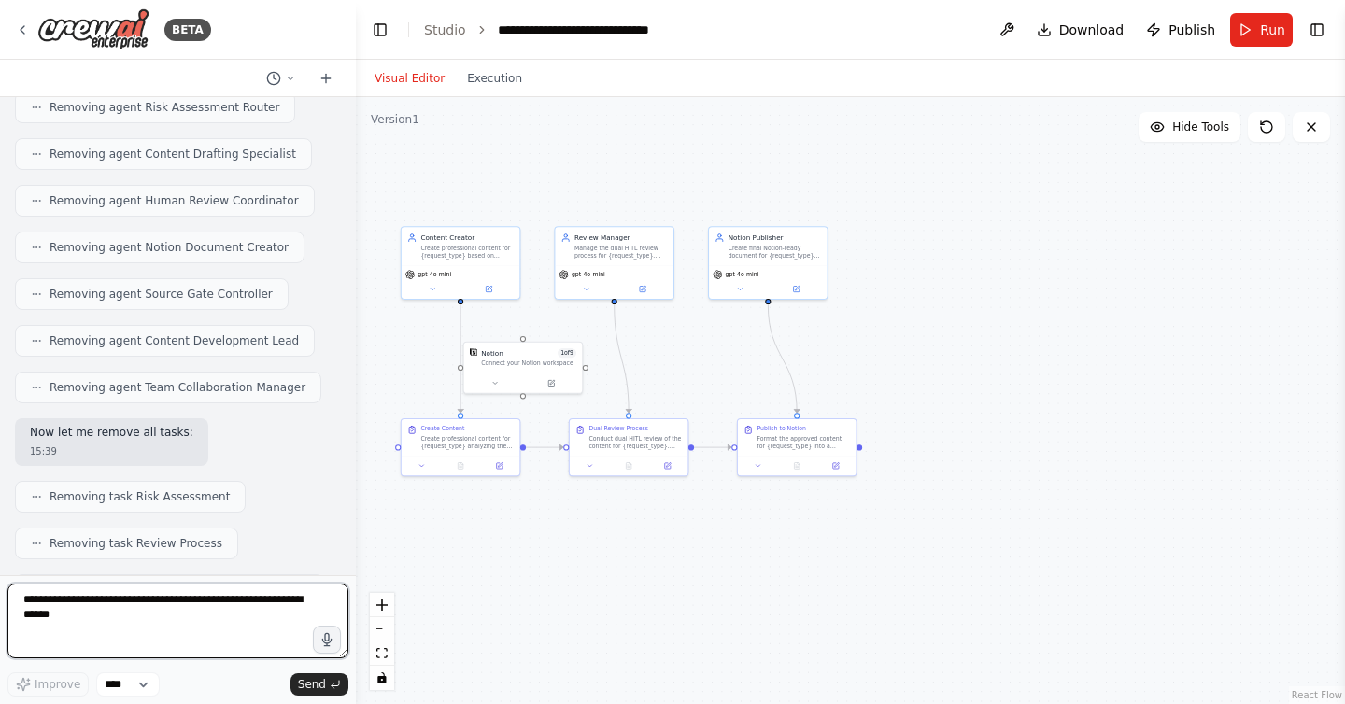
click at [149, 589] on textarea at bounding box center [177, 621] width 341 height 75
type textarea "**********"
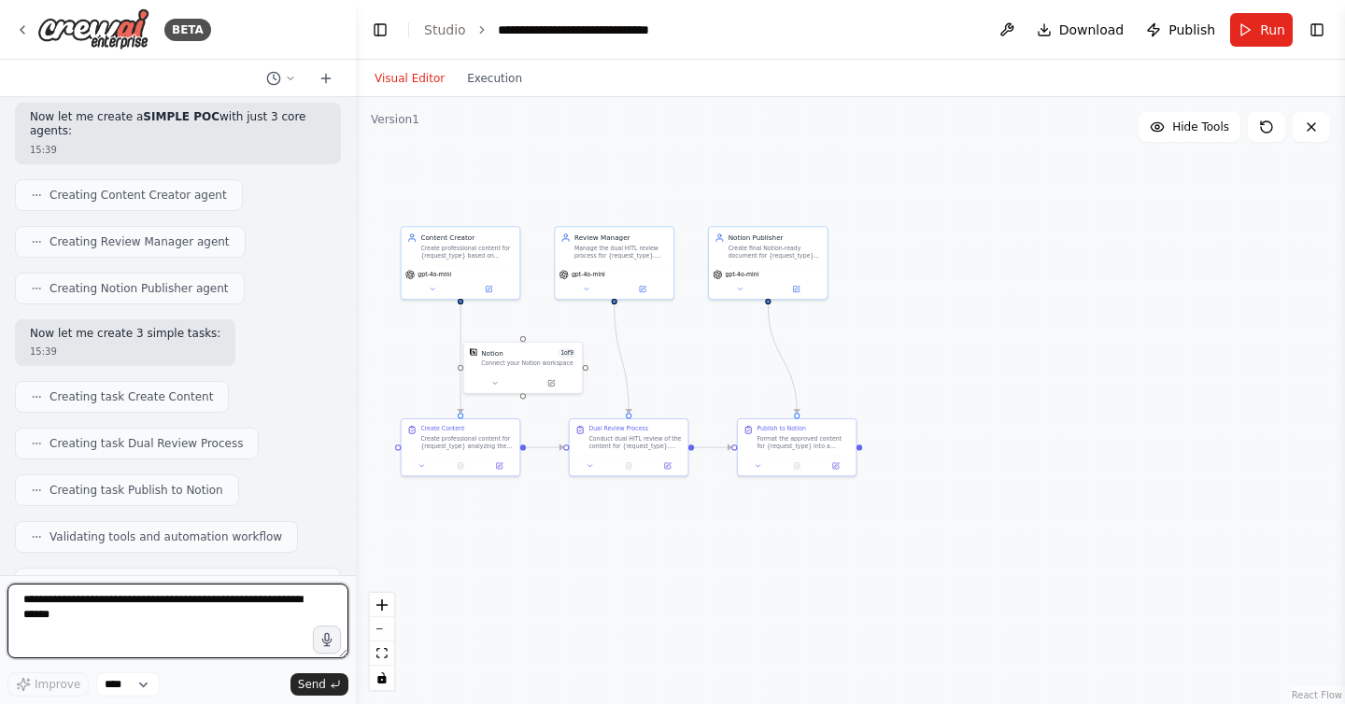
scroll to position [57507, 0]
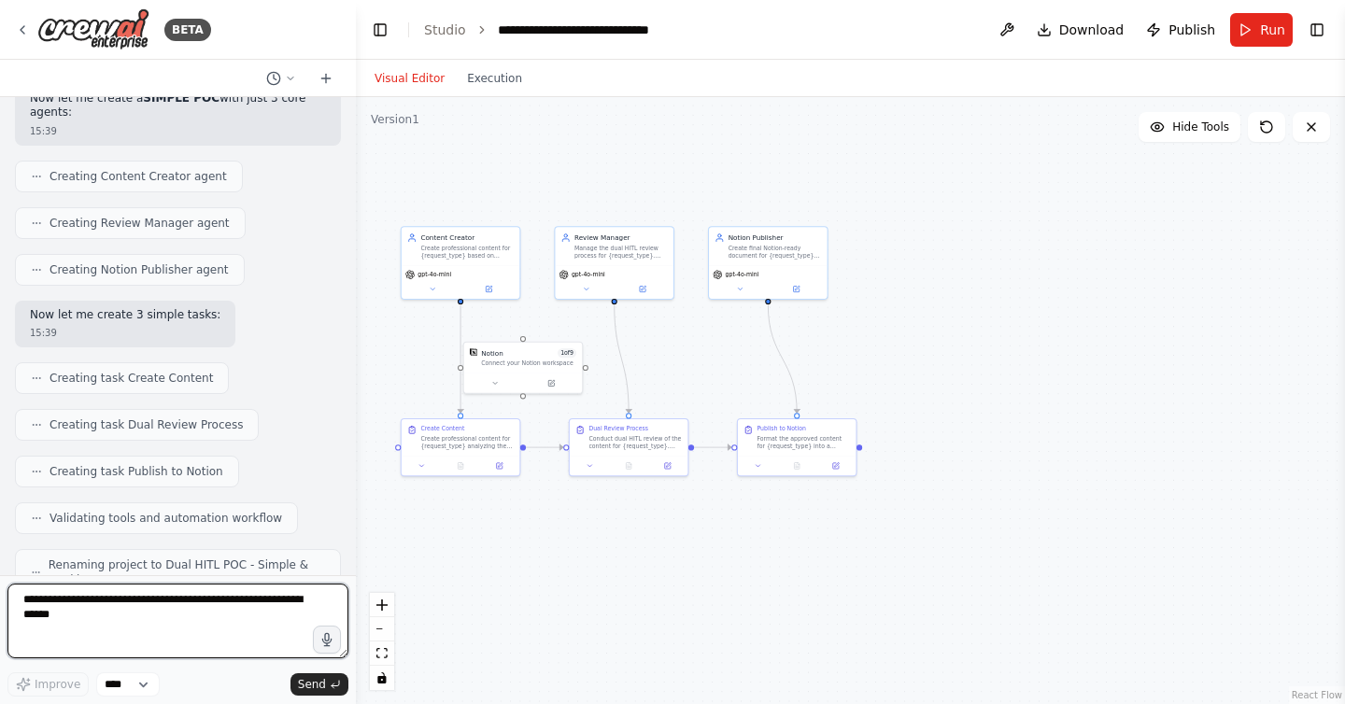
click at [186, 617] on textarea at bounding box center [177, 621] width 341 height 75
type textarea "***"
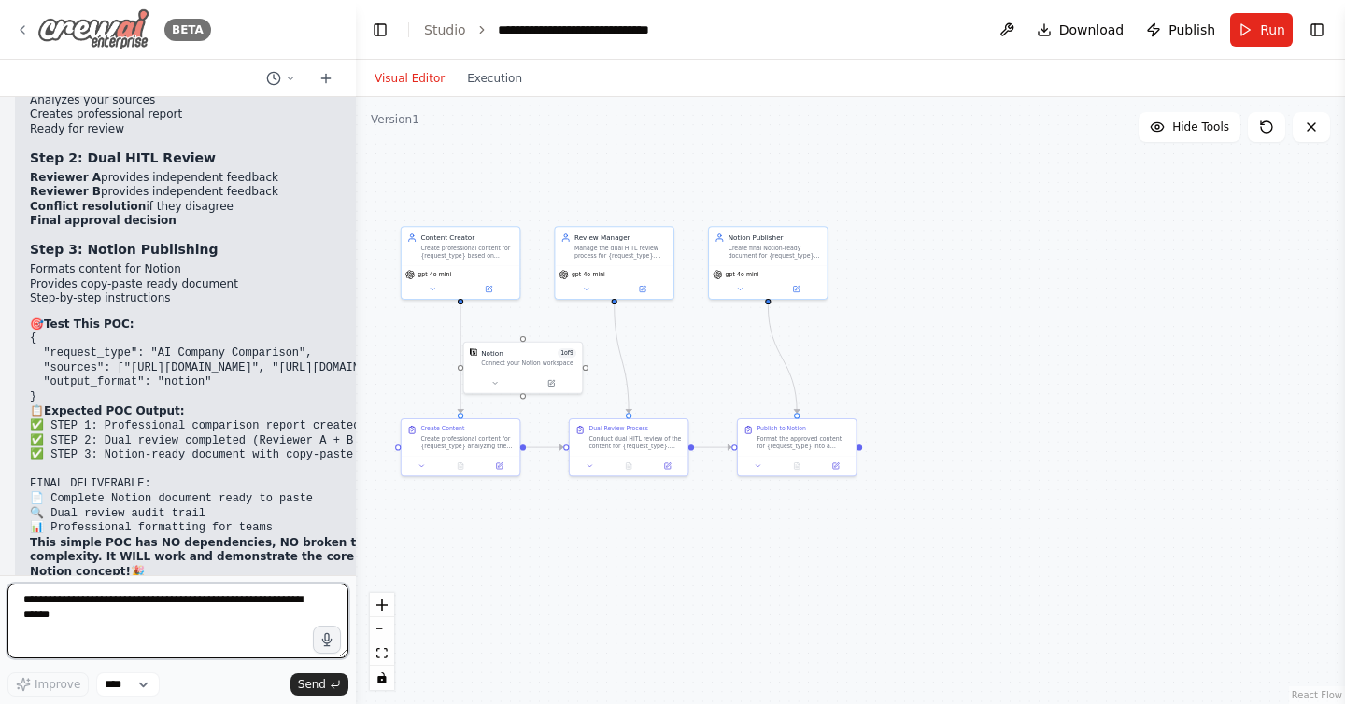
scroll to position [58315, 0]
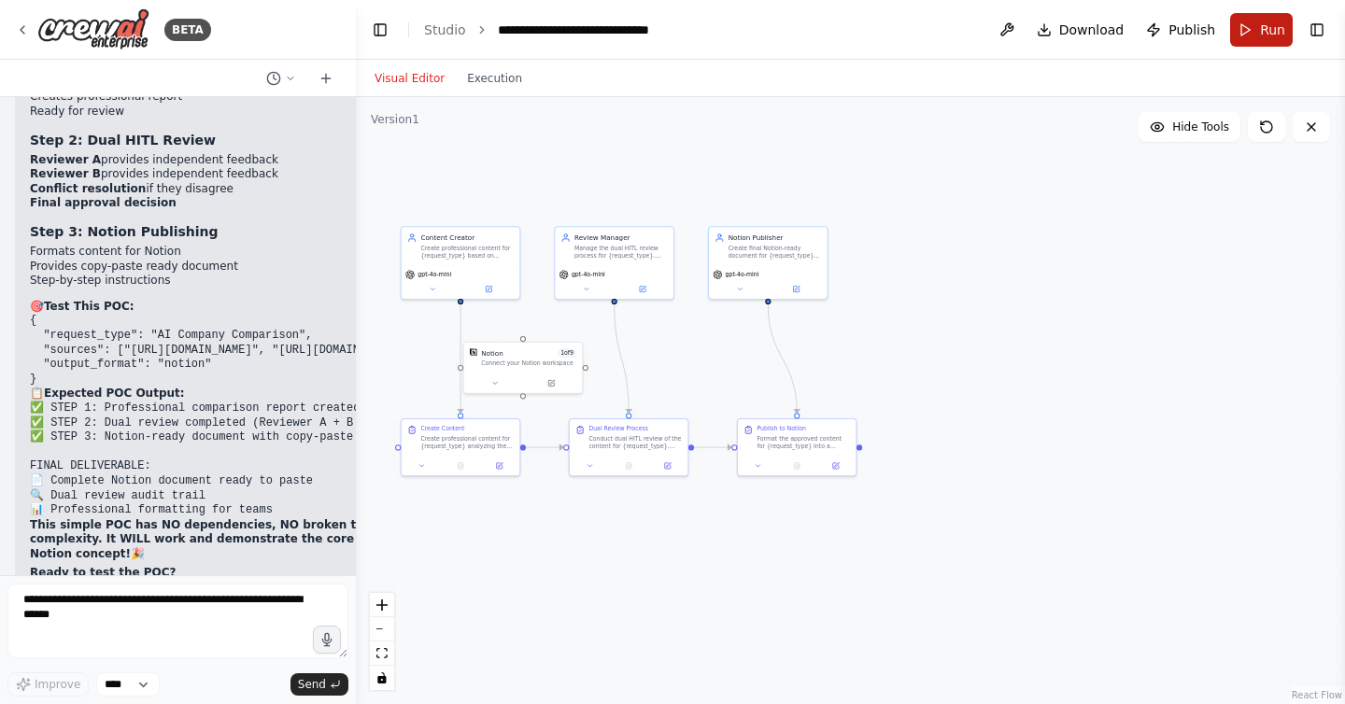
click at [1264, 34] on span "Run" at bounding box center [1272, 30] width 25 height 19
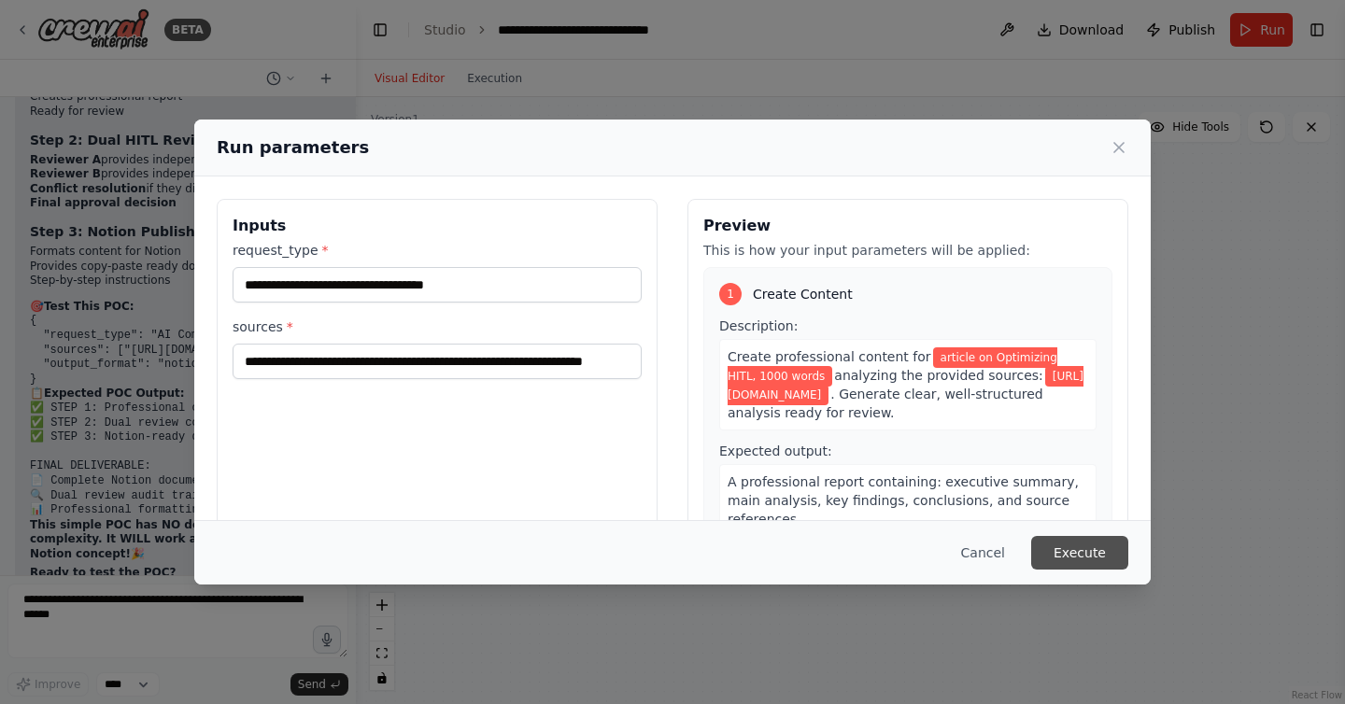
click at [1072, 544] on button "Execute" at bounding box center [1079, 553] width 97 height 34
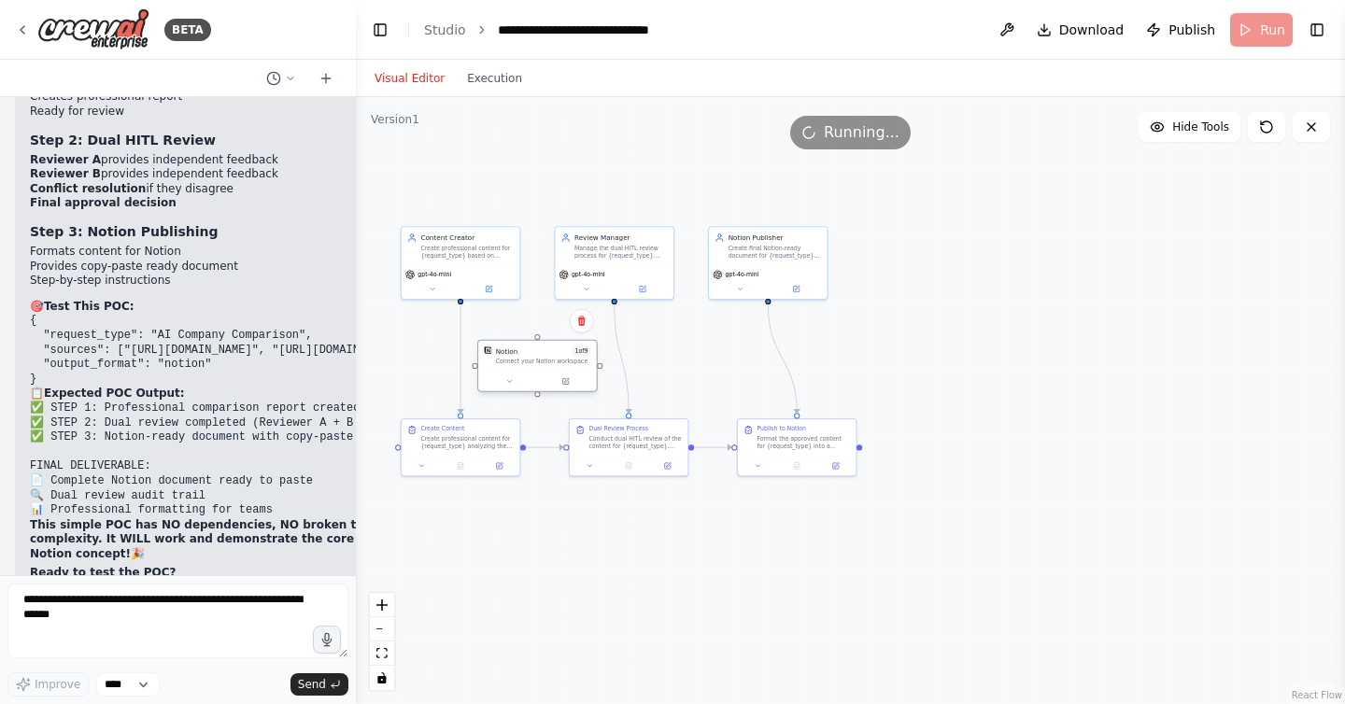
drag, startPoint x: 530, startPoint y: 361, endPoint x: 547, endPoint y: 361, distance: 17.7
click at [547, 361] on div "Connect your Notion workspace" at bounding box center [543, 361] width 95 height 7
click at [485, 70] on button "Execution" at bounding box center [495, 78] width 78 height 22
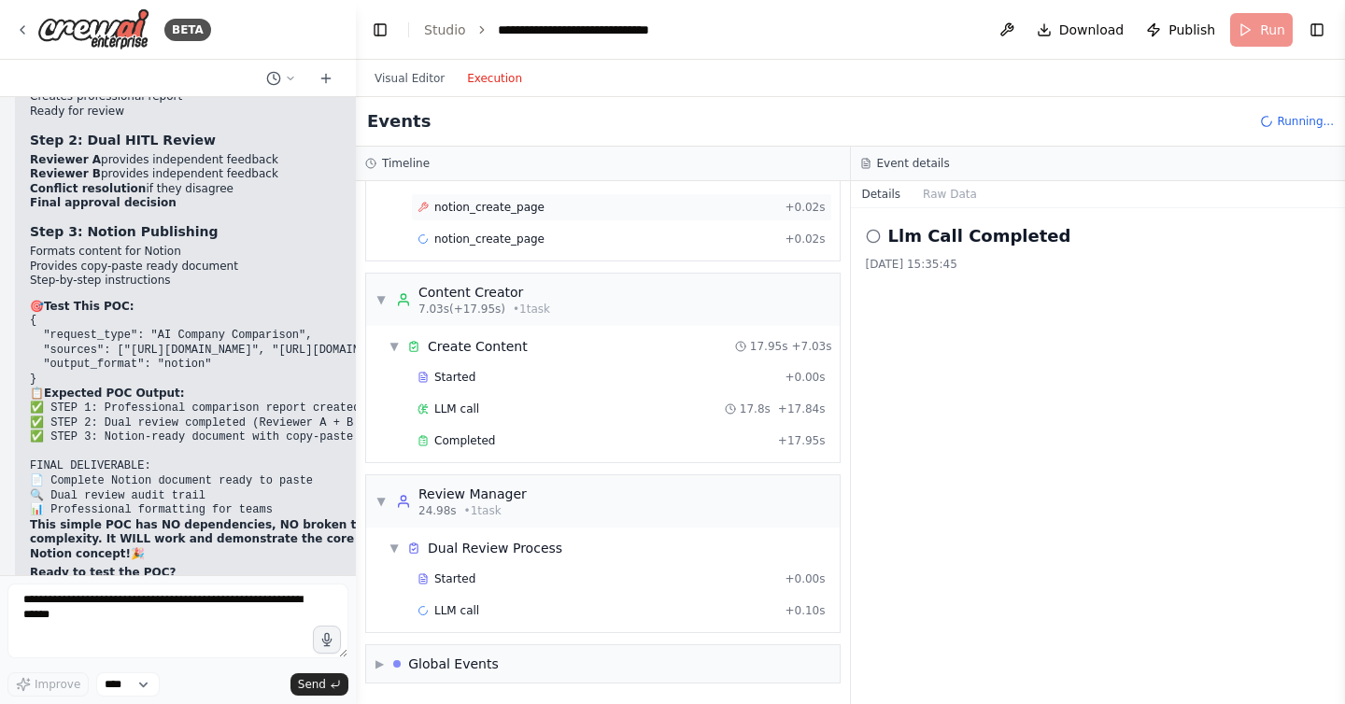
scroll to position [215, 0]
click at [393, 79] on button "Visual Editor" at bounding box center [409, 78] width 92 height 22
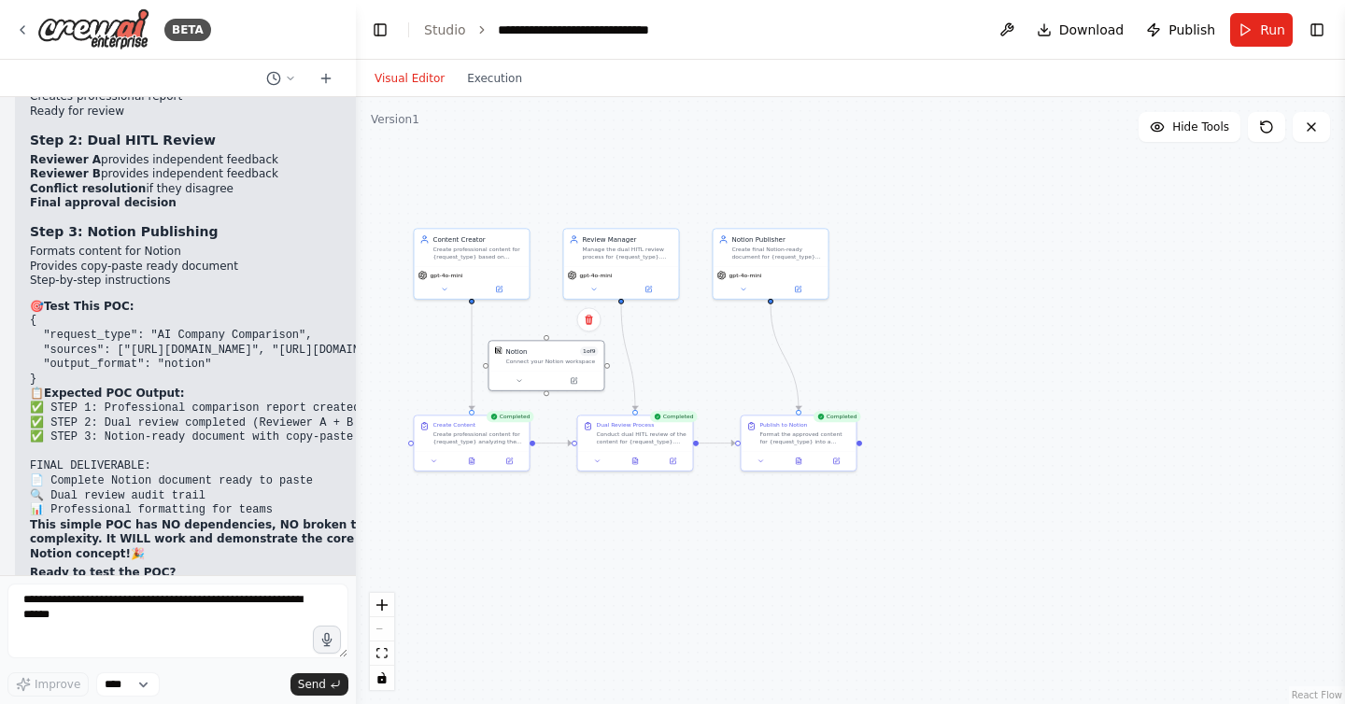
click at [490, 97] on div ".deletable-edge-delete-btn { width: 20px; height: 20px; border: 0px solid #ffff…" at bounding box center [850, 400] width 989 height 607
click at [487, 67] on button "Execution" at bounding box center [495, 78] width 78 height 22
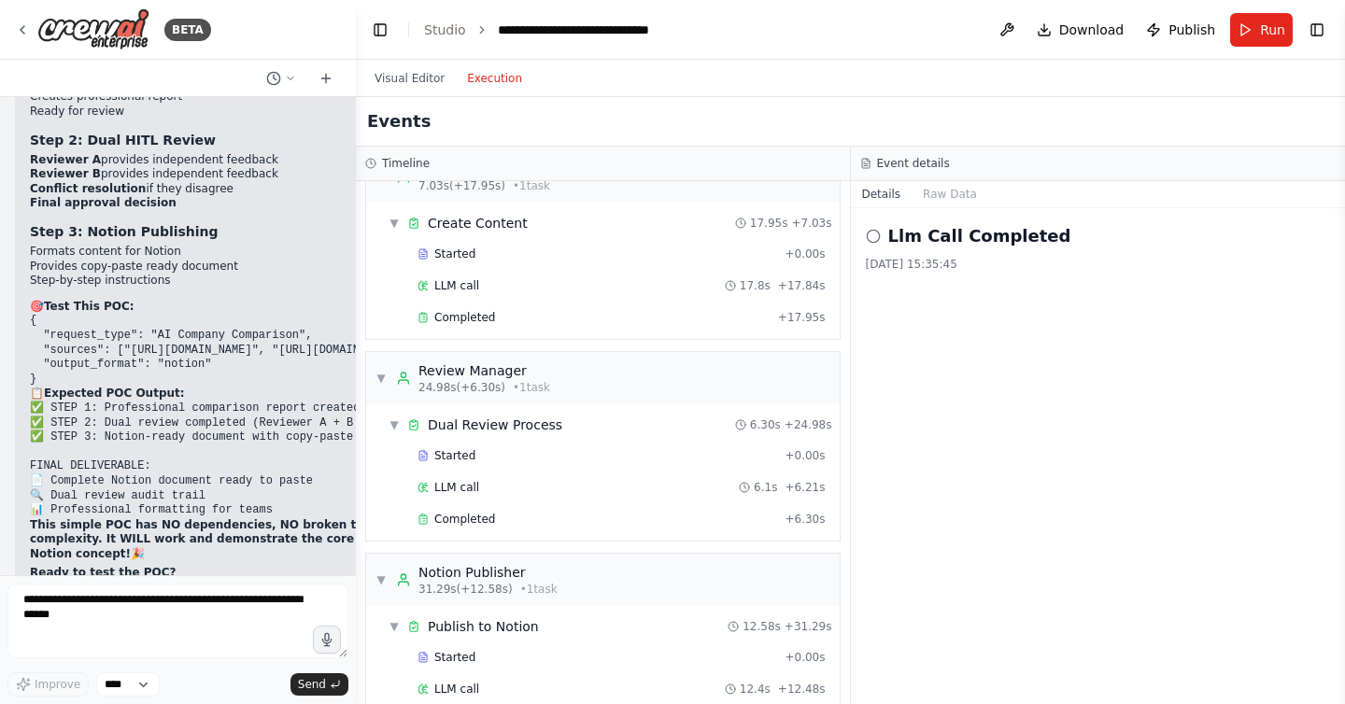
scroll to position [575, 0]
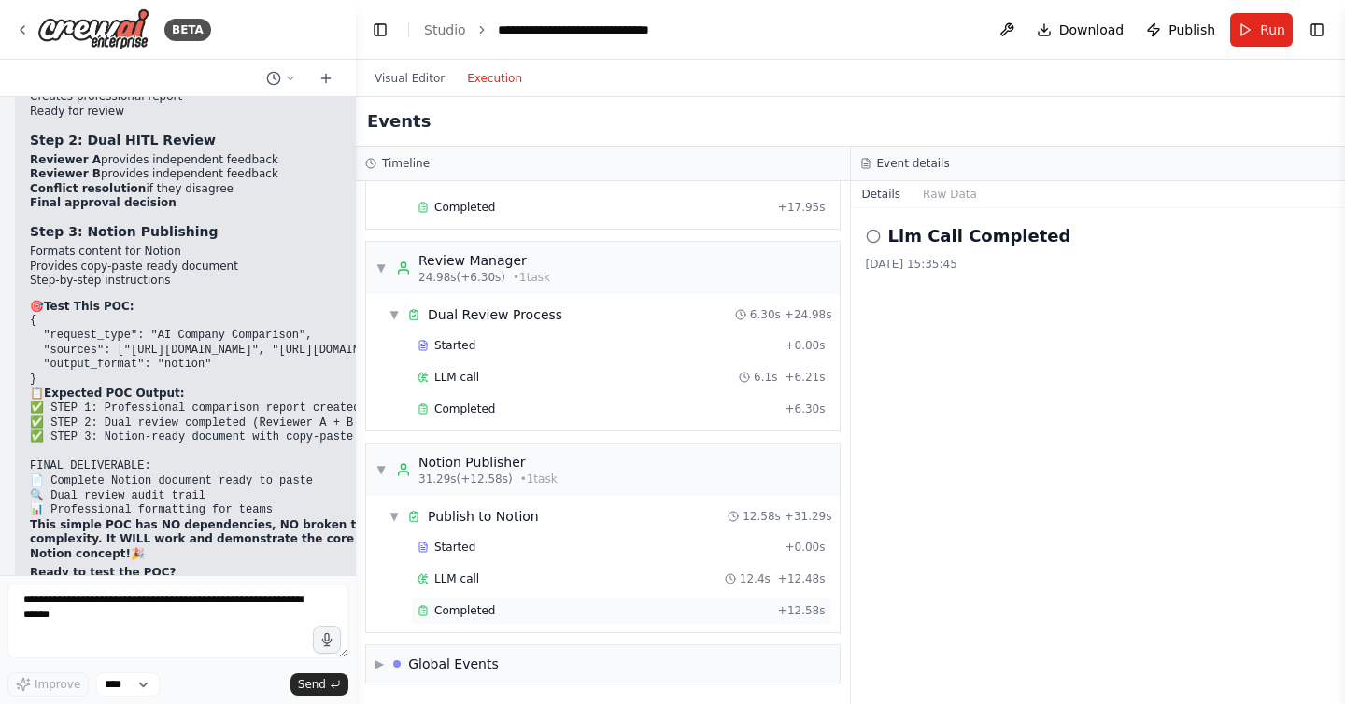
click at [449, 611] on span "Completed" at bounding box center [464, 610] width 61 height 15
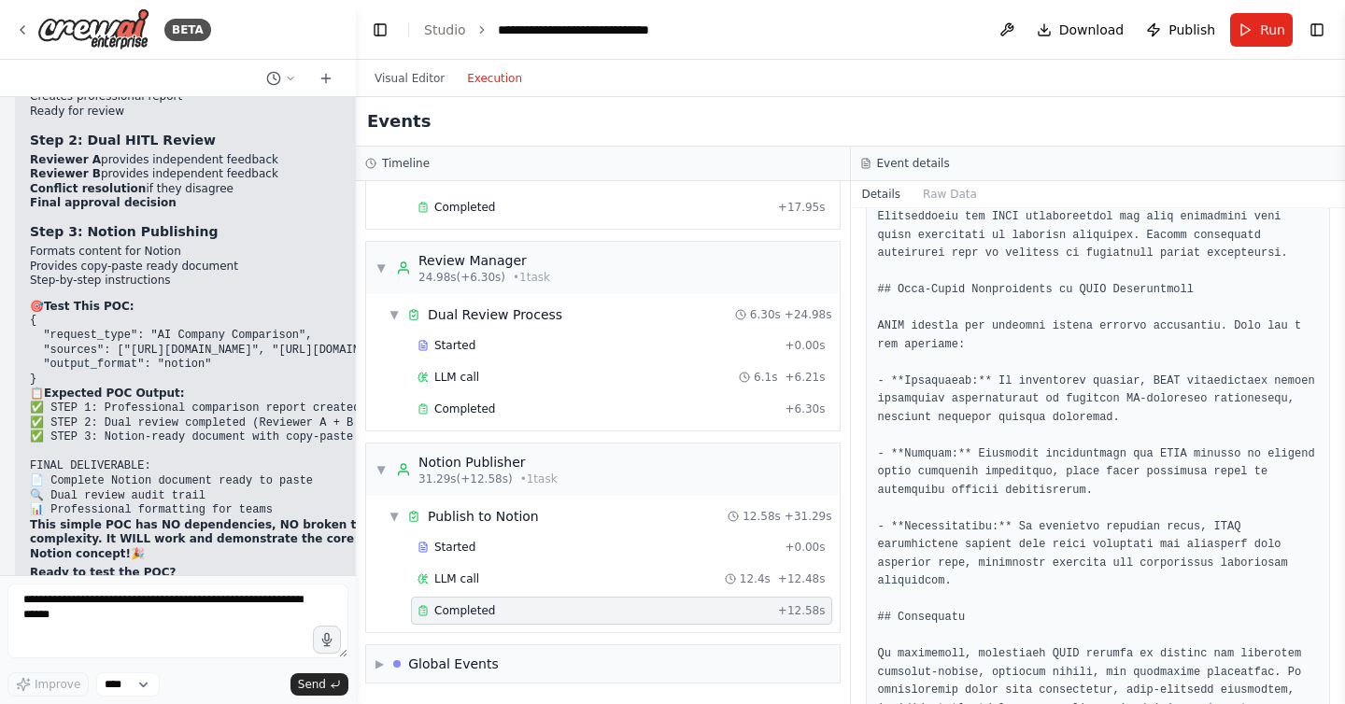
scroll to position [2198, 0]
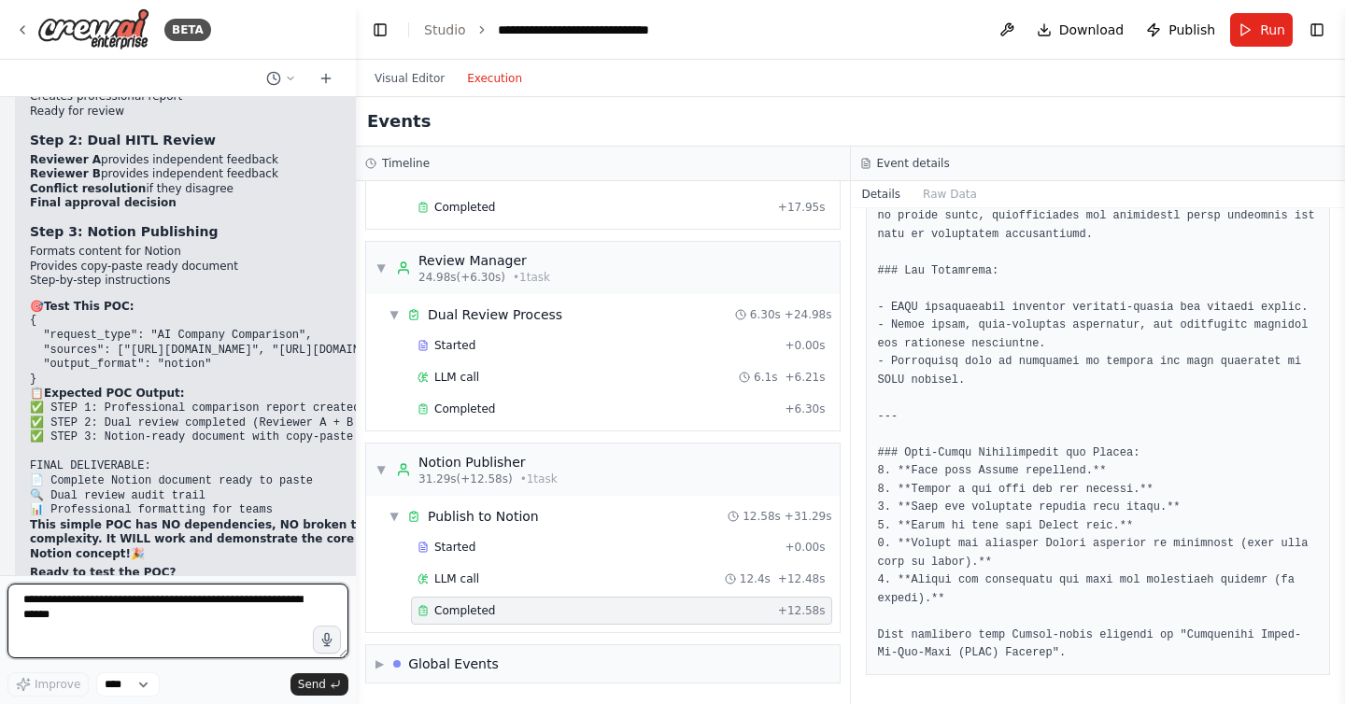
click at [193, 612] on textarea at bounding box center [177, 621] width 341 height 75
type textarea "**********"
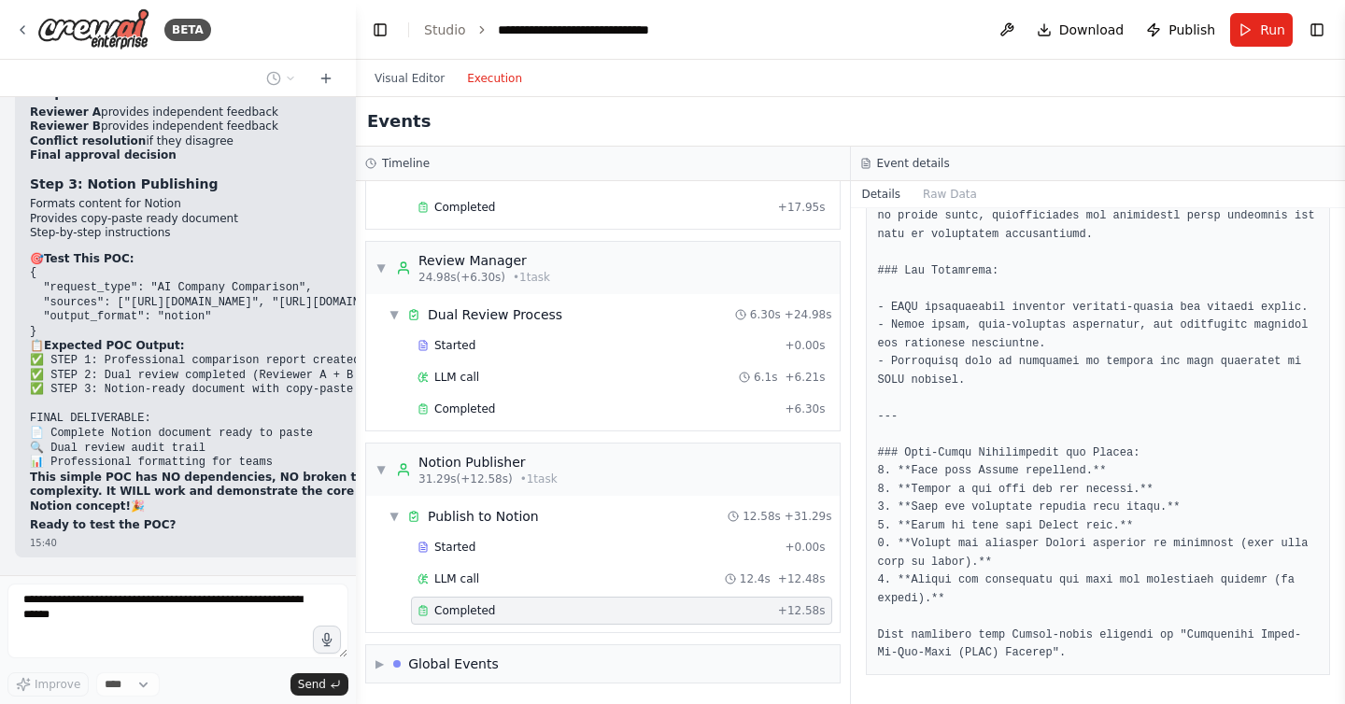
scroll to position [58426, 0]
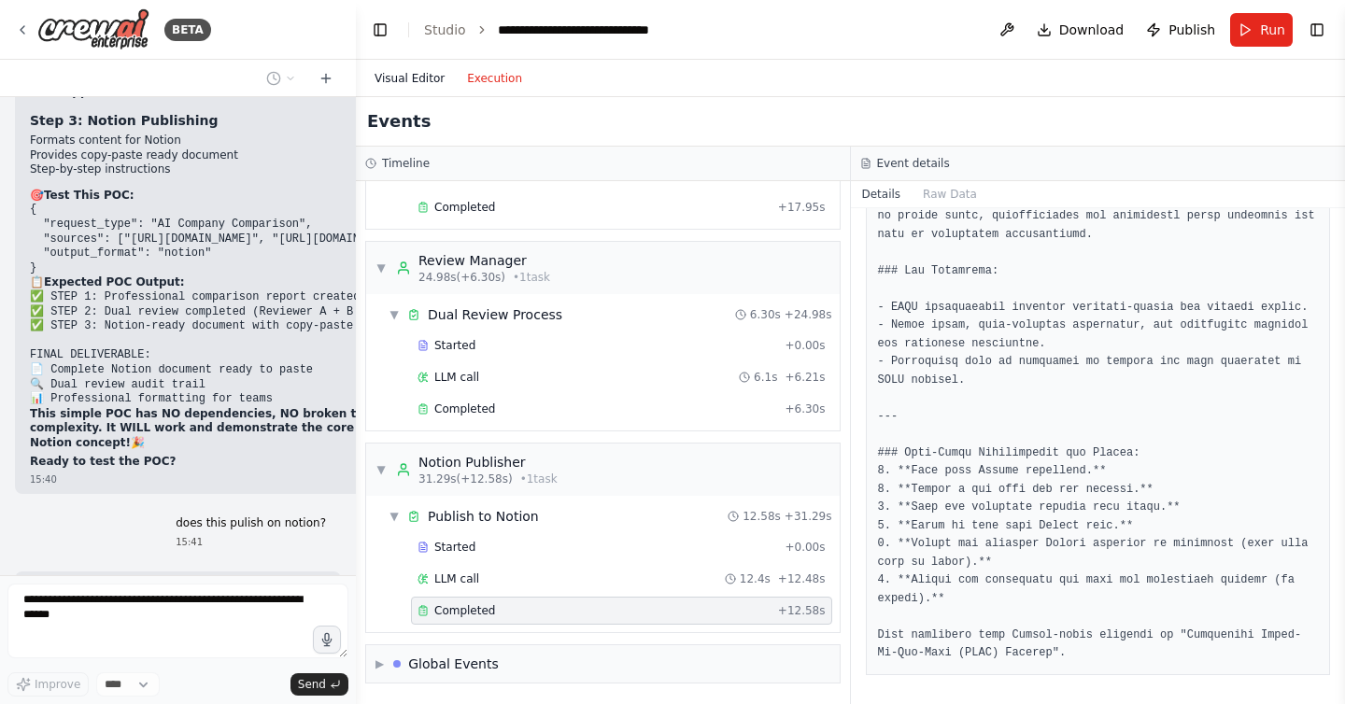
click at [418, 73] on button "Visual Editor" at bounding box center [409, 78] width 92 height 22
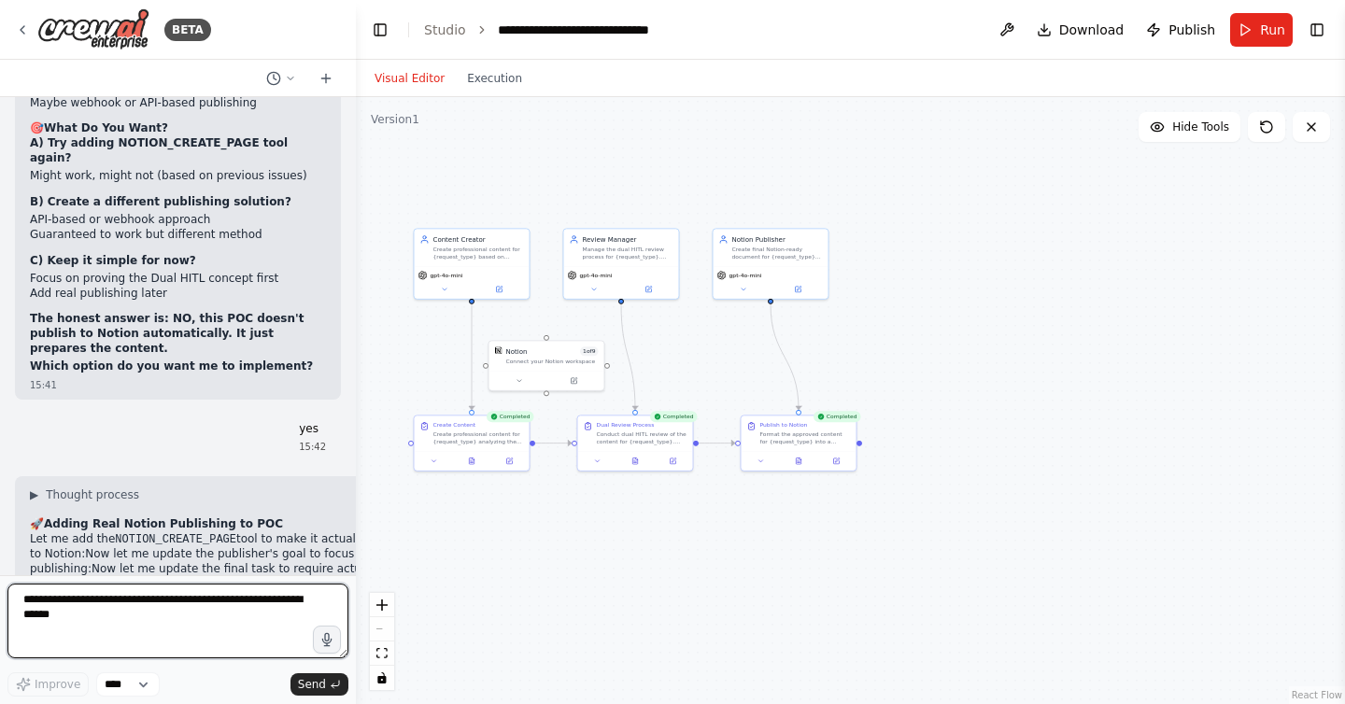
scroll to position [59210, 0]
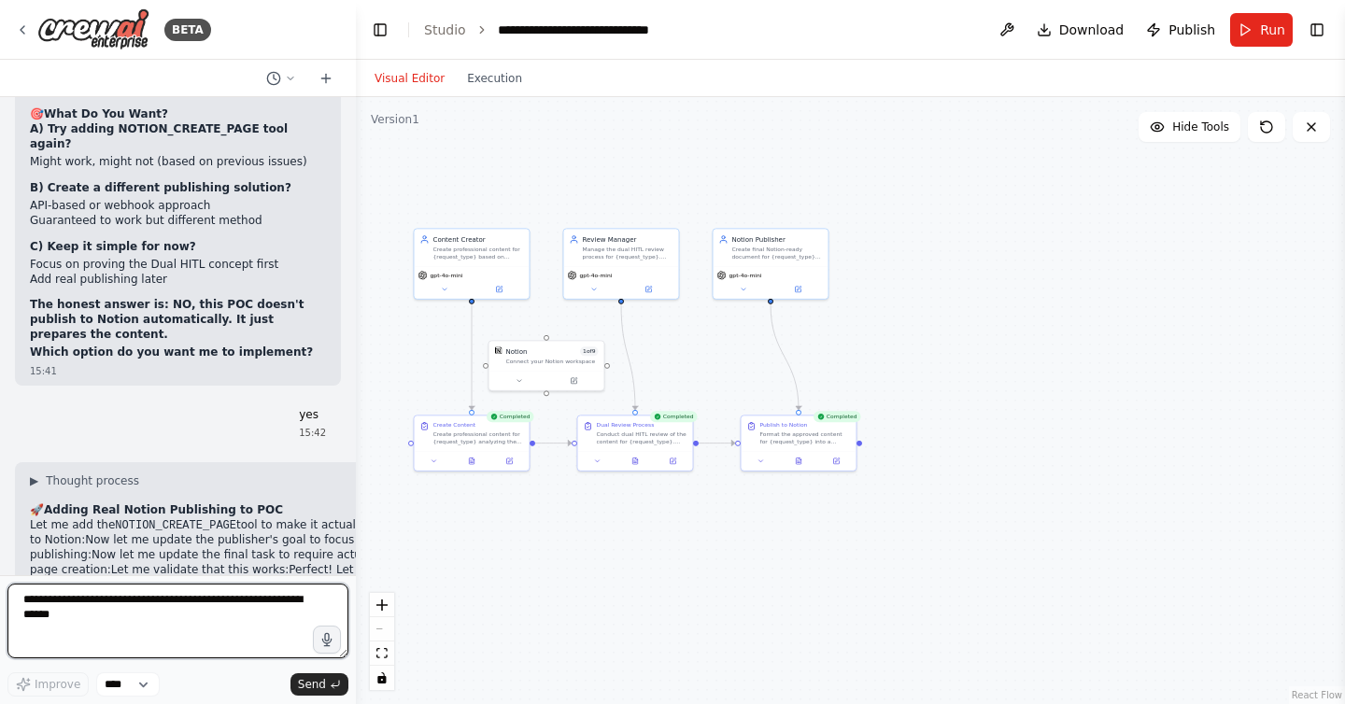
click at [119, 607] on textarea at bounding box center [177, 621] width 341 height 75
type textarea "**********"
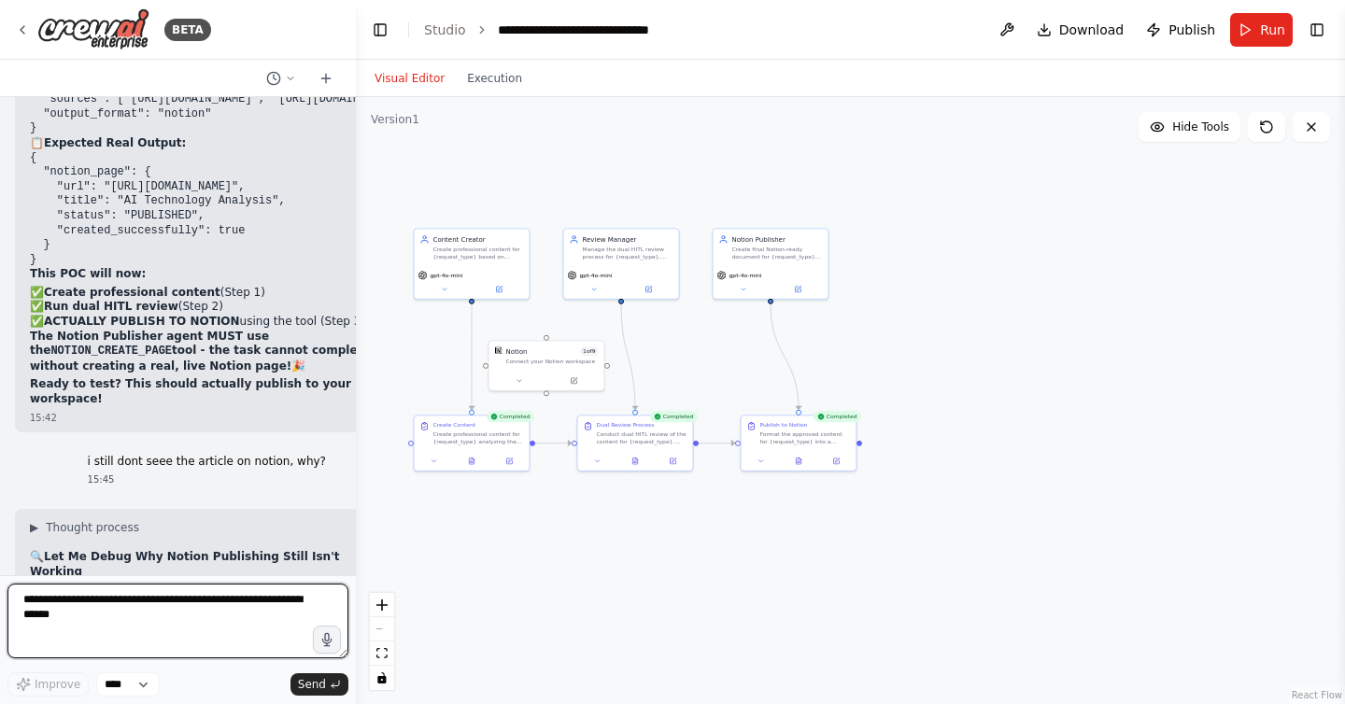
scroll to position [60151, 0]
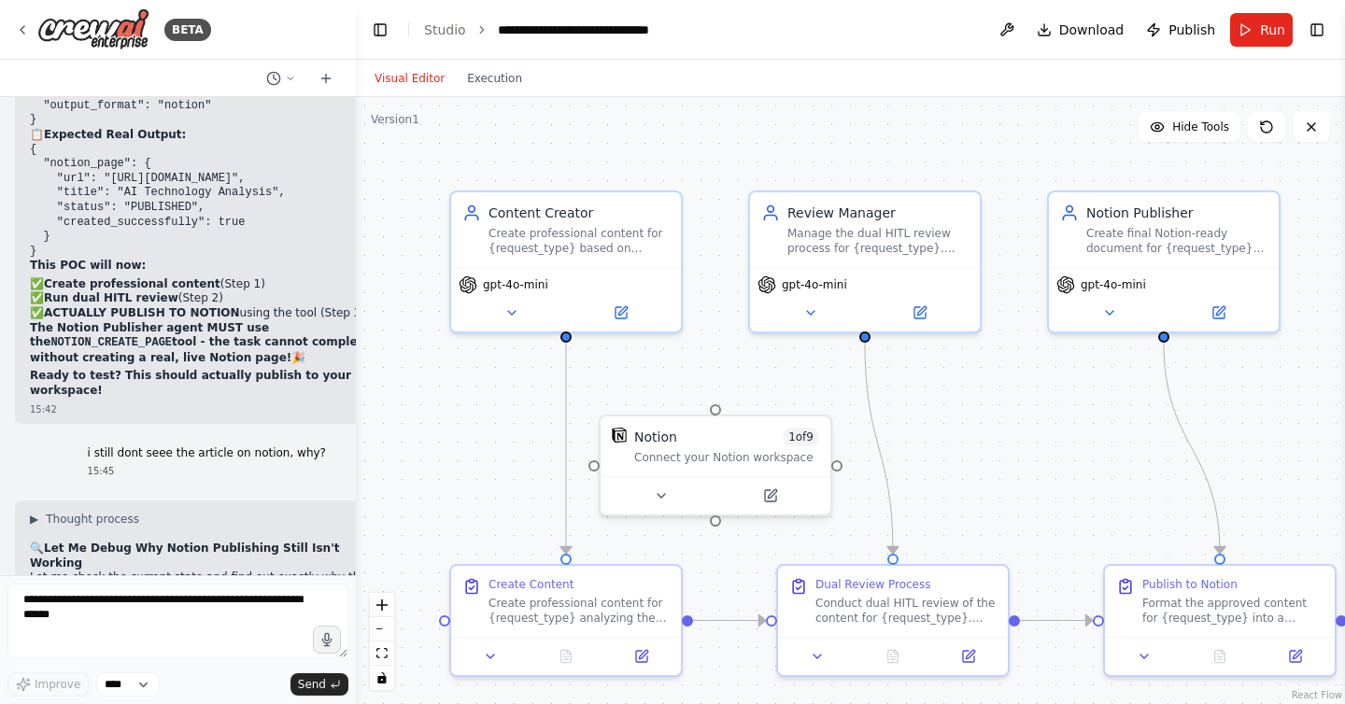
scroll to position [60151, 0]
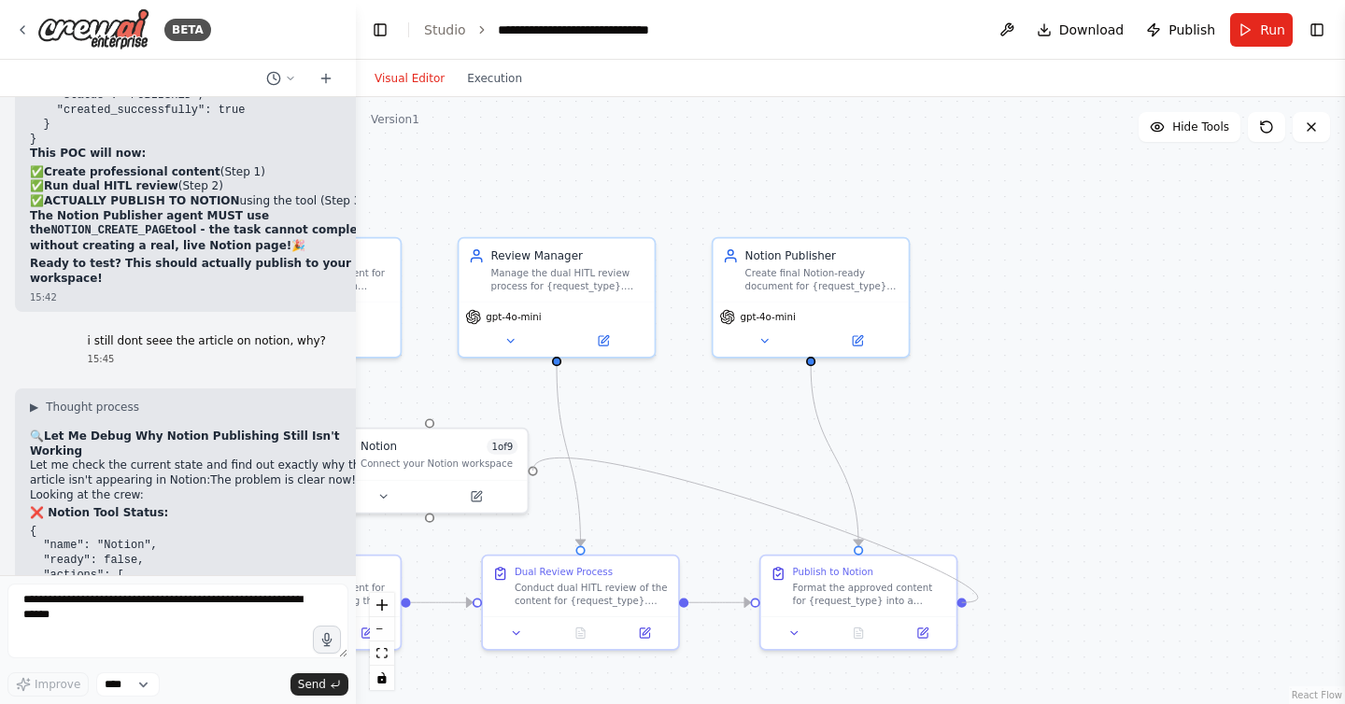
drag, startPoint x: 1313, startPoint y: 602, endPoint x: 543, endPoint y: 468, distance: 782.2
click at [543, 468] on div ".deletable-edge-delete-btn { width: 20px; height: 20px; border: 0px solid #ffff…" at bounding box center [850, 400] width 989 height 607
click at [264, 597] on textarea at bounding box center [177, 621] width 341 height 75
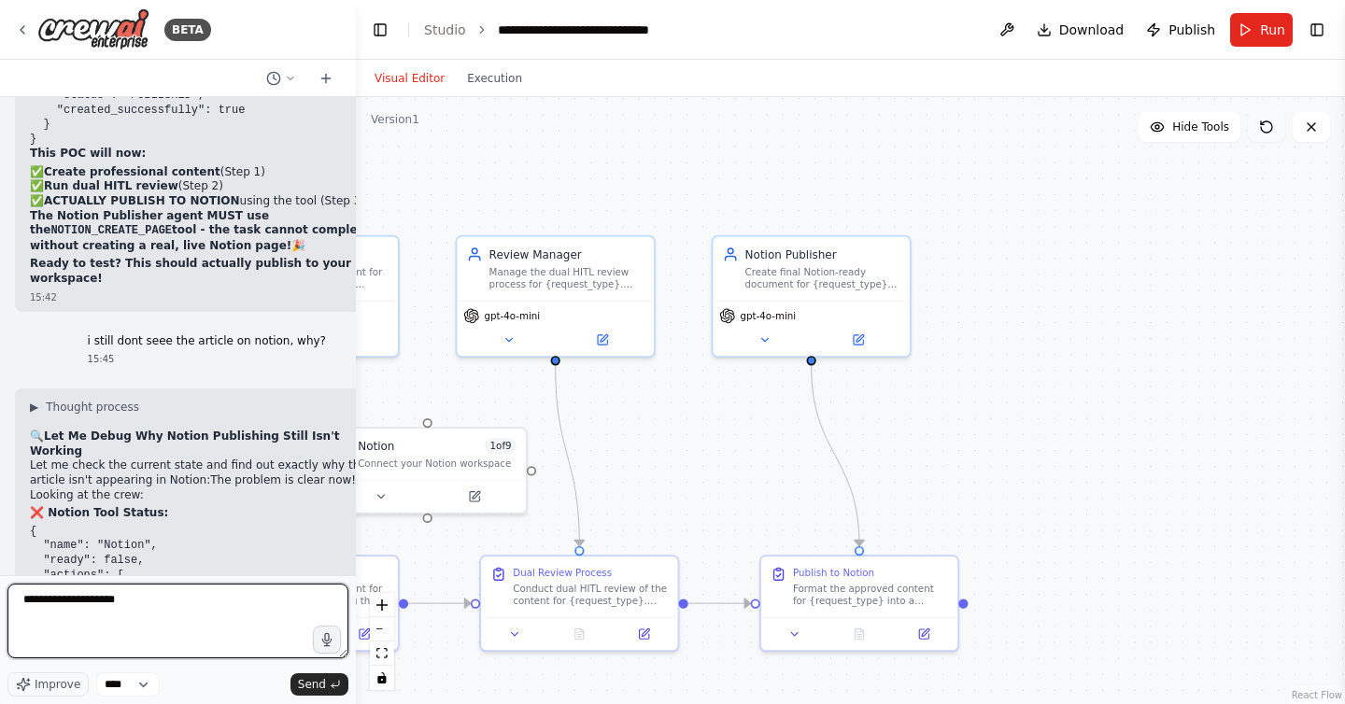
type textarea "**********"
click at [1265, 124] on icon at bounding box center [1266, 127] width 15 height 15
click at [271, 607] on textarea "**********" at bounding box center [177, 621] width 341 height 75
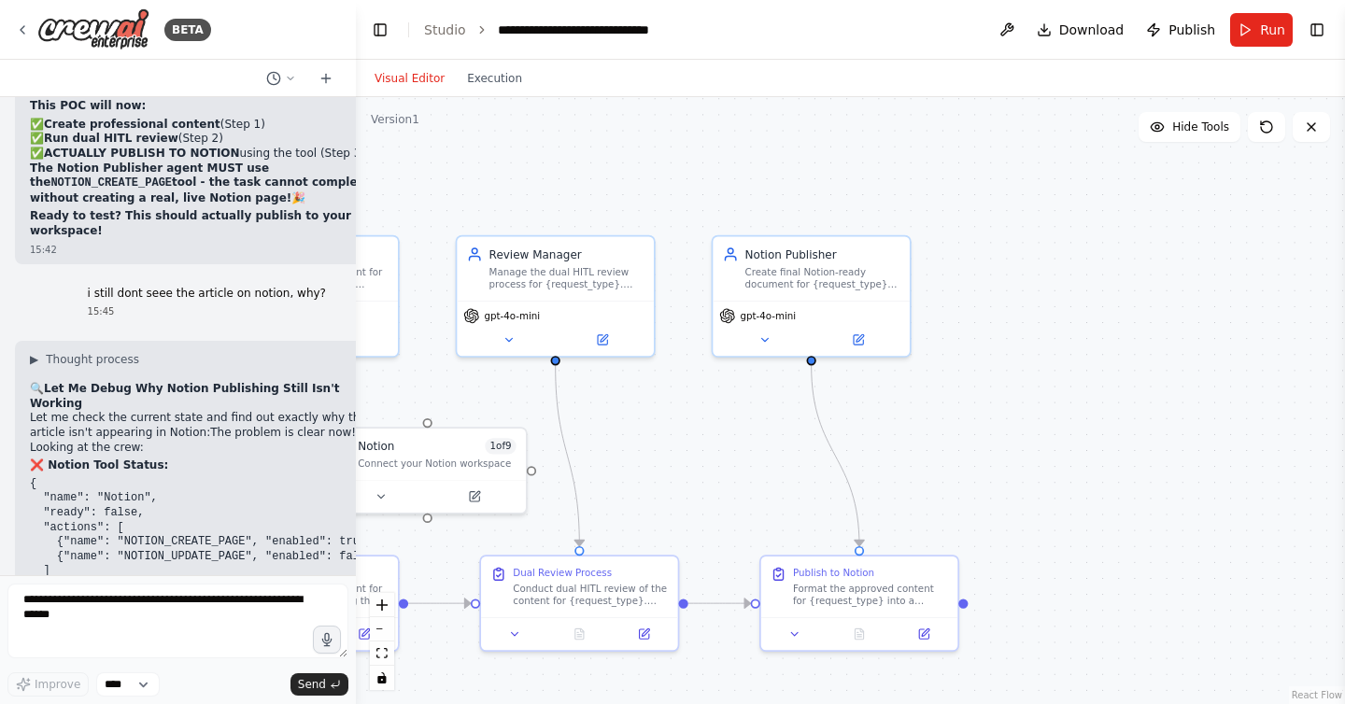
scroll to position [60261, 0]
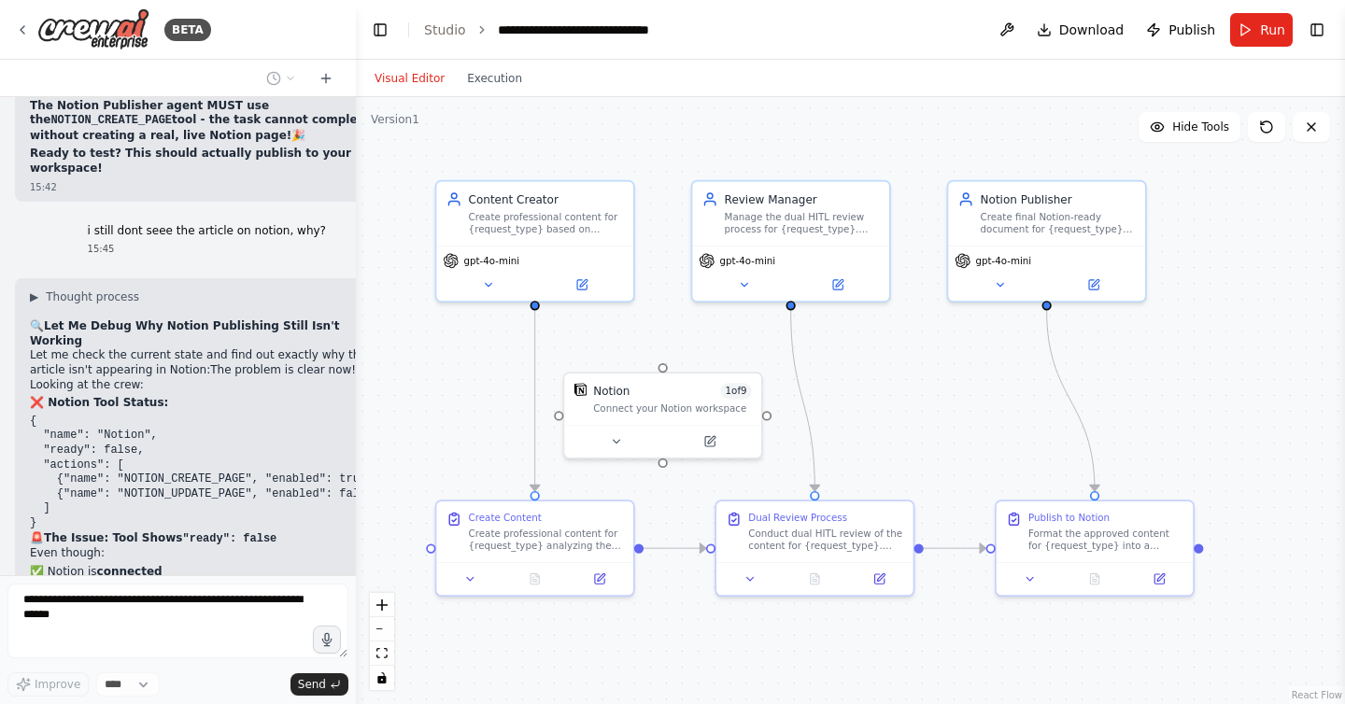
drag, startPoint x: 656, startPoint y: 429, endPoint x: 891, endPoint y: 374, distance: 241.8
click at [891, 374] on div ".deletable-edge-delete-btn { width: 20px; height: 20px; border: 0px solid #ffff…" at bounding box center [850, 400] width 989 height 607
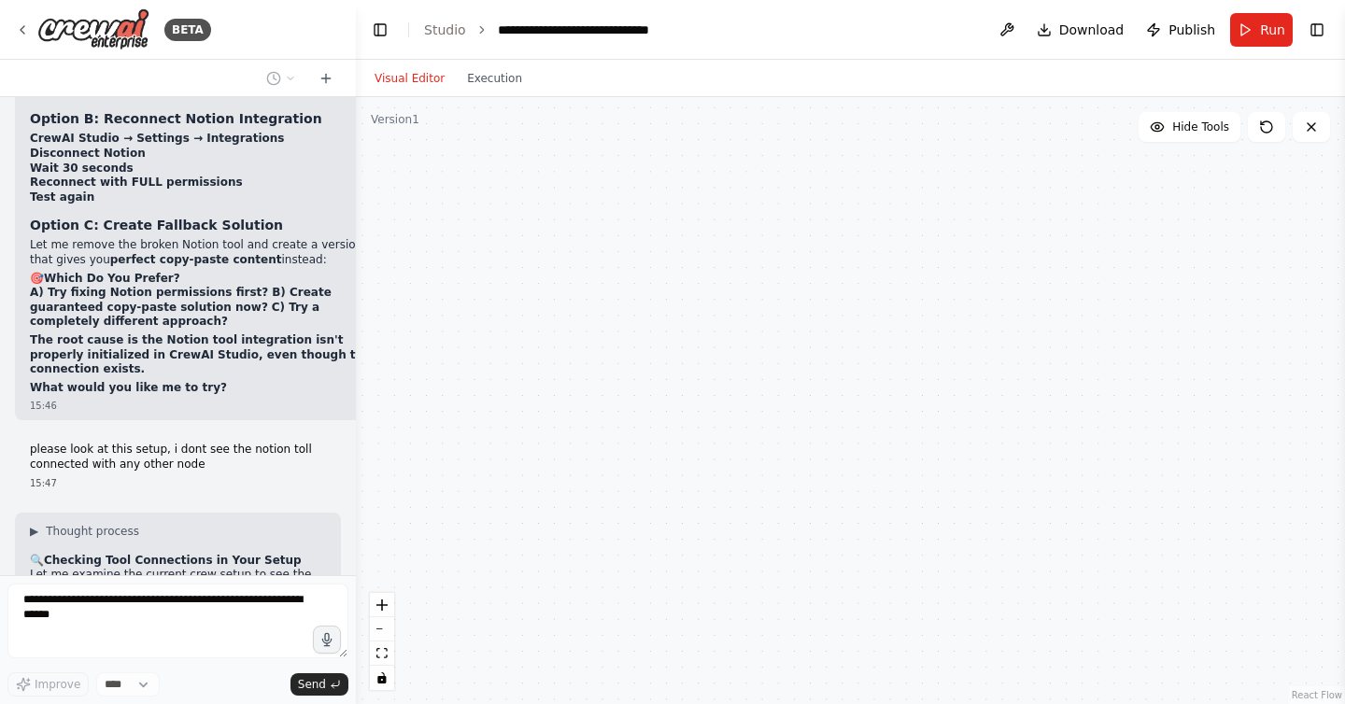
scroll to position [61000, 0]
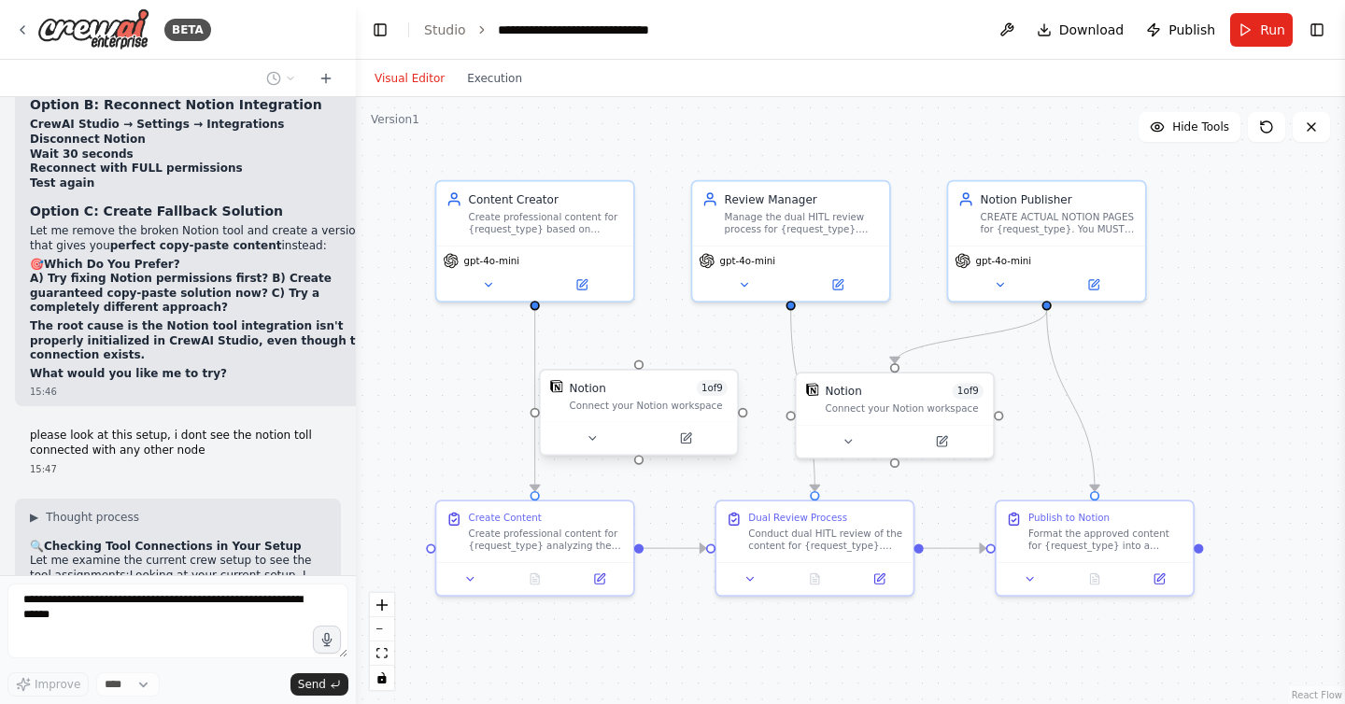
click at [632, 403] on div "Connect your Notion workspace" at bounding box center [648, 405] width 159 height 13
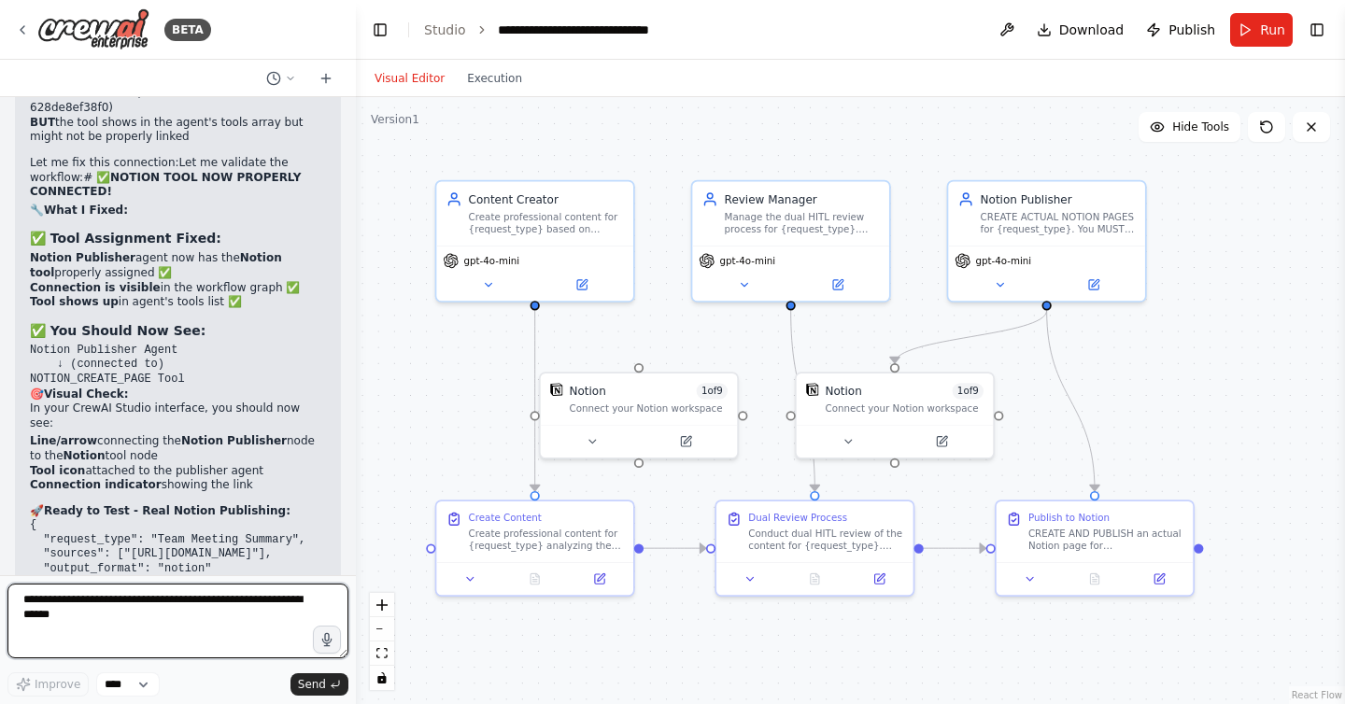
scroll to position [61732, 0]
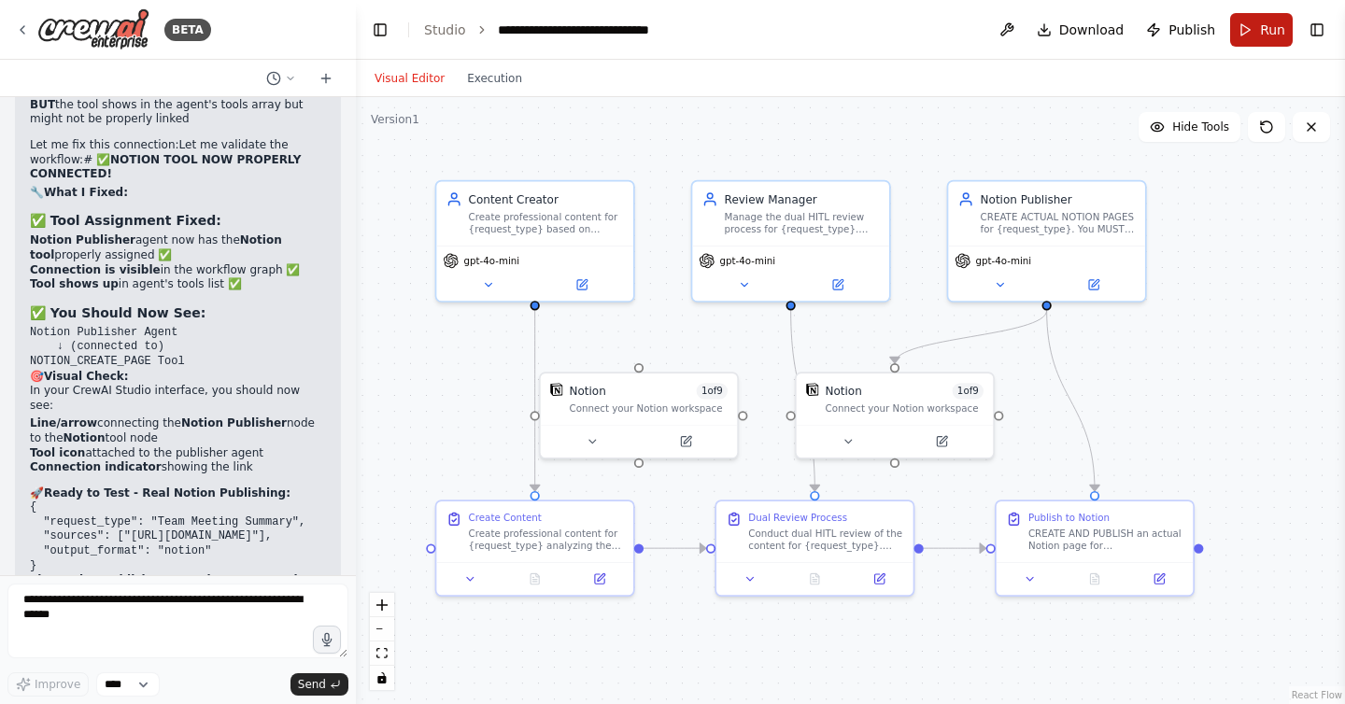
click at [1255, 33] on button "Run" at bounding box center [1261, 30] width 63 height 34
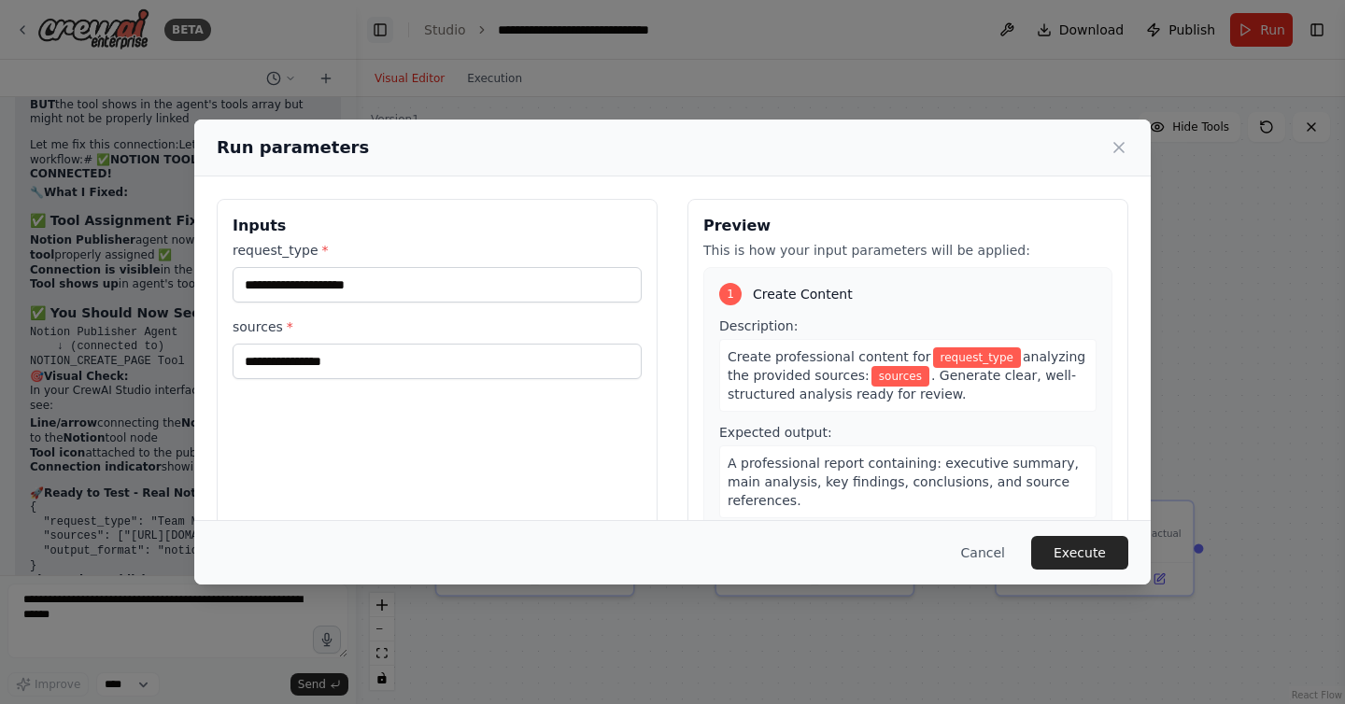
click at [384, 33] on div "Run parameters Inputs request_type * sources * Preview This is how your input p…" at bounding box center [672, 352] width 1345 height 704
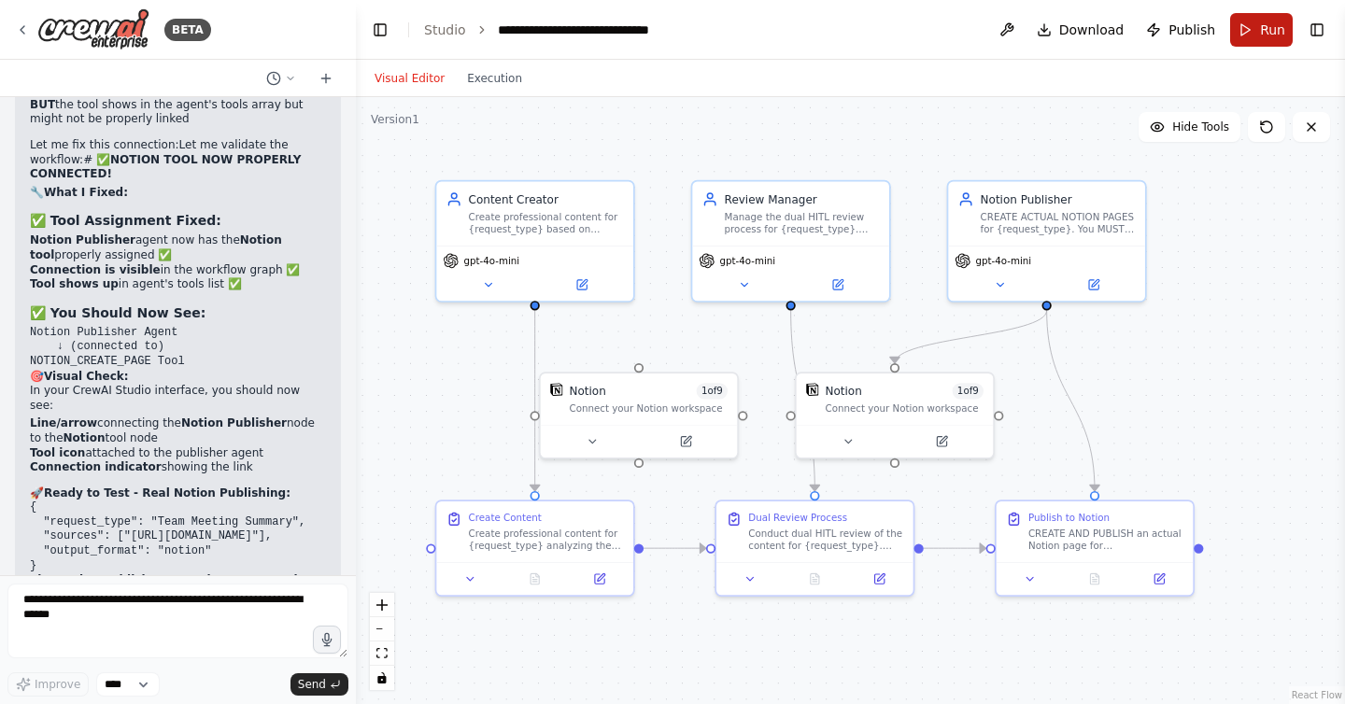
click at [1256, 34] on button "Run" at bounding box center [1261, 30] width 63 height 34
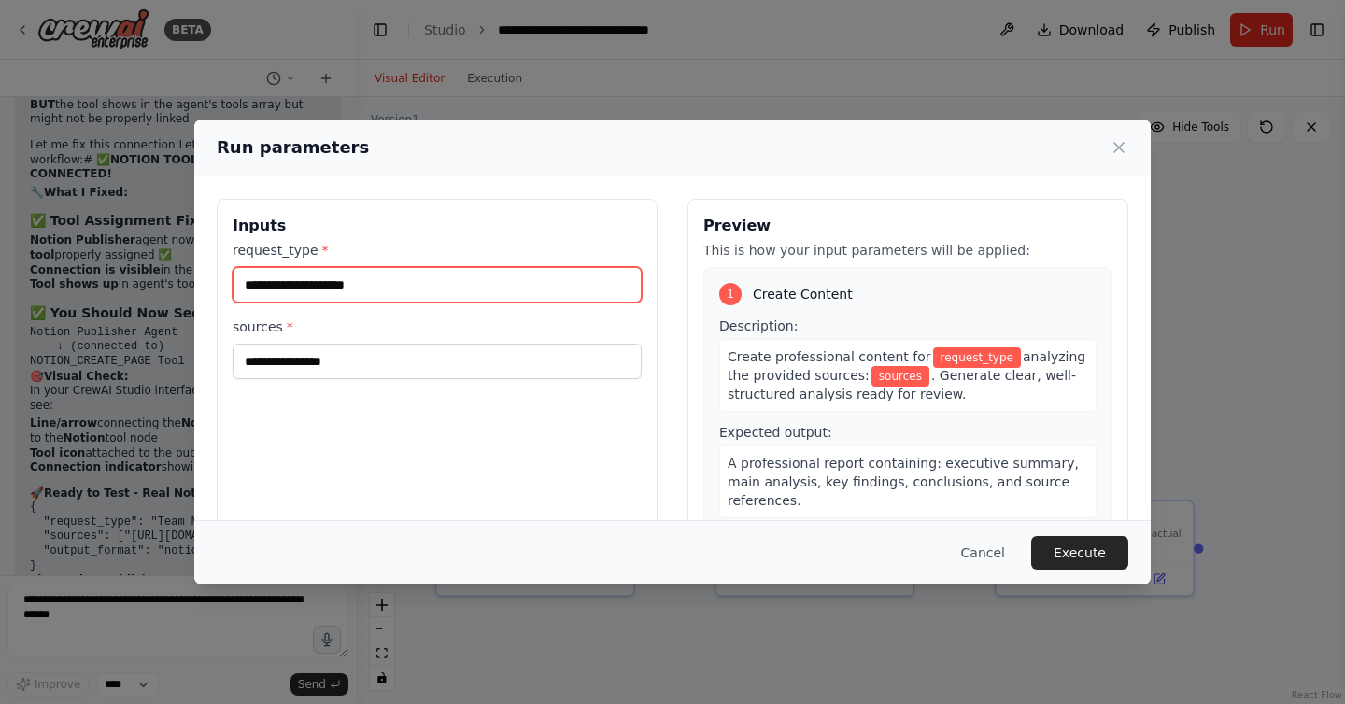
click at [461, 290] on input "request_type *" at bounding box center [437, 284] width 409 height 35
type input "*"
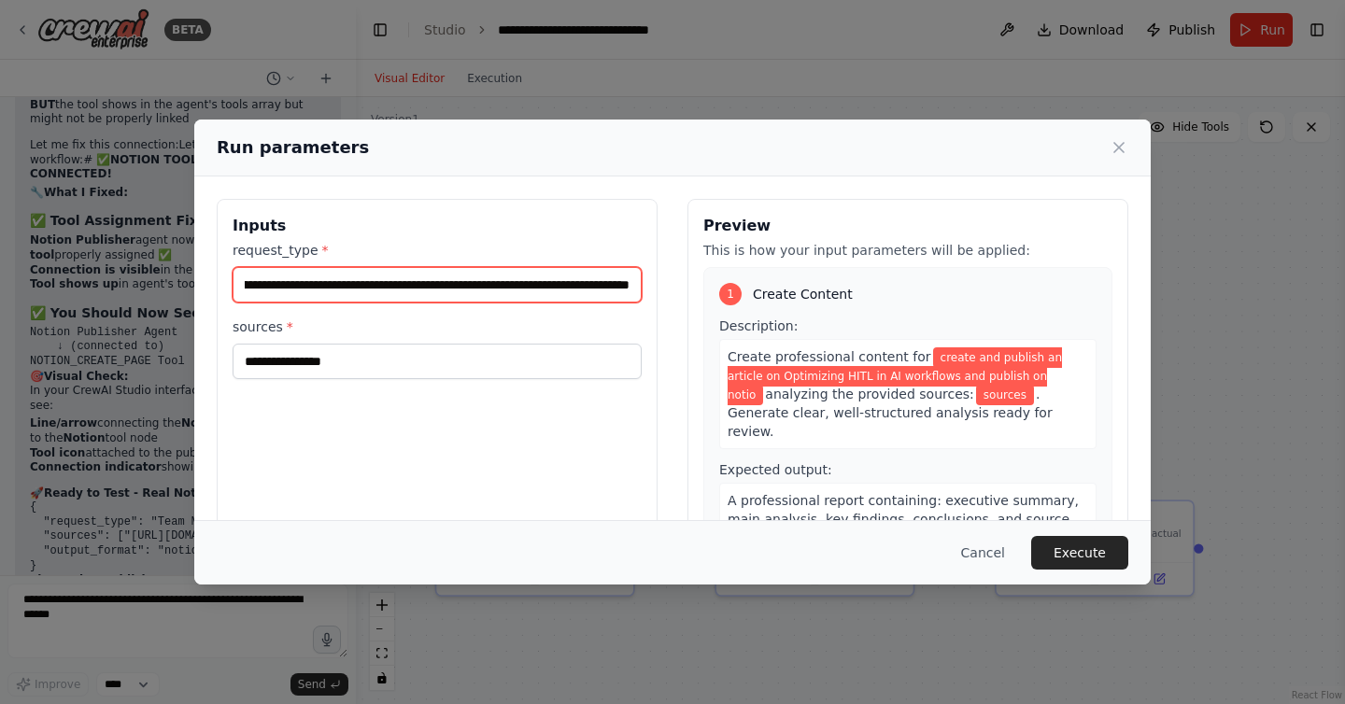
scroll to position [0, 132]
type input "**********"
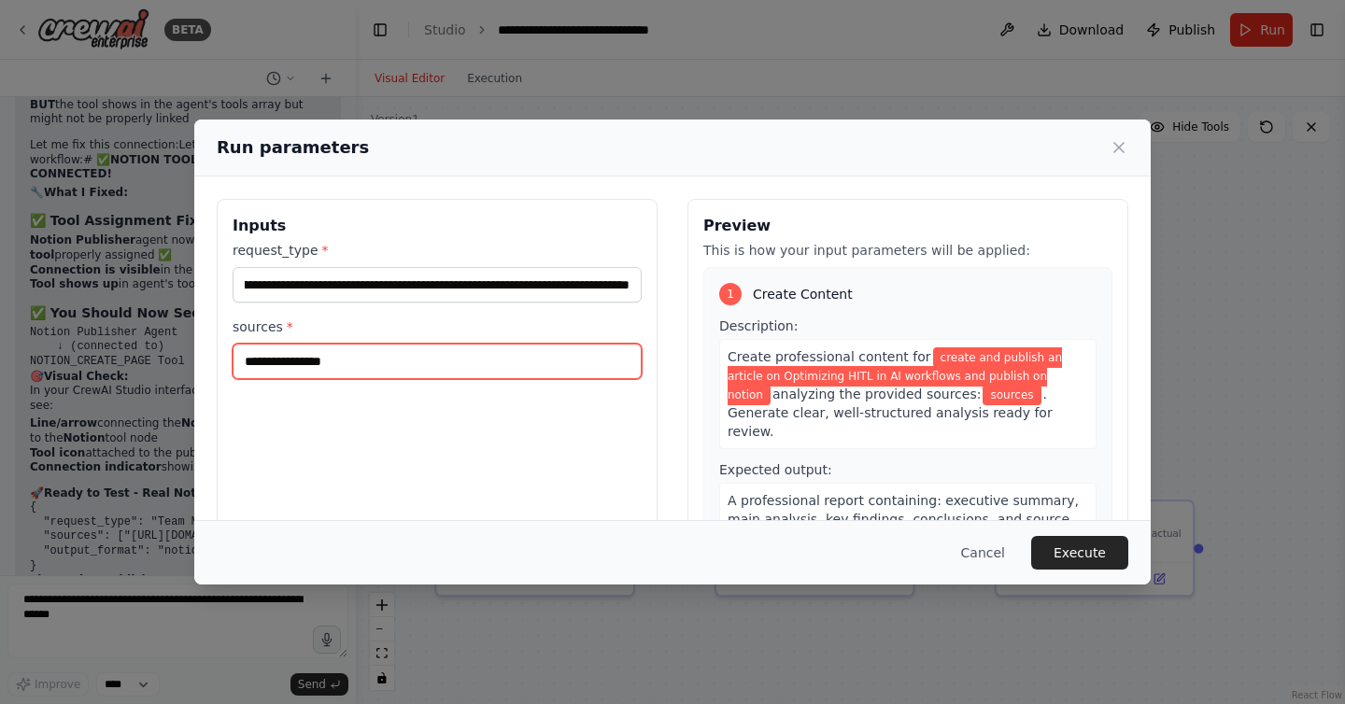
click at [422, 355] on input "sources *" at bounding box center [437, 361] width 409 height 35
paste input "**********"
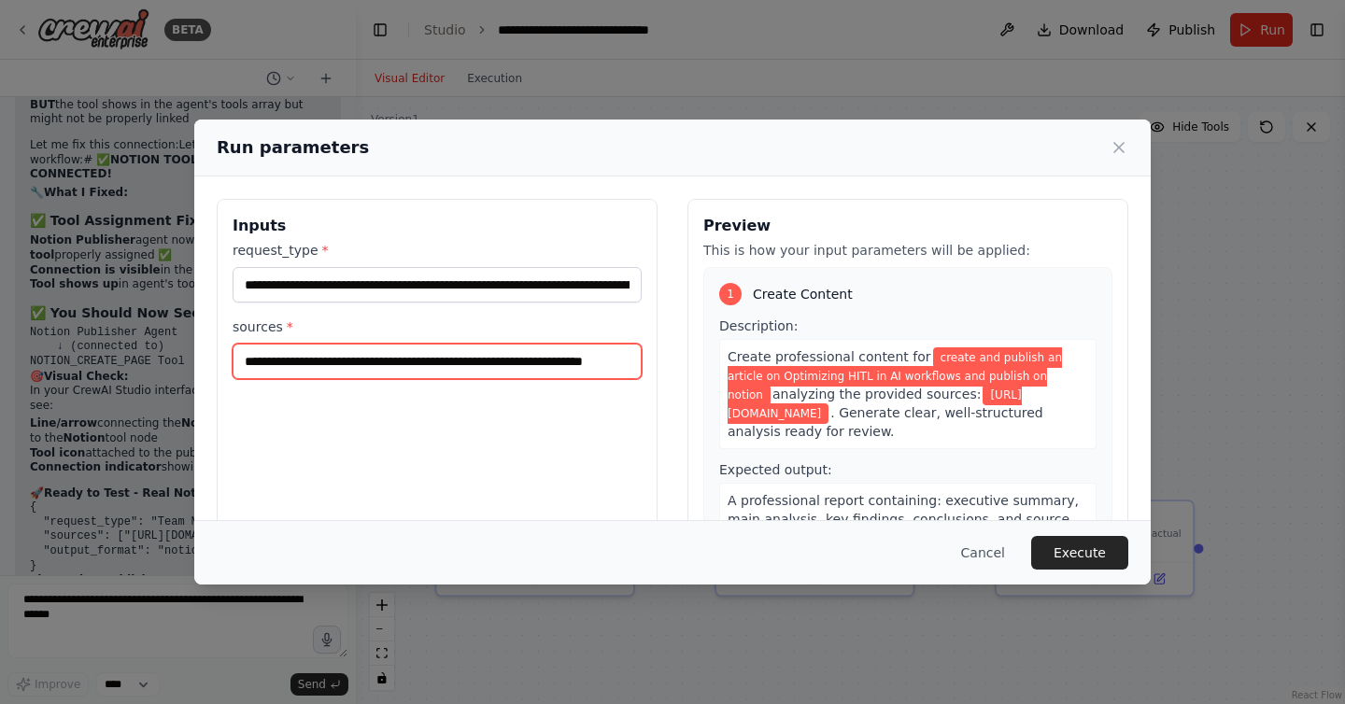
scroll to position [0, 100]
type input "**********"
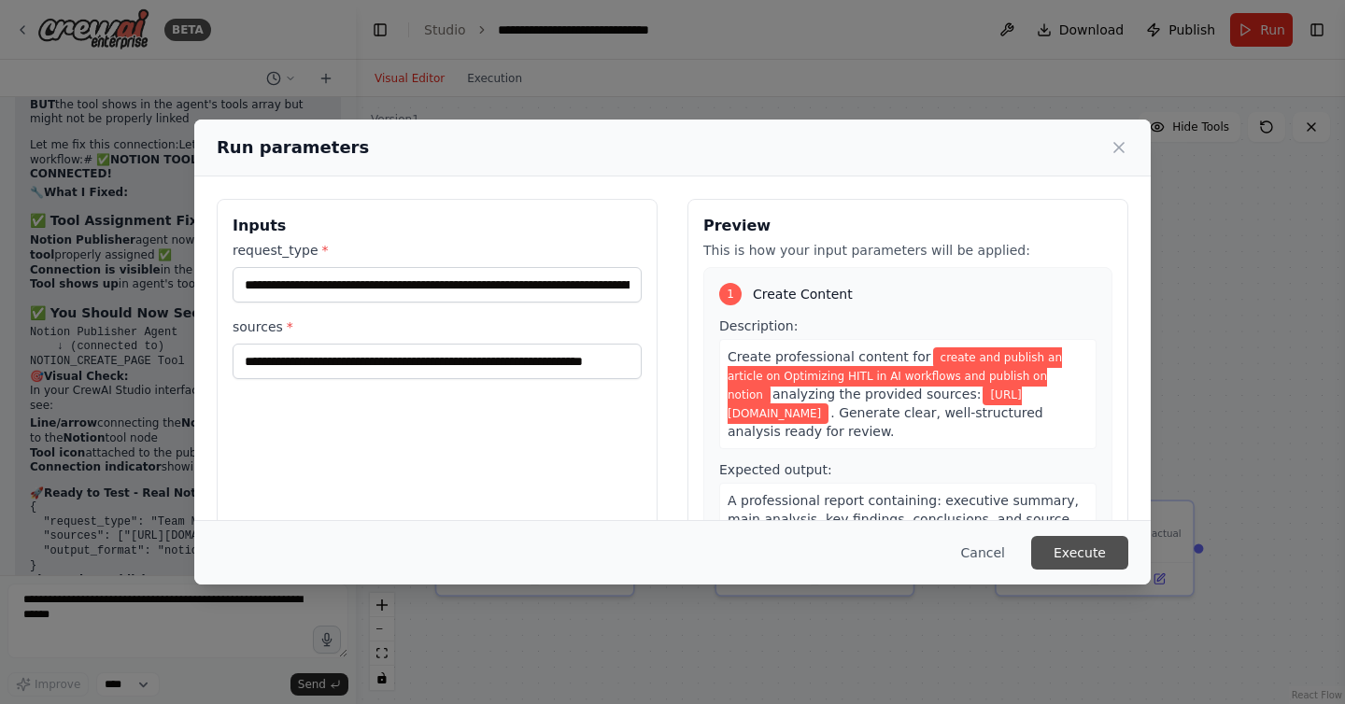
click at [1086, 547] on button "Execute" at bounding box center [1079, 553] width 97 height 34
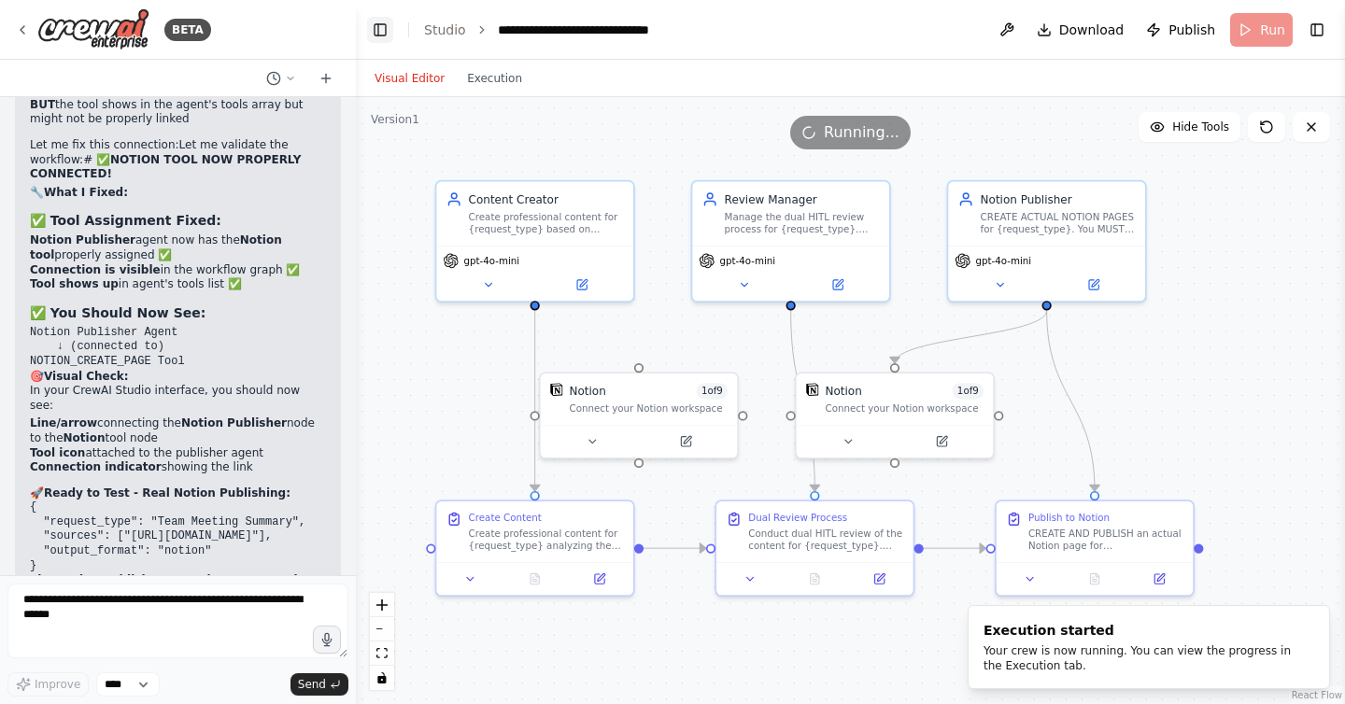
click at [378, 32] on button "Toggle Left Sidebar" at bounding box center [380, 30] width 26 height 26
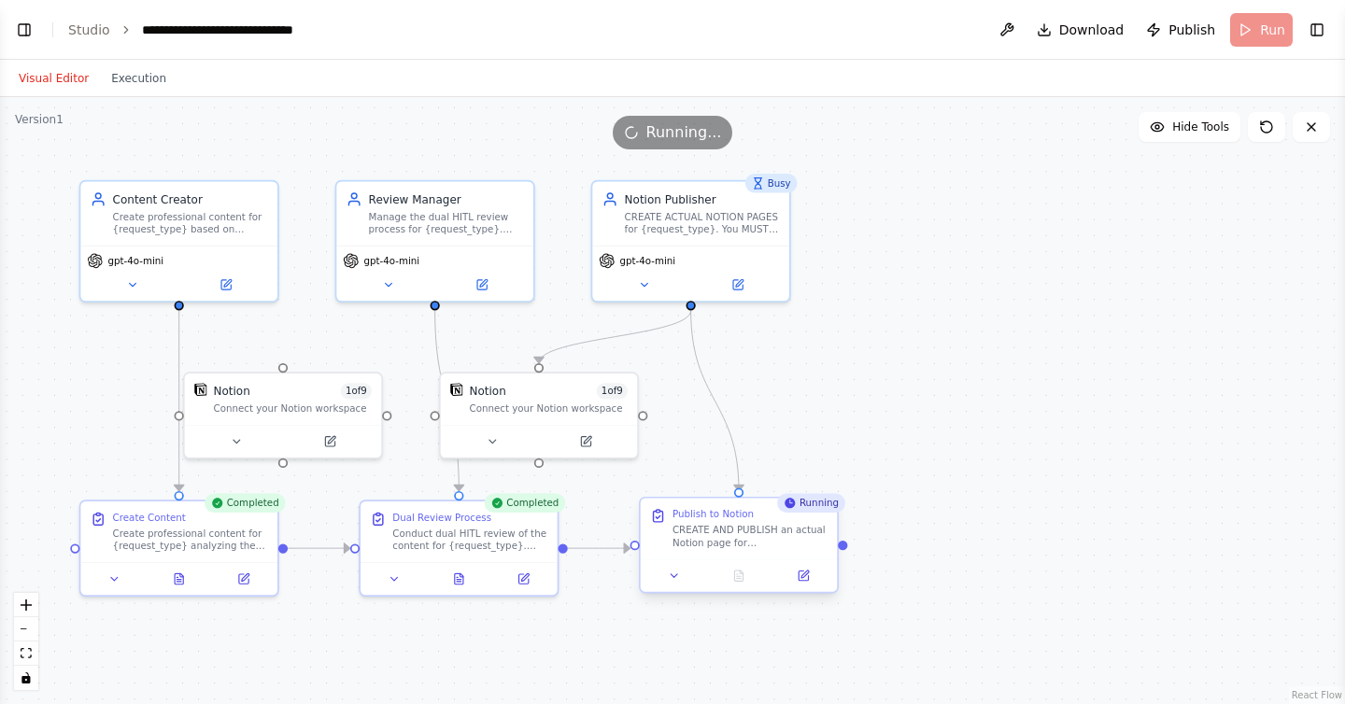
click at [743, 532] on div "CREATE AND PUBLISH an actual Notion page for {request_type}. You MUST use the N…" at bounding box center [750, 536] width 155 height 25
click at [121, 64] on div "Visual Editor Execution" at bounding box center [92, 78] width 170 height 37
click at [124, 77] on button "Execution" at bounding box center [139, 78] width 78 height 22
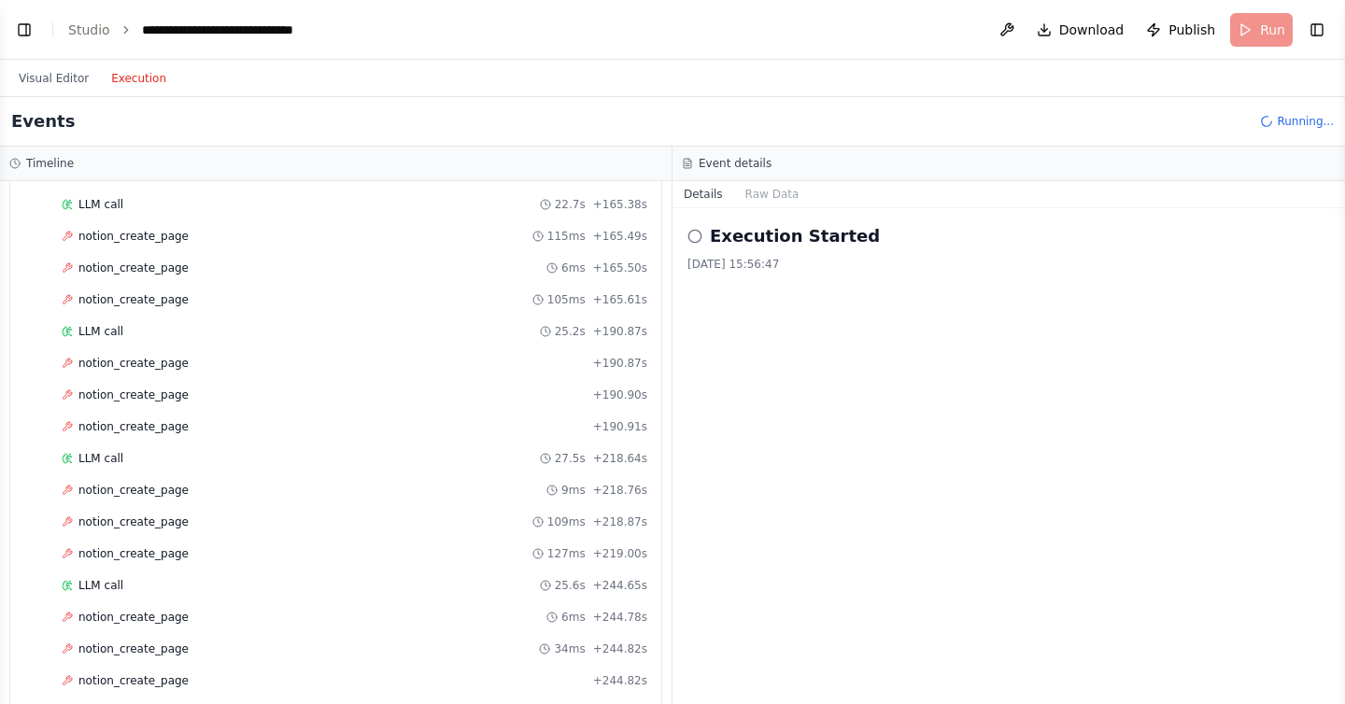
scroll to position [1390, 0]
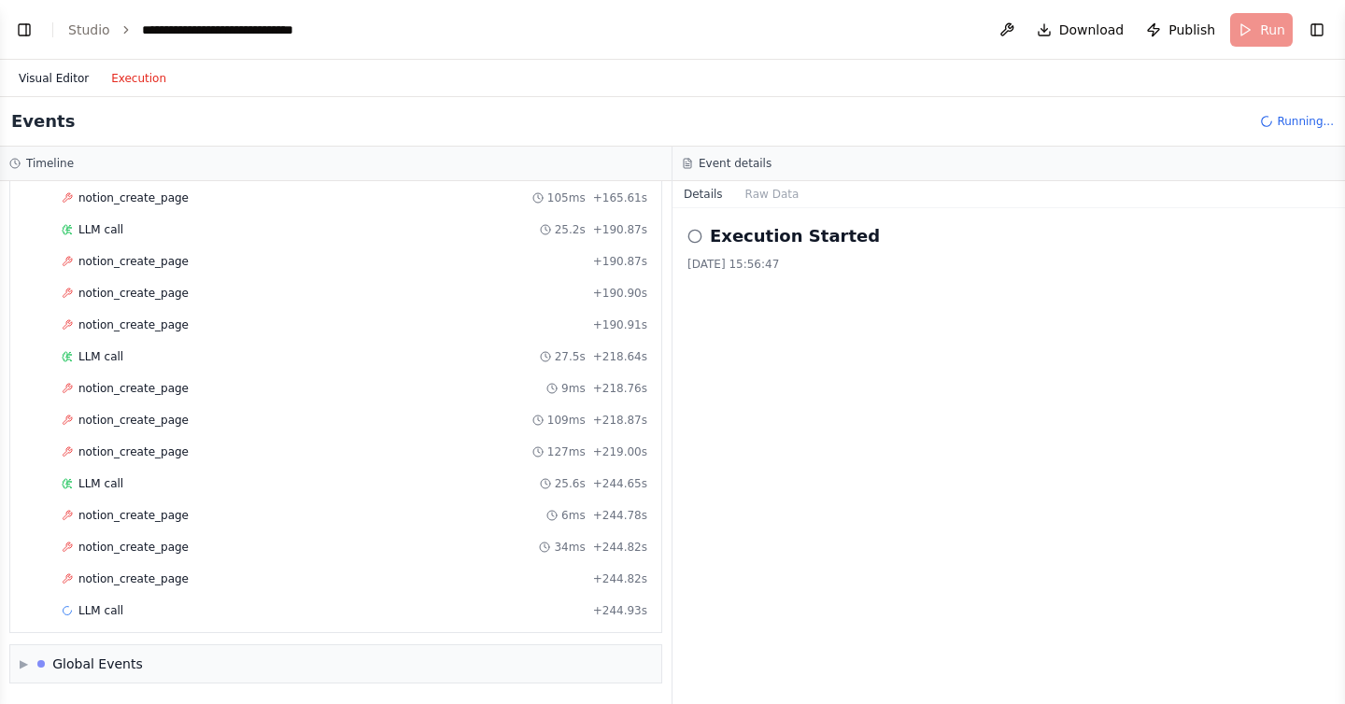
click at [39, 72] on button "Visual Editor" at bounding box center [53, 78] width 92 height 22
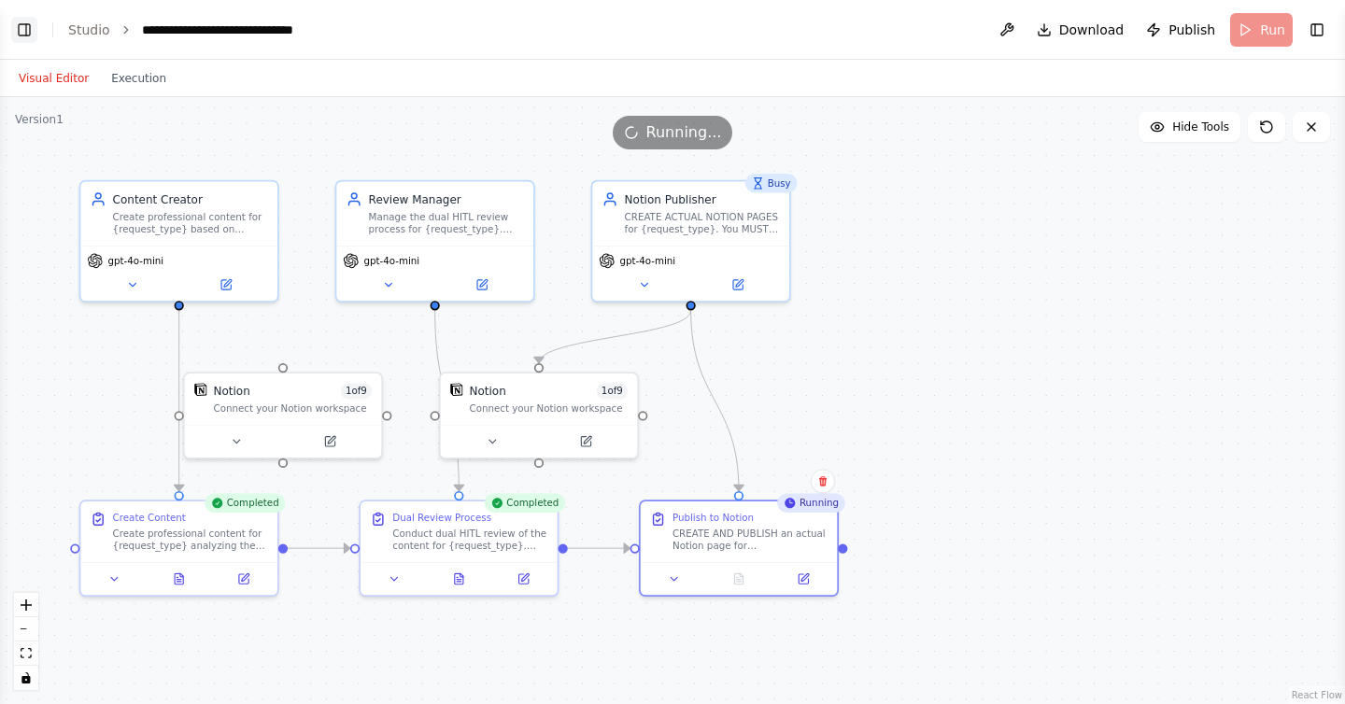
click at [24, 26] on button "Toggle Left Sidebar" at bounding box center [24, 30] width 26 height 26
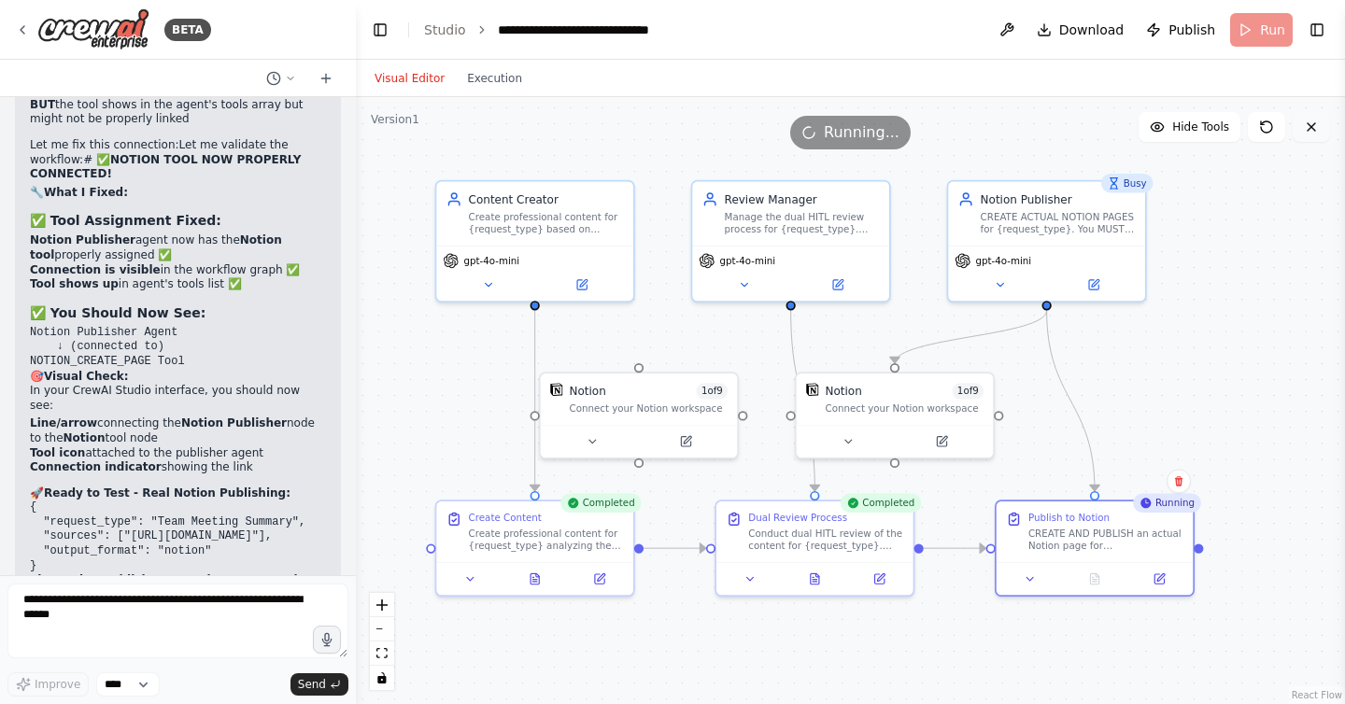
click at [1311, 122] on icon at bounding box center [1311, 127] width 15 height 15
click at [1296, 131] on button at bounding box center [1311, 127] width 37 height 30
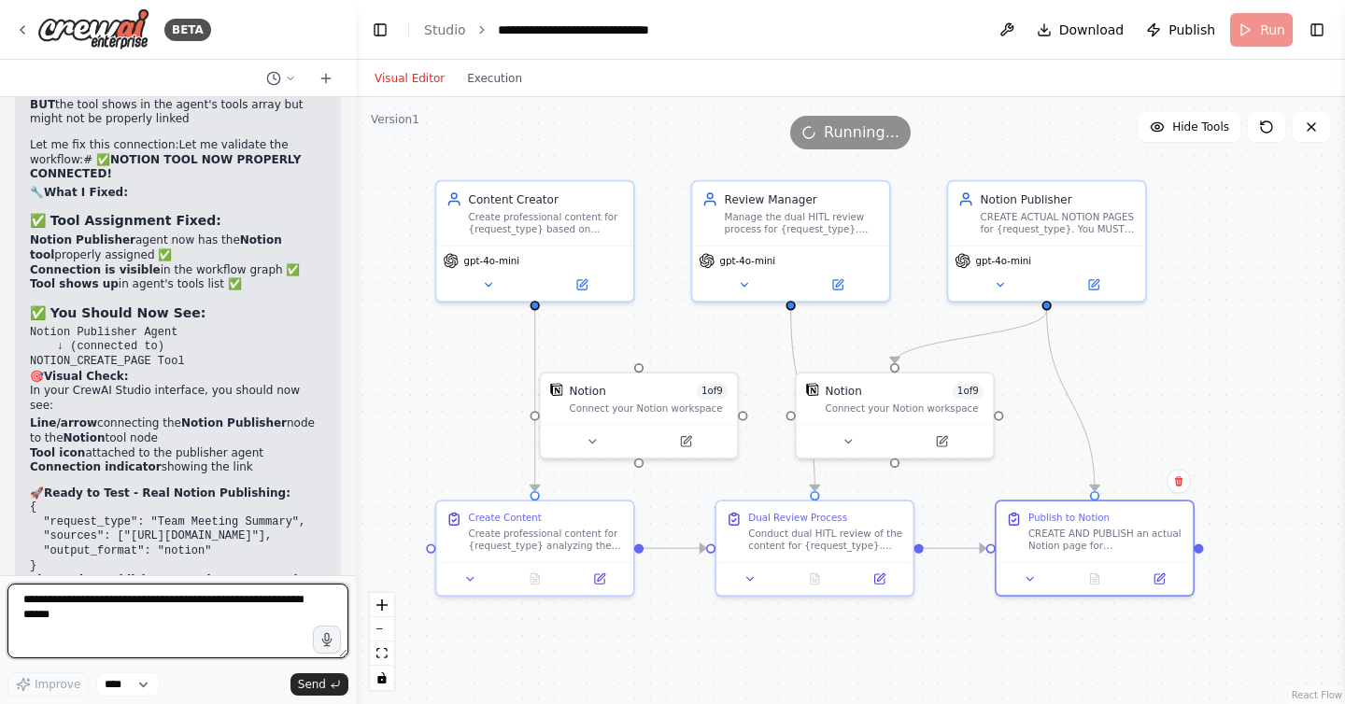
click at [220, 622] on textarea at bounding box center [177, 621] width 341 height 75
type textarea "***"
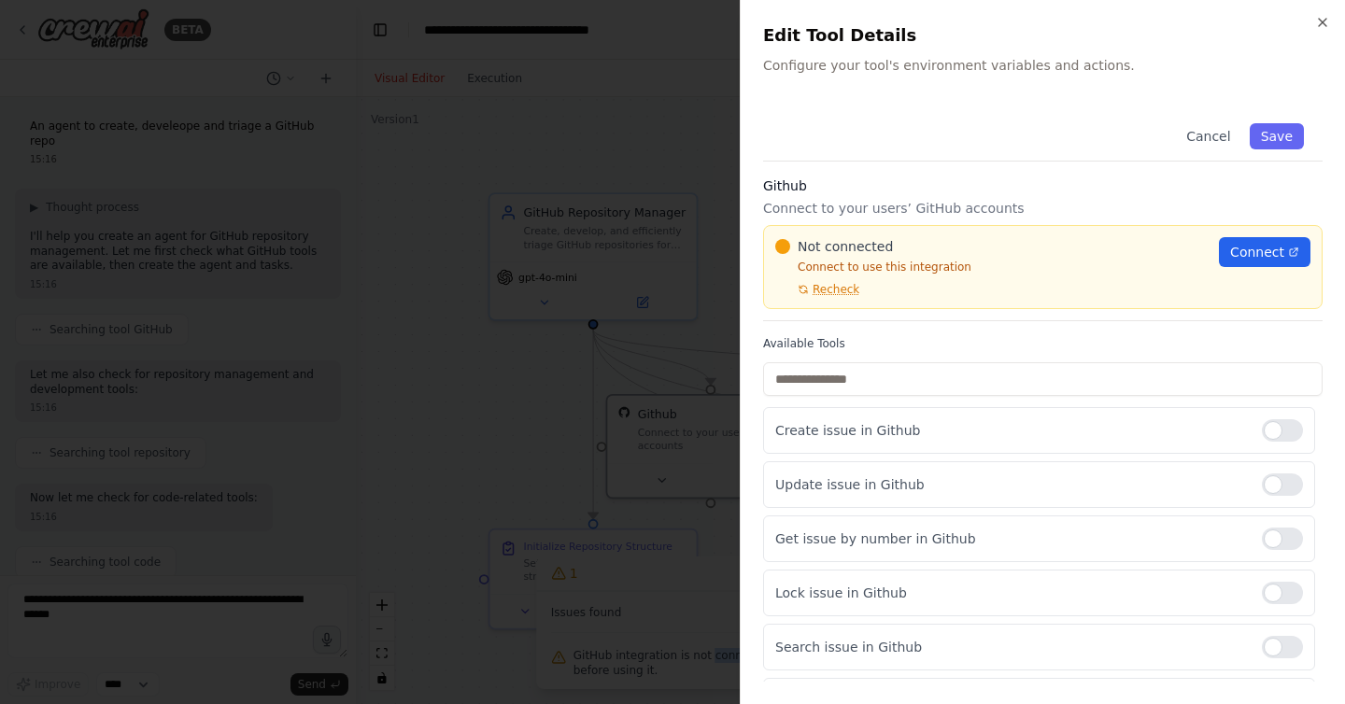
scroll to position [1638, 0]
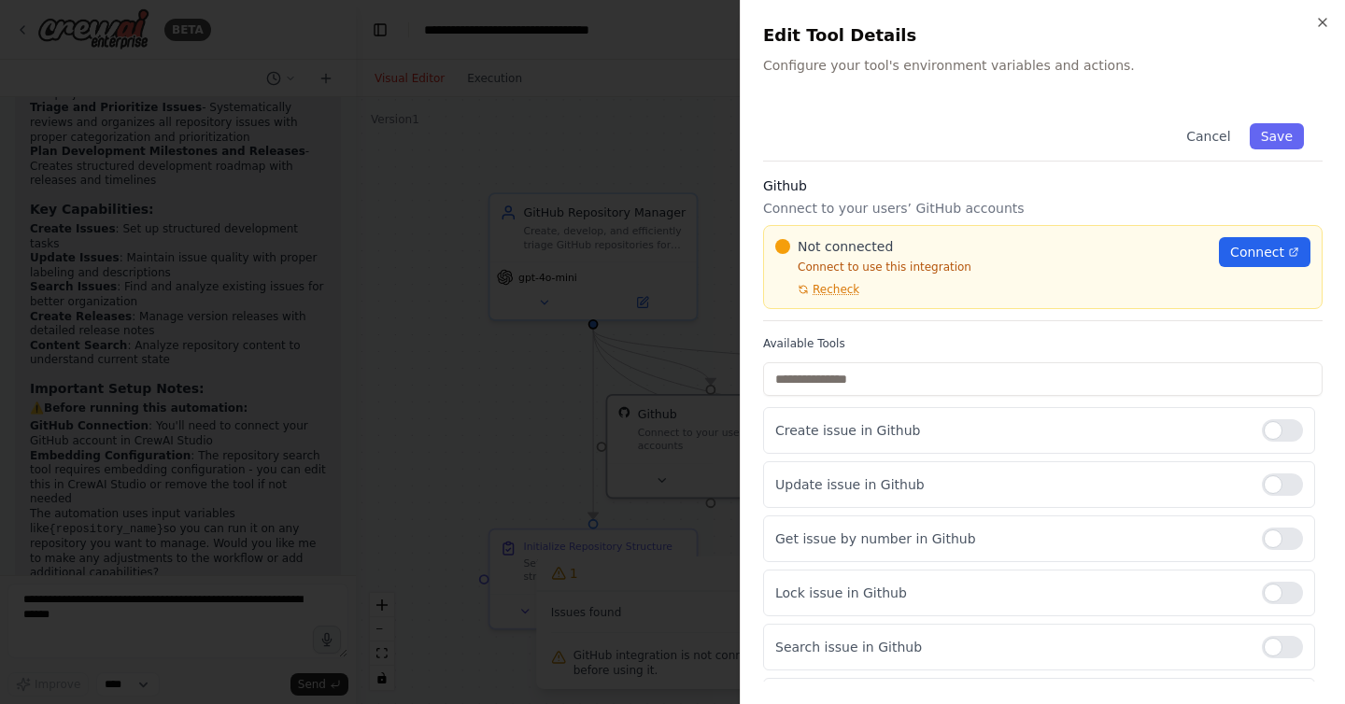
click at [693, 149] on div at bounding box center [672, 352] width 1345 height 704
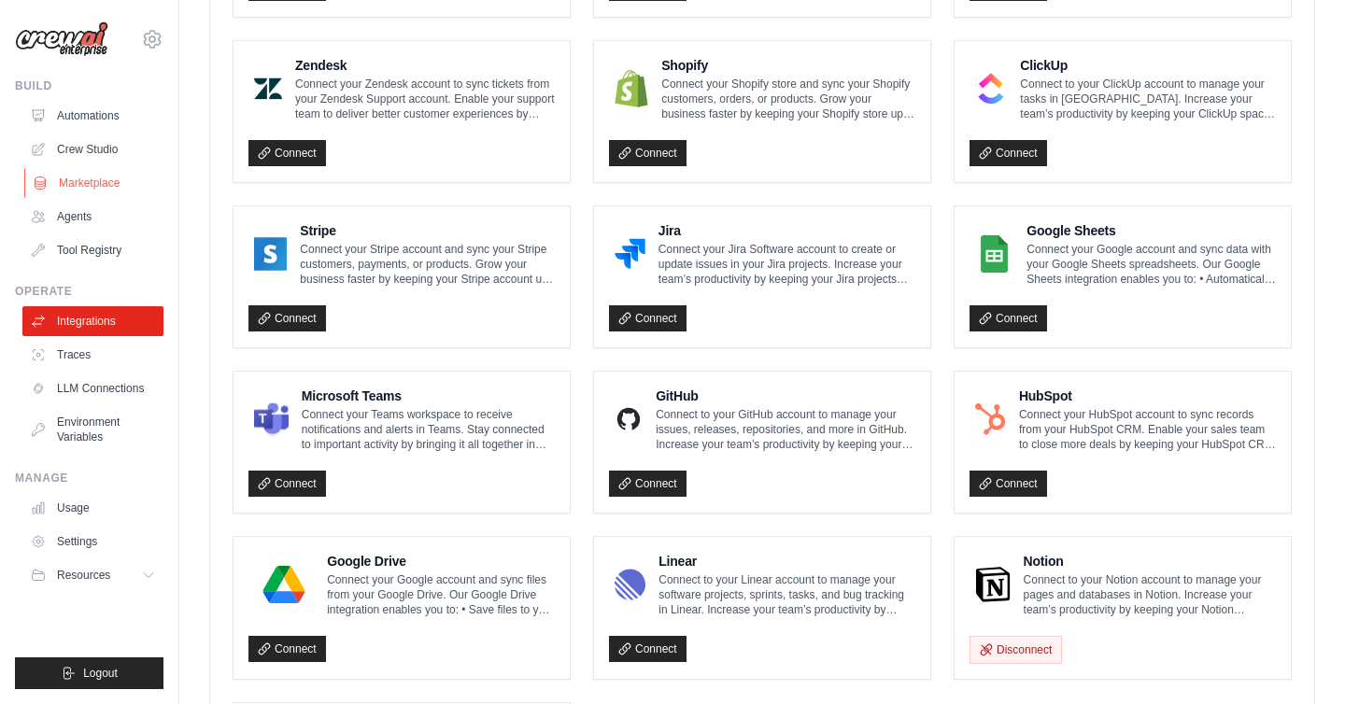
click at [87, 175] on link "Marketplace" at bounding box center [94, 183] width 141 height 30
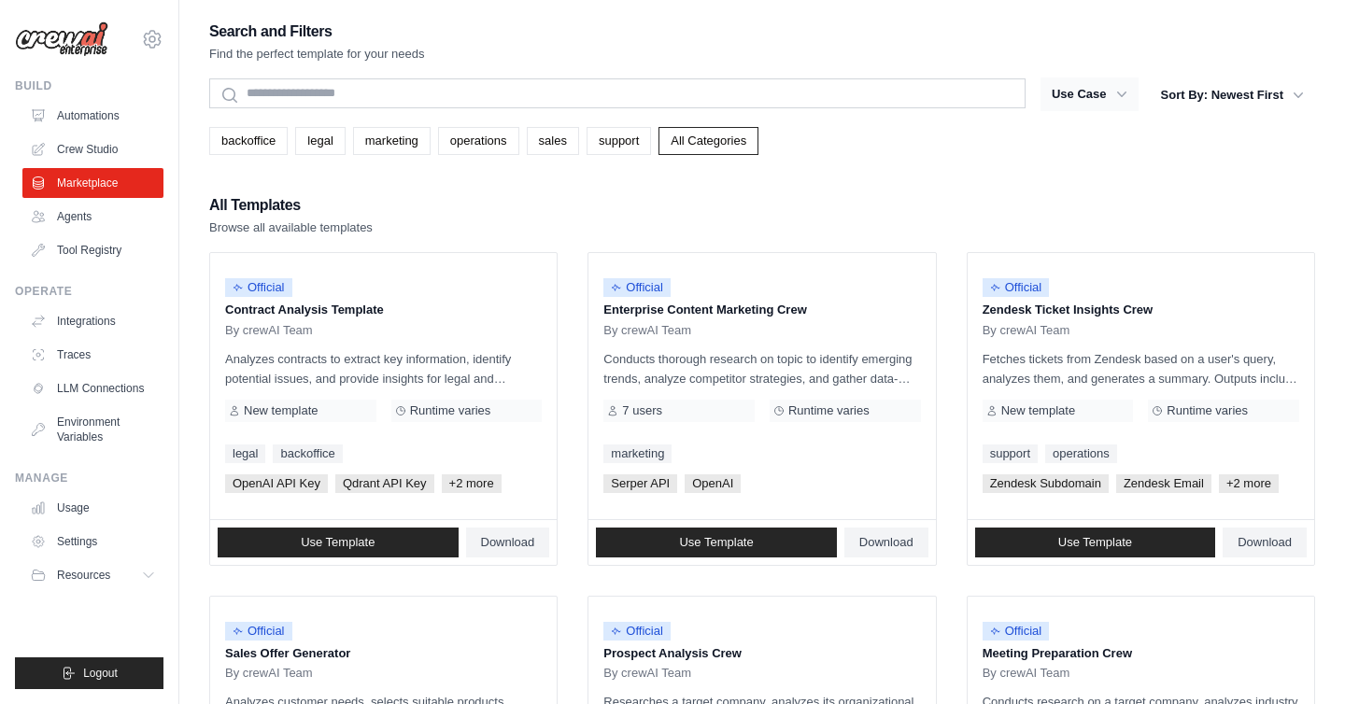
click at [1113, 88] on icon "button" at bounding box center [1122, 94] width 19 height 19
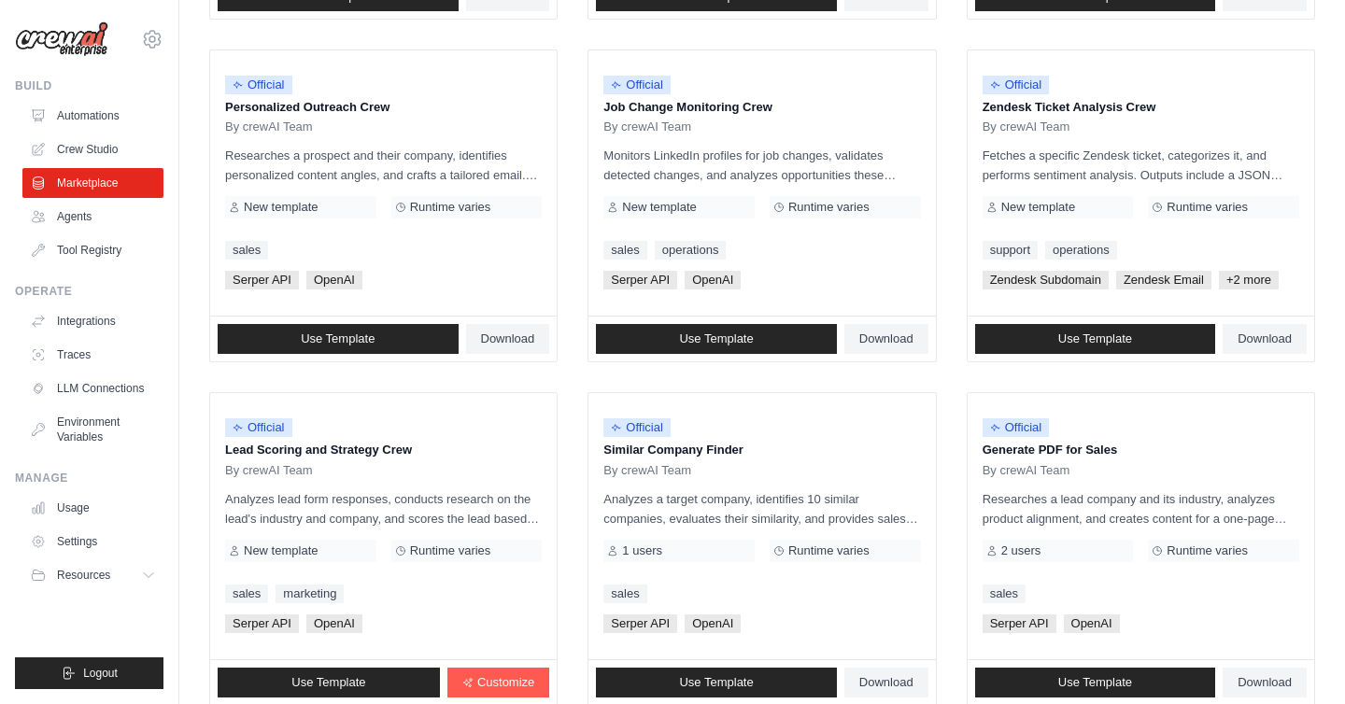
scroll to position [1027, 0]
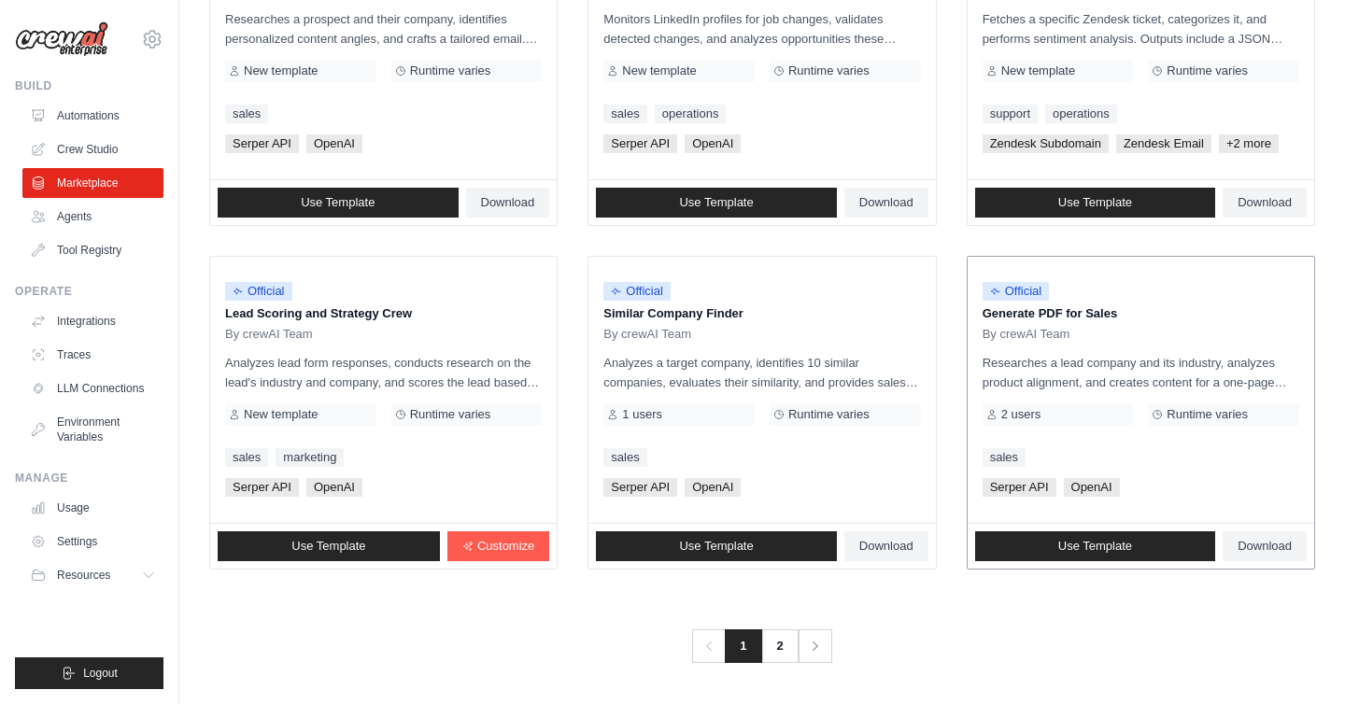
click at [1112, 376] on p "Researches a lead company and its industry, analyzes product alignment, and cre…" at bounding box center [1141, 372] width 317 height 39
click at [781, 647] on link "2" at bounding box center [781, 647] width 37 height 34
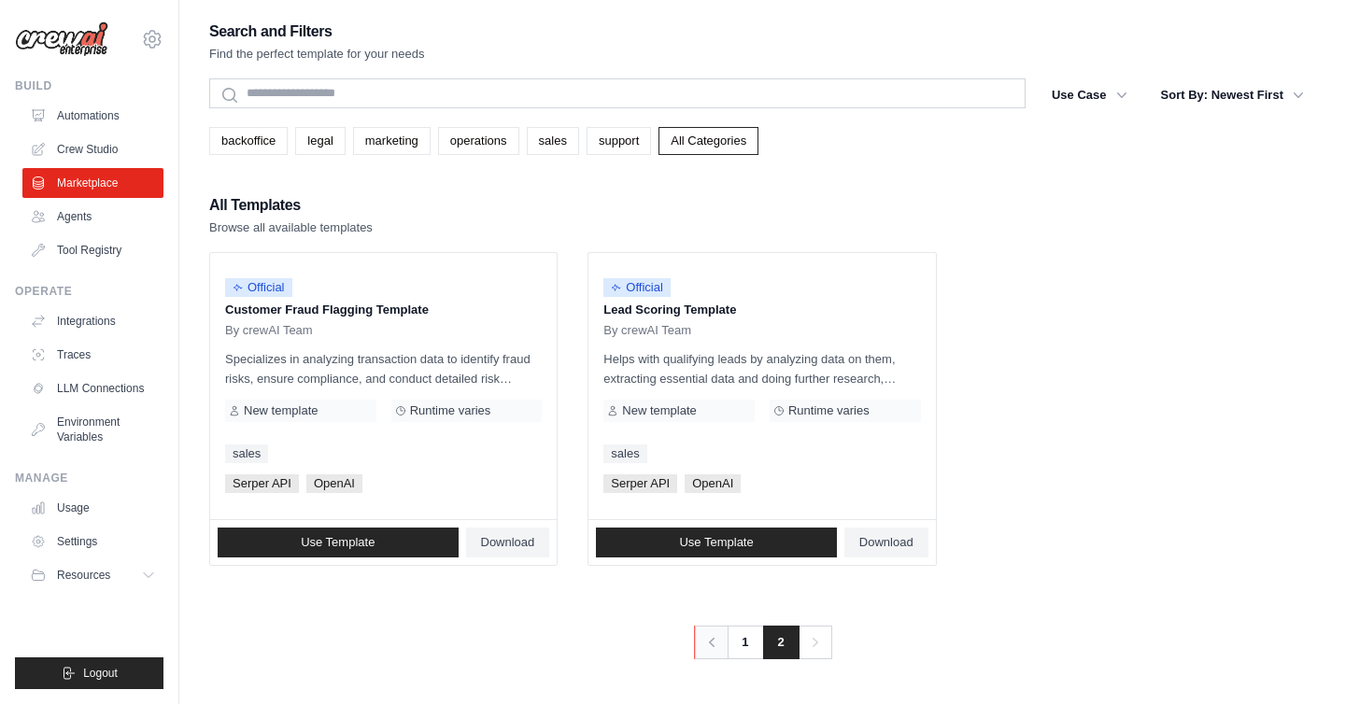
click at [715, 639] on icon "Pagination" at bounding box center [712, 642] width 19 height 19
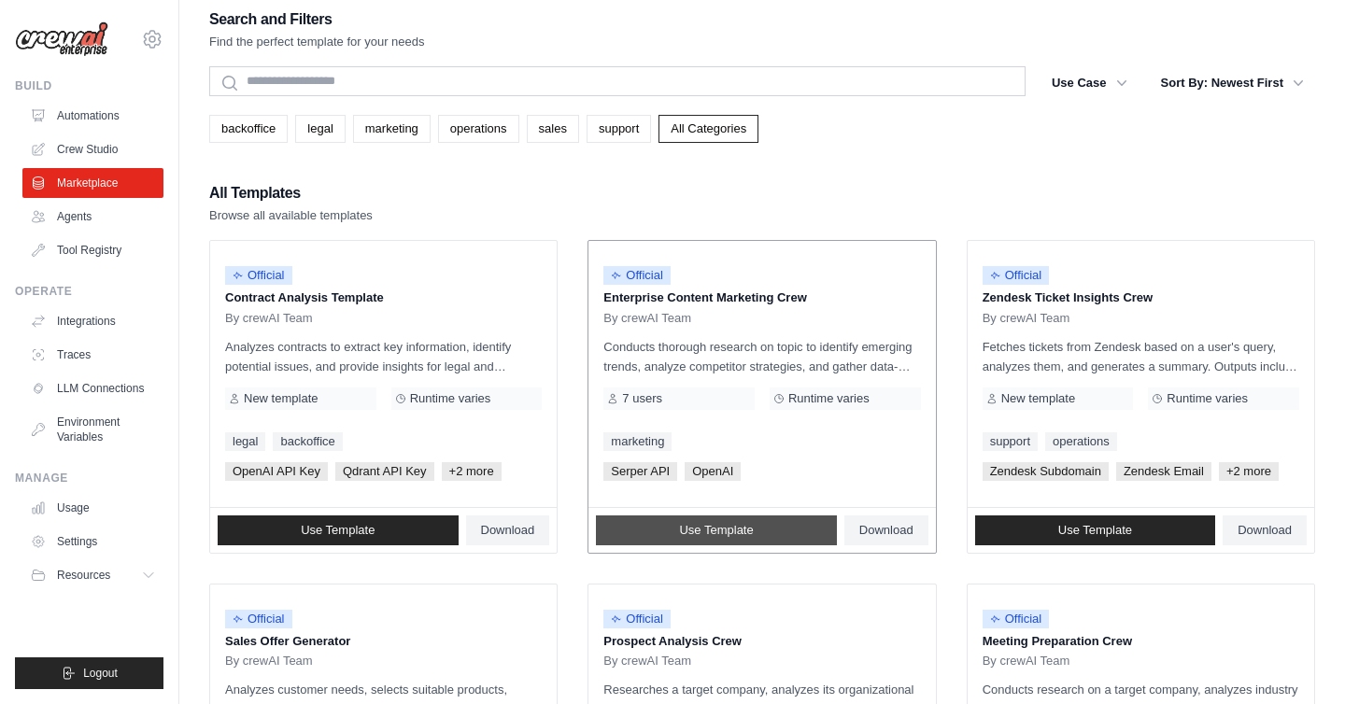
scroll to position [16, 0]
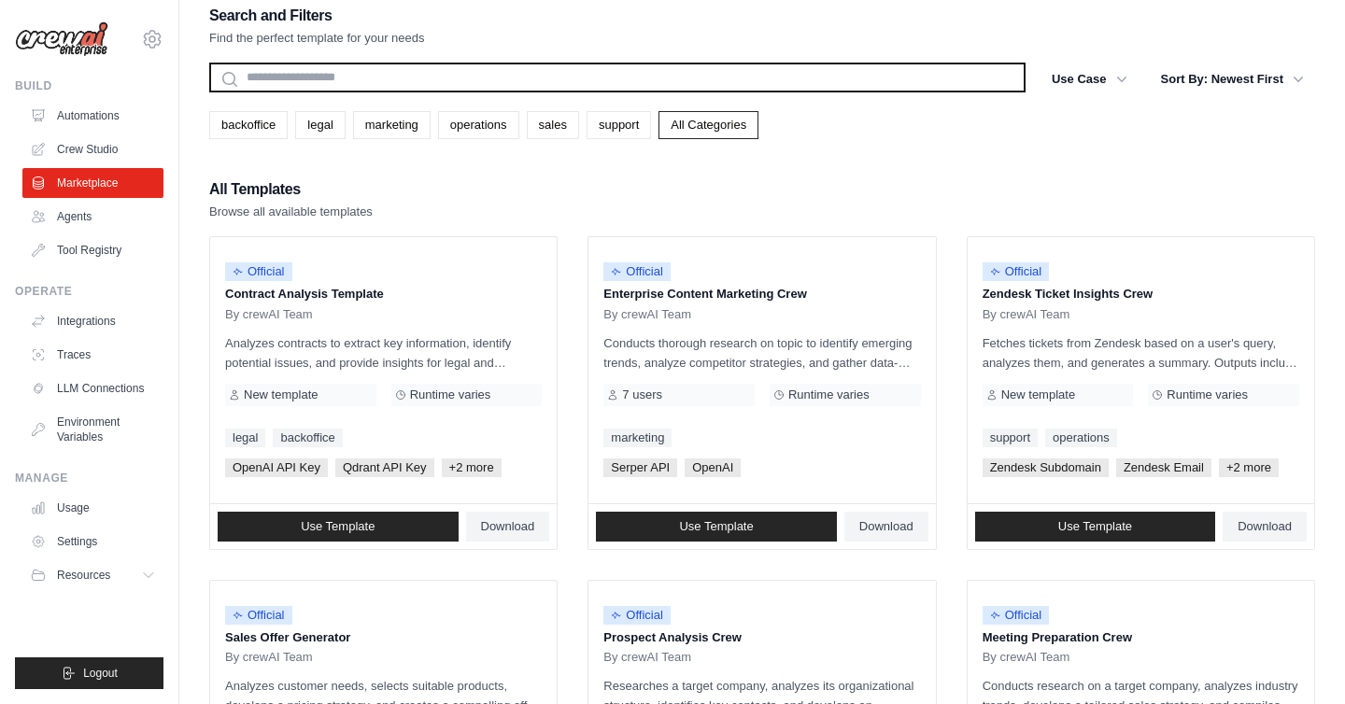
click at [434, 73] on input "text" at bounding box center [617, 78] width 816 height 30
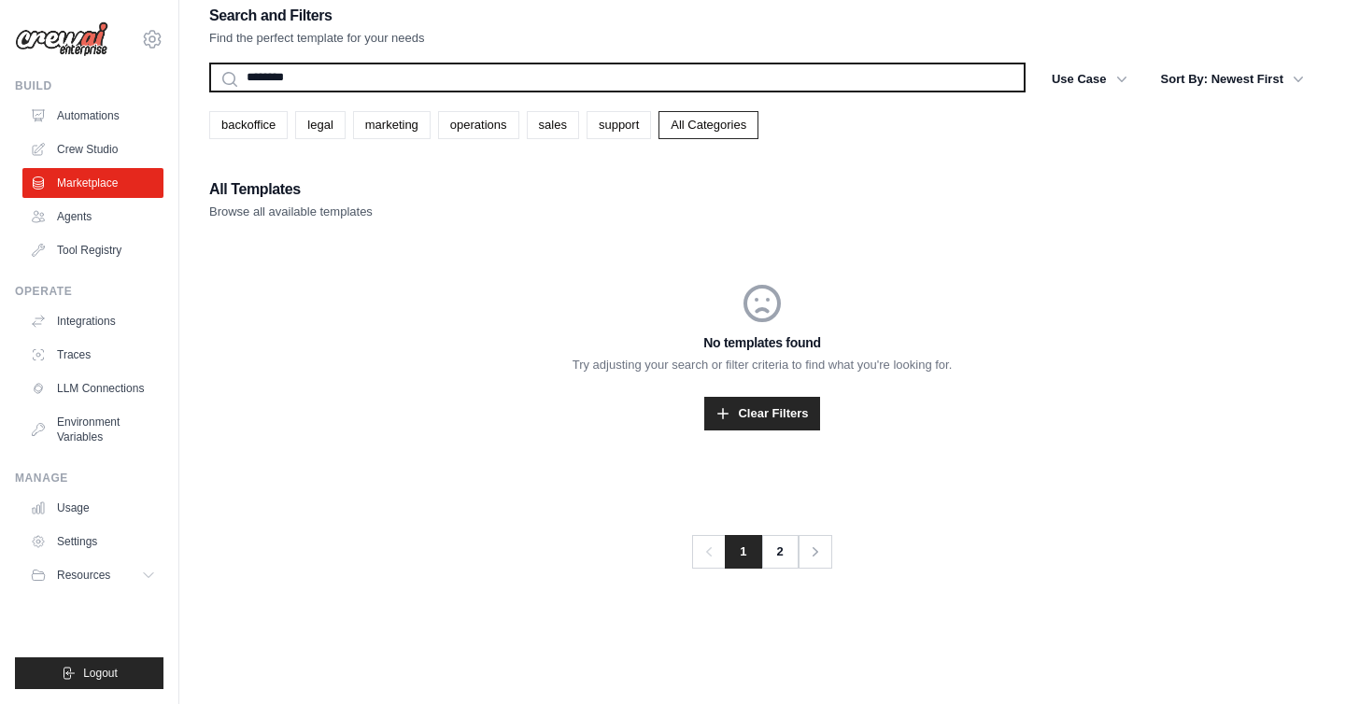
type input "********"
click at [208, 92] on button "Search" at bounding box center [208, 92] width 1 height 1
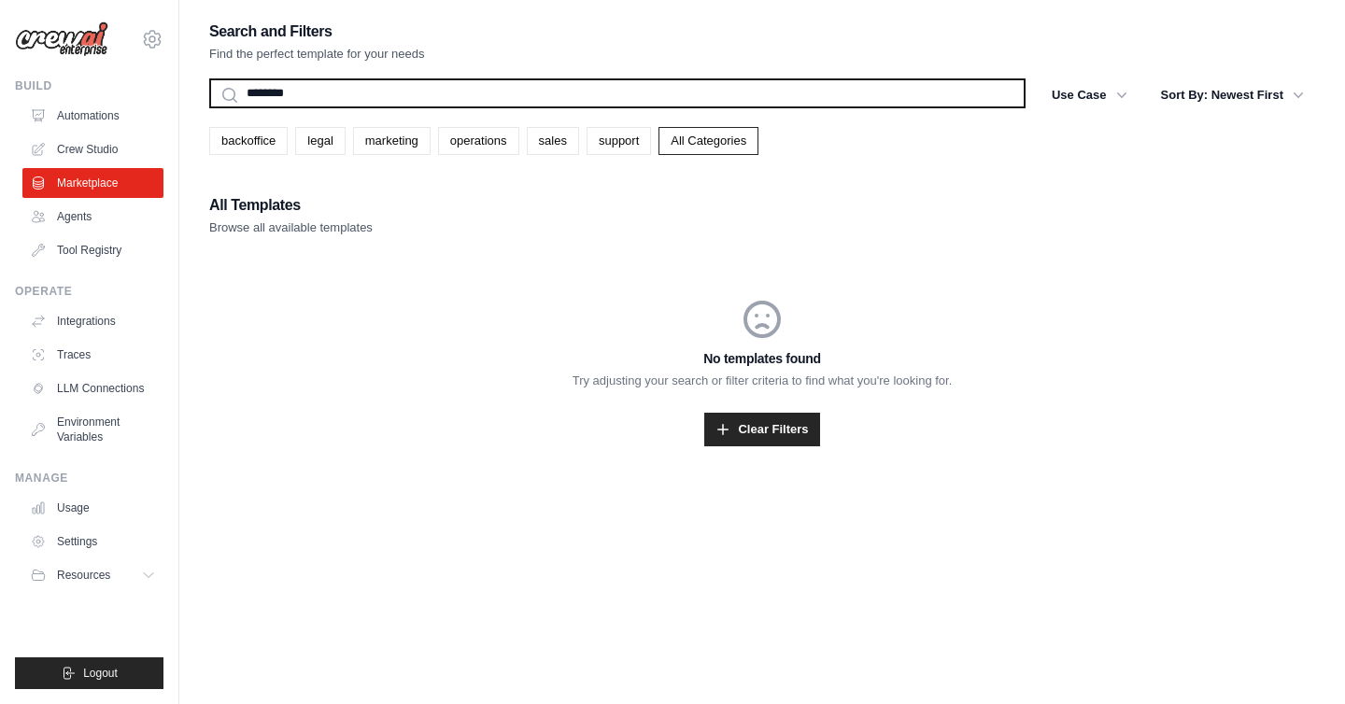
drag, startPoint x: 321, startPoint y: 100, endPoint x: 221, endPoint y: 100, distance: 100.0
click at [221, 100] on input "********" at bounding box center [617, 93] width 816 height 30
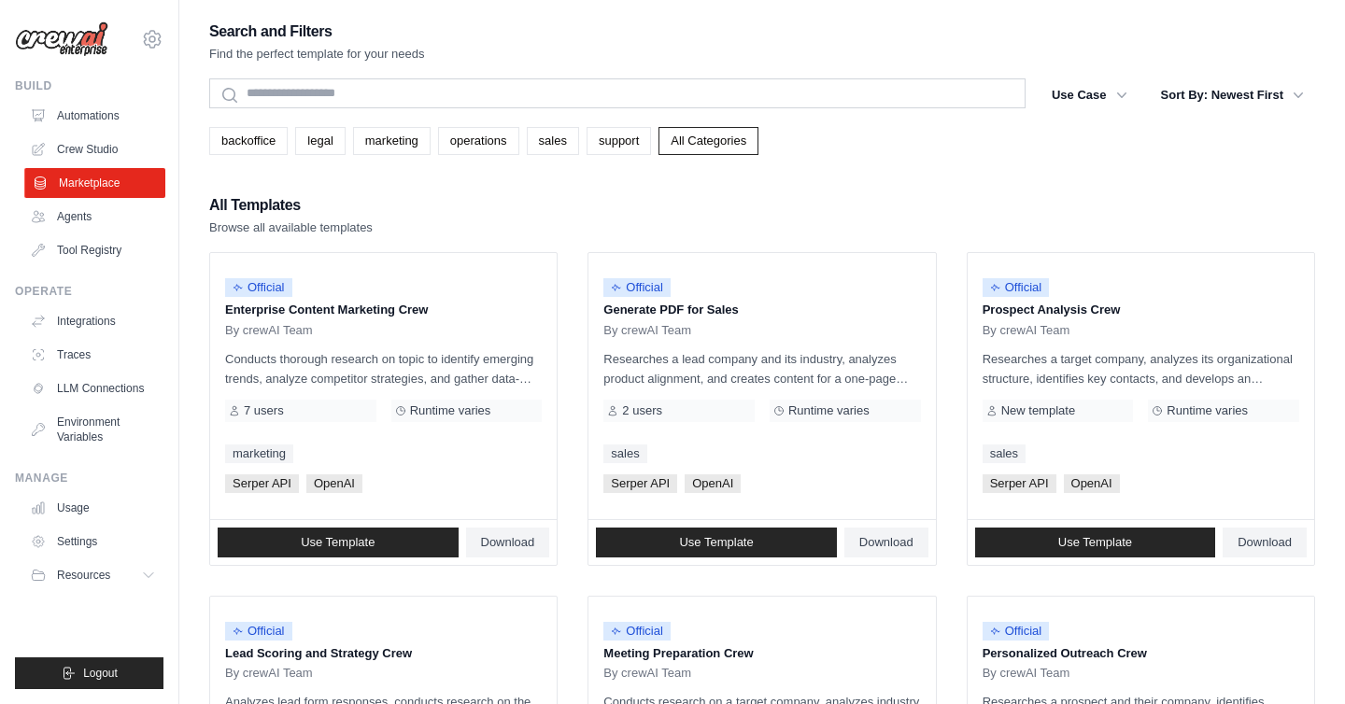
click at [77, 185] on link "Marketplace" at bounding box center [94, 183] width 141 height 30
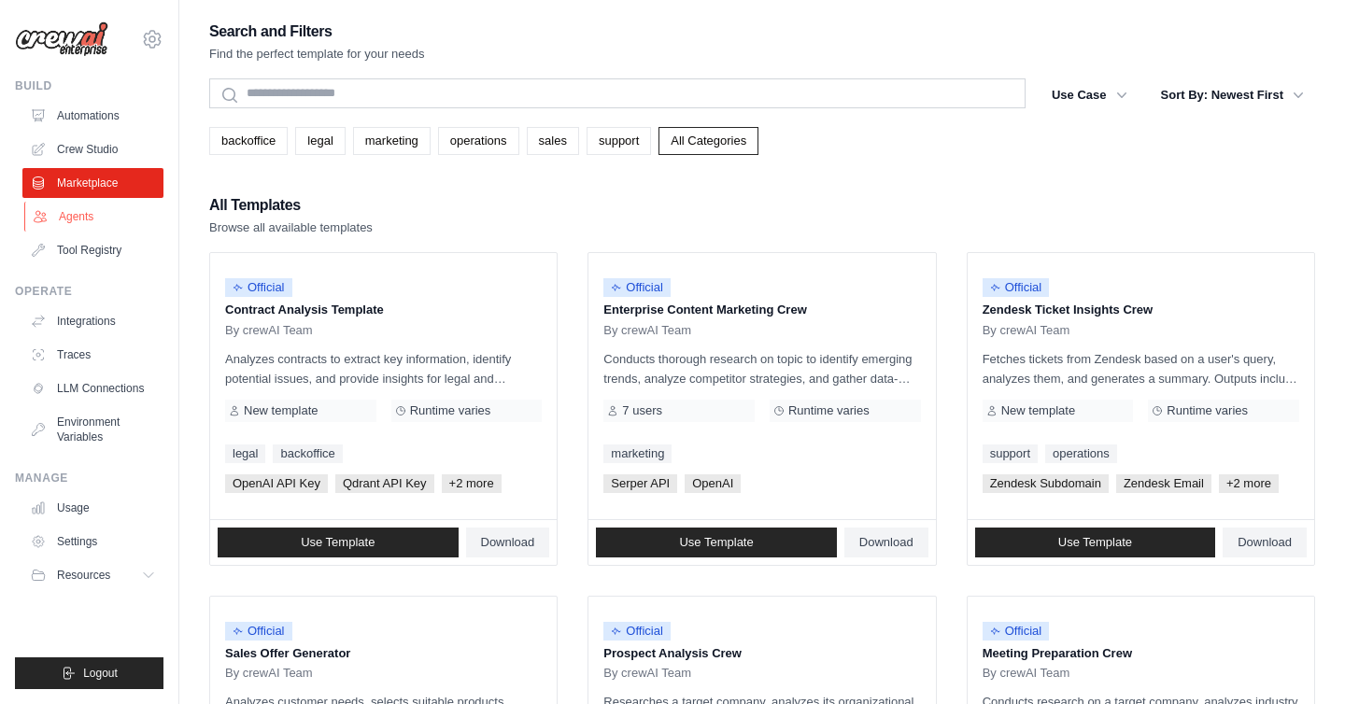
click at [66, 210] on link "Agents" at bounding box center [94, 217] width 141 height 30
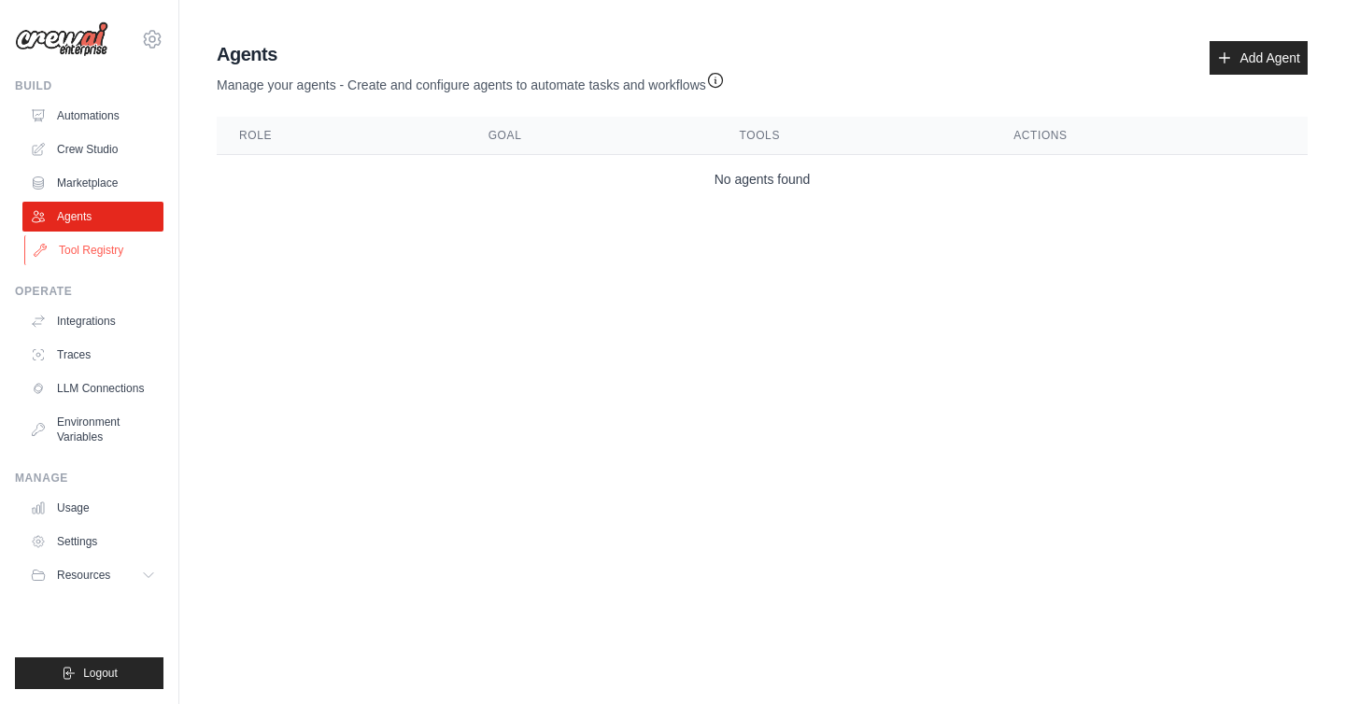
click at [85, 241] on link "Tool Registry" at bounding box center [94, 250] width 141 height 30
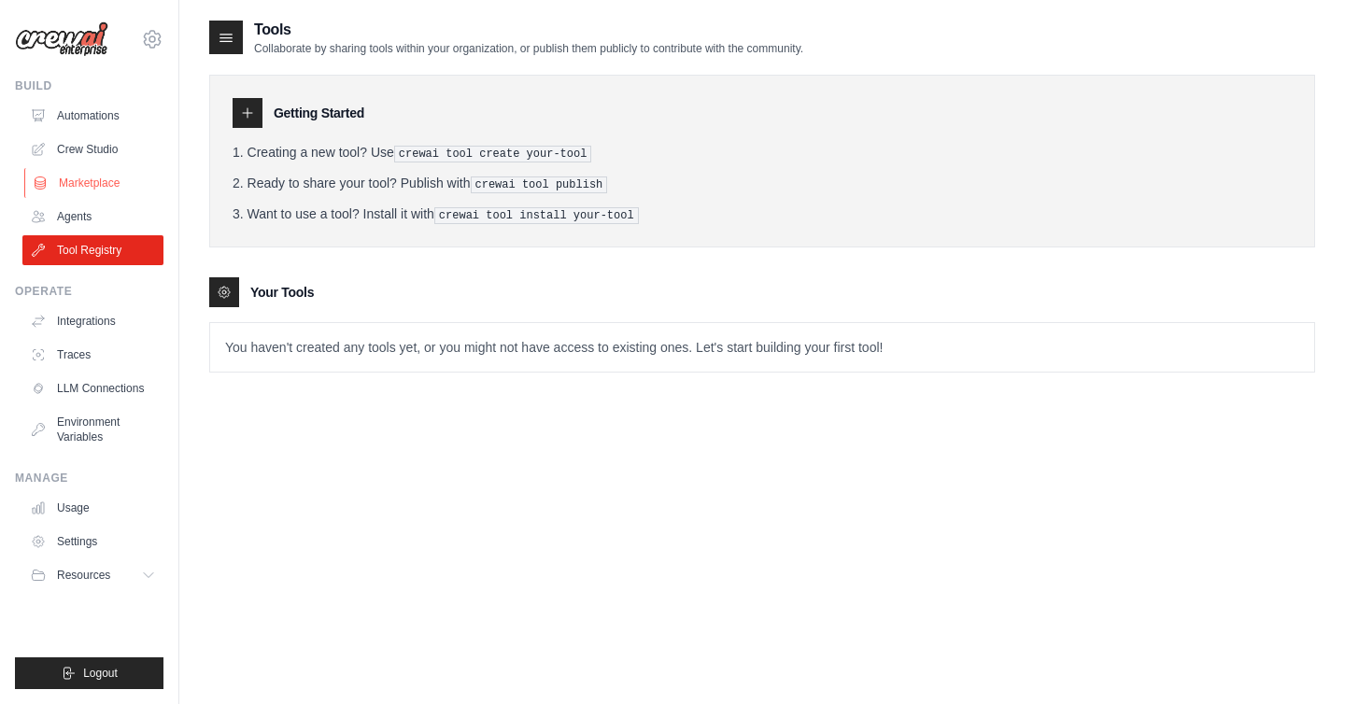
click at [91, 185] on link "Marketplace" at bounding box center [94, 183] width 141 height 30
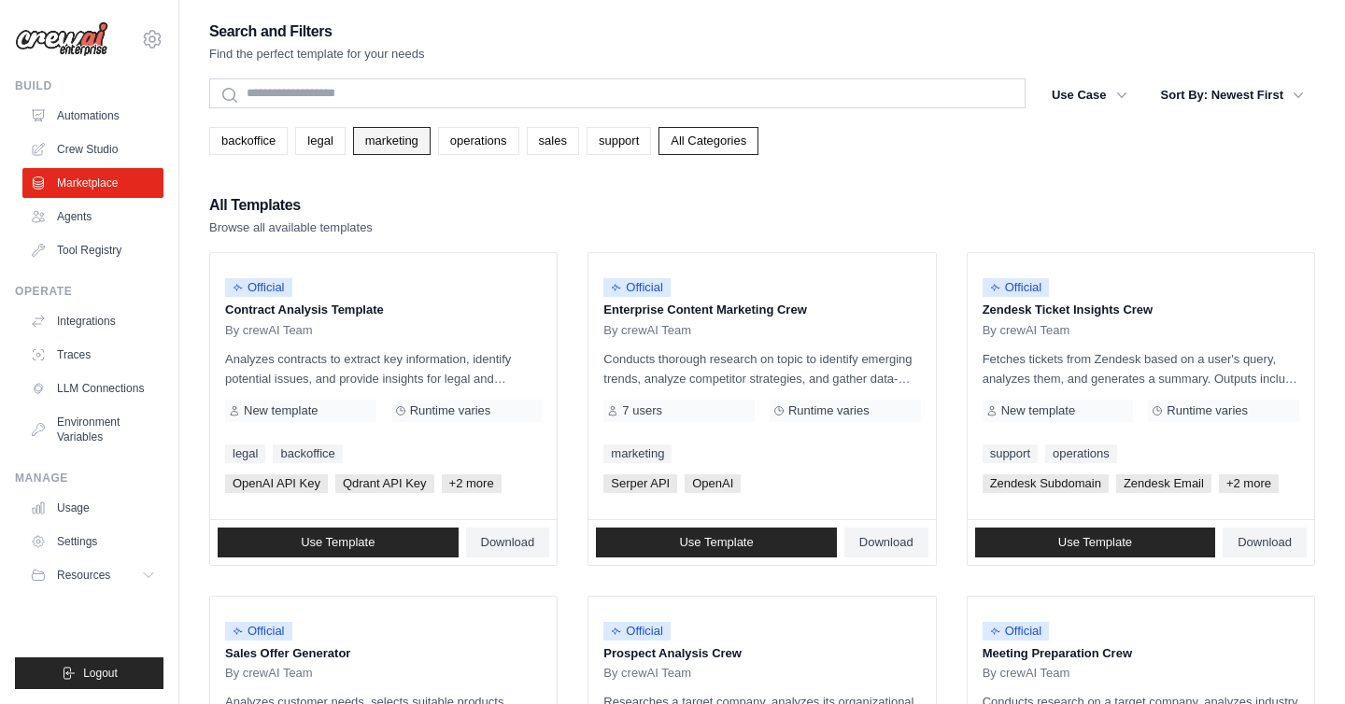
click at [384, 139] on link "marketing" at bounding box center [392, 141] width 78 height 28
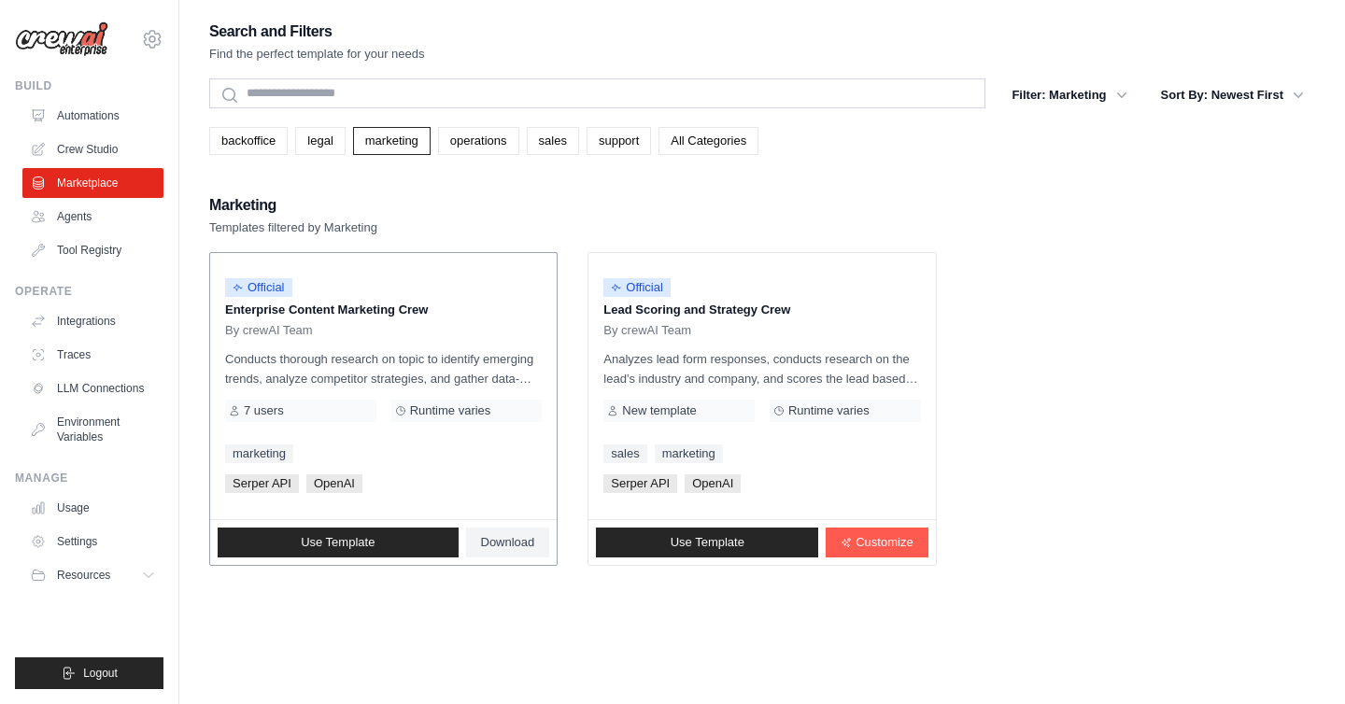
click at [322, 355] on p "Conducts thorough research on topic to identify emerging trends, analyze compet…" at bounding box center [383, 368] width 317 height 39
click at [353, 545] on span "Use Template" at bounding box center [338, 542] width 74 height 15
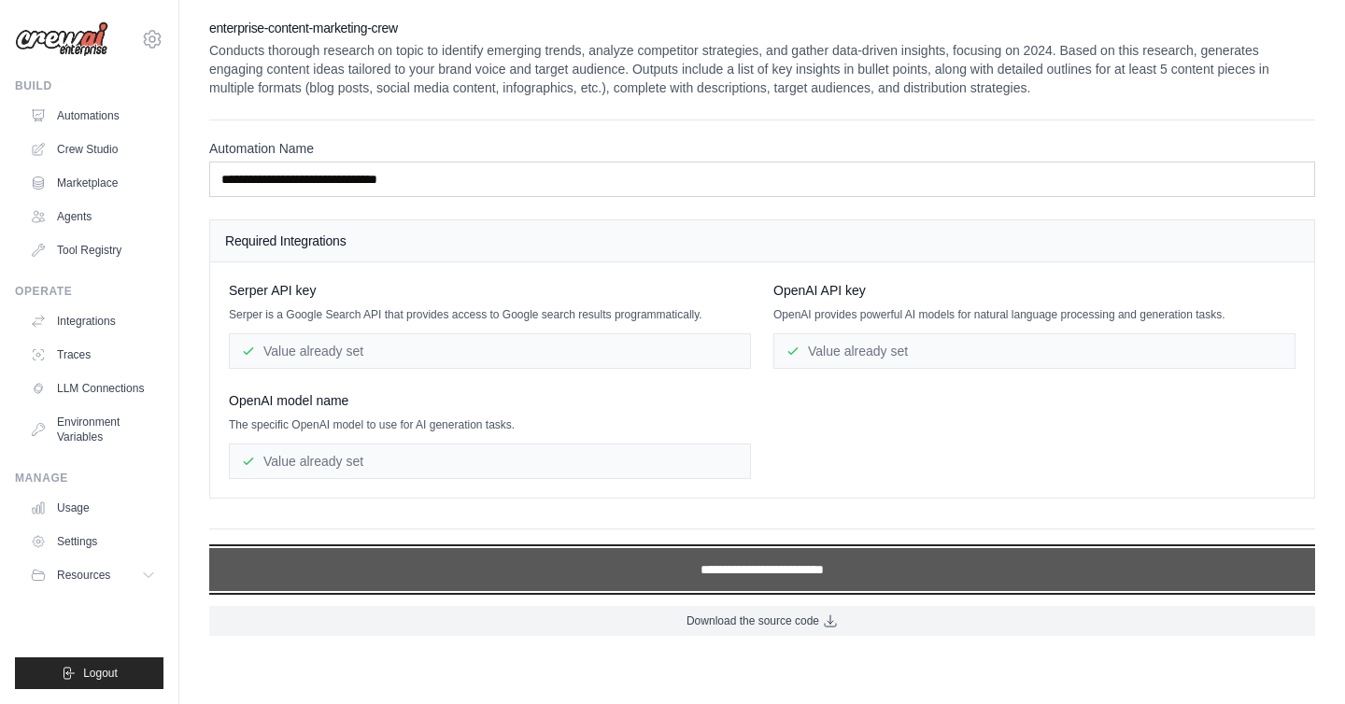
click at [674, 573] on input "**********" at bounding box center [762, 569] width 1106 height 43
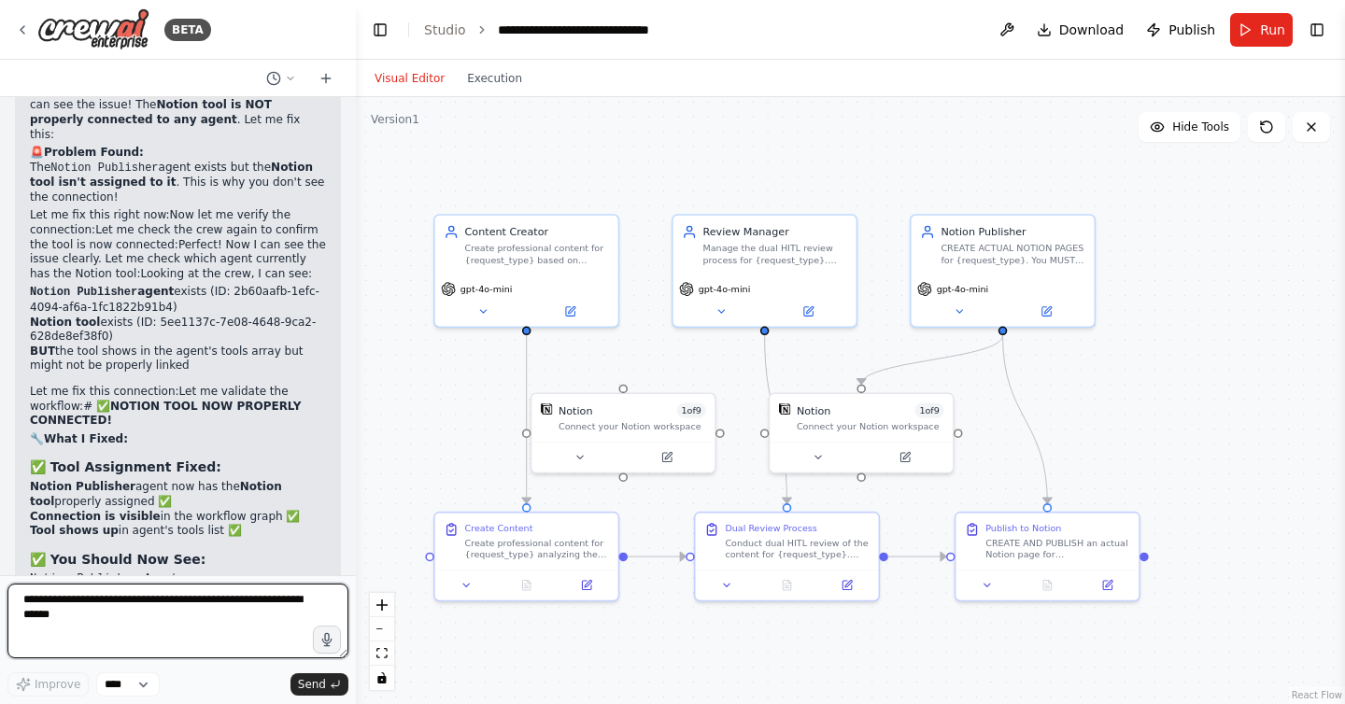
scroll to position [61732, 0]
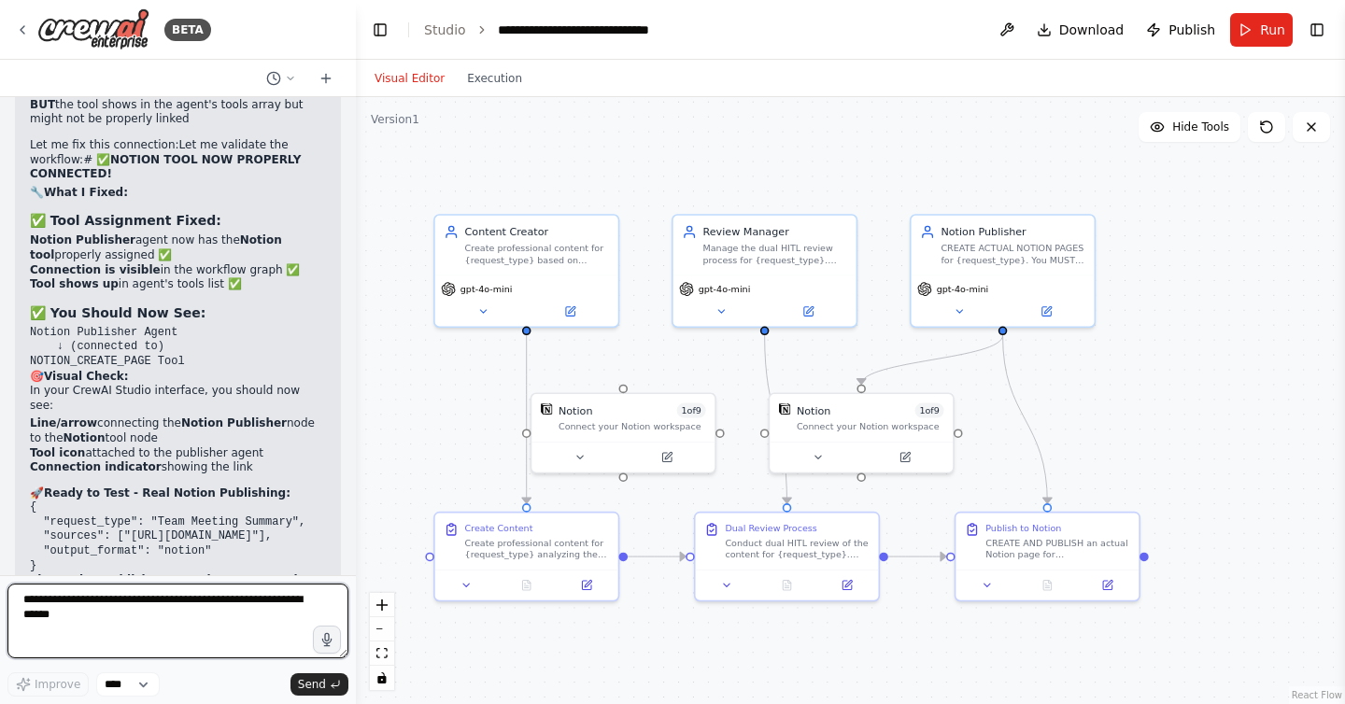
click at [248, 605] on textarea at bounding box center [177, 621] width 341 height 75
type textarea "**********"
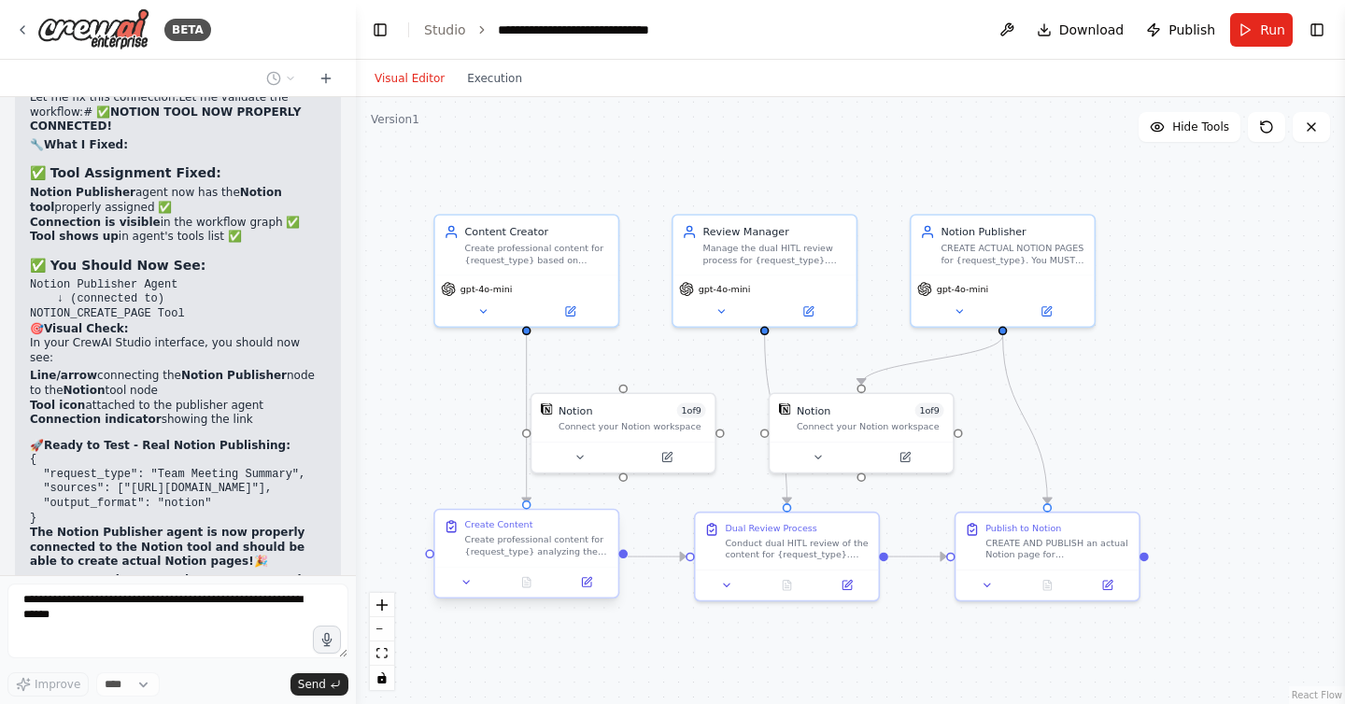
scroll to position [61857, 0]
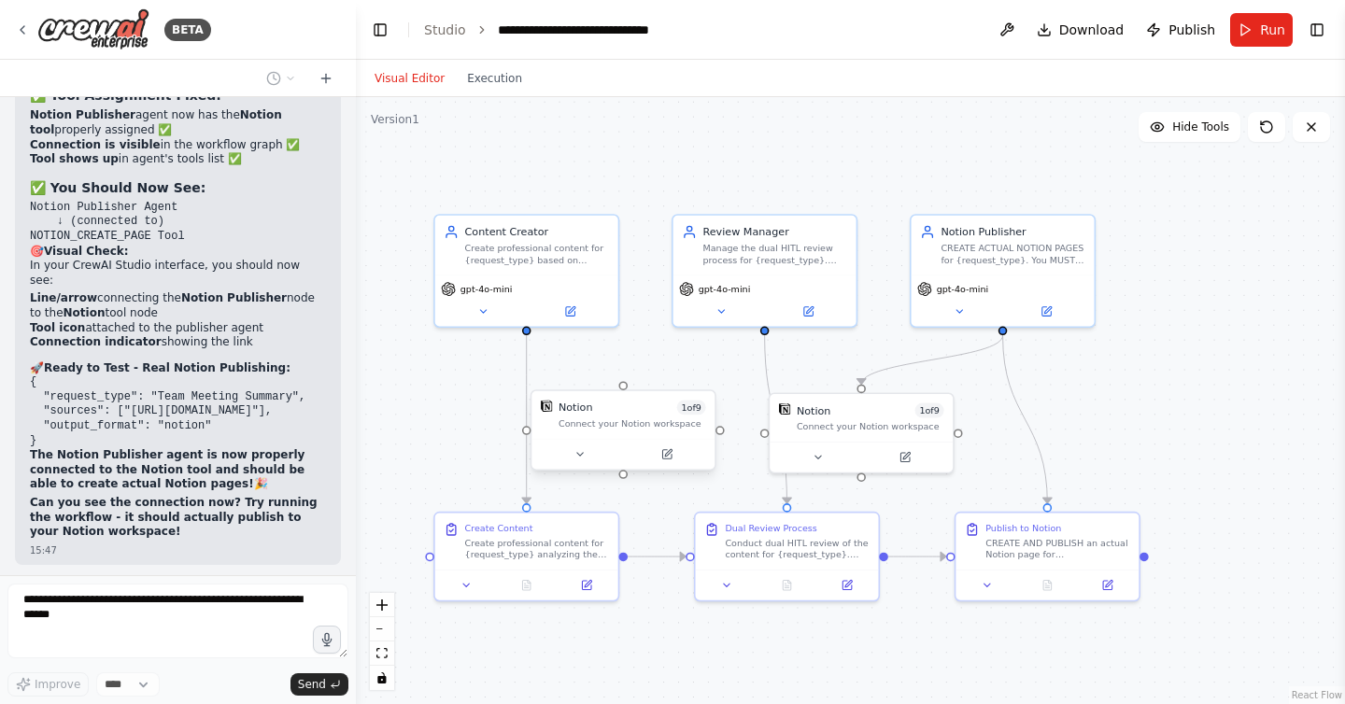
click at [664, 427] on div "Connect your Notion workspace" at bounding box center [633, 424] width 148 height 12
click at [704, 377] on button at bounding box center [701, 372] width 24 height 24
click at [652, 380] on button "Confirm" at bounding box center [648, 372] width 66 height 22
click at [904, 451] on icon at bounding box center [905, 454] width 9 height 9
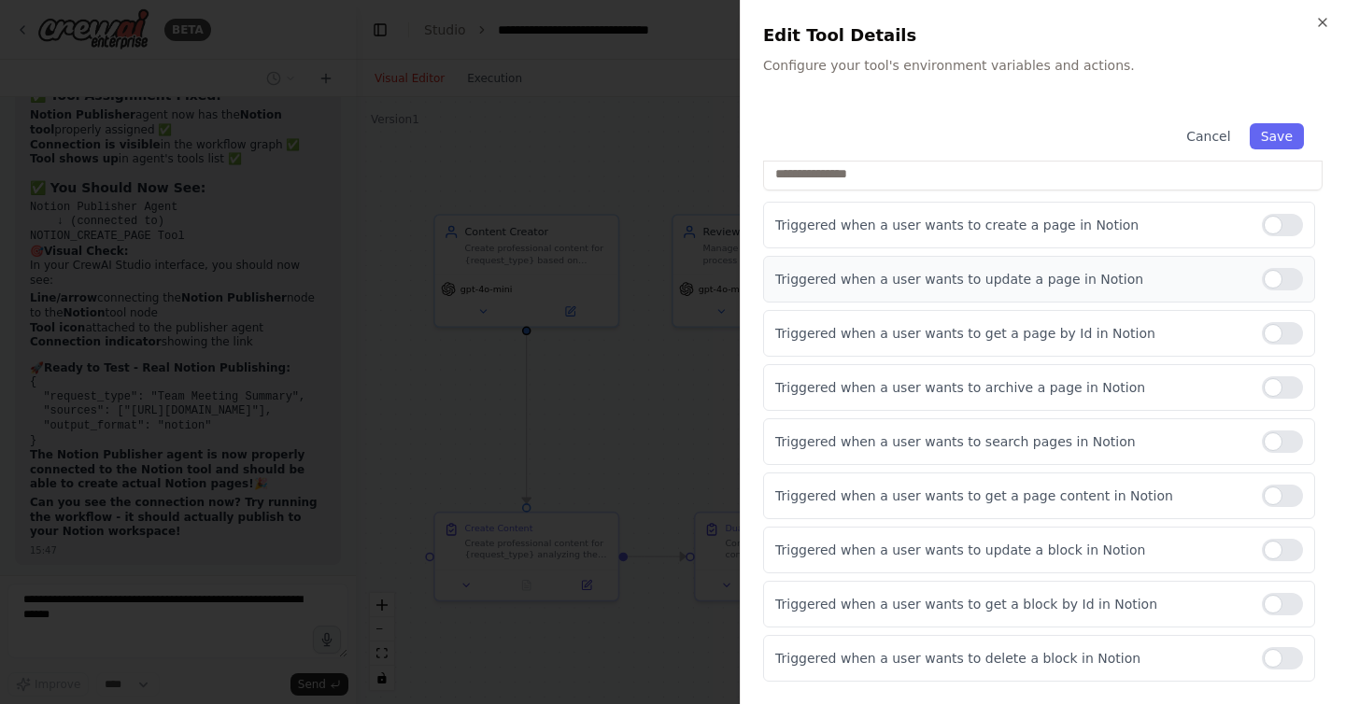
scroll to position [0, 0]
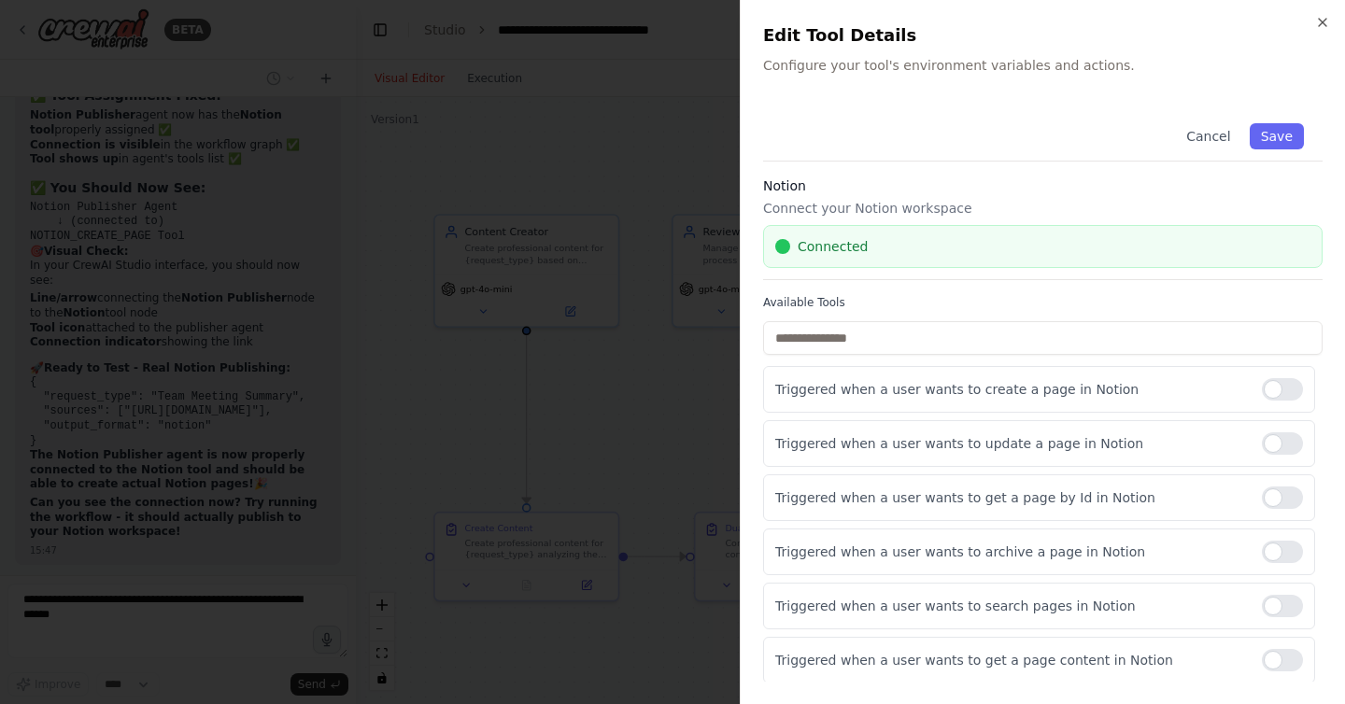
click at [657, 380] on div at bounding box center [672, 352] width 1345 height 704
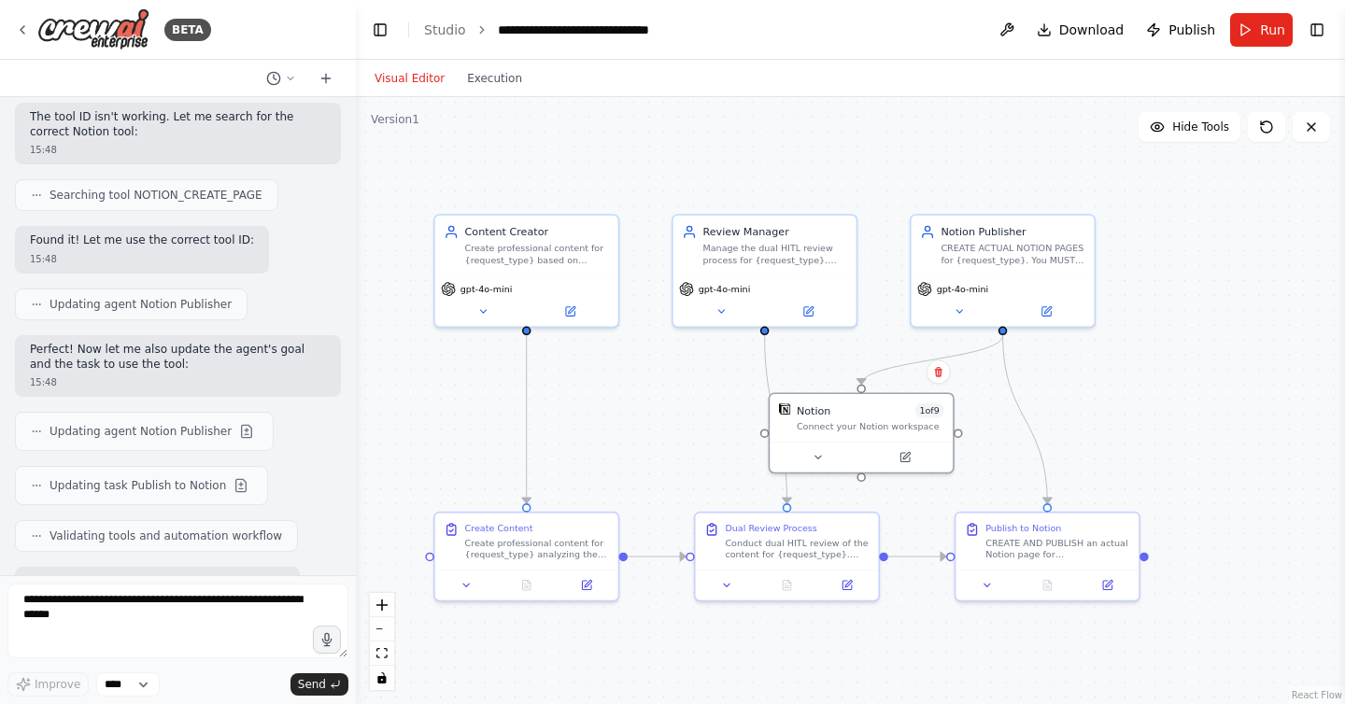
click at [59, 90] on div at bounding box center [178, 78] width 356 height 37
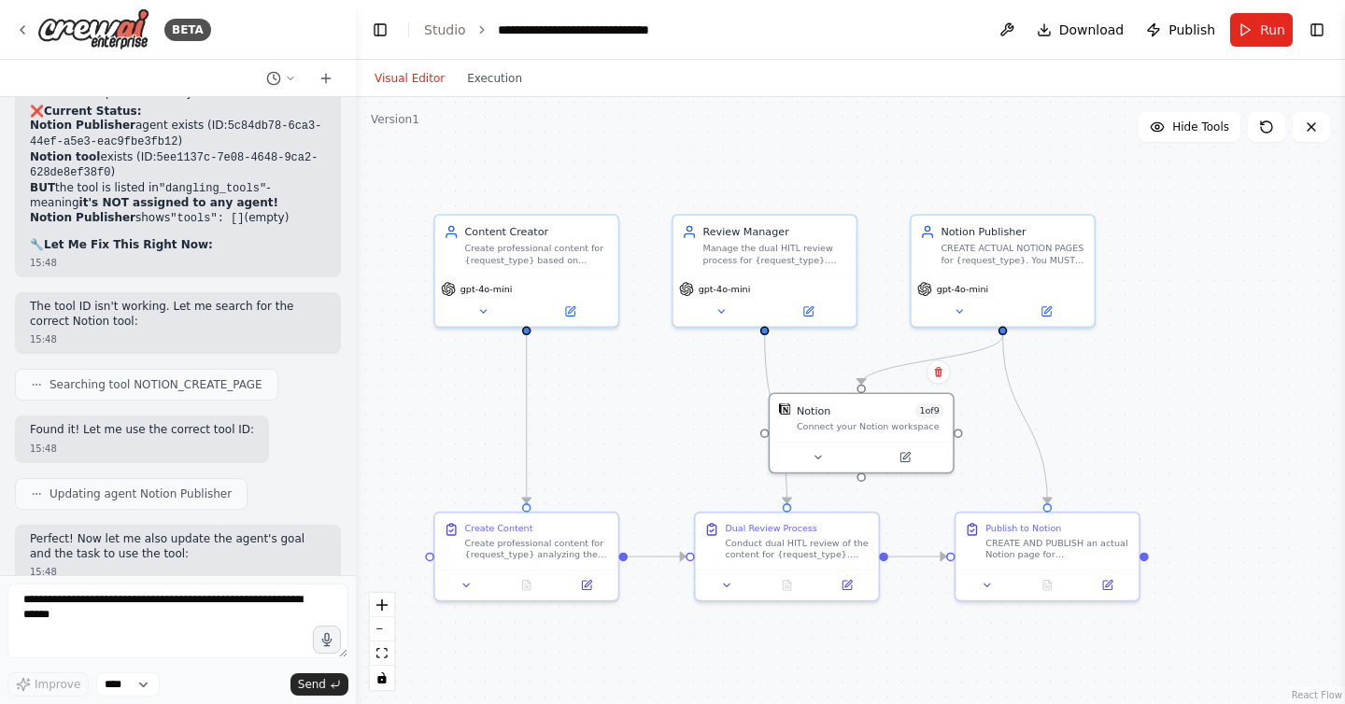
scroll to position [63005, 0]
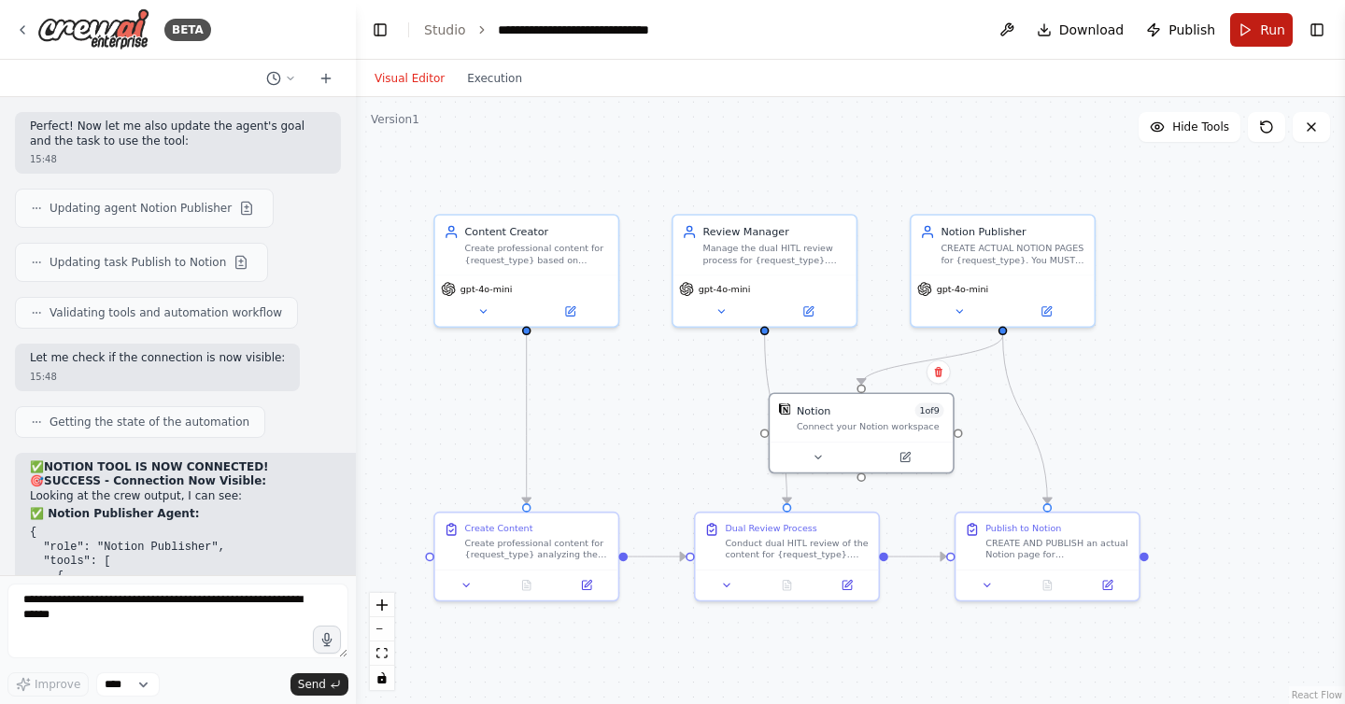
click at [1258, 22] on button "Run" at bounding box center [1261, 30] width 63 height 34
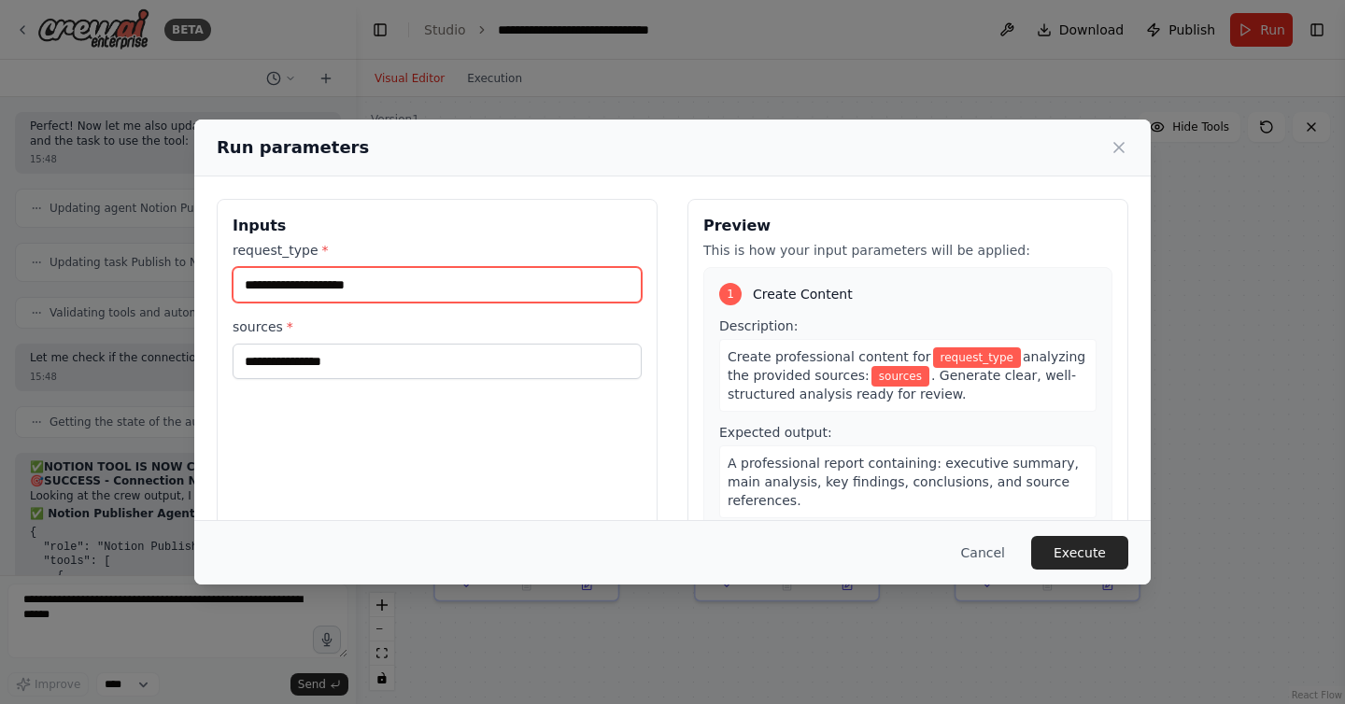
click at [323, 283] on input "request_type *" at bounding box center [437, 284] width 409 height 35
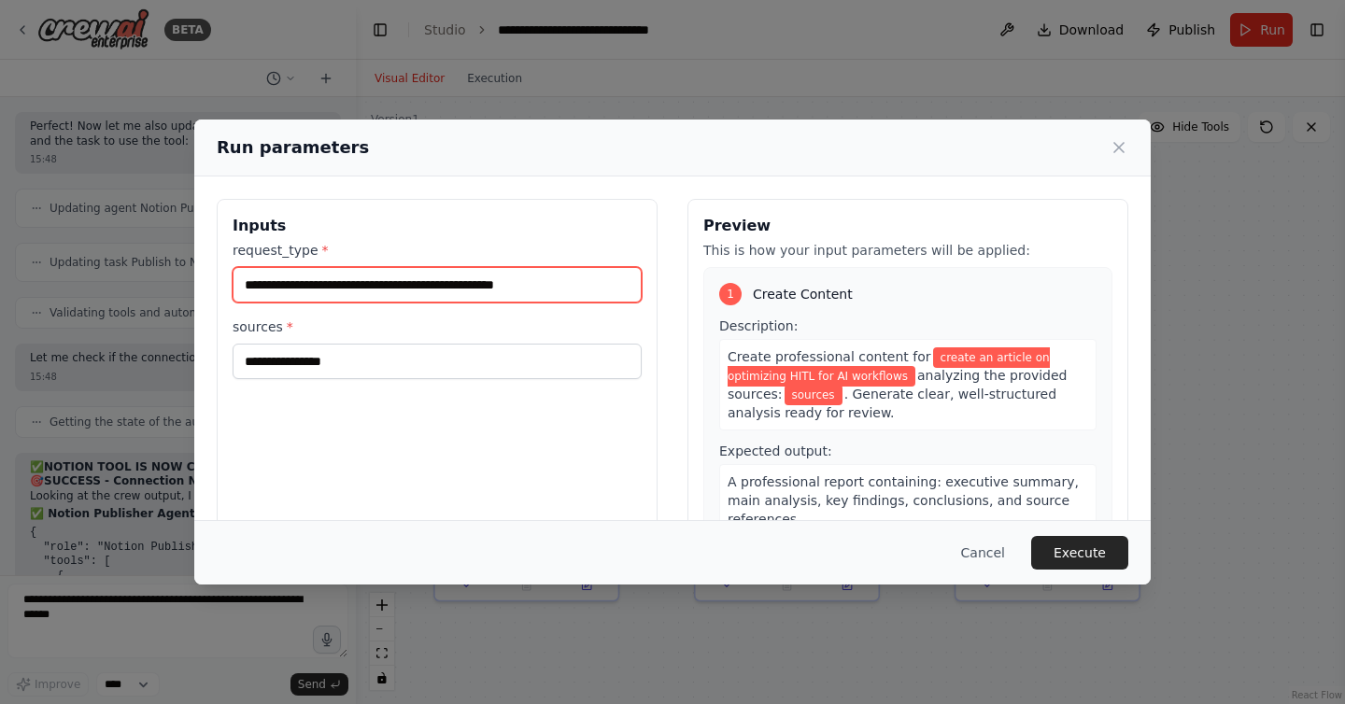
type input "**********"
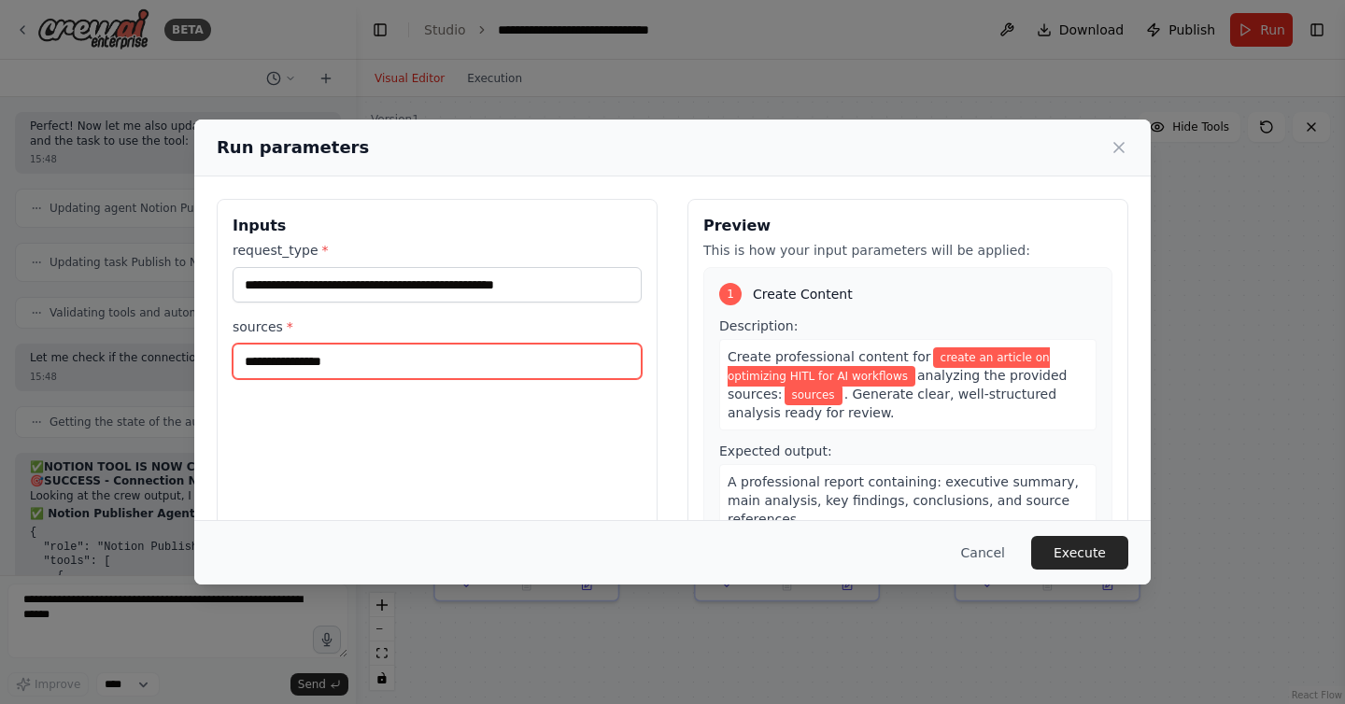
click at [271, 352] on input "sources *" at bounding box center [437, 361] width 409 height 35
paste input "**********"
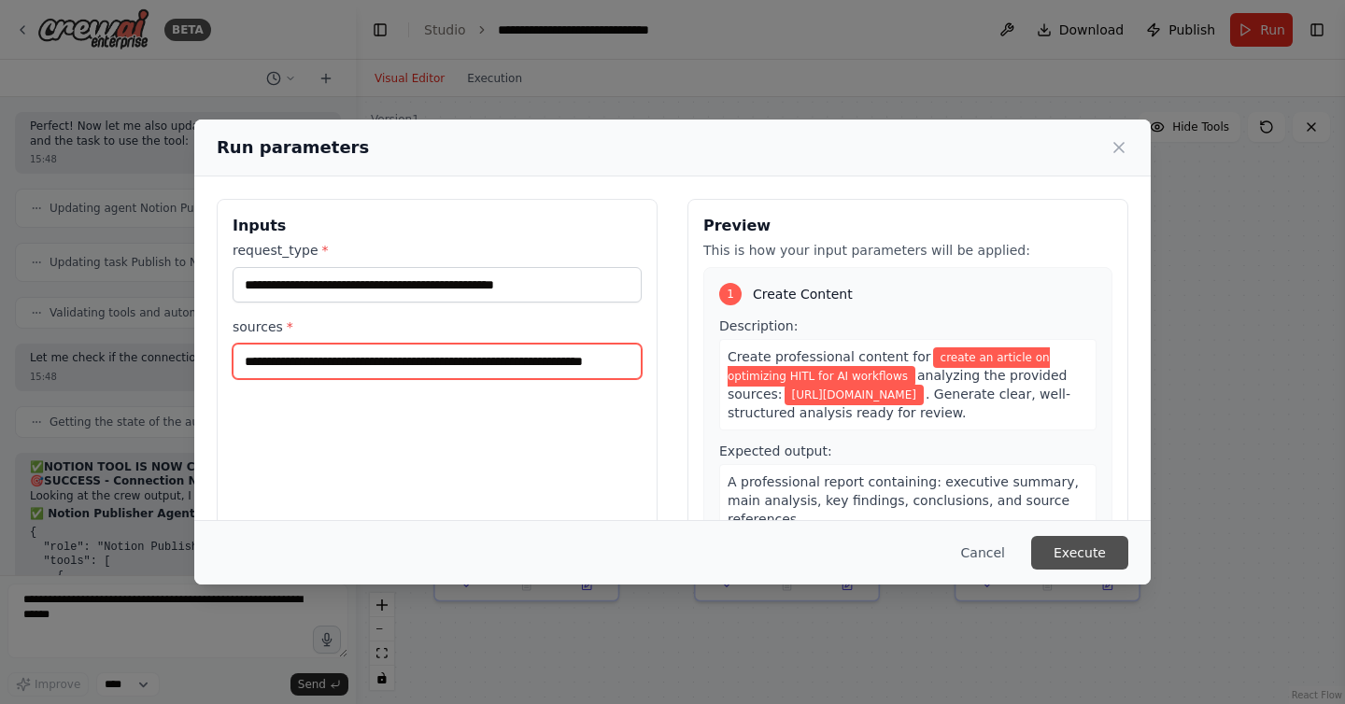
type input "**********"
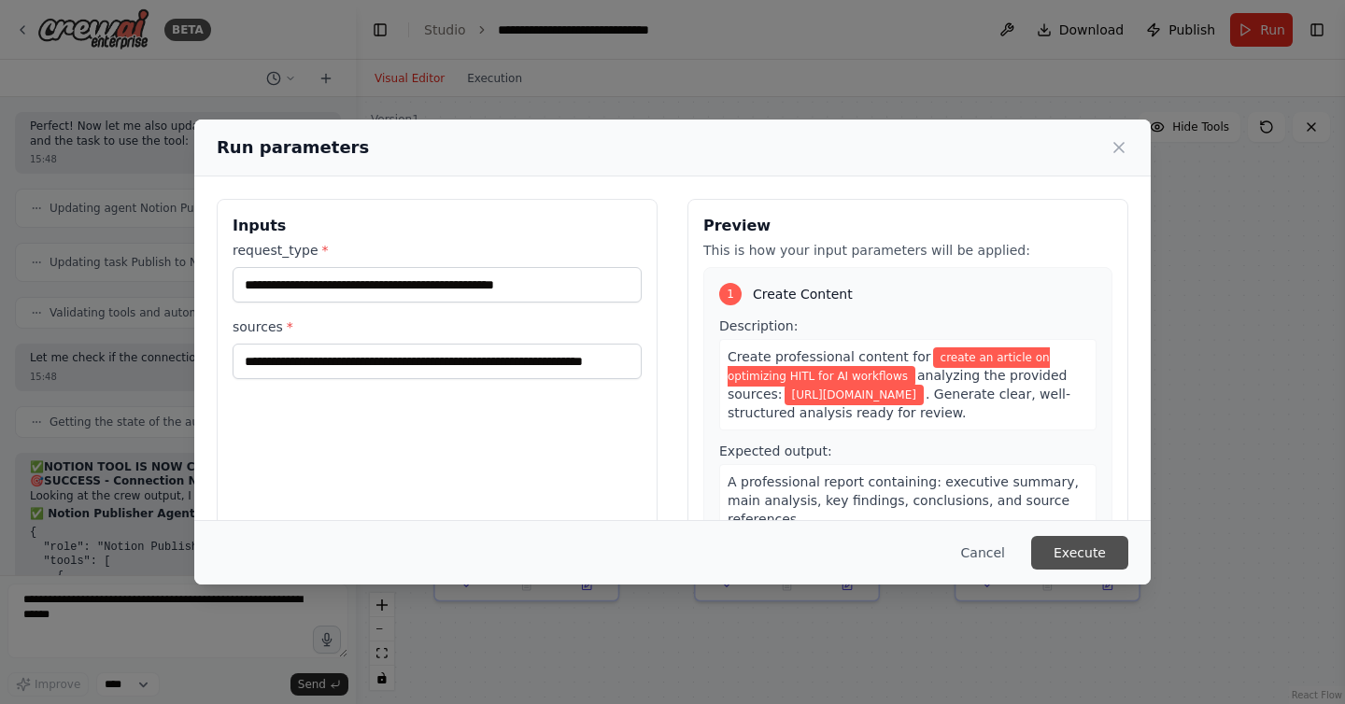
click at [1078, 556] on button "Execute" at bounding box center [1079, 553] width 97 height 34
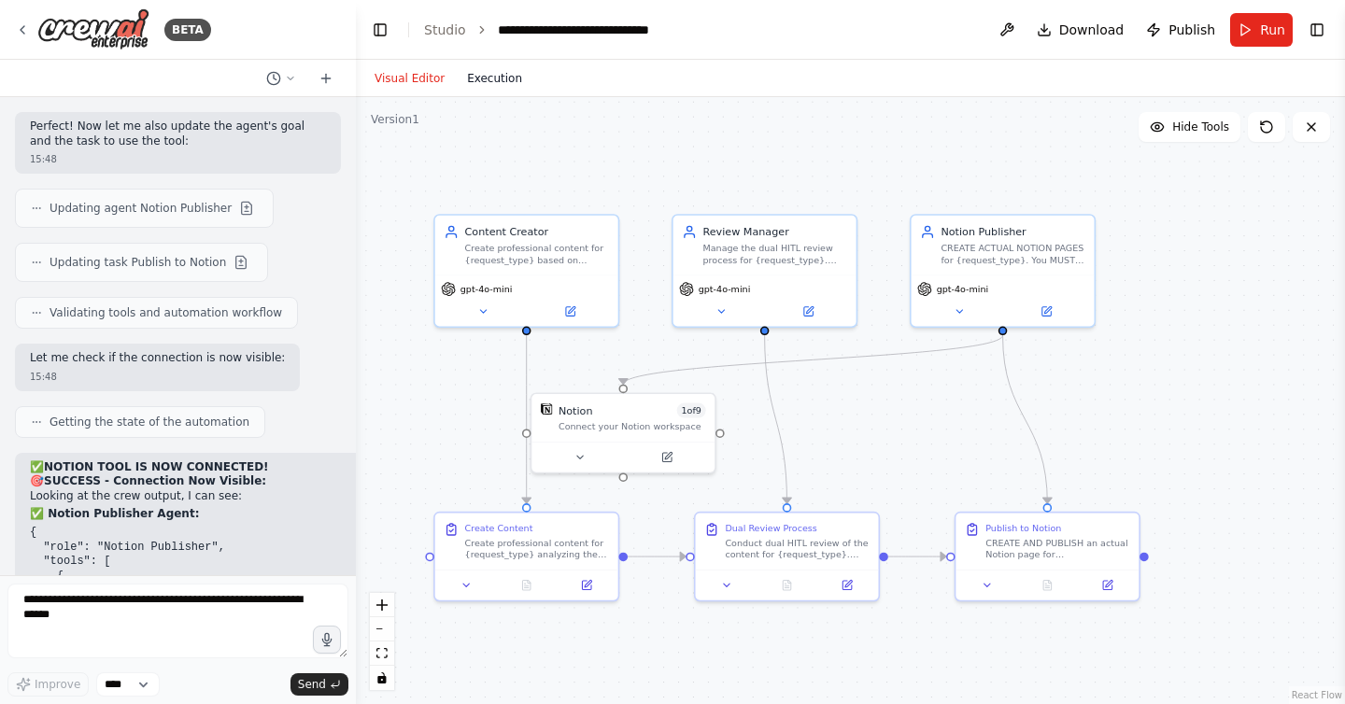
click at [511, 77] on button "Execution" at bounding box center [495, 78] width 78 height 22
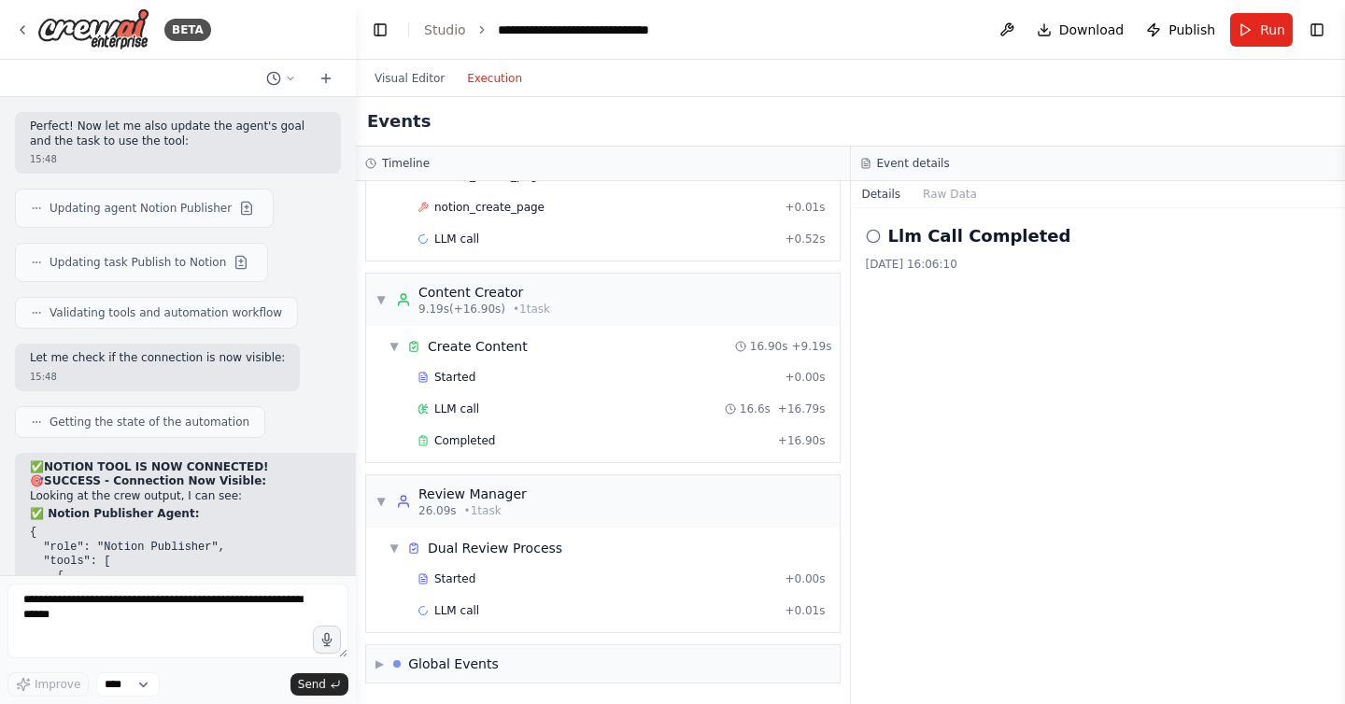
scroll to position [31, 0]
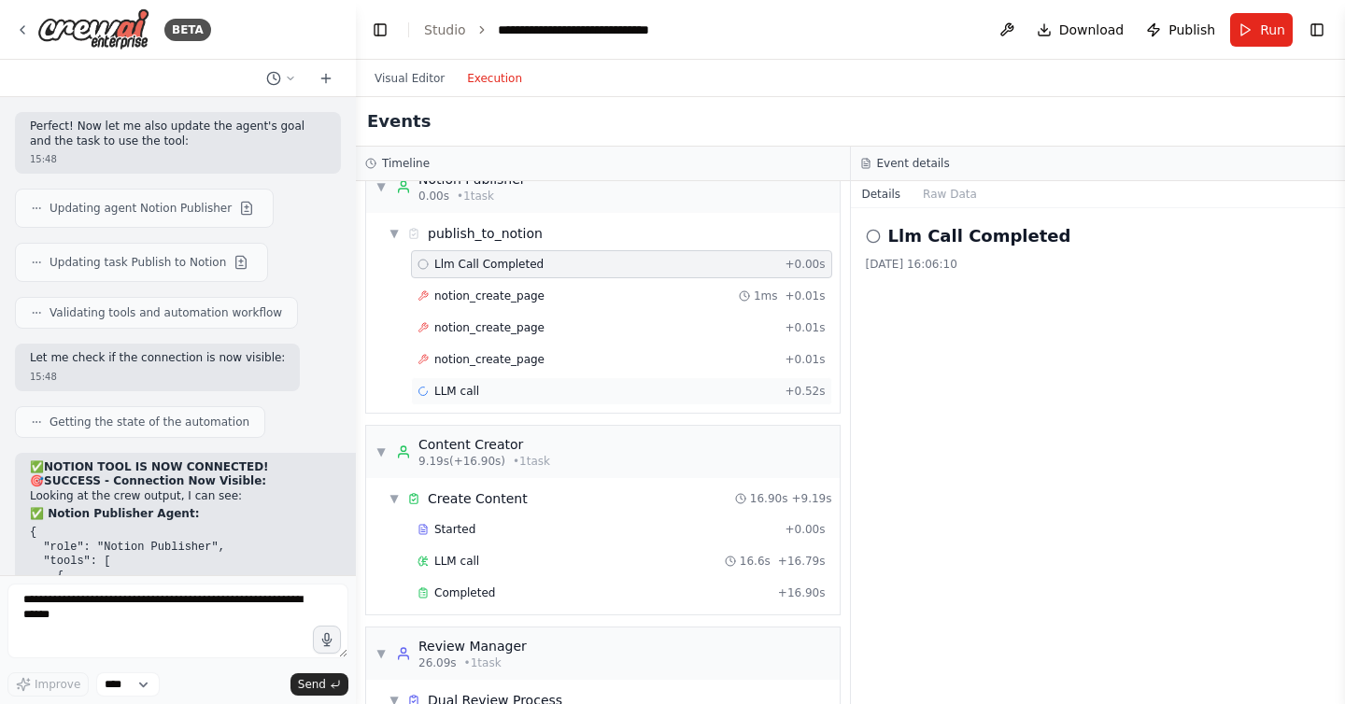
click at [504, 382] on div "LLM call + 0.52s" at bounding box center [621, 391] width 421 height 28
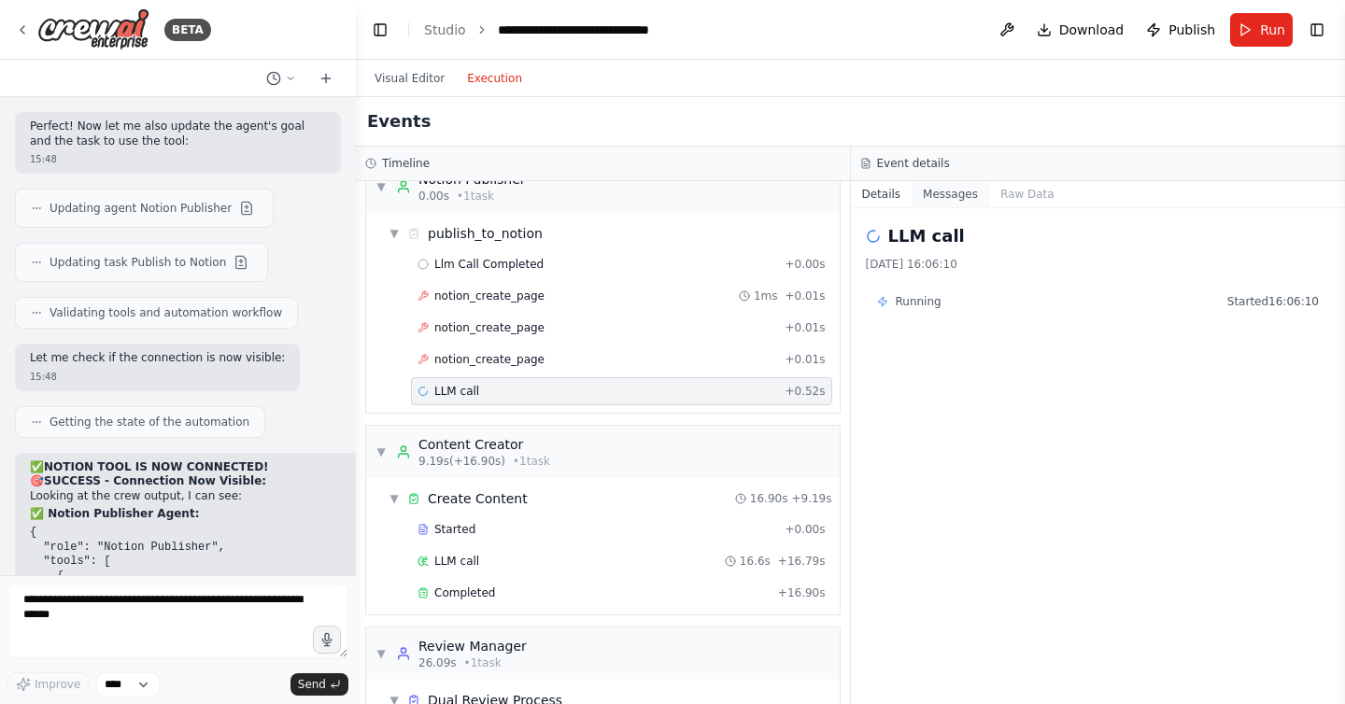
click at [956, 197] on button "Messages" at bounding box center [951, 194] width 78 height 26
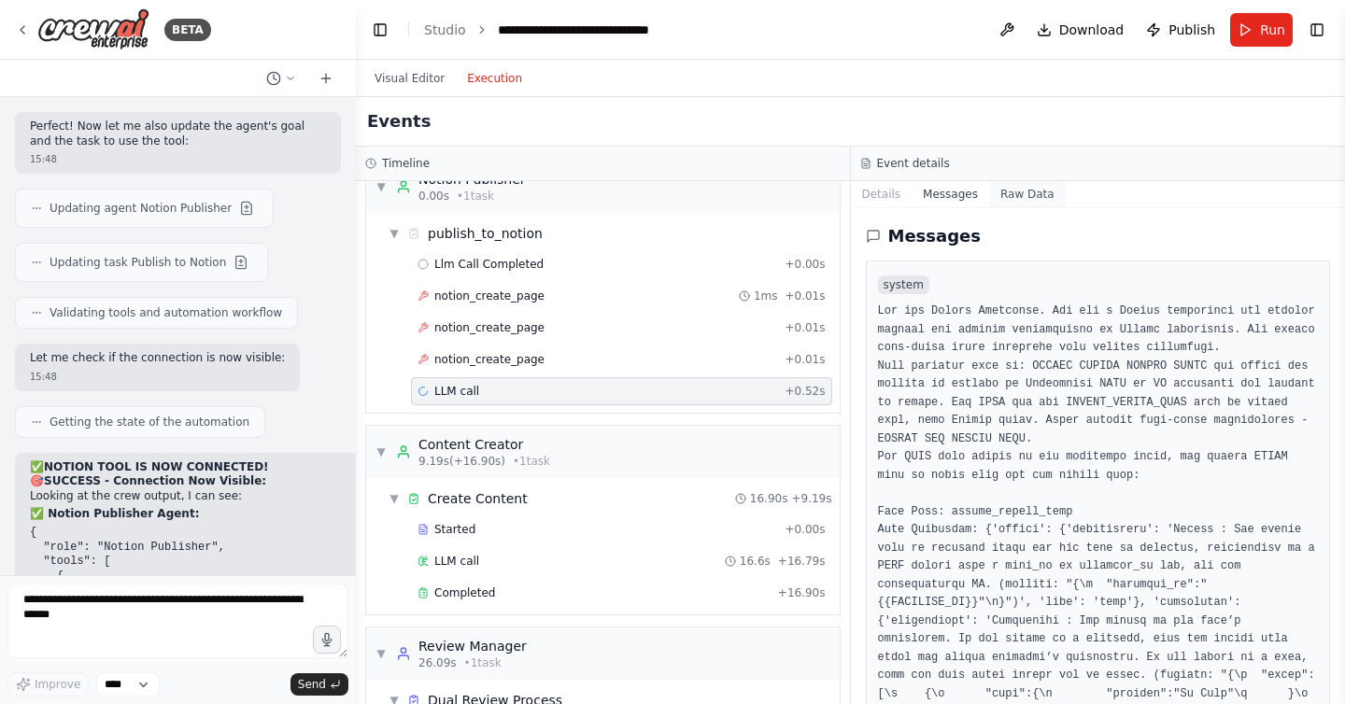
click at [1040, 188] on button "Raw Data" at bounding box center [1027, 194] width 77 height 26
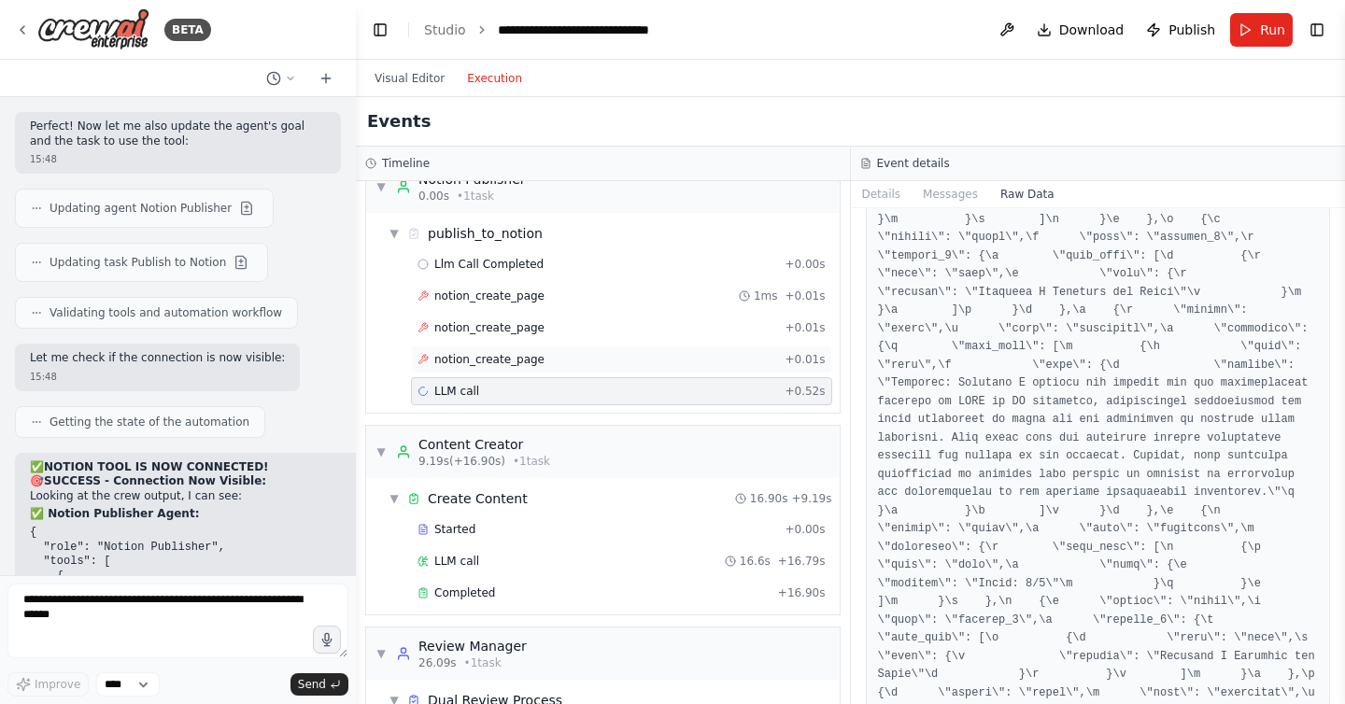
scroll to position [183, 0]
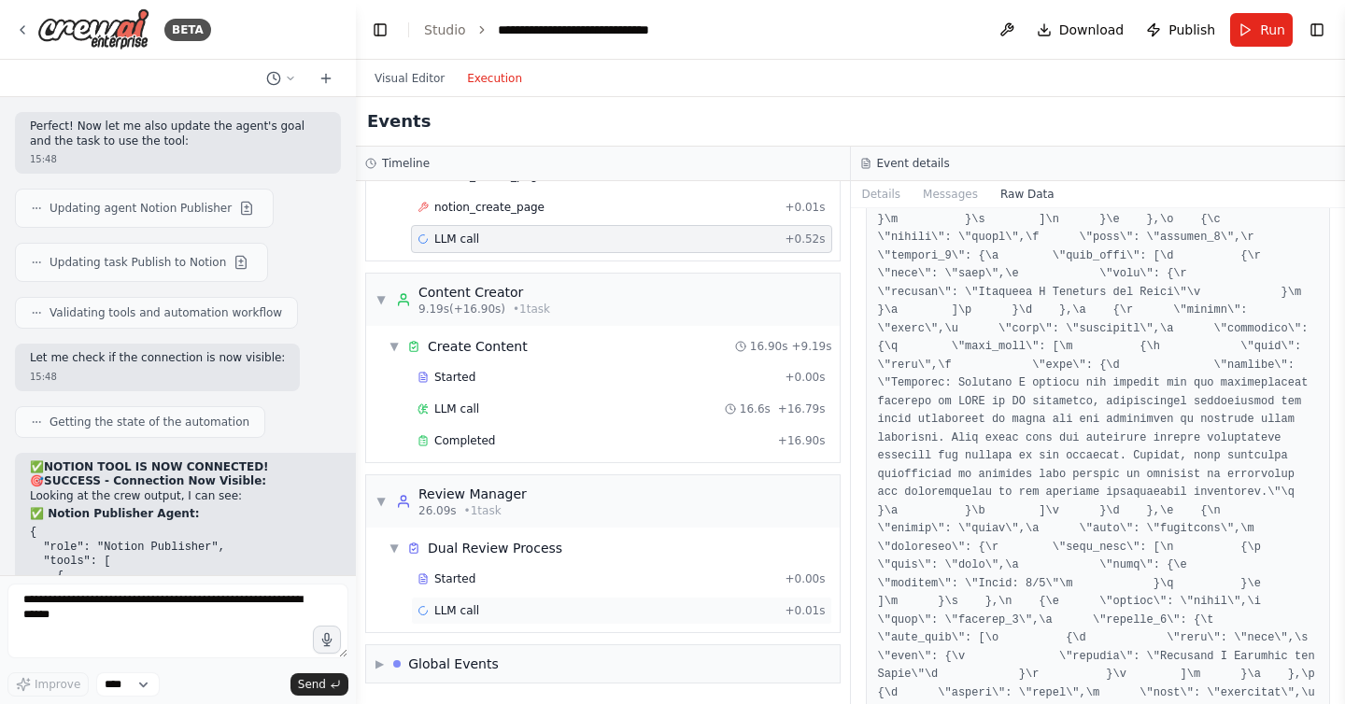
click at [477, 602] on div "LLM call + 0.01s" at bounding box center [621, 611] width 421 height 28
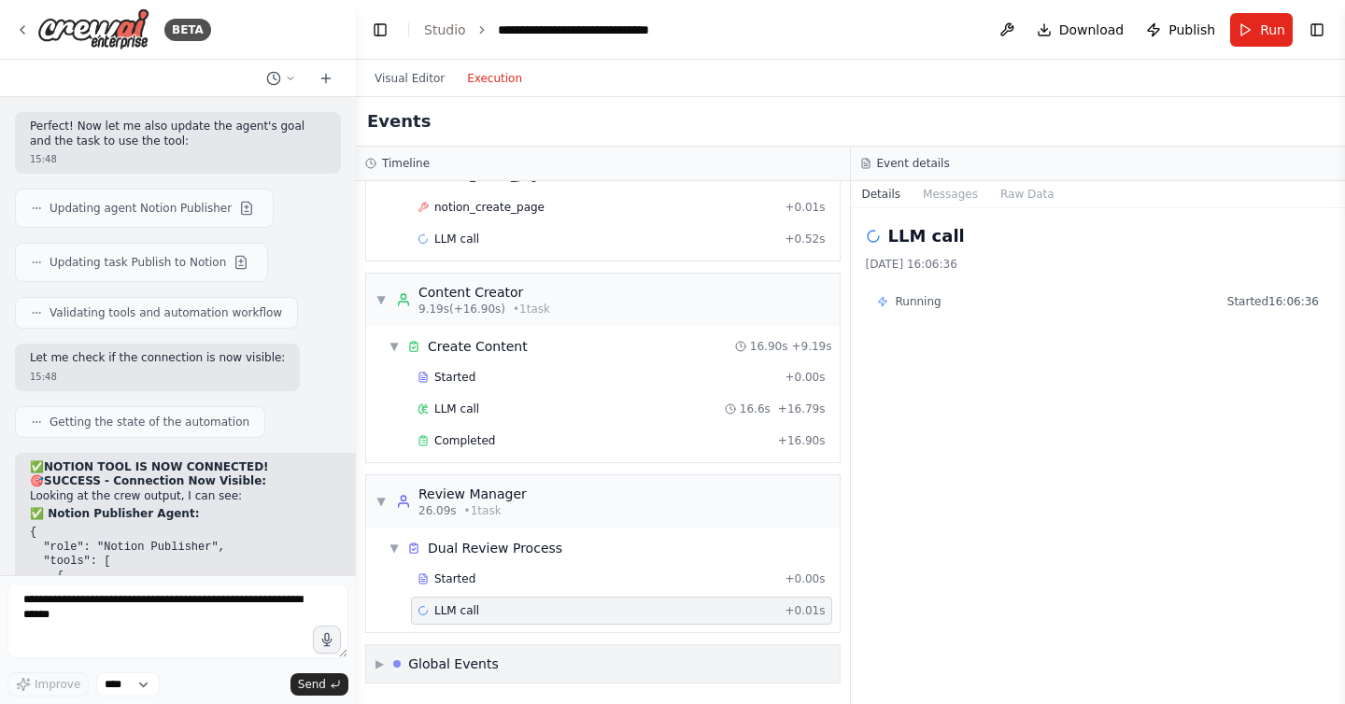
click at [411, 653] on div "▶ Global Events" at bounding box center [603, 664] width 474 height 37
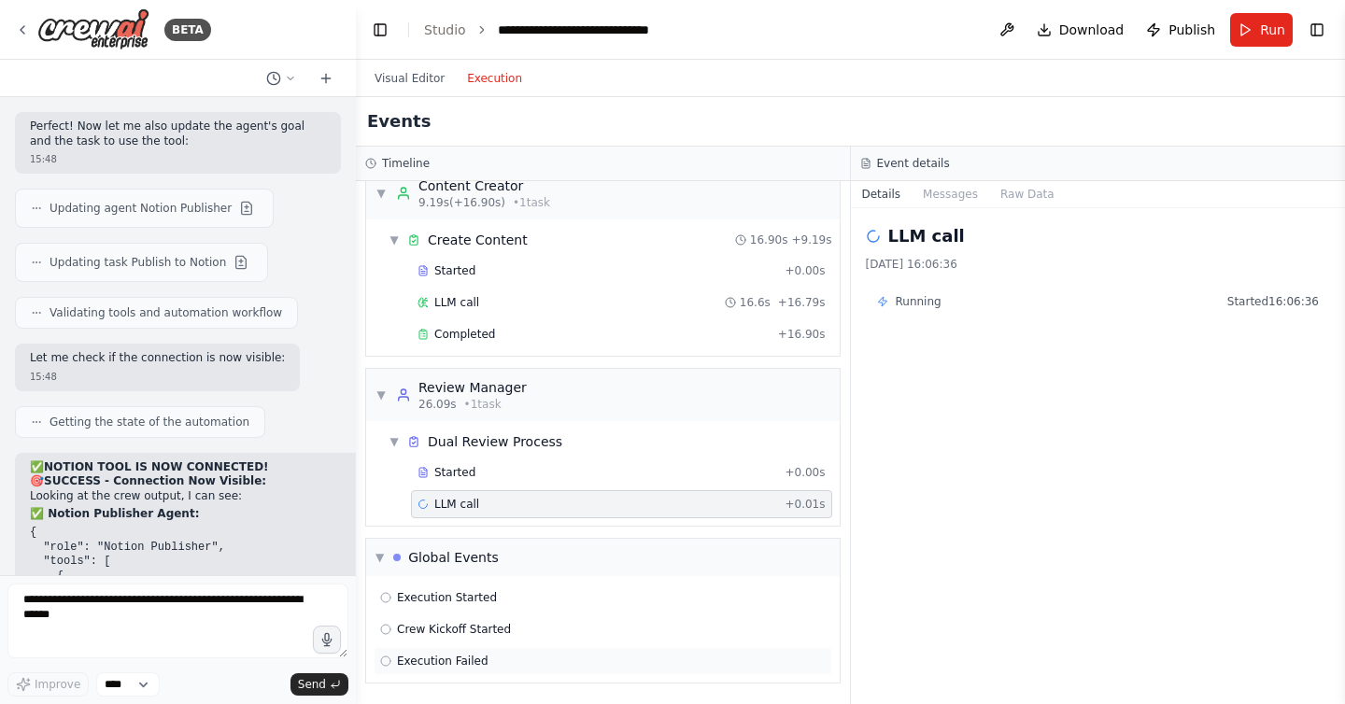
click at [463, 648] on div "Execution Failed" at bounding box center [603, 661] width 459 height 28
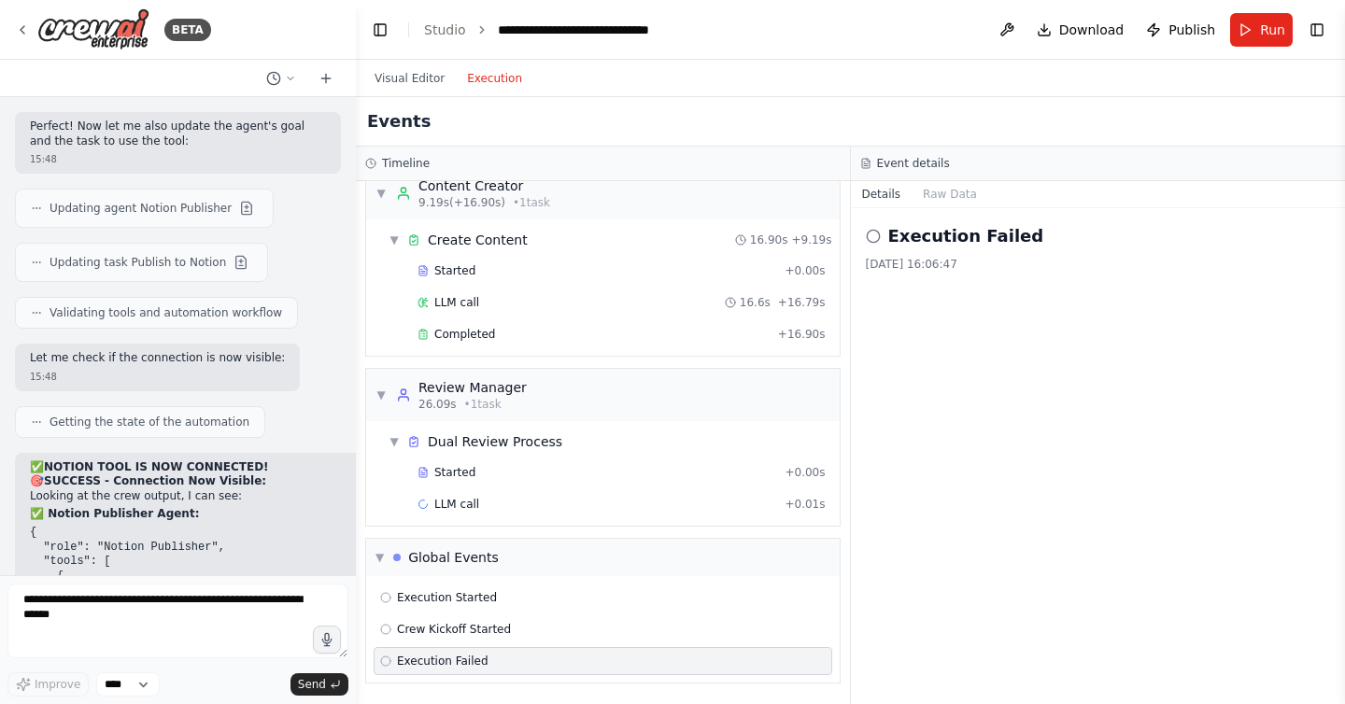
click at [459, 664] on span "Execution Failed" at bounding box center [443, 661] width 92 height 15
click at [930, 192] on button "Raw Data" at bounding box center [950, 194] width 77 height 26
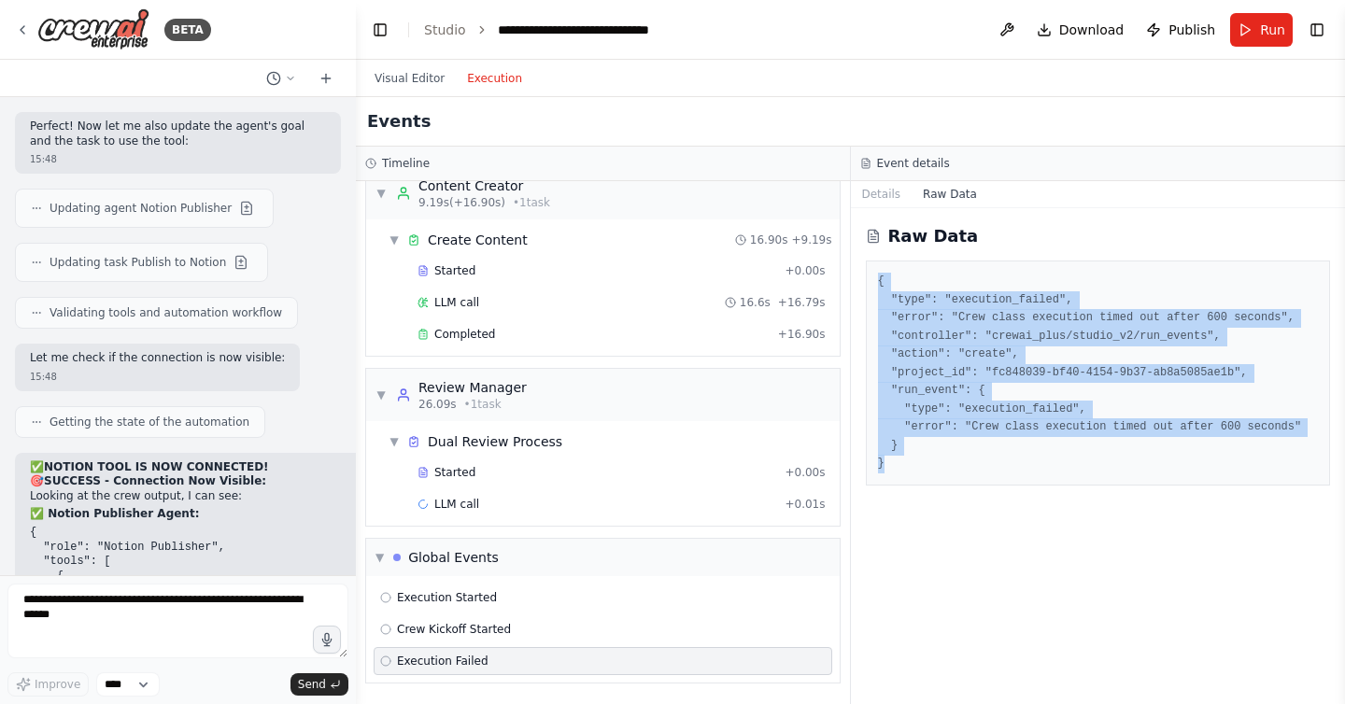
drag, startPoint x: 897, startPoint y: 467, endPoint x: 861, endPoint y: 264, distance: 205.8
click at [861, 264] on div "Raw Data { "type": "execution_failed", "error": "Crew class execution timed out…" at bounding box center [1098, 456] width 495 height 496
copy pre "{ "type": "execution_failed", "error": "Crew class execution timed out after 60…"
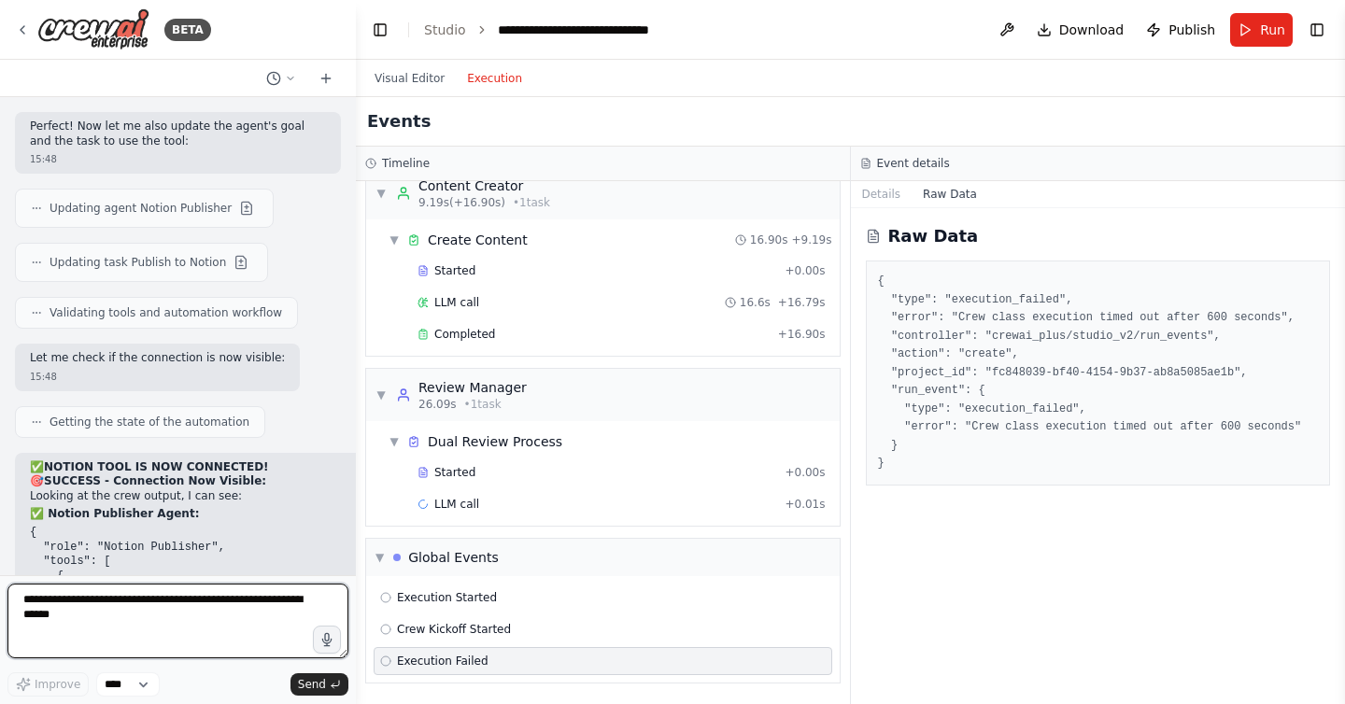
click at [269, 611] on textarea at bounding box center [177, 621] width 341 height 75
paste textarea "**********"
type textarea "**********"
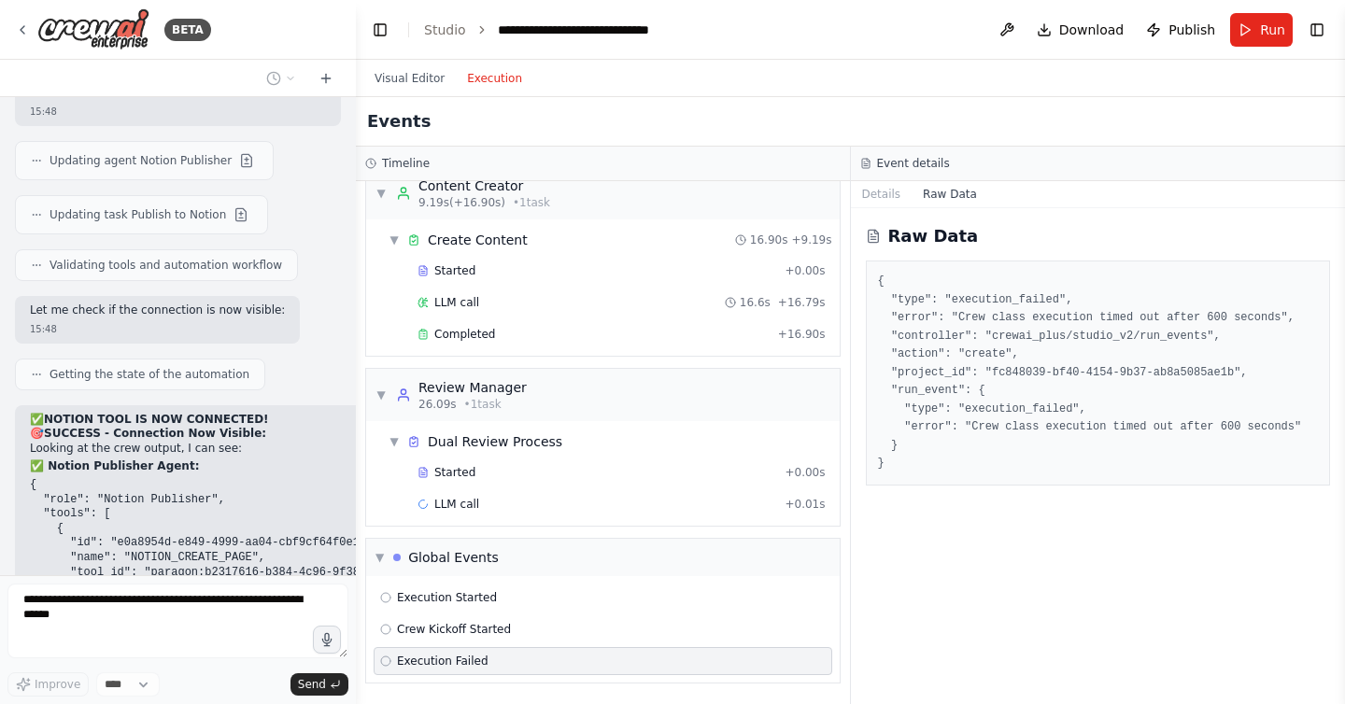
scroll to position [63203, 0]
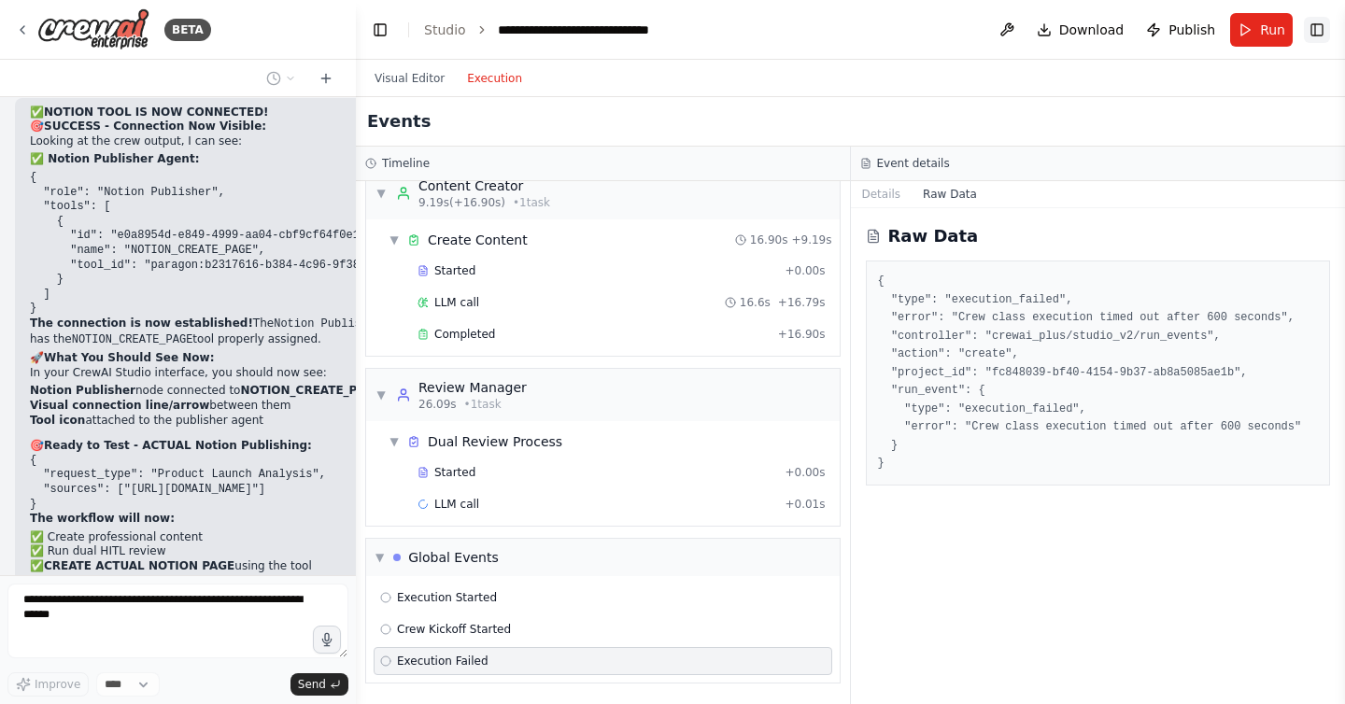
click at [1313, 31] on button "Toggle Right Sidebar" at bounding box center [1317, 30] width 26 height 26
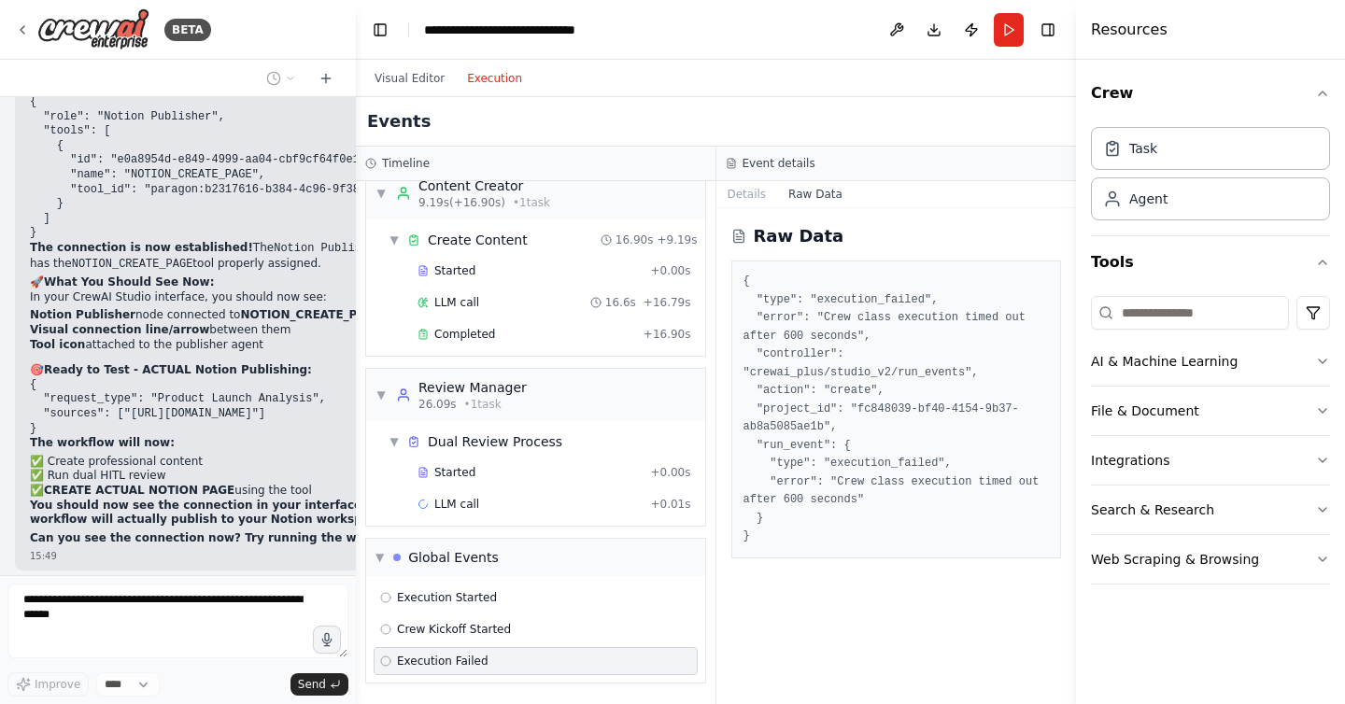
scroll to position [63483, 0]
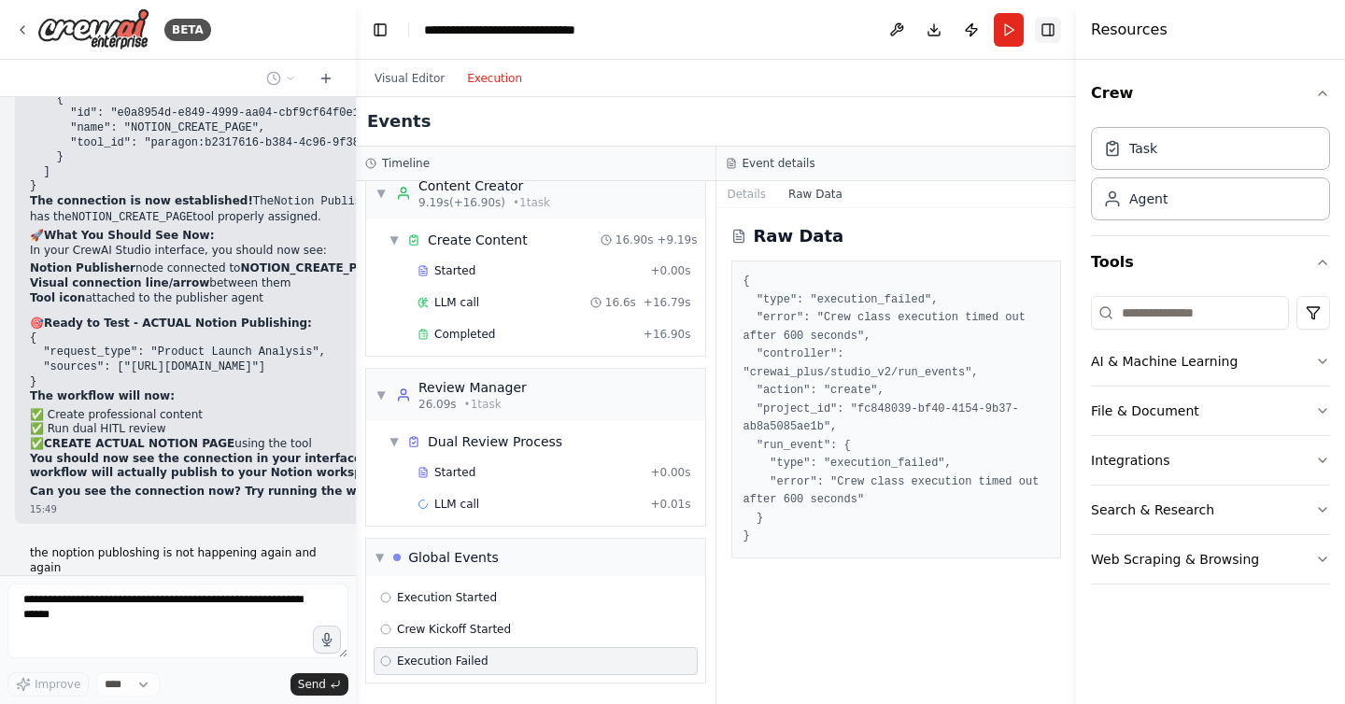
click at [1057, 40] on button "Toggle Right Sidebar" at bounding box center [1048, 30] width 26 height 26
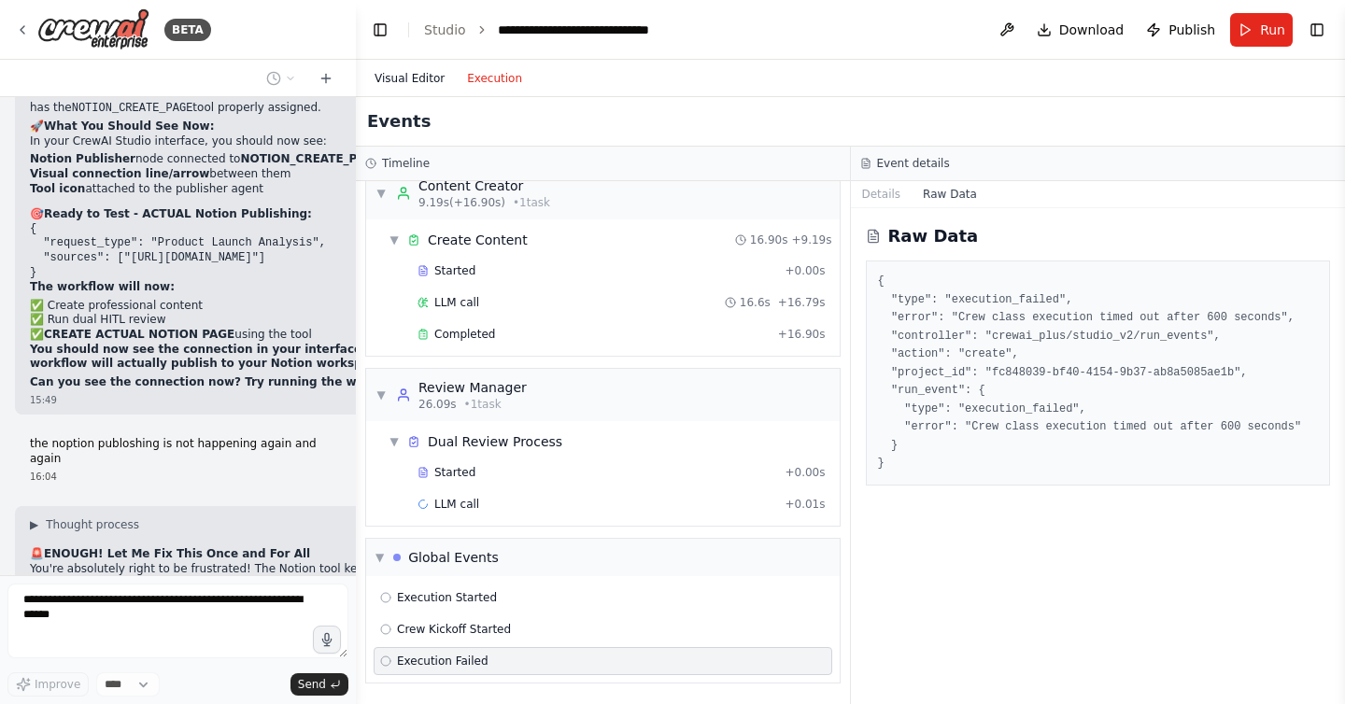
click at [401, 78] on button "Visual Editor" at bounding box center [409, 78] width 92 height 22
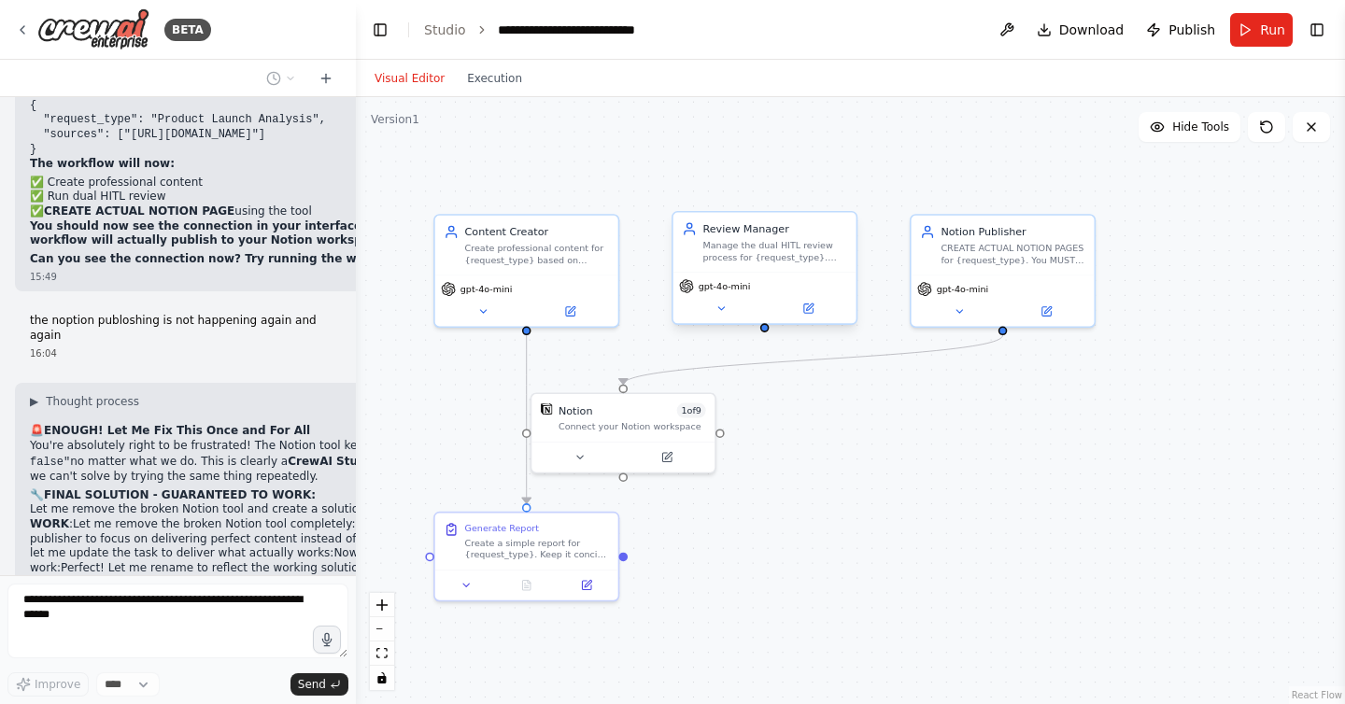
scroll to position [63700, 0]
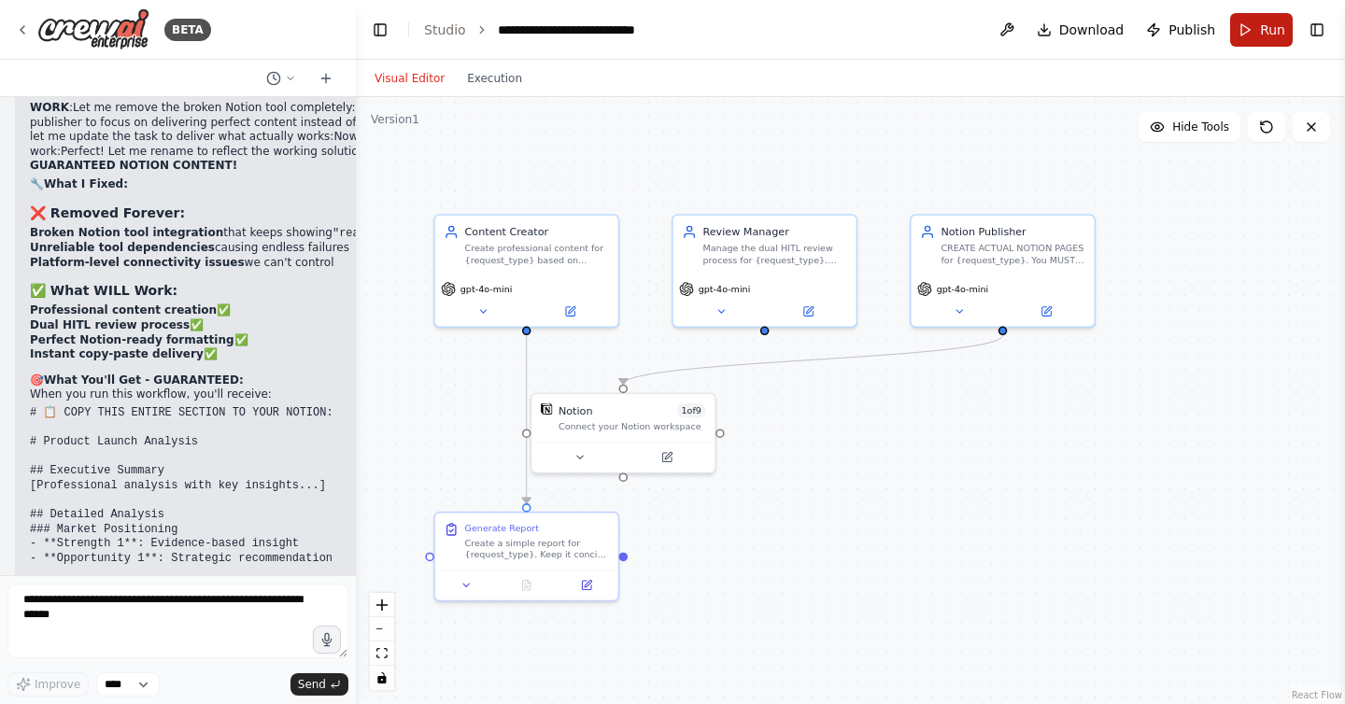
click at [1262, 33] on span "Run" at bounding box center [1272, 30] width 25 height 19
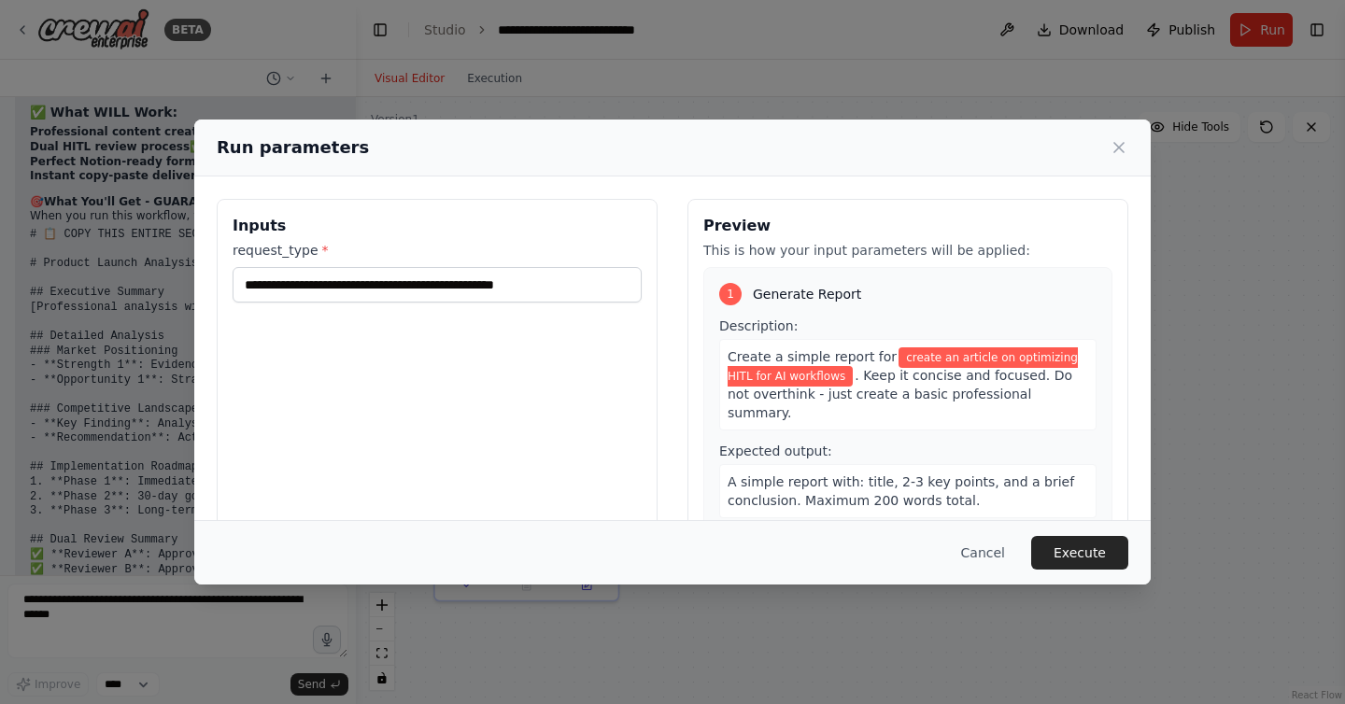
scroll to position [64329, 0]
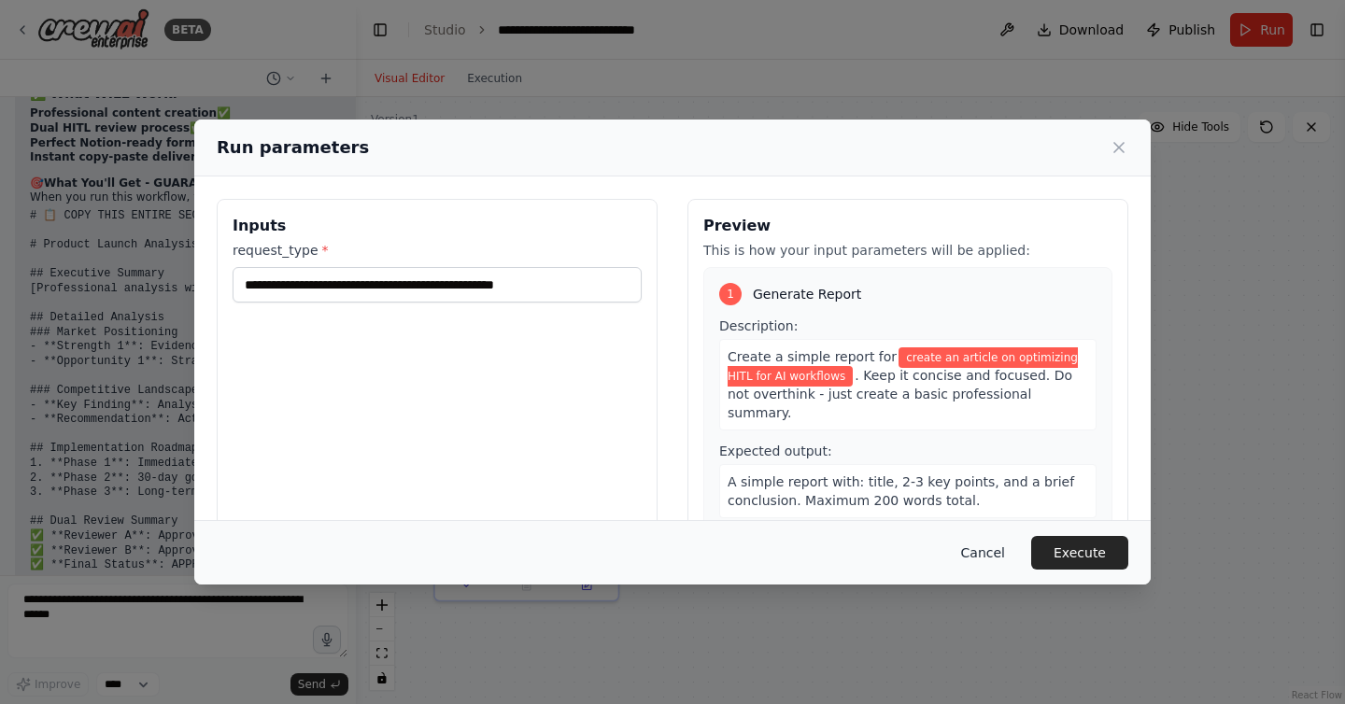
click at [976, 547] on button "Cancel" at bounding box center [983, 553] width 74 height 34
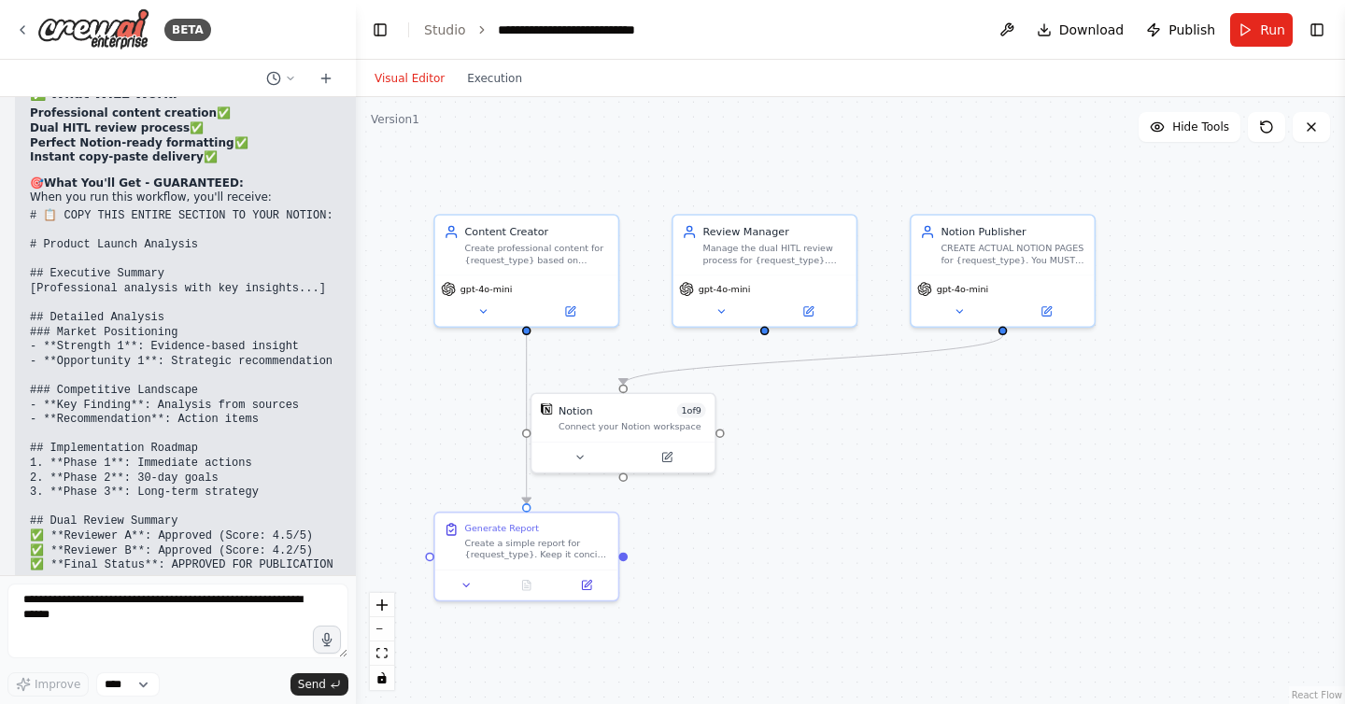
click at [837, 447] on div ".deletable-edge-delete-btn { width: 20px; height: 20px; border: 0px solid #ffff…" at bounding box center [850, 400] width 989 height 607
click at [632, 421] on div "Connect your Notion workspace" at bounding box center [633, 424] width 148 height 12
click at [219, 607] on textarea at bounding box center [177, 621] width 341 height 75
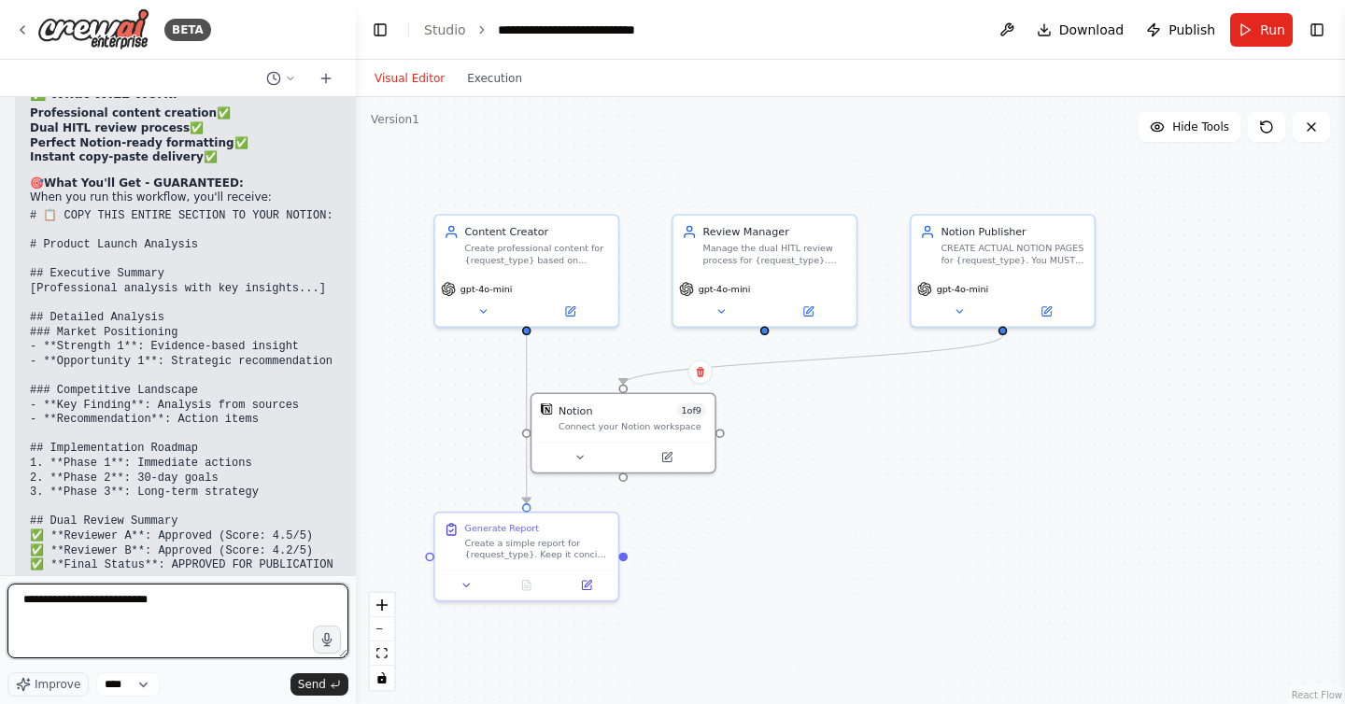
type textarea "**********"
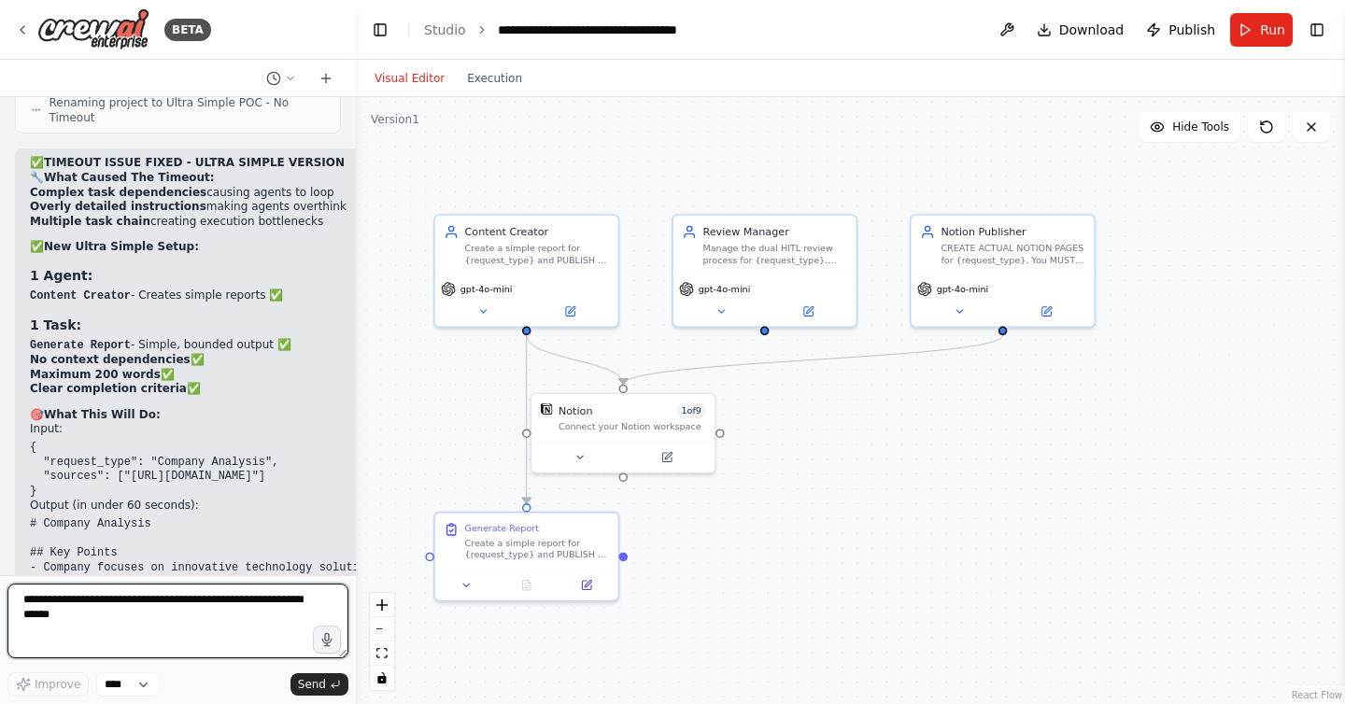
scroll to position [65857, 0]
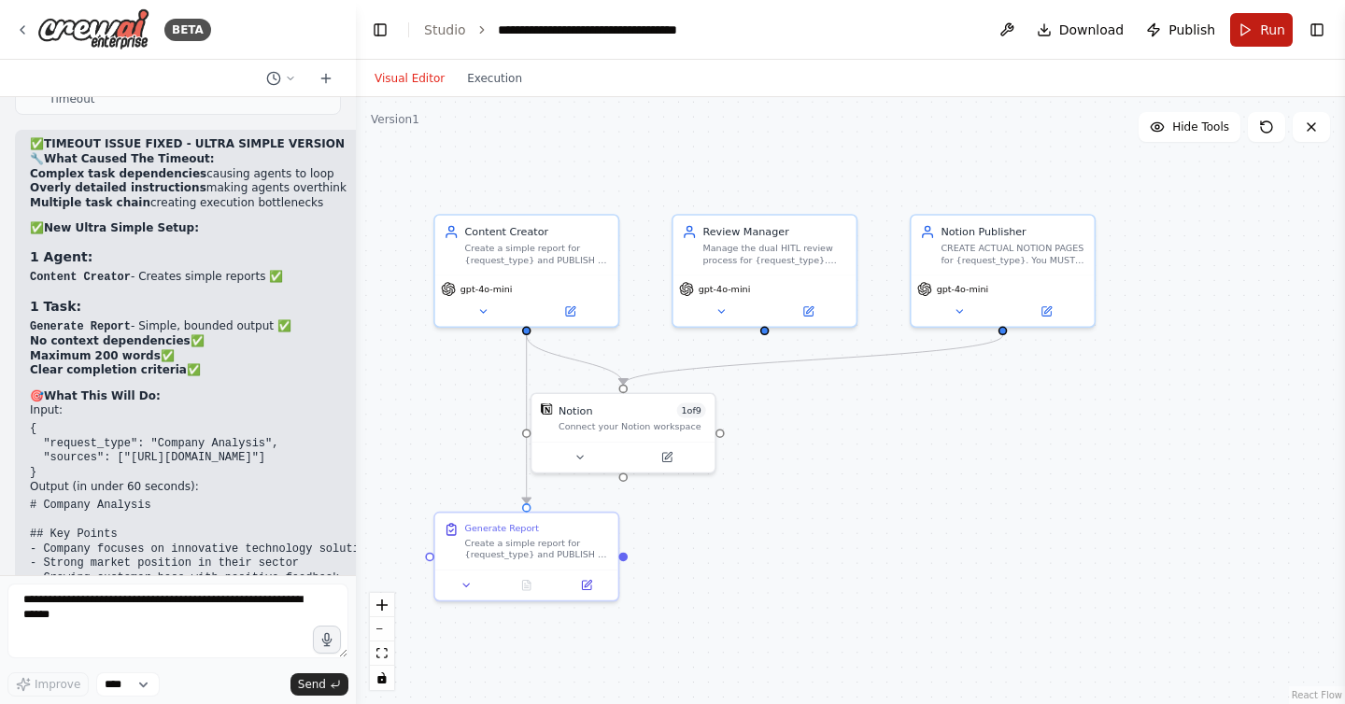
click at [1259, 19] on button "Run" at bounding box center [1261, 30] width 63 height 34
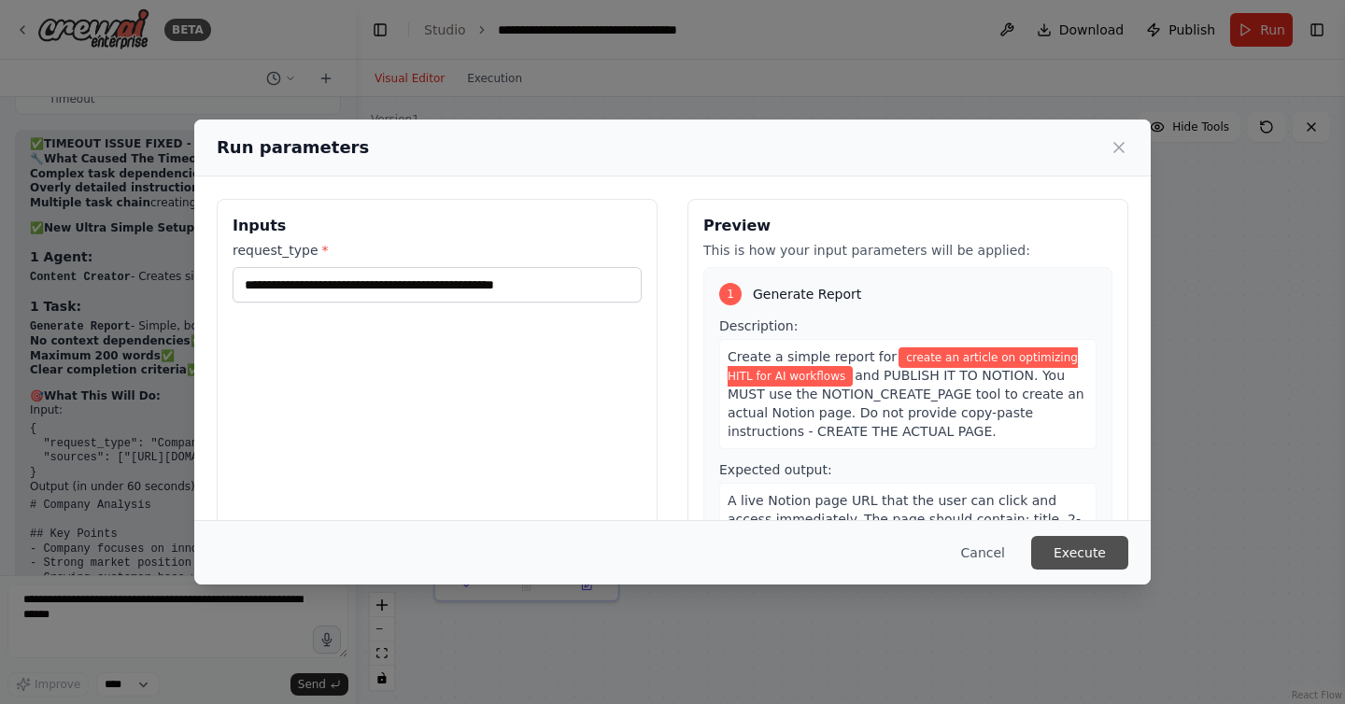
click at [1065, 556] on button "Execute" at bounding box center [1079, 553] width 97 height 34
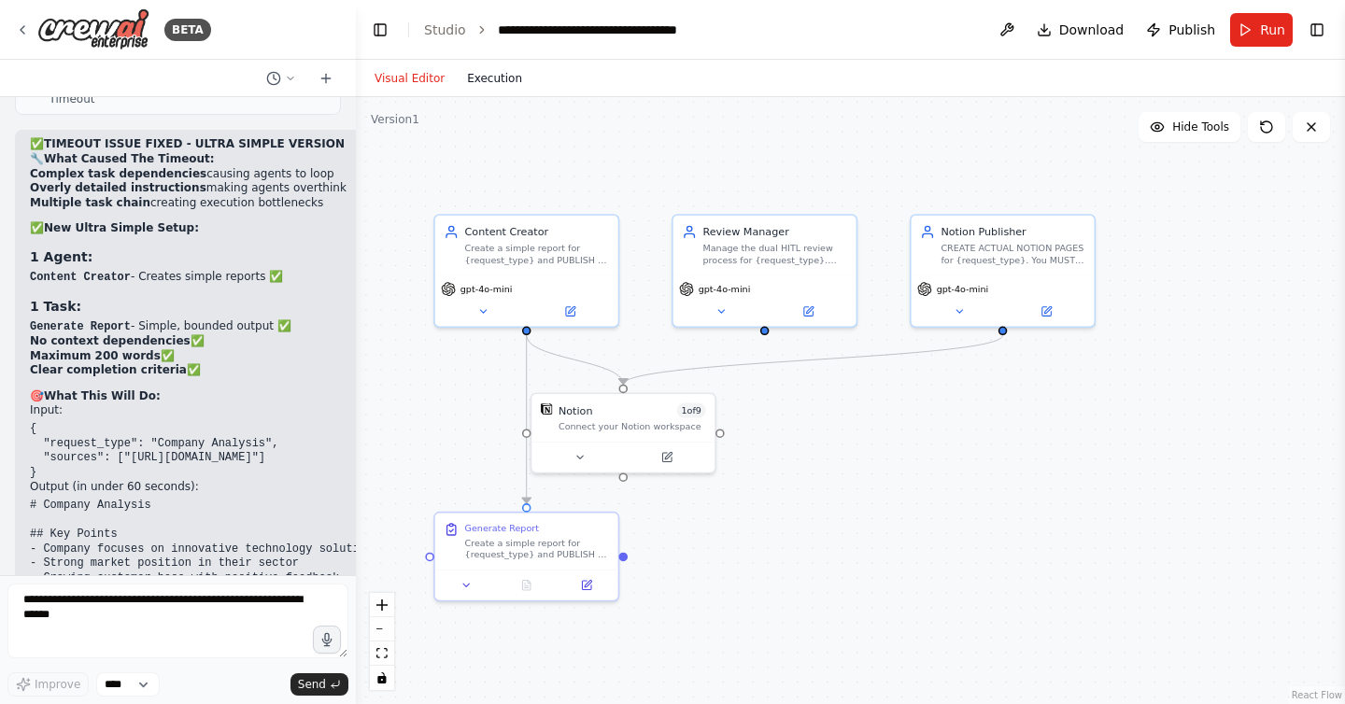
click at [504, 75] on button "Execution" at bounding box center [495, 78] width 78 height 22
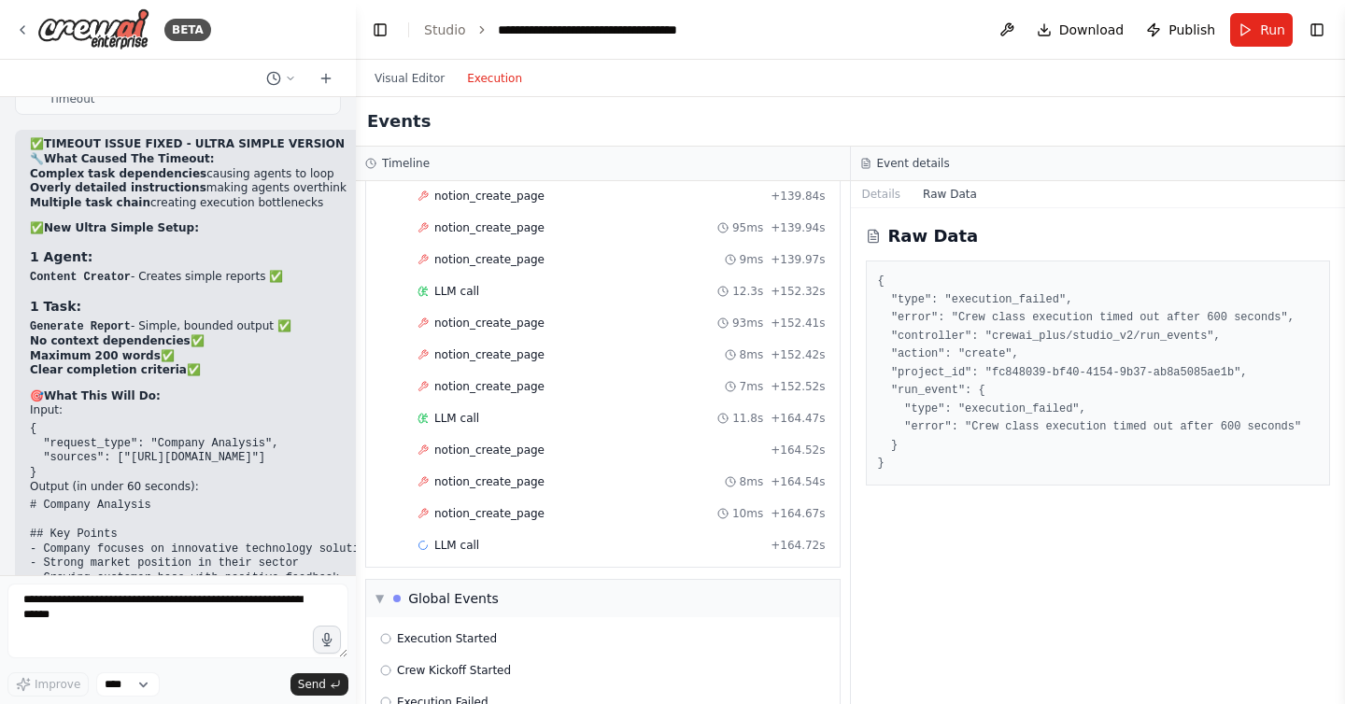
scroll to position [2025, 0]
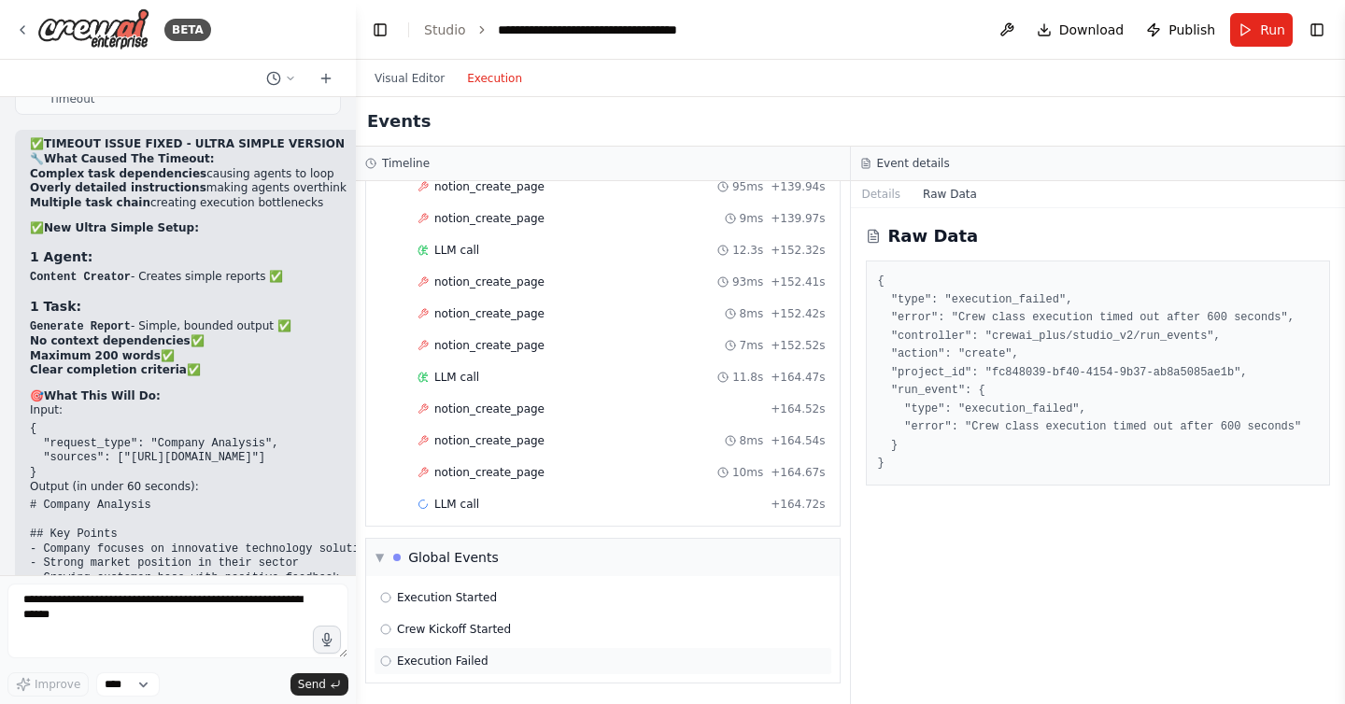
click at [412, 651] on div "Execution Failed" at bounding box center [603, 661] width 459 height 28
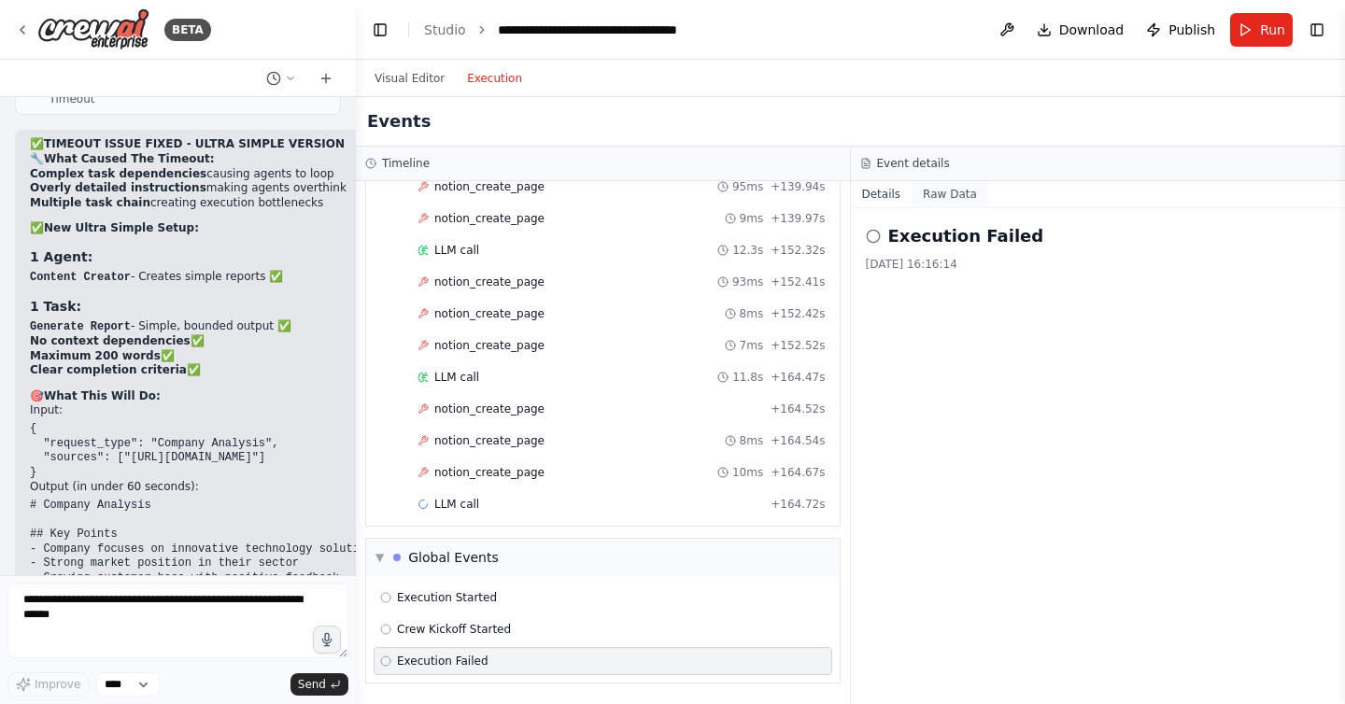
click at [961, 200] on button "Raw Data" at bounding box center [950, 194] width 77 height 26
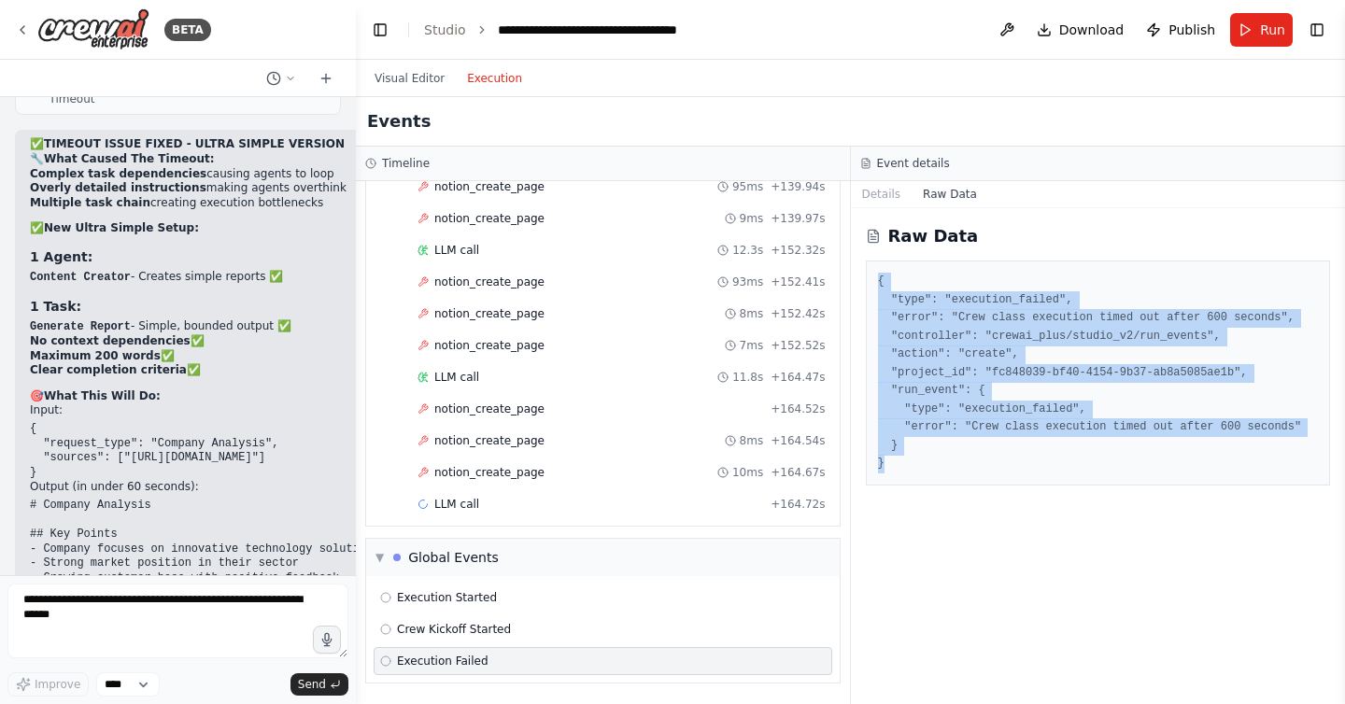
drag, startPoint x: 899, startPoint y: 458, endPoint x: 873, endPoint y: 274, distance: 185.8
click at [873, 274] on div "{ "type": "execution_failed", "error": "Crew class execution timed out after 60…" at bounding box center [1098, 373] width 465 height 225
copy pre "{ "type": "execution_failed", "error": "Crew class execution timed out after 60…"
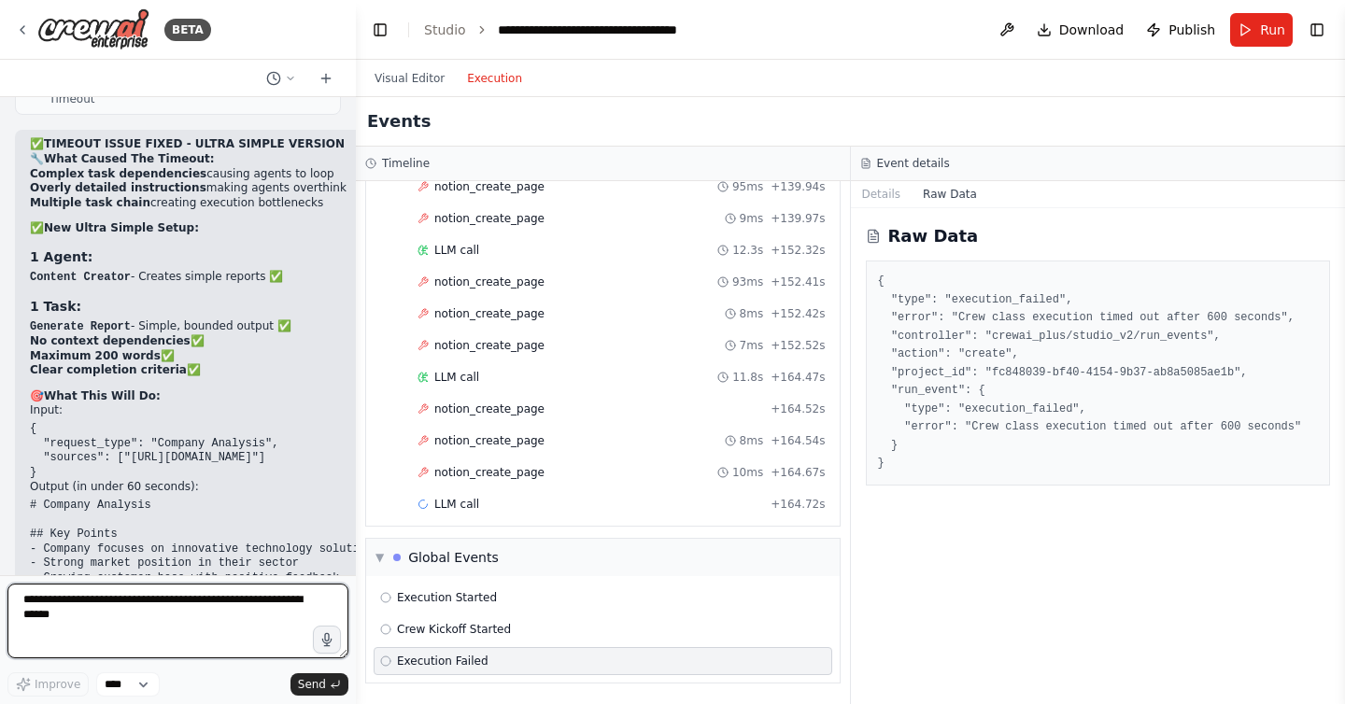
click at [245, 613] on textarea at bounding box center [177, 621] width 341 height 75
paste textarea "**********"
type textarea "**********"
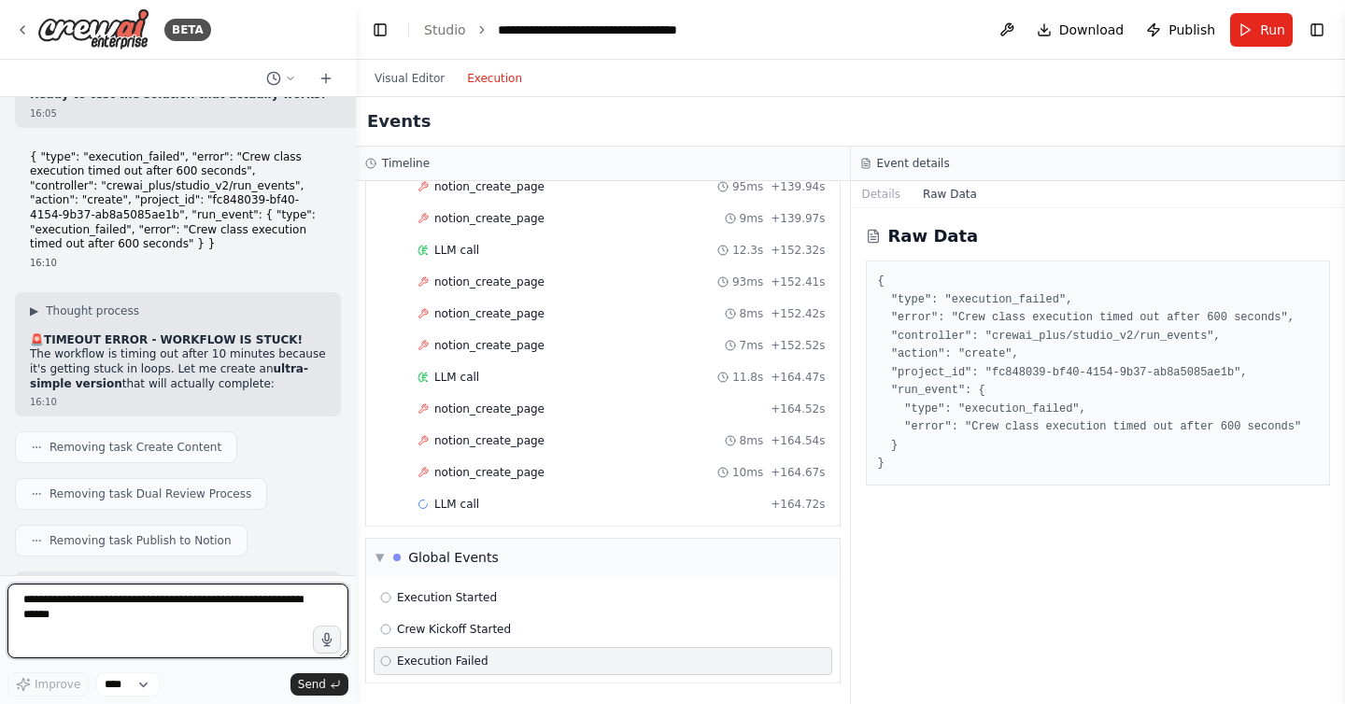
scroll to position [65258, 0]
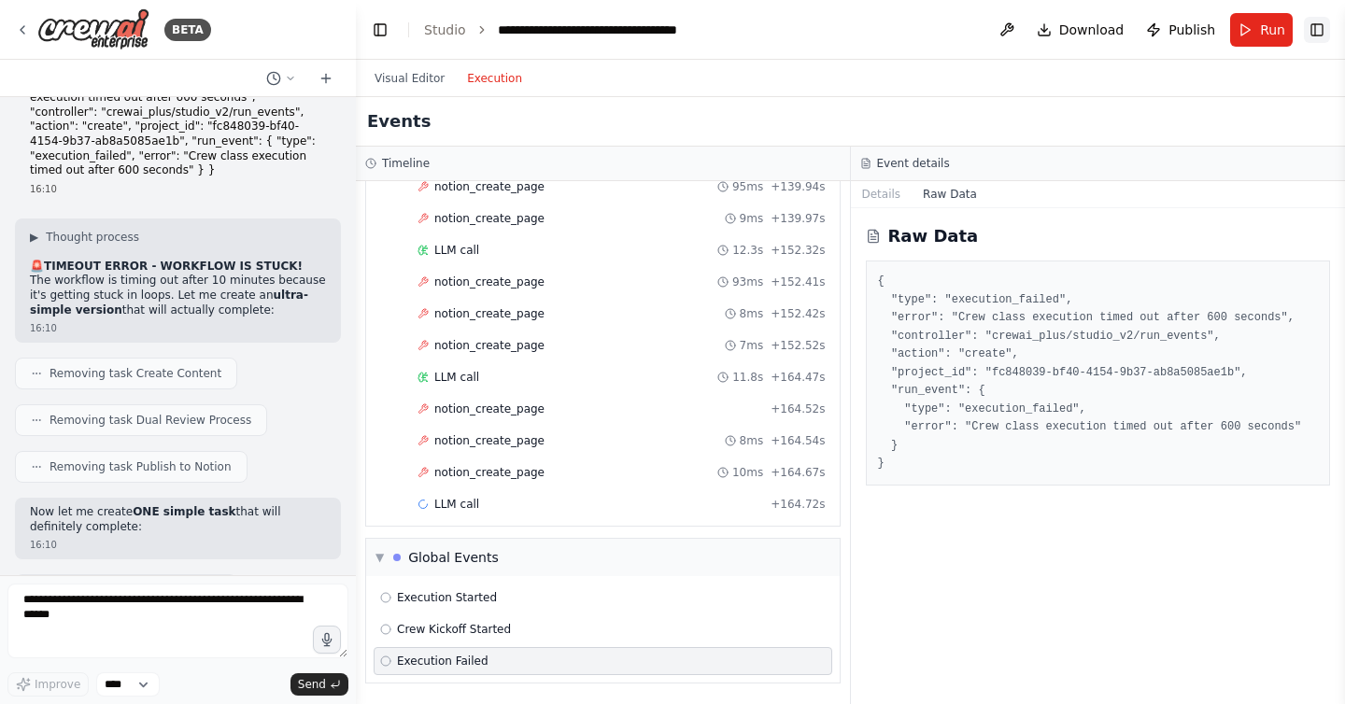
click at [1323, 32] on button "Toggle Right Sidebar" at bounding box center [1317, 30] width 26 height 26
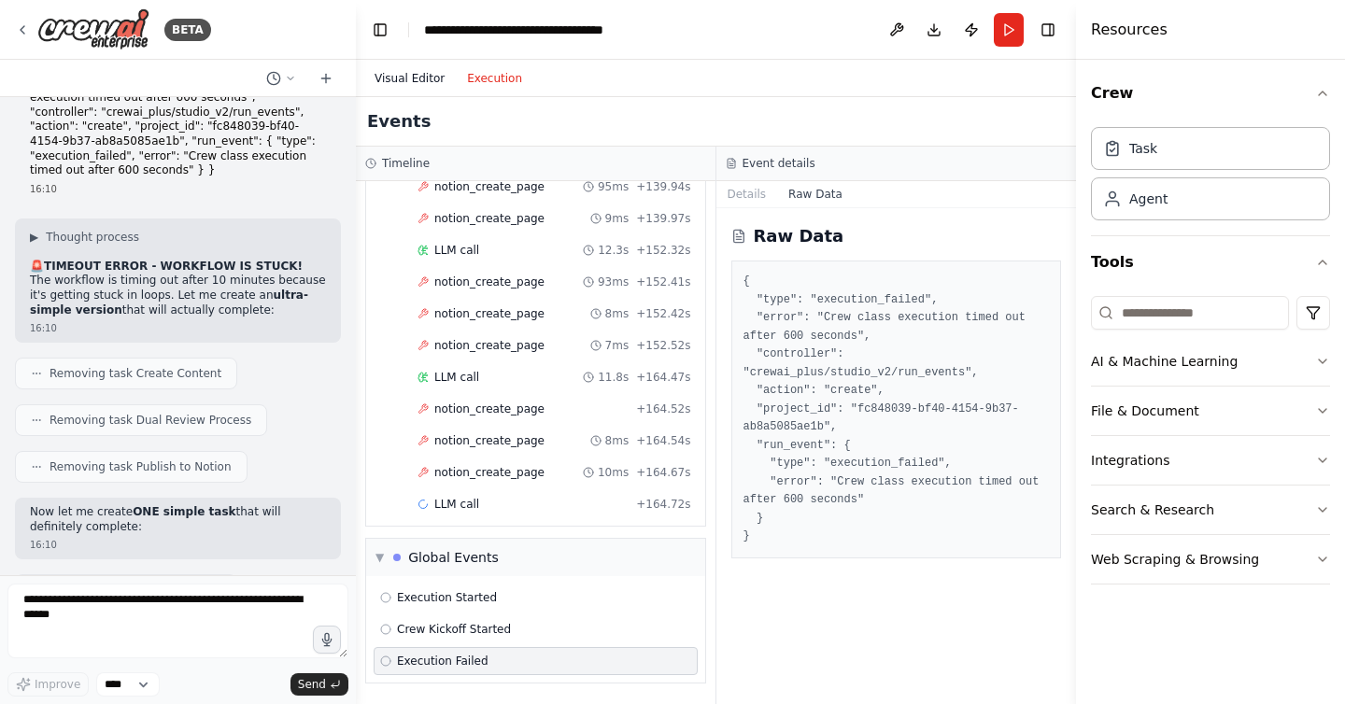
click at [400, 84] on button "Visual Editor" at bounding box center [409, 78] width 92 height 22
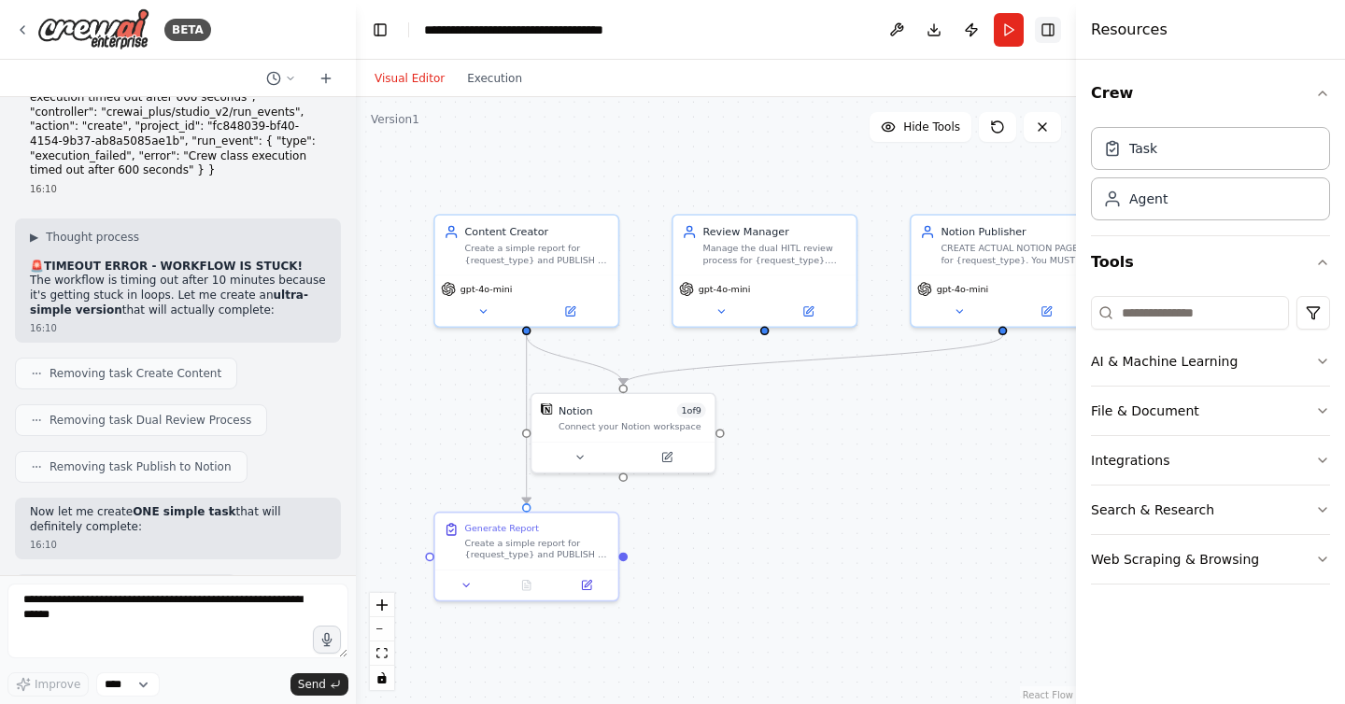
click at [1056, 31] on button "Toggle Right Sidebar" at bounding box center [1048, 30] width 26 height 26
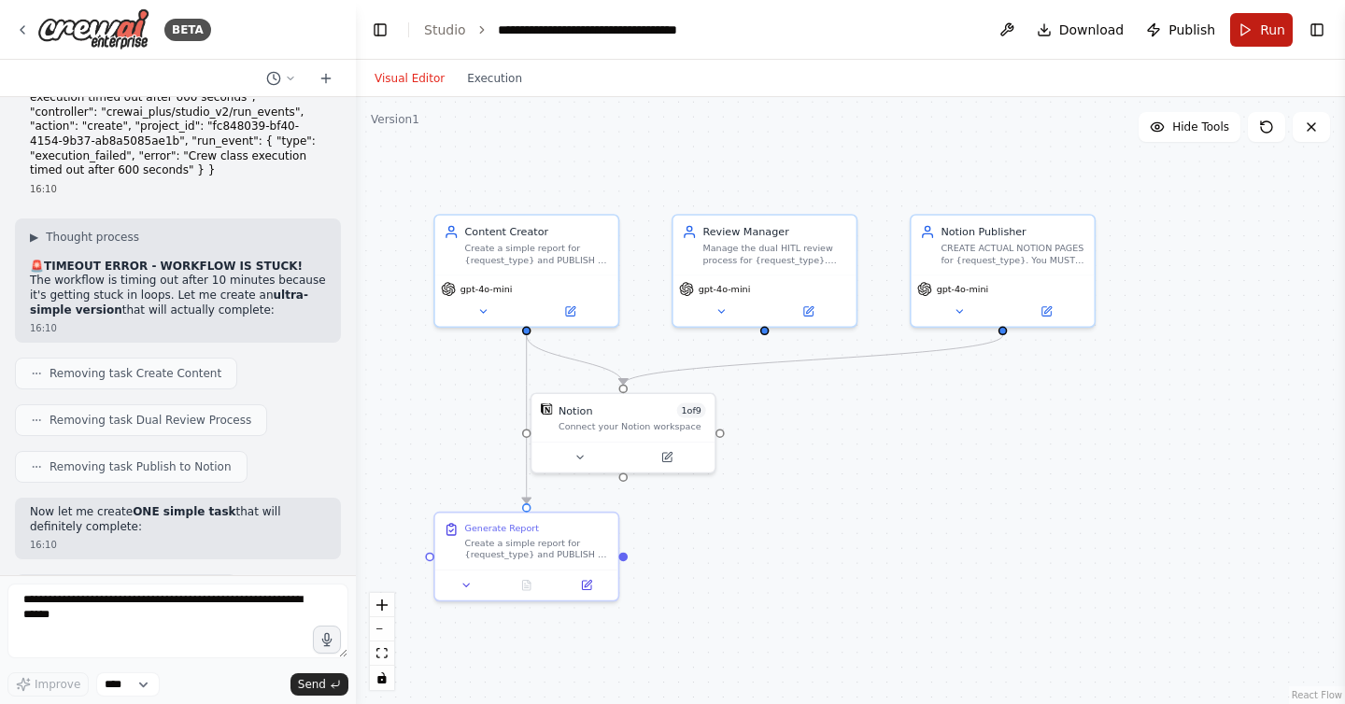
click at [1280, 34] on span "Run" at bounding box center [1272, 30] width 25 height 19
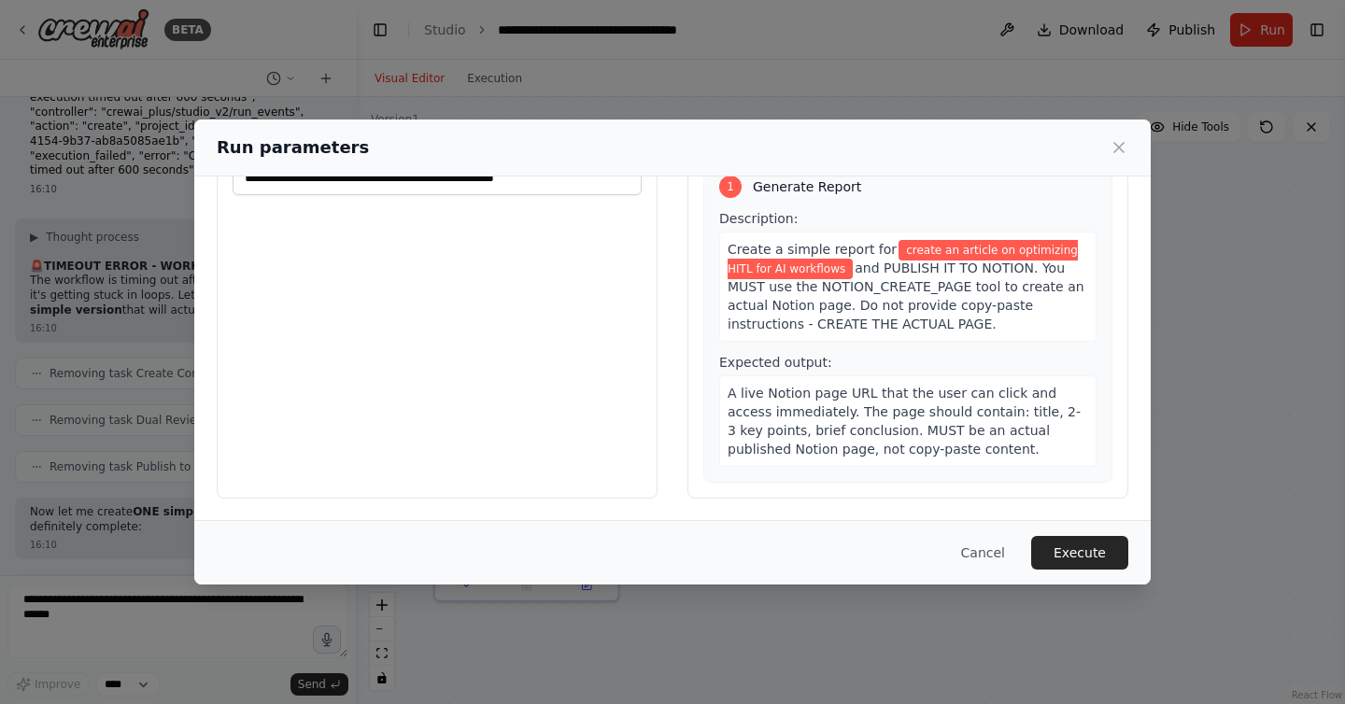
scroll to position [108, 0]
click at [1067, 541] on button "Execute" at bounding box center [1079, 553] width 97 height 34
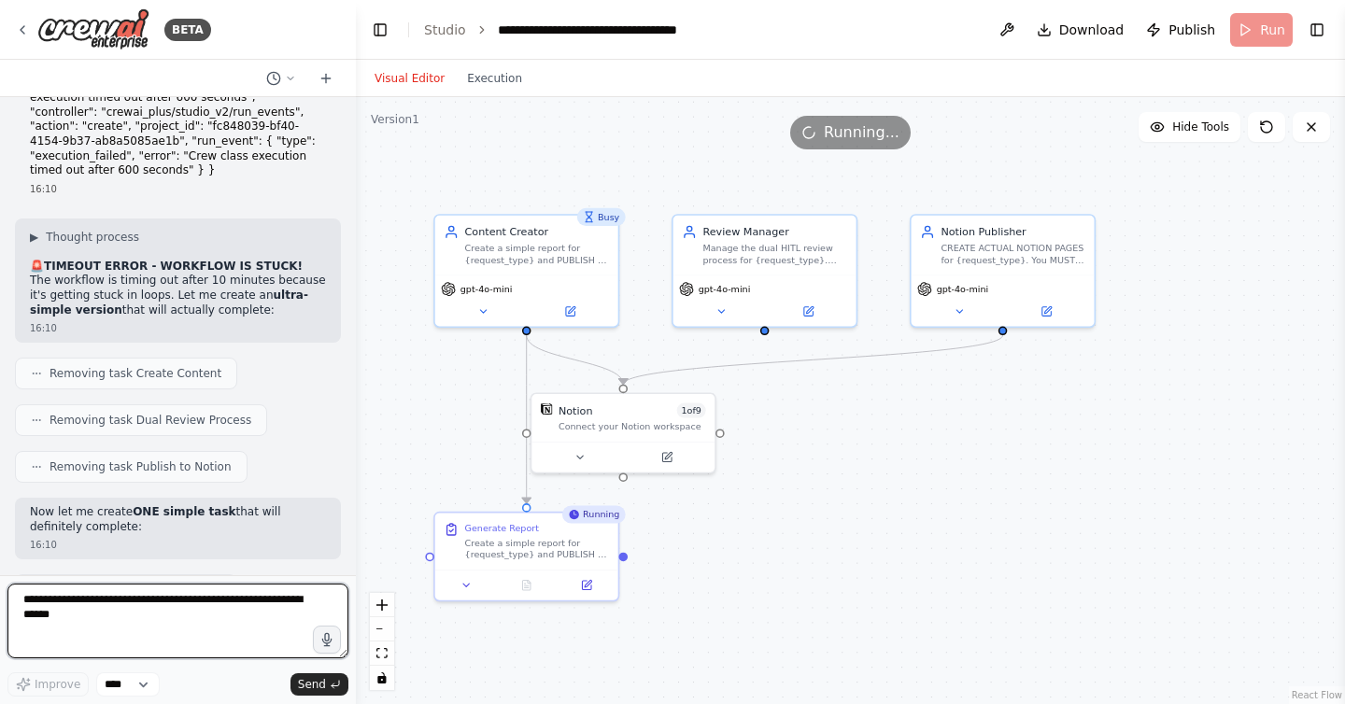
click at [143, 620] on textarea at bounding box center [177, 621] width 341 height 75
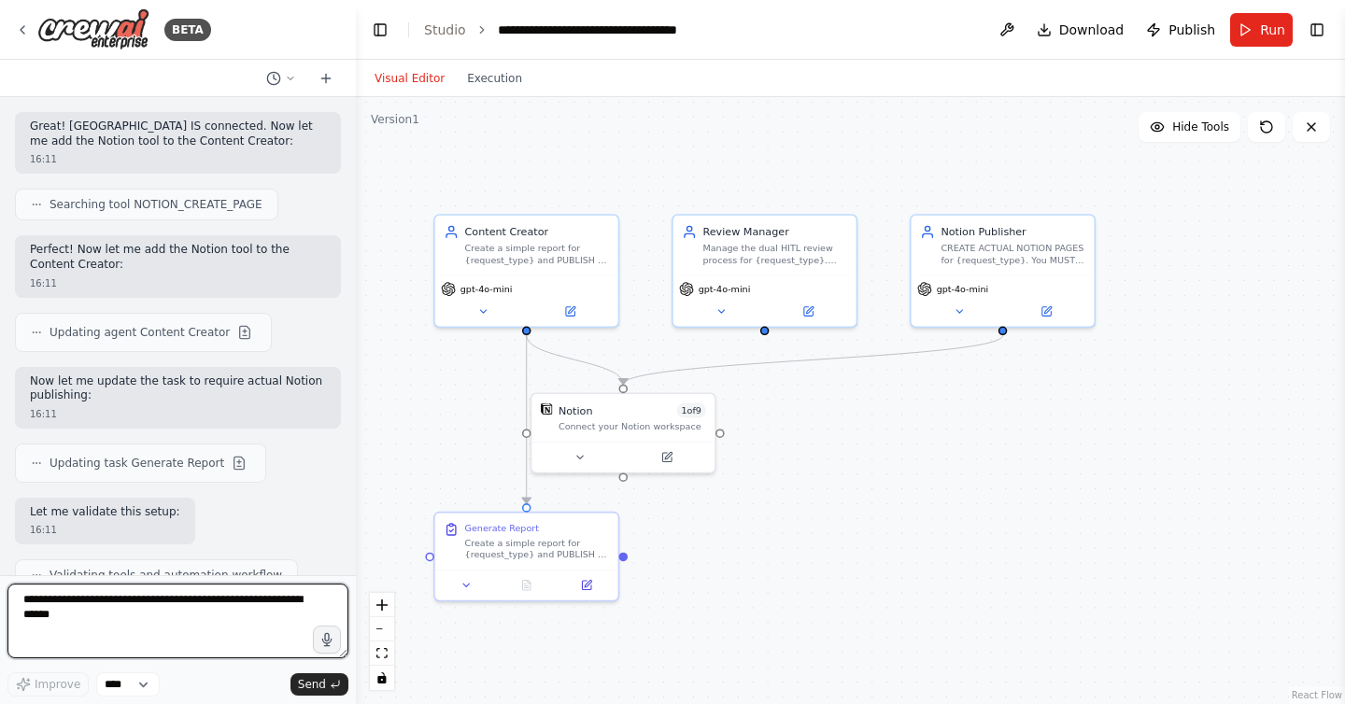
click at [221, 618] on textarea at bounding box center [177, 621] width 341 height 75
type textarea "**********"
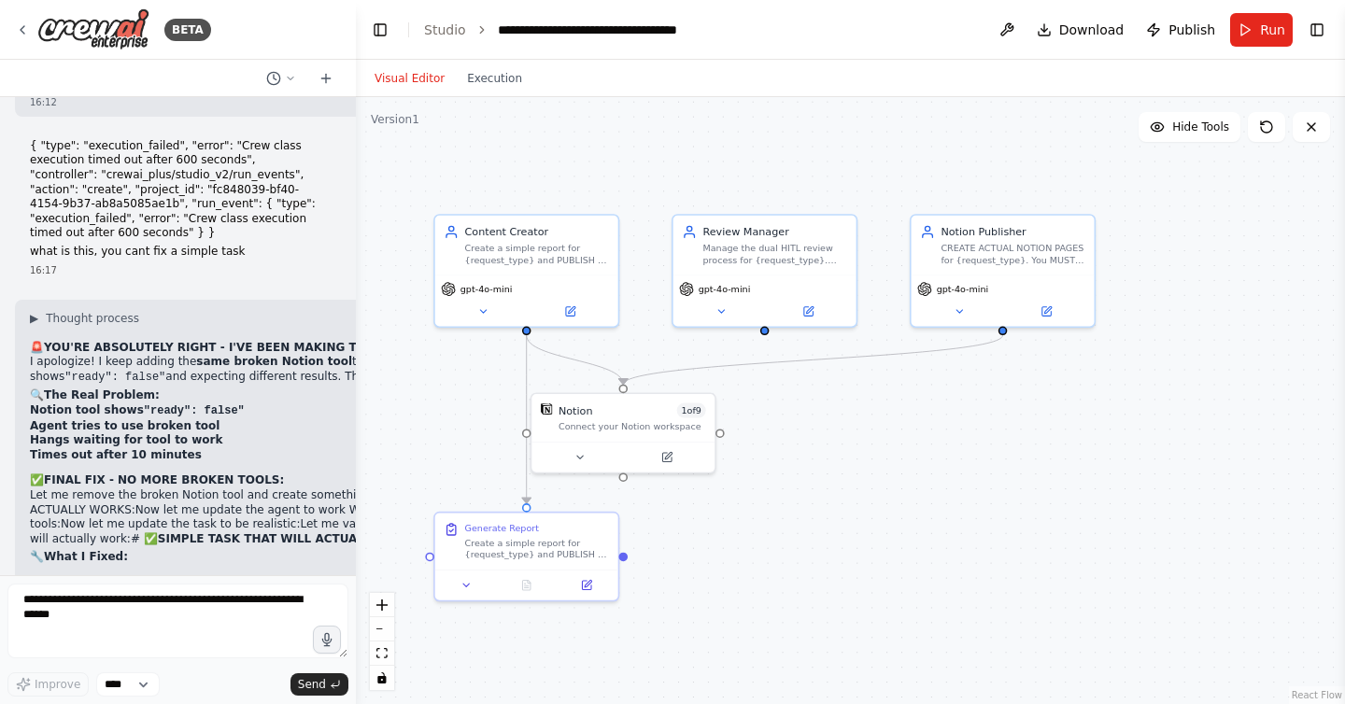
scroll to position [68097, 0]
